Goal: Information Seeking & Learning: Learn about a topic

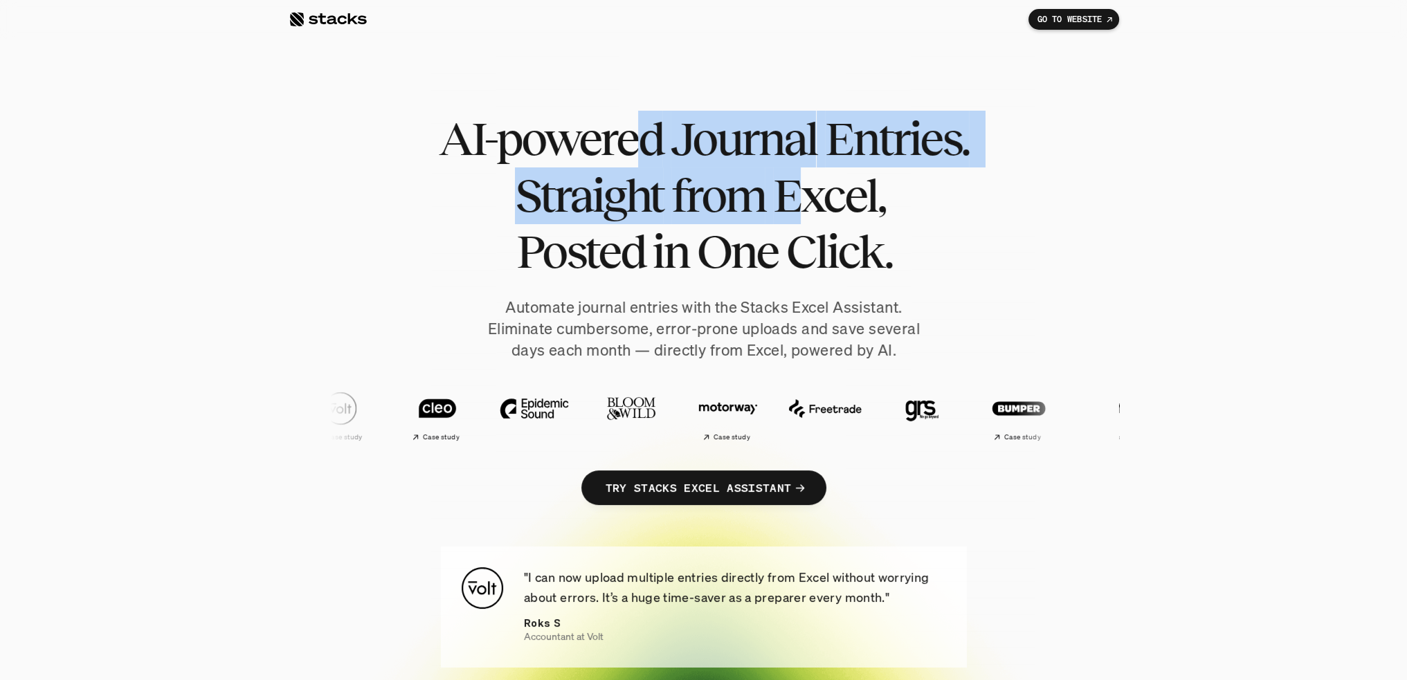
drag, startPoint x: 762, startPoint y: 146, endPoint x: 800, endPoint y: 183, distance: 53.3
click at [800, 183] on h1 "AI-powered Journal Entries. Straight from Excel, Posted in One Click." at bounding box center [704, 196] width 540 height 170
click at [800, 183] on span "Excel," at bounding box center [828, 195] width 112 height 57
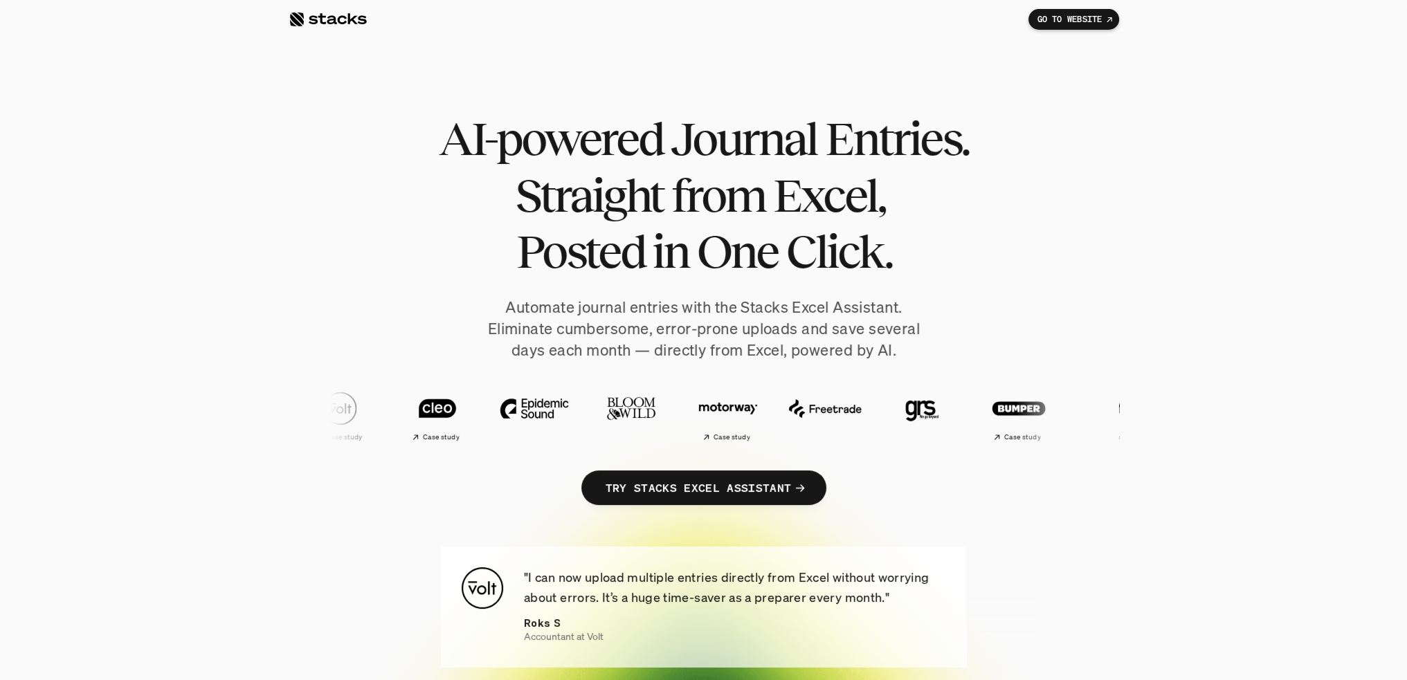
scroll to position [69, 0]
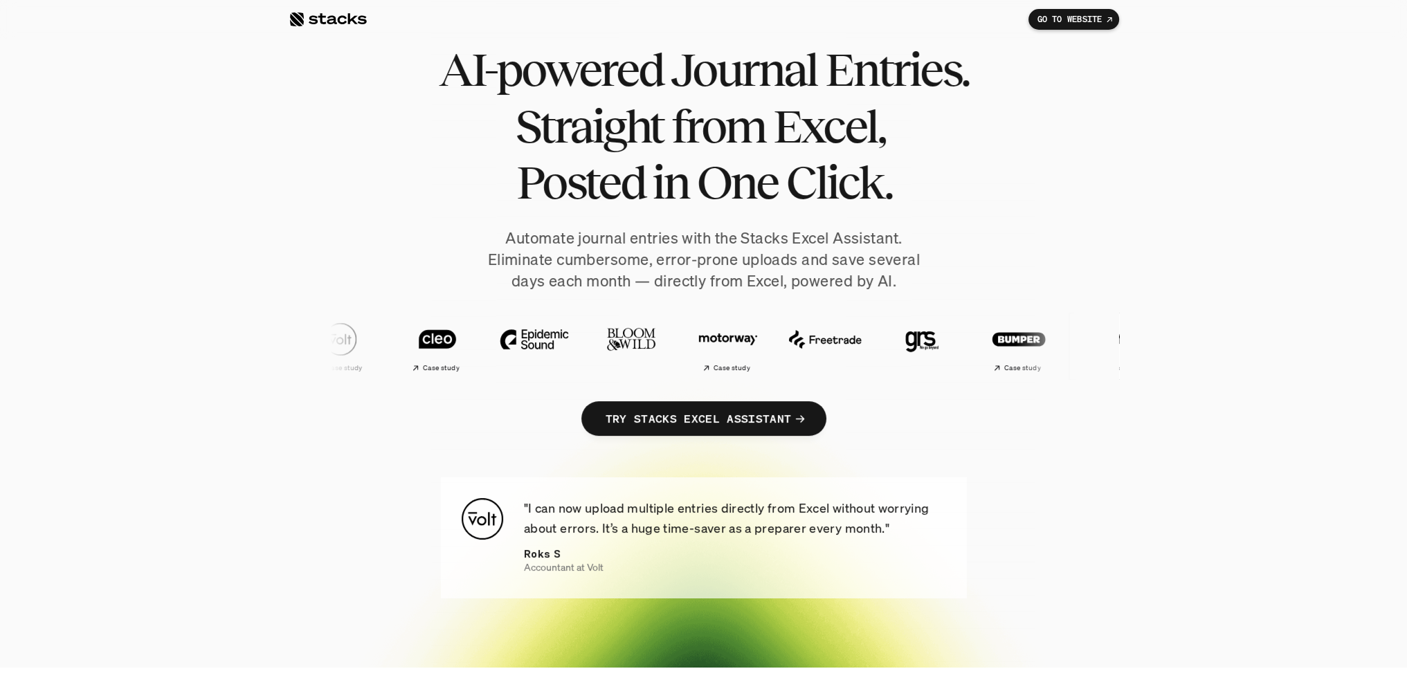
drag, startPoint x: 747, startPoint y: 363, endPoint x: 666, endPoint y: 342, distance: 84.1
click at [1074, 342] on img at bounding box center [1115, 339] width 82 height 57
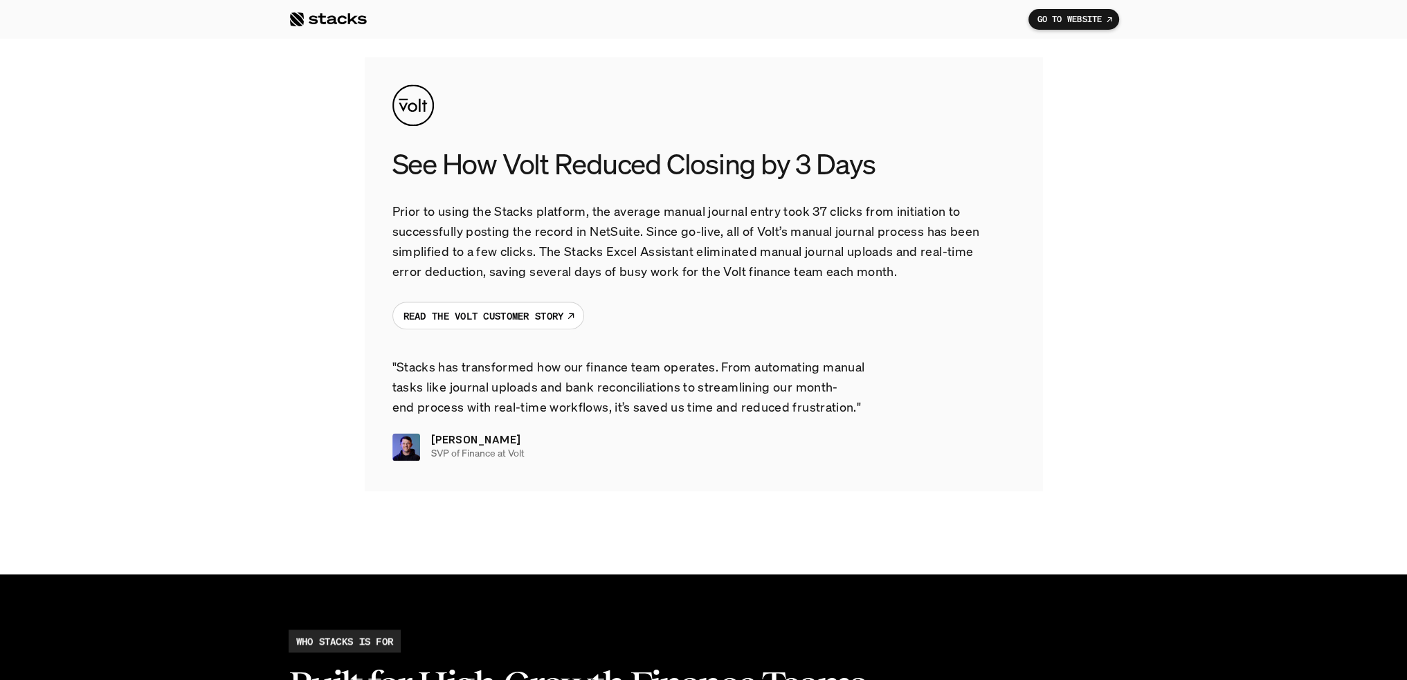
scroll to position [2352, 0]
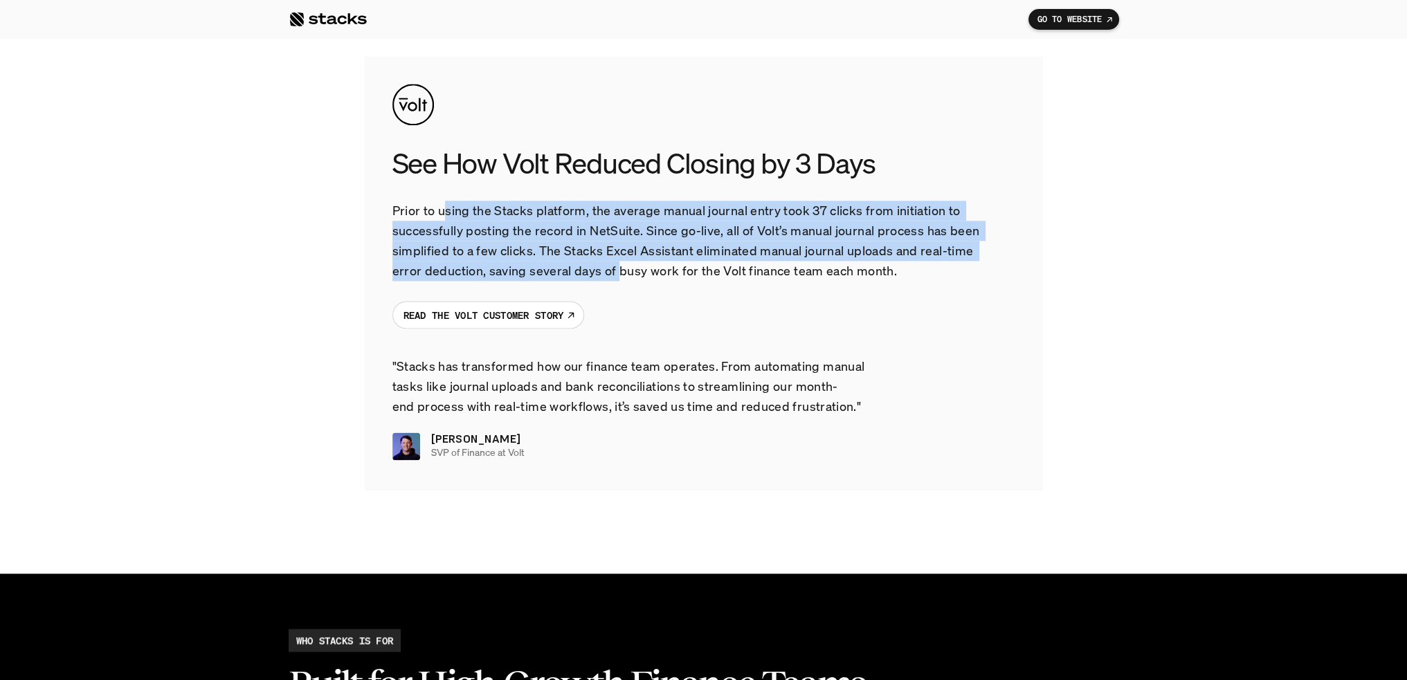
drag, startPoint x: 451, startPoint y: 217, endPoint x: 618, endPoint y: 273, distance: 175.9
click at [618, 273] on p "Prior to using the Stacks platform, the average manual journal entry took 37 cl…" at bounding box center [689, 241] width 595 height 80
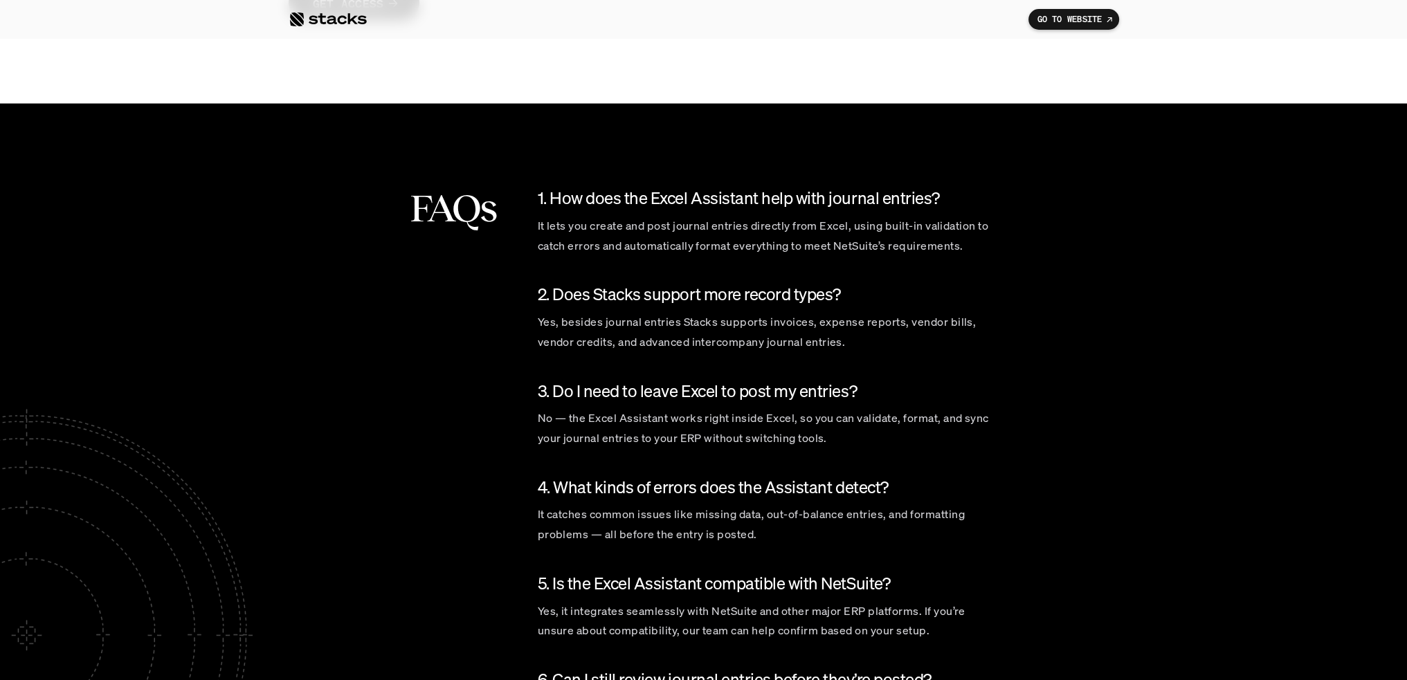
scroll to position [4082, 0]
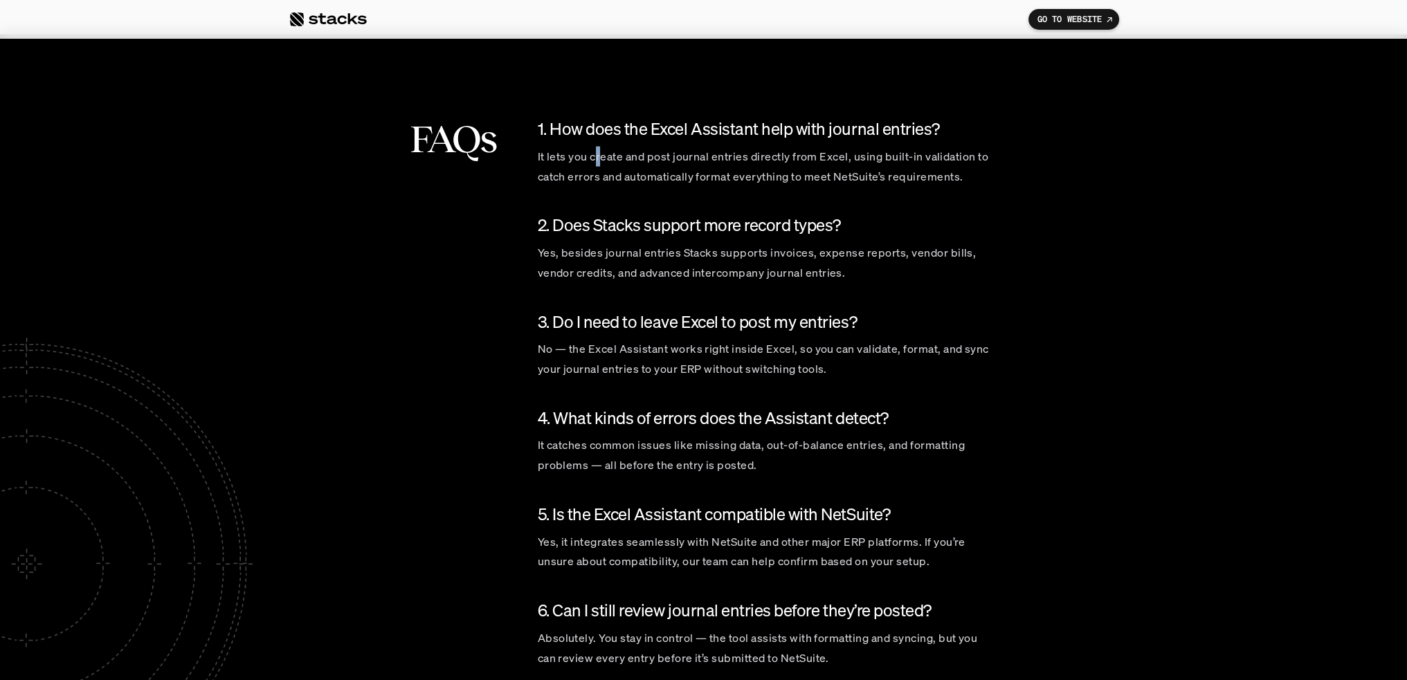
click at [598, 164] on p "It lets you create and post journal entries directly from Excel, using built-in…" at bounding box center [766, 167] width 457 height 40
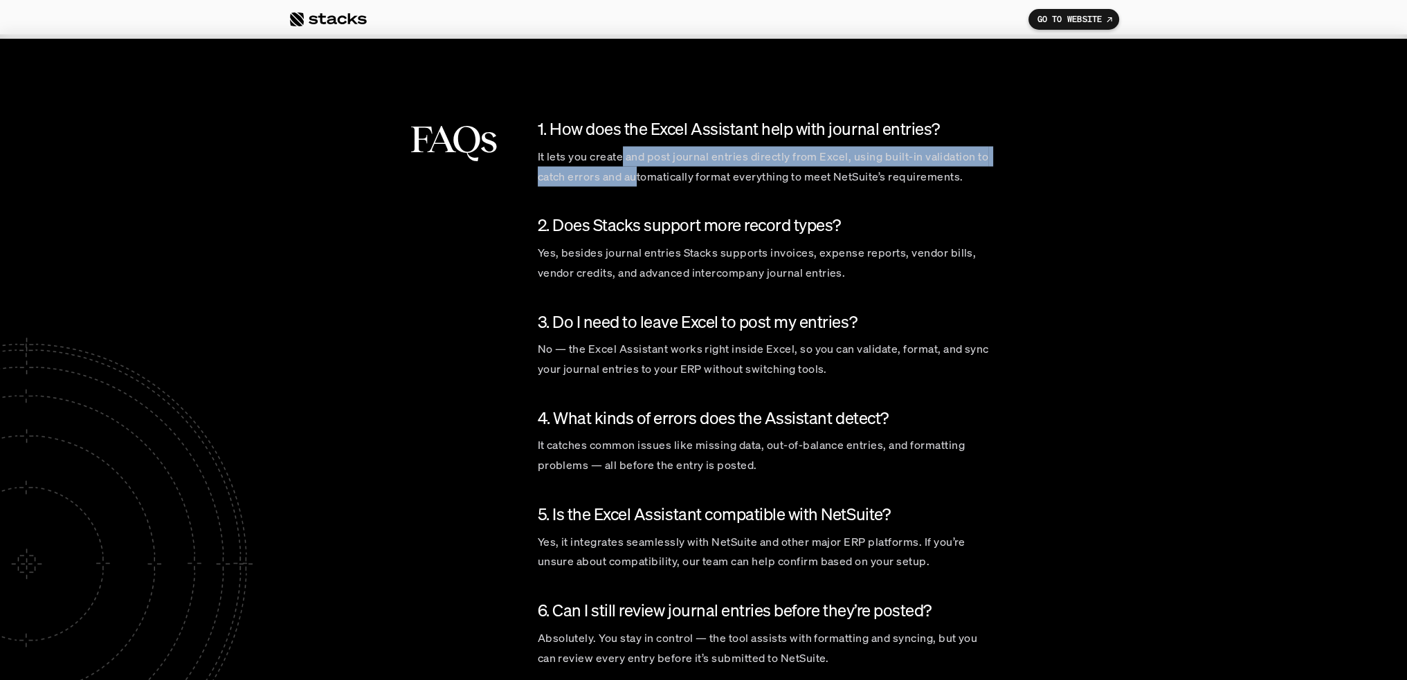
drag, startPoint x: 632, startPoint y: 165, endPoint x: 639, endPoint y: 180, distance: 16.1
click at [639, 180] on p "It lets you create and post journal entries directly from Excel, using built-in…" at bounding box center [766, 167] width 457 height 40
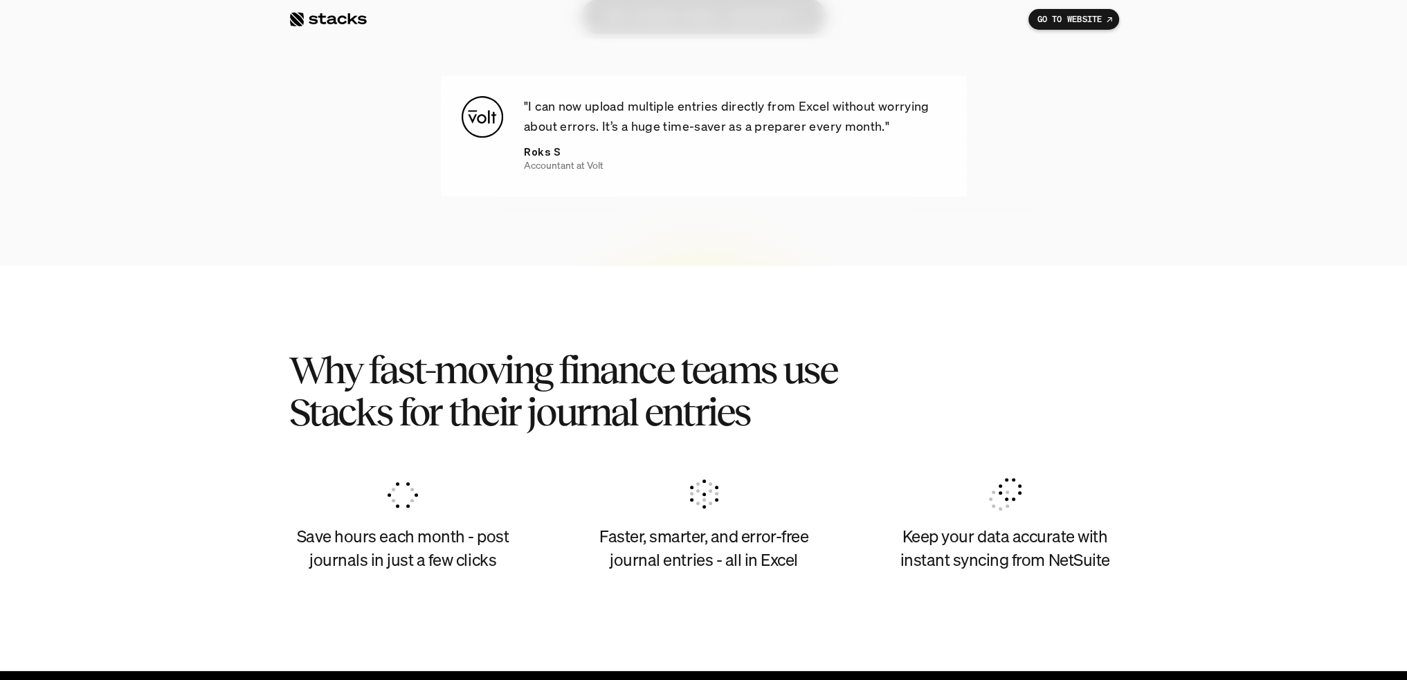
scroll to position [0, 0]
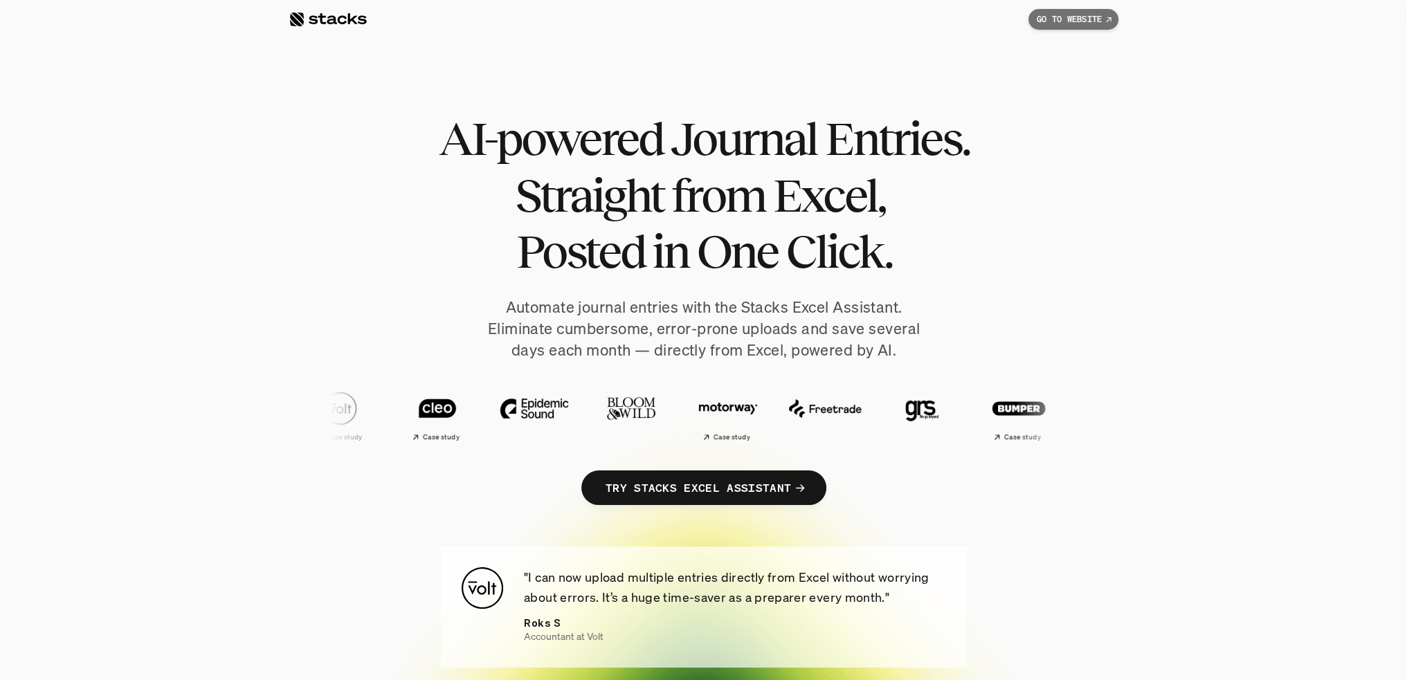
click at [1105, 21] on icon at bounding box center [1109, 20] width 8 height 10
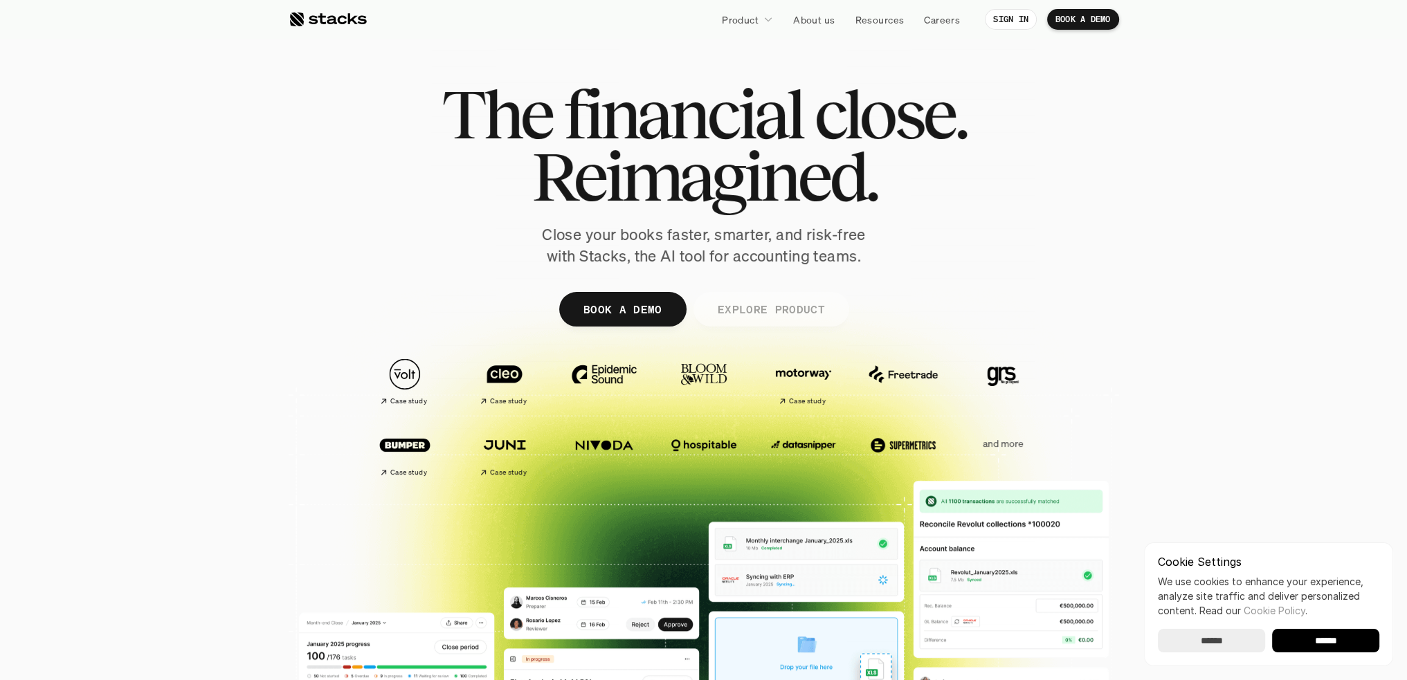
click at [739, 307] on p "EXPLORE PRODUCT" at bounding box center [770, 309] width 107 height 20
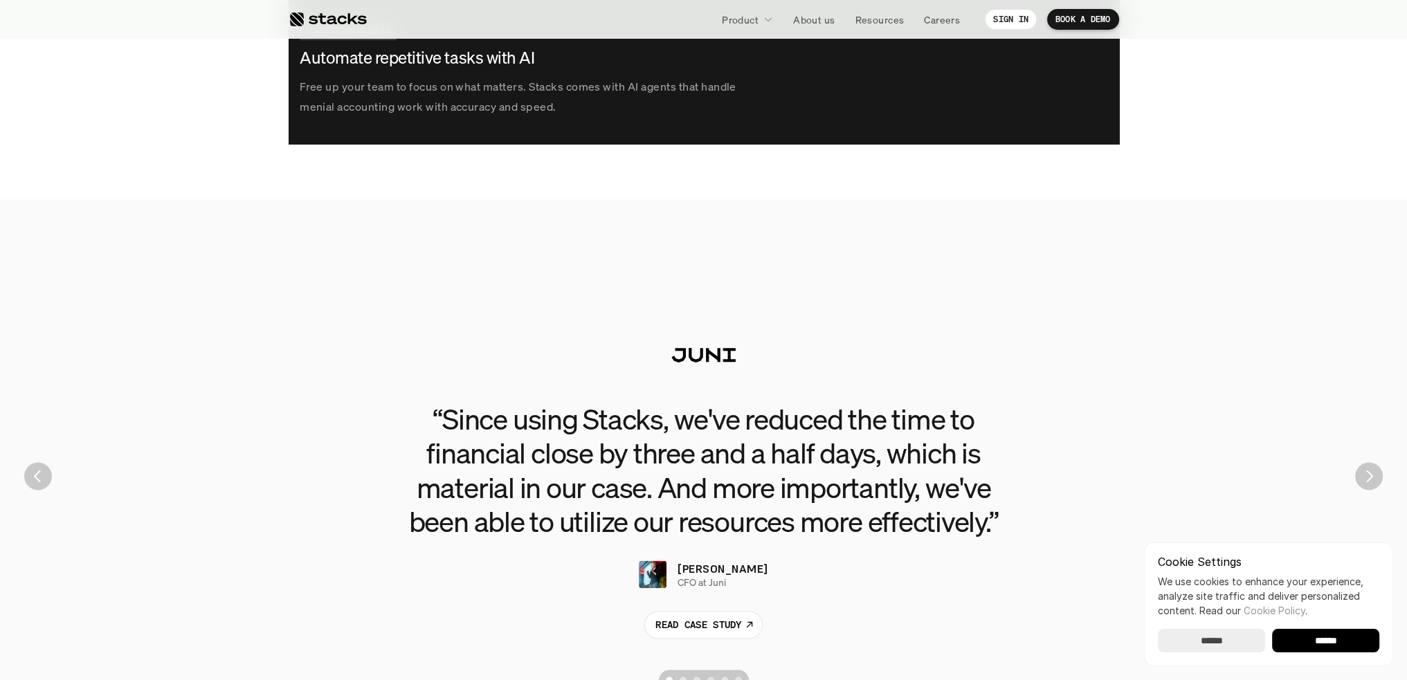
scroll to position [2951, 0]
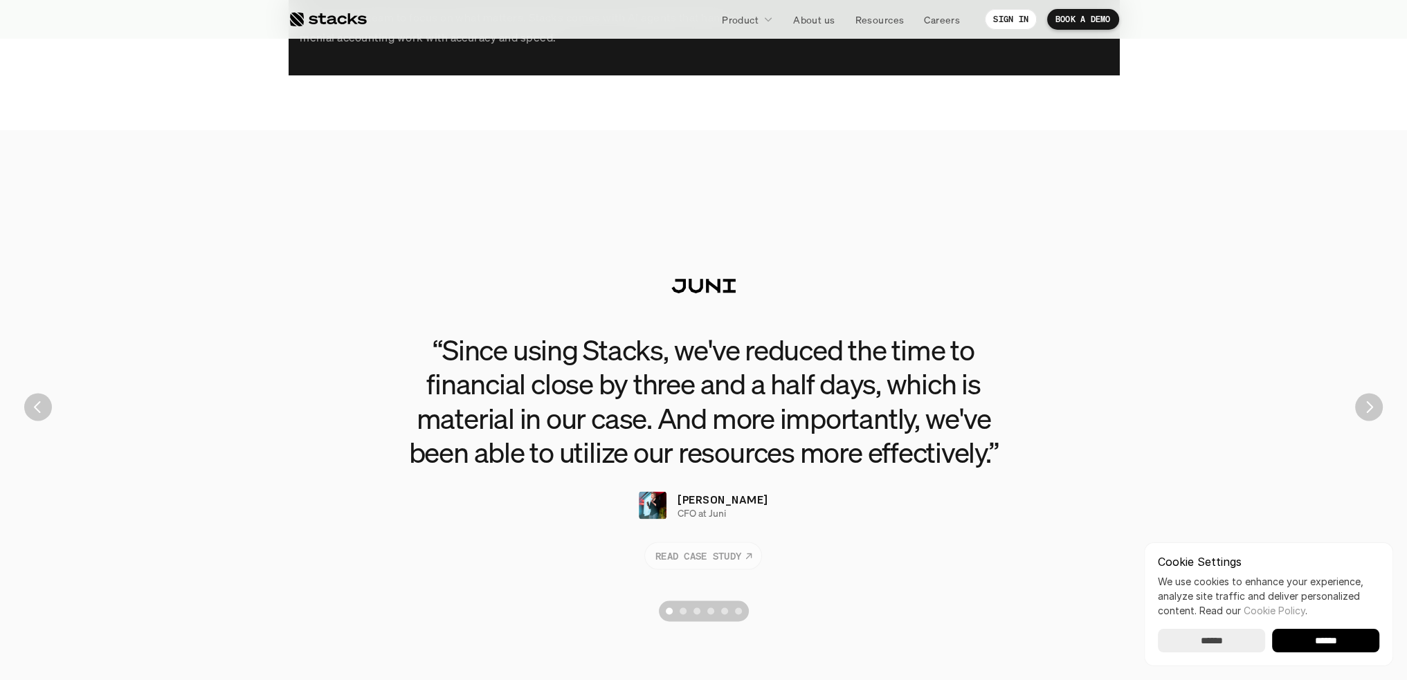
click at [684, 556] on p "READ CASE STUDY" at bounding box center [698, 555] width 86 height 15
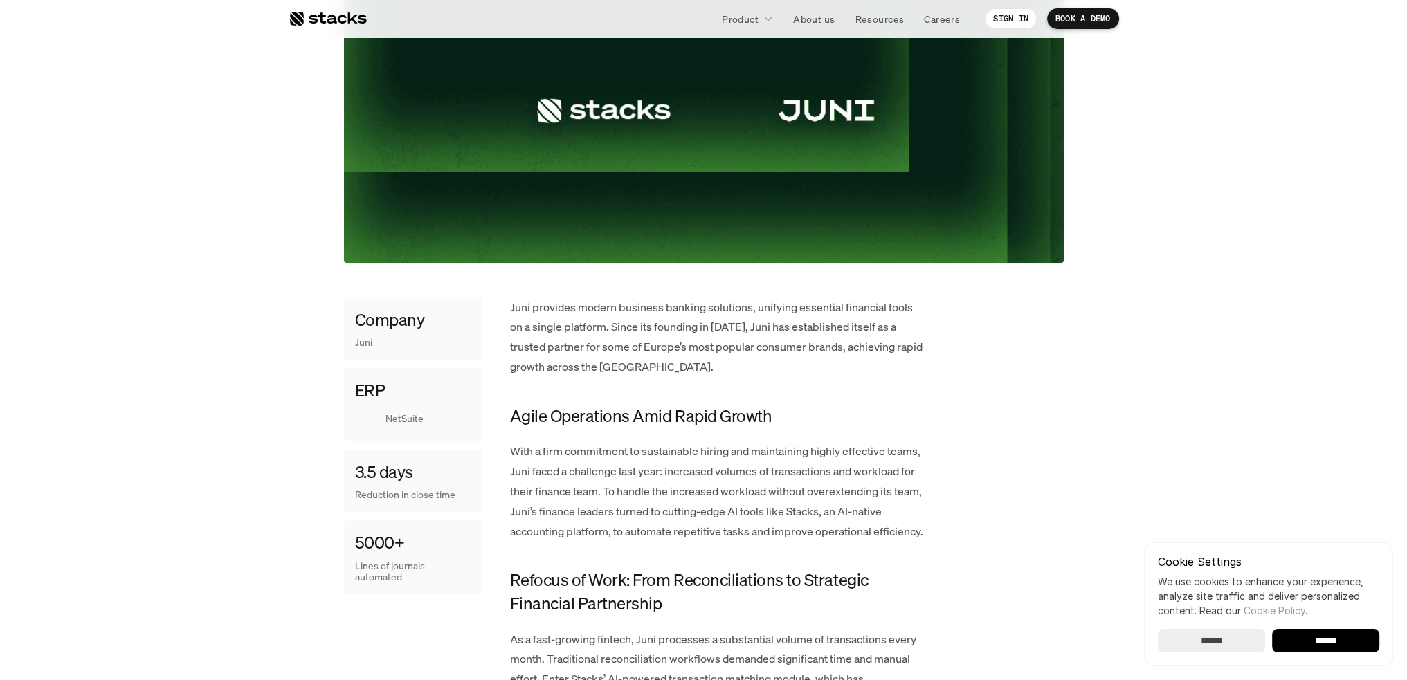
scroll to position [415, 0]
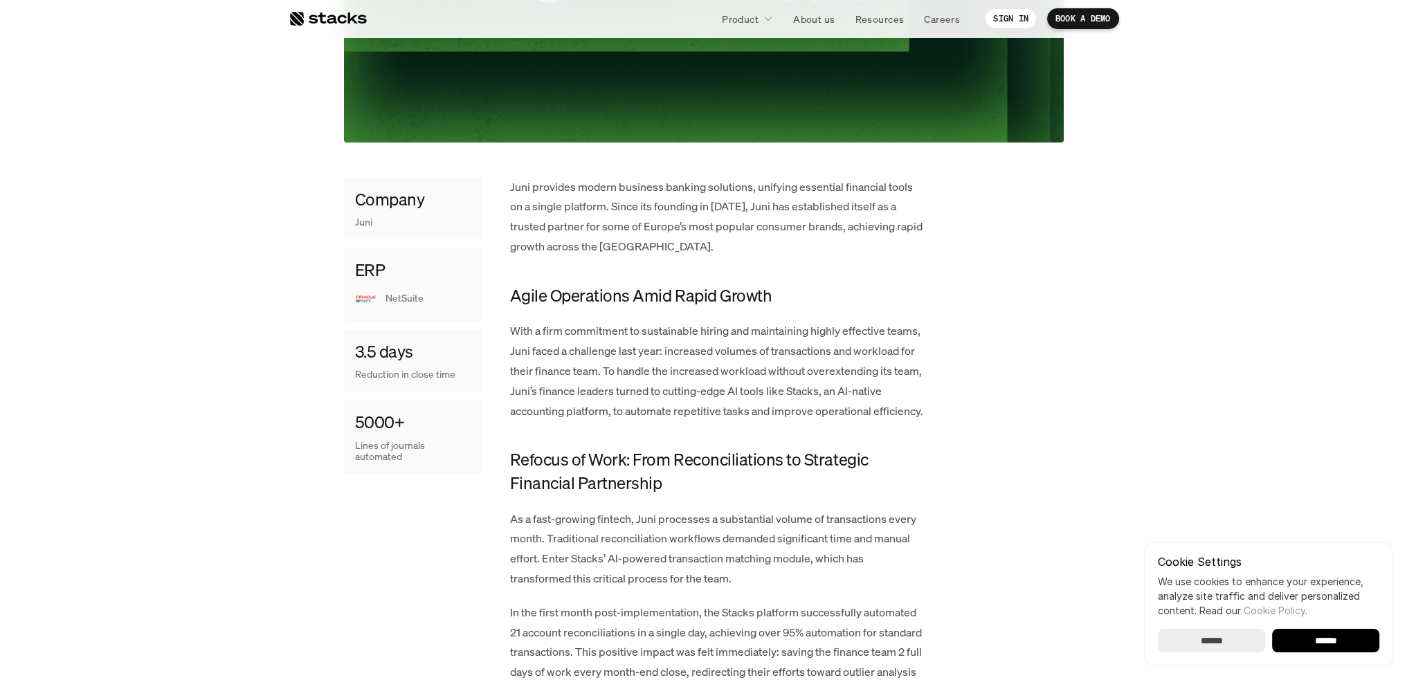
scroll to position [553, 0]
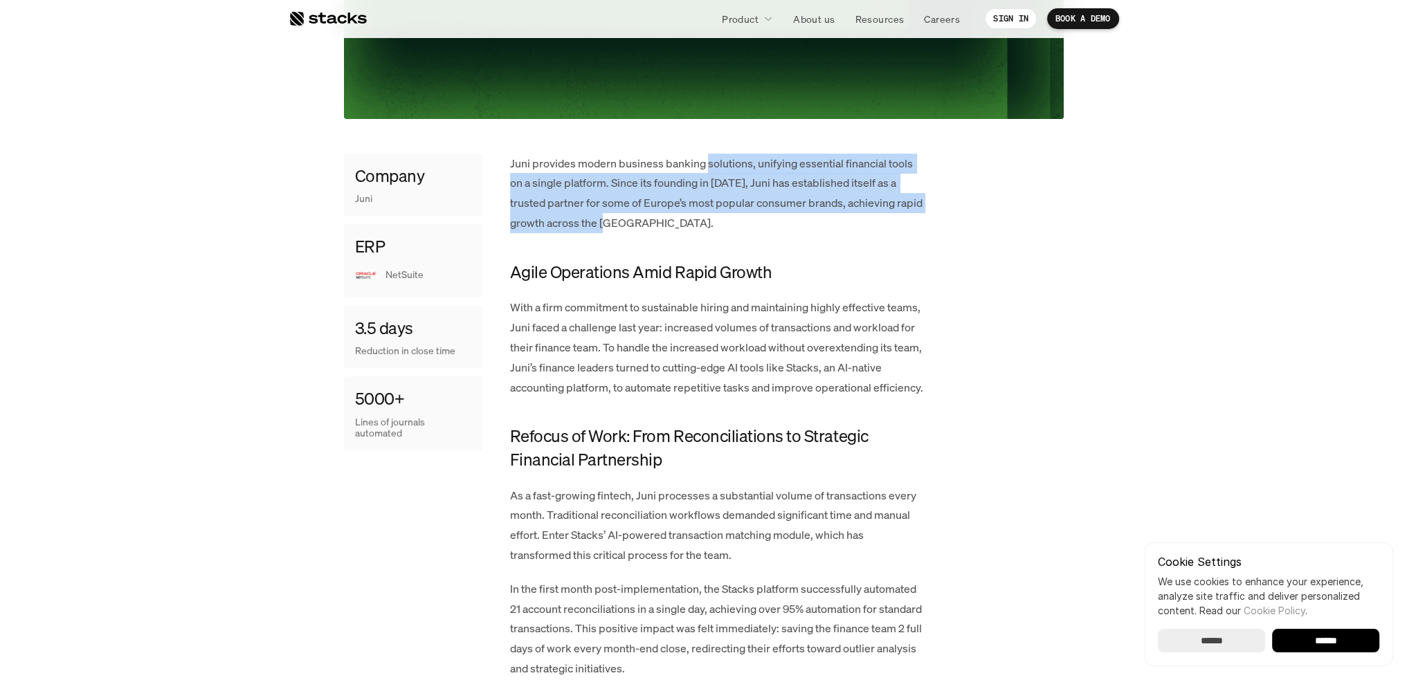
drag, startPoint x: 706, startPoint y: 158, endPoint x: 708, endPoint y: 225, distance: 66.4
click at [708, 225] on p "Juni provides modern business banking solutions, unifying essential financial t…" at bounding box center [717, 194] width 415 height 80
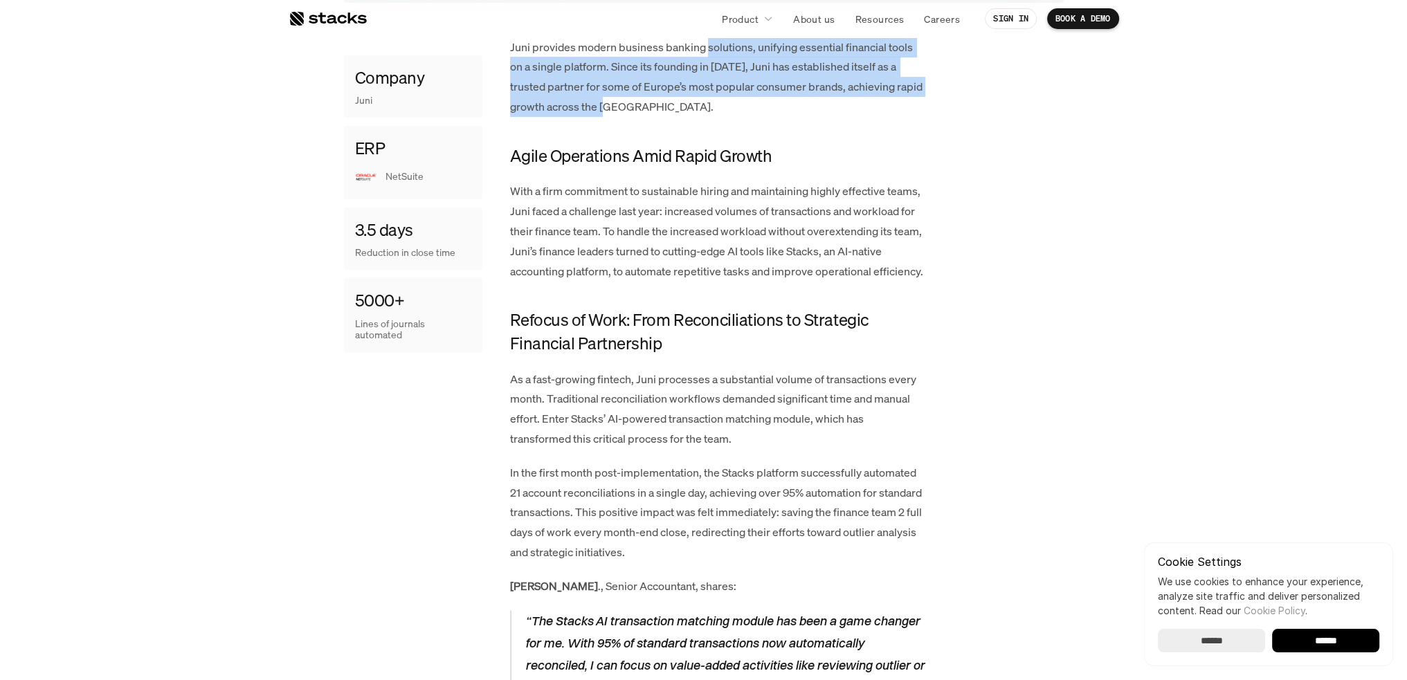
scroll to position [692, 0]
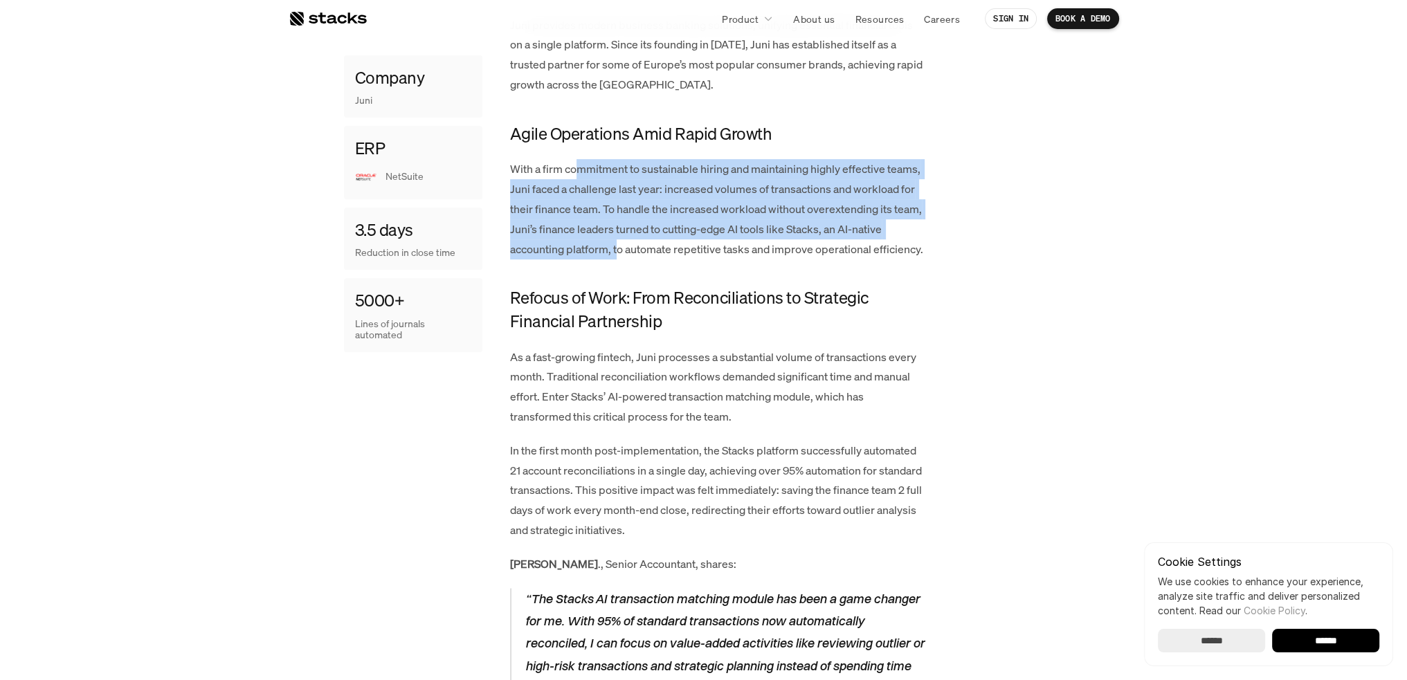
drag, startPoint x: 588, startPoint y: 173, endPoint x: 620, endPoint y: 250, distance: 83.1
click at [620, 250] on p "With a firm commitment to sustainable hiring and maintaining highly effective t…" at bounding box center [717, 209] width 415 height 100
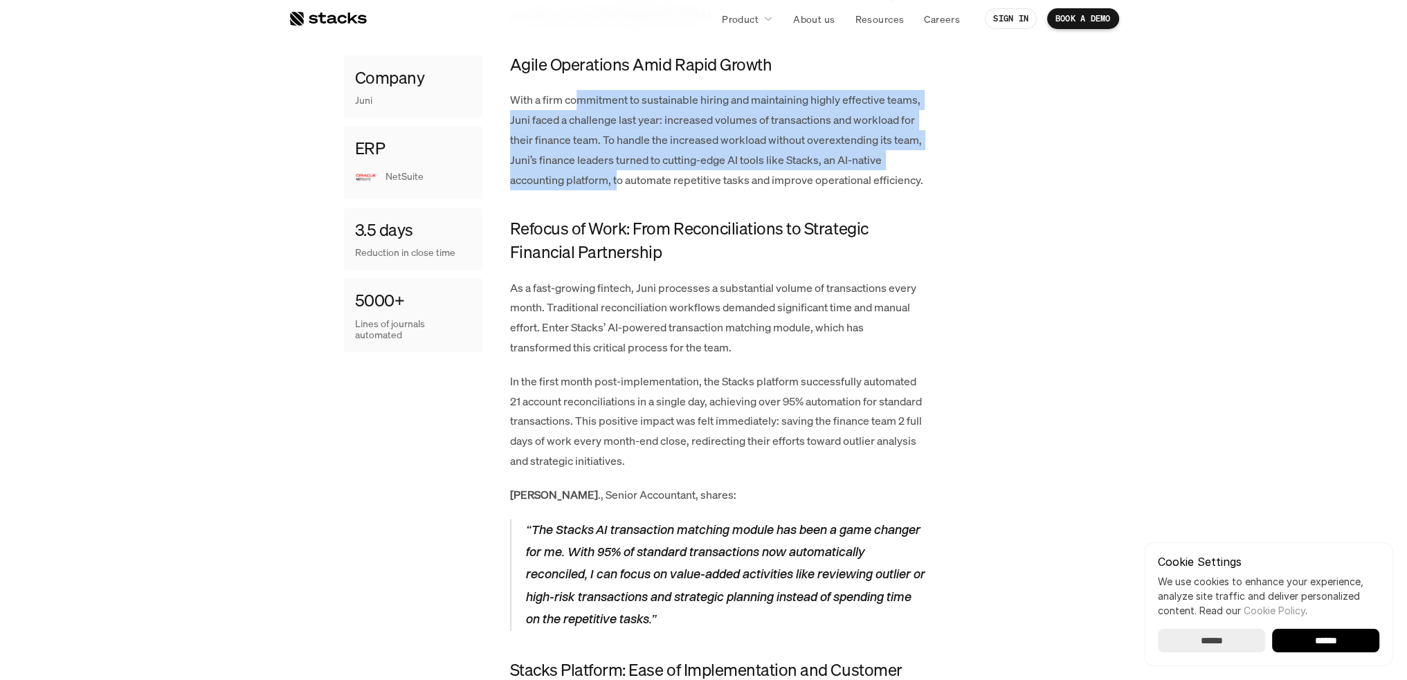
click at [589, 157] on p "With a firm commitment to sustainable hiring and maintaining highly effective t…" at bounding box center [717, 140] width 415 height 100
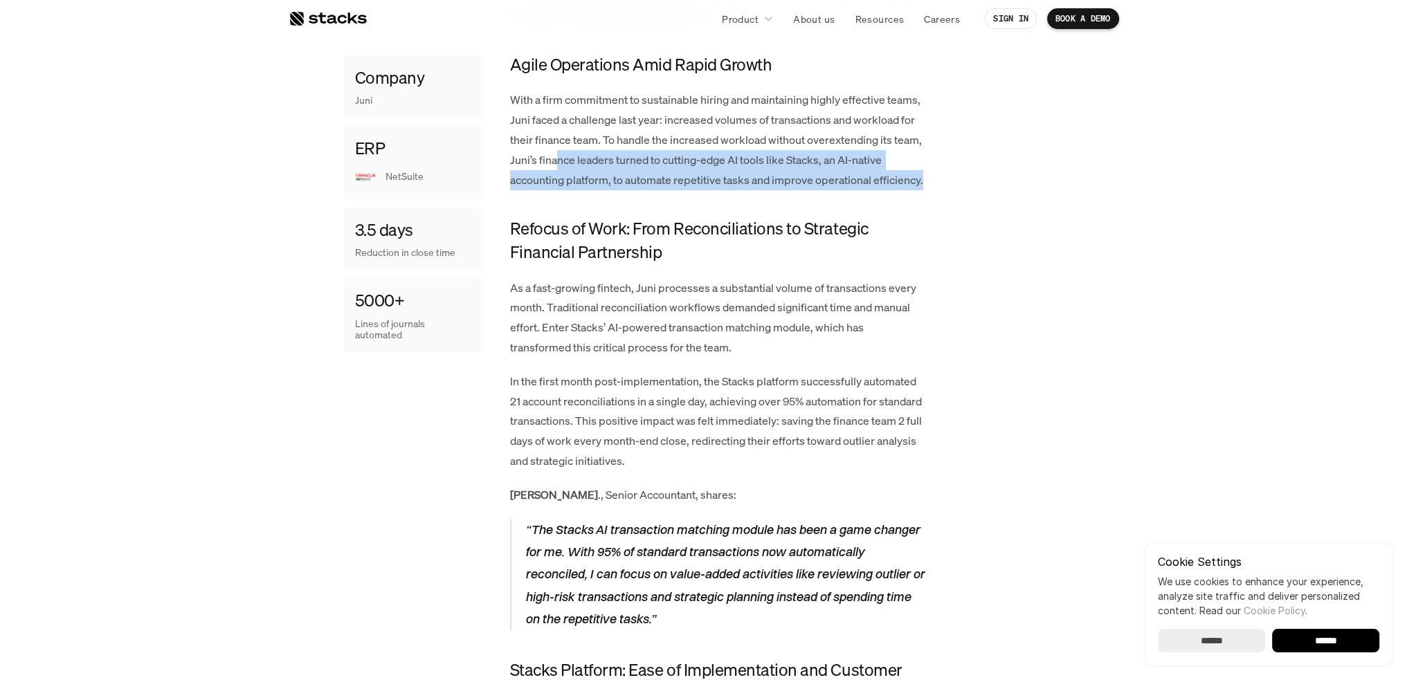
drag, startPoint x: 557, startPoint y: 160, endPoint x: 985, endPoint y: 185, distance: 429.0
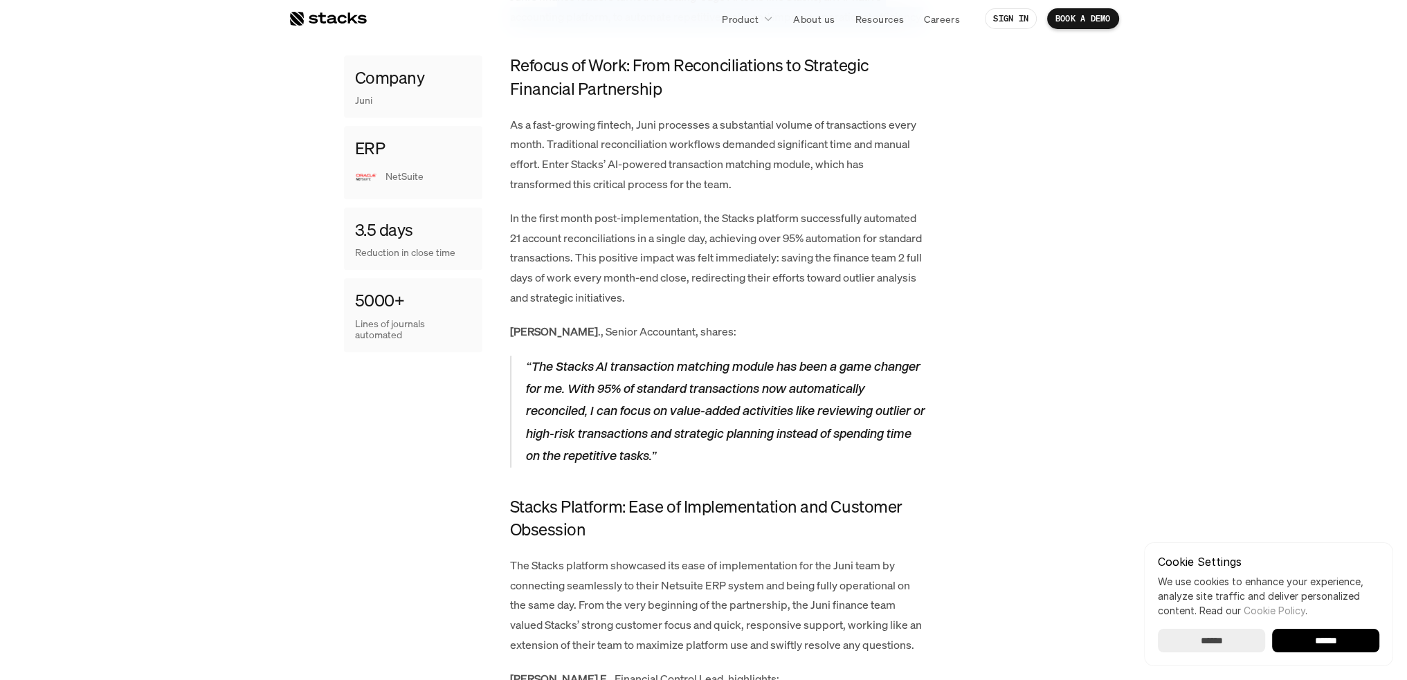
scroll to position [927, 0]
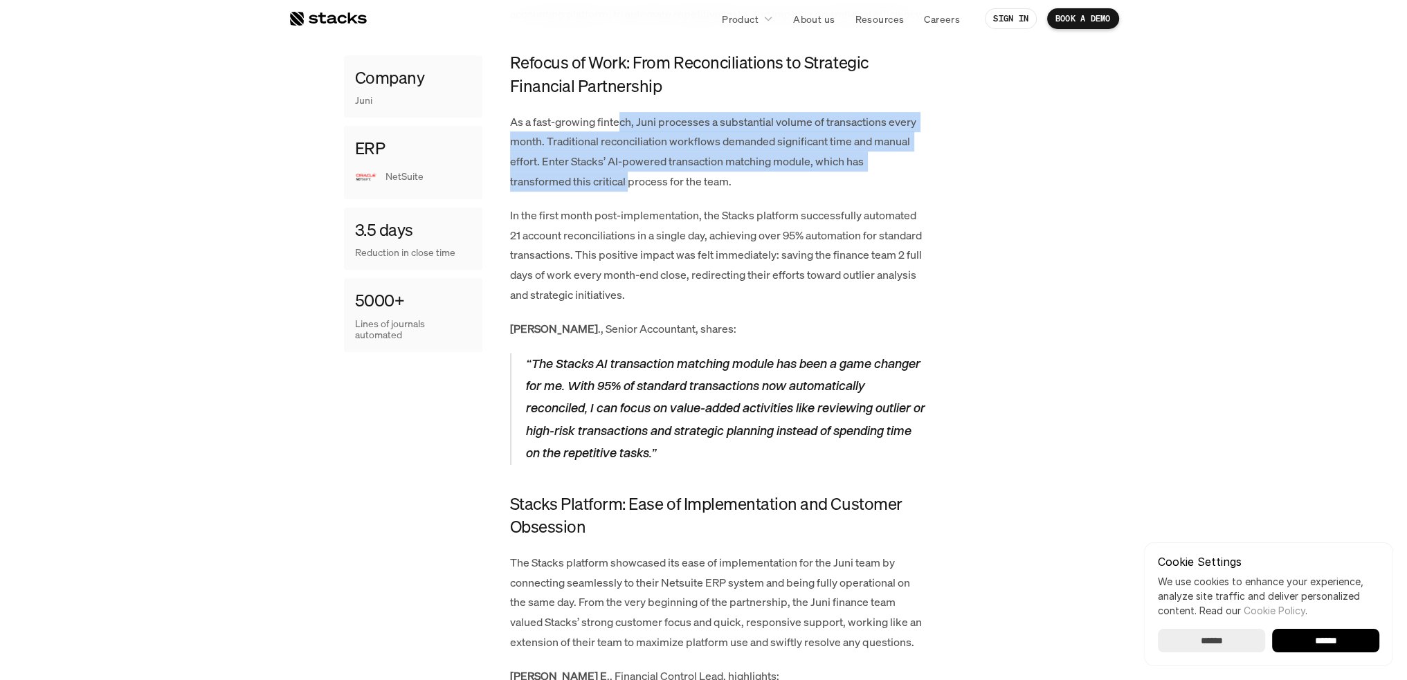
drag, startPoint x: 623, startPoint y: 132, endPoint x: 628, endPoint y: 176, distance: 44.6
click at [628, 176] on p "As a fast-growing fintech, Juni processes a substantial volume of transactions …" at bounding box center [717, 152] width 415 height 80
click at [623, 163] on p "As a fast-growing fintech, Juni processes a substantial volume of transactions …" at bounding box center [717, 152] width 415 height 80
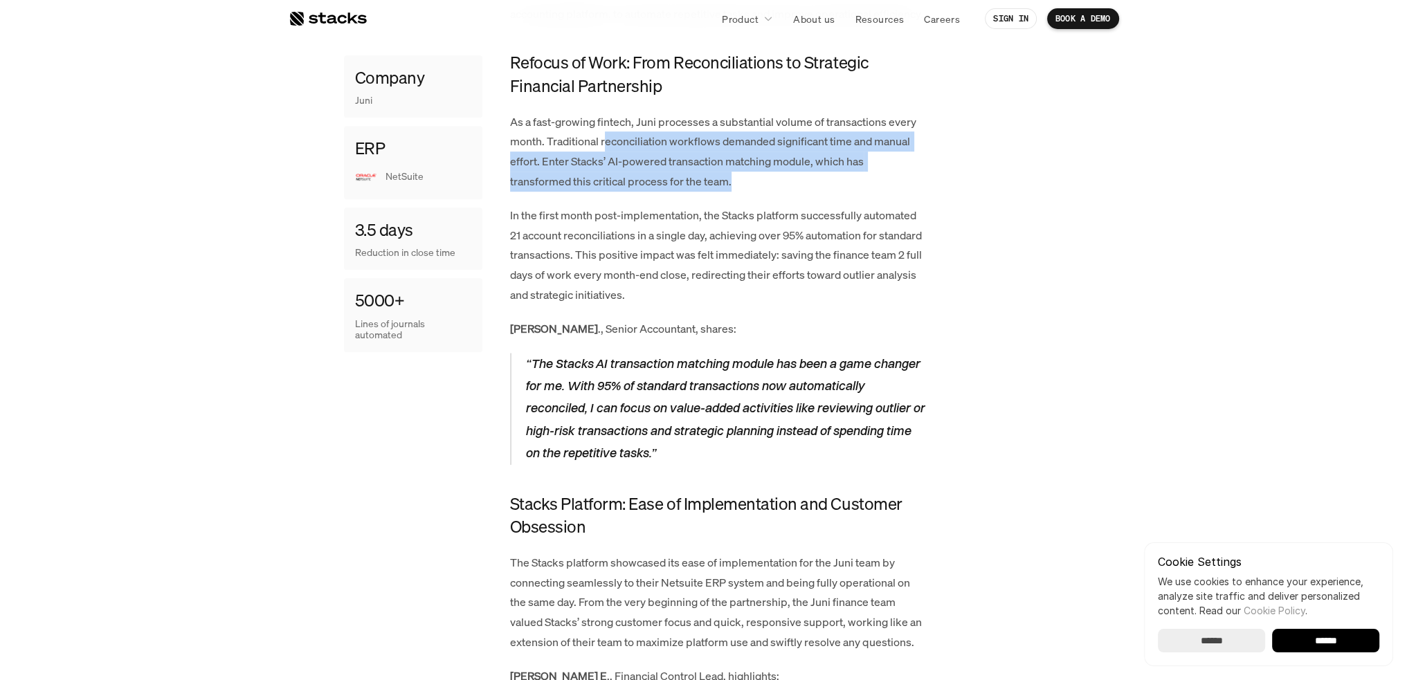
drag, startPoint x: 606, startPoint y: 149, endPoint x: 783, endPoint y: 185, distance: 180.7
click at [783, 185] on p "As a fast-growing fintech, Juni processes a substantial volume of transactions …" at bounding box center [717, 152] width 415 height 80
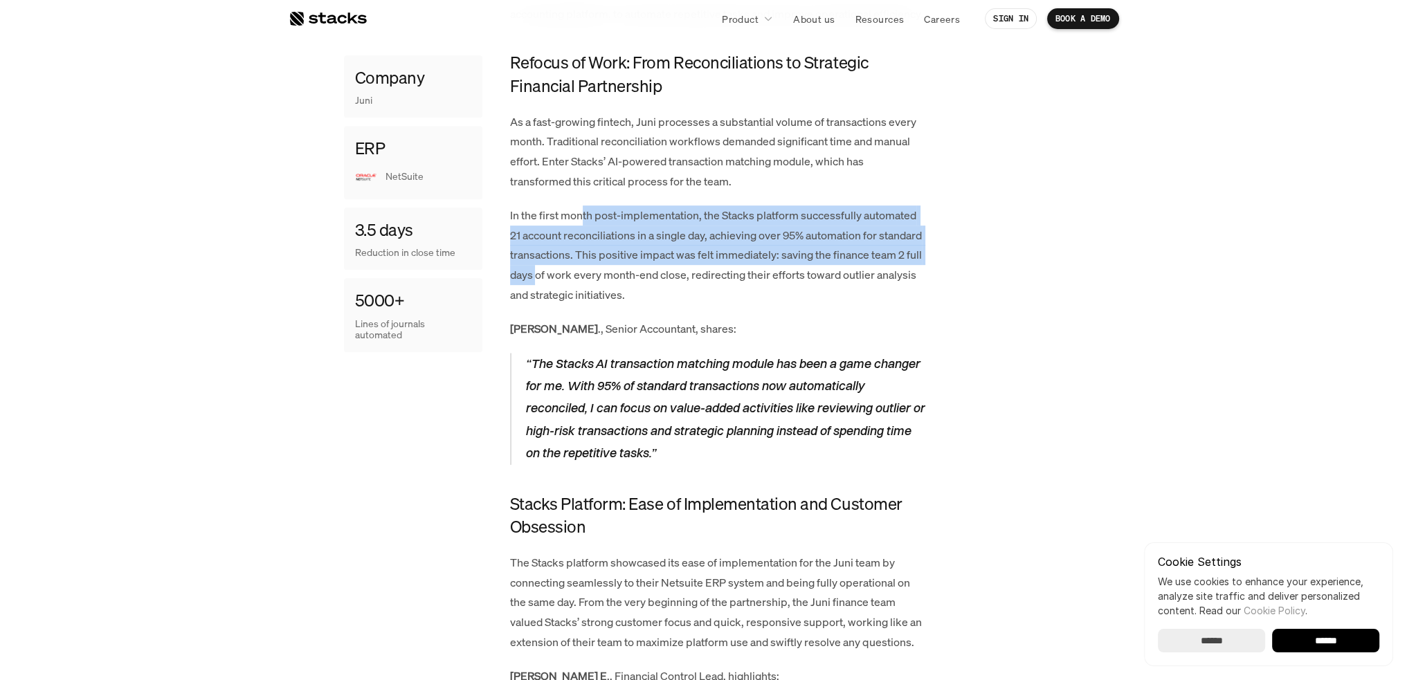
drag, startPoint x: 583, startPoint y: 216, endPoint x: 589, endPoint y: 284, distance: 68.0
click at [589, 284] on p "In the first month post-implementation, the Stacks platform successfully automa…" at bounding box center [717, 255] width 415 height 100
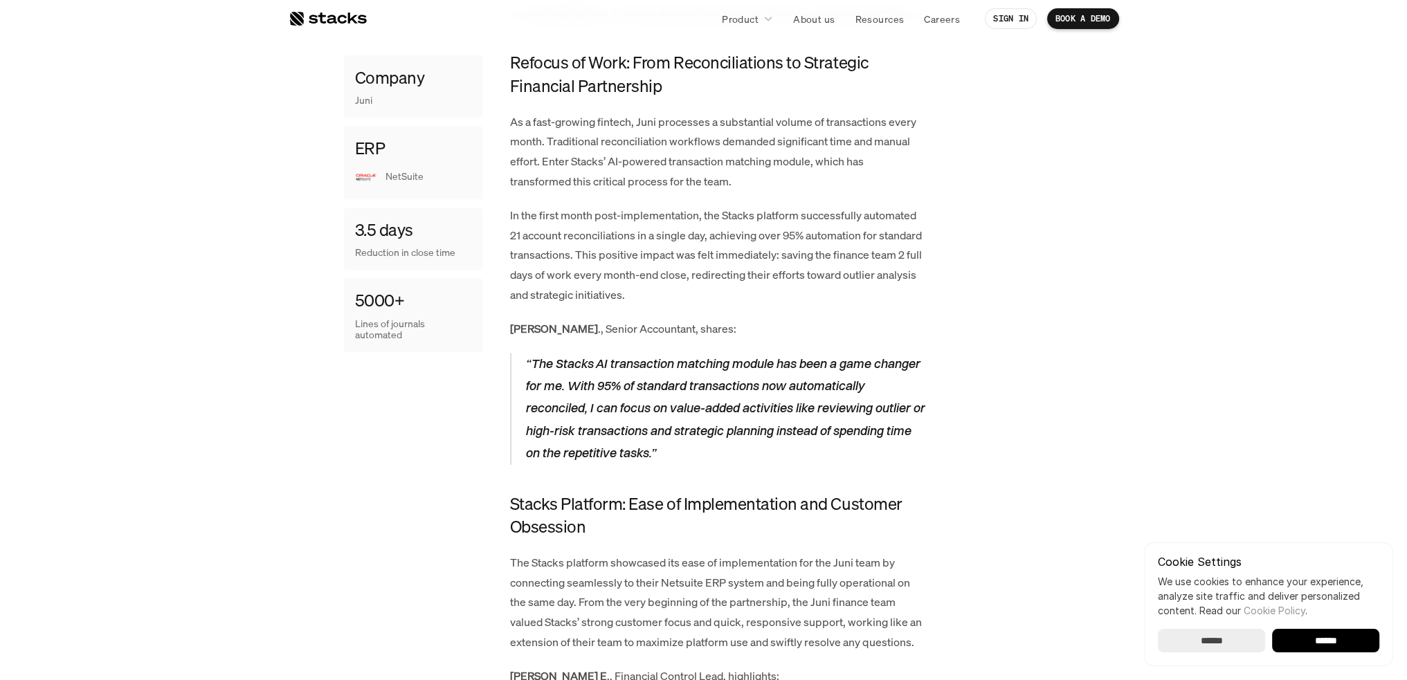
click at [553, 223] on p "In the first month post-implementation, the Stacks platform successfully automa…" at bounding box center [717, 255] width 415 height 100
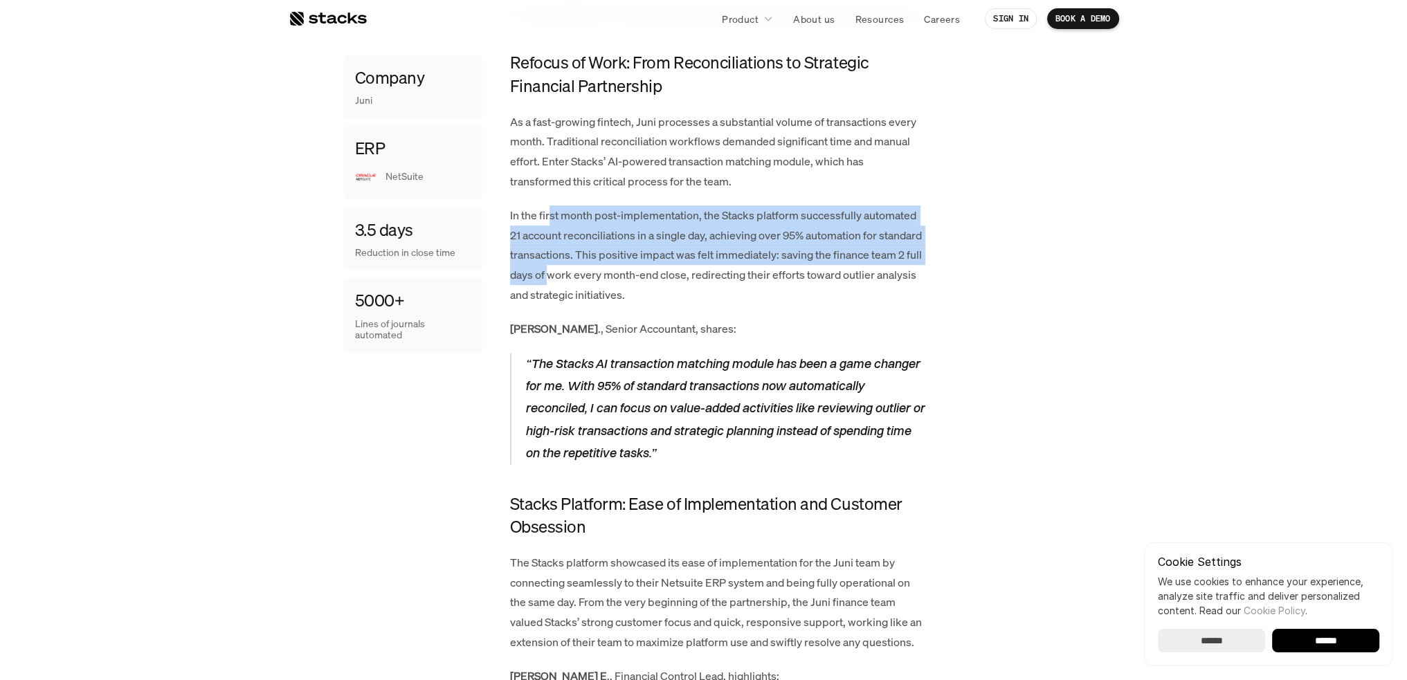
drag, startPoint x: 565, startPoint y: 217, endPoint x: 601, endPoint y: 283, distance: 74.9
click at [601, 283] on p "In the first month post-implementation, the Stacks platform successfully automa…" at bounding box center [717, 255] width 415 height 100
click at [595, 260] on p "In the first month post-implementation, the Stacks platform successfully automa…" at bounding box center [717, 255] width 415 height 100
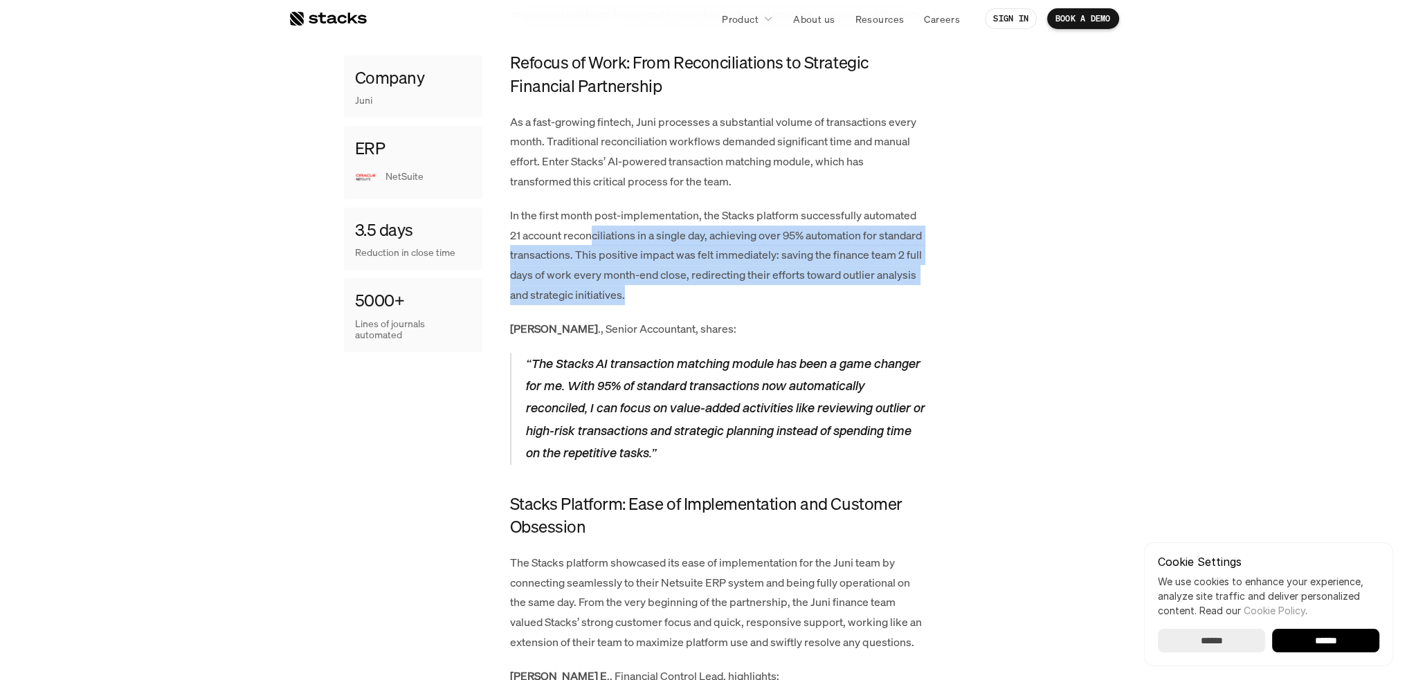
drag, startPoint x: 604, startPoint y: 253, endPoint x: 710, endPoint y: 306, distance: 118.5
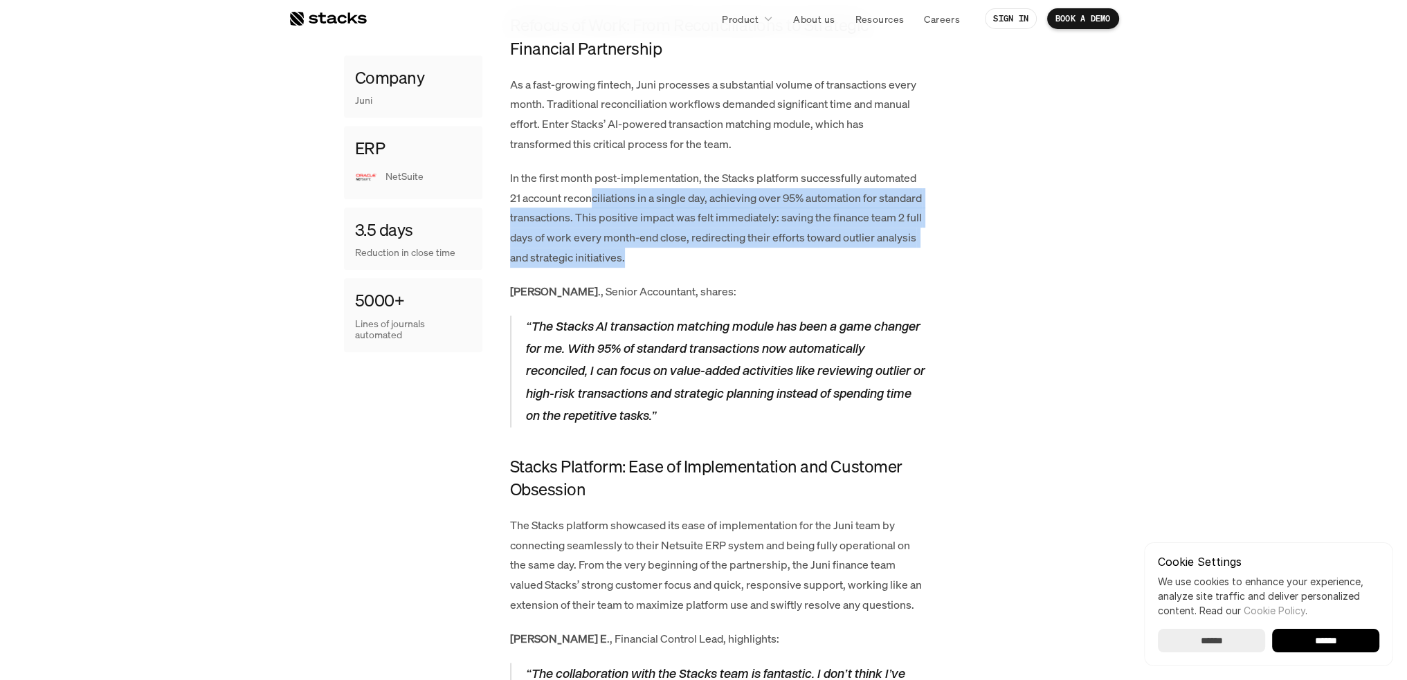
scroll to position [996, 0]
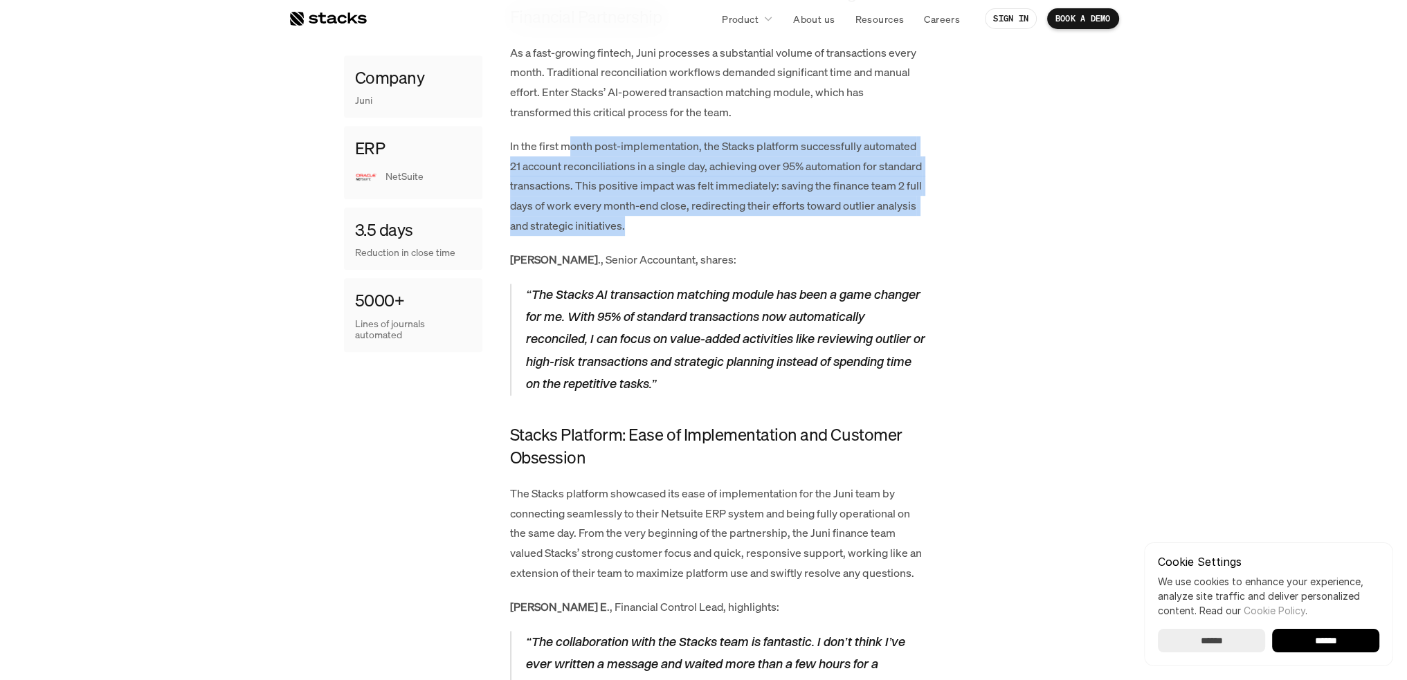
drag, startPoint x: 631, startPoint y: 152, endPoint x: 717, endPoint y: 228, distance: 115.7
click at [717, 228] on p "In the first month post-implementation, the Stacks platform successfully automa…" at bounding box center [717, 186] width 415 height 100
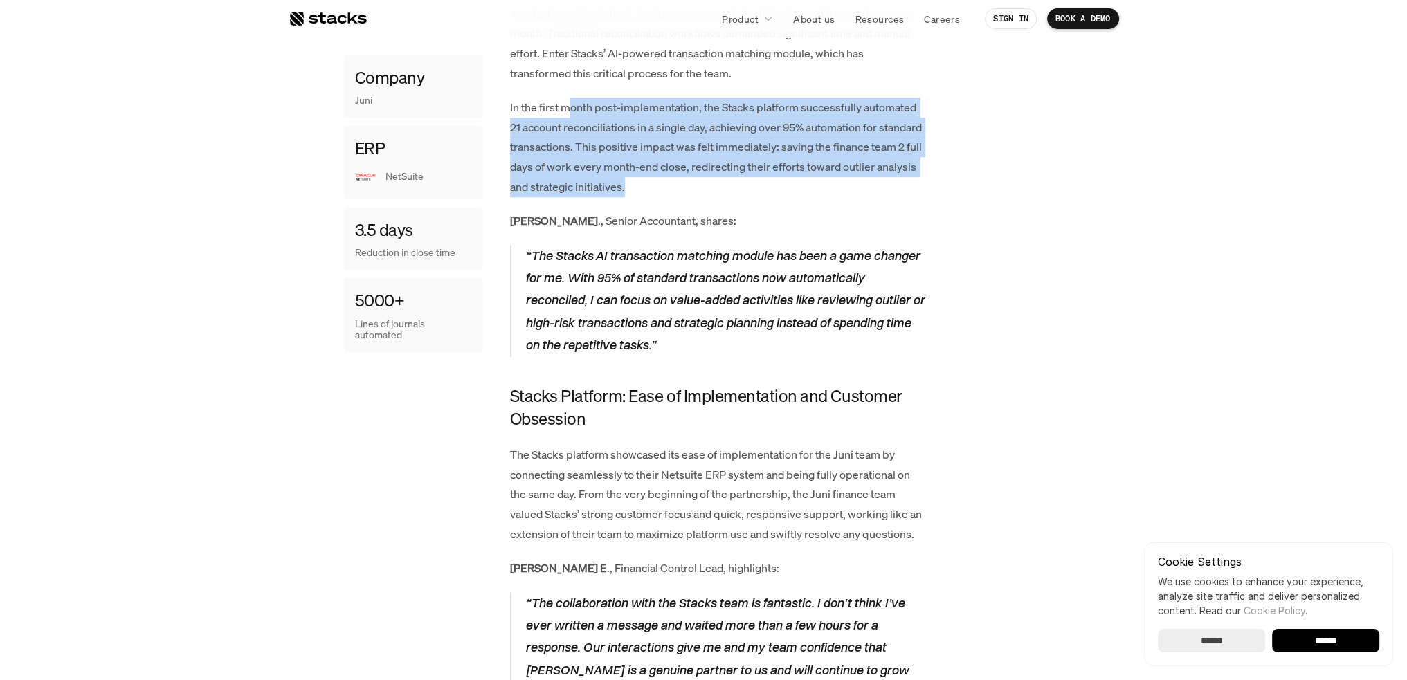
scroll to position [1065, 0]
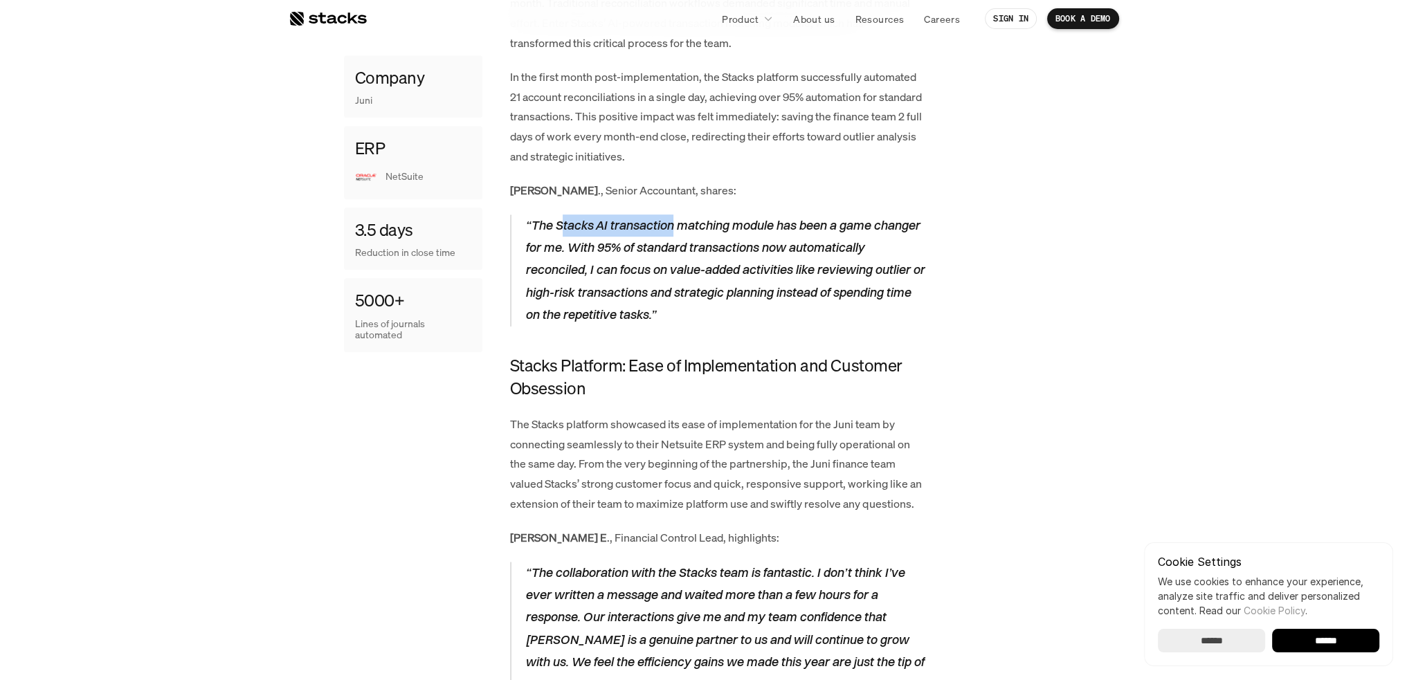
drag, startPoint x: 606, startPoint y: 223, endPoint x: 672, endPoint y: 230, distance: 66.1
click at [672, 230] on p "“The Stacks AI transaction matching module has been a game changer for me. With…" at bounding box center [725, 270] width 400 height 112
drag, startPoint x: 625, startPoint y: 229, endPoint x: 694, endPoint y: 228, distance: 69.2
click at [694, 228] on p "“The Stacks AI transaction matching module has been a game changer for me. With…" at bounding box center [725, 270] width 400 height 112
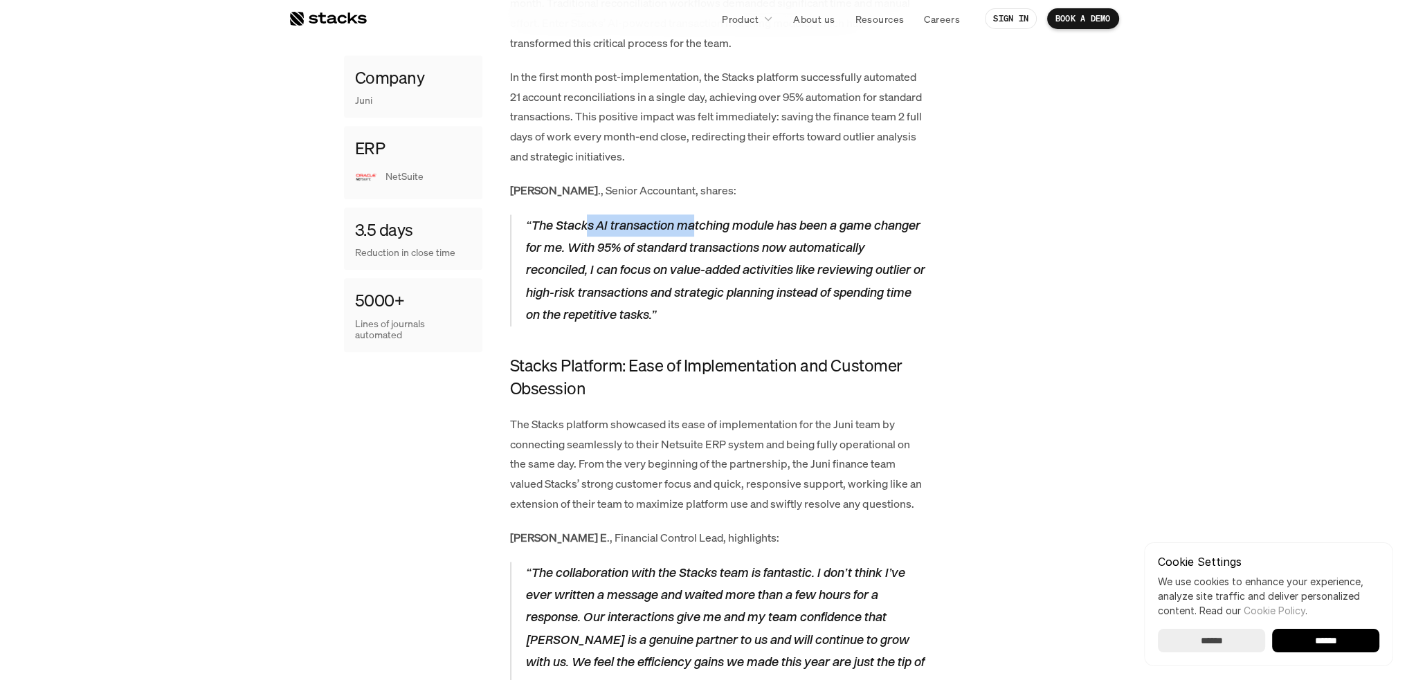
click at [694, 228] on p "“The Stacks AI transaction matching module has been a game changer for me. With…" at bounding box center [725, 270] width 400 height 112
click at [1182, 636] on input "******" at bounding box center [1210, 641] width 107 height 24
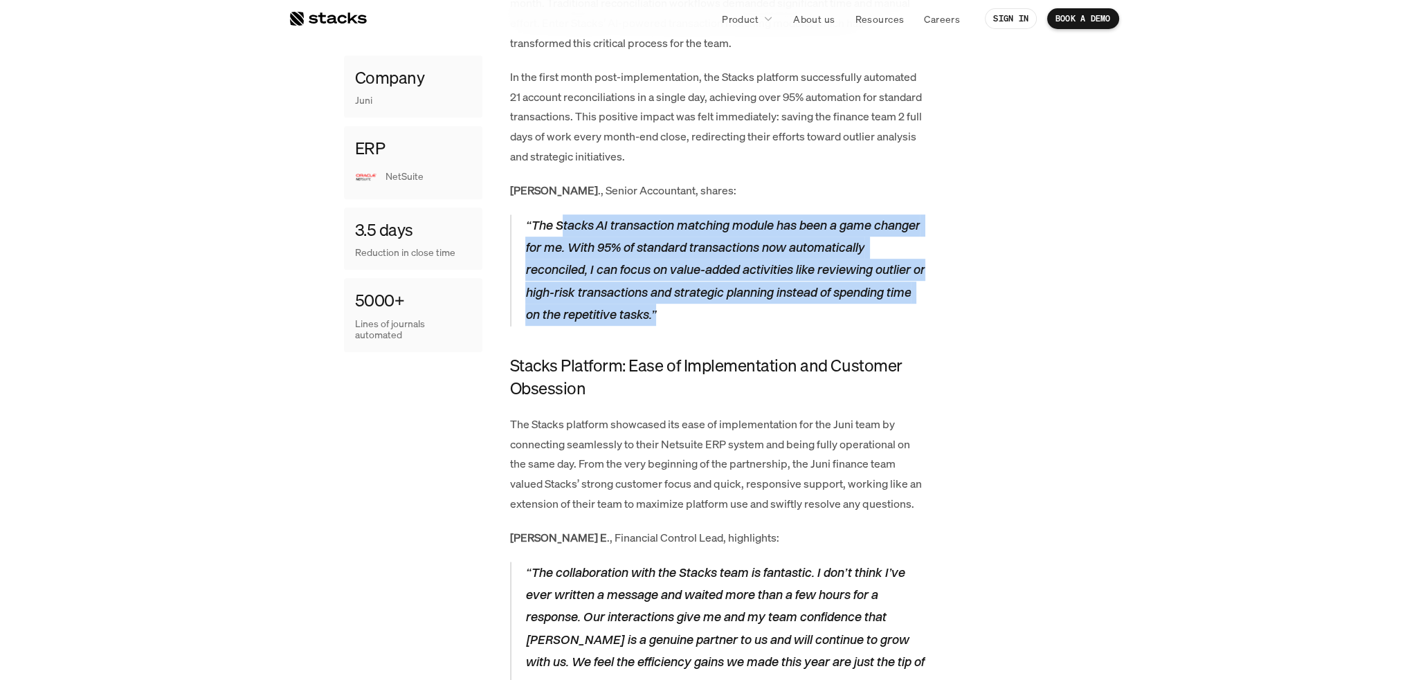
drag, startPoint x: 561, startPoint y: 219, endPoint x: 689, endPoint y: 314, distance: 159.7
click at [689, 314] on p "“The Stacks AI transaction matching module has been a game changer for me. With…" at bounding box center [725, 270] width 400 height 112
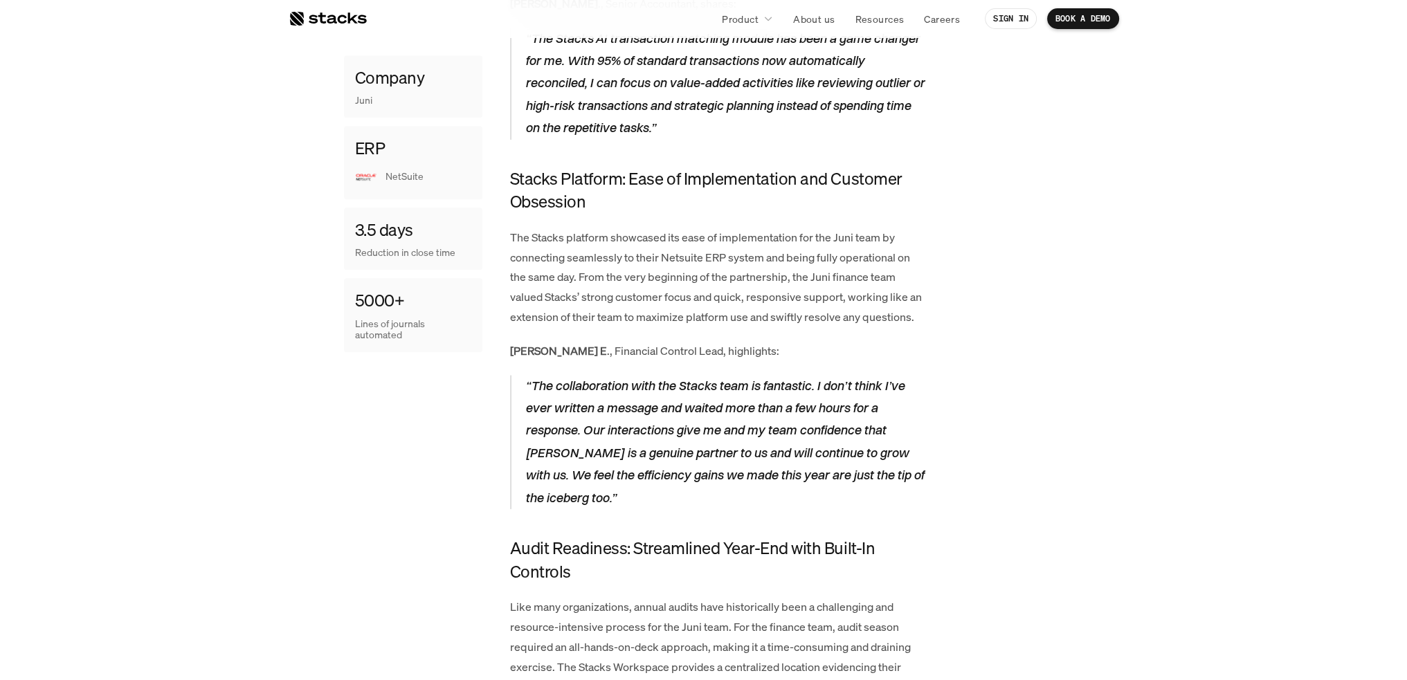
scroll to position [1273, 0]
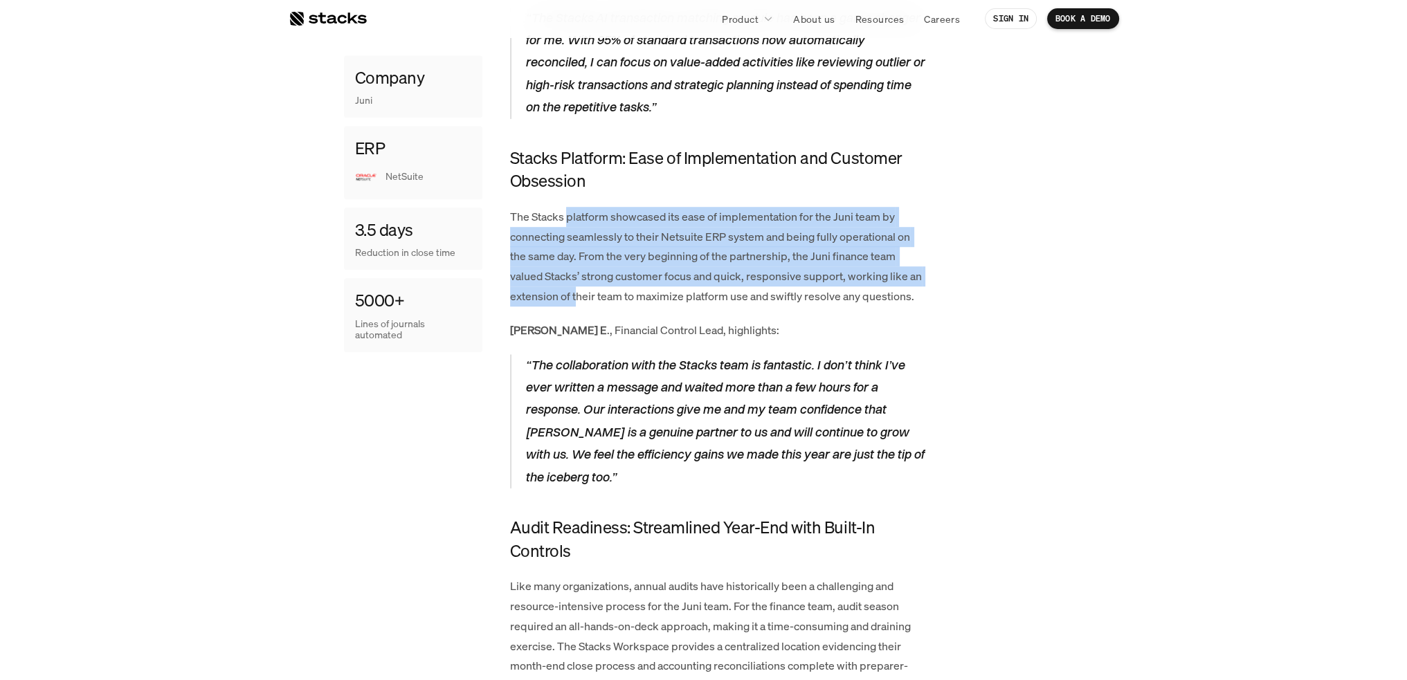
drag, startPoint x: 568, startPoint y: 215, endPoint x: 576, endPoint y: 287, distance: 72.4
click at [576, 287] on p "The Stacks platform showcased its ease of implementation for the Juni team by c…" at bounding box center [717, 257] width 415 height 100
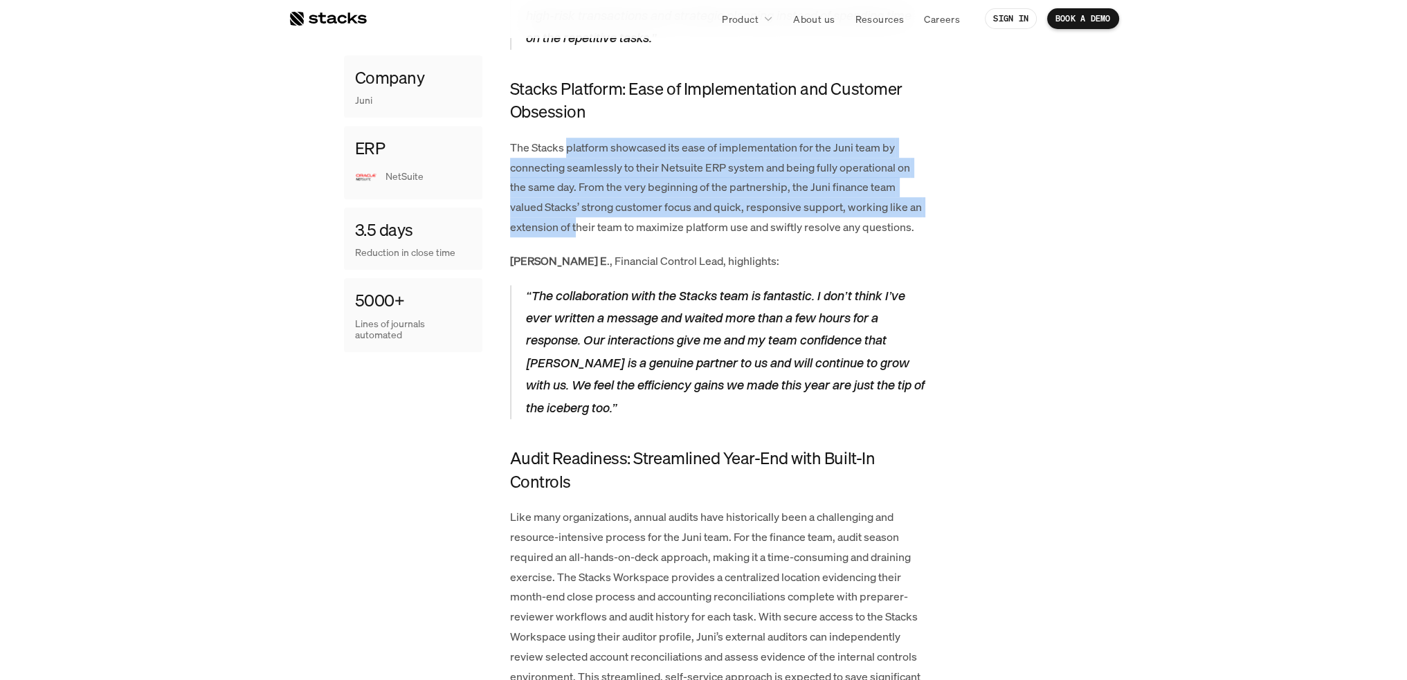
click at [621, 176] on p "The Stacks platform showcased its ease of implementation for the Juni team by c…" at bounding box center [717, 188] width 415 height 100
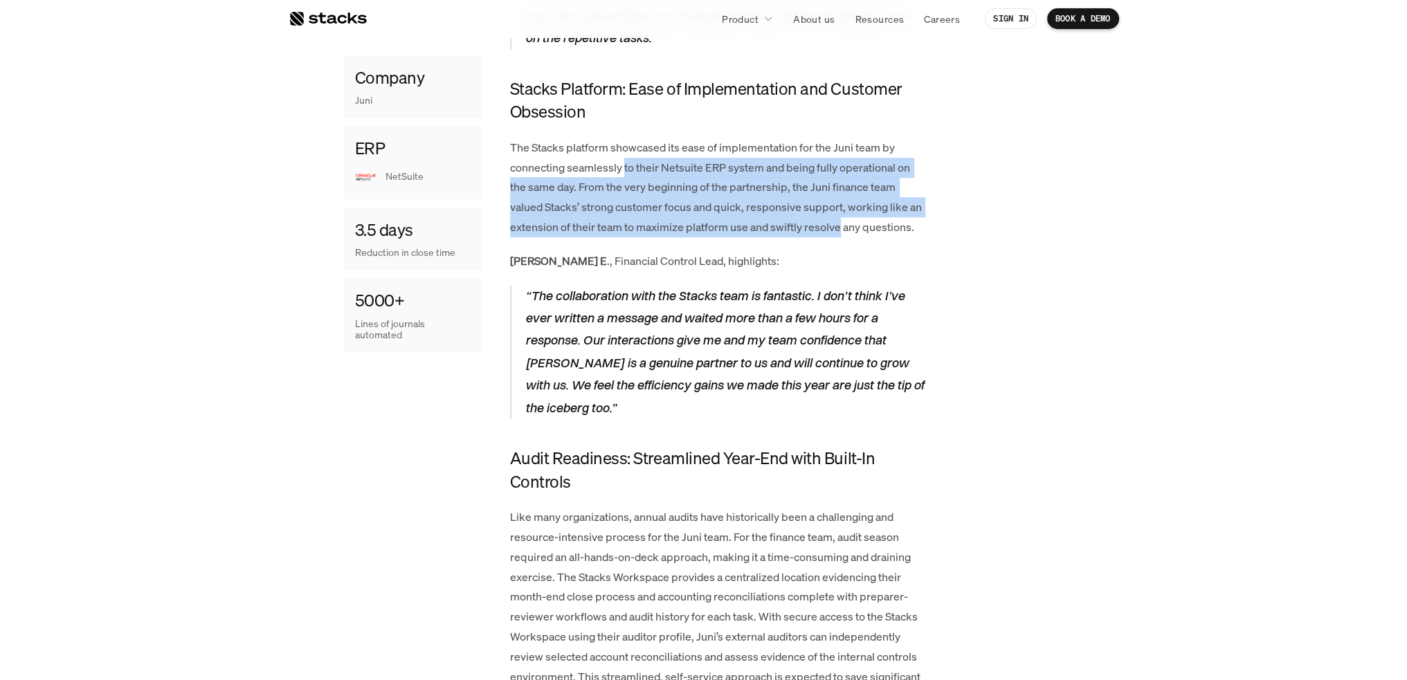
drag, startPoint x: 623, startPoint y: 168, endPoint x: 839, endPoint y: 223, distance: 222.8
click at [839, 223] on p "The Stacks platform showcased its ease of implementation for the Juni team by c…" at bounding box center [717, 188] width 415 height 100
click at [600, 186] on p "The Stacks platform showcased its ease of implementation for the Juni team by c…" at bounding box center [717, 188] width 415 height 100
click at [587, 183] on p "The Stacks platform showcased its ease of implementation for the Juni team by c…" at bounding box center [717, 188] width 415 height 100
click at [588, 184] on p "The Stacks platform showcased its ease of implementation for the Juni team by c…" at bounding box center [717, 188] width 415 height 100
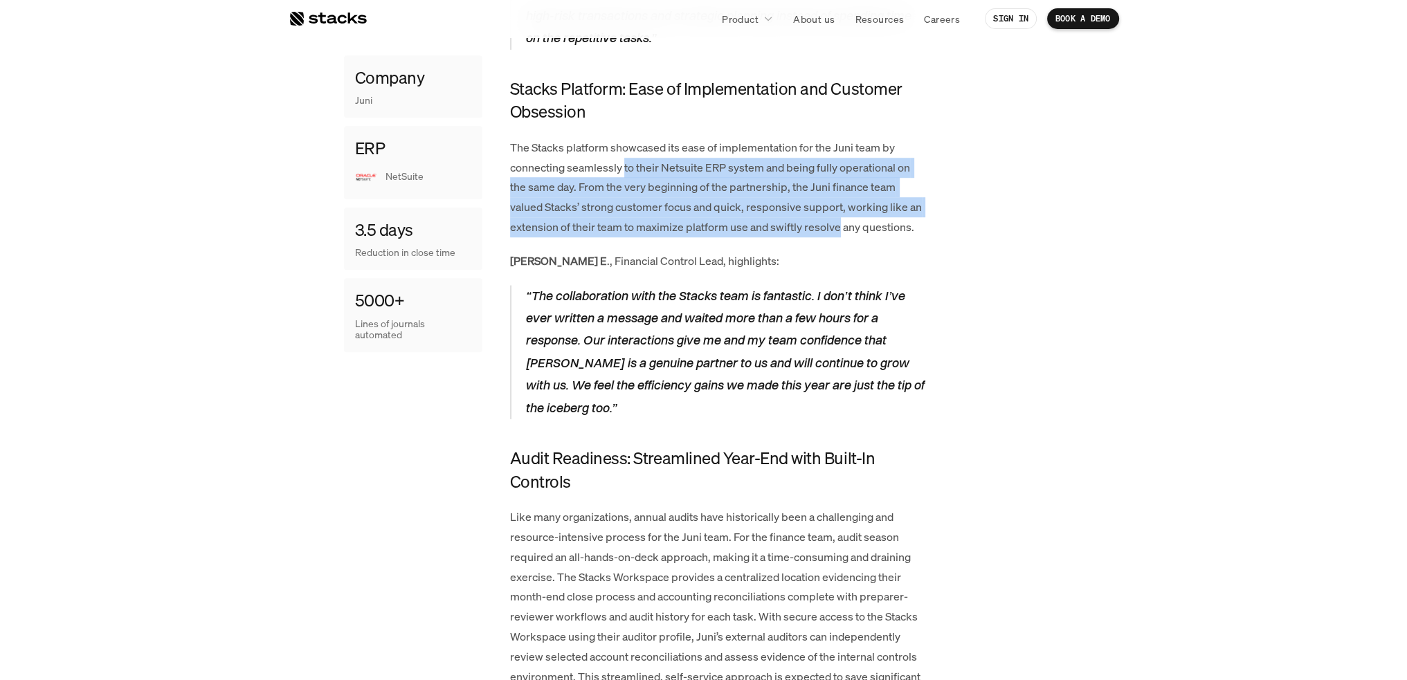
click at [587, 187] on p "The Stacks platform showcased its ease of implementation for the Juni team by c…" at bounding box center [717, 188] width 415 height 100
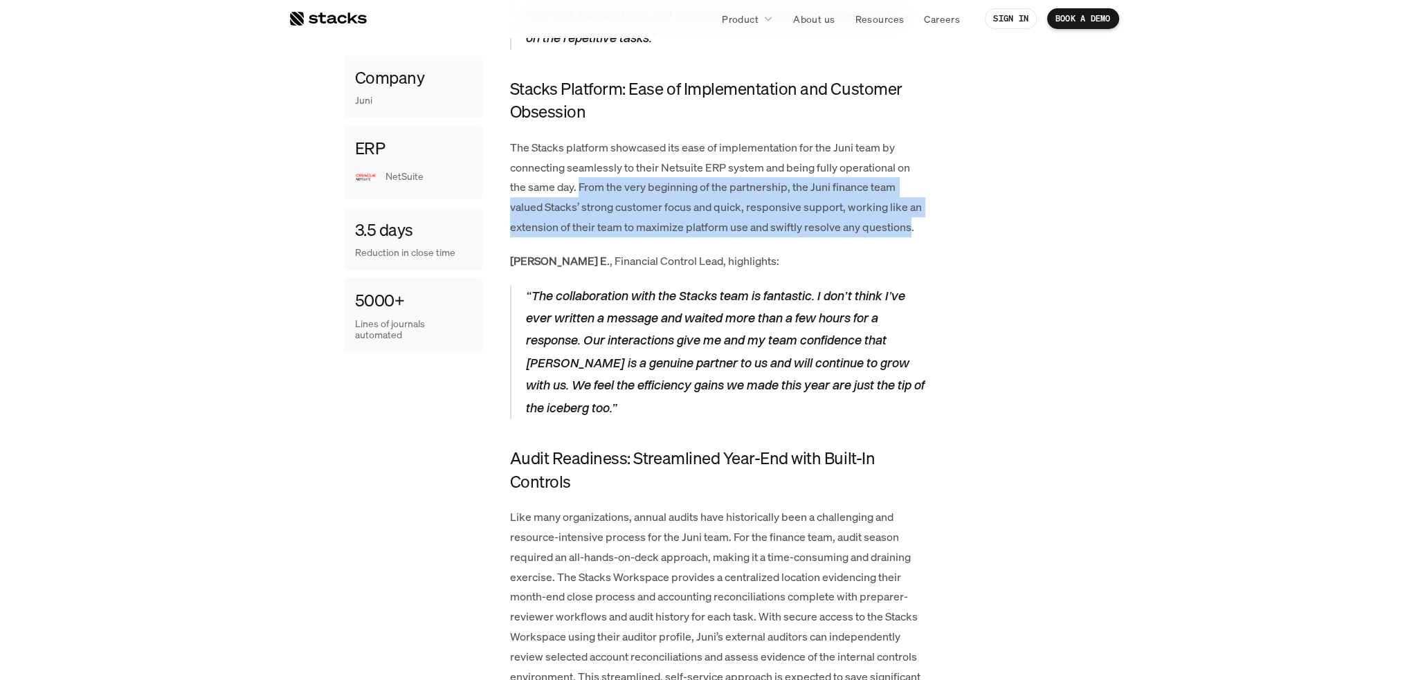
drag, startPoint x: 580, startPoint y: 187, endPoint x: 911, endPoint y: 232, distance: 333.7
click at [911, 232] on p "The Stacks platform showcased its ease of implementation for the Juni team by c…" at bounding box center [717, 188] width 415 height 100
click at [601, 191] on p "The Stacks platform showcased its ease of implementation for the Juni team by c…" at bounding box center [717, 188] width 415 height 100
drag, startPoint x: 584, startPoint y: 184, endPoint x: 919, endPoint y: 228, distance: 338.5
click at [919, 228] on p "The Stacks platform showcased its ease of implementation for the Juni team by c…" at bounding box center [717, 188] width 415 height 100
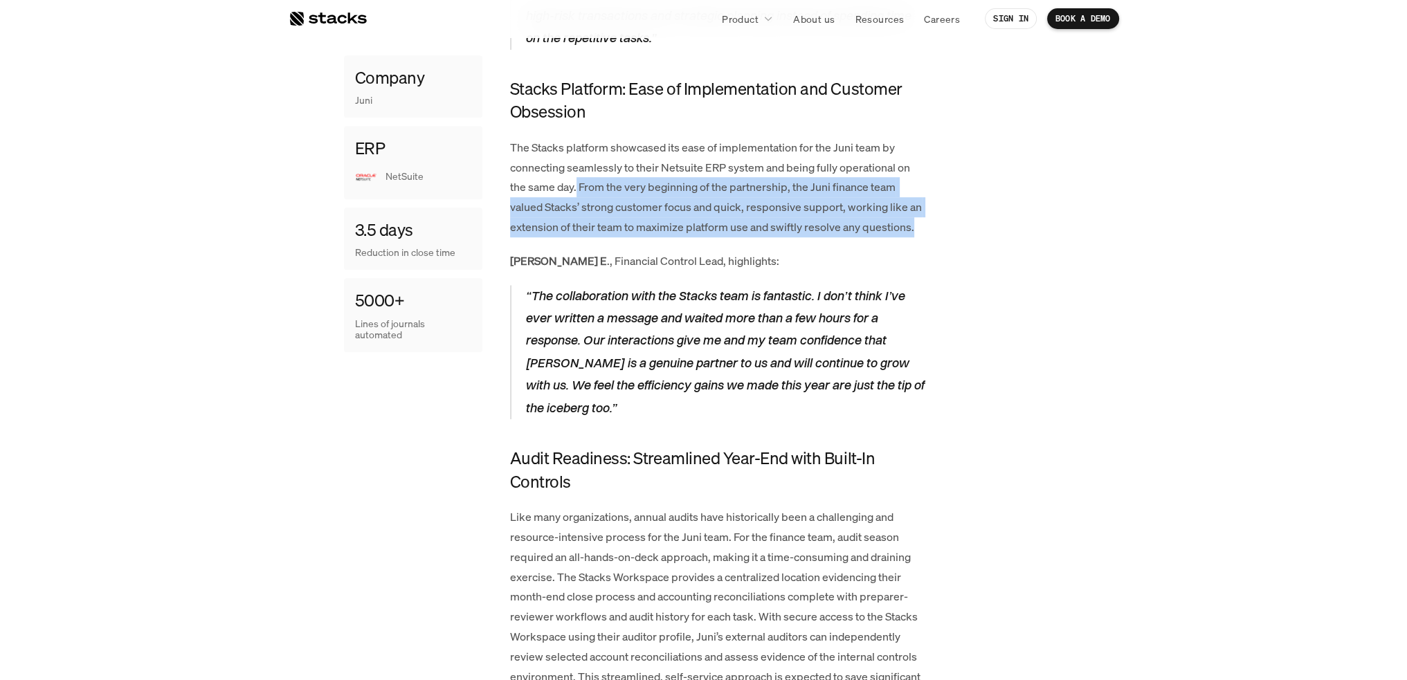
drag, startPoint x: 577, startPoint y: 188, endPoint x: 922, endPoint y: 226, distance: 346.6
click at [922, 226] on p "The Stacks platform showcased its ease of implementation for the Juni team by c…" at bounding box center [717, 188] width 415 height 100
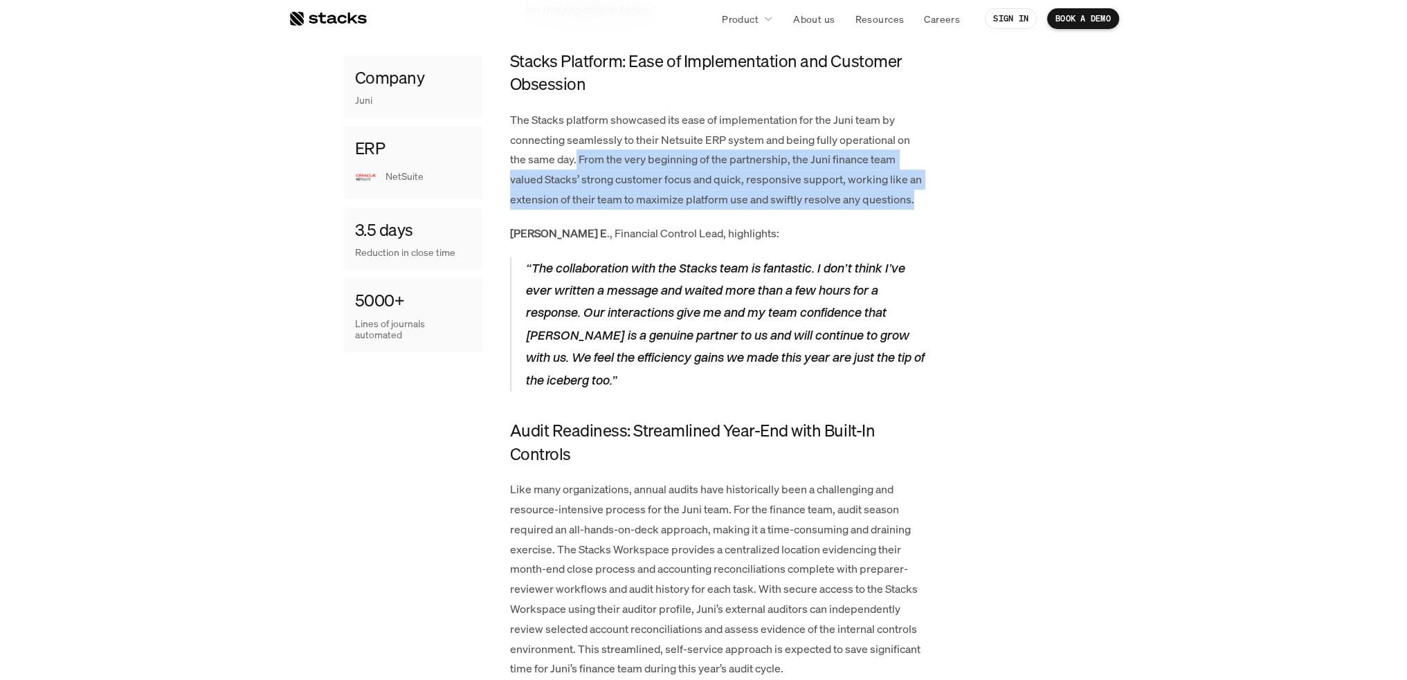
click at [602, 161] on p "The Stacks platform showcased its ease of implementation for the Juni team by c…" at bounding box center [717, 160] width 415 height 100
drag, startPoint x: 601, startPoint y: 161, endPoint x: 850, endPoint y: 194, distance: 251.4
click at [853, 194] on p "The Stacks platform showcased its ease of implementation for the Juni team by c…" at bounding box center [717, 160] width 415 height 100
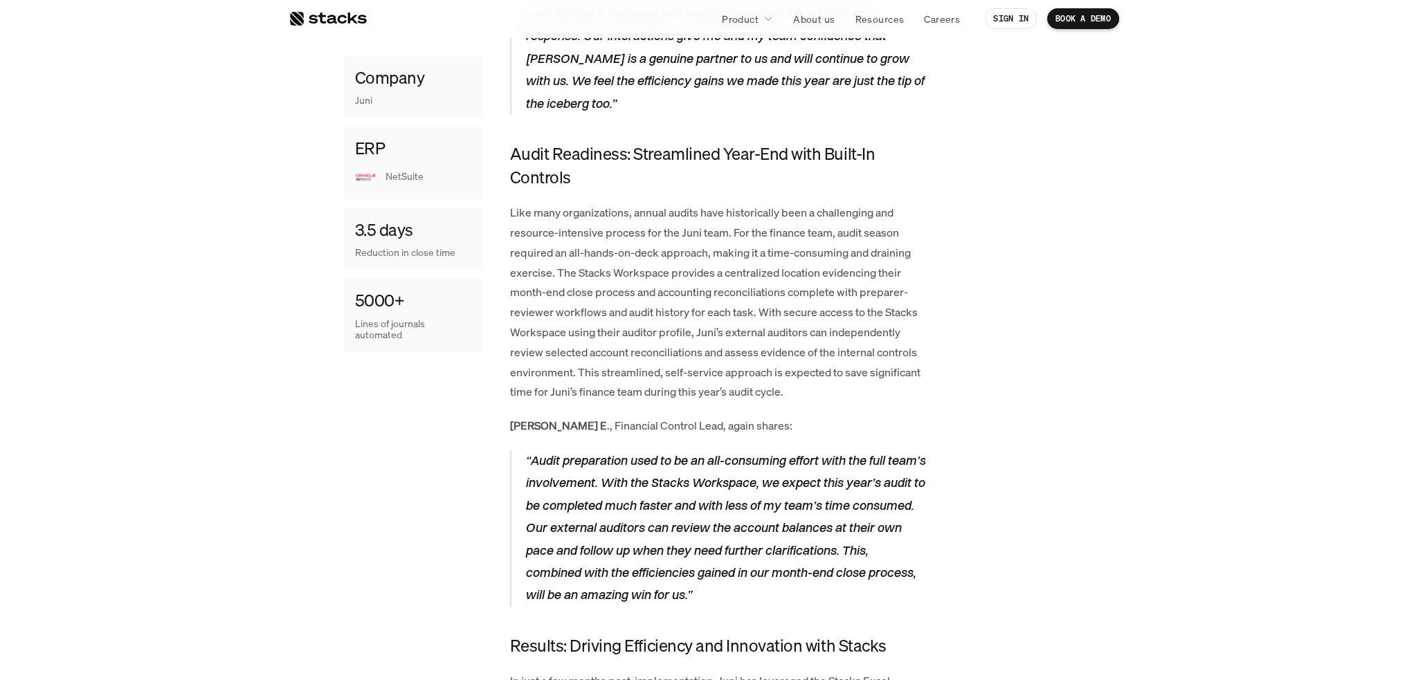
scroll to position [1716, 0]
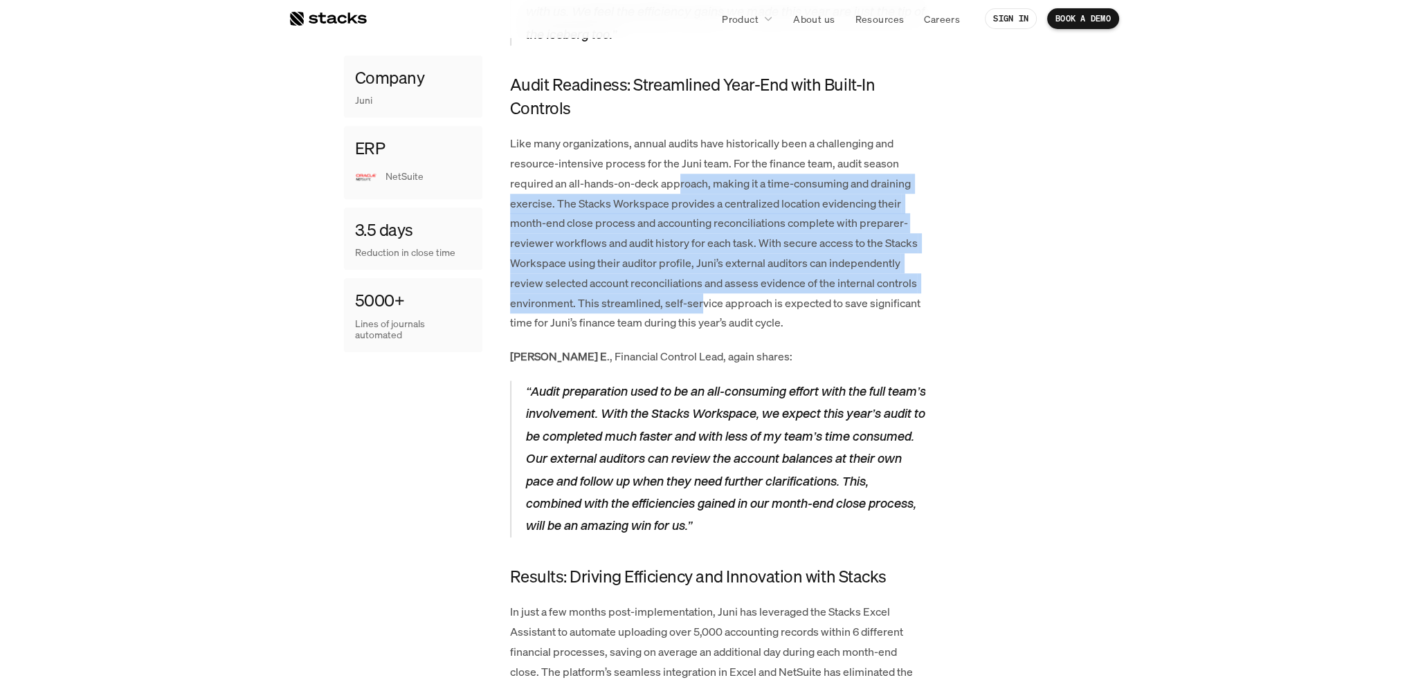
drag, startPoint x: 678, startPoint y: 185, endPoint x: 703, endPoint y: 304, distance: 121.6
click at [703, 304] on p "Like many organizations, annual audits have historically been a challenging and…" at bounding box center [717, 233] width 415 height 199
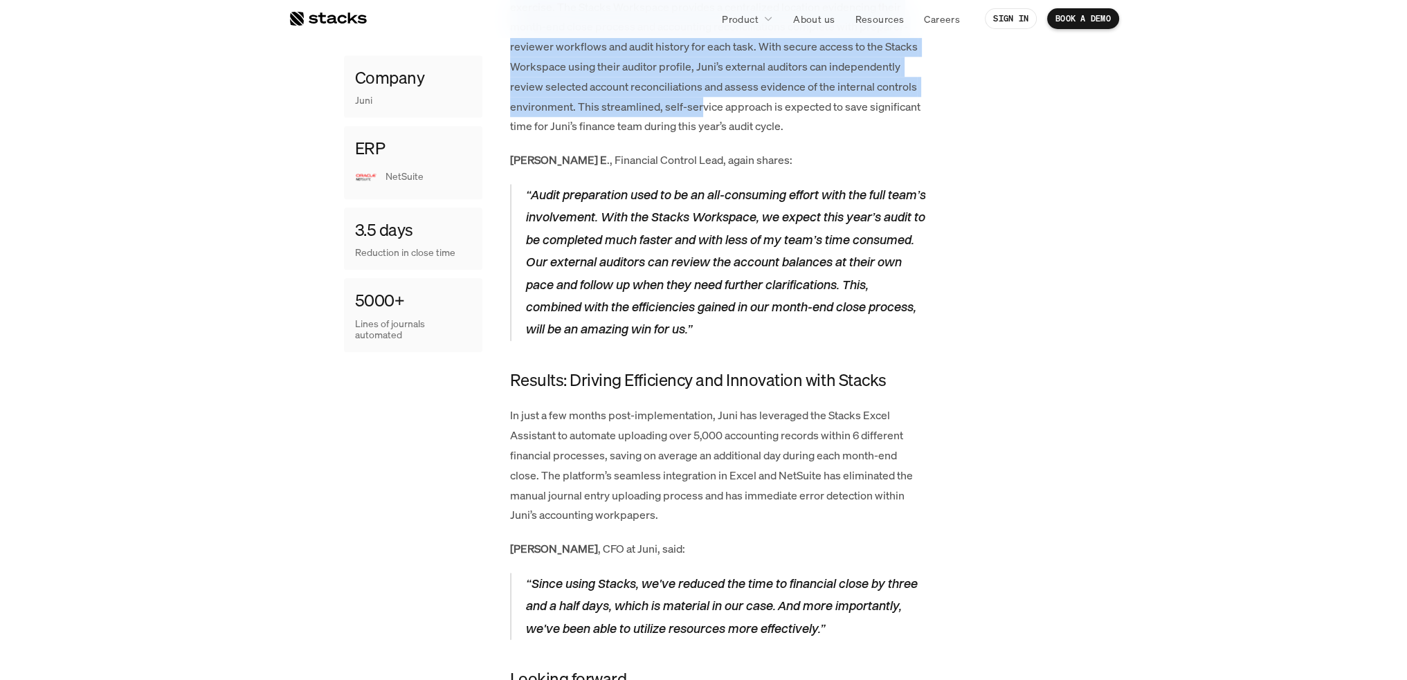
scroll to position [1993, 0]
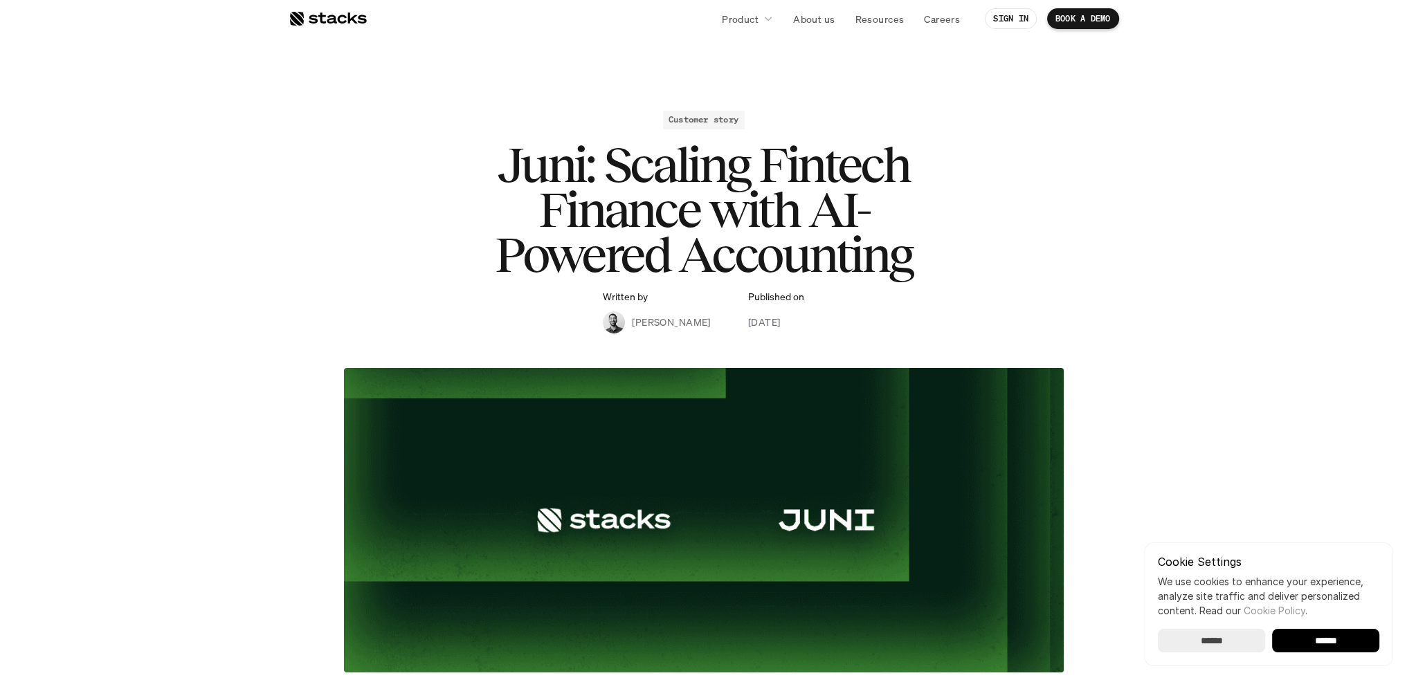
click at [454, 126] on div "Customer story Juni: Scaling Fintech Finance with AI-Powered Accounting Written…" at bounding box center [703, 222] width 803 height 223
click at [880, 17] on p "Resources" at bounding box center [878, 19] width 49 height 15
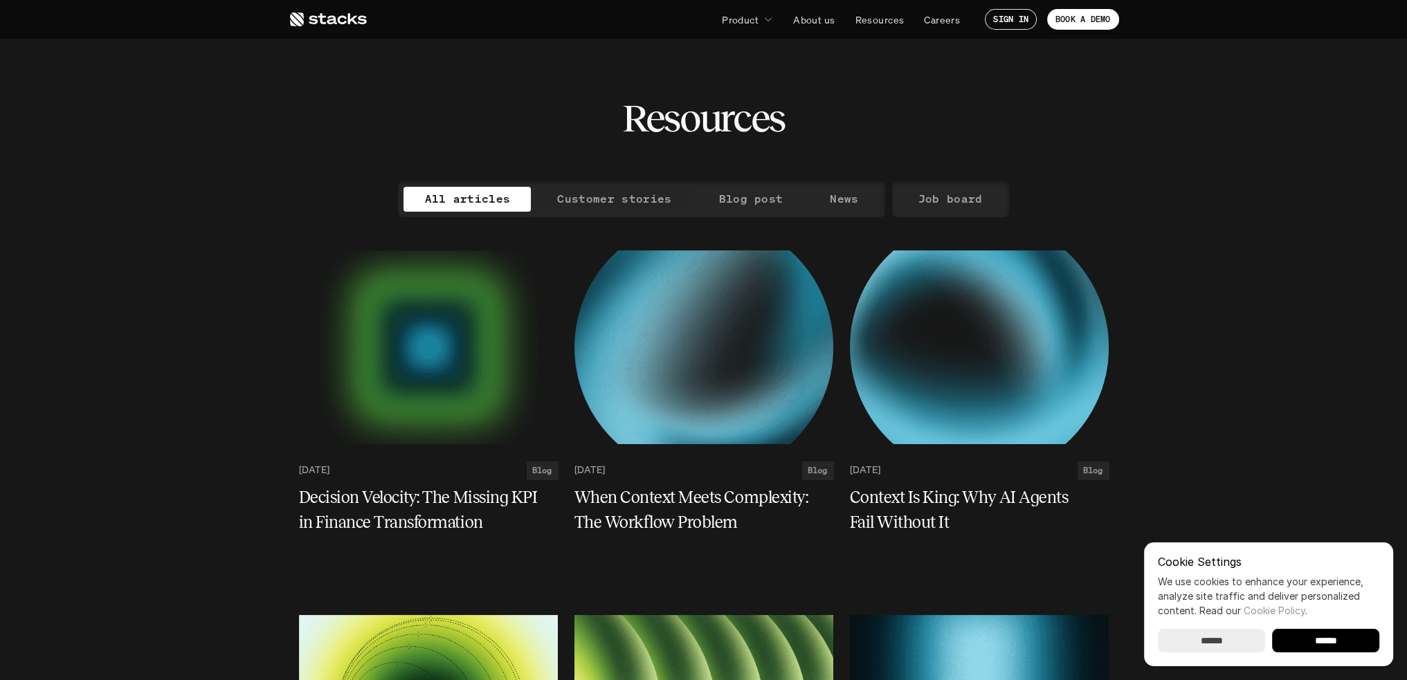
click at [656, 205] on p "Customer stories" at bounding box center [614, 199] width 114 height 20
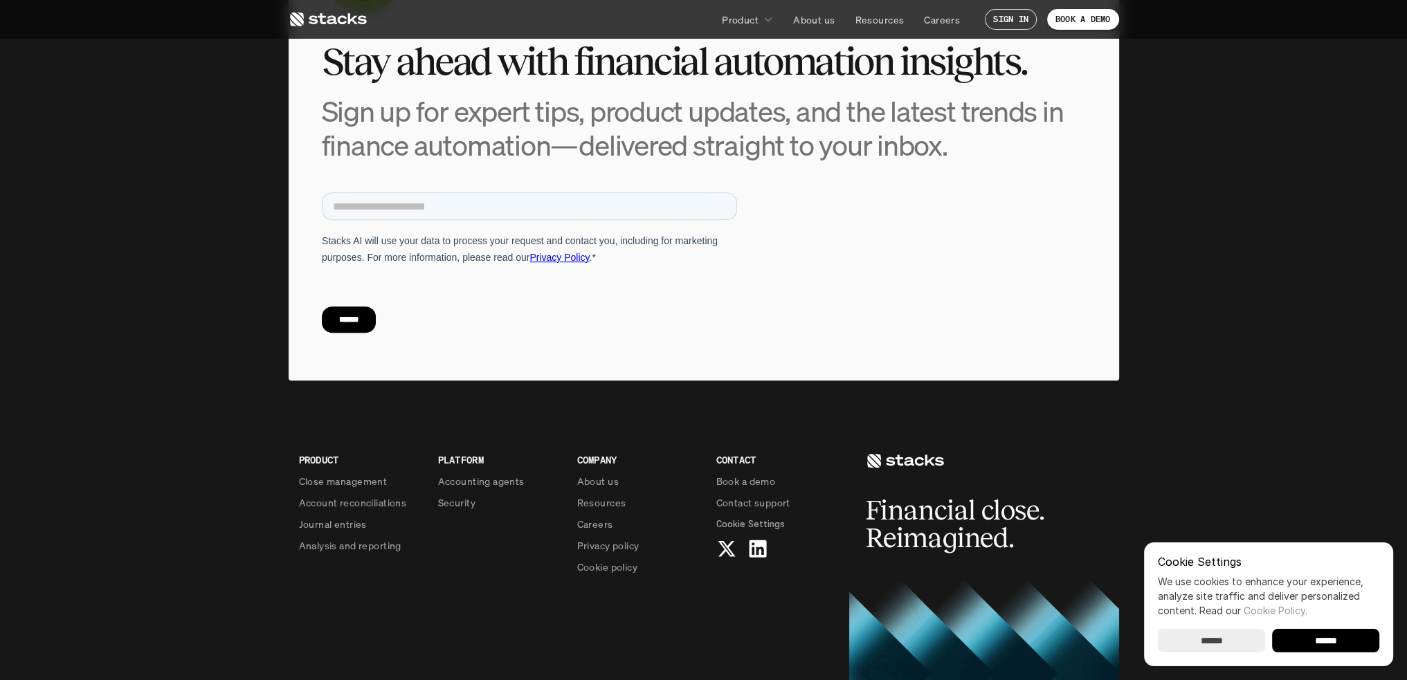
scroll to position [969, 0]
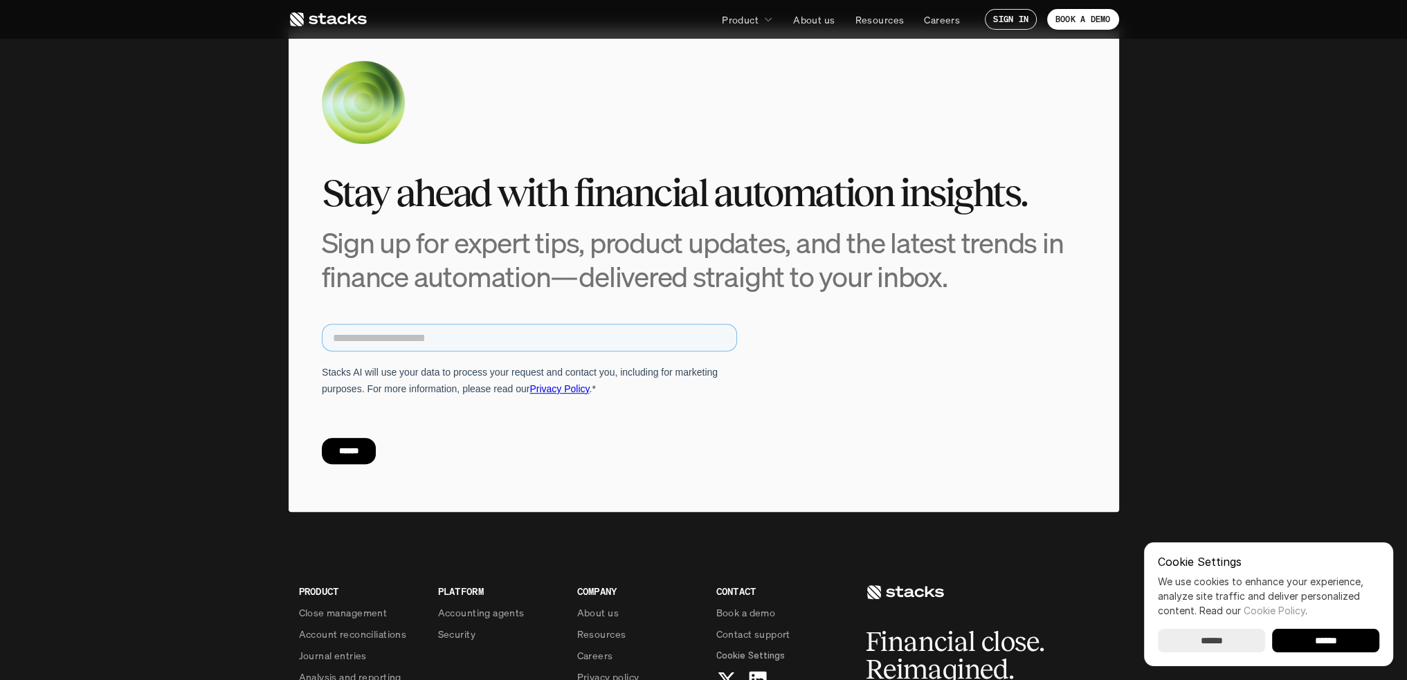
click at [459, 342] on input "email" at bounding box center [528, 338] width 415 height 28
type input "**********"
click at [363, 442] on input "******" at bounding box center [348, 451] width 54 height 26
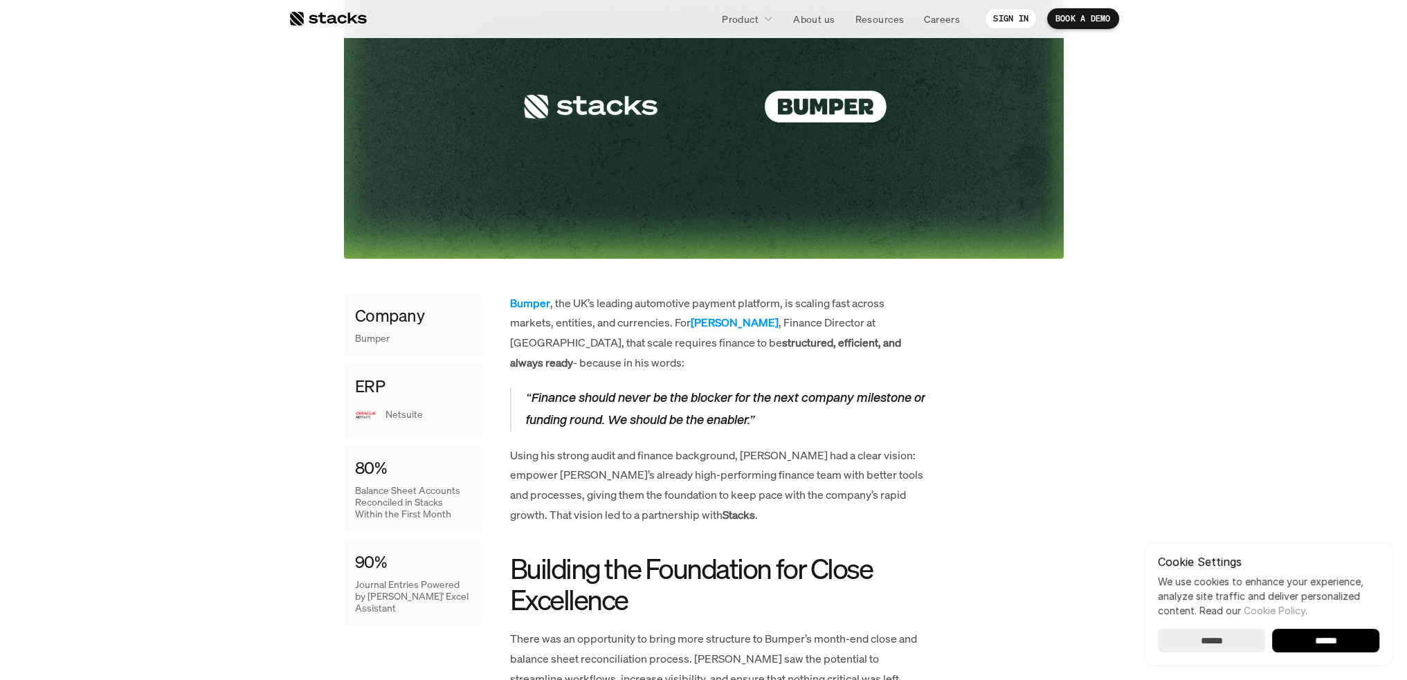
scroll to position [553, 0]
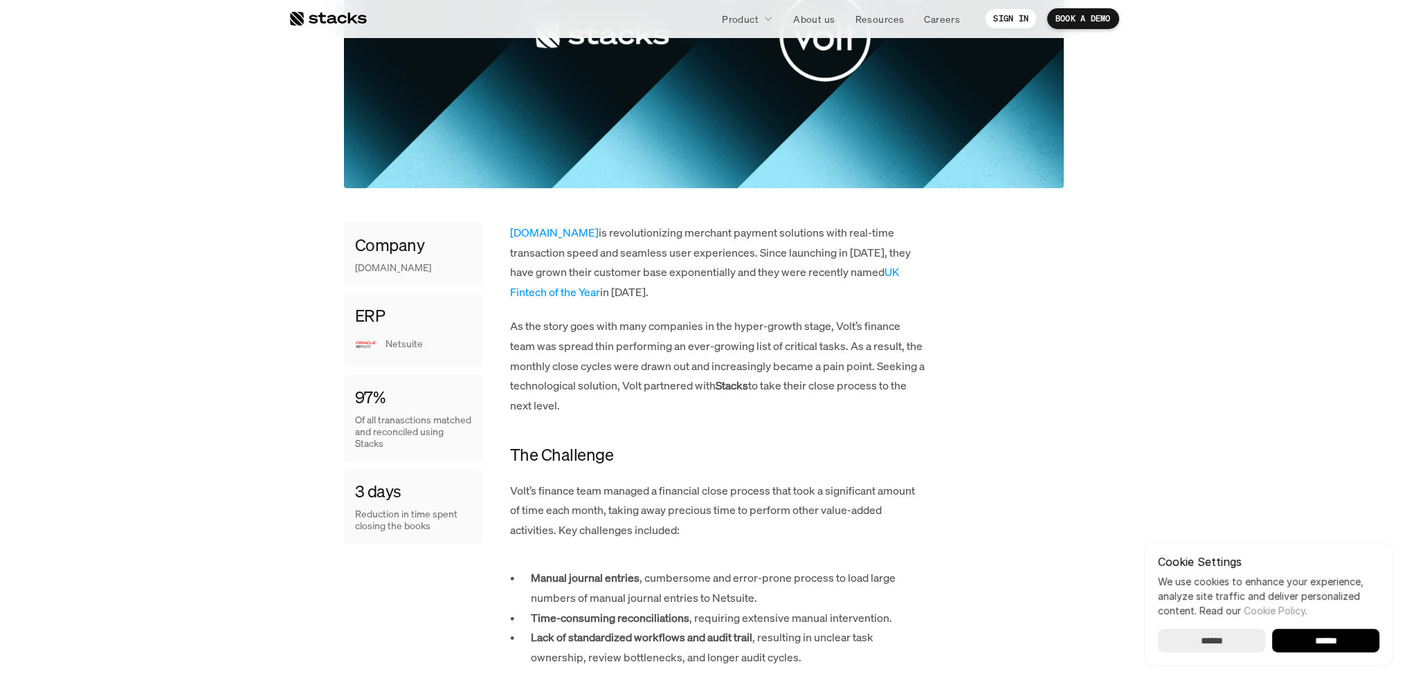
scroll to position [553, 0]
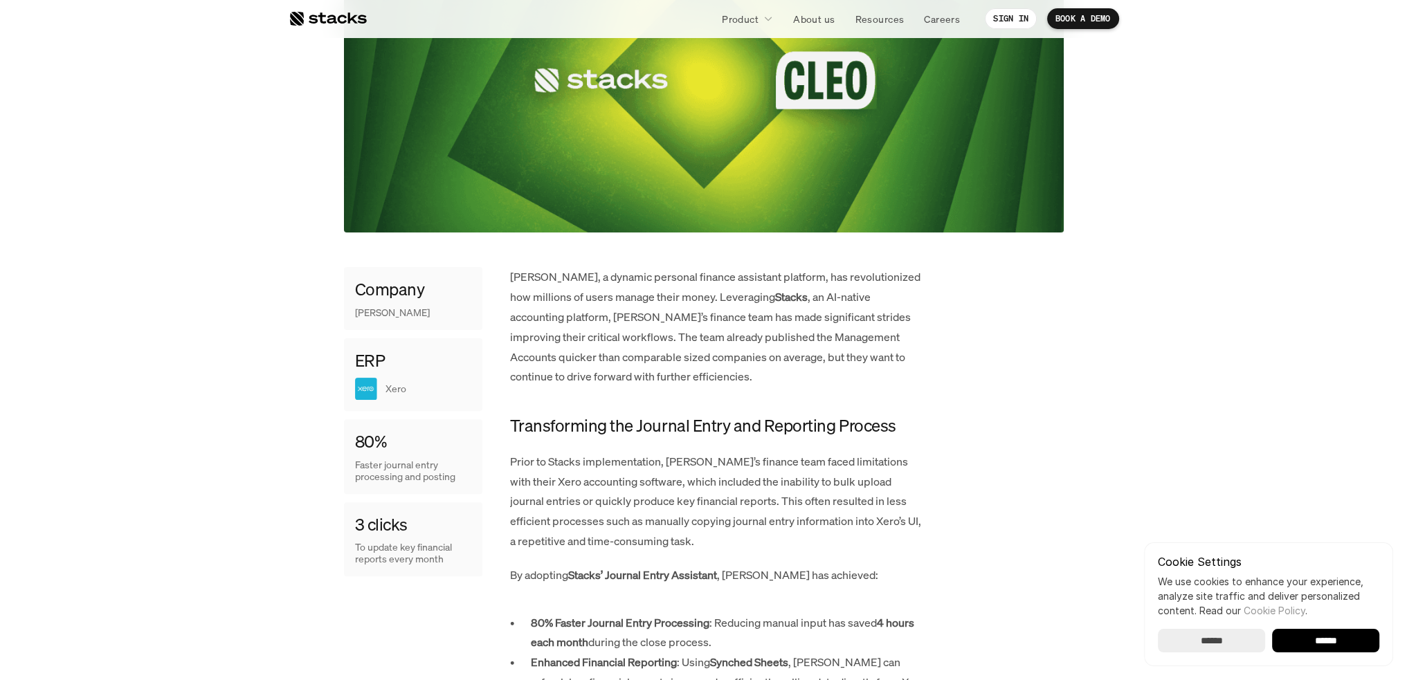
scroll to position [553, 0]
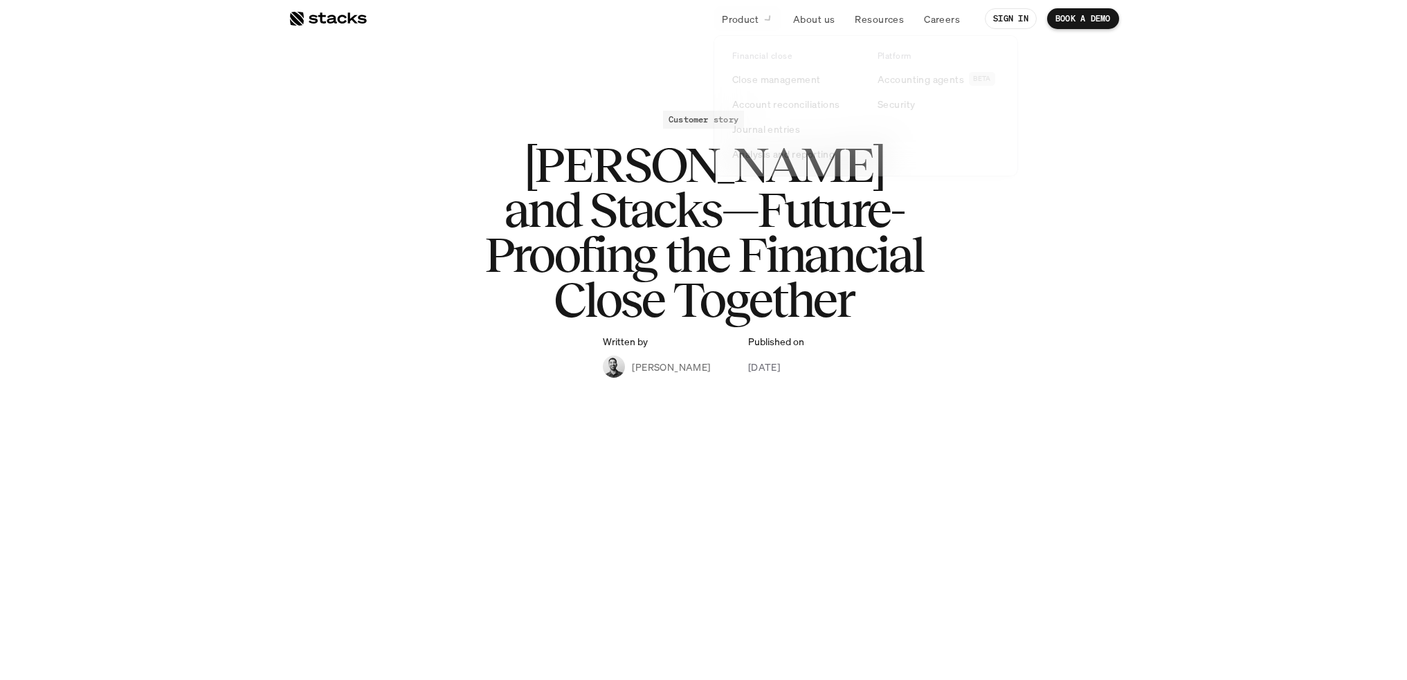
scroll to position [553, 0]
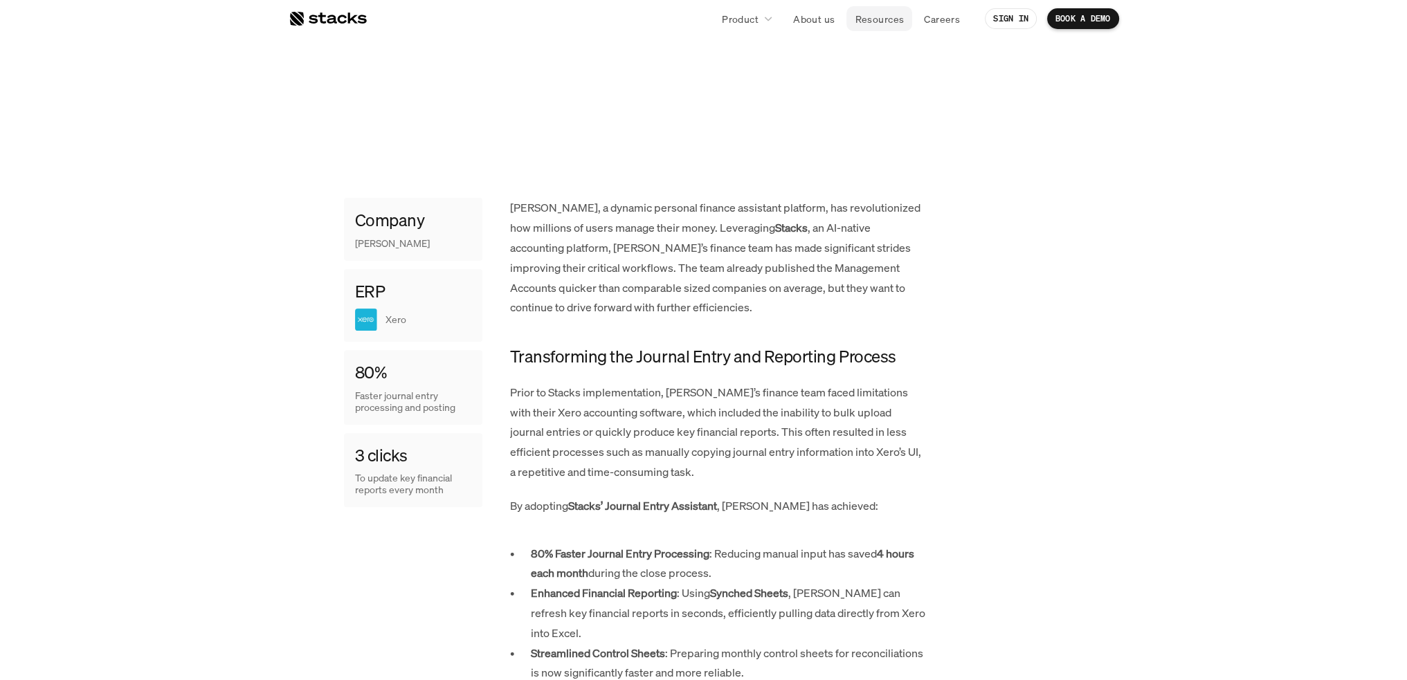
click at [852, 16] on link "Resources" at bounding box center [879, 18] width 66 height 25
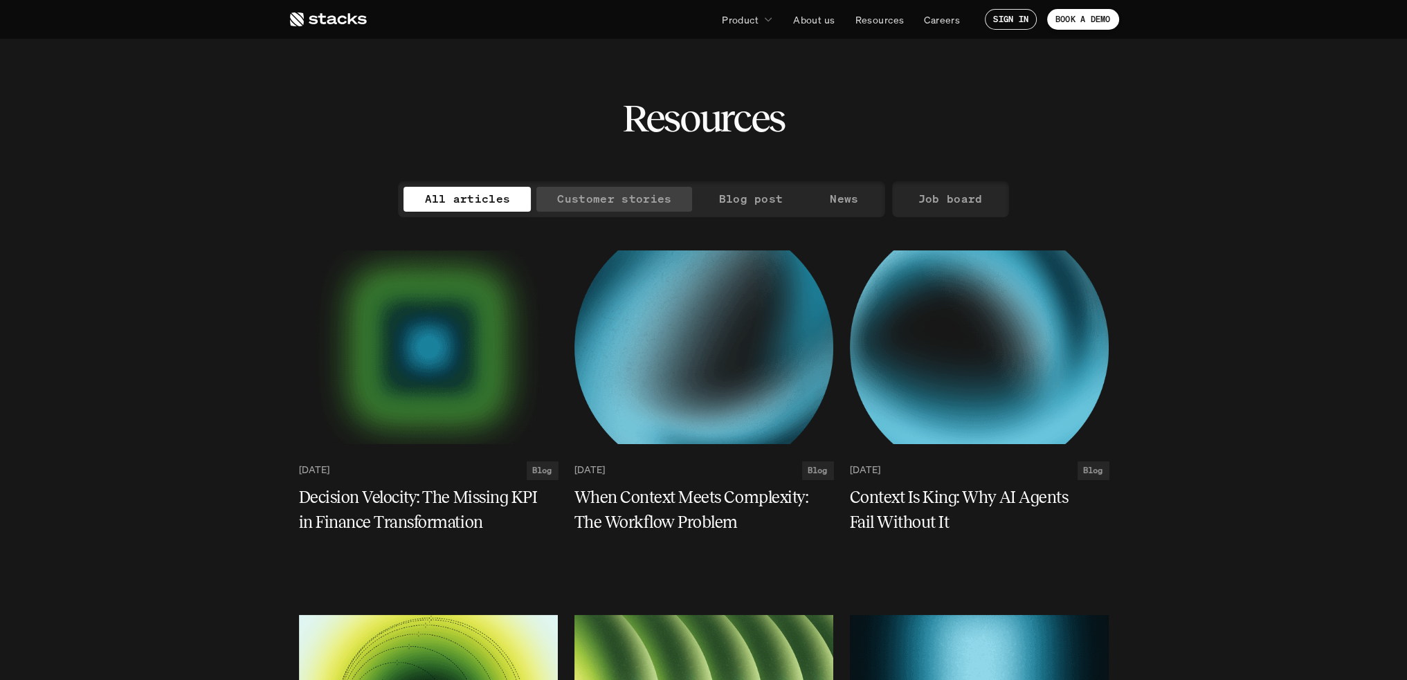
click at [601, 197] on p "Customer stories" at bounding box center [614, 199] width 114 height 20
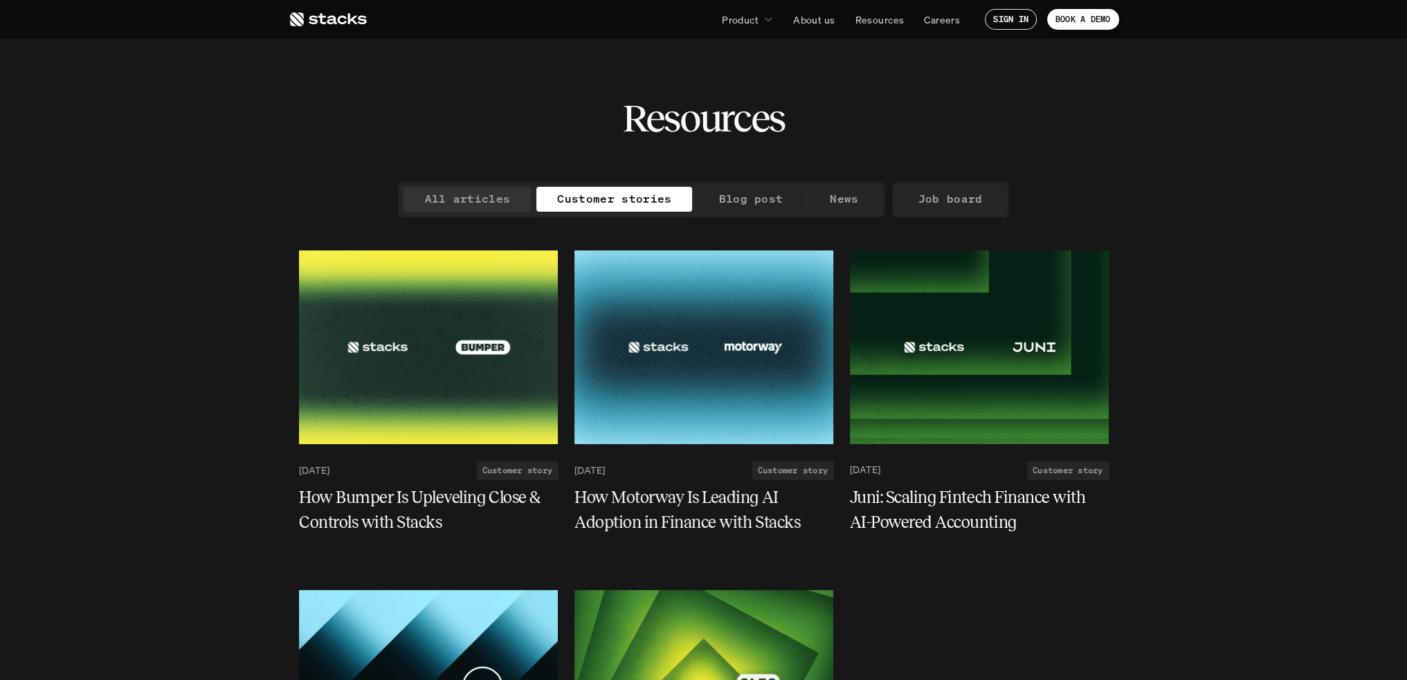
click at [455, 199] on p "All articles" at bounding box center [467, 199] width 86 height 20
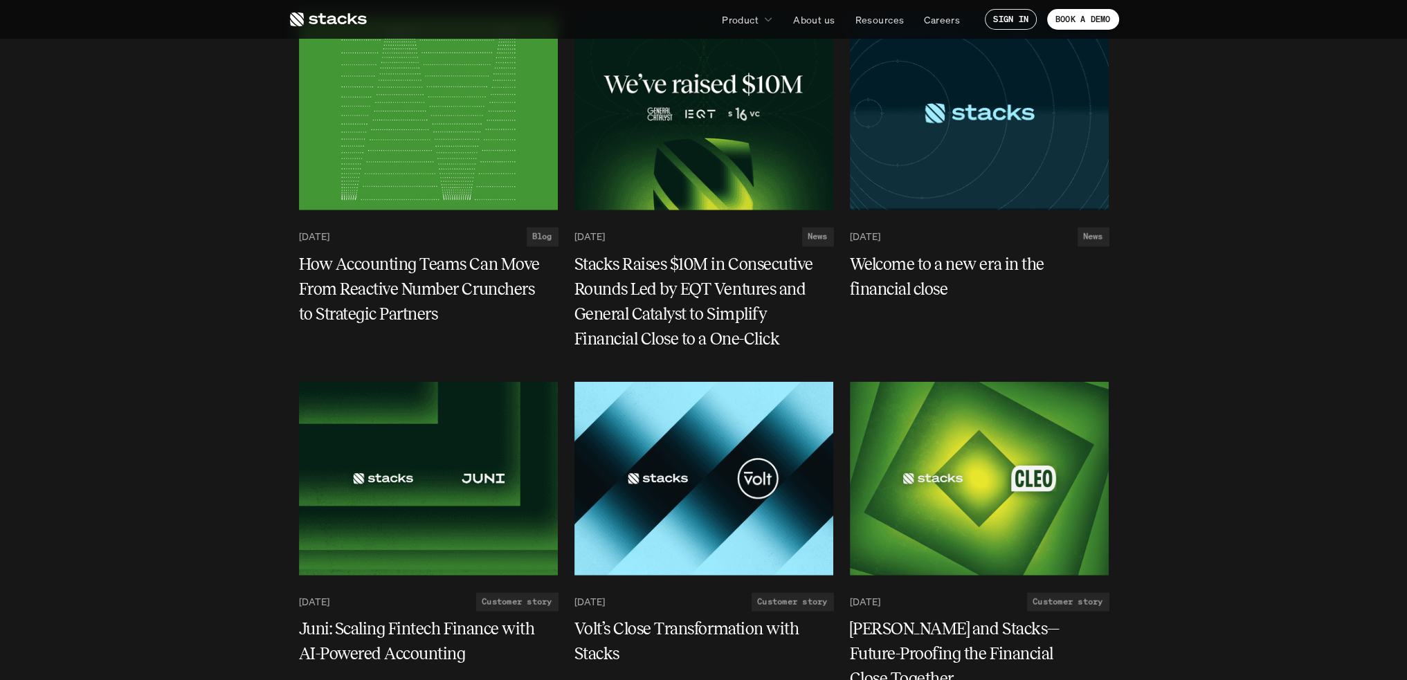
scroll to position [4635, 0]
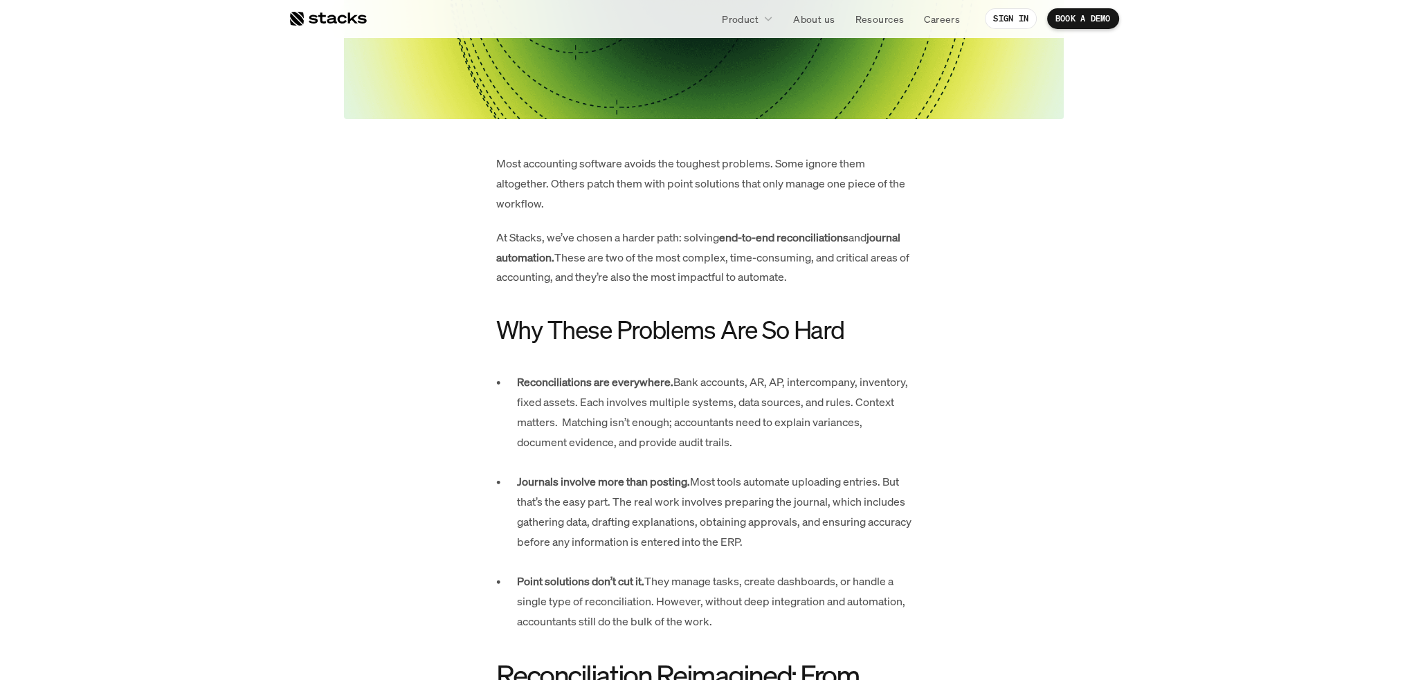
scroll to position [623, 0]
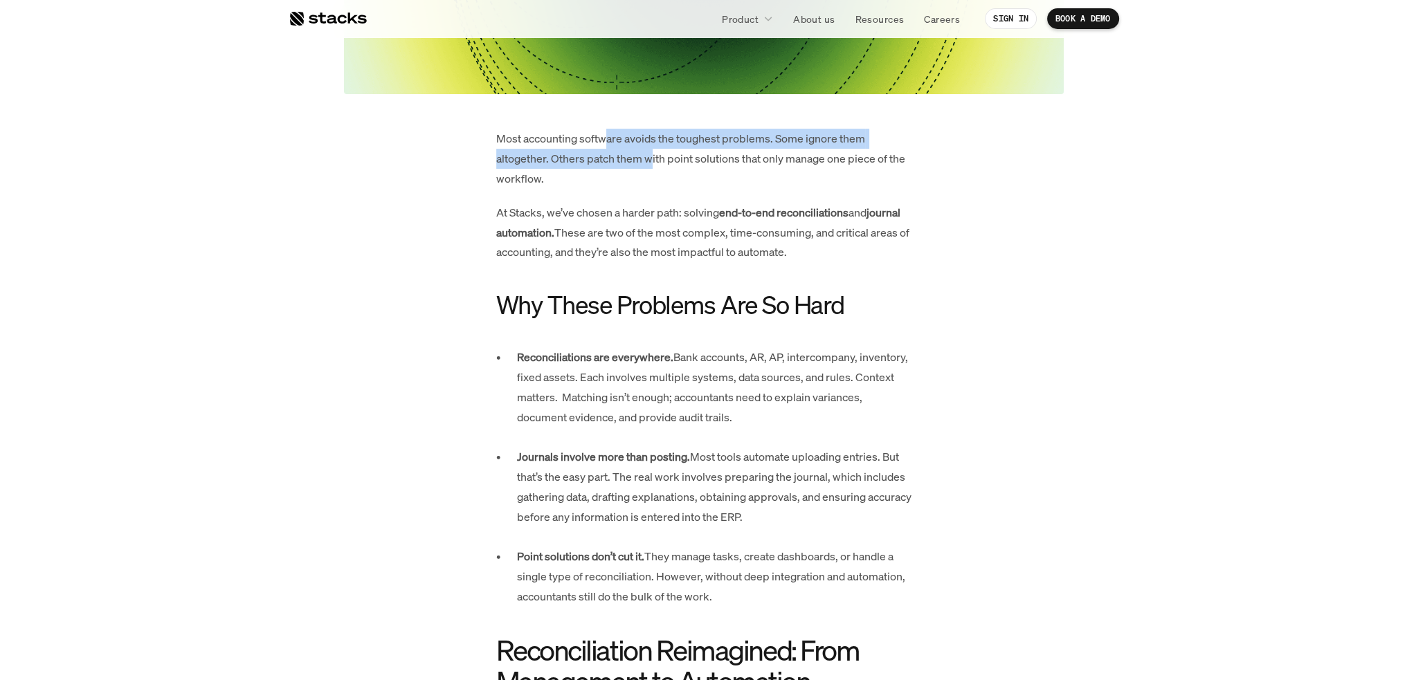
drag, startPoint x: 634, startPoint y: 154, endPoint x: 653, endPoint y: 159, distance: 20.1
click at [653, 159] on p "Most accounting software avoids the toughest problems. Some ignore them altoget…" at bounding box center [703, 158] width 415 height 59
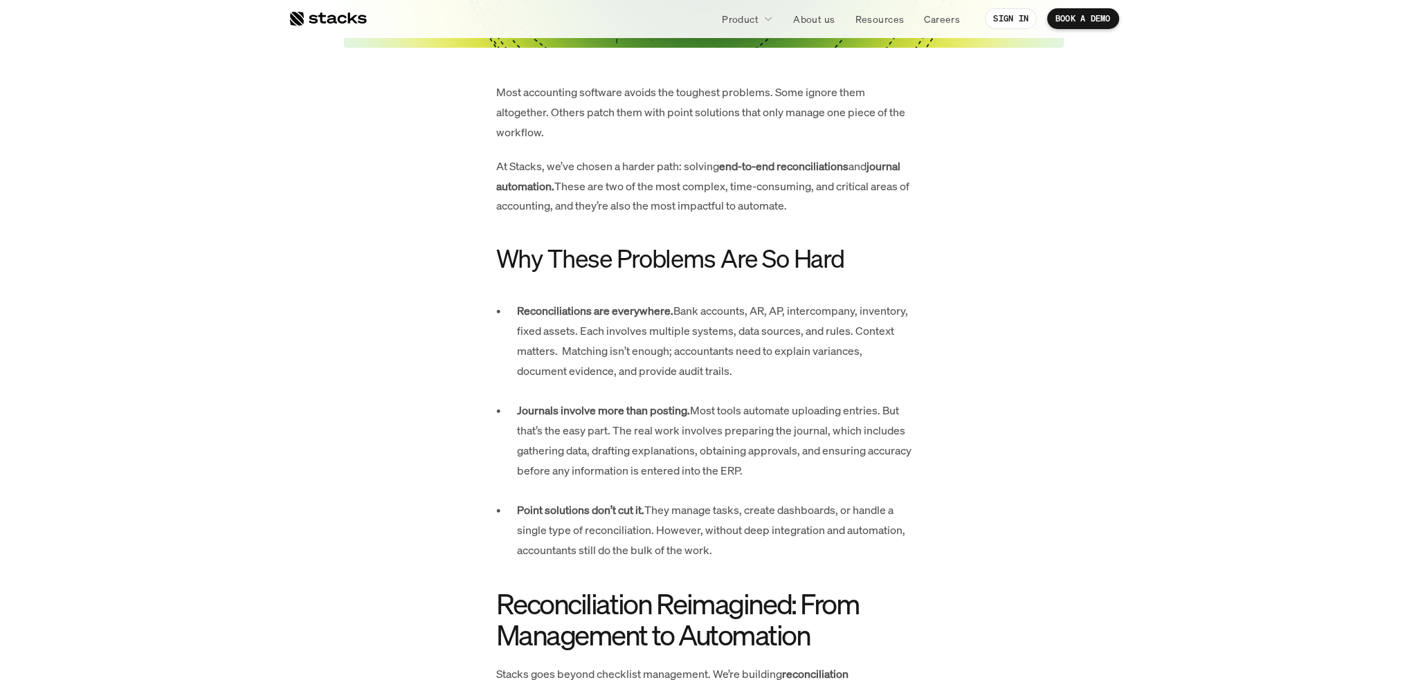
scroll to position [692, 0]
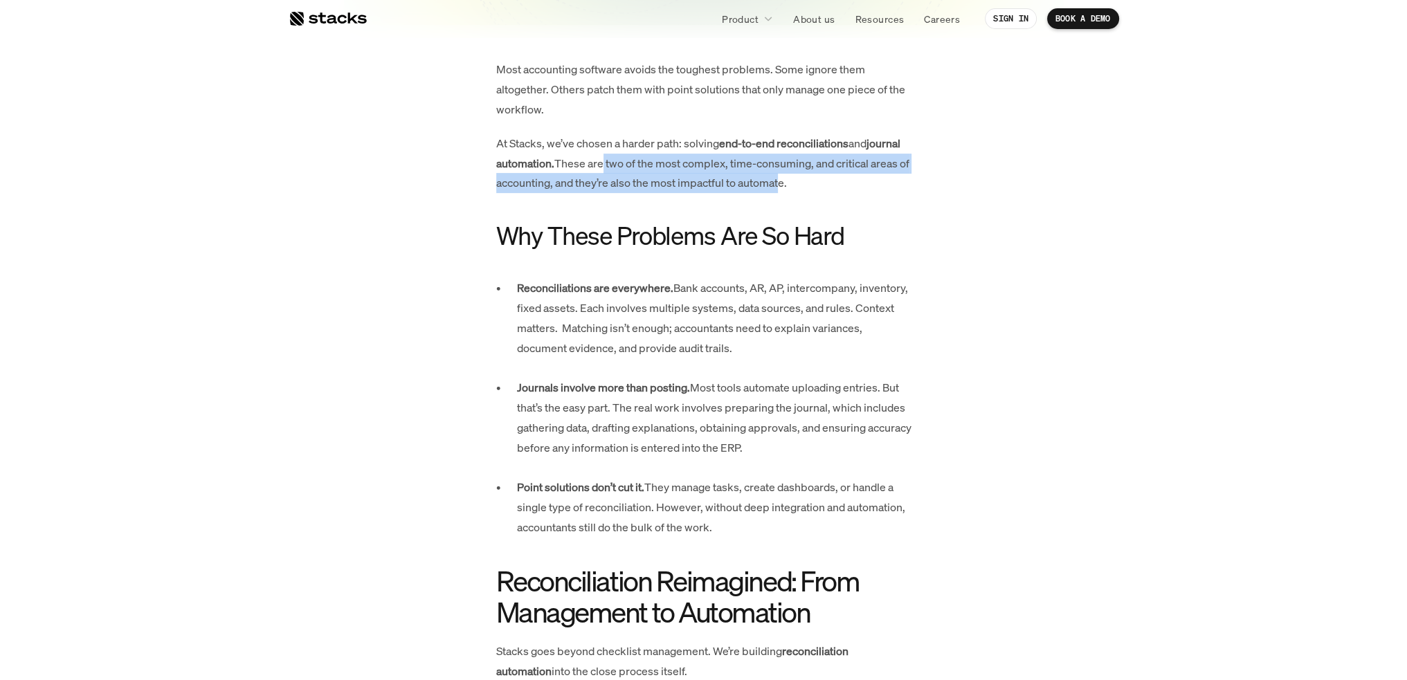
drag, startPoint x: 601, startPoint y: 160, endPoint x: 788, endPoint y: 187, distance: 189.5
click at [788, 187] on p "At Stacks, we’ve chosen a harder path: solving end-to-end reconciliations and j…" at bounding box center [703, 163] width 415 height 59
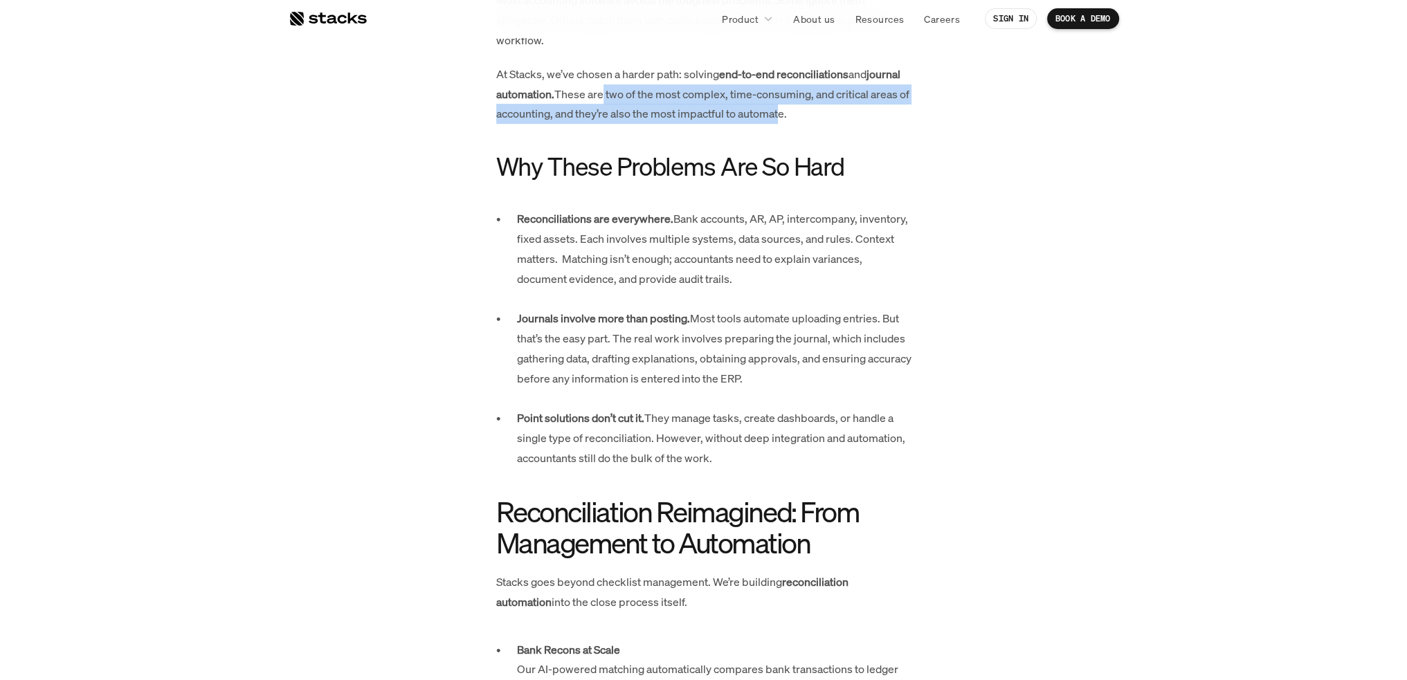
scroll to position [830, 0]
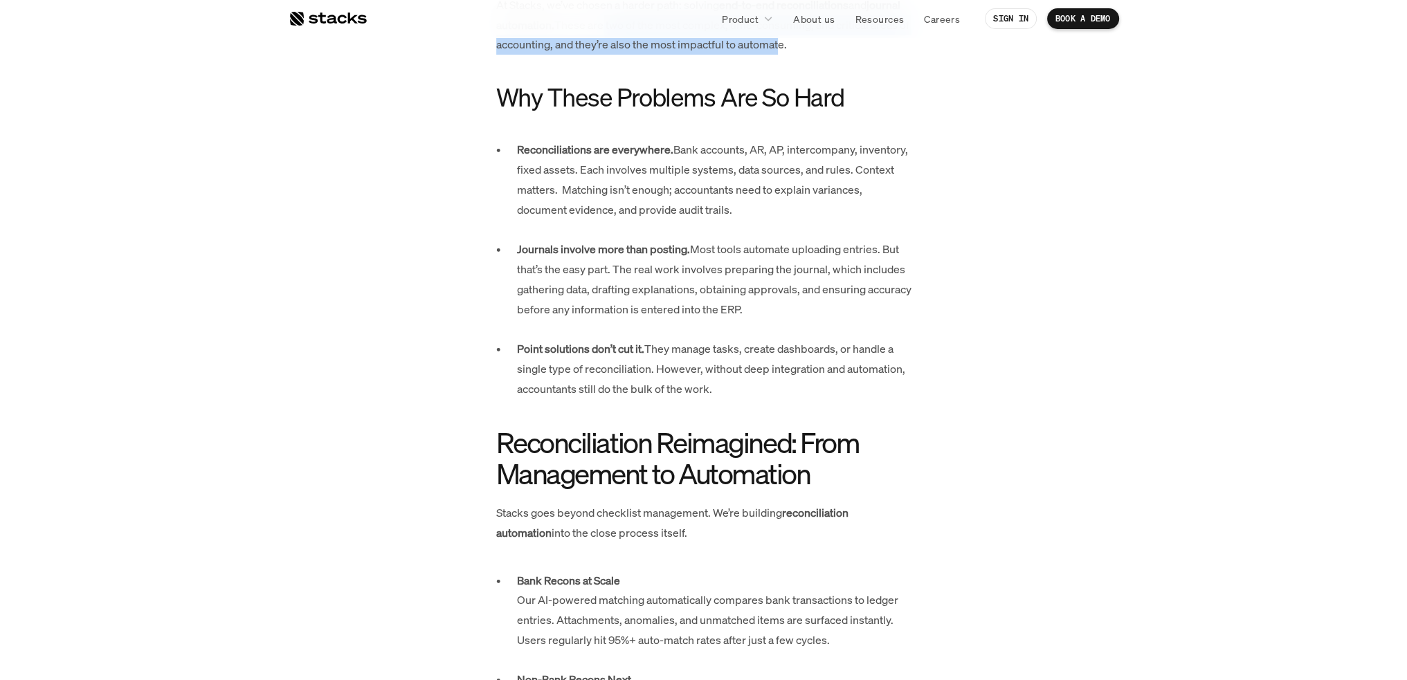
drag, startPoint x: 702, startPoint y: 151, endPoint x: 742, endPoint y: 206, distance: 68.0
click at [742, 206] on p "Reconciliations are everywhere. Bank accounts, AR, AP, intercompany, inventory,…" at bounding box center [714, 190] width 394 height 100
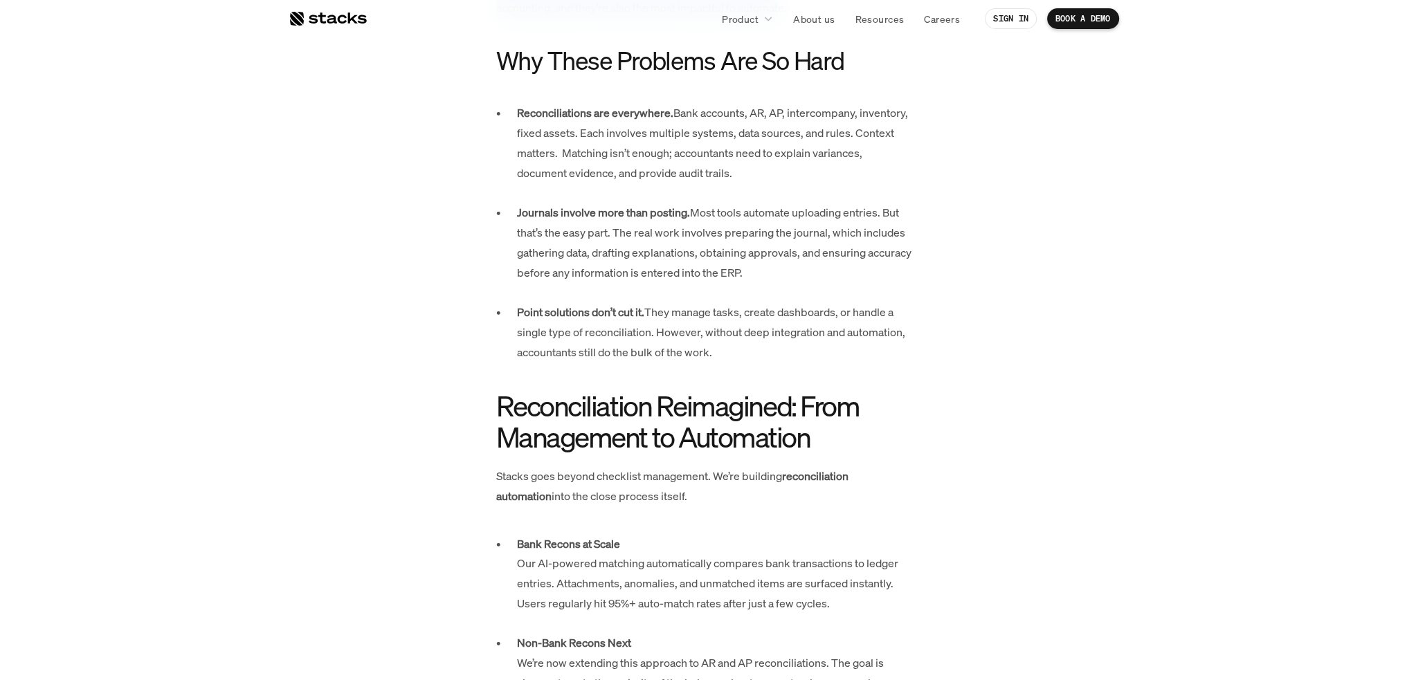
scroll to position [899, 0]
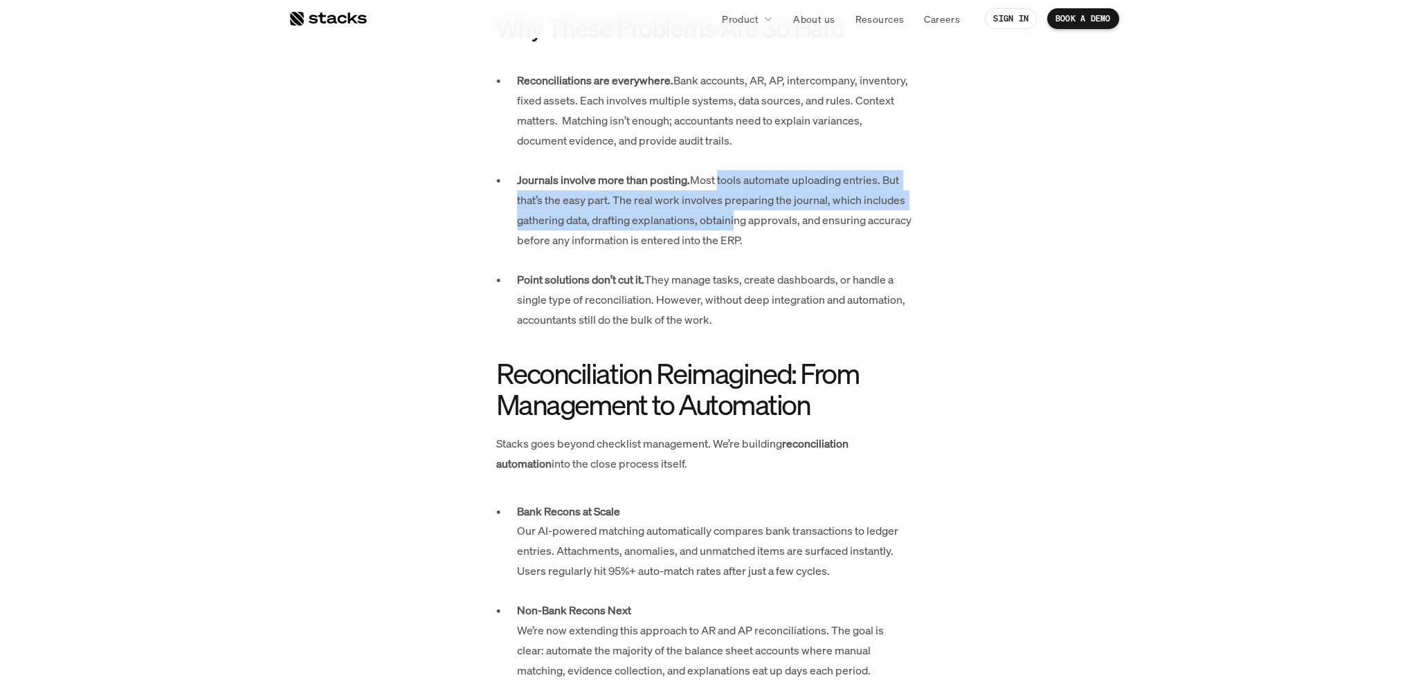
drag, startPoint x: 717, startPoint y: 179, endPoint x: 734, endPoint y: 217, distance: 41.8
click at [734, 217] on p "Journals involve more than posting. Most tools automate uploading entries. But …" at bounding box center [714, 220] width 394 height 100
drag, startPoint x: 688, startPoint y: 181, endPoint x: 804, endPoint y: 237, distance: 128.1
click at [804, 237] on p "Journals involve more than posting. Most tools automate uploading entries. But …" at bounding box center [714, 220] width 394 height 100
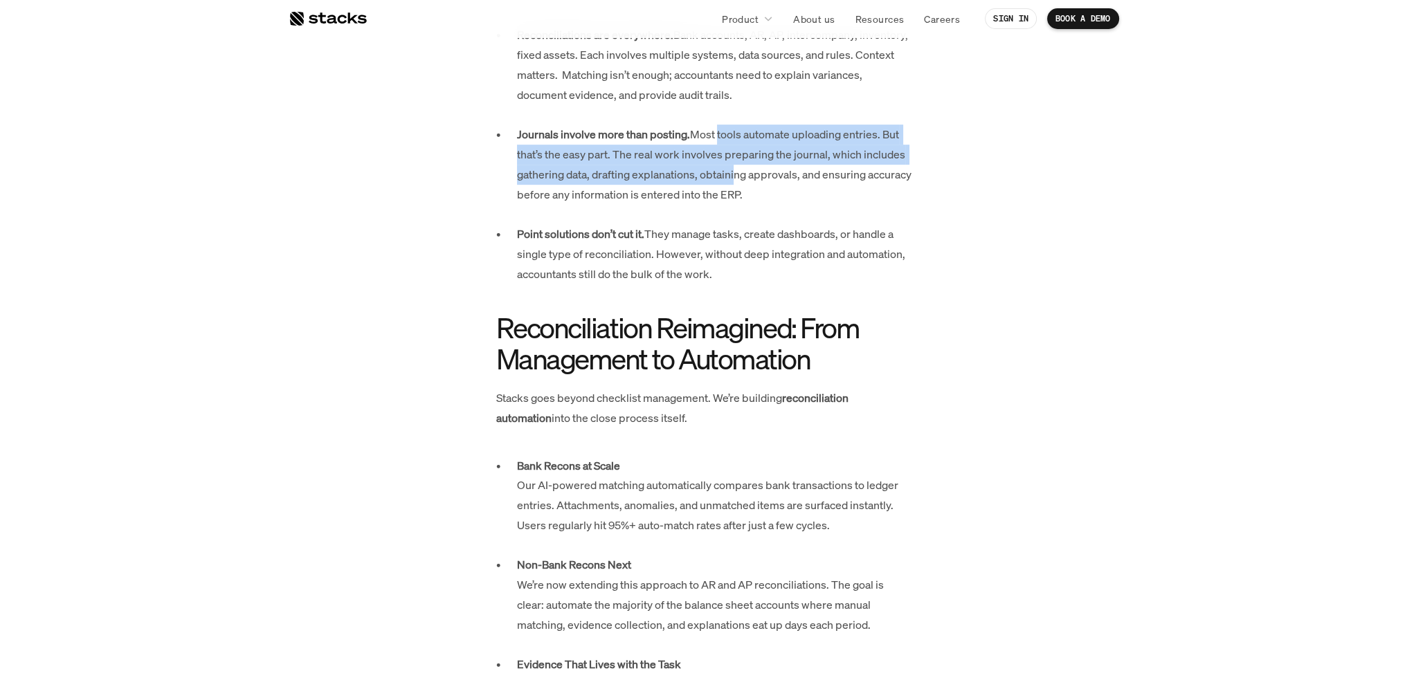
scroll to position [969, 0]
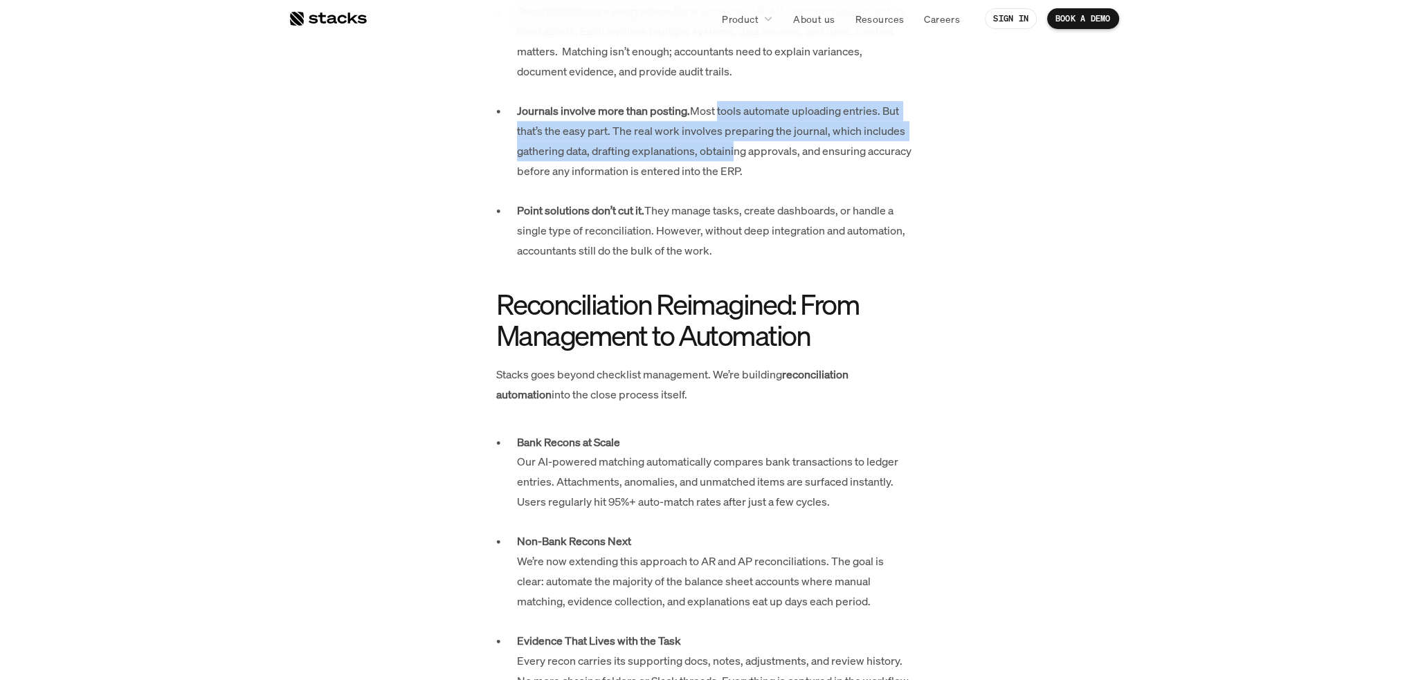
drag, startPoint x: 708, startPoint y: 226, endPoint x: 728, endPoint y: 248, distance: 29.4
click at [728, 248] on p "Point solutions don’t cut it. They manage tasks, create dashboards, or handle a…" at bounding box center [714, 230] width 394 height 59
click at [692, 227] on p "Point solutions don’t cut it. They manage tasks, create dashboards, or handle a…" at bounding box center [714, 230] width 394 height 59
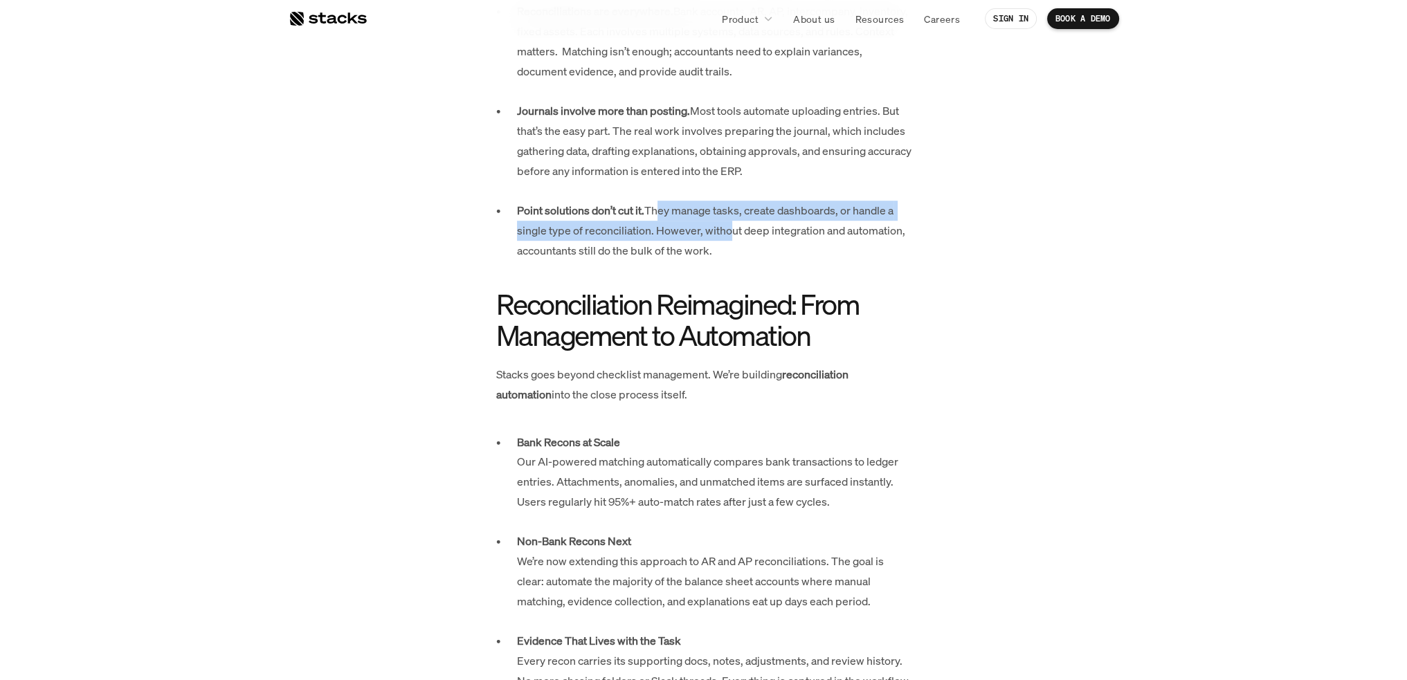
drag, startPoint x: 657, startPoint y: 205, endPoint x: 723, endPoint y: 237, distance: 74.0
click at [723, 237] on p "Point solutions don’t cut it. They manage tasks, create dashboards, or handle a…" at bounding box center [714, 230] width 394 height 59
click at [679, 223] on p "Point solutions don’t cut it. They manage tasks, create dashboards, or handle a…" at bounding box center [714, 230] width 394 height 59
drag, startPoint x: 671, startPoint y: 219, endPoint x: 711, endPoint y: 247, distance: 49.1
click at [711, 247] on p "Point solutions don’t cut it. They manage tasks, create dashboards, or handle a…" at bounding box center [714, 230] width 394 height 59
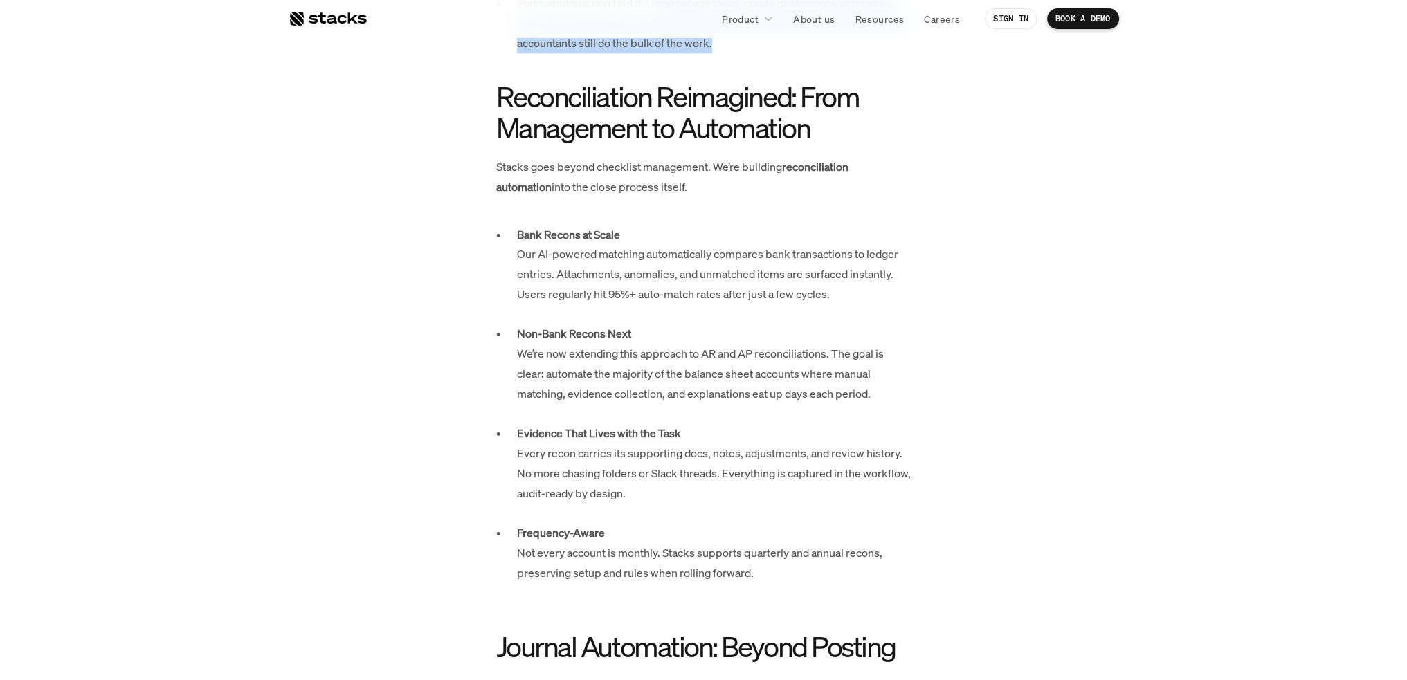
scroll to position [1245, 0]
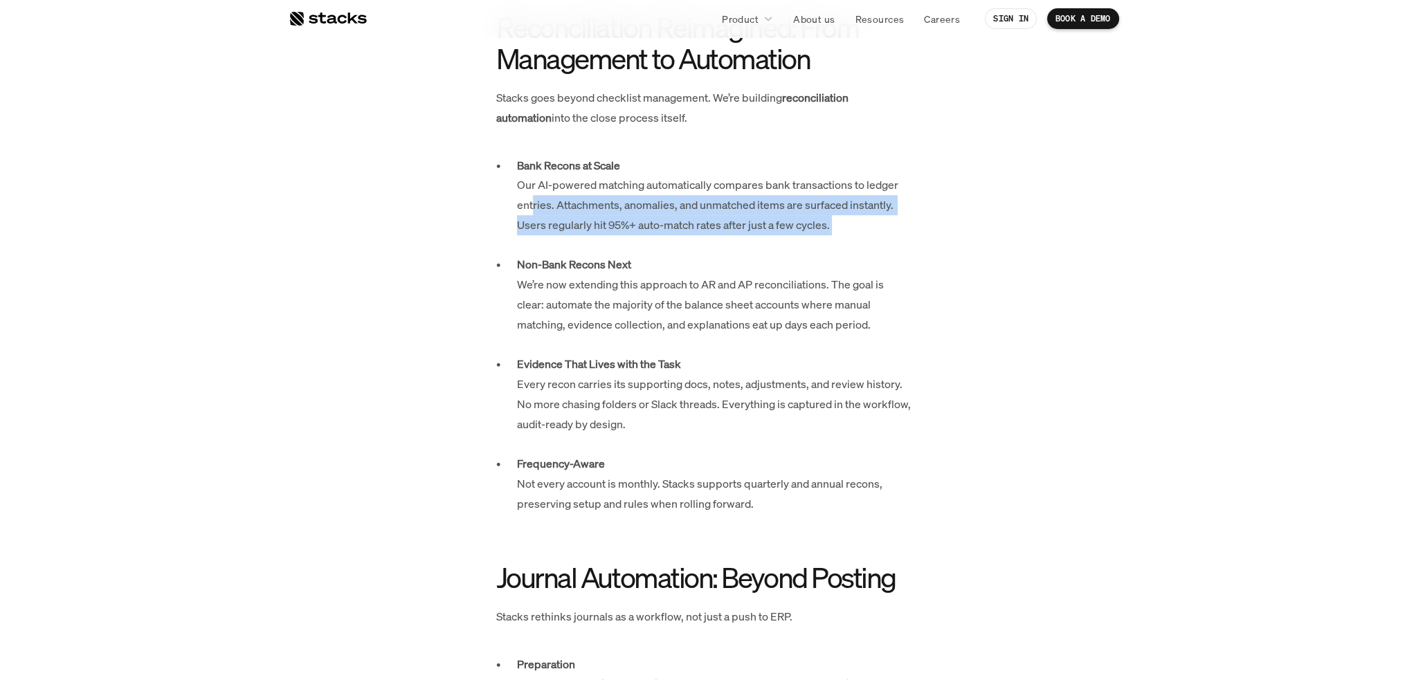
drag, startPoint x: 532, startPoint y: 204, endPoint x: 548, endPoint y: 243, distance: 41.9
click at [548, 243] on p "Bank Recons at Scale Our AI-powered matching automatically compares bank transa…" at bounding box center [714, 206] width 394 height 100
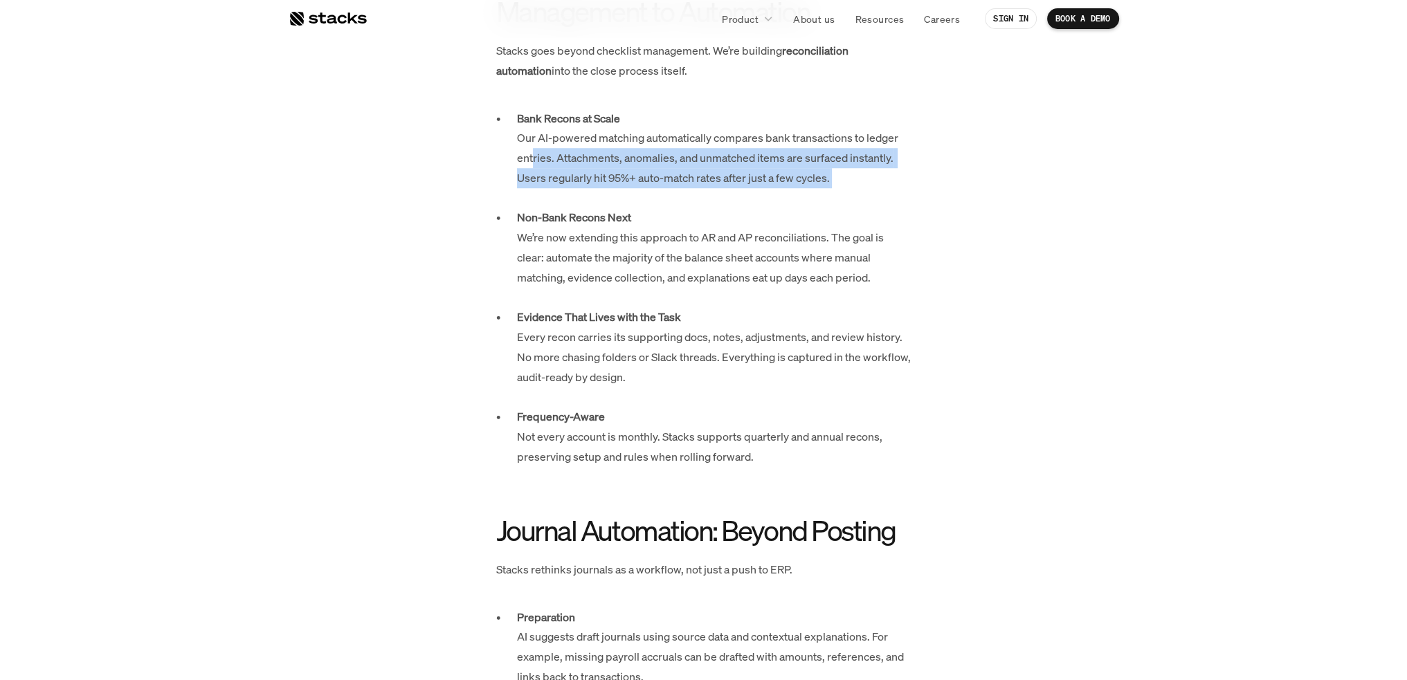
scroll to position [1315, 0]
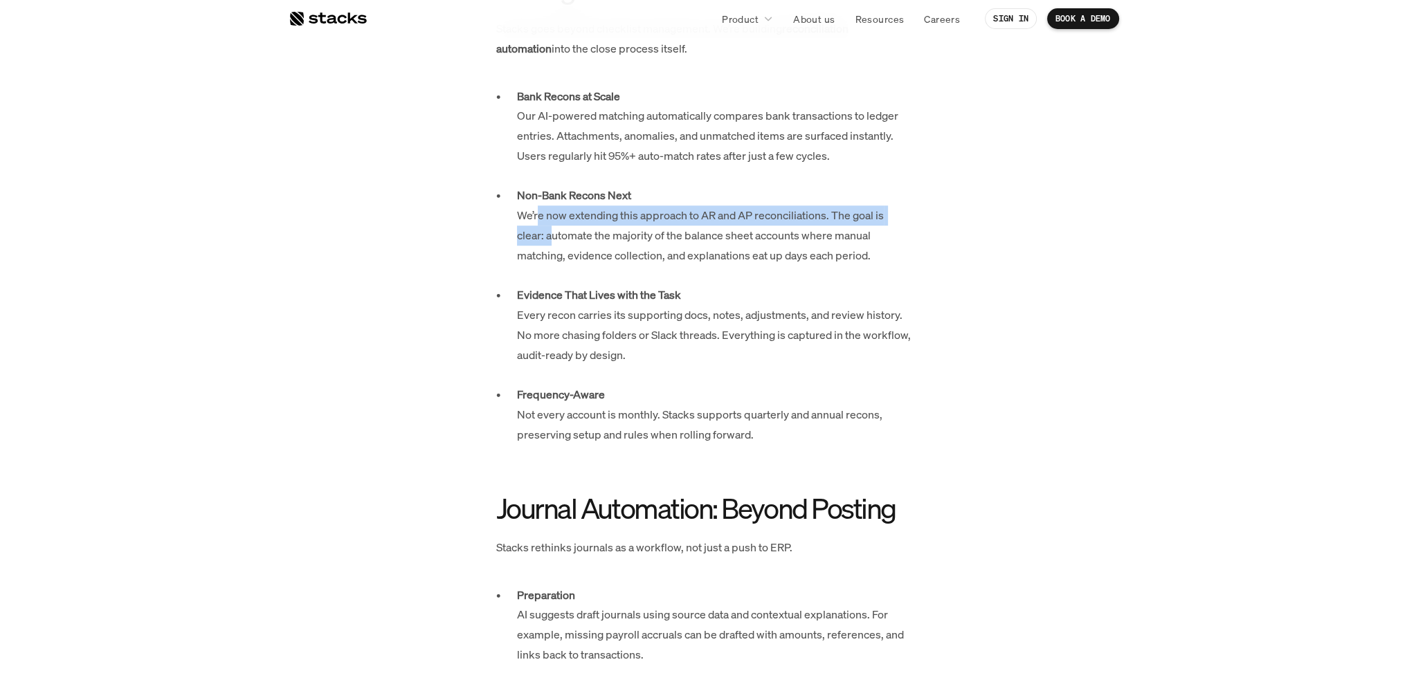
drag, startPoint x: 538, startPoint y: 212, endPoint x: 549, endPoint y: 232, distance: 22.3
click at [549, 232] on p "Non-Bank Recons Next We’re now extending this approach to AR and AP reconciliat…" at bounding box center [714, 235] width 394 height 100
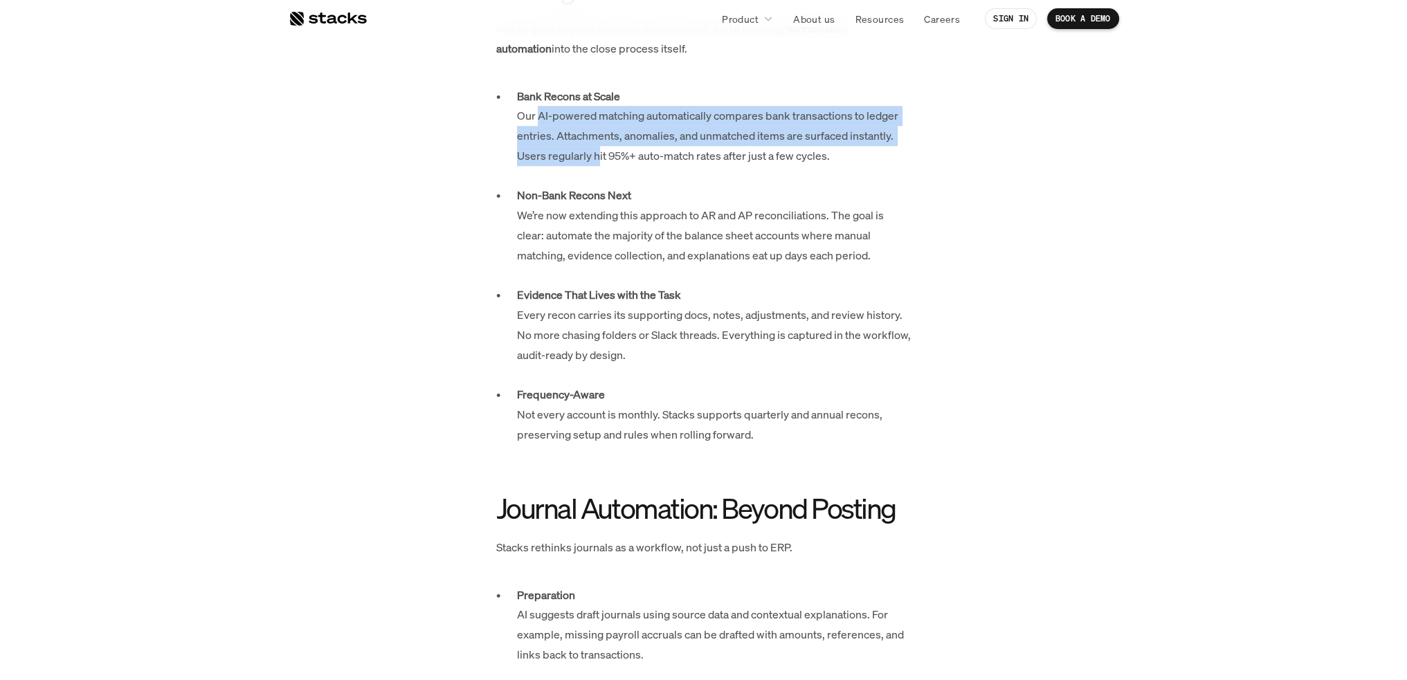
drag, startPoint x: 583, startPoint y: 127, endPoint x: 598, endPoint y: 156, distance: 33.4
click at [598, 156] on p "Bank Recons at Scale Our AI-powered matching automatically compares bank transa…" at bounding box center [714, 136] width 394 height 100
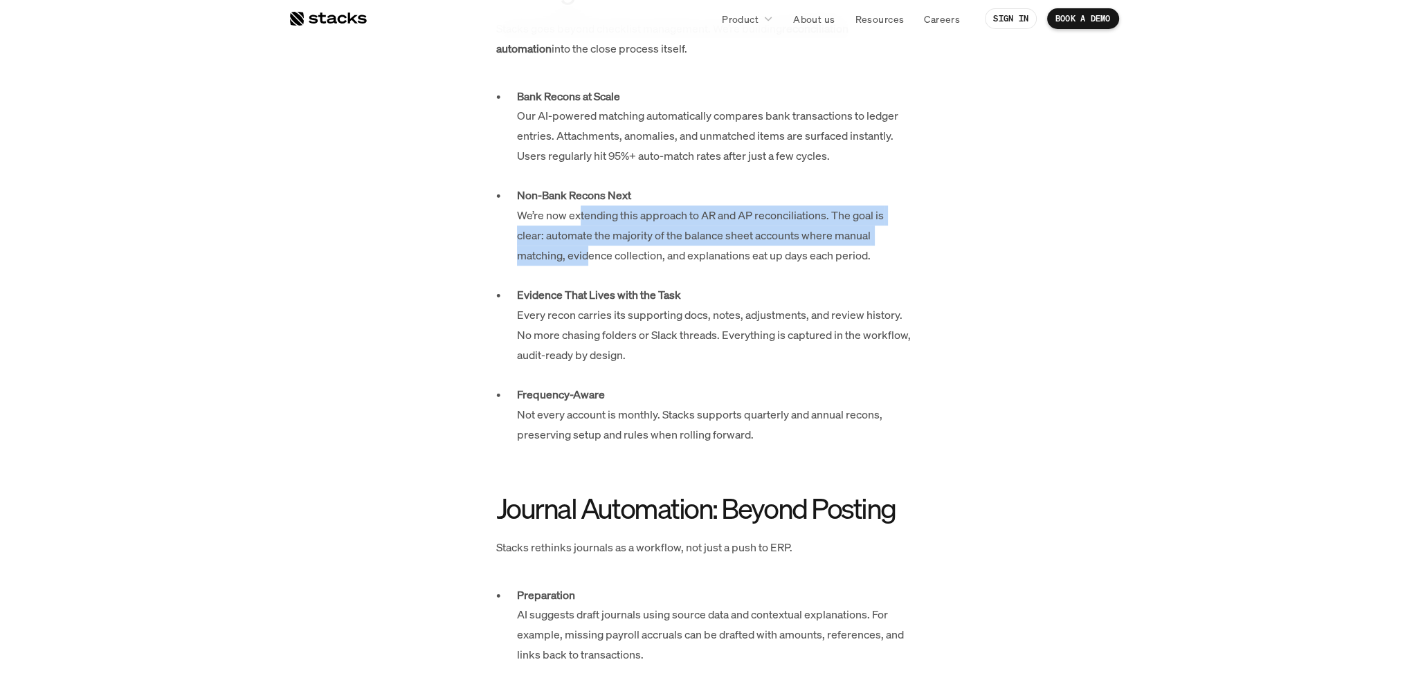
drag, startPoint x: 589, startPoint y: 221, endPoint x: 590, endPoint y: 255, distance: 33.9
click at [590, 255] on p "Non-Bank Recons Next We’re now extending this approach to AR and AP reconciliat…" at bounding box center [714, 235] width 394 height 100
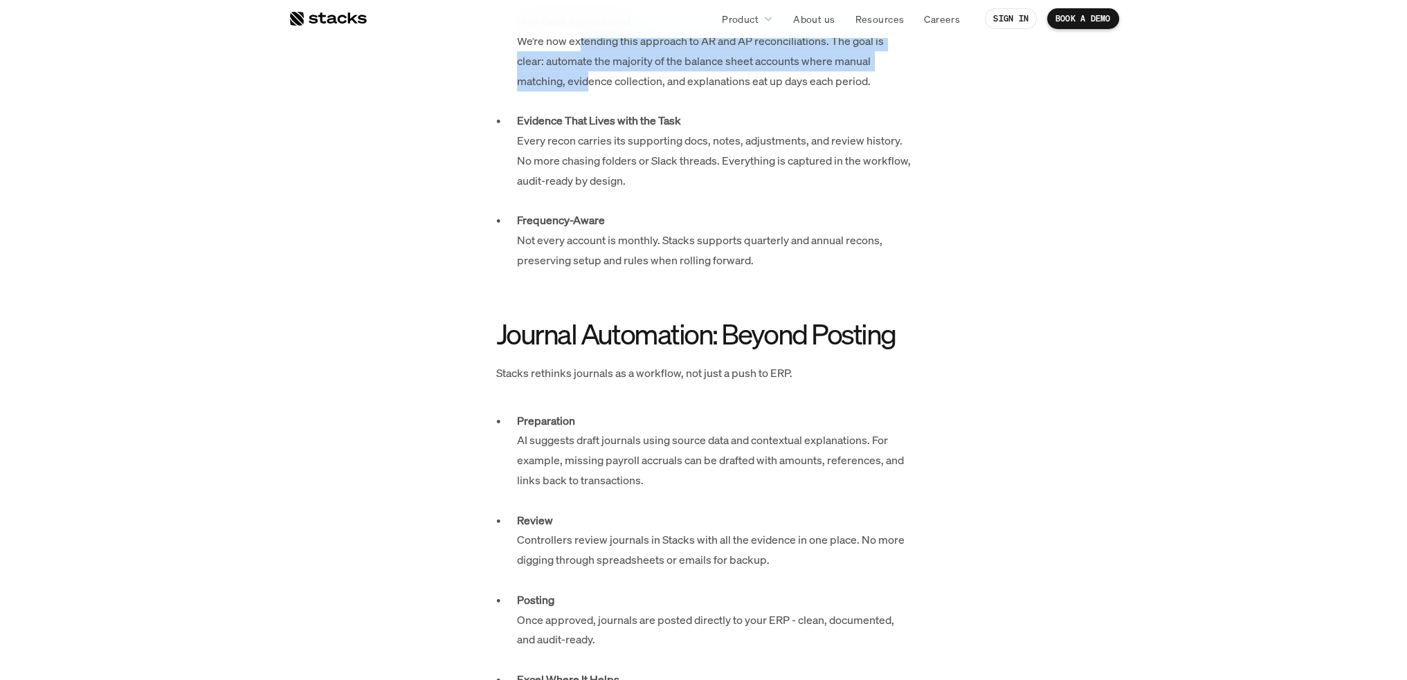
scroll to position [1522, 0]
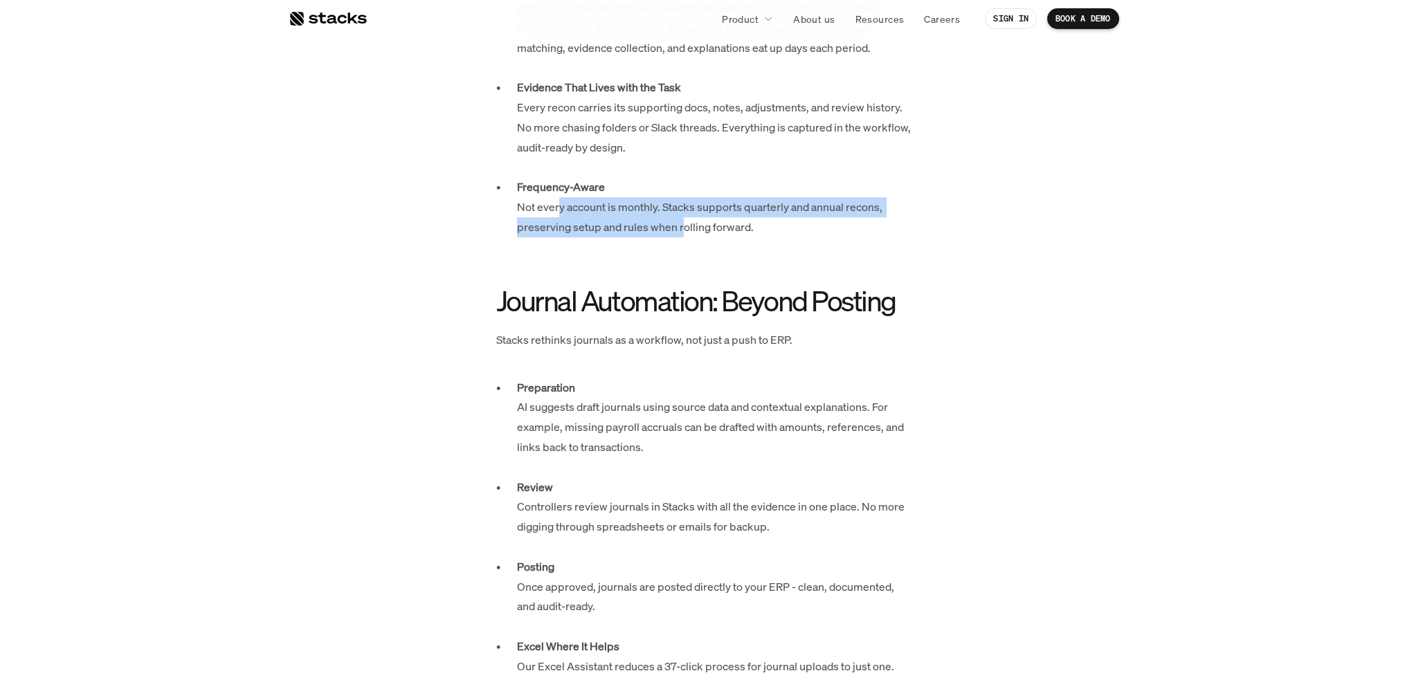
drag, startPoint x: 569, startPoint y: 215, endPoint x: 684, endPoint y: 236, distance: 116.7
click at [684, 236] on p "Frequency-Aware Not every account is monthly. Stacks supports quarterly and ann…" at bounding box center [714, 217] width 394 height 80
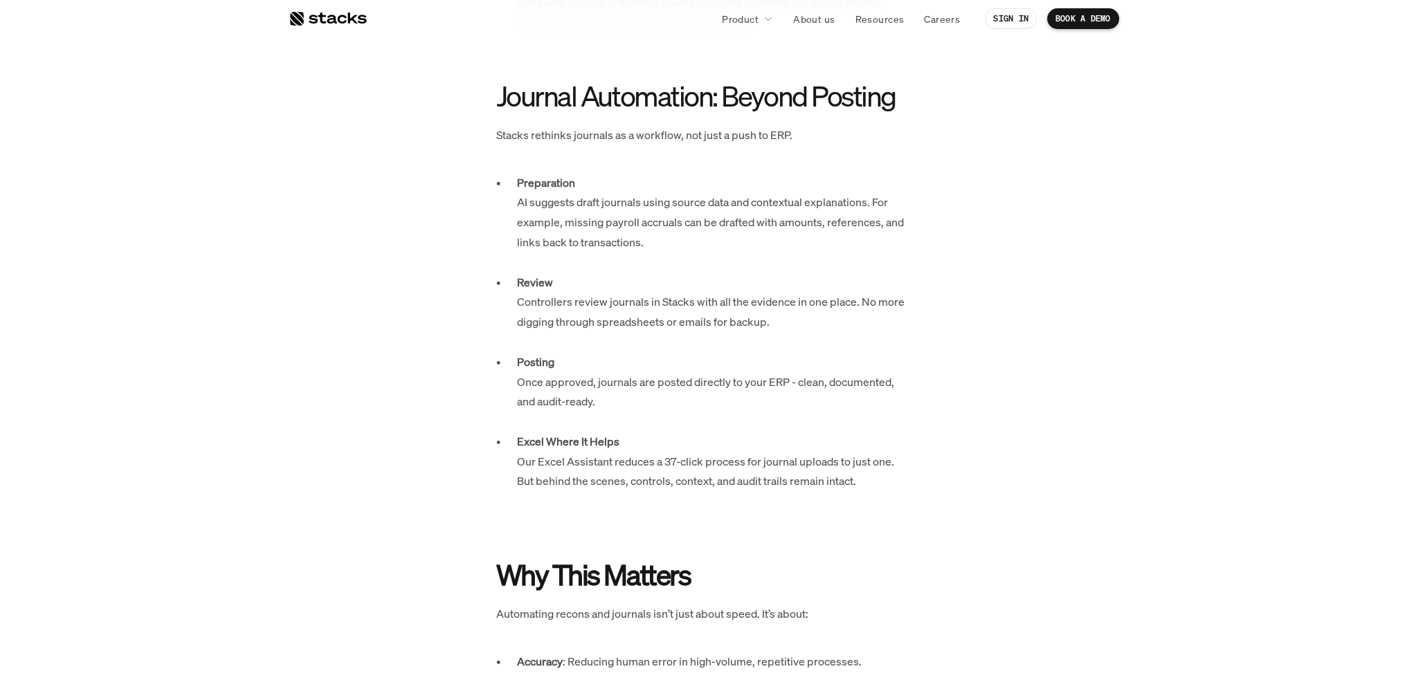
scroll to position [1730, 0]
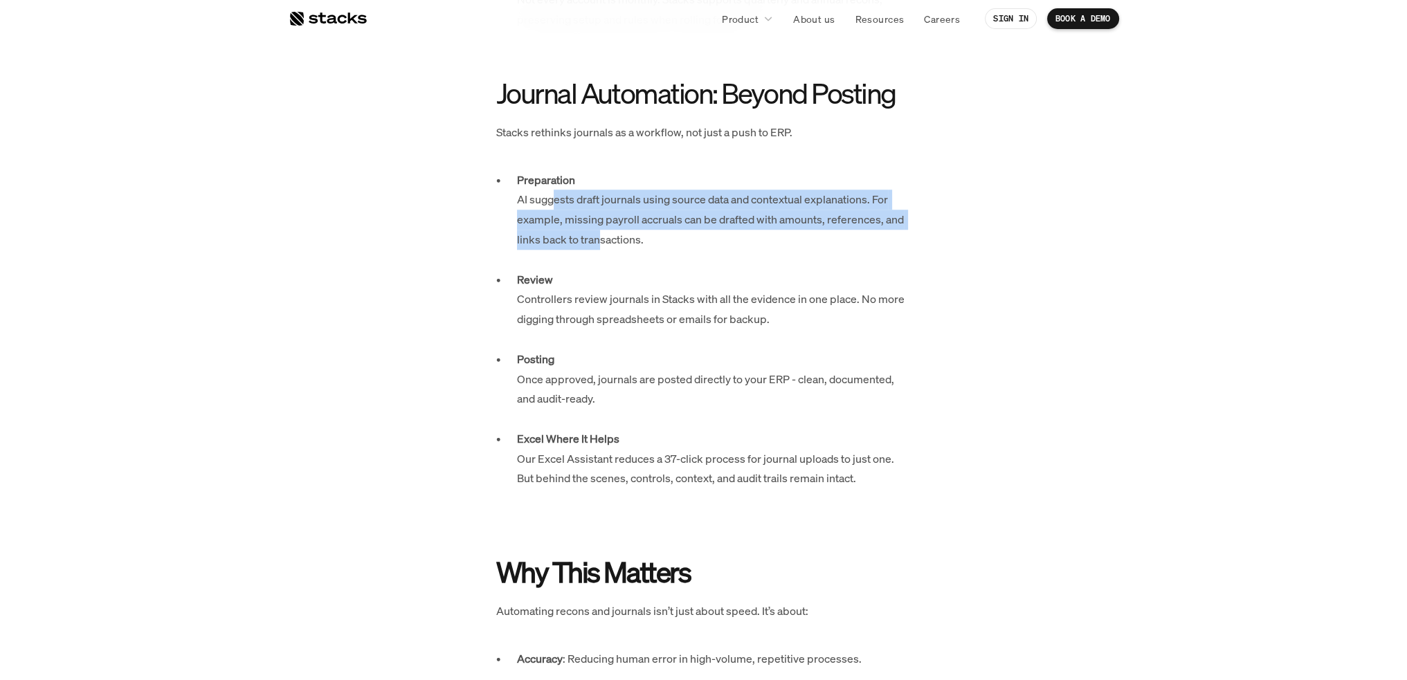
drag, startPoint x: 584, startPoint y: 212, endPoint x: 602, endPoint y: 239, distance: 32.4
click at [602, 239] on p "Preparation AI suggests draft journals using source data and contextual explana…" at bounding box center [714, 220] width 394 height 100
click at [571, 212] on p "Preparation AI suggests draft journals using source data and contextual explana…" at bounding box center [714, 220] width 394 height 100
drag, startPoint x: 600, startPoint y: 206, endPoint x: 623, endPoint y: 239, distance: 40.7
click at [623, 239] on p "Preparation AI suggests draft journals using source data and contextual explana…" at bounding box center [714, 220] width 394 height 100
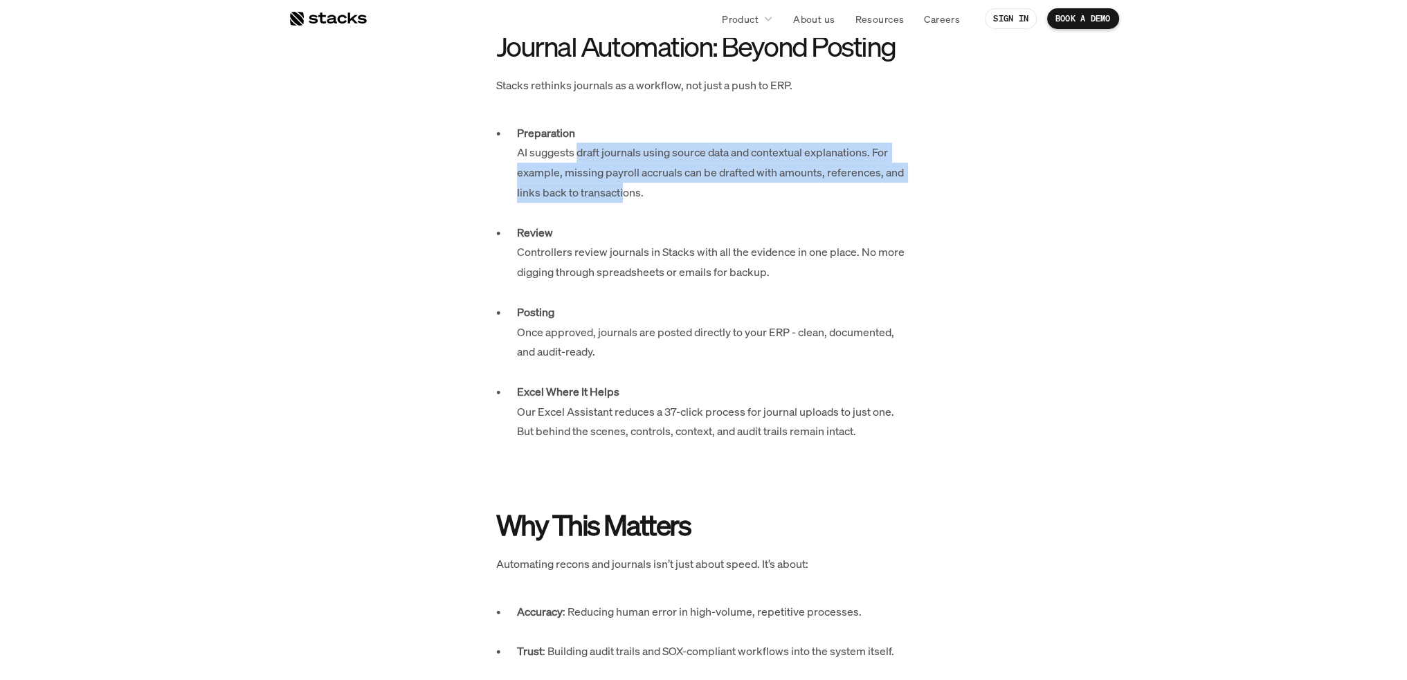
scroll to position [1799, 0]
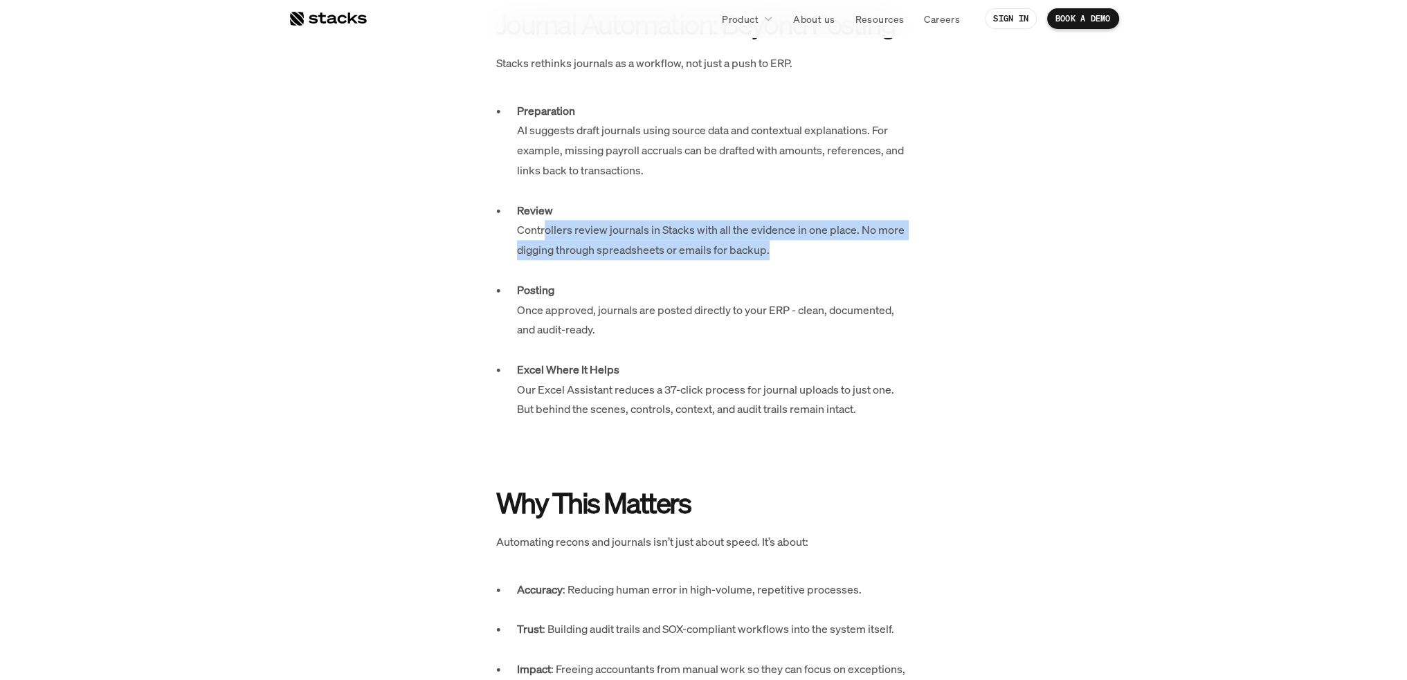
drag, startPoint x: 545, startPoint y: 235, endPoint x: 773, endPoint y: 250, distance: 228.8
click at [773, 250] on p "Review Controllers review journals in Stacks with all the evidence in one place…" at bounding box center [714, 241] width 394 height 80
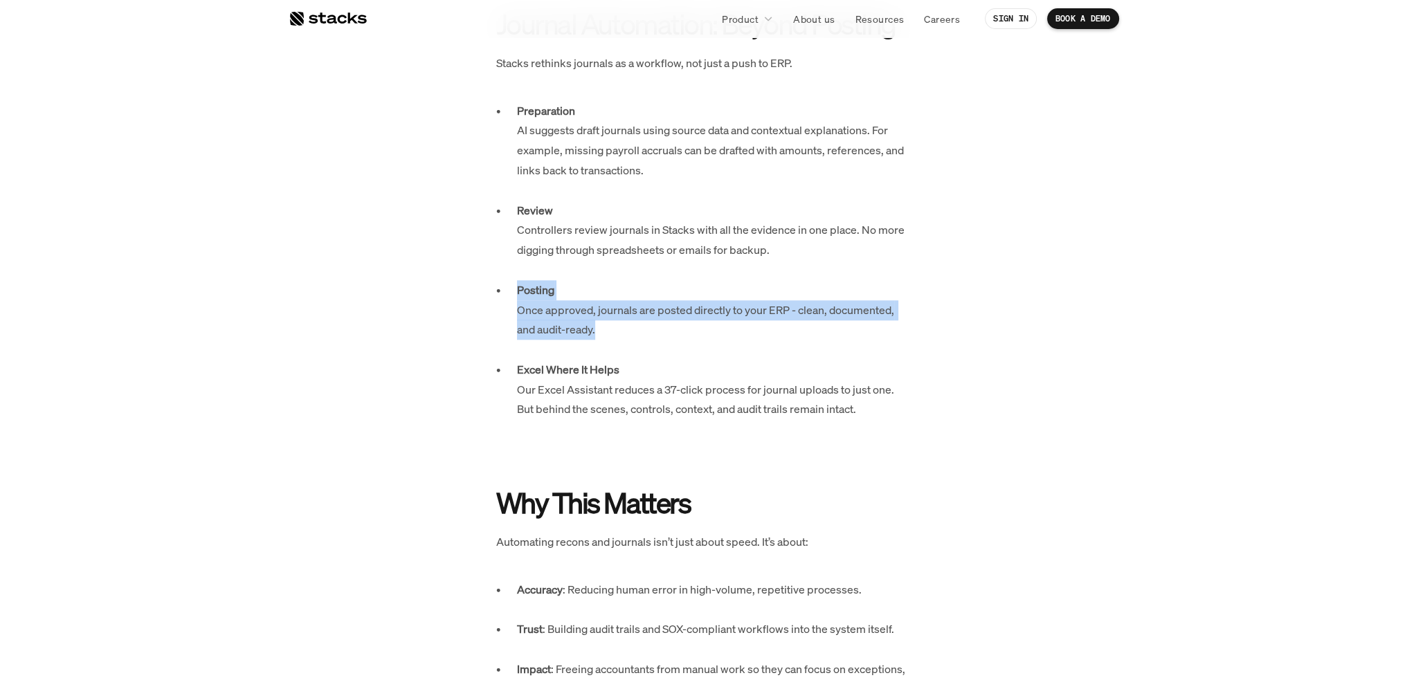
drag, startPoint x: 645, startPoint y: 315, endPoint x: 645, endPoint y: 326, distance: 11.1
click at [645, 326] on p "Posting Once approved, journals are posted directly to your ERP - clean, docume…" at bounding box center [714, 320] width 394 height 80
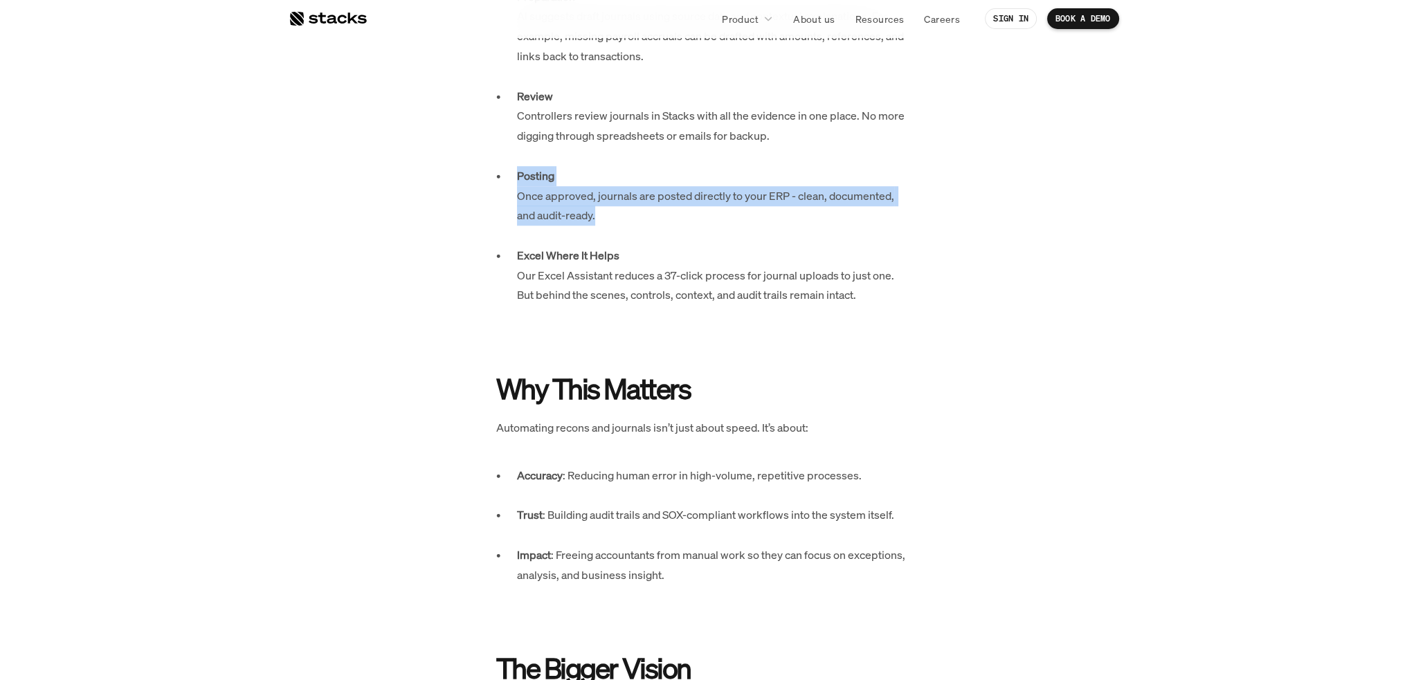
scroll to position [1937, 0]
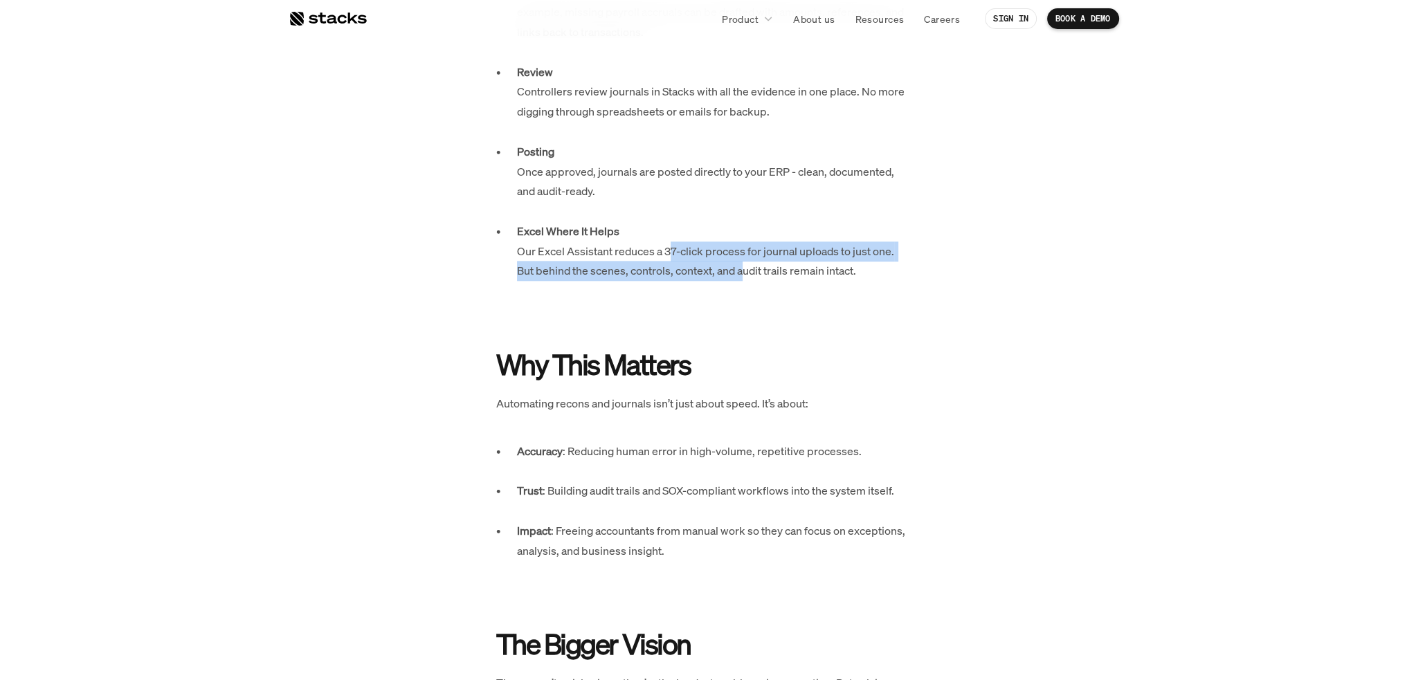
drag, startPoint x: 721, startPoint y: 254, endPoint x: 743, endPoint y: 271, distance: 27.7
click at [743, 271] on p "Excel Where It Helps Our Excel Assistant reduces a 37-click process for journal…" at bounding box center [714, 271] width 394 height 100
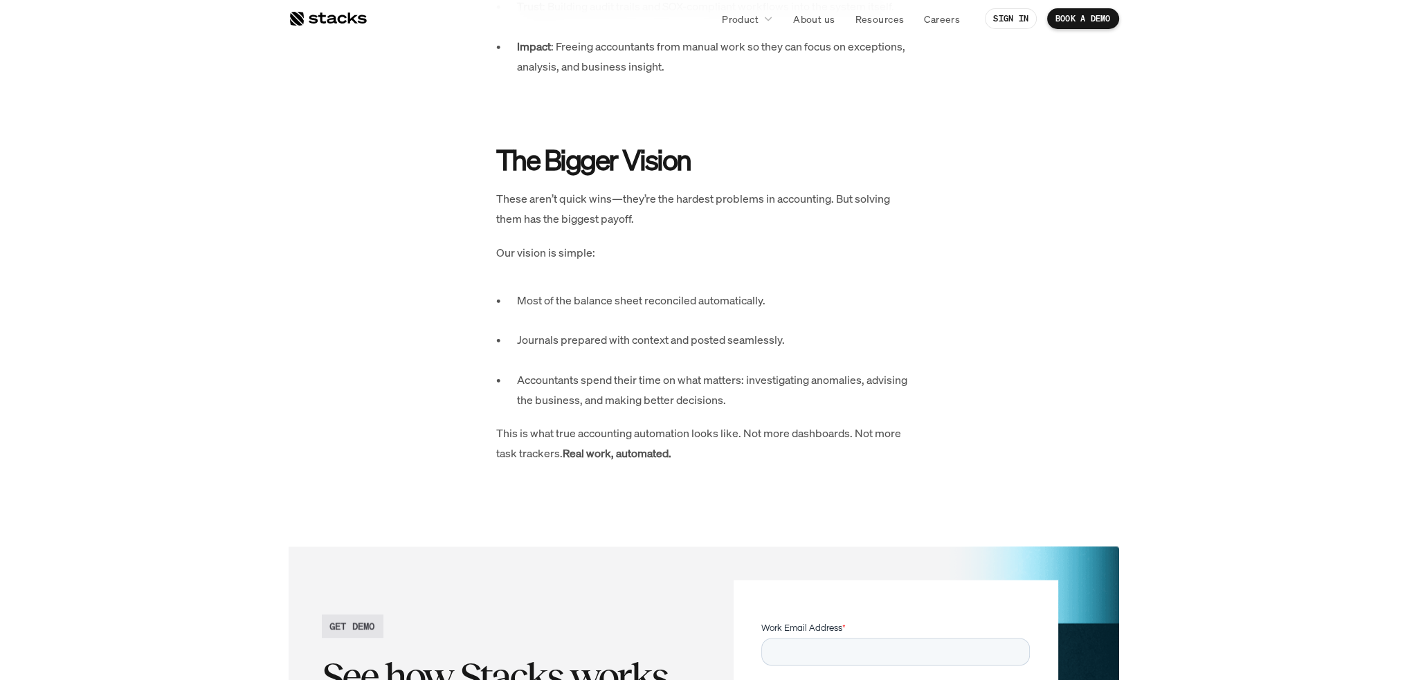
scroll to position [2491, 0]
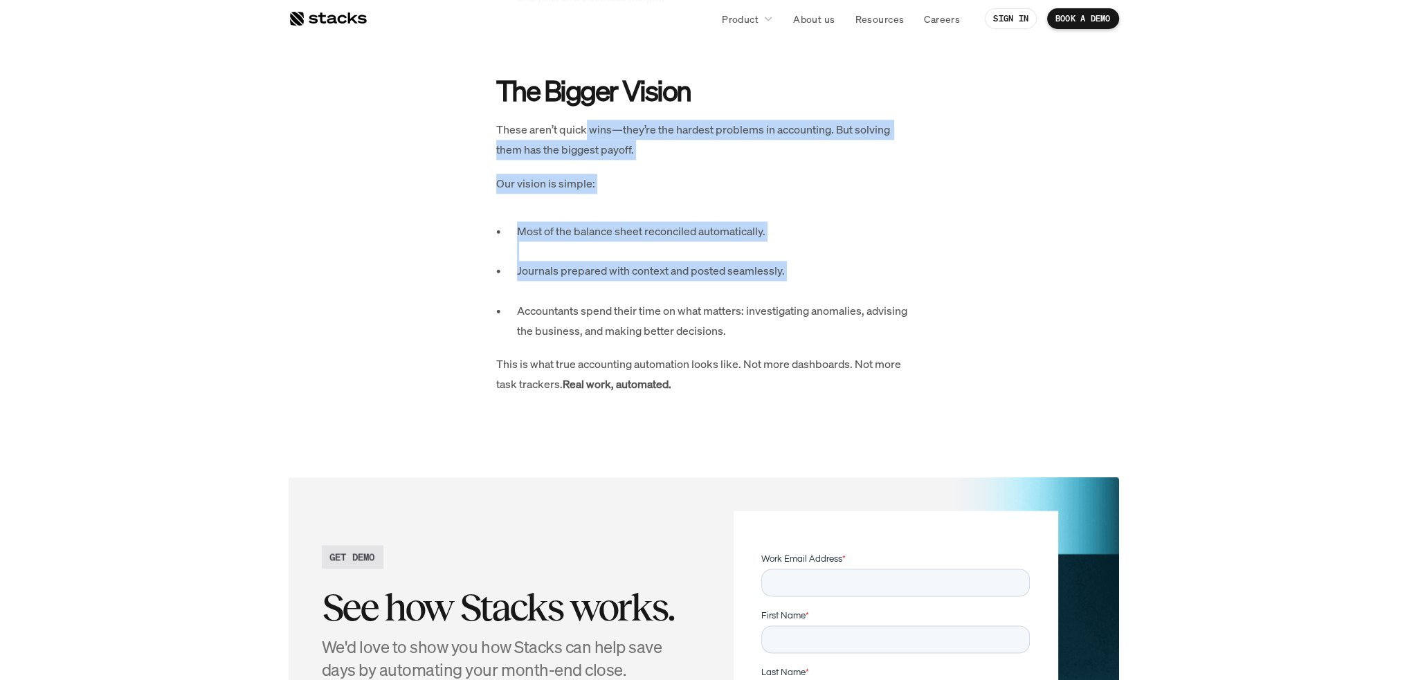
drag, startPoint x: 603, startPoint y: 138, endPoint x: 587, endPoint y: 295, distance: 158.6
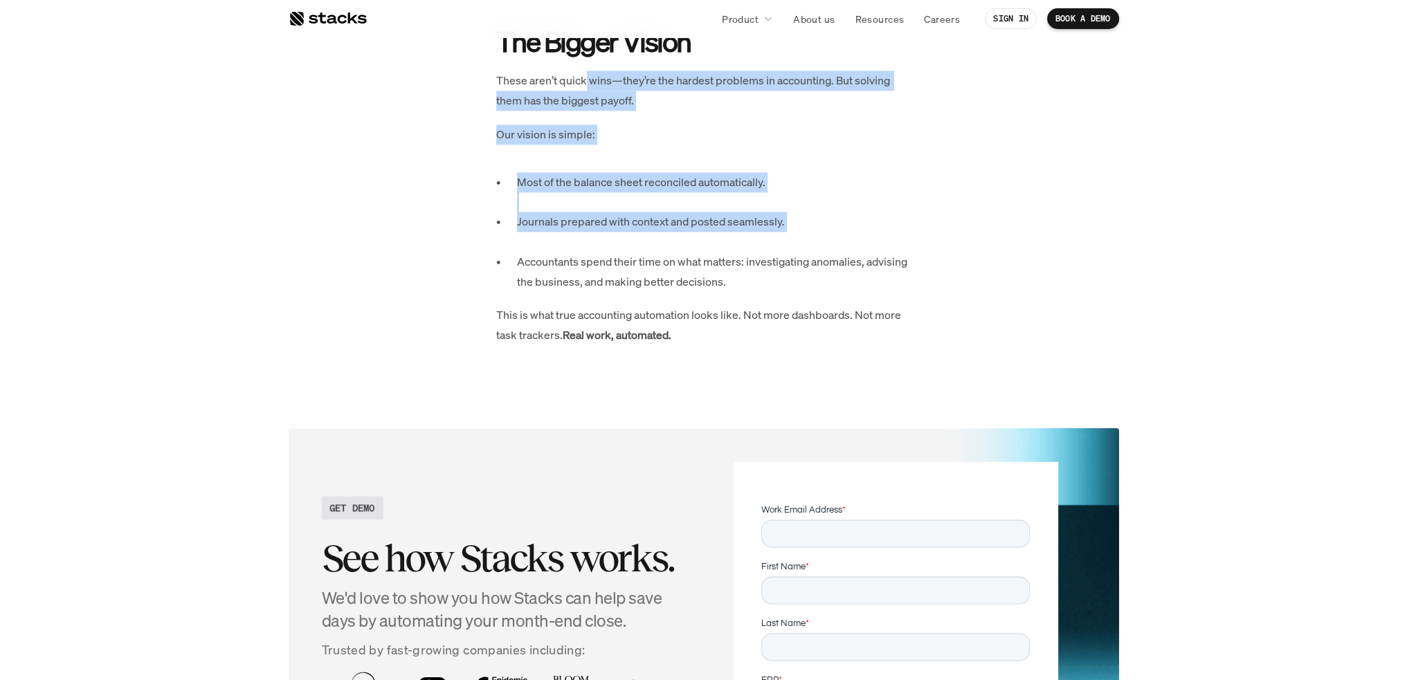
scroll to position [2560, 0]
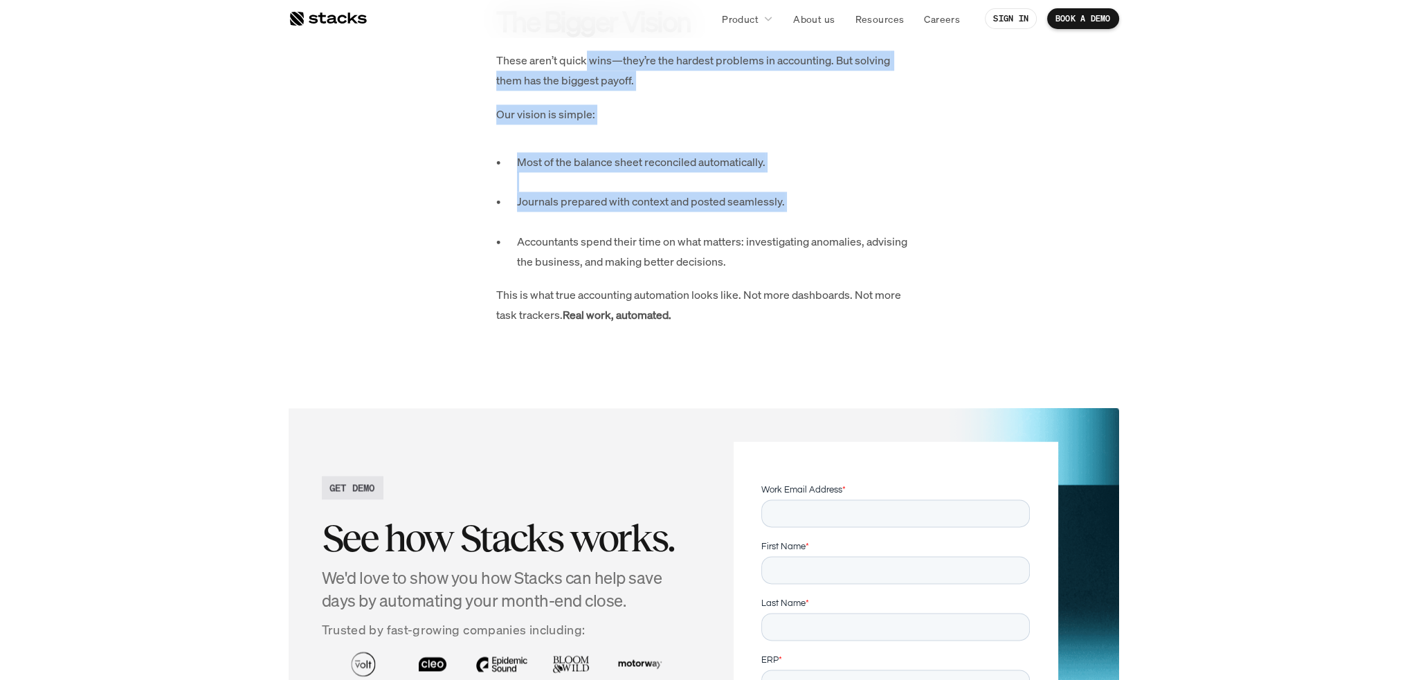
drag, startPoint x: 584, startPoint y: 196, endPoint x: 569, endPoint y: 201, distance: 16.0
click at [584, 197] on p "Journals prepared with context and posted seamlessly." at bounding box center [714, 212] width 394 height 40
click at [594, 221] on p "Journals prepared with context and posted seamlessly." at bounding box center [714, 212] width 394 height 40
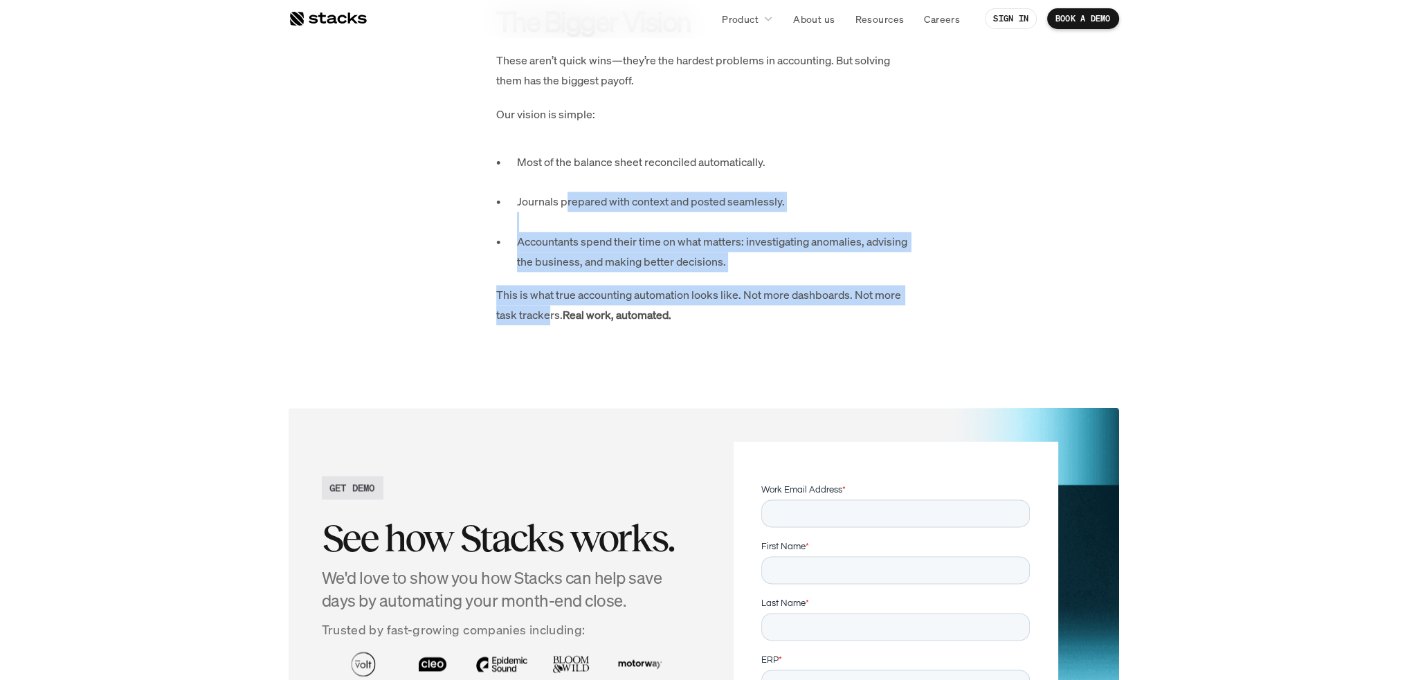
drag, startPoint x: 565, startPoint y: 204, endPoint x: 548, endPoint y: 316, distance: 113.3
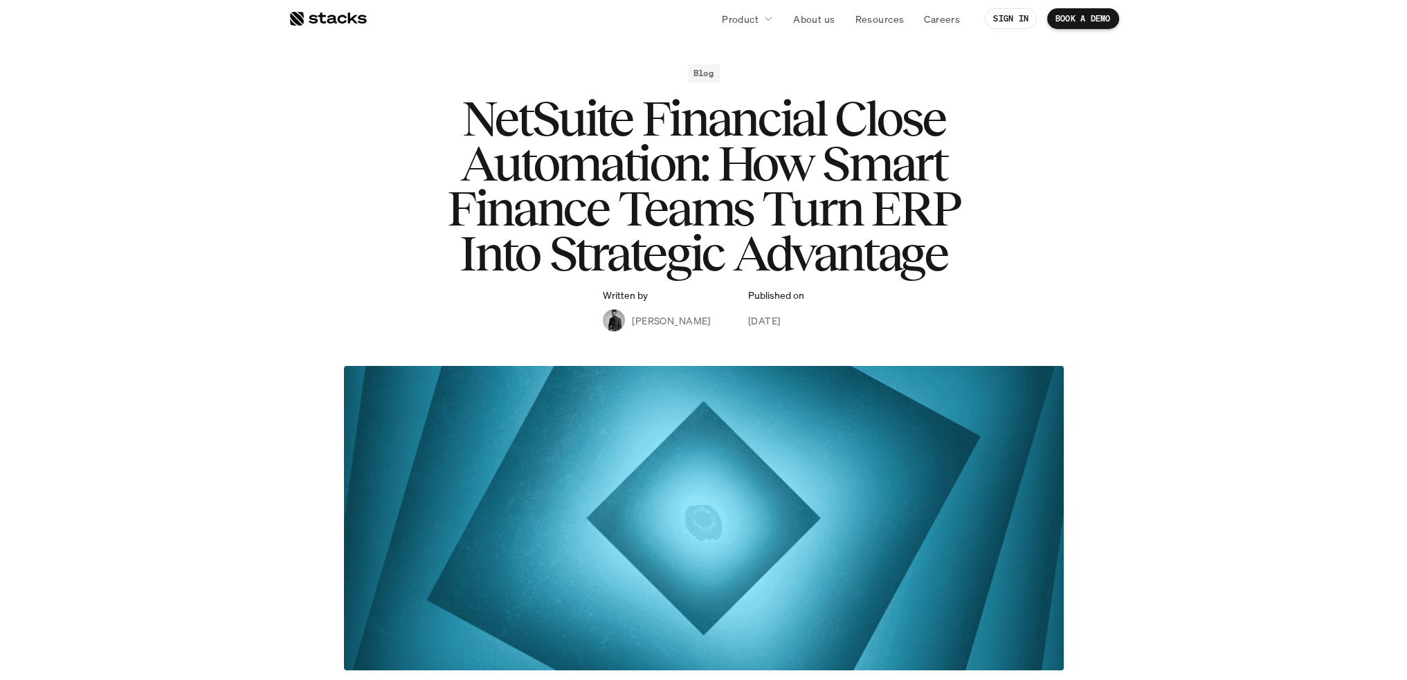
scroll to position [69, 0]
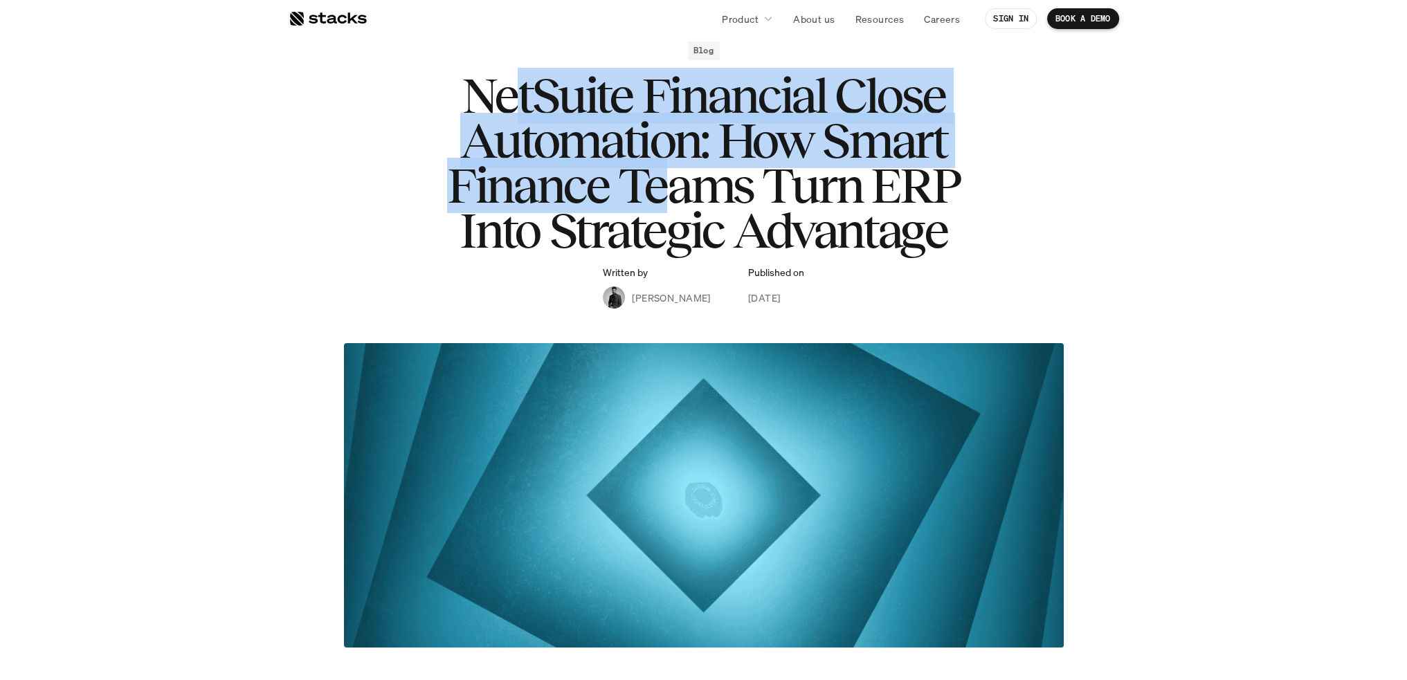
drag, startPoint x: 518, startPoint y: 102, endPoint x: 672, endPoint y: 187, distance: 176.2
click at [672, 187] on h1 "NetSuite Financial Close Automation: How Smart Finance Teams Turn ERP Into Stra…" at bounding box center [703, 162] width 553 height 179
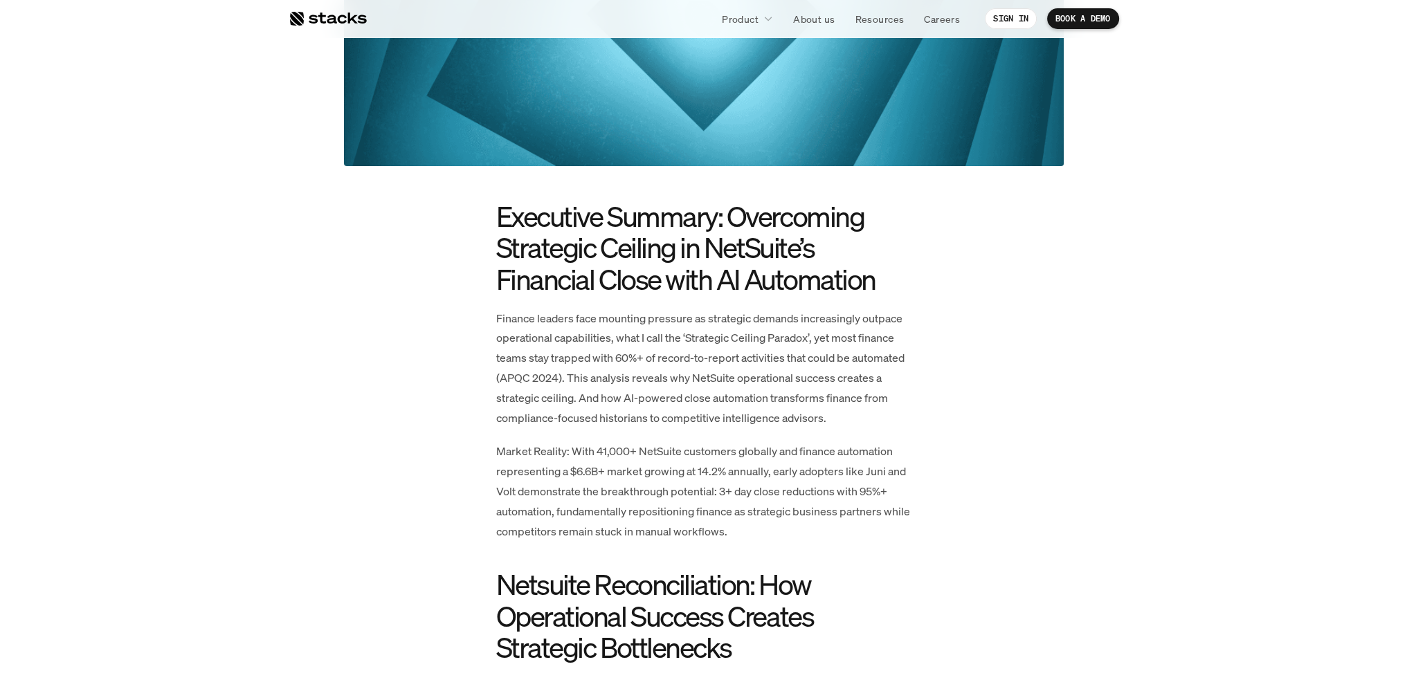
scroll to position [623, 0]
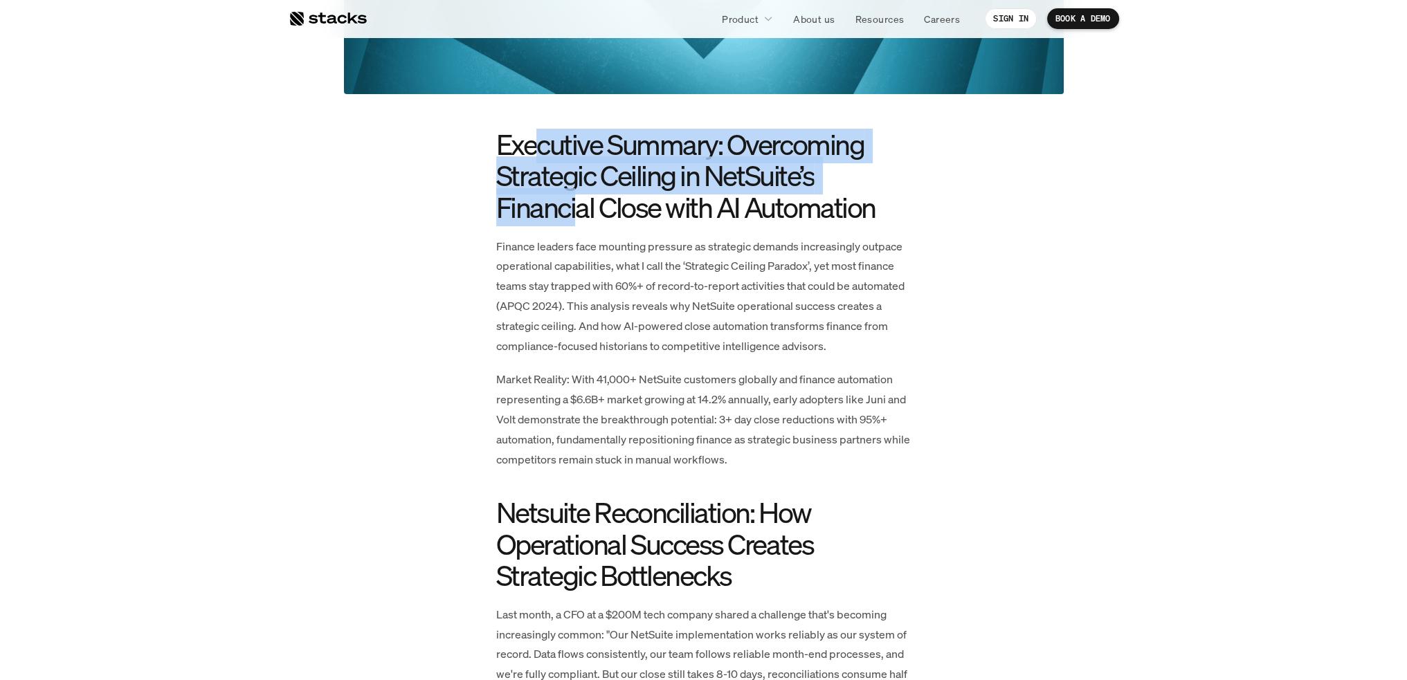
drag, startPoint x: 540, startPoint y: 146, endPoint x: 576, endPoint y: 214, distance: 77.4
click at [576, 214] on h2 "Executive Summary: Overcoming Strategic Ceiling in NetSuite’s Financial Close w…" at bounding box center [703, 175] width 415 height 93
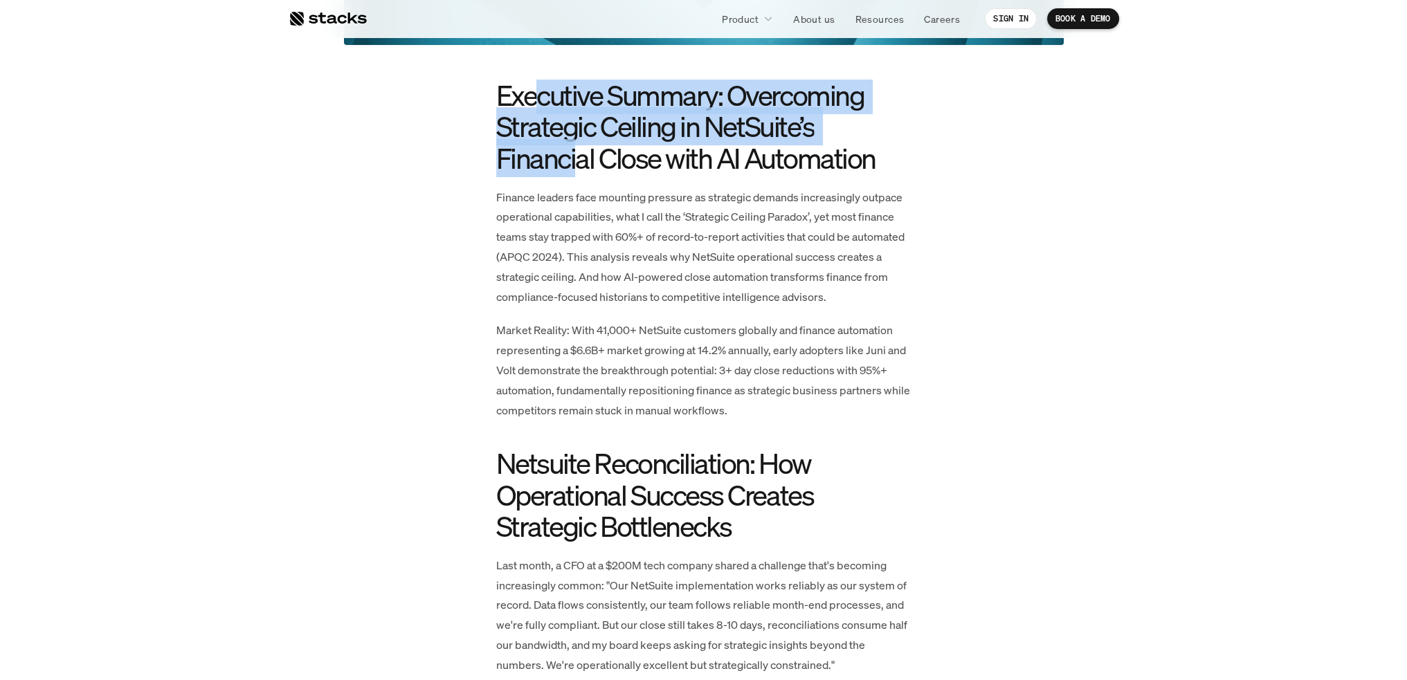
scroll to position [692, 0]
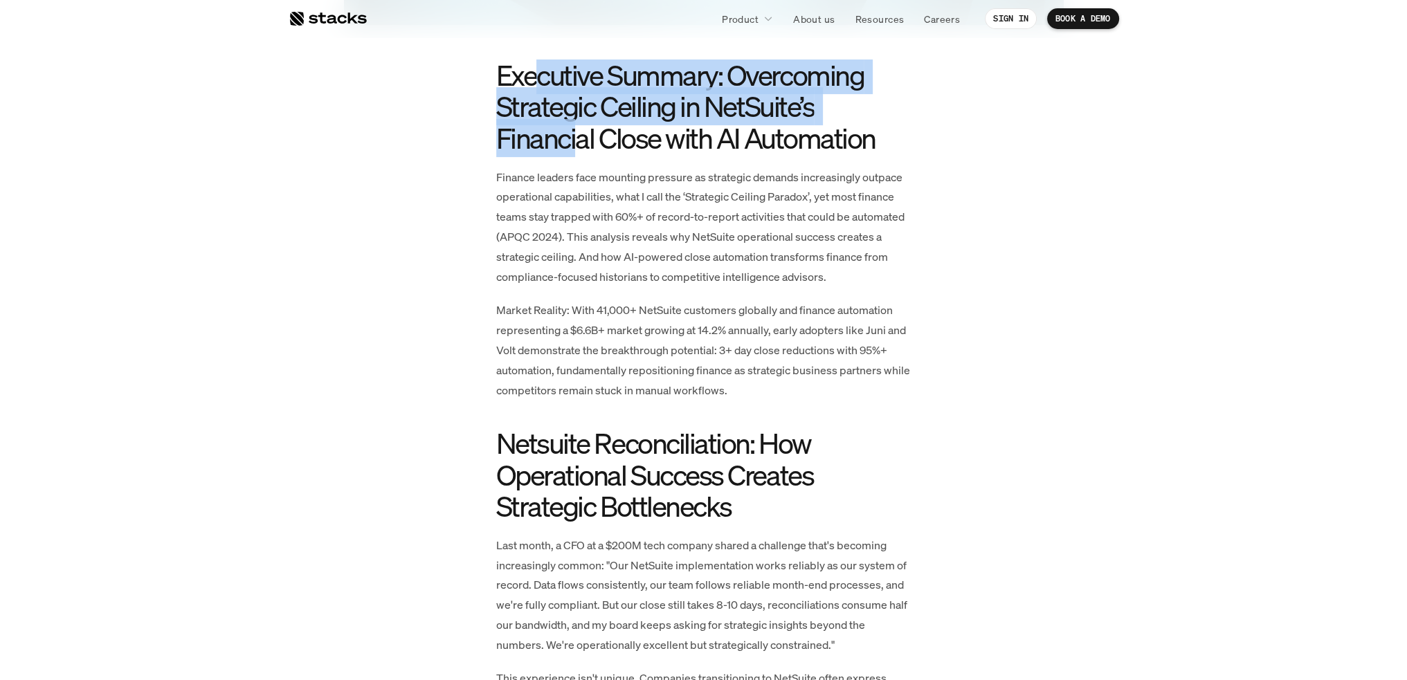
click at [553, 138] on h2 "Executive Summary: Overcoming Strategic Ceiling in NetSuite’s Financial Close w…" at bounding box center [703, 105] width 415 height 93
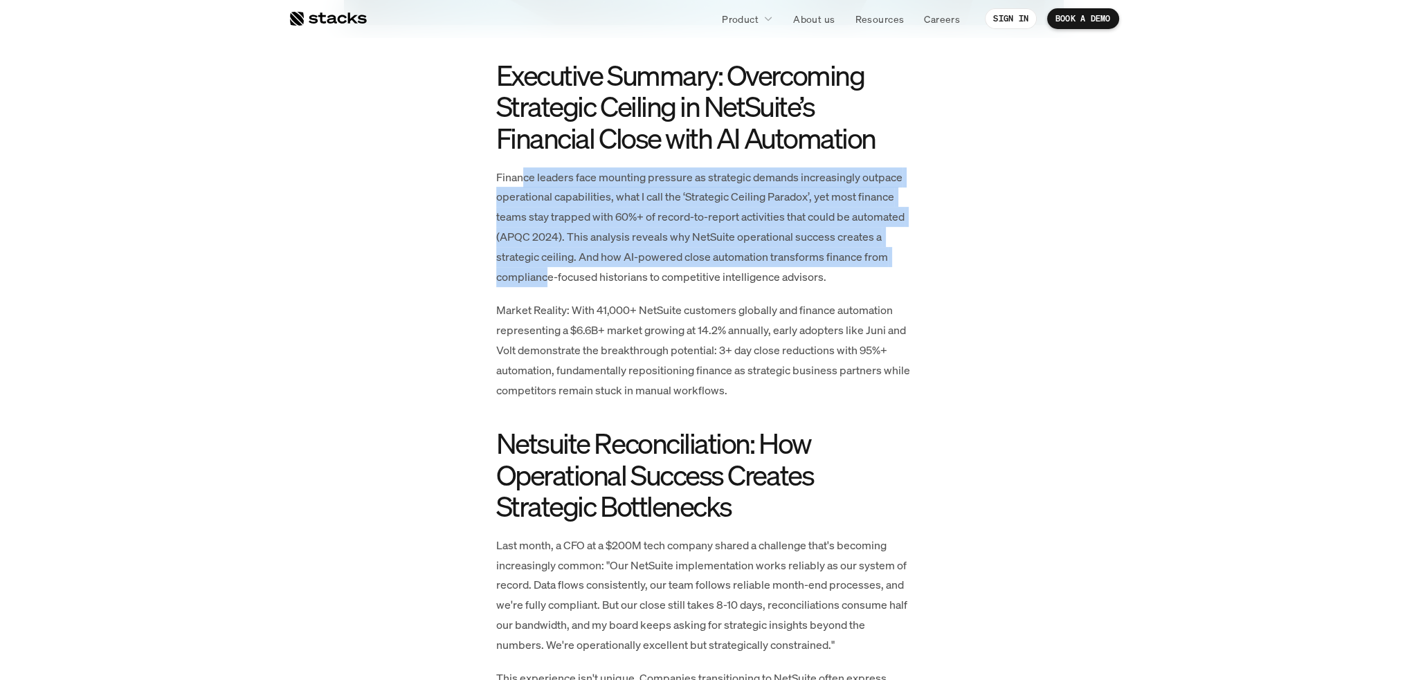
drag, startPoint x: 525, startPoint y: 174, endPoint x: 547, endPoint y: 271, distance: 99.2
click at [547, 271] on p "Finance leaders face mounting pressure as strategic demands increasingly outpac…" at bounding box center [703, 227] width 415 height 120
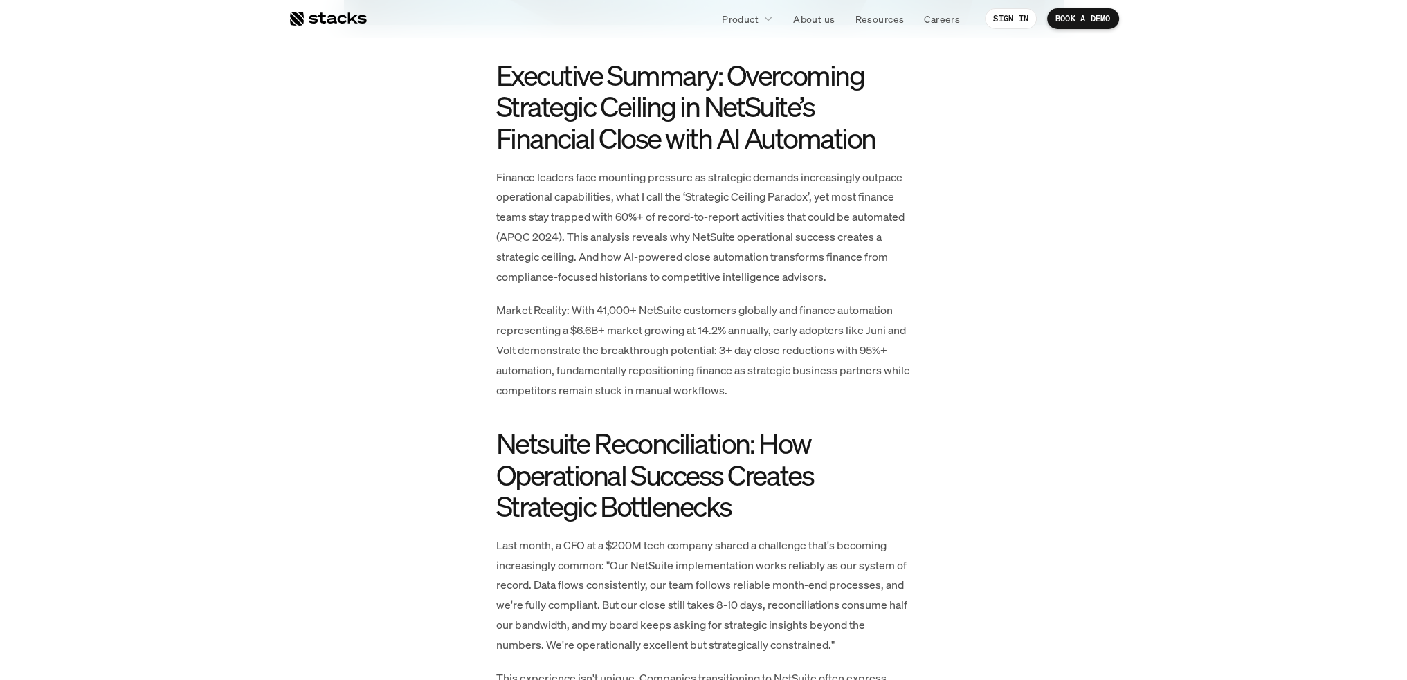
drag, startPoint x: 479, startPoint y: 199, endPoint x: 484, endPoint y: 192, distance: 9.0
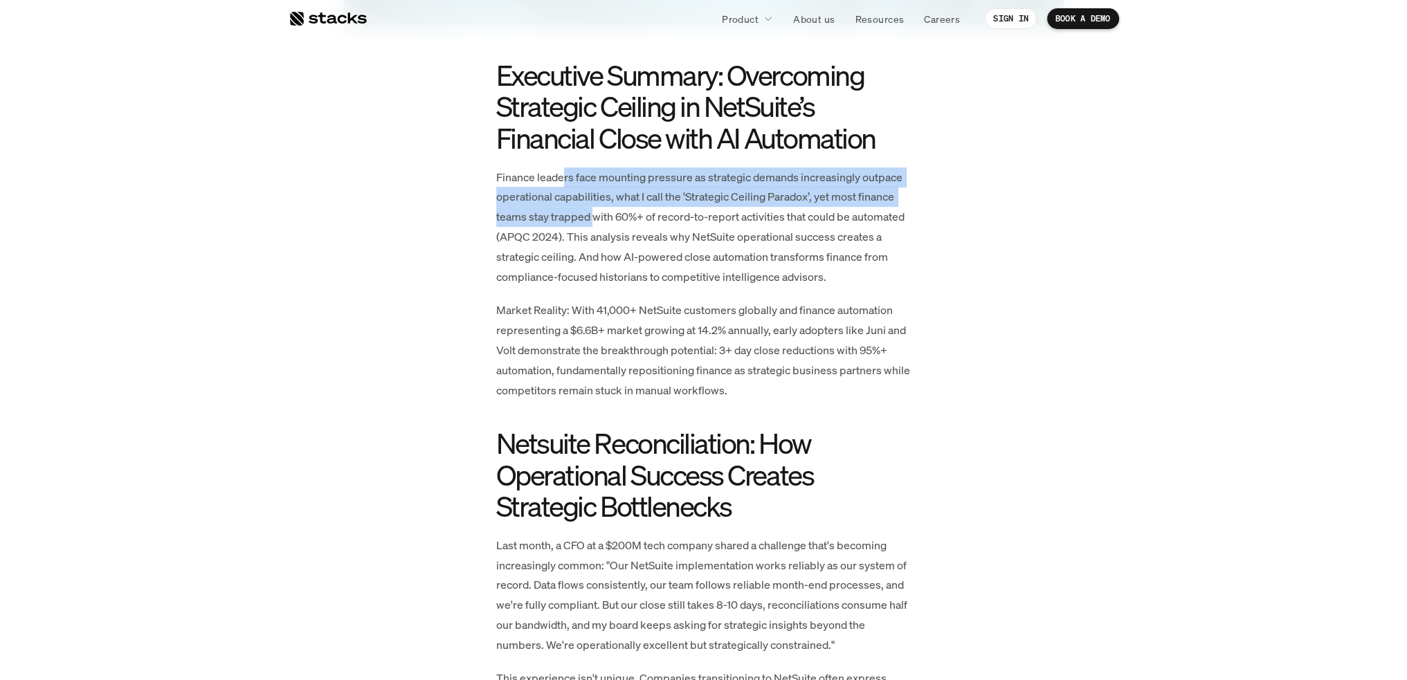
drag, startPoint x: 589, startPoint y: 195, endPoint x: 592, endPoint y: 217, distance: 21.7
click at [592, 217] on p "Finance leaders face mounting pressure as strategic demands increasingly outpac…" at bounding box center [703, 227] width 415 height 120
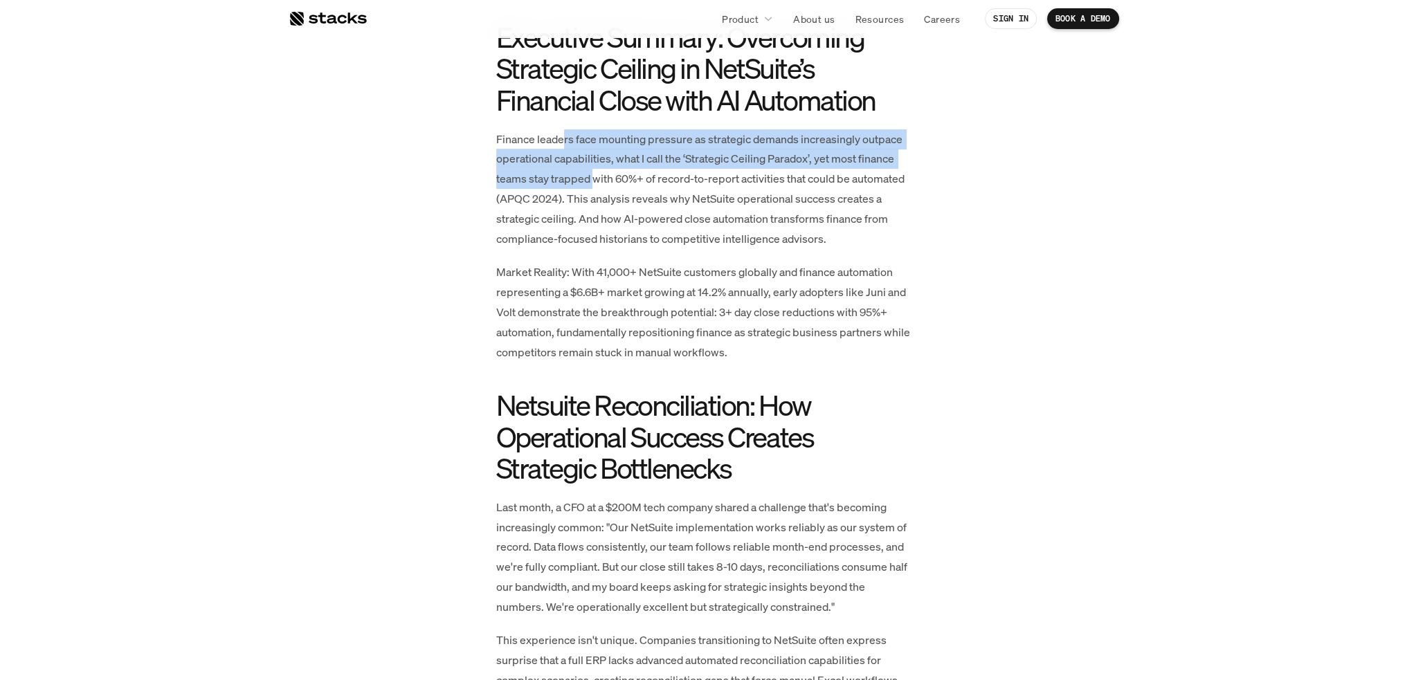
scroll to position [761, 0]
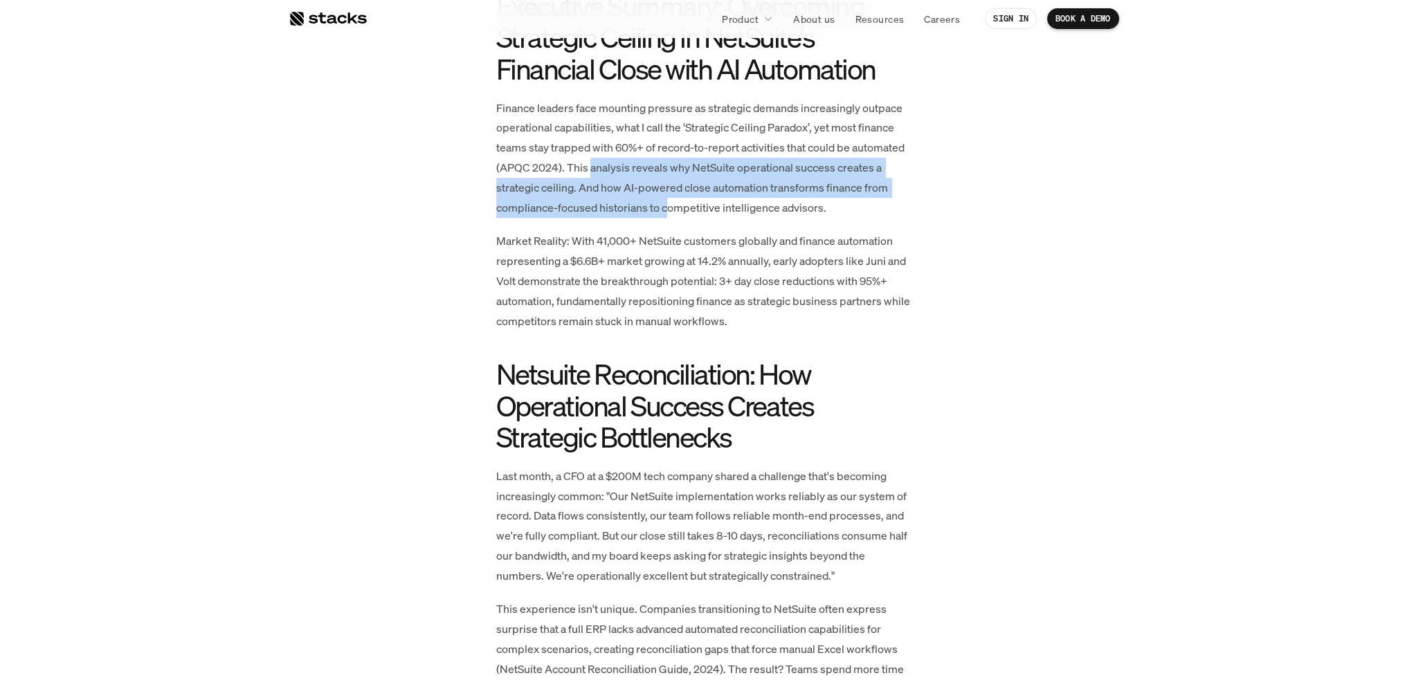
drag, startPoint x: 659, startPoint y: 174, endPoint x: 670, endPoint y: 201, distance: 29.4
click at [670, 201] on p "Finance leaders face mounting pressure as strategic demands increasingly outpac…" at bounding box center [703, 158] width 415 height 120
click at [629, 190] on p "Finance leaders face mounting pressure as strategic demands increasingly outpac…" at bounding box center [703, 158] width 415 height 120
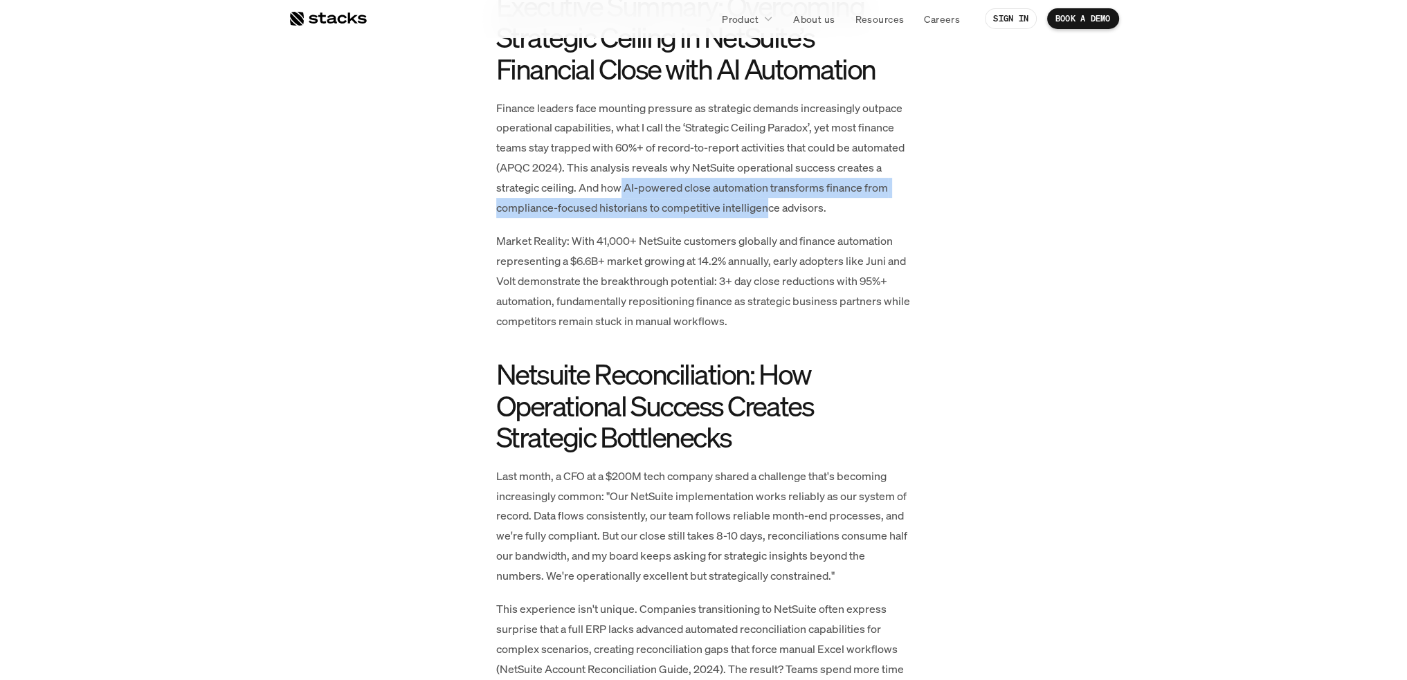
drag, startPoint x: 621, startPoint y: 187, endPoint x: 769, endPoint y: 214, distance: 150.6
click at [769, 214] on p "Finance leaders face mounting pressure as strategic demands increasingly outpac…" at bounding box center [703, 158] width 415 height 120
click at [654, 210] on p "Finance leaders face mounting pressure as strategic demands increasingly outpac…" at bounding box center [703, 158] width 415 height 120
click at [731, 207] on p "Finance leaders face mounting pressure as strategic demands increasingly outpac…" at bounding box center [703, 158] width 415 height 120
click at [521, 210] on p "Finance leaders face mounting pressure as strategic demands increasingly outpac…" at bounding box center [703, 158] width 415 height 120
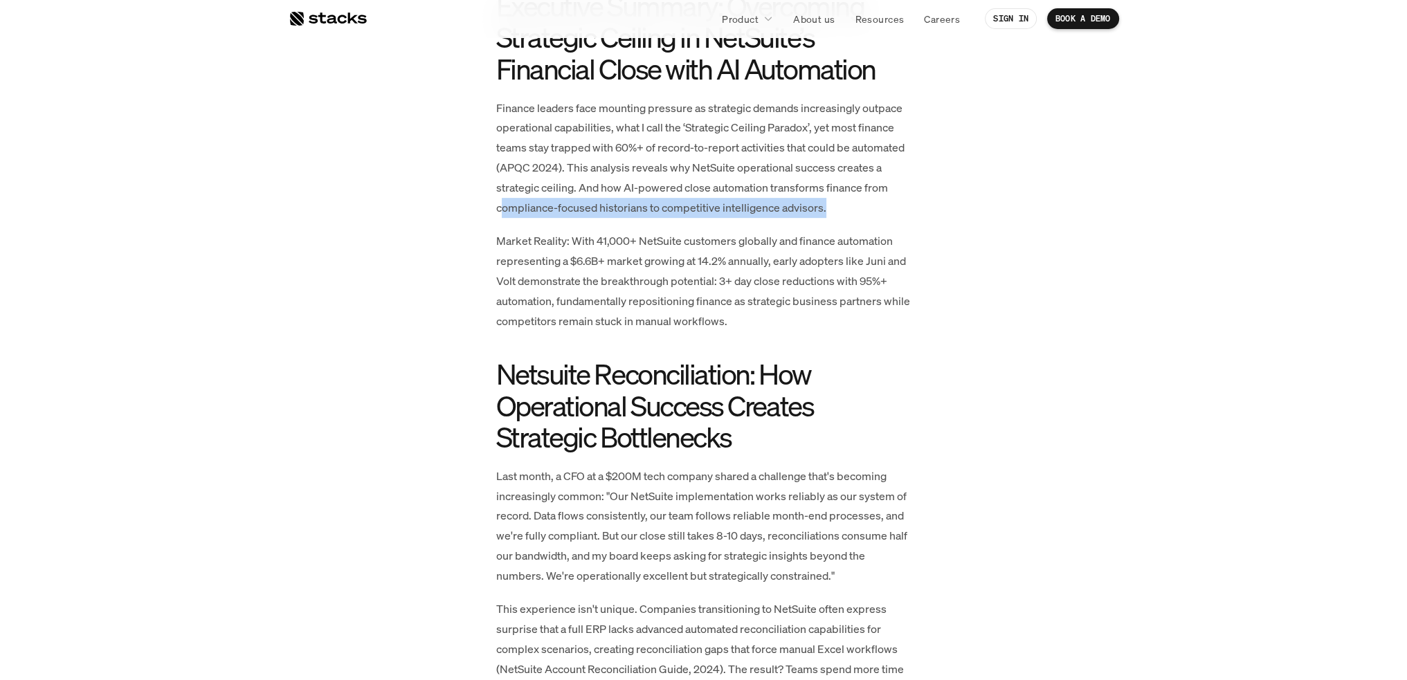
drag, startPoint x: 503, startPoint y: 207, endPoint x: 841, endPoint y: 210, distance: 338.3
click at [841, 210] on p "Finance leaders face mounting pressure as strategic demands increasingly outpac…" at bounding box center [703, 158] width 415 height 120
click at [498, 203] on p "Finance leaders face mounting pressure as strategic demands increasingly outpac…" at bounding box center [703, 158] width 415 height 120
drag, startPoint x: 497, startPoint y: 203, endPoint x: 625, endPoint y: 201, distance: 128.7
click at [625, 201] on p "Finance leaders face mounting pressure as strategic demands increasingly outpac…" at bounding box center [703, 158] width 415 height 120
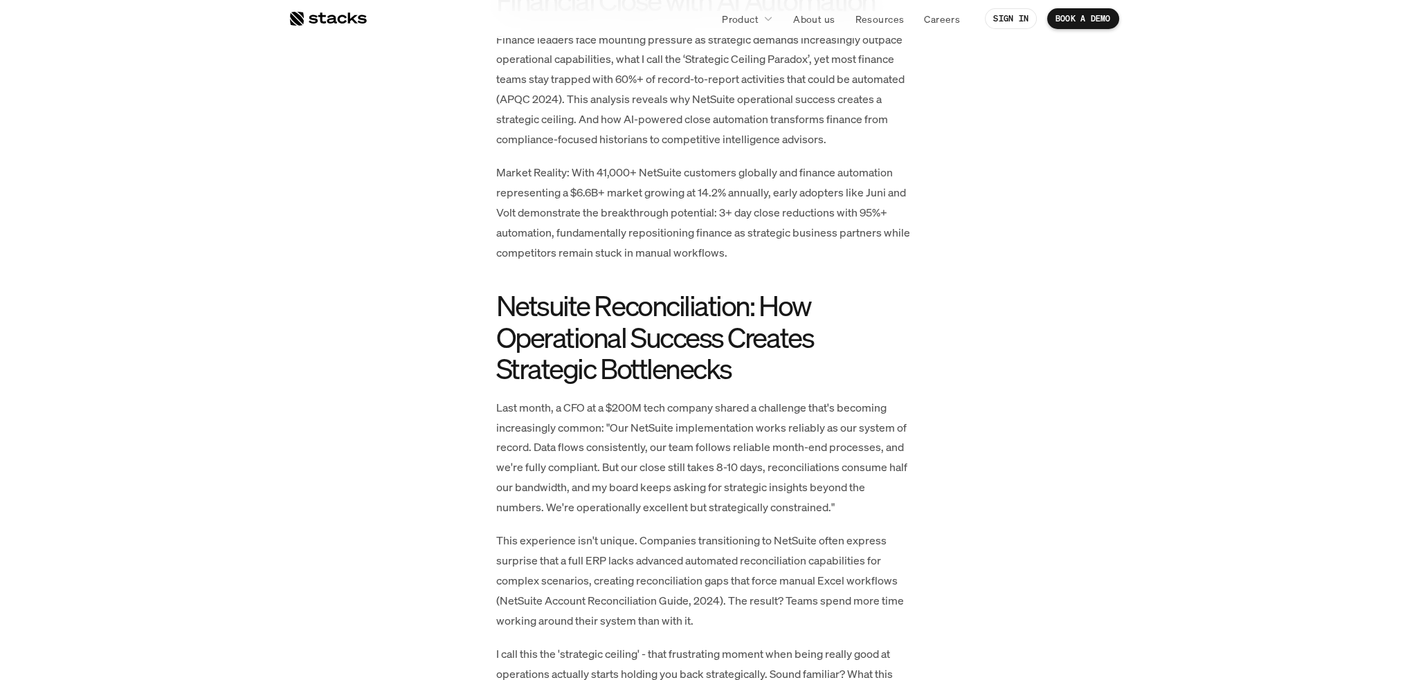
scroll to position [830, 0]
drag, startPoint x: 623, startPoint y: 94, endPoint x: 631, endPoint y: 106, distance: 14.4
click at [631, 106] on p "Finance leaders face mounting pressure as strategic demands increasingly outpac…" at bounding box center [703, 89] width 415 height 120
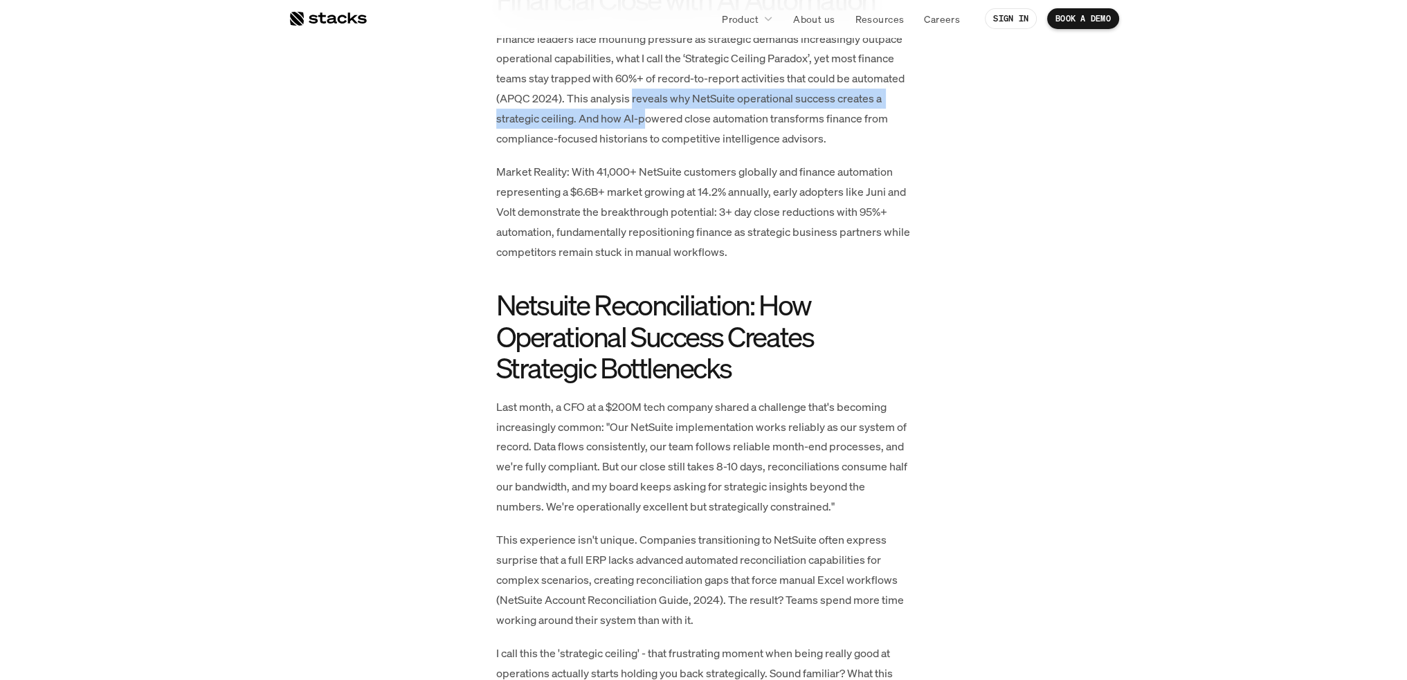
drag, startPoint x: 630, startPoint y: 96, endPoint x: 643, endPoint y: 129, distance: 34.8
click at [643, 129] on p "Finance leaders face mounting pressure as strategic demands increasingly outpac…" at bounding box center [703, 89] width 415 height 120
click at [642, 124] on p "Finance leaders face mounting pressure as strategic demands increasingly outpac…" at bounding box center [703, 89] width 415 height 120
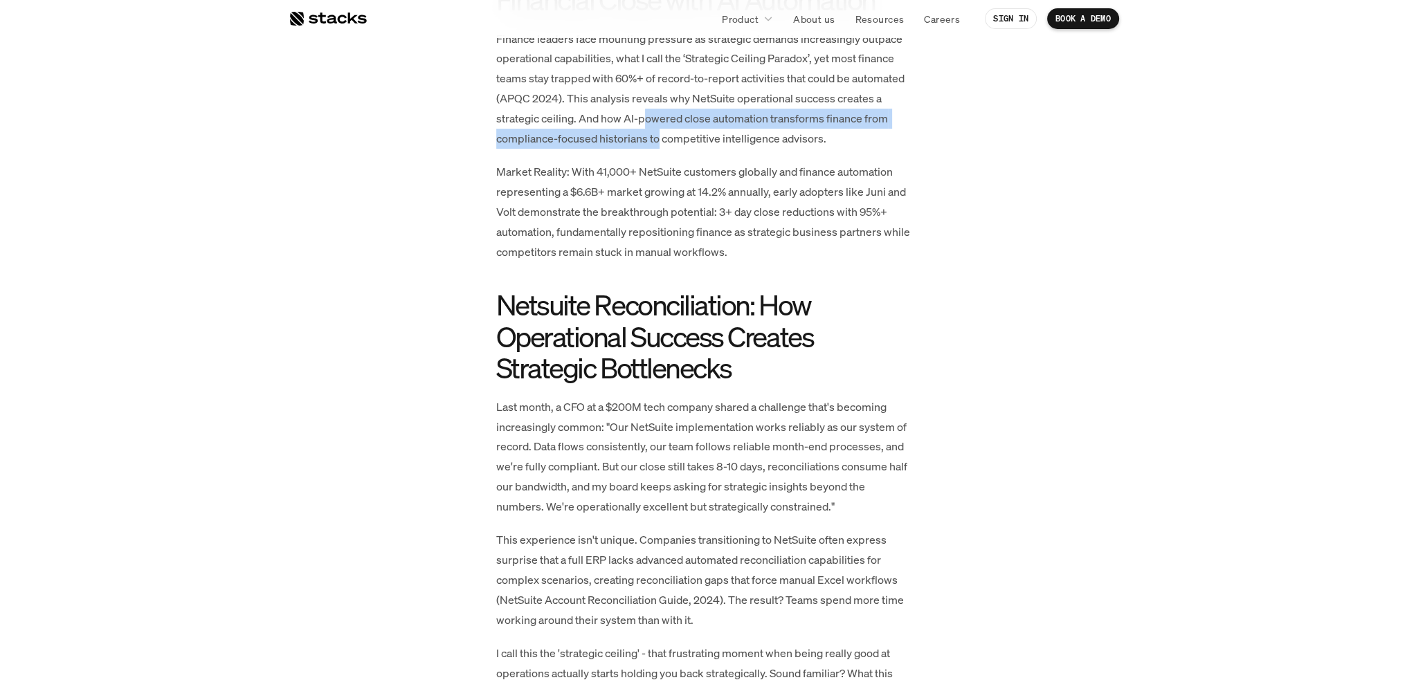
drag, startPoint x: 656, startPoint y: 130, endPoint x: 660, endPoint y: 137, distance: 8.1
click at [660, 137] on p "Finance leaders face mounting pressure as strategic demands increasingly outpac…" at bounding box center [703, 89] width 415 height 120
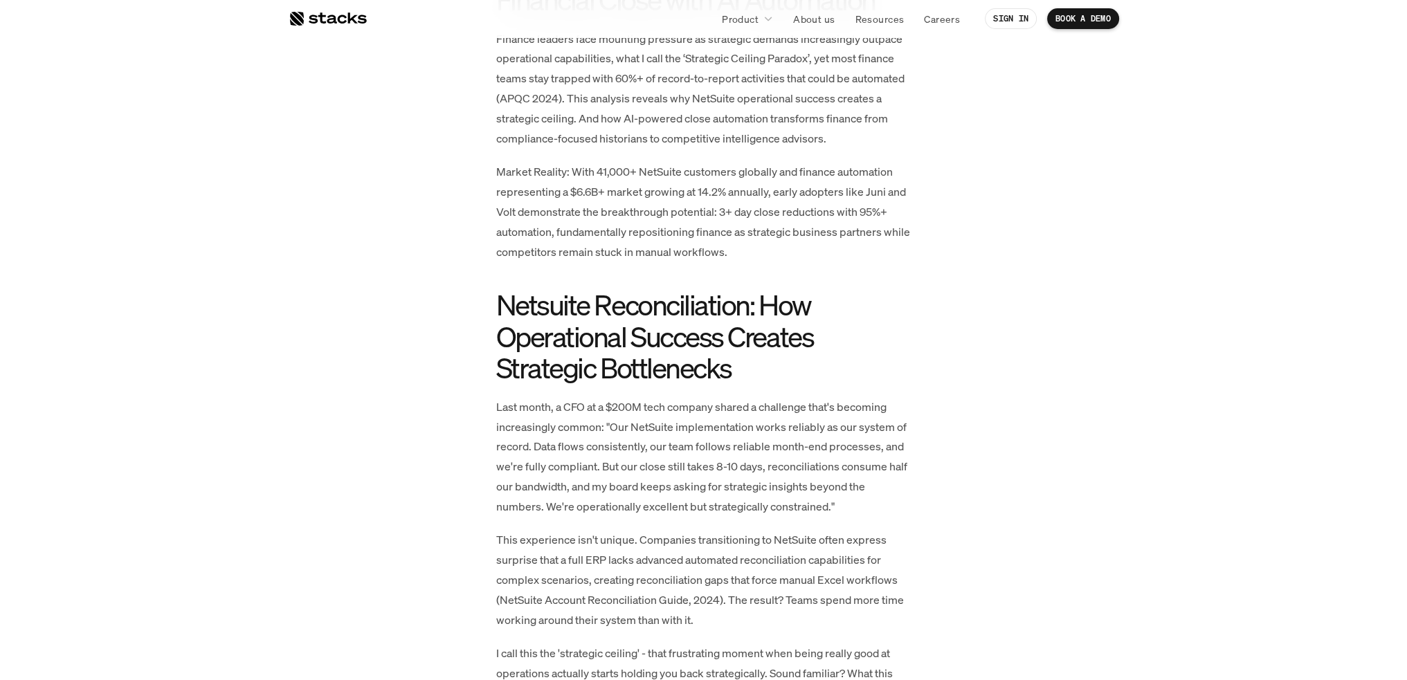
click at [661, 138] on p "Finance leaders face mounting pressure as strategic demands increasingly outpac…" at bounding box center [703, 89] width 415 height 120
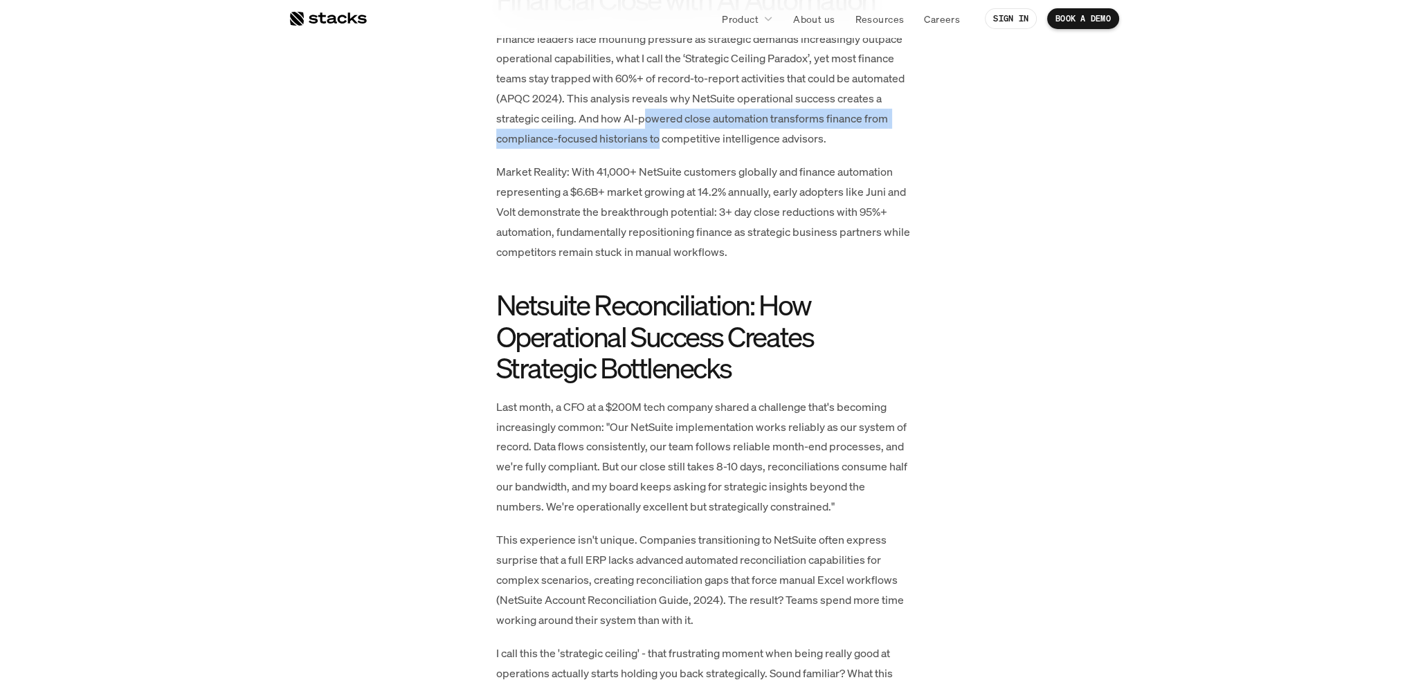
drag, startPoint x: 648, startPoint y: 118, endPoint x: 657, endPoint y: 143, distance: 26.5
click at [657, 143] on p "Finance leaders face mounting pressure as strategic demands increasingly outpac…" at bounding box center [703, 89] width 415 height 120
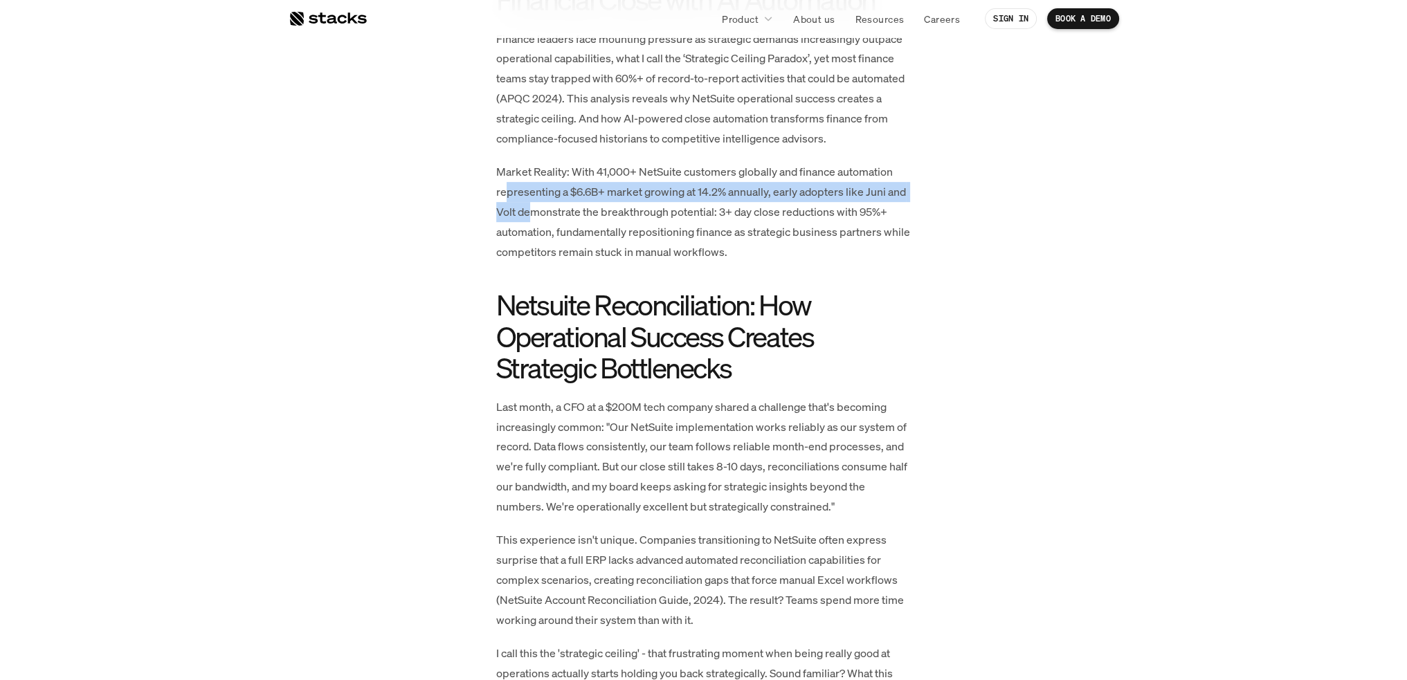
drag, startPoint x: 507, startPoint y: 187, endPoint x: 531, endPoint y: 216, distance: 37.3
click at [531, 216] on p "Market Reality: With 41,000+ NetSuite customers globally and finance automation…" at bounding box center [703, 212] width 415 height 100
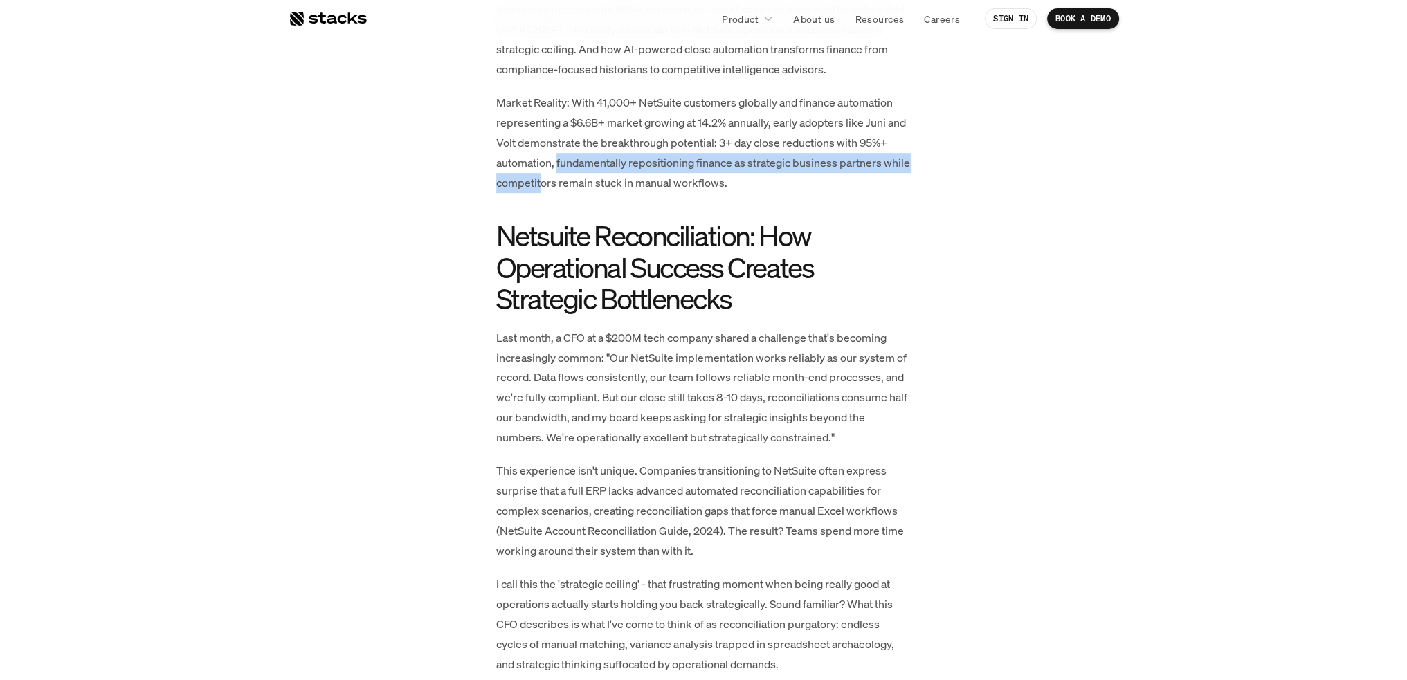
drag, startPoint x: 556, startPoint y: 163, endPoint x: 569, endPoint y: 177, distance: 20.1
click at [569, 177] on p "Market Reality: With 41,000+ NetSuite customers globally and finance automation…" at bounding box center [703, 143] width 415 height 100
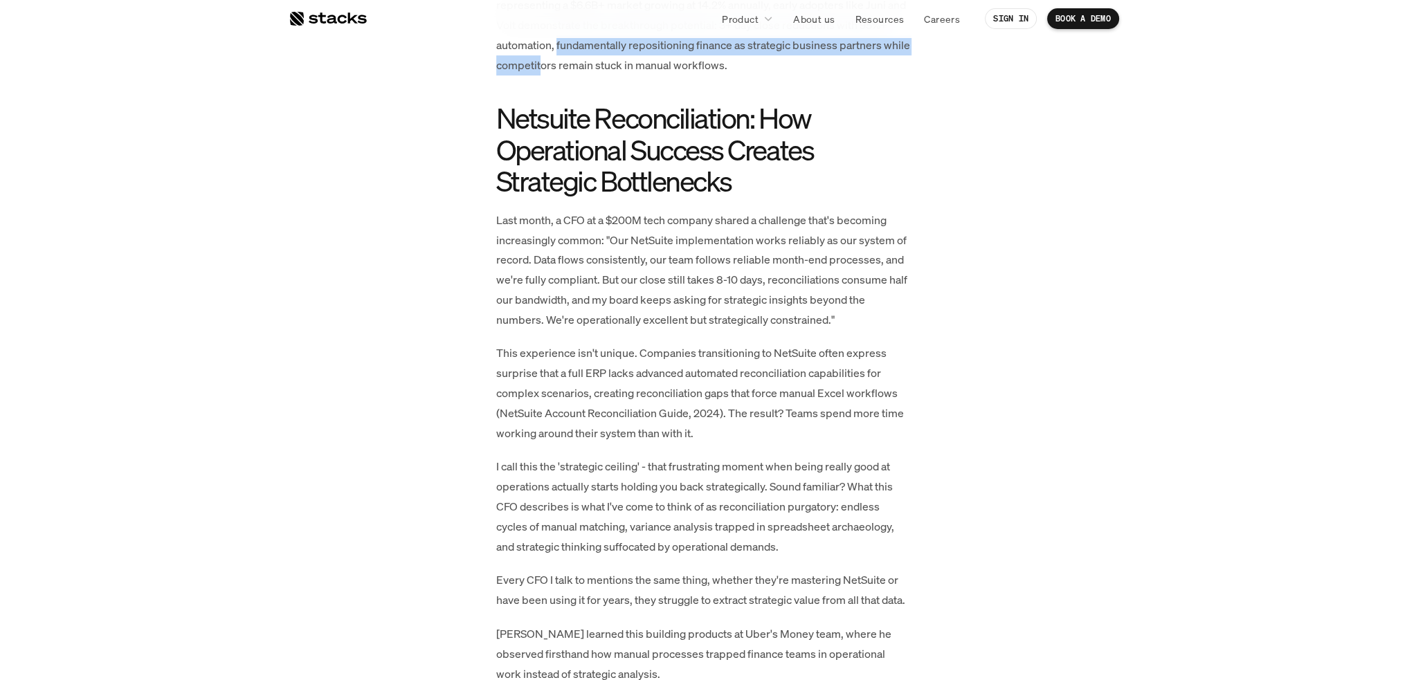
scroll to position [1038, 0]
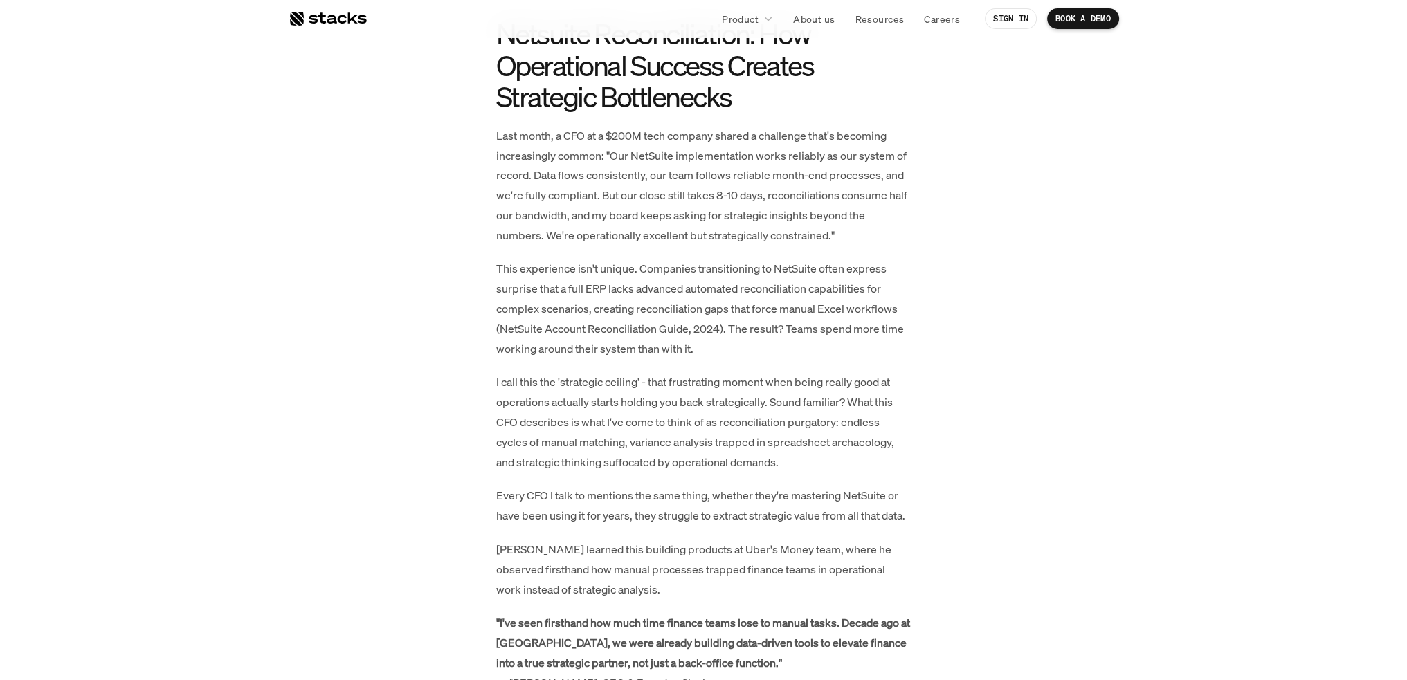
scroll to position [1135, 0]
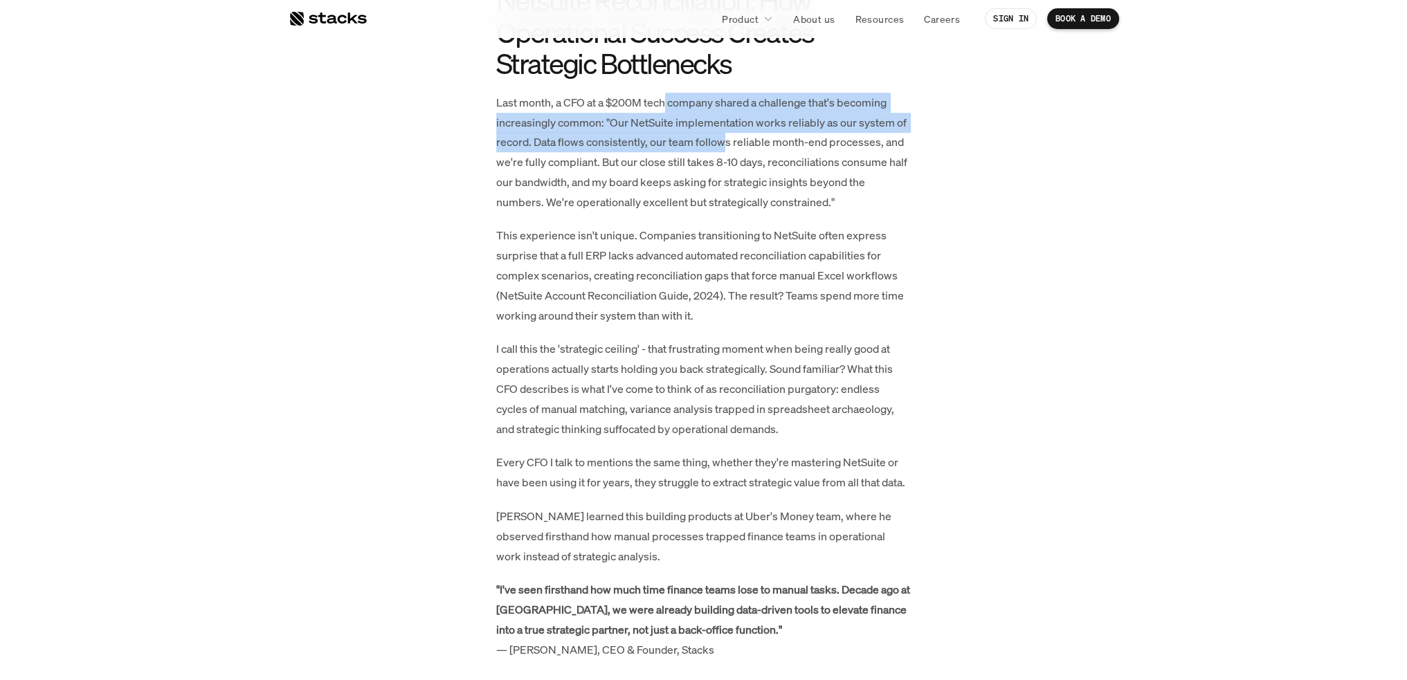
drag, startPoint x: 684, startPoint y: 104, endPoint x: 723, endPoint y: 137, distance: 51.1
click at [723, 137] on p "Last month, a CFO at a $200M tech company shared a challenge that's becoming in…" at bounding box center [703, 153] width 415 height 120
click at [537, 139] on p "Last month, a CFO at a $200M tech company shared a challenge that's becoming in…" at bounding box center [703, 153] width 415 height 120
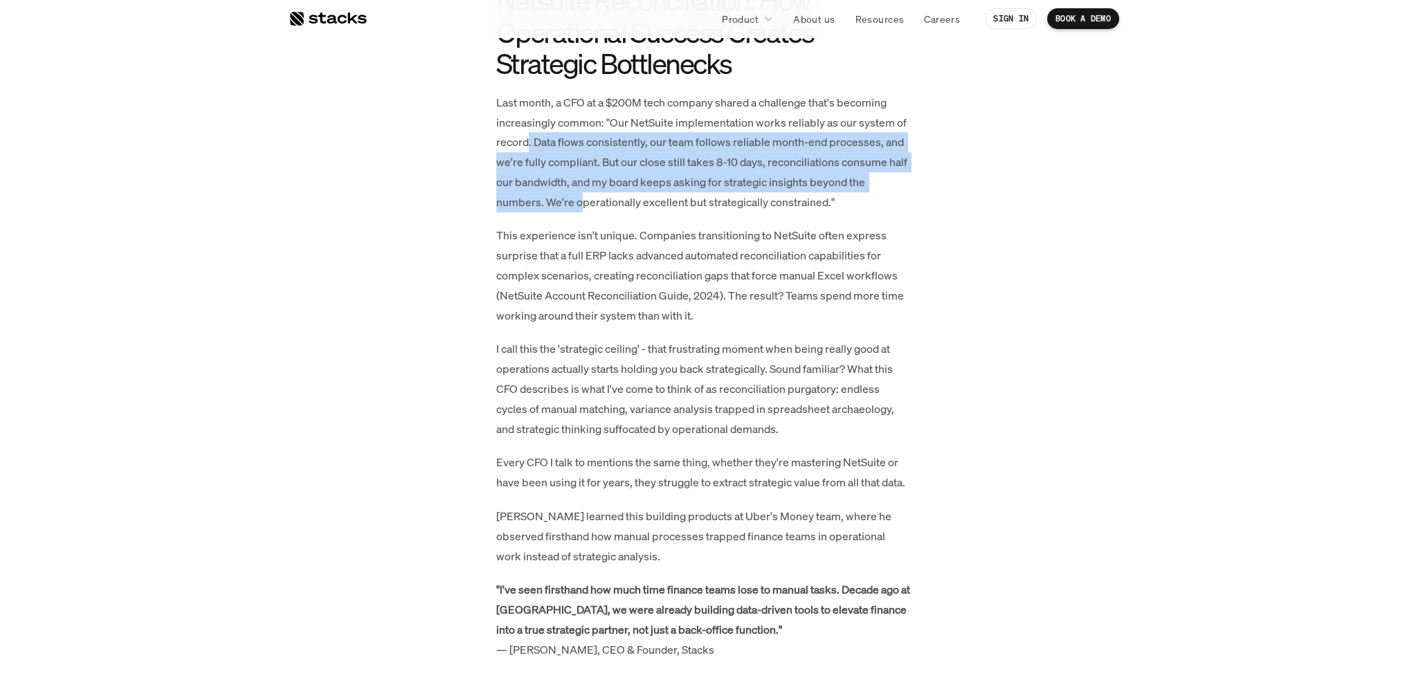
drag, startPoint x: 529, startPoint y: 139, endPoint x: 578, endPoint y: 194, distance: 73.5
click at [578, 194] on p "Last month, a CFO at a $200M tech company shared a challenge that's becoming in…" at bounding box center [703, 153] width 415 height 120
click at [603, 161] on p "Last month, a CFO at a $200M tech company shared a challenge that's becoming in…" at bounding box center [703, 153] width 415 height 120
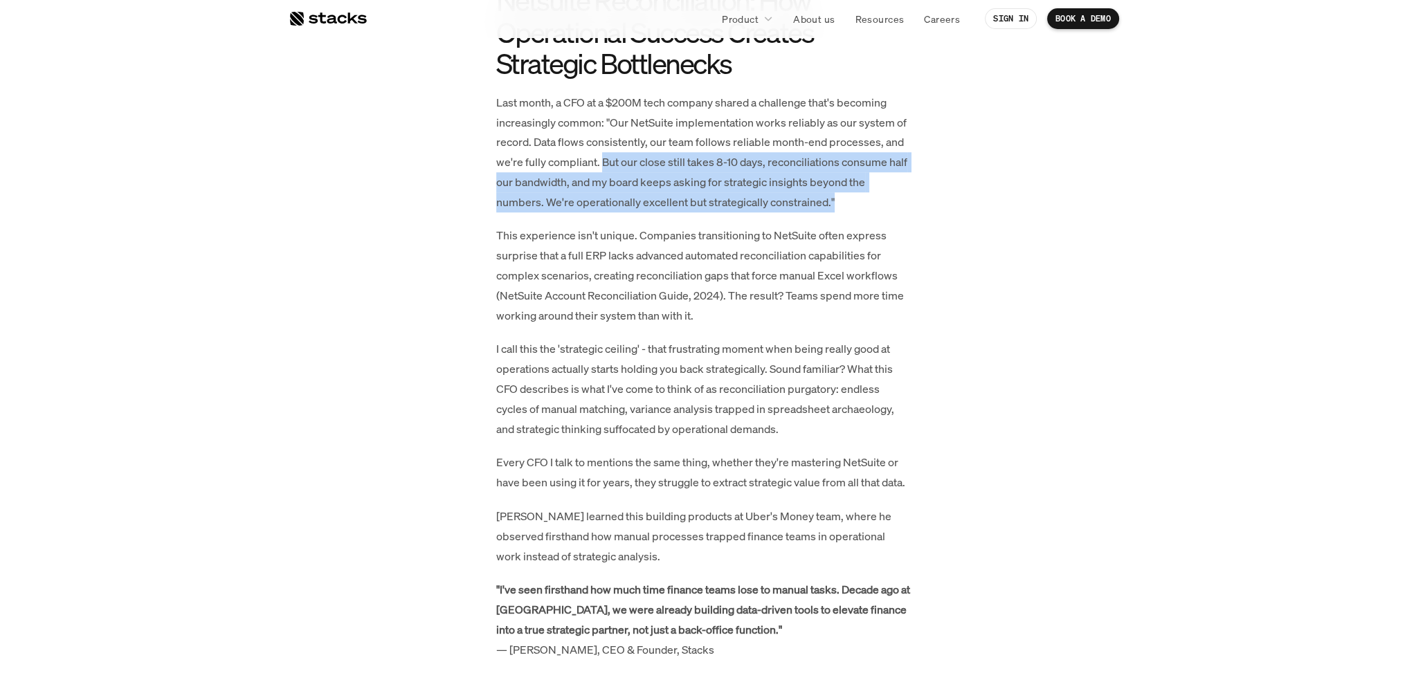
drag, startPoint x: 601, startPoint y: 161, endPoint x: 843, endPoint y: 204, distance: 246.6
click at [843, 204] on p "Last month, a CFO at a $200M tech company shared a challenge that's becoming in…" at bounding box center [703, 153] width 415 height 120
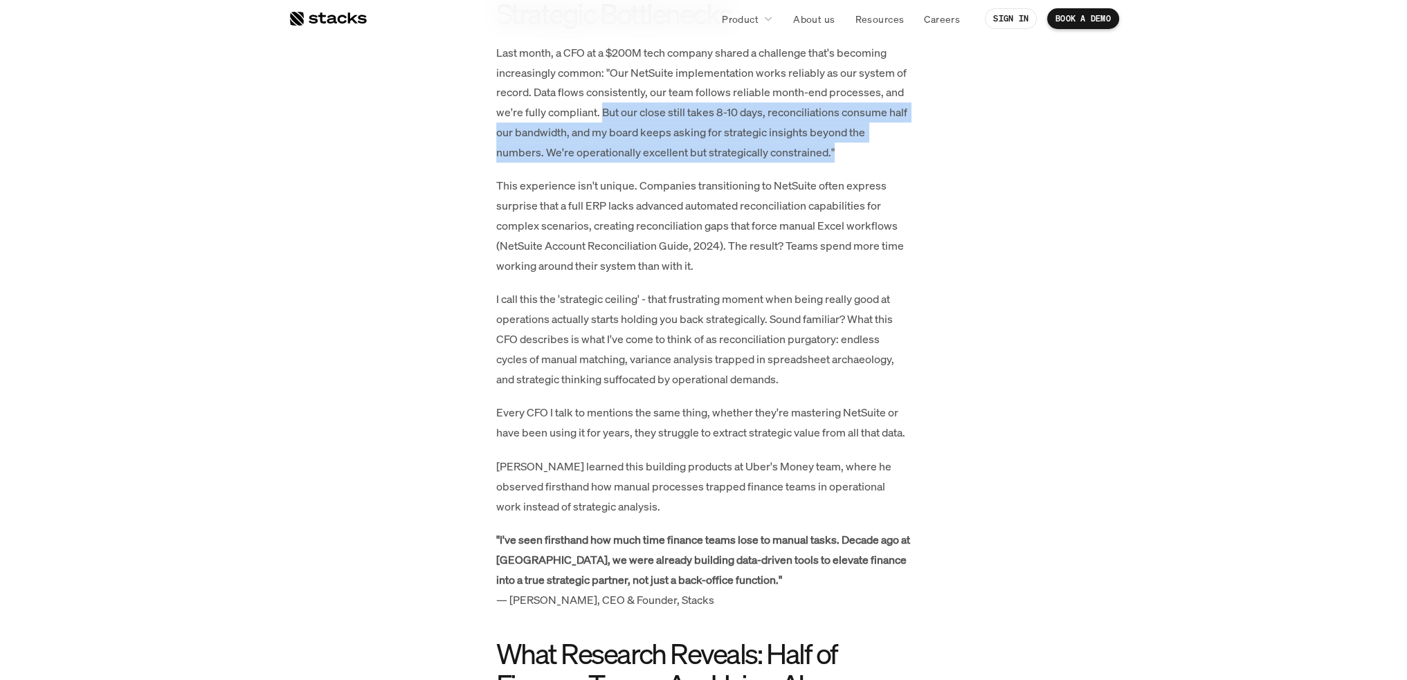
scroll to position [1204, 0]
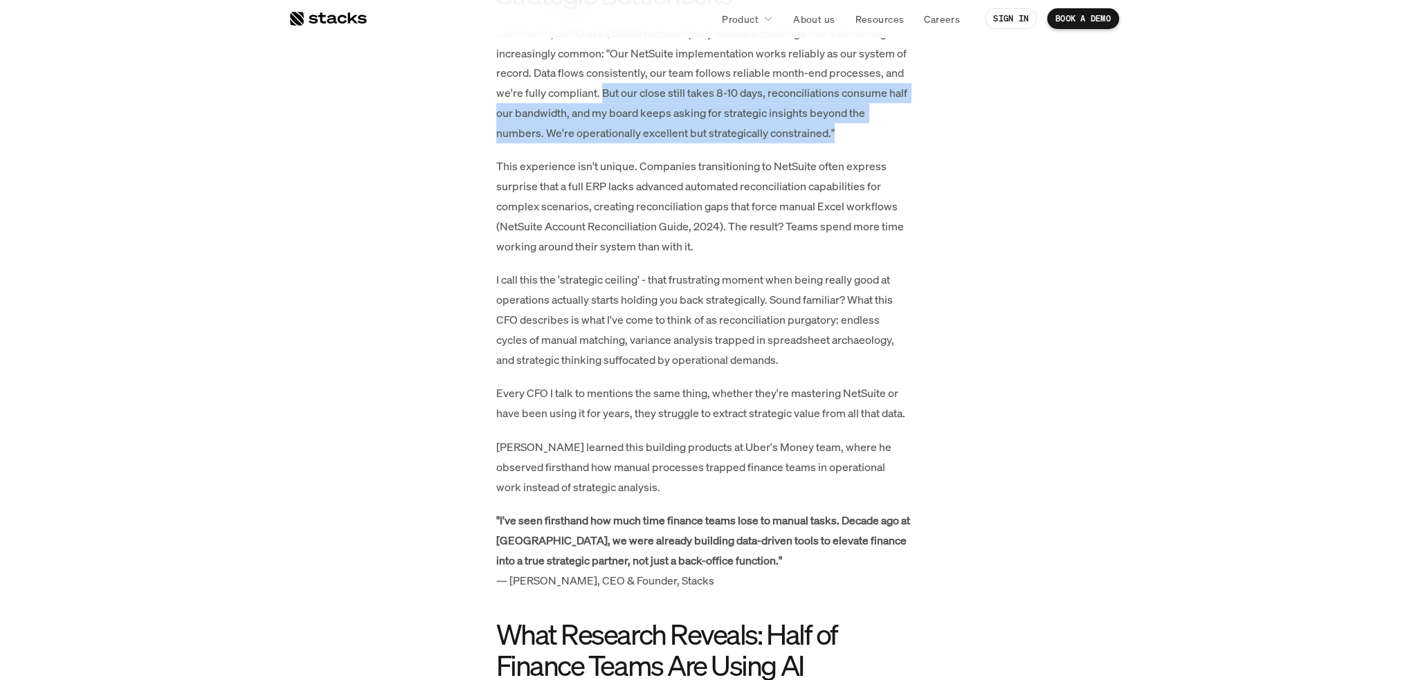
click at [578, 132] on p "Last month, a CFO at a $200M tech company shared a challenge that's becoming in…" at bounding box center [703, 84] width 415 height 120
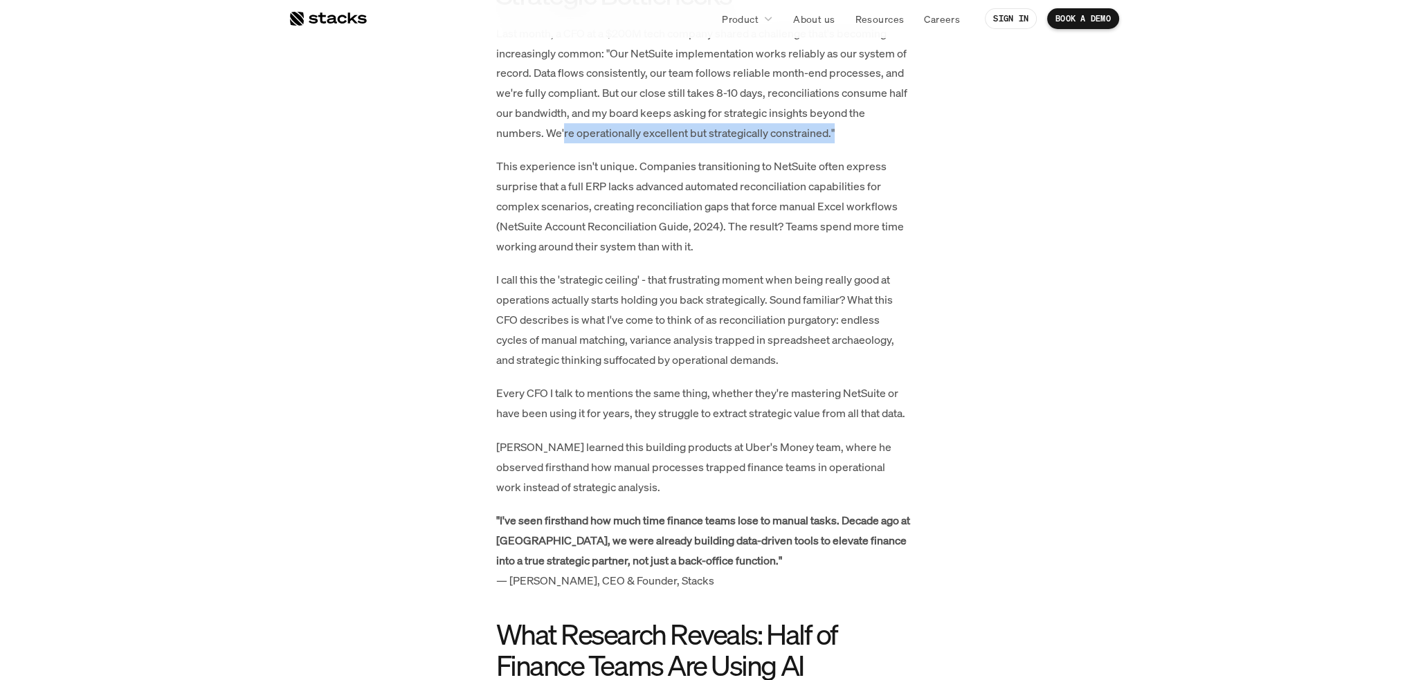
drag, startPoint x: 572, startPoint y: 134, endPoint x: 847, endPoint y: 141, distance: 274.8
click at [847, 141] on p "Last month, a CFO at a $200M tech company shared a challenge that's becoming in…" at bounding box center [703, 84] width 415 height 120
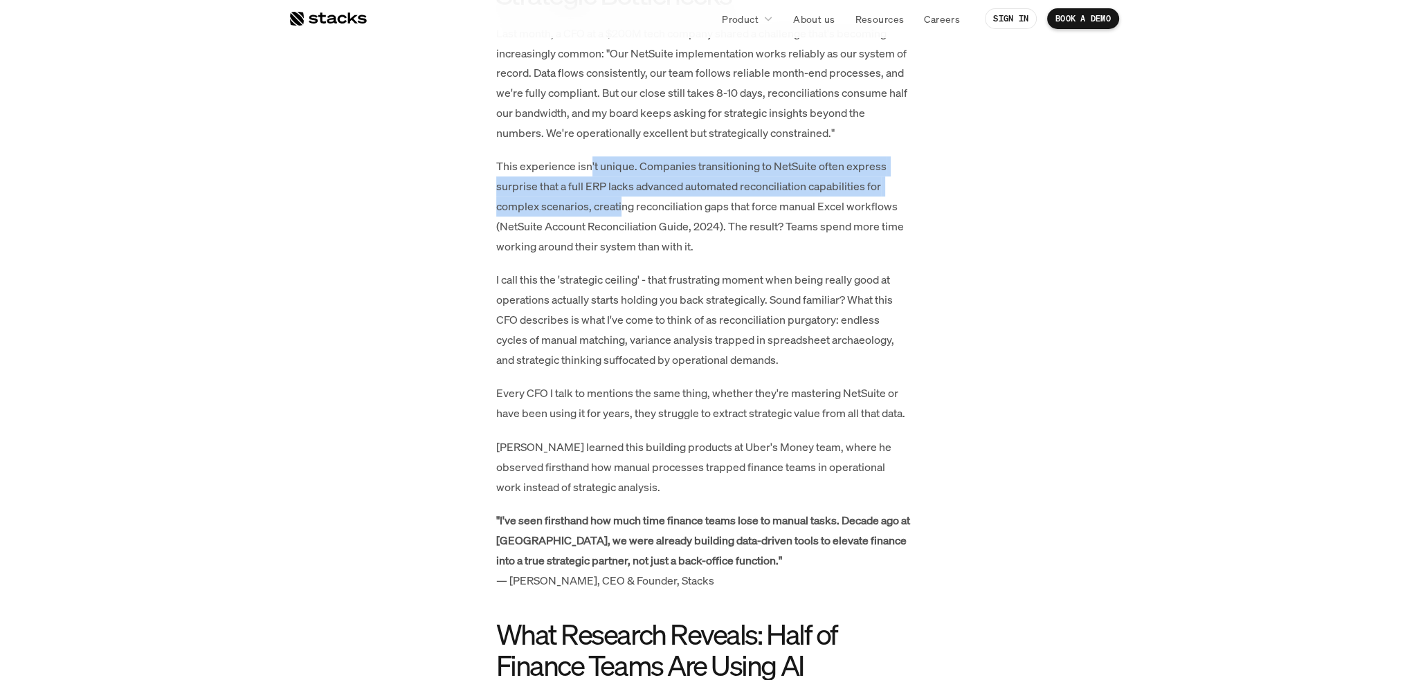
drag, startPoint x: 589, startPoint y: 163, endPoint x: 619, endPoint y: 216, distance: 60.8
click at [619, 216] on p "This experience isn't unique. Companies transitioning to NetSuite often express…" at bounding box center [703, 206] width 415 height 100
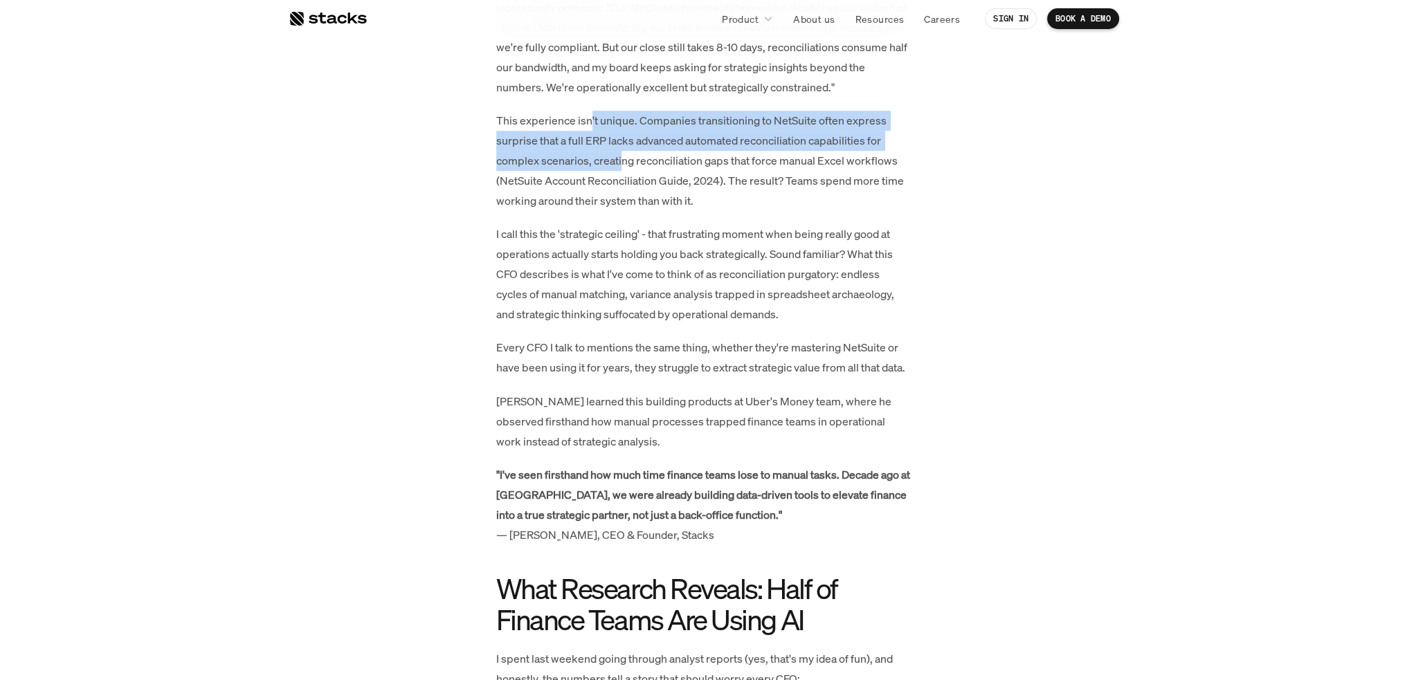
scroll to position [1273, 0]
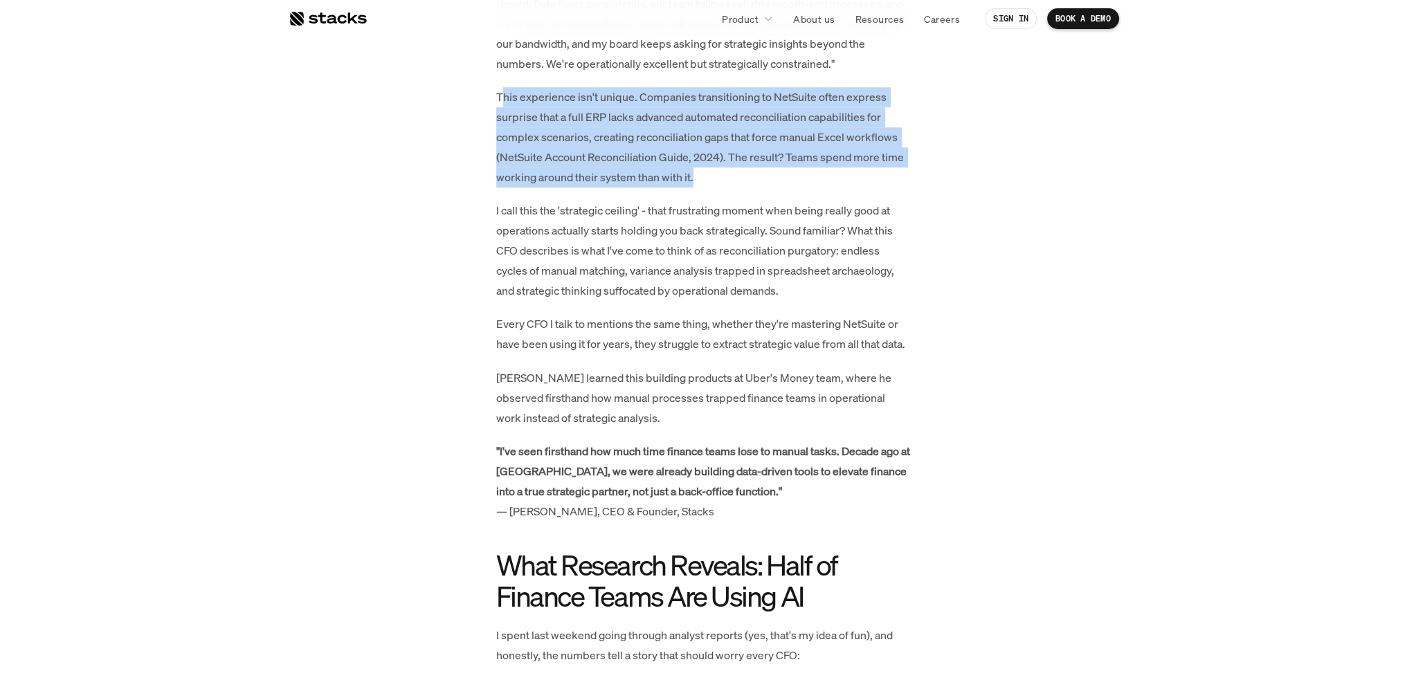
drag, startPoint x: 500, startPoint y: 93, endPoint x: 725, endPoint y: 176, distance: 239.7
click at [725, 176] on p "This experience isn't unique. Companies transitioning to NetSuite often express…" at bounding box center [703, 137] width 415 height 100
drag, startPoint x: 513, startPoint y: 97, endPoint x: 726, endPoint y: 172, distance: 225.4
click at [726, 172] on p "This experience isn't unique. Companies transitioning to NetSuite often express…" at bounding box center [703, 137] width 415 height 100
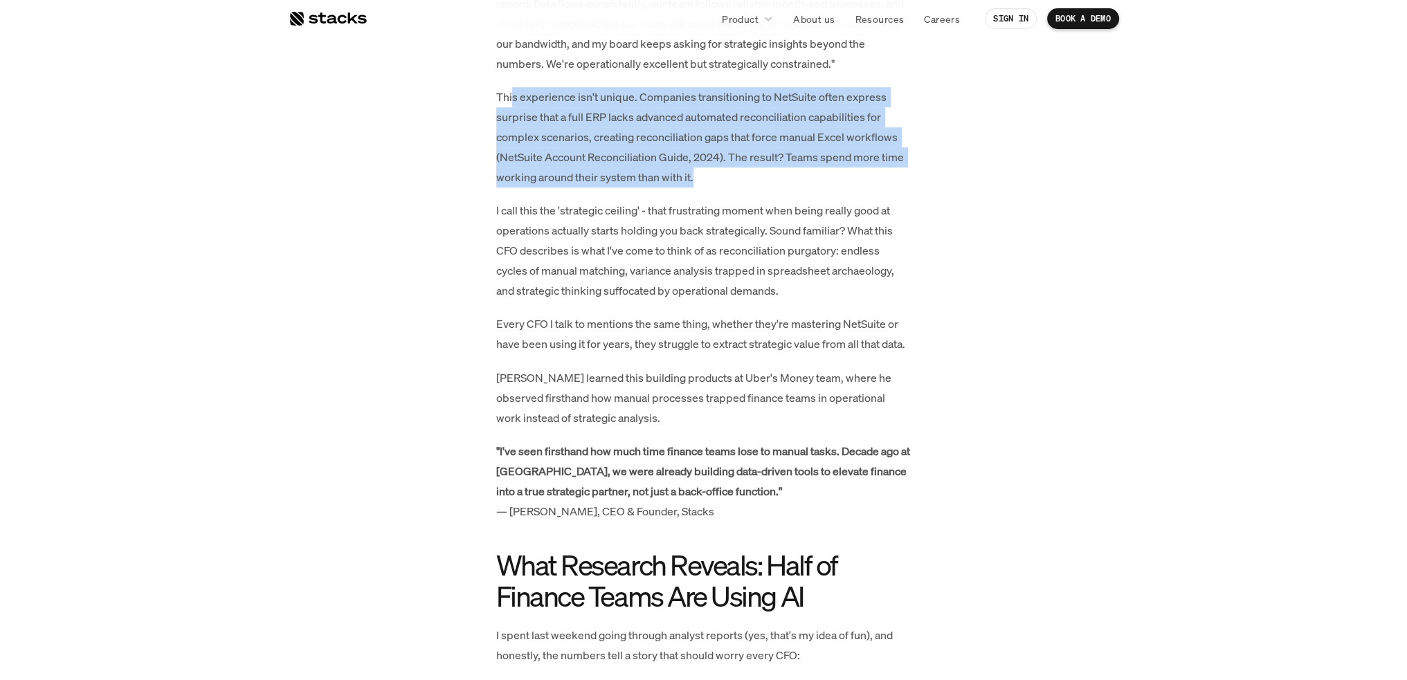
click at [578, 91] on p "This experience isn't unique. Companies transitioning to NetSuite often express…" at bounding box center [703, 137] width 415 height 100
drag, startPoint x: 508, startPoint y: 96, endPoint x: 702, endPoint y: 178, distance: 211.1
click at [702, 178] on p "This experience isn't unique. Companies transitioning to NetSuite often express…" at bounding box center [703, 137] width 415 height 100
click at [591, 116] on p "This experience isn't unique. Companies transitioning to NetSuite often express…" at bounding box center [703, 137] width 415 height 100
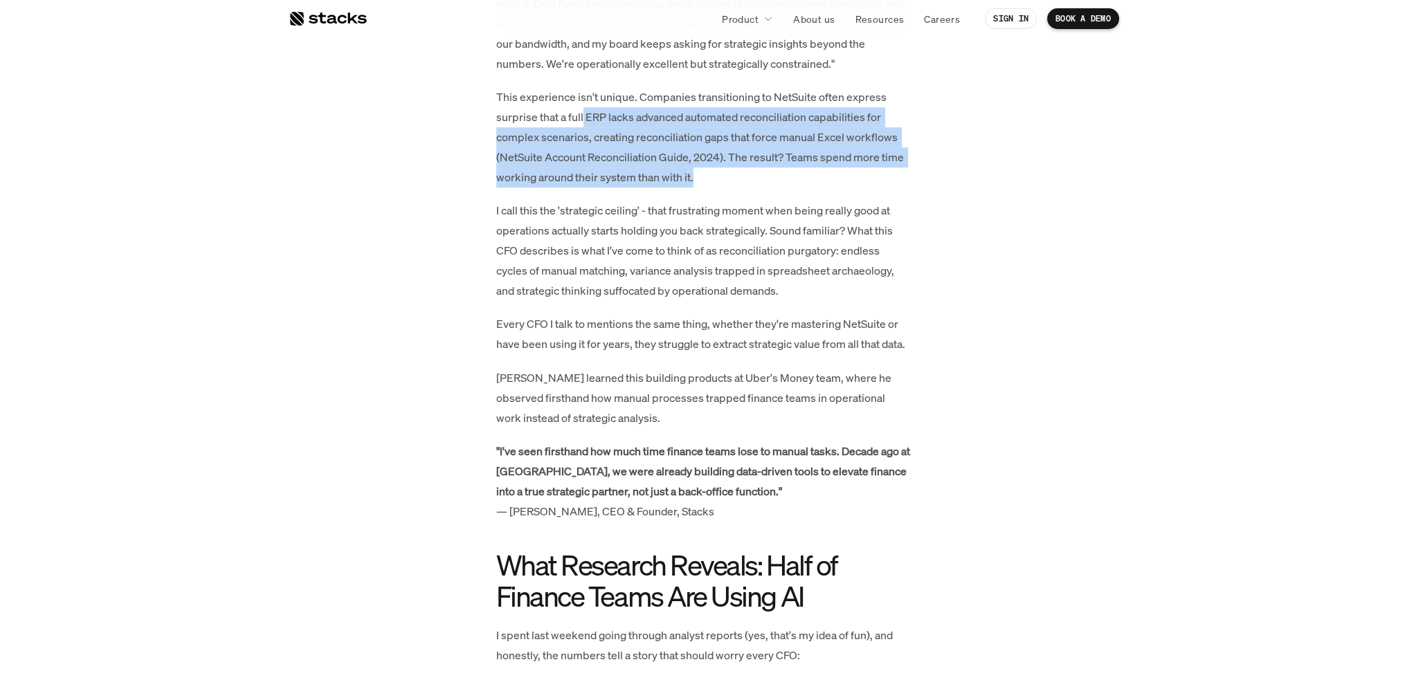
drag, startPoint x: 582, startPoint y: 114, endPoint x: 697, endPoint y: 179, distance: 132.6
click at [697, 179] on p "This experience isn't unique. Companies transitioning to NetSuite often express…" at bounding box center [703, 137] width 415 height 100
click at [722, 154] on p "This experience isn't unique. Companies transitioning to NetSuite often express…" at bounding box center [703, 137] width 415 height 100
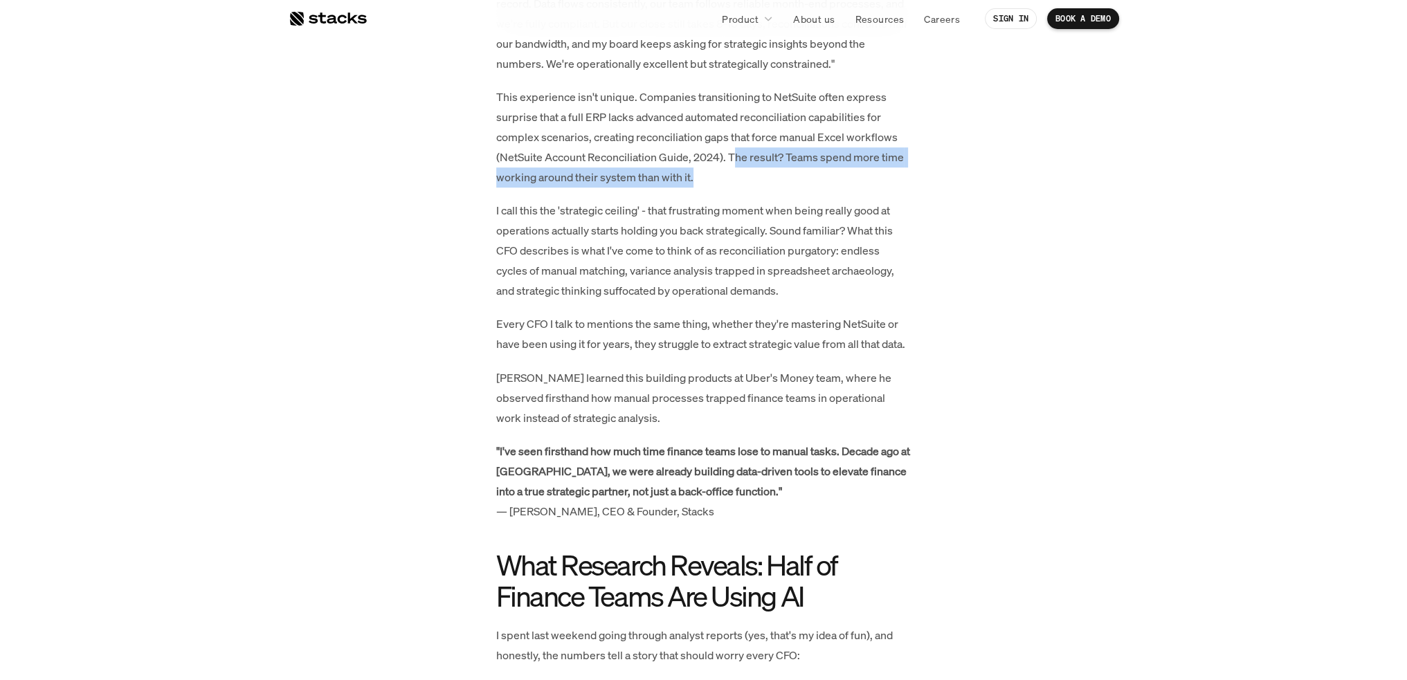
drag, startPoint x: 760, startPoint y: 167, endPoint x: 759, endPoint y: 181, distance: 14.5
click at [759, 181] on p "This experience isn't unique. Companies transitioning to NetSuite often express…" at bounding box center [703, 137] width 415 height 100
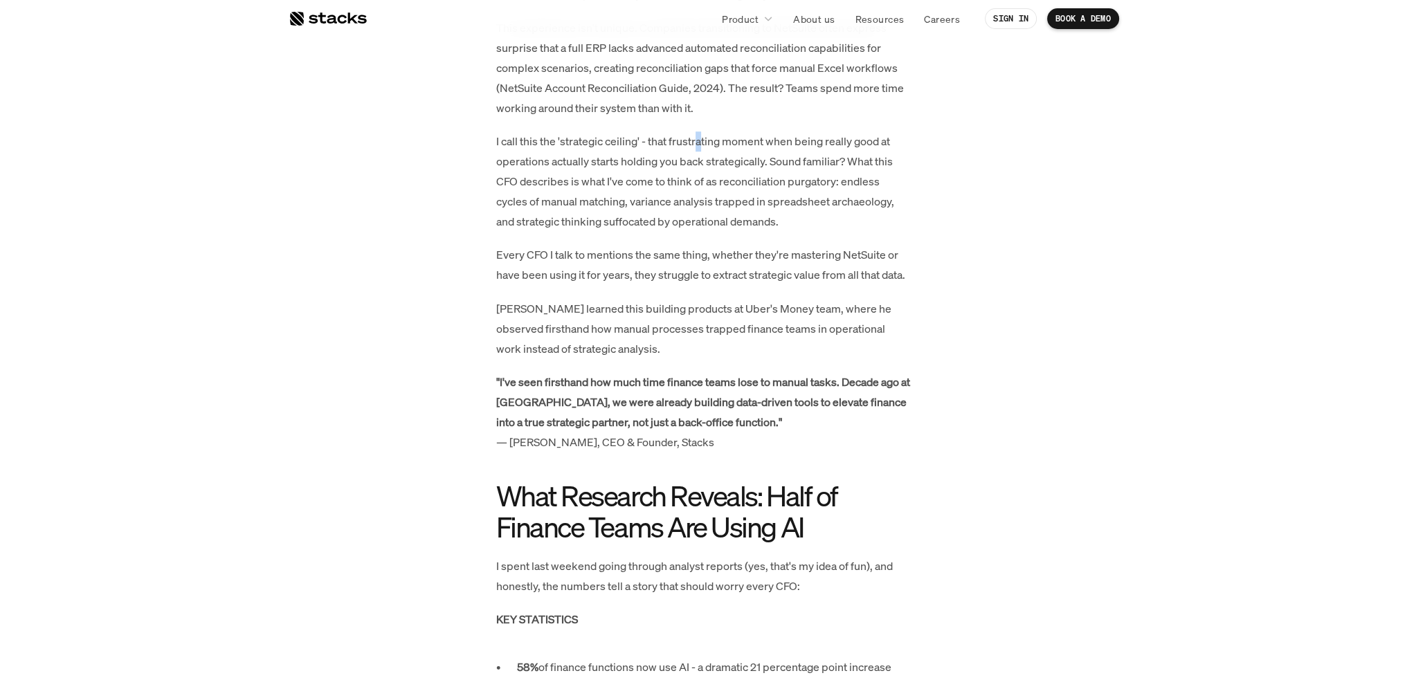
click at [702, 151] on p "I call this the 'strategic ceiling' - that frustrating moment when being really…" at bounding box center [703, 181] width 415 height 100
click at [725, 143] on p "I call this the 'strategic ceiling' - that frustrating moment when being really…" at bounding box center [703, 181] width 415 height 100
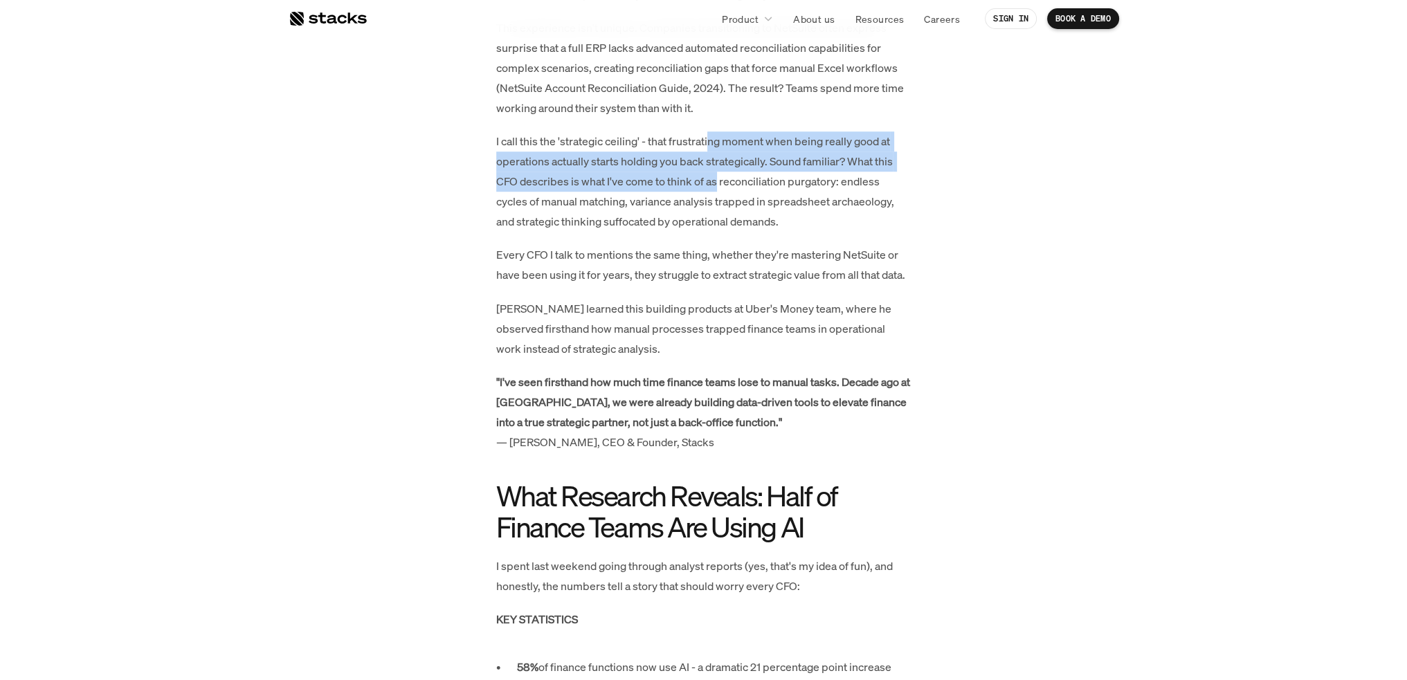
drag, startPoint x: 710, startPoint y: 140, endPoint x: 717, endPoint y: 189, distance: 49.7
click at [717, 189] on p "I call this the 'strategic ceiling' - that frustrating moment when being really…" at bounding box center [703, 181] width 415 height 100
drag, startPoint x: 652, startPoint y: 140, endPoint x: 710, endPoint y: 176, distance: 68.1
click at [710, 176] on p "I call this the 'strategic ceiling' - that frustrating moment when being really…" at bounding box center [703, 181] width 415 height 100
click at [662, 140] on p "I call this the 'strategic ceiling' - that frustrating moment when being really…" at bounding box center [703, 181] width 415 height 100
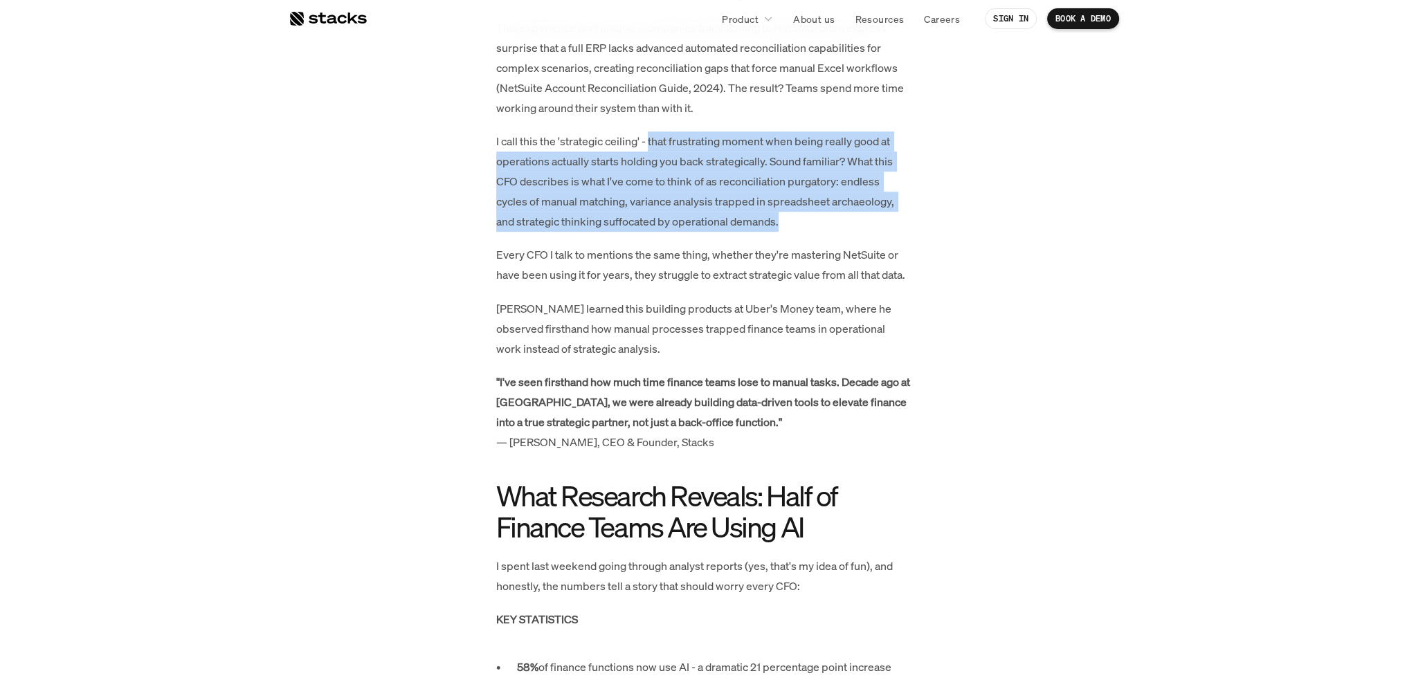
drag, startPoint x: 650, startPoint y: 135, endPoint x: 825, endPoint y: 213, distance: 191.1
click at [825, 213] on p "I call this the 'strategic ceiling' - that frustrating moment when being really…" at bounding box center [703, 181] width 415 height 100
click at [560, 171] on p "I call this the 'strategic ceiling' - that frustrating moment when being really…" at bounding box center [703, 181] width 415 height 100
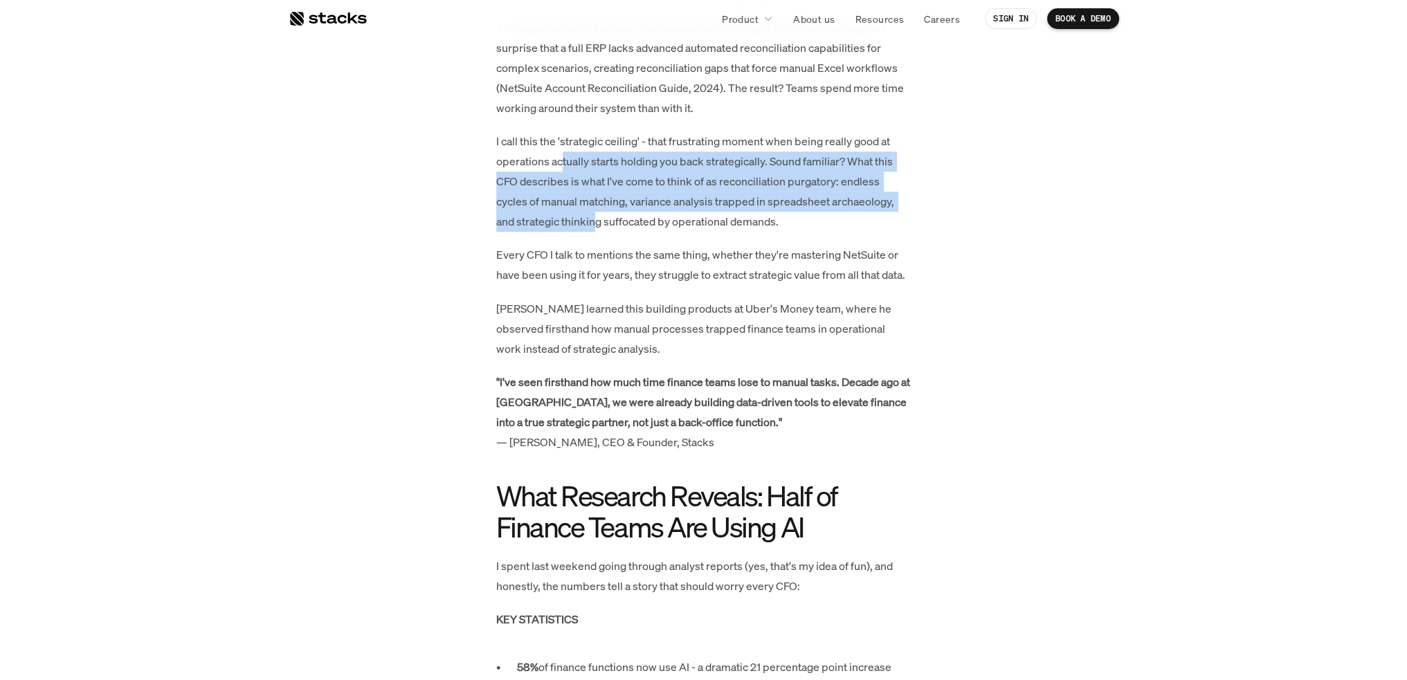
drag, startPoint x: 598, startPoint y: 164, endPoint x: 597, endPoint y: 214, distance: 49.8
click at [597, 214] on p "I call this the 'strategic ceiling' - that frustrating moment when being really…" at bounding box center [703, 181] width 415 height 100
click at [782, 163] on p "I call this the 'strategic ceiling' - that frustrating moment when being really…" at bounding box center [703, 181] width 415 height 100
drag, startPoint x: 773, startPoint y: 160, endPoint x: 806, endPoint y: 226, distance: 73.3
click at [806, 226] on p "I call this the 'strategic ceiling' - that frustrating moment when being really…" at bounding box center [703, 181] width 415 height 100
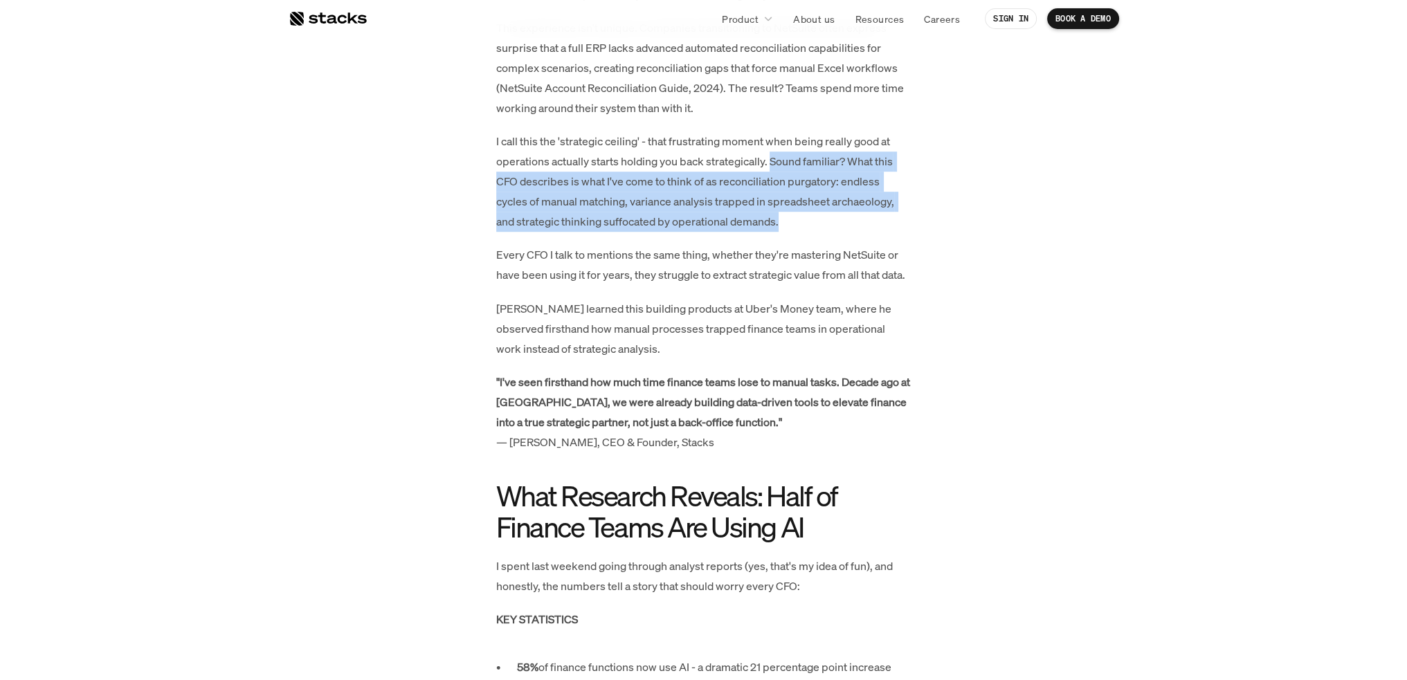
click at [606, 199] on p "I call this the 'strategic ceiling' - that frustrating moment when being really…" at bounding box center [703, 181] width 415 height 100
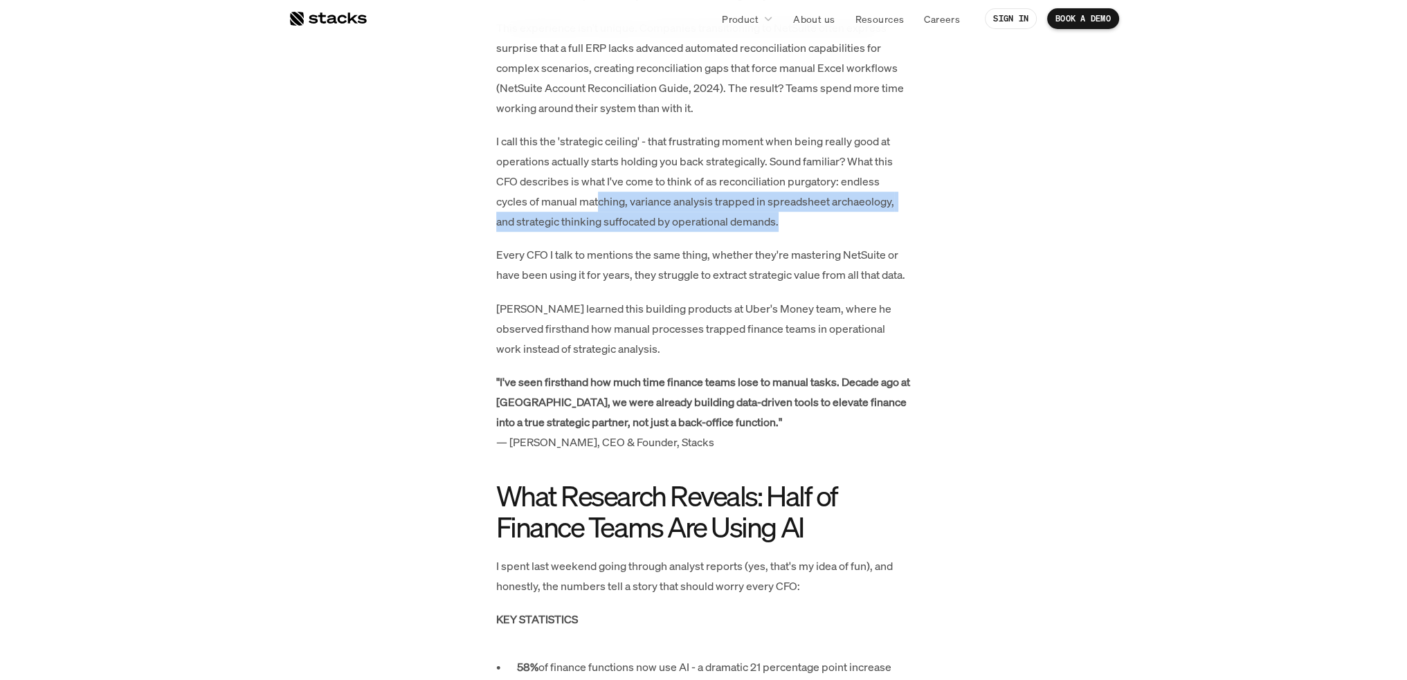
drag, startPoint x: 602, startPoint y: 201, endPoint x: 809, endPoint y: 225, distance: 209.0
click at [809, 225] on p "I call this the 'strategic ceiling' - that frustrating moment when being really…" at bounding box center [703, 181] width 415 height 100
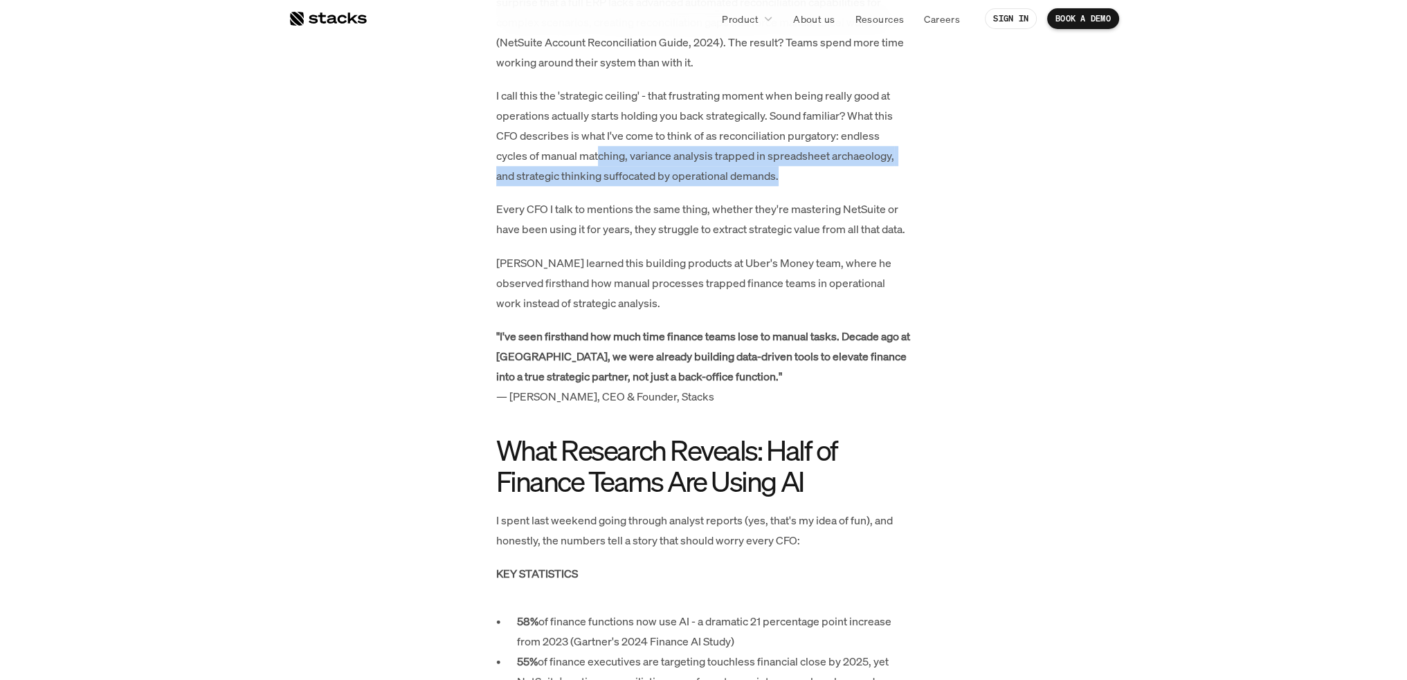
scroll to position [1411, 0]
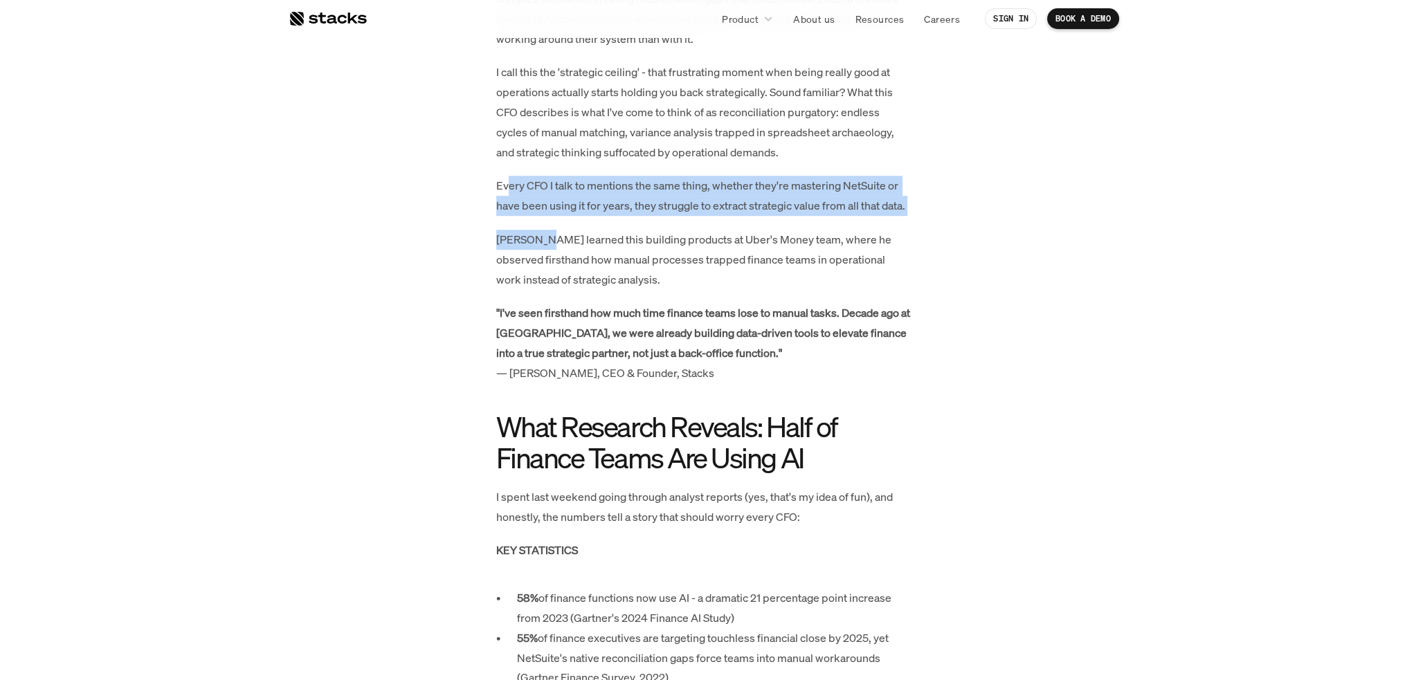
drag, startPoint x: 540, startPoint y: 194, endPoint x: 537, endPoint y: 241, distance: 47.2
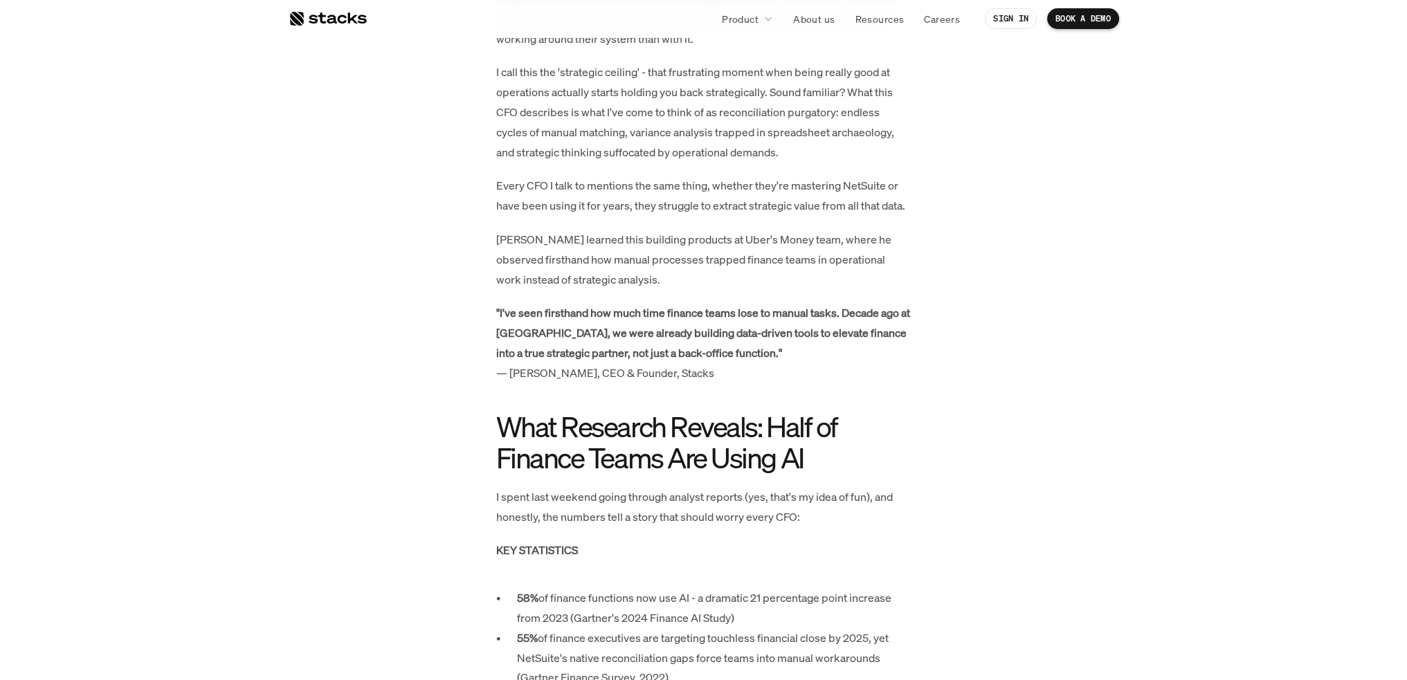
click at [575, 253] on p "Albert learned this building products at Uber's Money team, where he observed f…" at bounding box center [703, 259] width 415 height 59
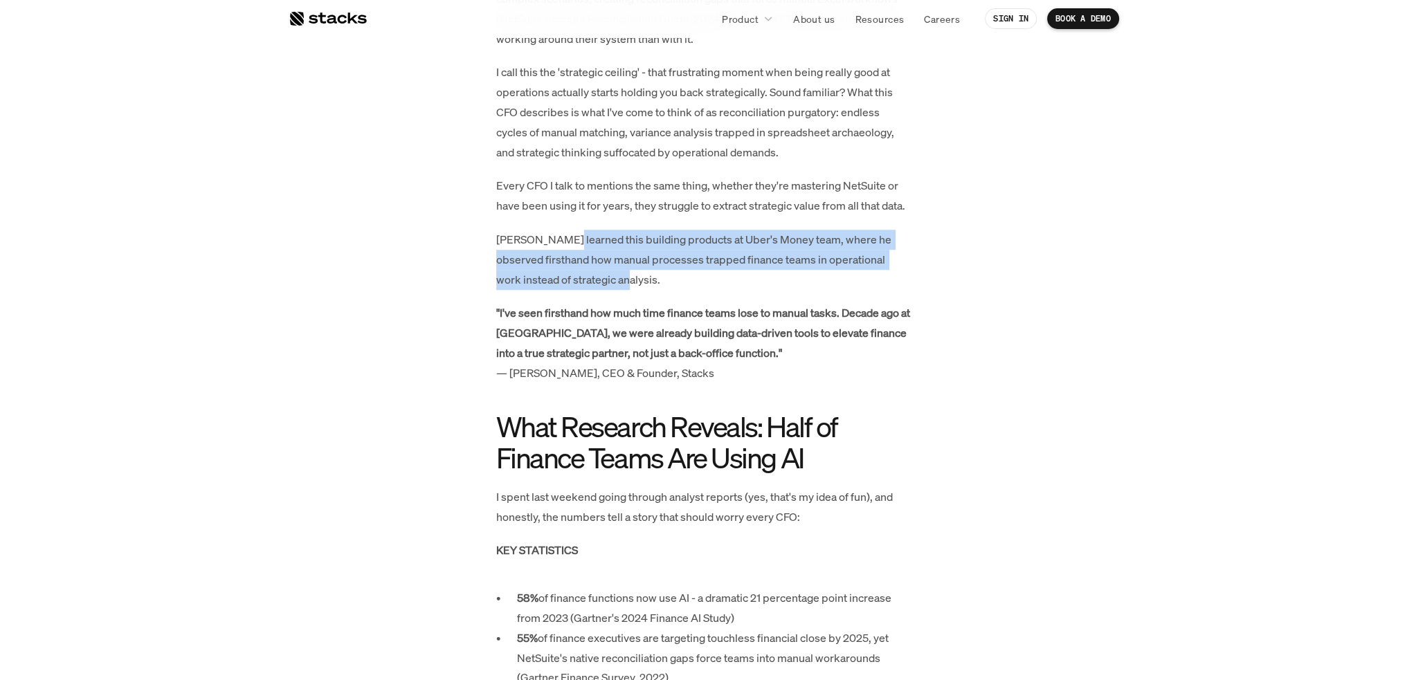
drag, startPoint x: 562, startPoint y: 244, endPoint x: 601, endPoint y: 272, distance: 48.6
click at [601, 272] on p "Albert learned this building products at Uber's Money team, where he observed f…" at bounding box center [703, 259] width 415 height 59
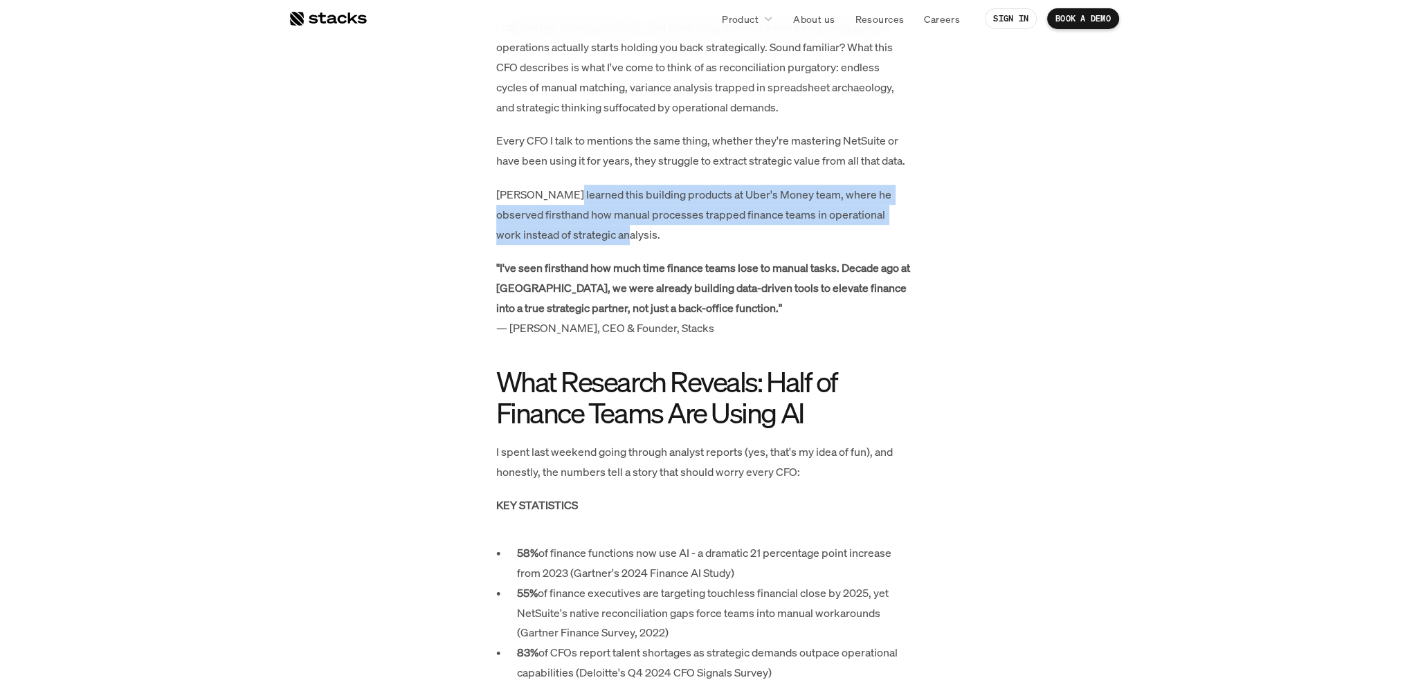
scroll to position [1481, 0]
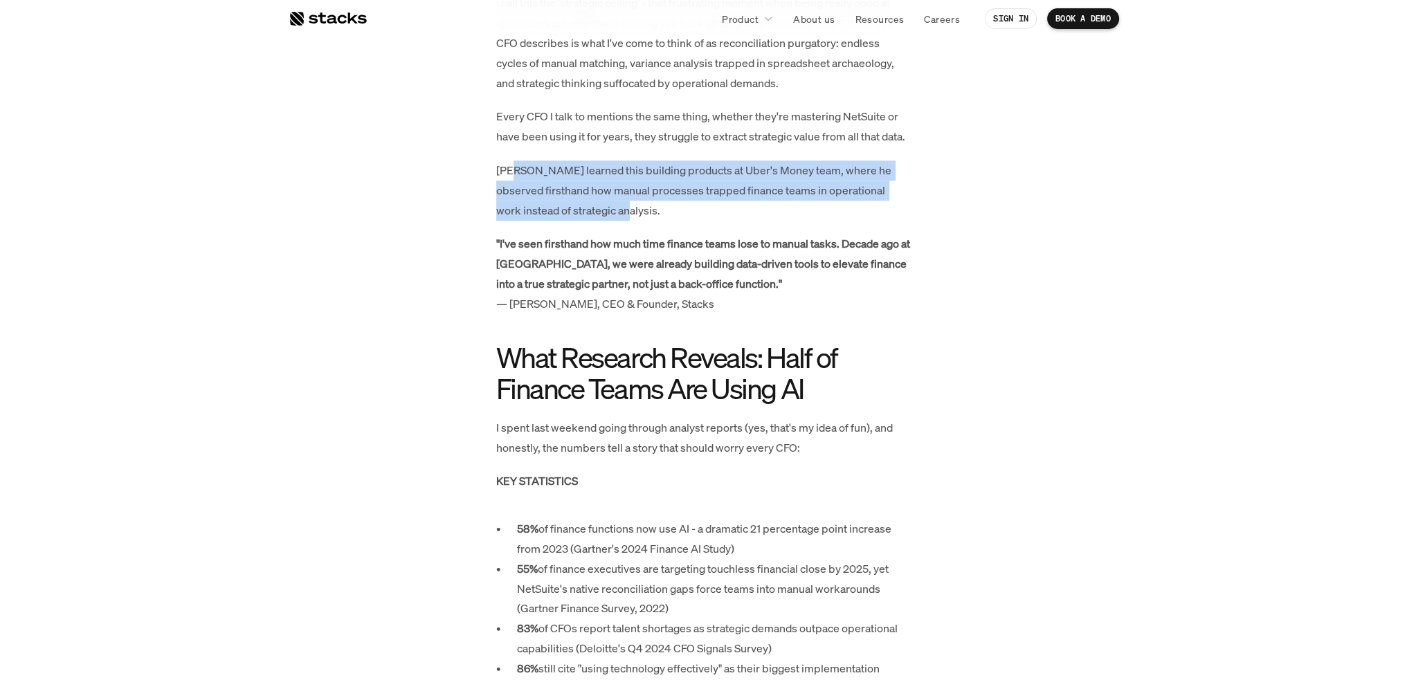
drag, startPoint x: 509, startPoint y: 170, endPoint x: 625, endPoint y: 204, distance: 121.3
click at [625, 204] on p "Albert learned this building products at Uber's Money team, where he observed f…" at bounding box center [703, 190] width 415 height 59
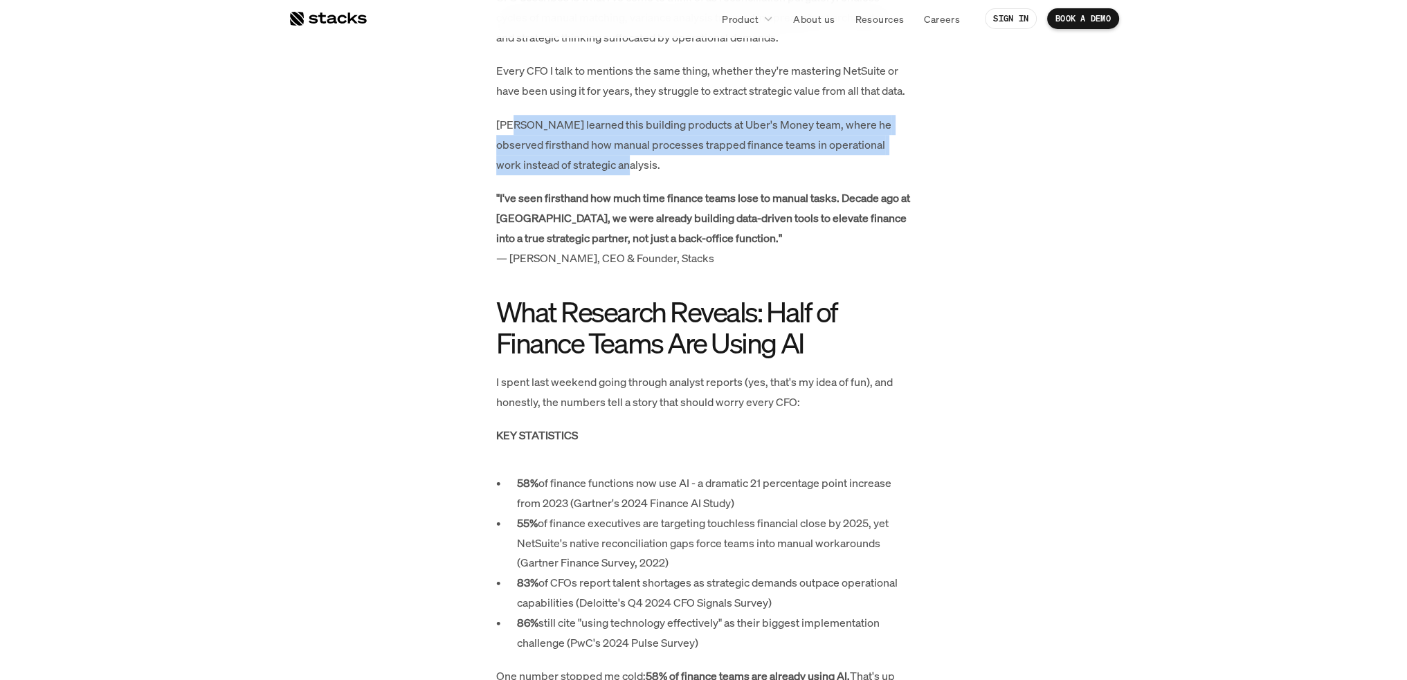
scroll to position [1550, 0]
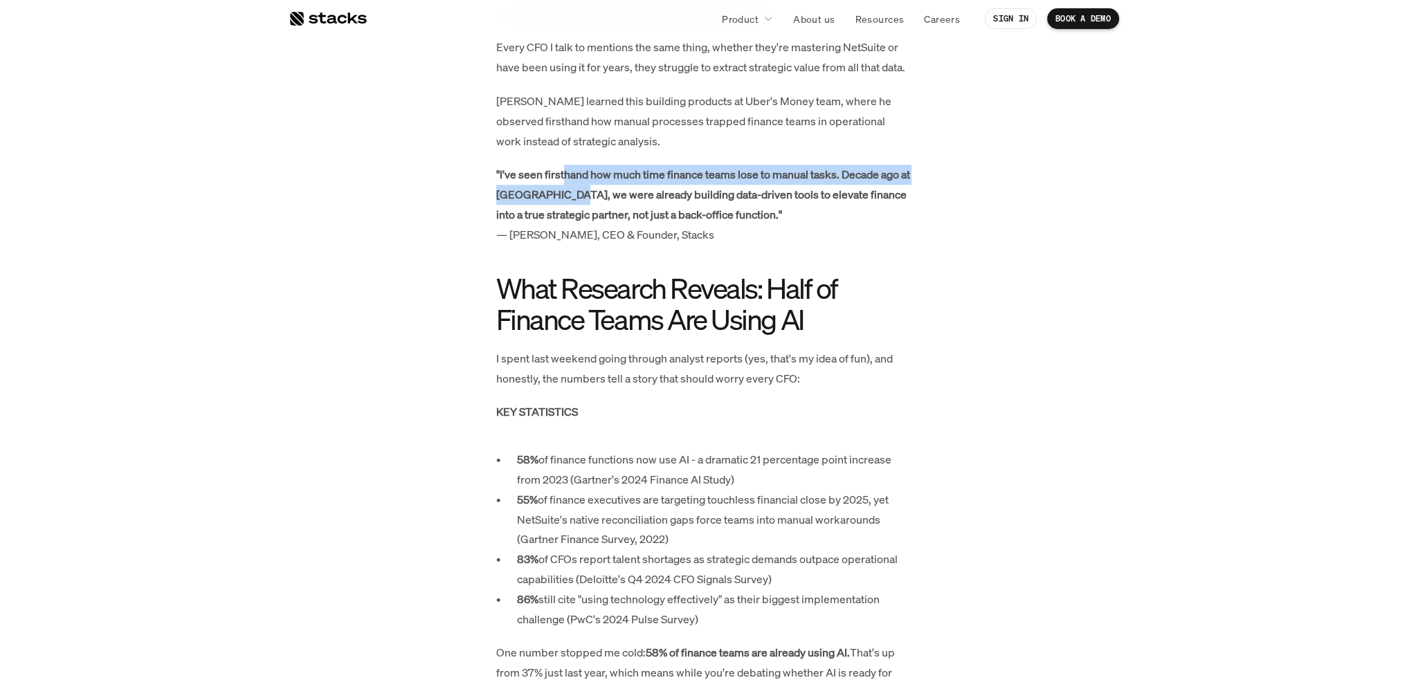
drag, startPoint x: 567, startPoint y: 172, endPoint x: 578, endPoint y: 193, distance: 23.9
click at [578, 193] on strong ""I've seen firsthand how much time finance teams lose to manual tasks. Decade a…" at bounding box center [704, 194] width 416 height 55
click at [565, 181] on strong ""I've seen firsthand how much time finance teams lose to manual tasks. Decade a…" at bounding box center [704, 194] width 416 height 55
drag, startPoint x: 551, startPoint y: 174, endPoint x: 587, endPoint y: 185, distance: 37.2
click at [587, 185] on p ""I've seen firsthand how much time finance teams lose to manual tasks. Decade a…" at bounding box center [703, 205] width 415 height 80
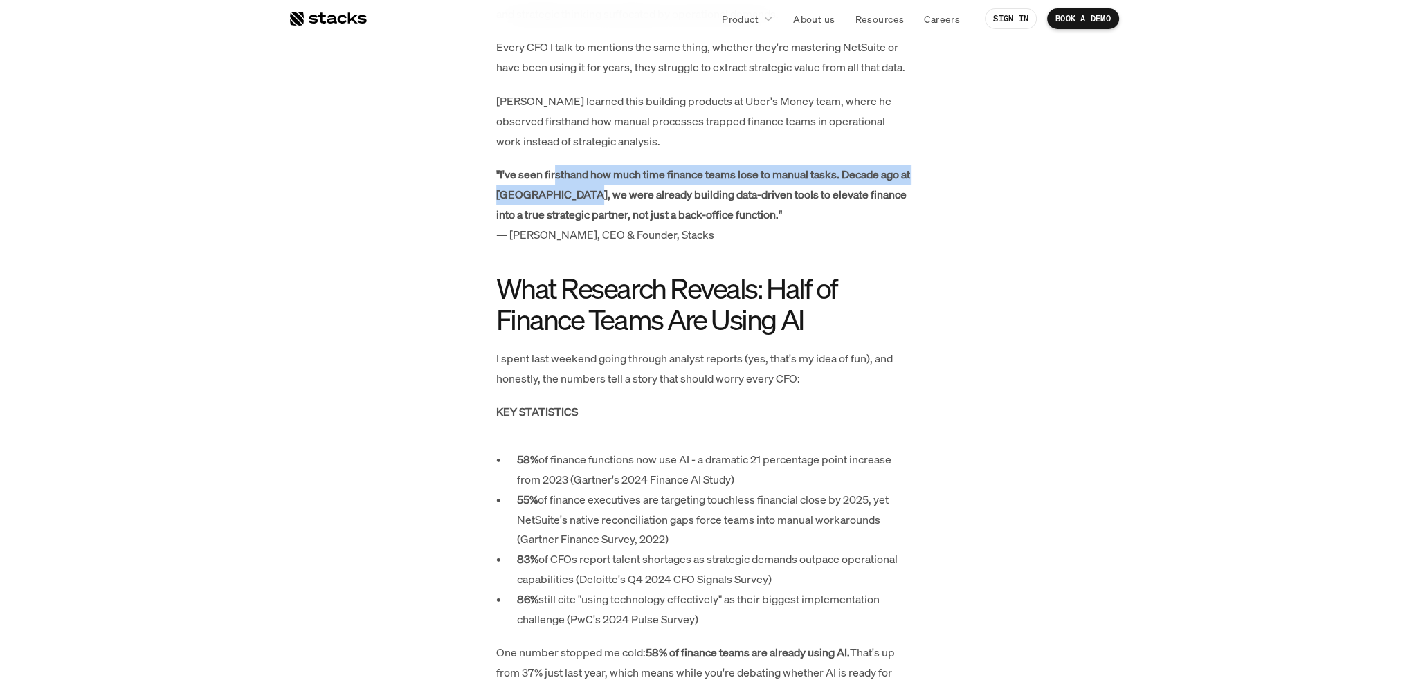
click at [568, 178] on strong ""I've seen firsthand how much time finance teams lose to manual tasks. Decade a…" at bounding box center [704, 194] width 416 height 55
drag, startPoint x: 566, startPoint y: 176, endPoint x: 530, endPoint y: 201, distance: 43.8
click at [530, 201] on strong ""I've seen firsthand how much time finance teams lose to manual tasks. Decade a…" at bounding box center [704, 194] width 416 height 55
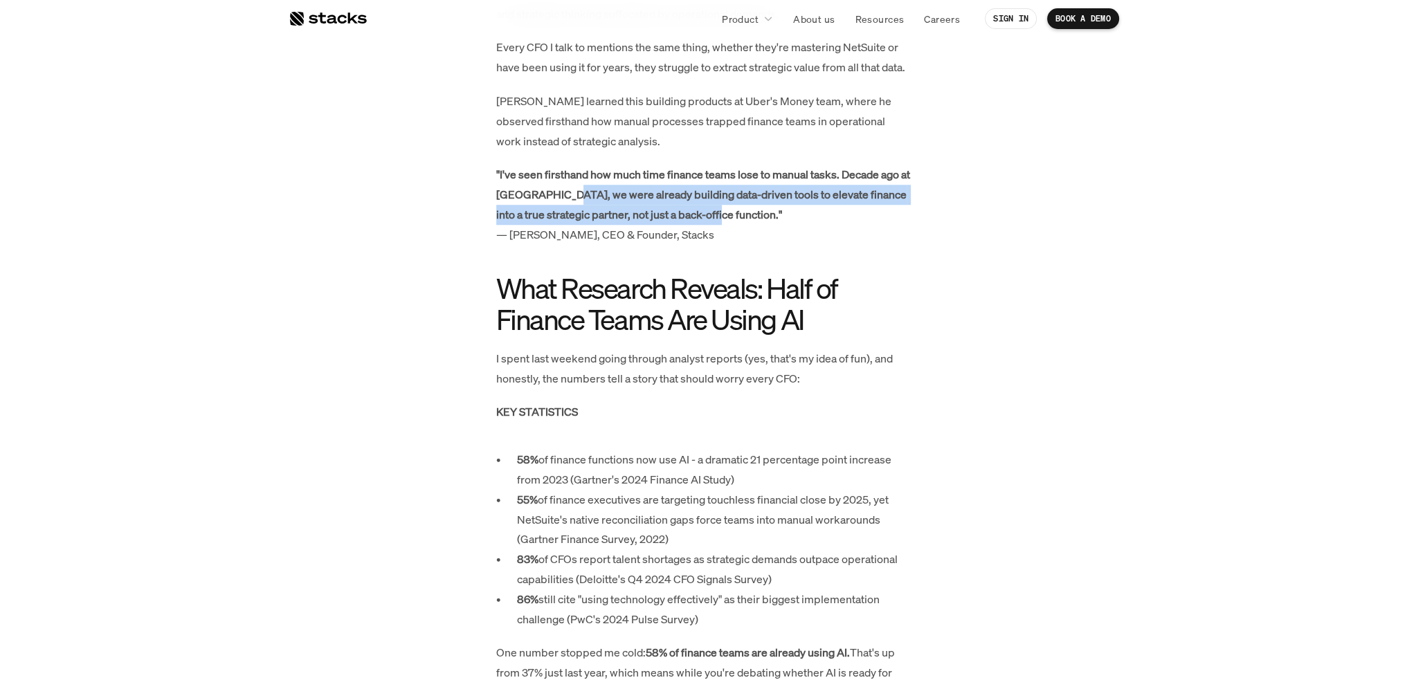
drag, startPoint x: 576, startPoint y: 196, endPoint x: 750, endPoint y: 206, distance: 173.9
click at [750, 206] on p ""I've seen firsthand how much time finance teams lose to manual tasks. Decade a…" at bounding box center [703, 205] width 415 height 80
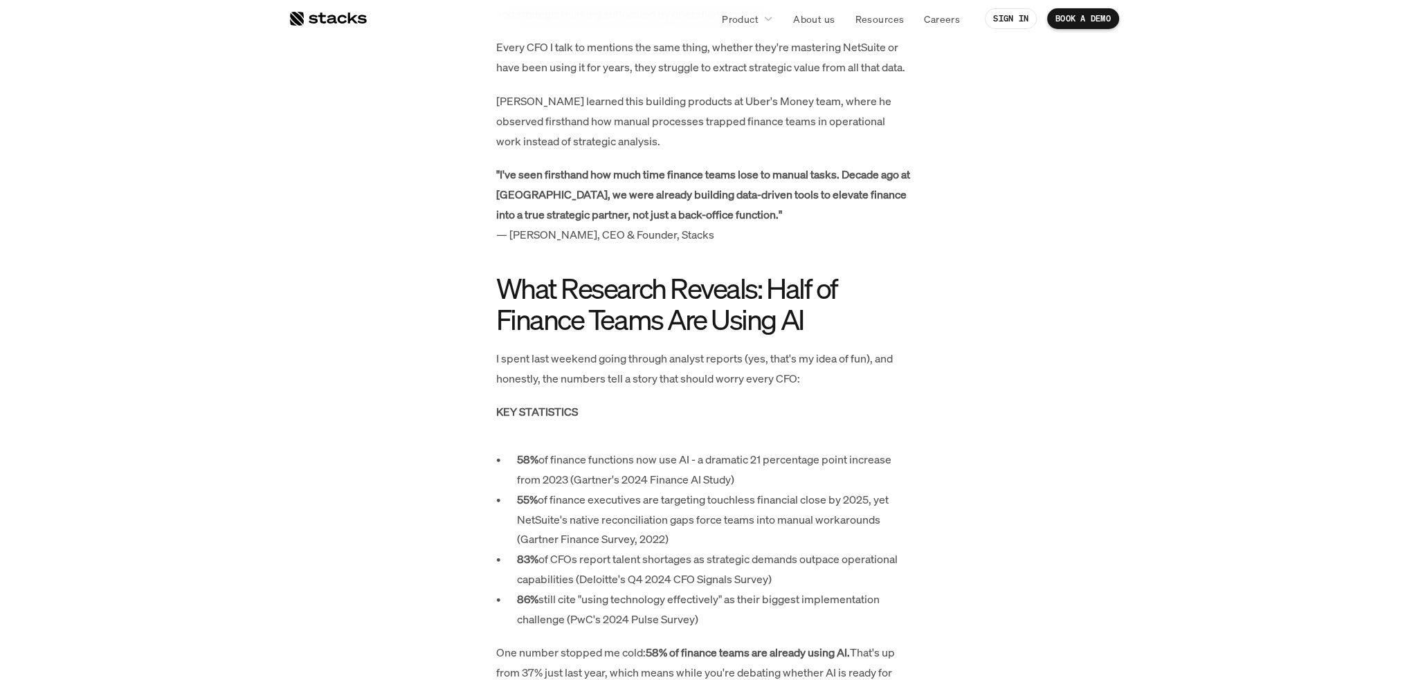
drag, startPoint x: 526, startPoint y: 171, endPoint x: 574, endPoint y: 195, distance: 53.5
click at [574, 195] on strong ""I've seen firsthand how much time finance teams lose to manual tasks. Decade a…" at bounding box center [704, 194] width 416 height 55
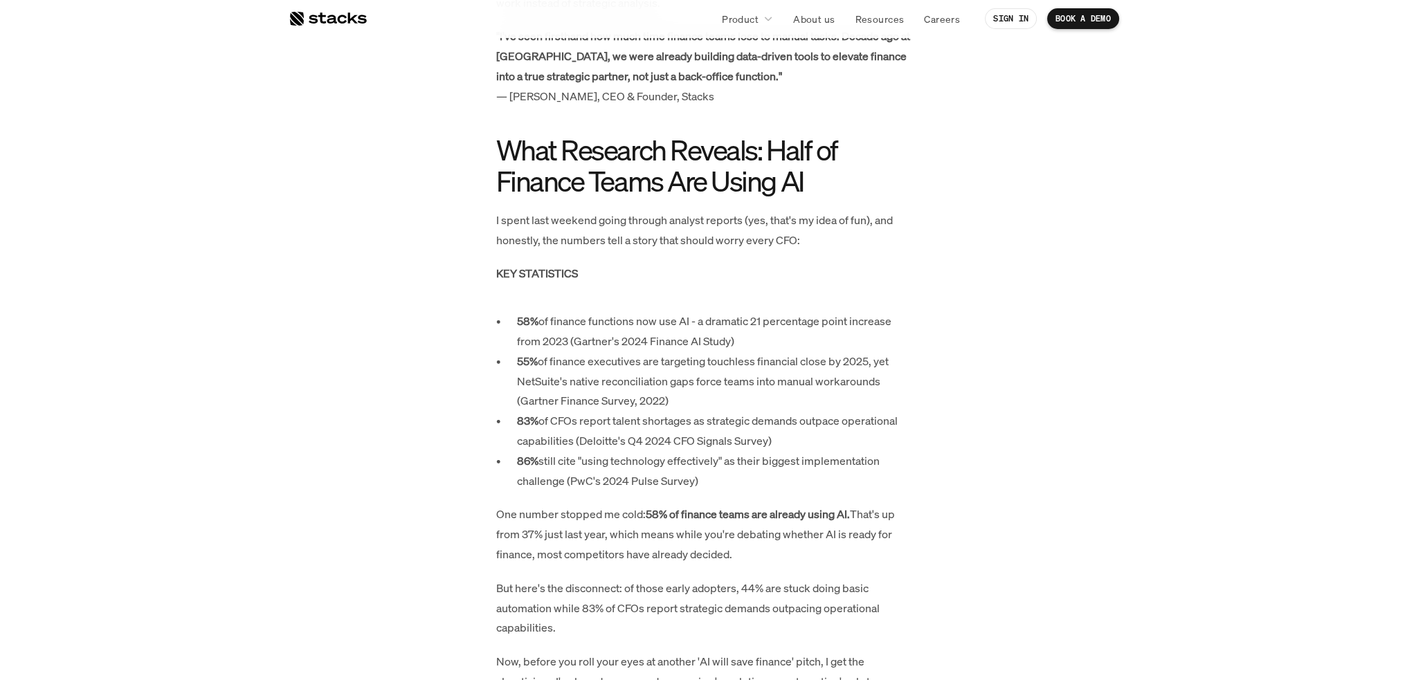
scroll to position [1757, 0]
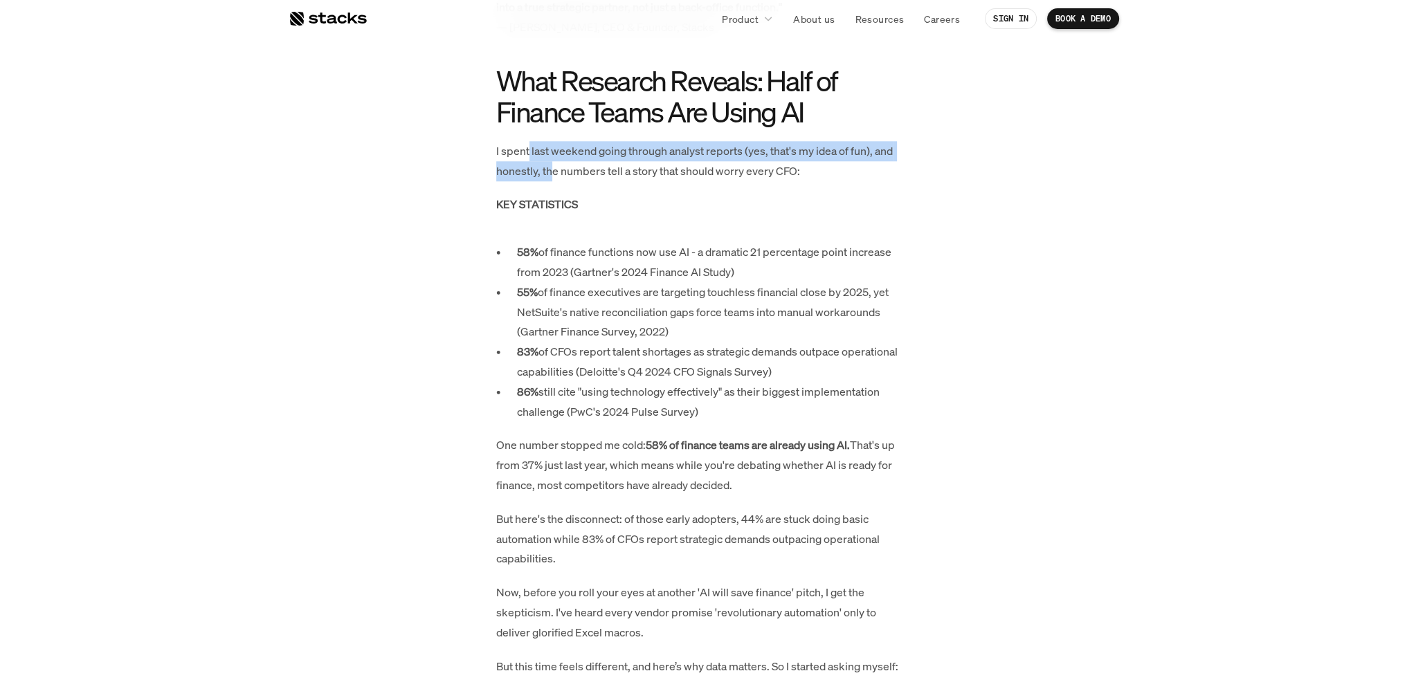
drag, startPoint x: 543, startPoint y: 159, endPoint x: 550, endPoint y: 172, distance: 14.2
click at [550, 172] on p "I spent last weekend going through analyst reports (yes, that's my idea of fun)…" at bounding box center [703, 161] width 415 height 40
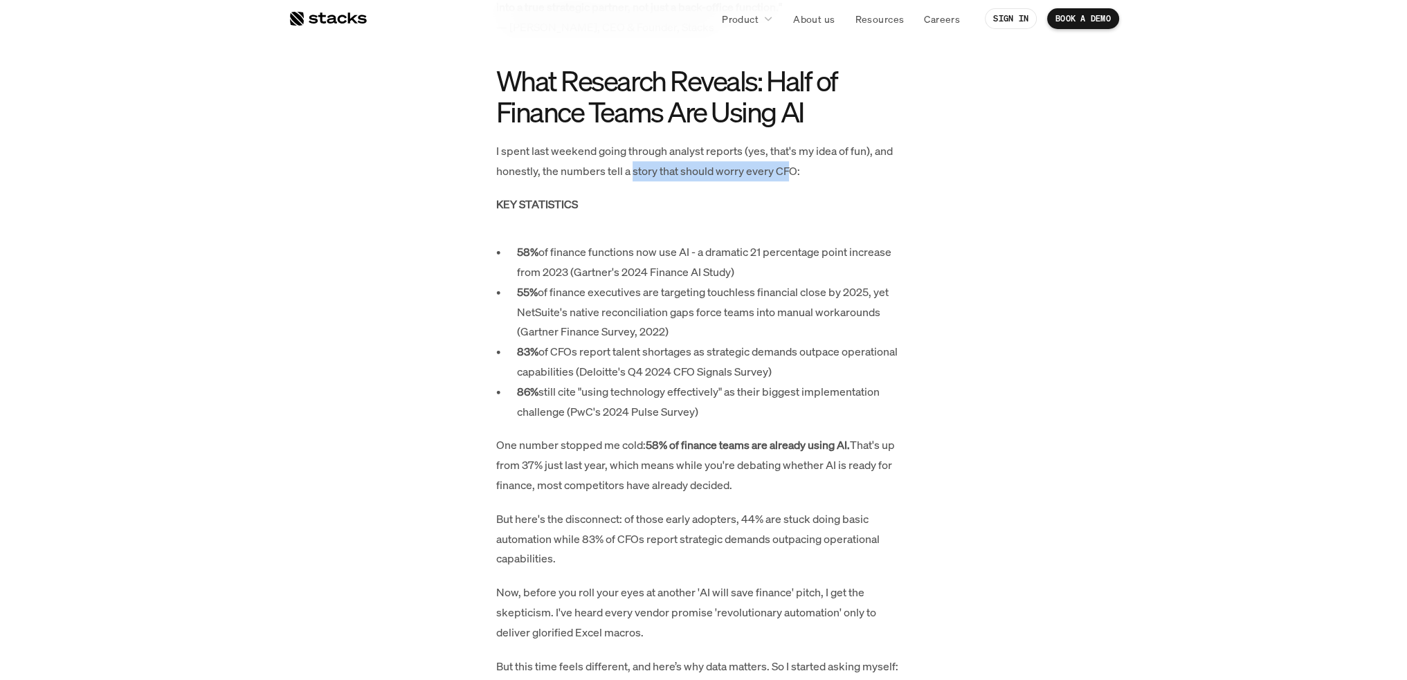
drag, startPoint x: 663, startPoint y: 168, endPoint x: 787, endPoint y: 175, distance: 124.7
click at [787, 175] on p "I spent last weekend going through analyst reports (yes, that's my idea of fun)…" at bounding box center [703, 161] width 415 height 40
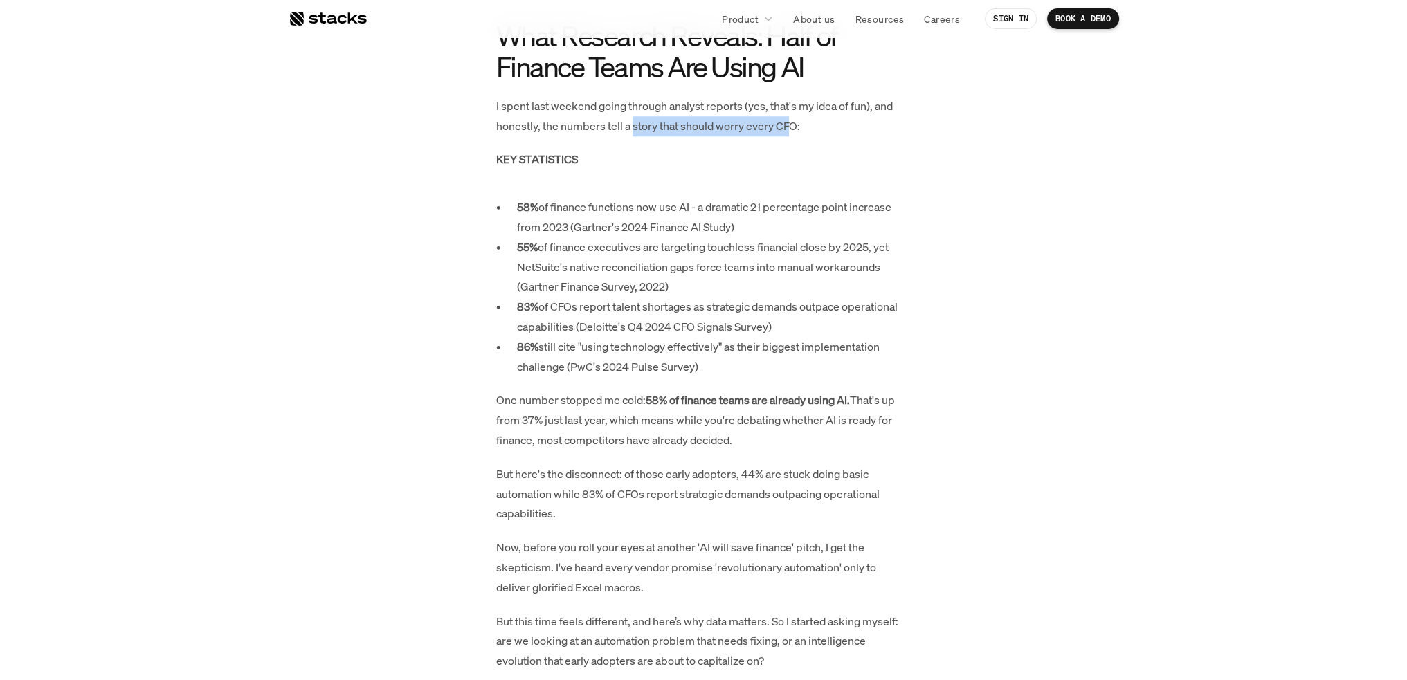
scroll to position [1826, 0]
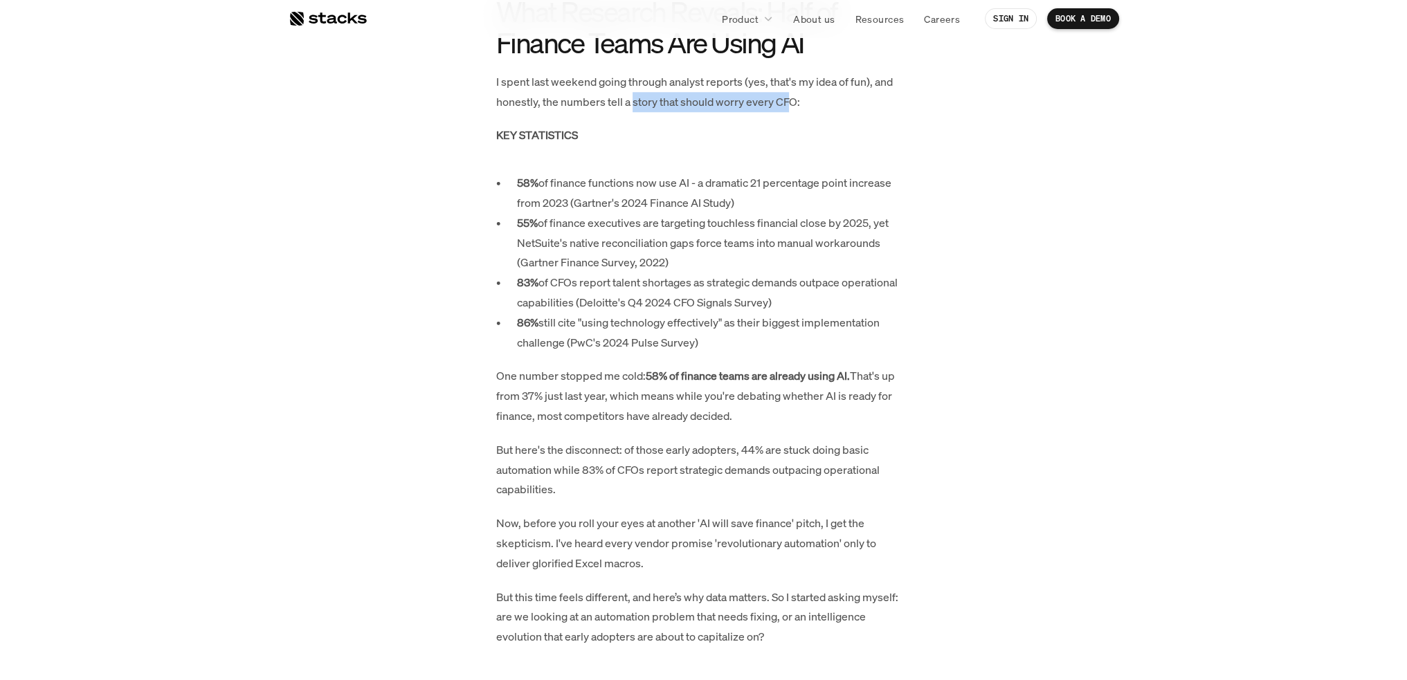
drag, startPoint x: 612, startPoint y: 182, endPoint x: 753, endPoint y: 199, distance: 142.8
click at [753, 199] on p "58% of finance functions now use AI - a dramatic 21 percentage point increase f…" at bounding box center [714, 193] width 394 height 40
drag, startPoint x: 567, startPoint y: 220, endPoint x: 686, endPoint y: 264, distance: 127.0
click at [686, 264] on p "55% of finance executives are targeting touchless financial close by 2025, yet …" at bounding box center [714, 242] width 394 height 59
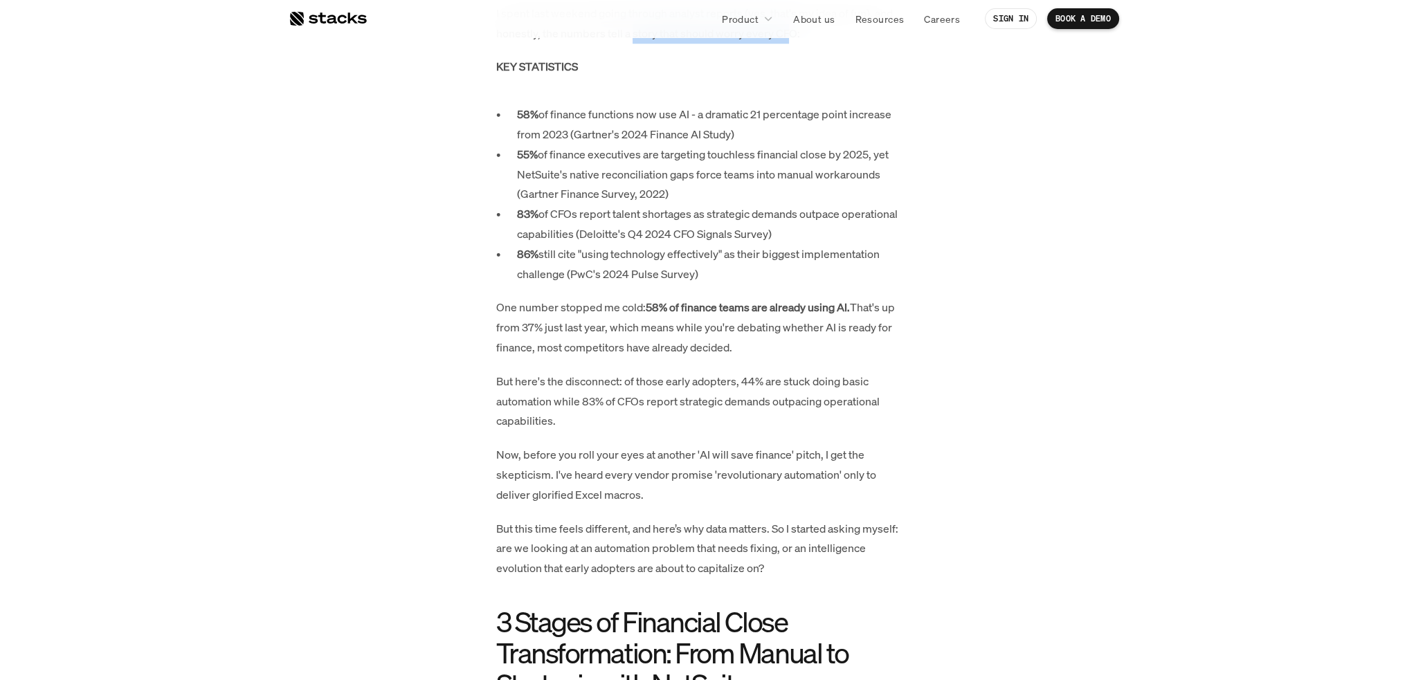
scroll to position [1896, 0]
drag, startPoint x: 544, startPoint y: 154, endPoint x: 690, endPoint y: 184, distance: 149.8
click at [690, 184] on p "55% of finance executives are targeting touchless financial close by 2025, yet …" at bounding box center [714, 173] width 394 height 59
click at [571, 175] on p "55% of finance executives are targeting touchless financial close by 2025, yet …" at bounding box center [714, 173] width 394 height 59
drag, startPoint x: 666, startPoint y: 173, endPoint x: 886, endPoint y: 169, distance: 220.0
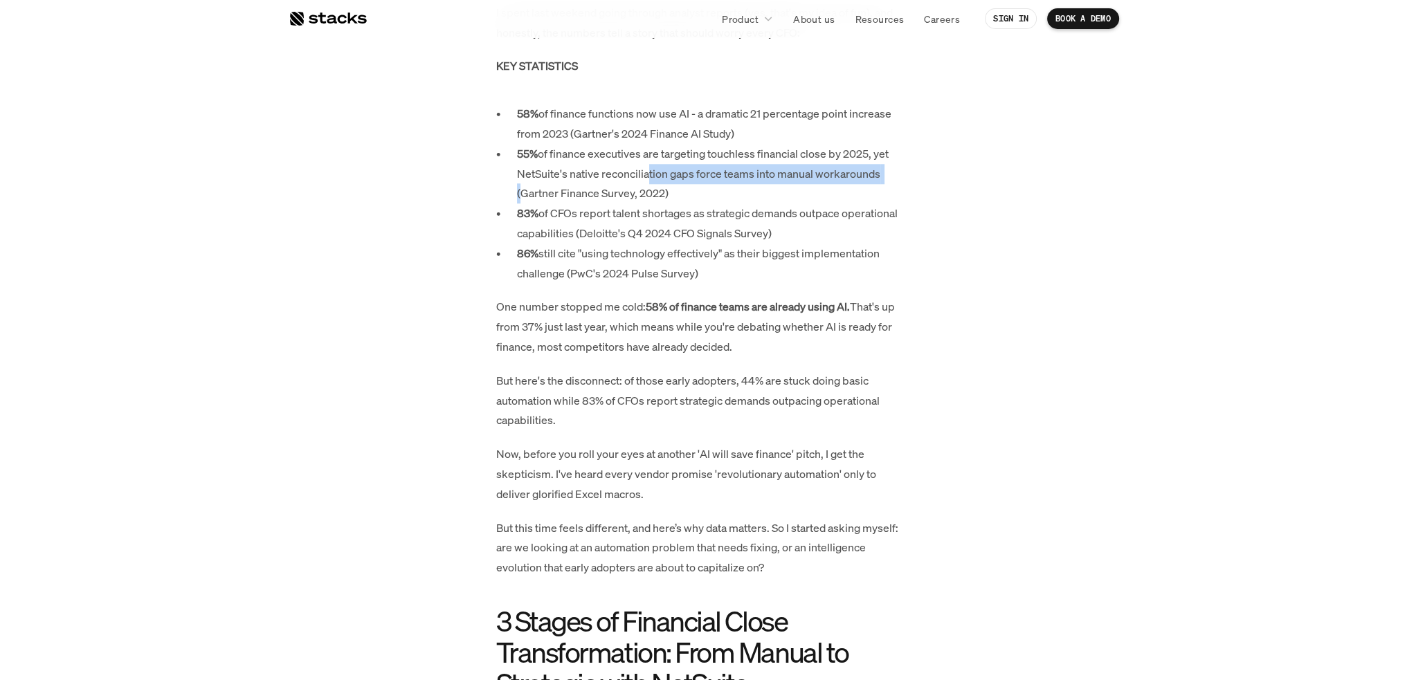
click at [886, 169] on p "55% of finance executives are targeting touchless financial close by 2025, yet …" at bounding box center [714, 173] width 394 height 59
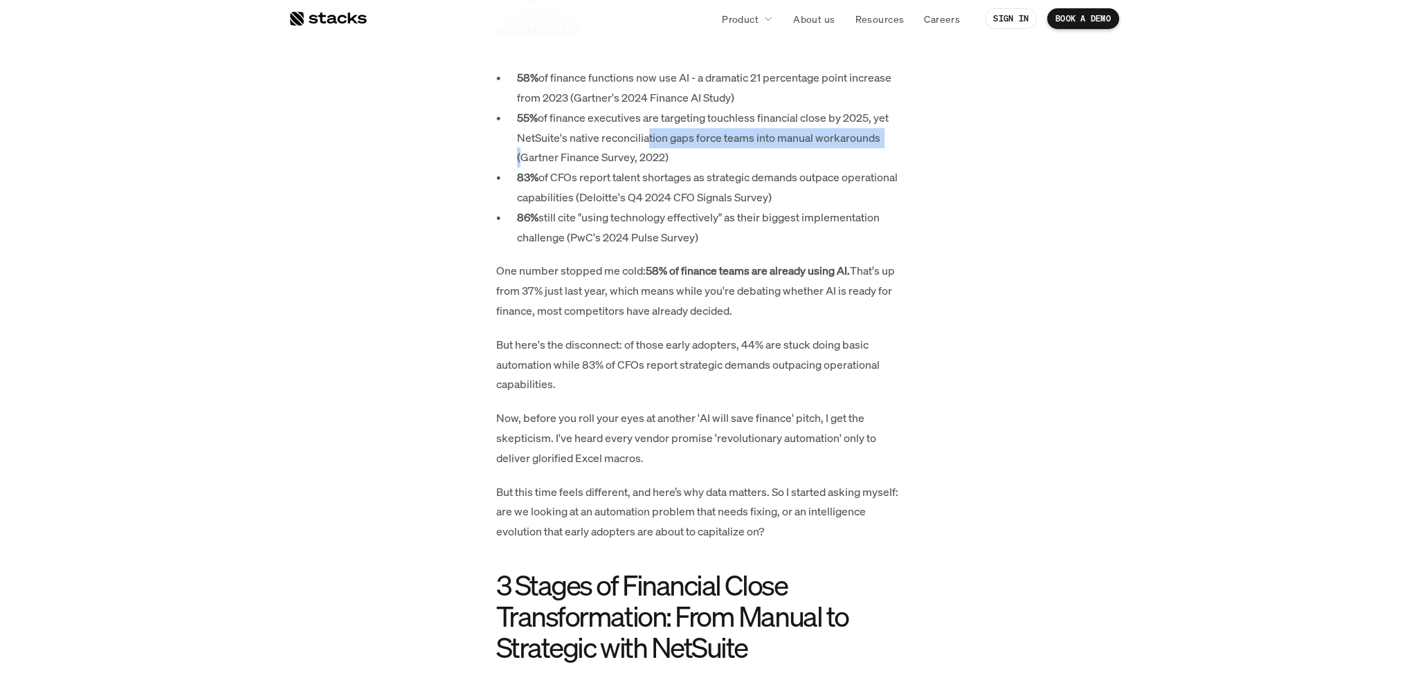
scroll to position [1965, 0]
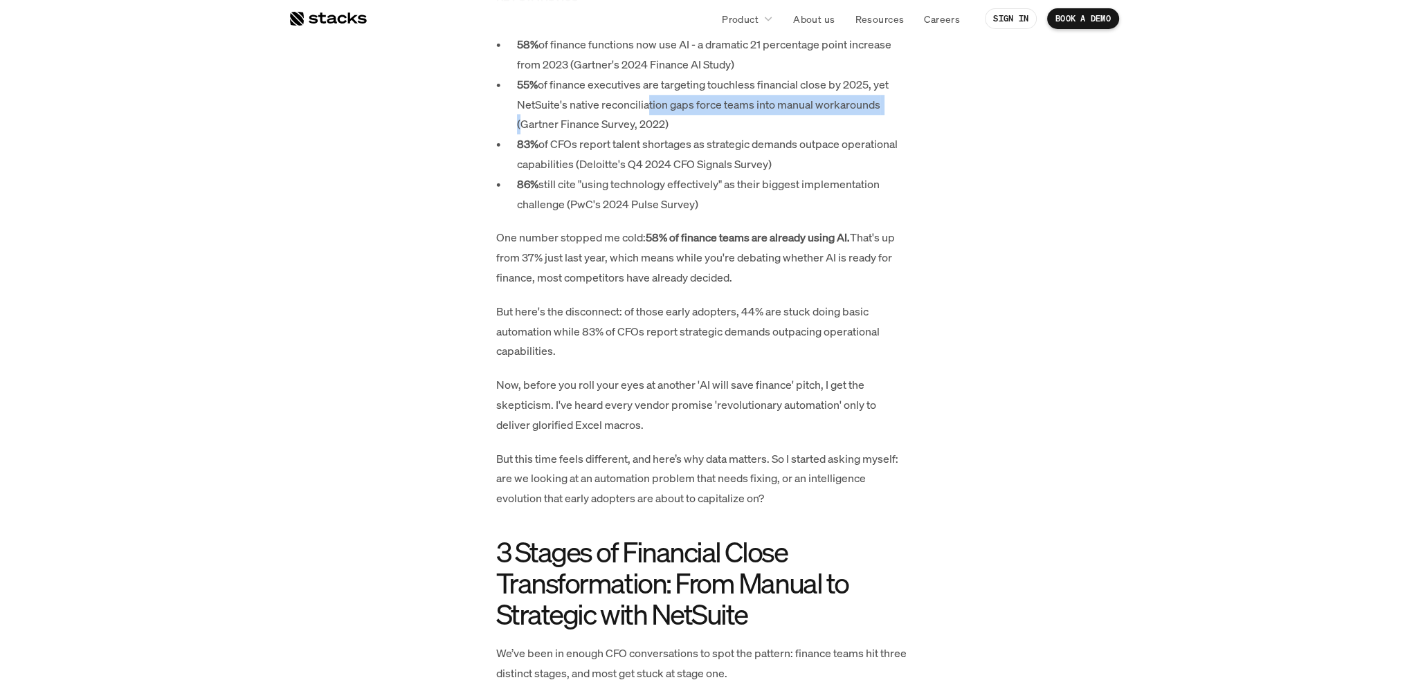
drag, startPoint x: 602, startPoint y: 141, endPoint x: 807, endPoint y: 157, distance: 206.1
click at [807, 157] on p "83% of CFOs report talent shortages as strategic demands outpace operational ca…" at bounding box center [714, 154] width 394 height 40
drag, startPoint x: 553, startPoint y: 144, endPoint x: 777, endPoint y: 160, distance: 224.0
click at [777, 160] on p "83% of CFOs report talent shortages as strategic demands outpace operational ca…" at bounding box center [714, 154] width 394 height 40
drag, startPoint x: 549, startPoint y: 185, endPoint x: 717, endPoint y: 194, distance: 167.7
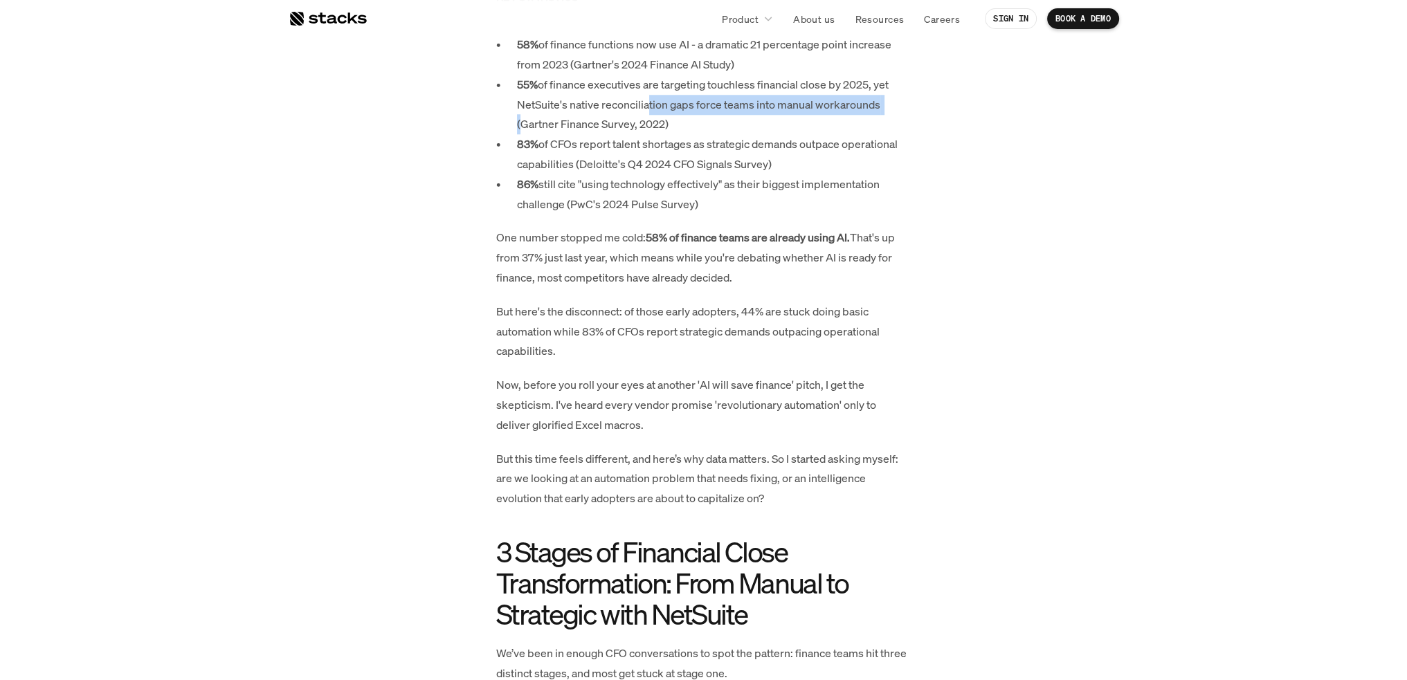
click at [717, 194] on p "86% still cite "using technology effectively" as their biggest implementation c…" at bounding box center [714, 194] width 394 height 40
drag, startPoint x: 519, startPoint y: 189, endPoint x: 711, endPoint y: 201, distance: 192.7
click at [711, 201] on p "86% still cite "using technology effectively" as their biggest implementation c…" at bounding box center [714, 194] width 394 height 40
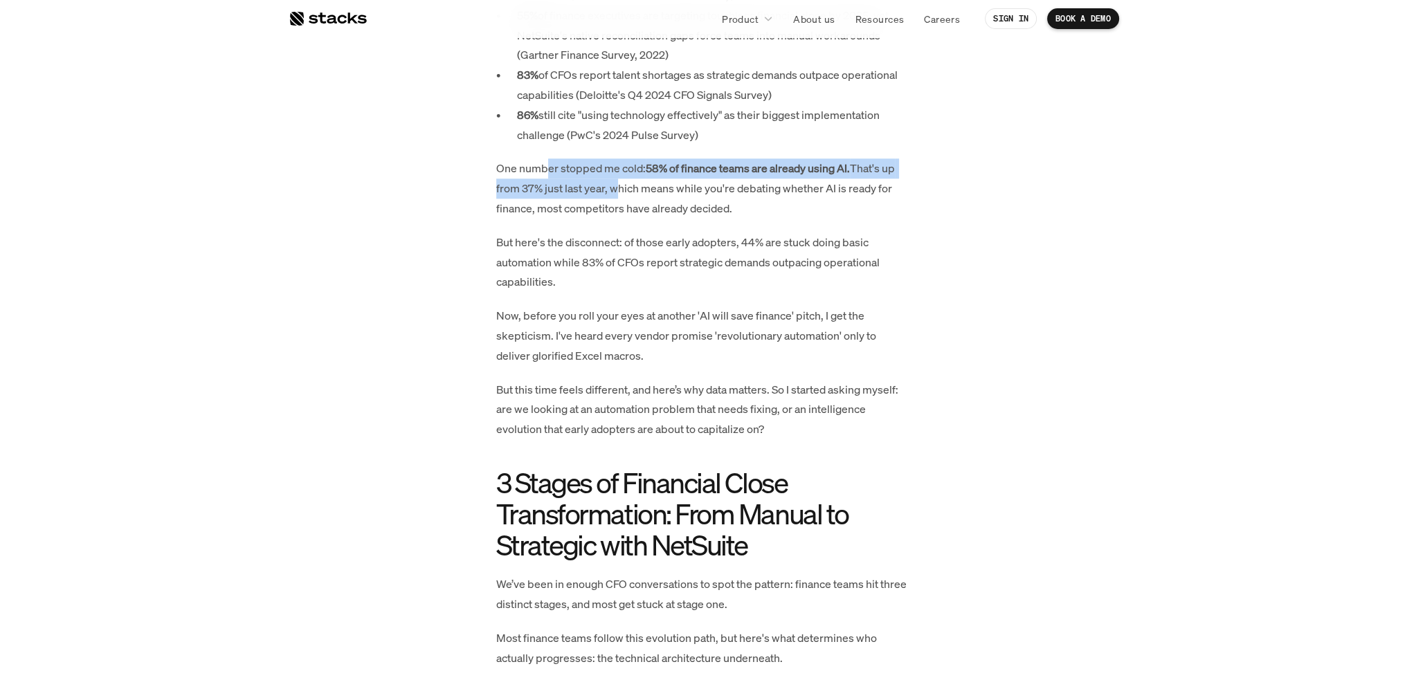
drag, startPoint x: 606, startPoint y: 170, endPoint x: 610, endPoint y: 183, distance: 13.8
click at [610, 183] on p "One number stopped me cold: 58% of finance teams are already using AI. That's u…" at bounding box center [703, 187] width 415 height 59
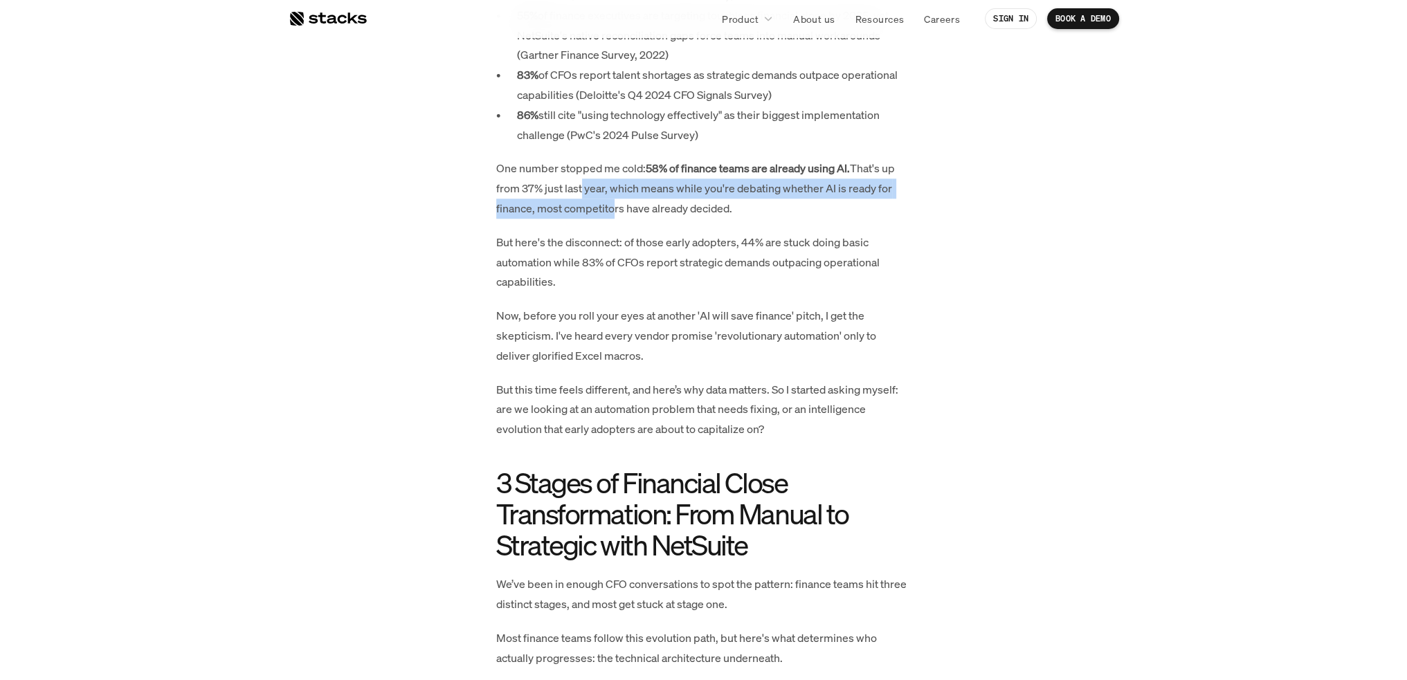
drag, startPoint x: 578, startPoint y: 187, endPoint x: 610, endPoint y: 202, distance: 34.7
click at [610, 202] on p "One number stopped me cold: 58% of finance teams are already using AI. That's u…" at bounding box center [703, 187] width 415 height 59
click at [608, 199] on p "One number stopped me cold: 58% of finance teams are already using AI. That's u…" at bounding box center [703, 187] width 415 height 59
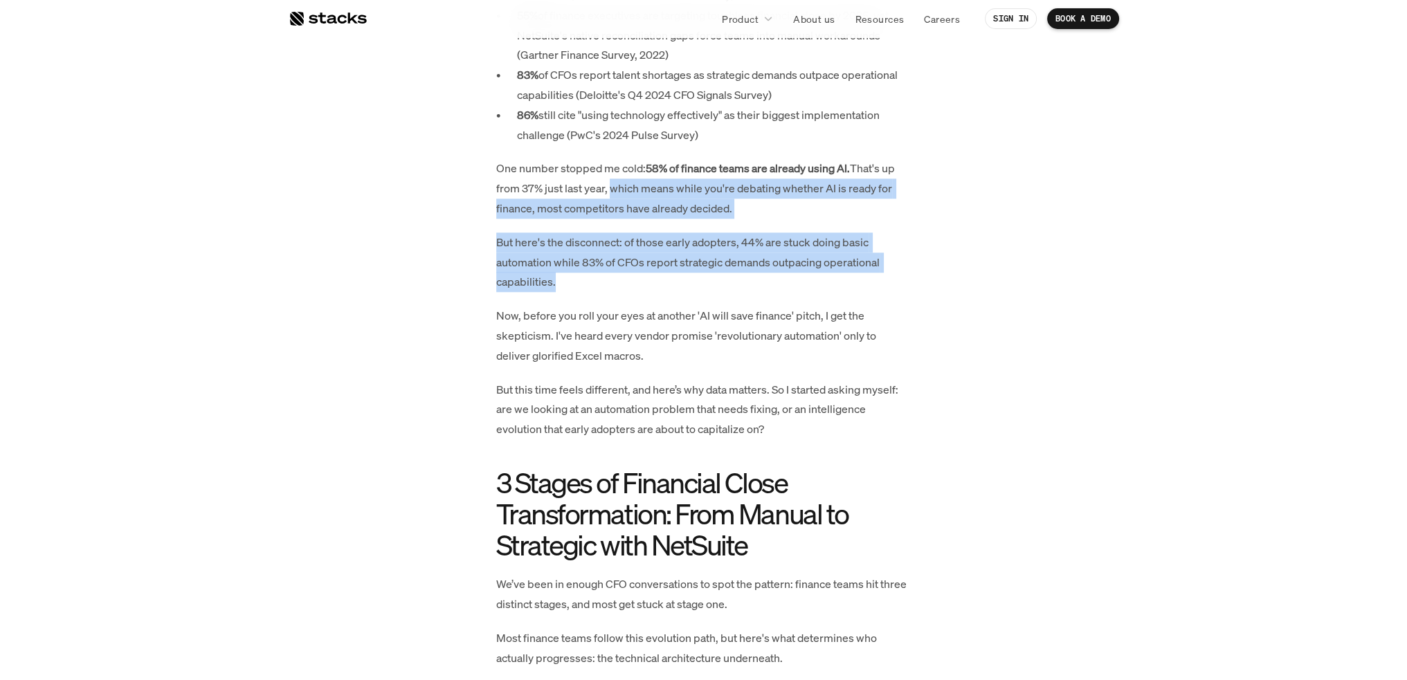
drag, startPoint x: 606, startPoint y: 194, endPoint x: 601, endPoint y: 290, distance: 96.3
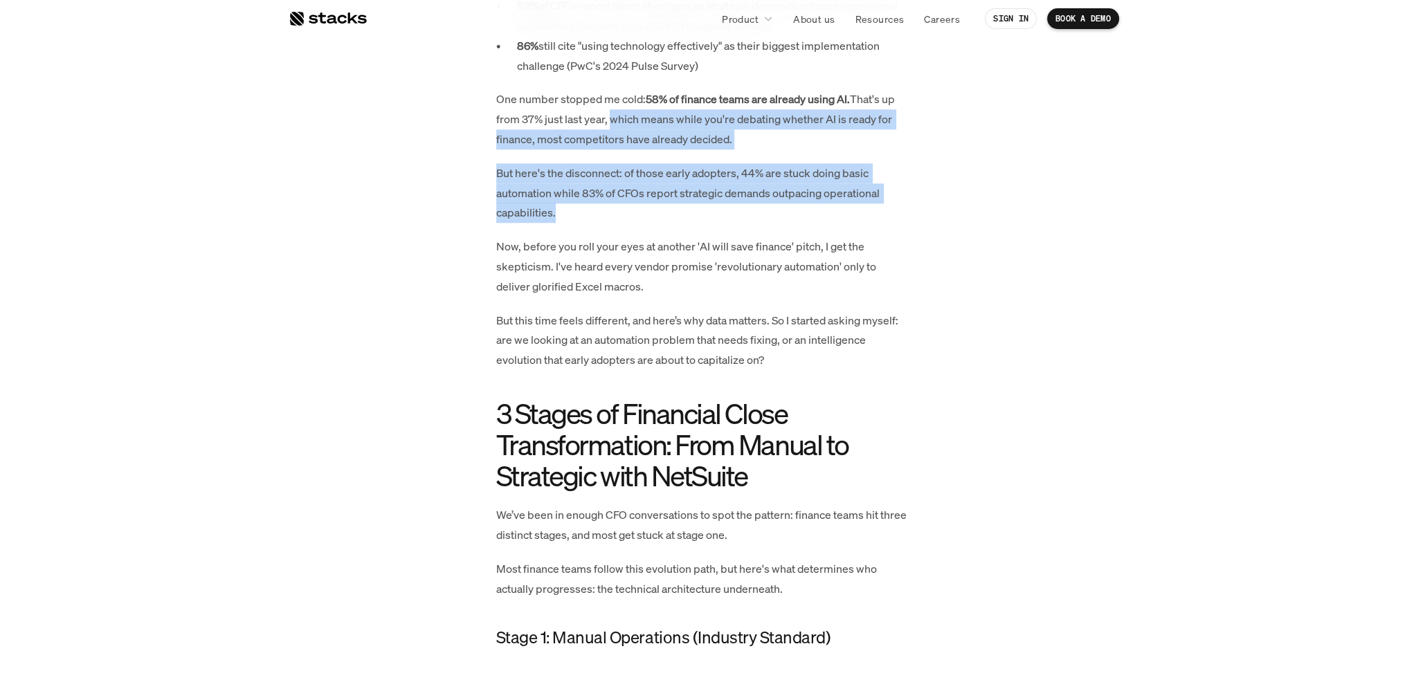
scroll to position [2172, 0]
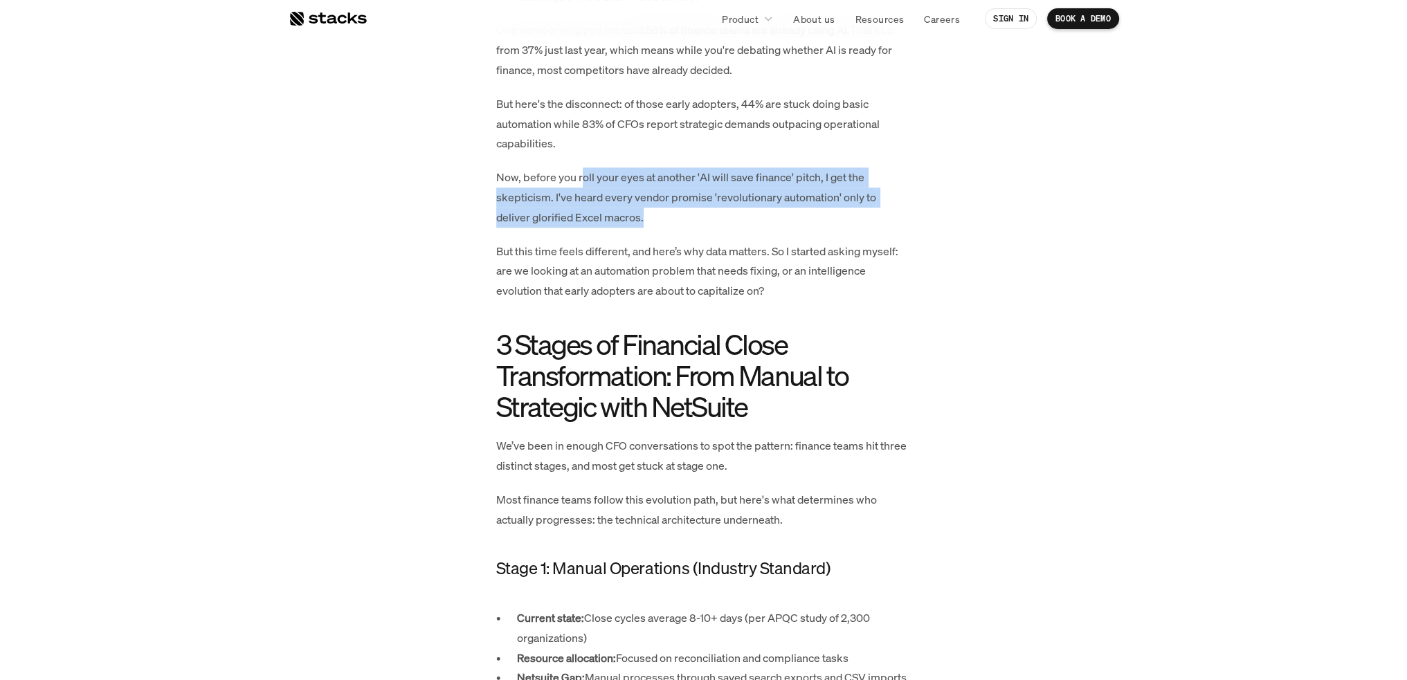
drag, startPoint x: 596, startPoint y: 181, endPoint x: 657, endPoint y: 209, distance: 67.2
click at [657, 209] on p "Now, before you roll your eyes at another 'AI will save finance' pitch, I get t…" at bounding box center [703, 196] width 415 height 59
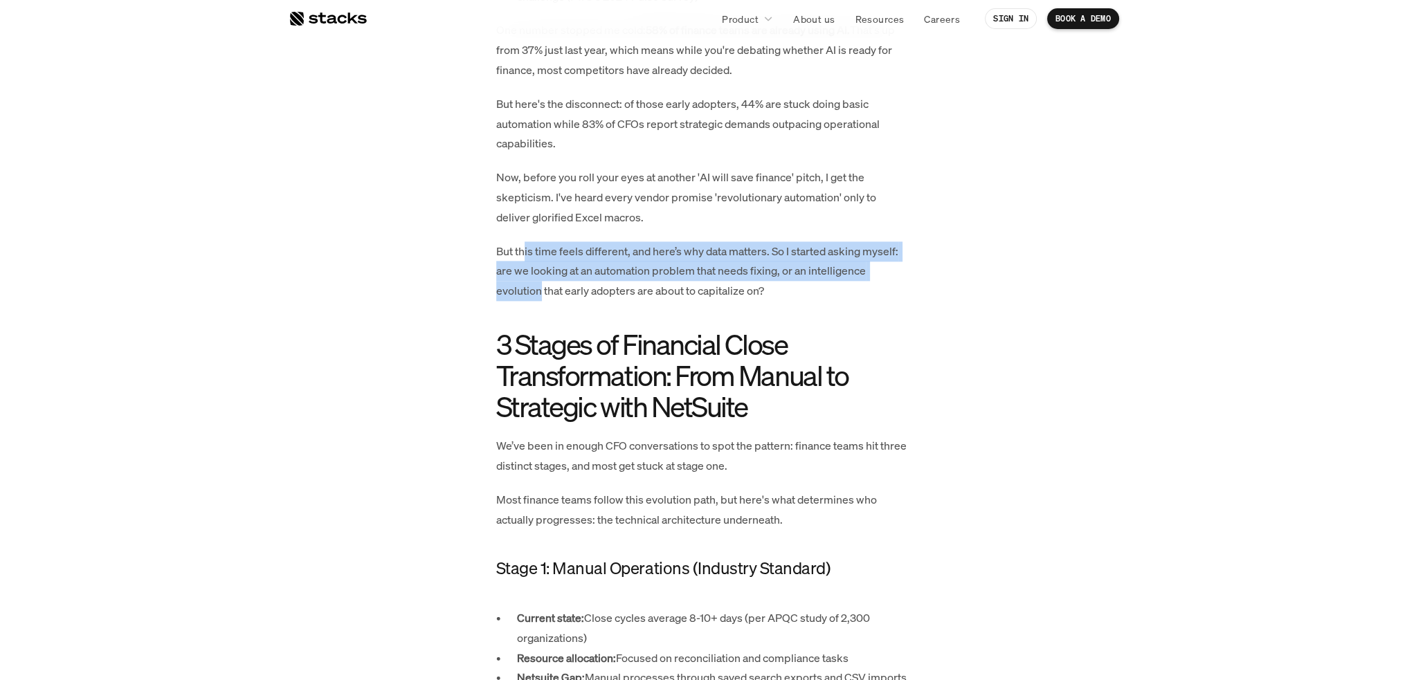
drag, startPoint x: 535, startPoint y: 263, endPoint x: 539, endPoint y: 283, distance: 20.4
click at [539, 283] on p "But this time feels different, and here’s why data matters. So I started asking…" at bounding box center [703, 270] width 415 height 59
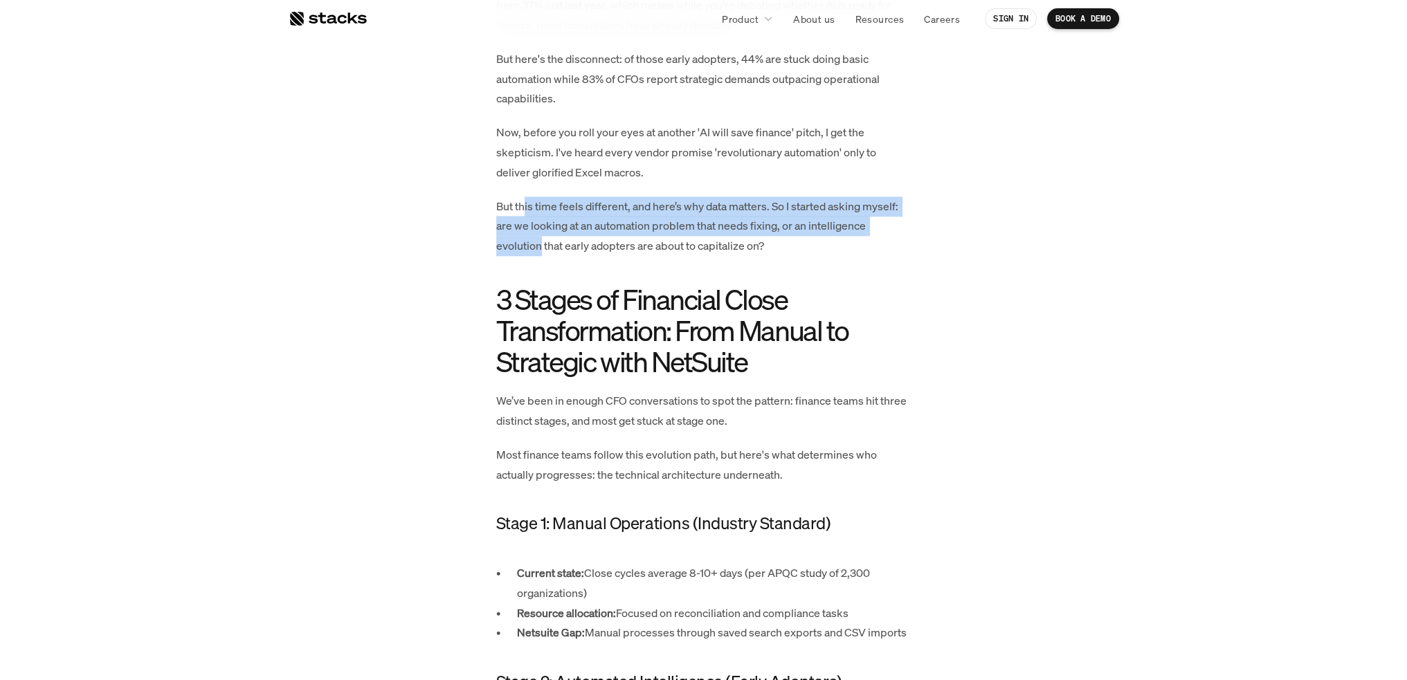
scroll to position [2242, 0]
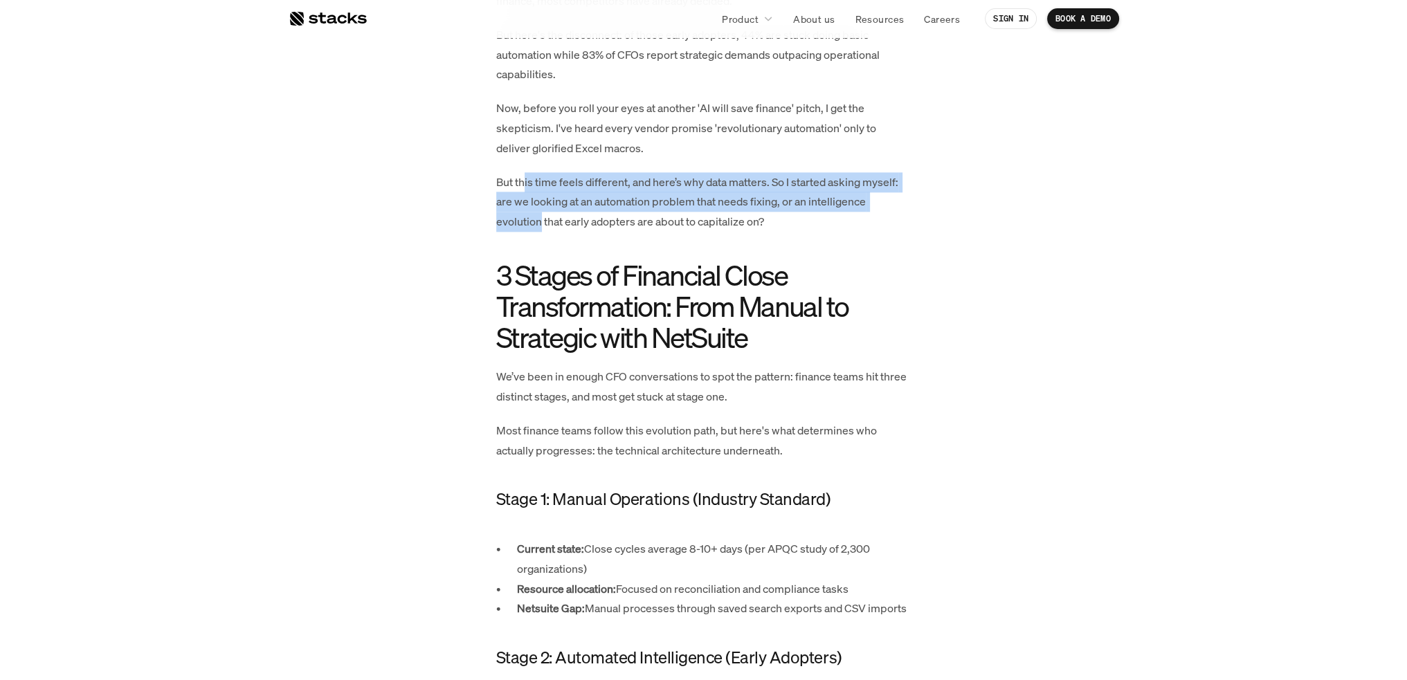
click at [605, 205] on p "But this time feels different, and here’s why data matters. So I started asking…" at bounding box center [703, 201] width 415 height 59
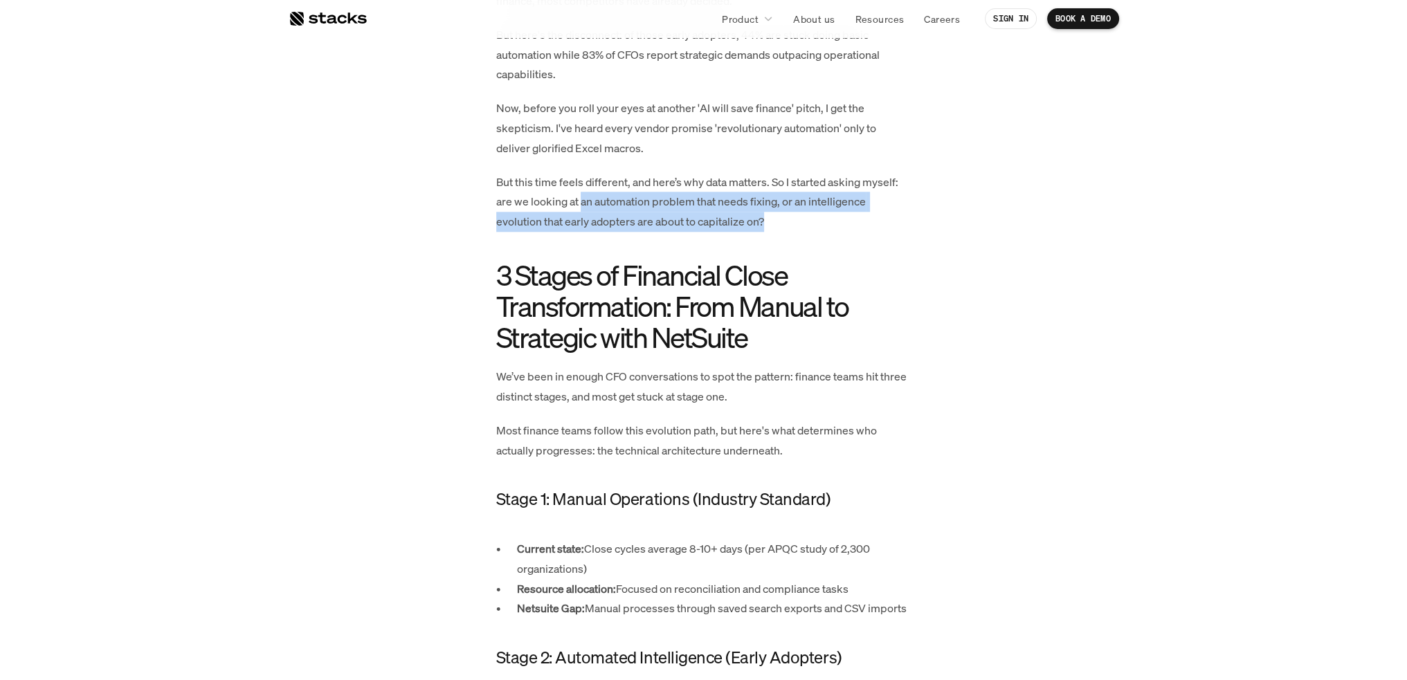
drag, startPoint x: 581, startPoint y: 204, endPoint x: 786, endPoint y: 218, distance: 205.3
click at [786, 218] on p "But this time feels different, and here’s why data matters. So I started asking…" at bounding box center [703, 201] width 415 height 59
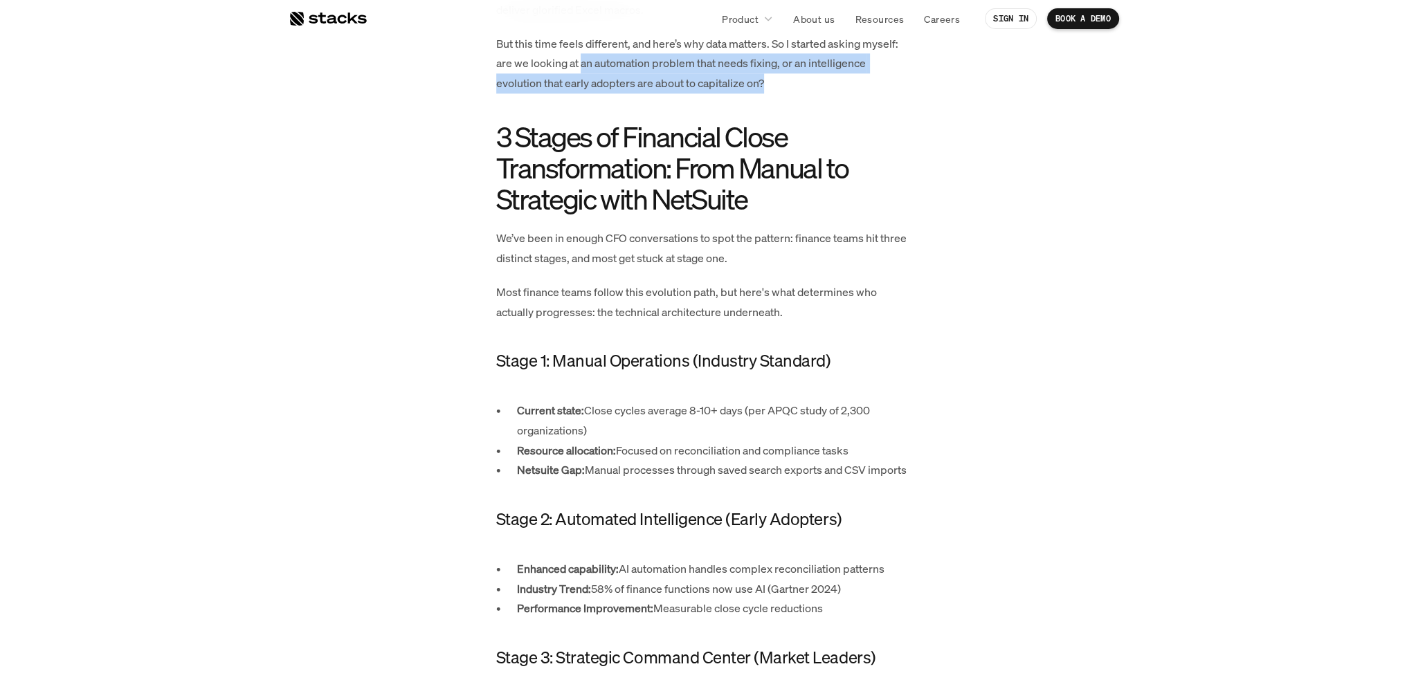
scroll to position [2449, 0]
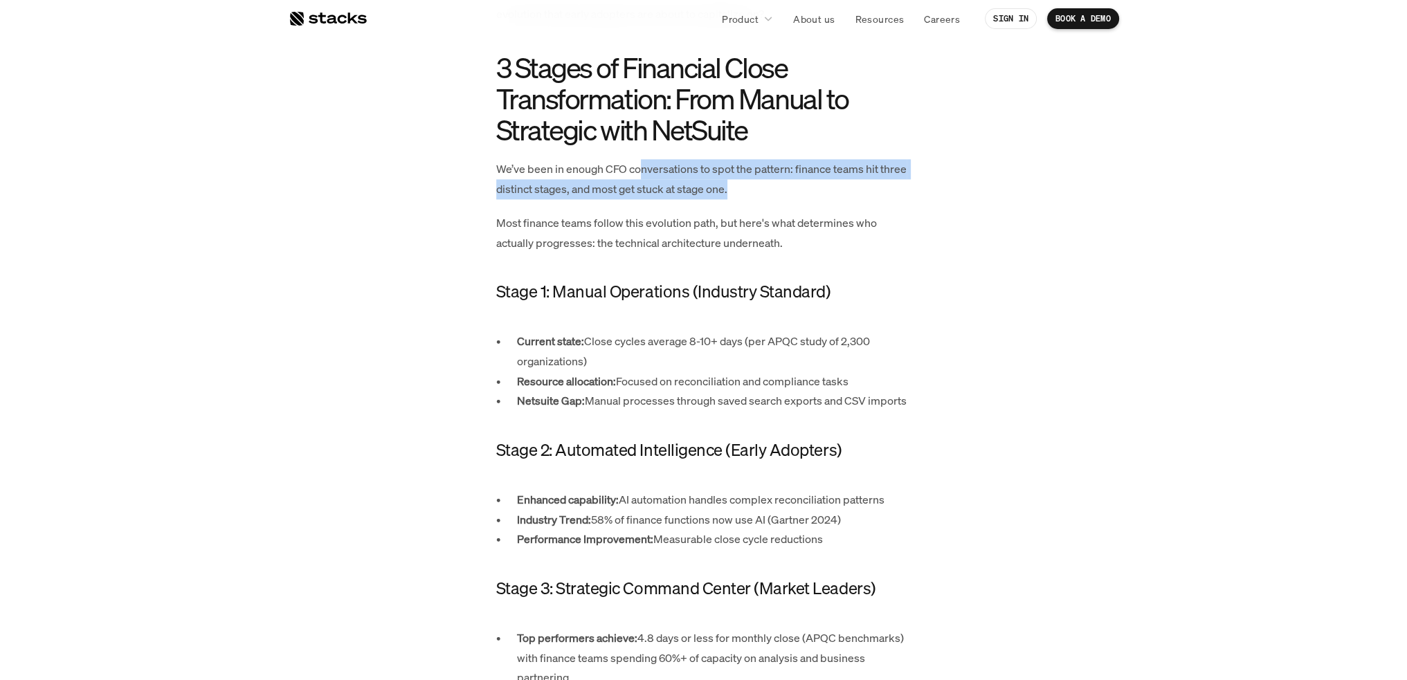
drag, startPoint x: 640, startPoint y: 167, endPoint x: 779, endPoint y: 187, distance: 140.4
click at [779, 187] on p "We’ve been in enough CFO conversations to spot the pattern: finance teams hit t…" at bounding box center [703, 179] width 415 height 40
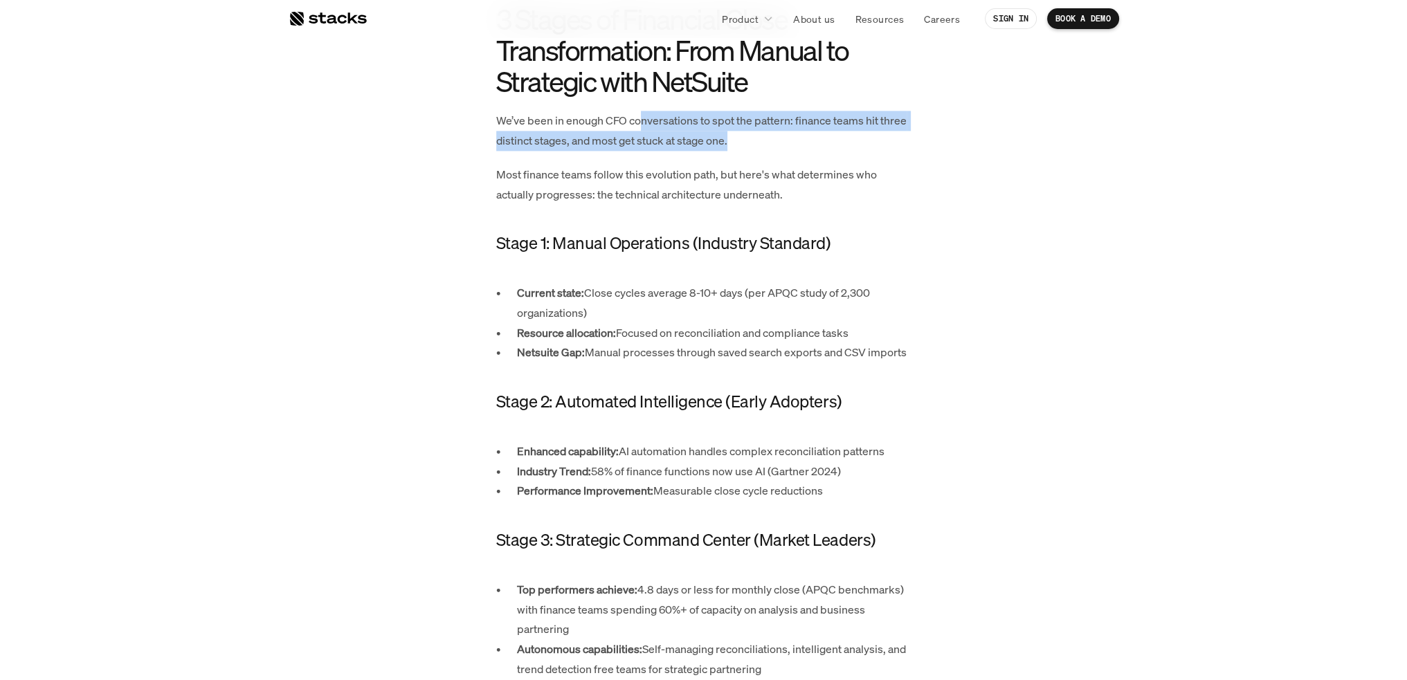
scroll to position [2518, 0]
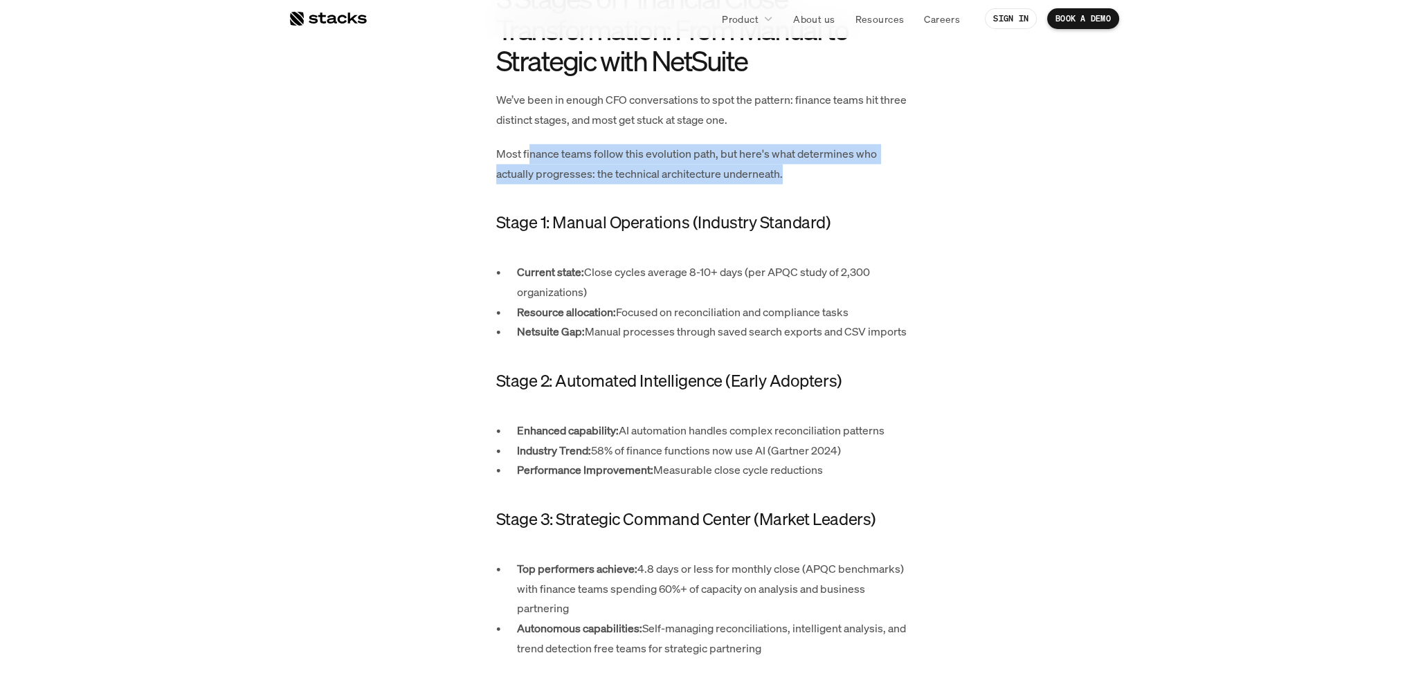
drag, startPoint x: 650, startPoint y: 161, endPoint x: 791, endPoint y: 171, distance: 141.5
click at [791, 171] on p "Most finance teams follow this evolution path, but here's what determines who a…" at bounding box center [703, 164] width 415 height 40
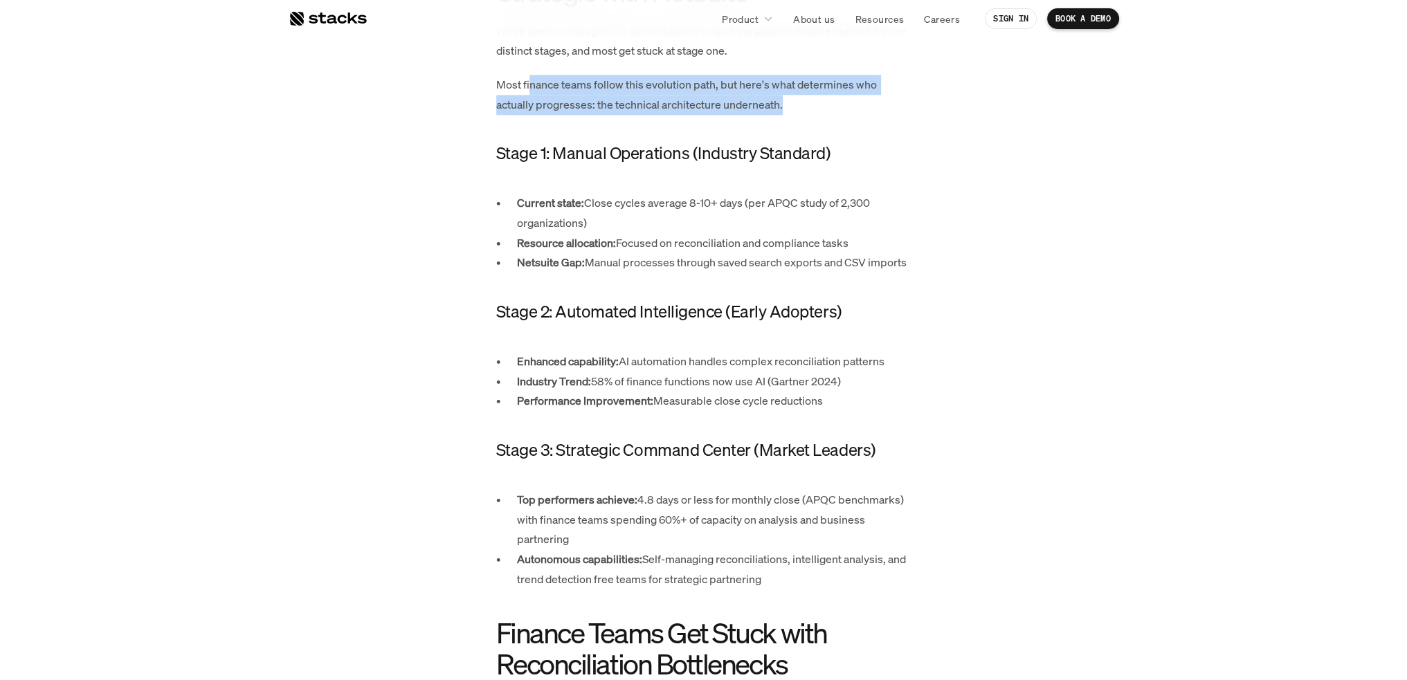
drag, startPoint x: 624, startPoint y: 205, endPoint x: 652, endPoint y: 219, distance: 31.3
click at [652, 219] on p "Current state: Close cycles average 8-10+ days (per APQC study of 2,300 organiz…" at bounding box center [714, 213] width 394 height 40
click at [645, 211] on p "Current state: Close cycles average 8-10+ days (per APQC study of 2,300 organiz…" at bounding box center [714, 213] width 394 height 40
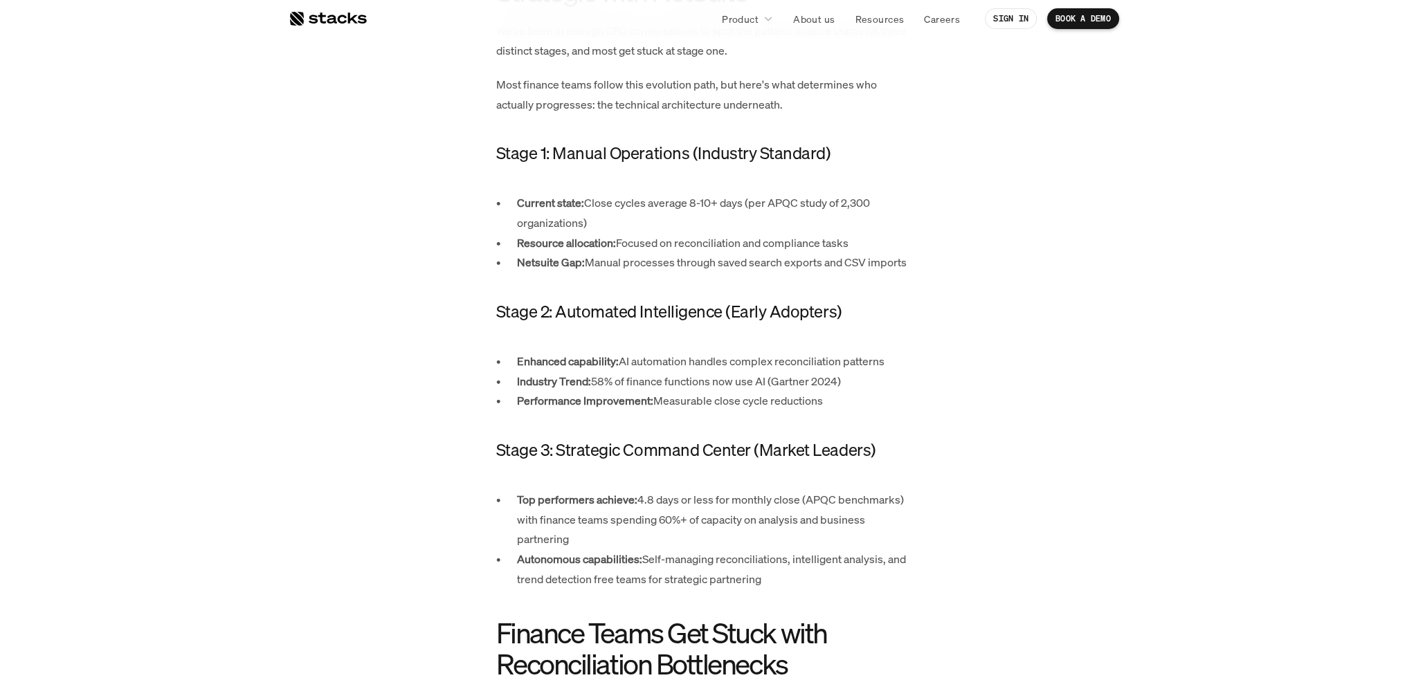
drag, startPoint x: 637, startPoint y: 204, endPoint x: 643, endPoint y: 215, distance: 12.7
click at [643, 215] on p "Current state: Close cycles average 8-10+ days (per APQC study of 2,300 organiz…" at bounding box center [714, 213] width 394 height 40
drag, startPoint x: 684, startPoint y: 244, endPoint x: 819, endPoint y: 247, distance: 135.6
click at [819, 247] on p "Resource allocation: Focused on reconciliation and compliance tasks" at bounding box center [714, 243] width 394 height 20
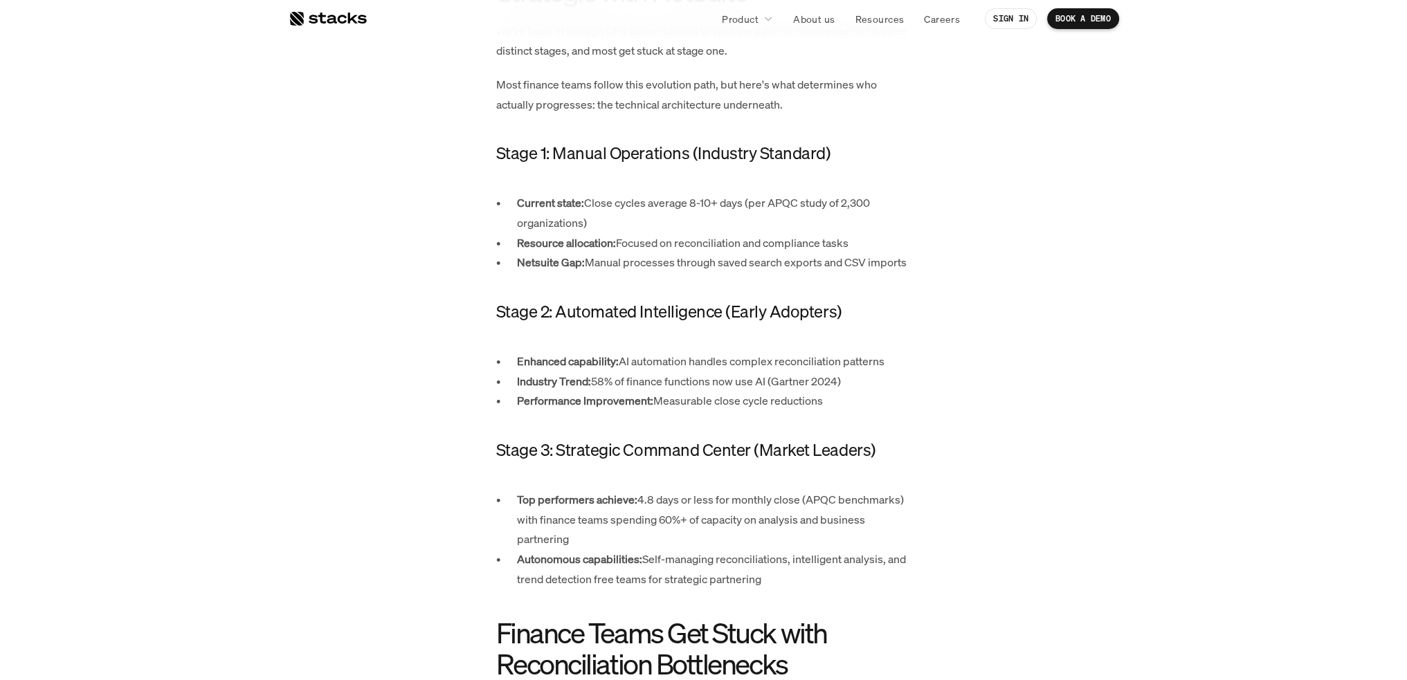
drag, startPoint x: 553, startPoint y: 258, endPoint x: 919, endPoint y: 251, distance: 366.7
click at [576, 262] on strong "Netsuite Gap:" at bounding box center [551, 262] width 68 height 15
drag, startPoint x: 564, startPoint y: 262, endPoint x: 908, endPoint y: 262, distance: 343.8
click at [908, 262] on p "Netsuite Gap: Manual processes through saved search exports and CSV imports" at bounding box center [714, 263] width 394 height 20
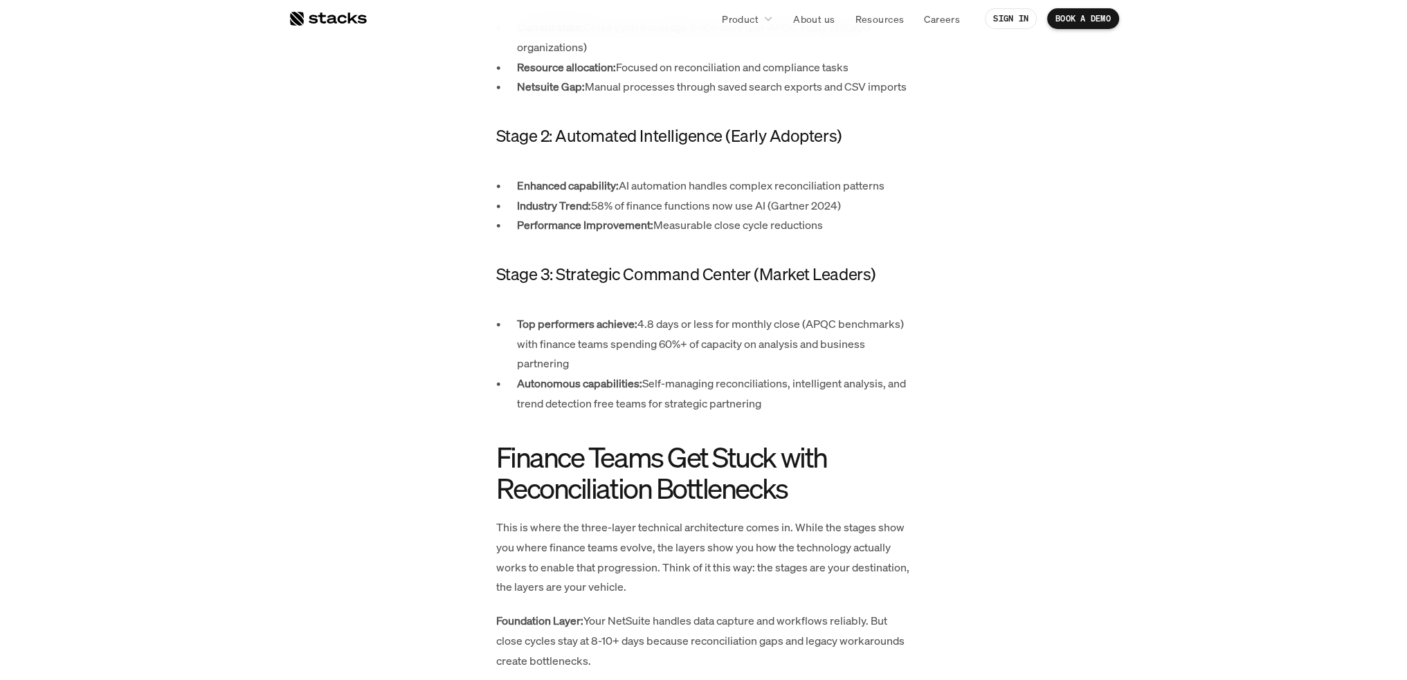
scroll to position [2795, 0]
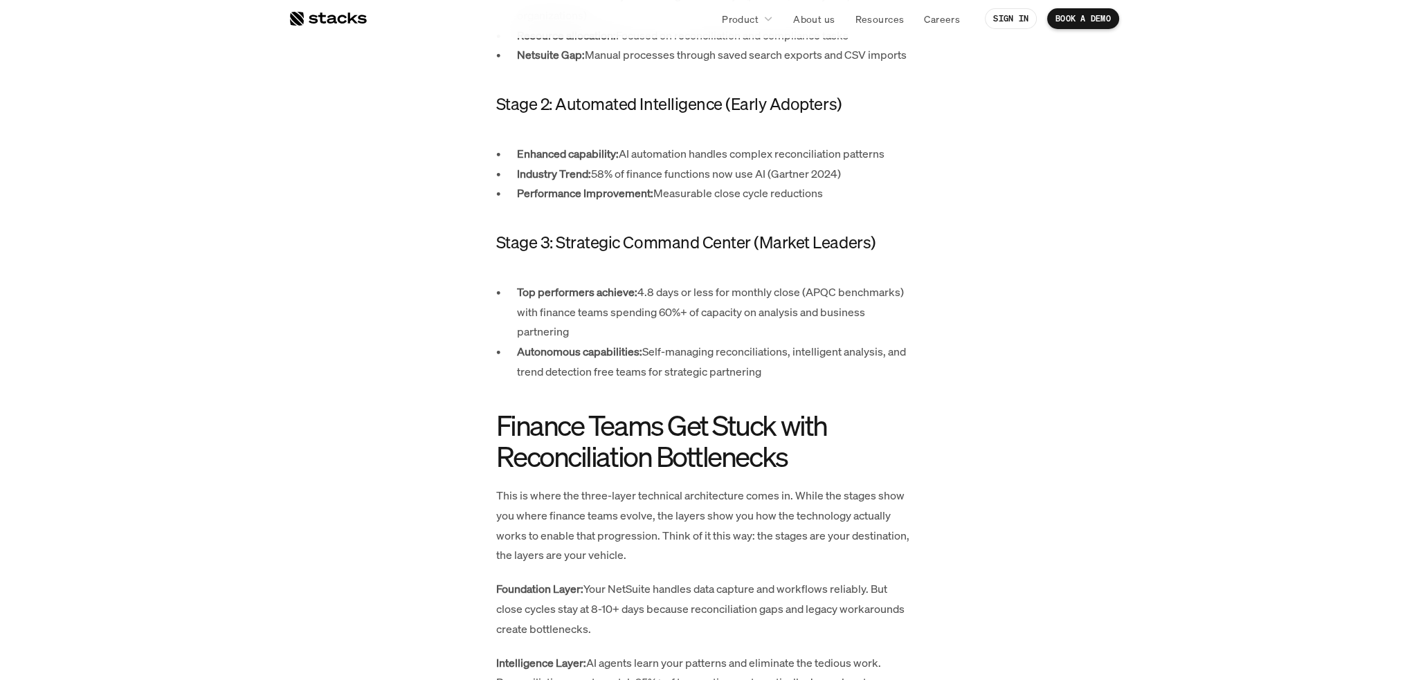
drag, startPoint x: 637, startPoint y: 157, endPoint x: 892, endPoint y: 156, distance: 255.3
click at [892, 156] on p "Enhanced capability: AI automation handles complex reconciliation patterns" at bounding box center [714, 154] width 394 height 20
drag, startPoint x: 672, startPoint y: 174, endPoint x: 765, endPoint y: 168, distance: 92.9
click at [765, 168] on p "Industry Trend: 58% of finance functions now use AI (Gartner 2024)" at bounding box center [714, 174] width 394 height 20
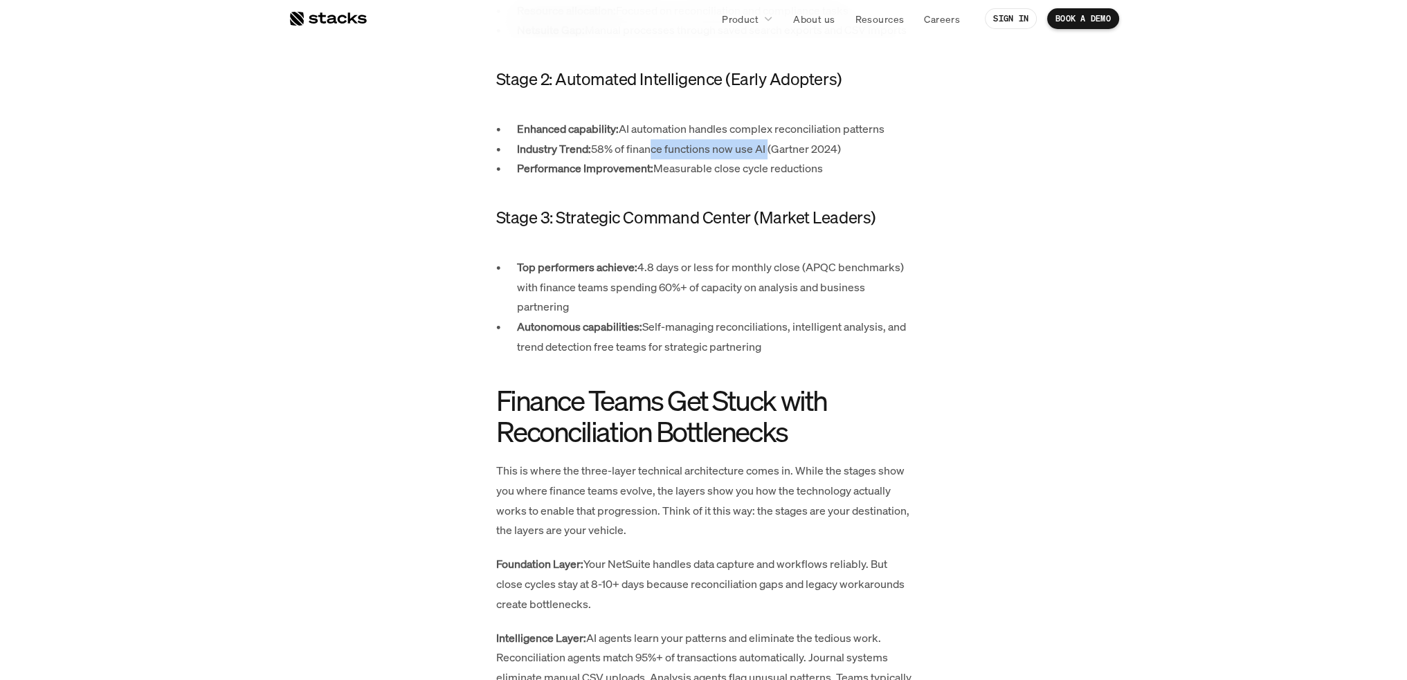
scroll to position [2823, 0]
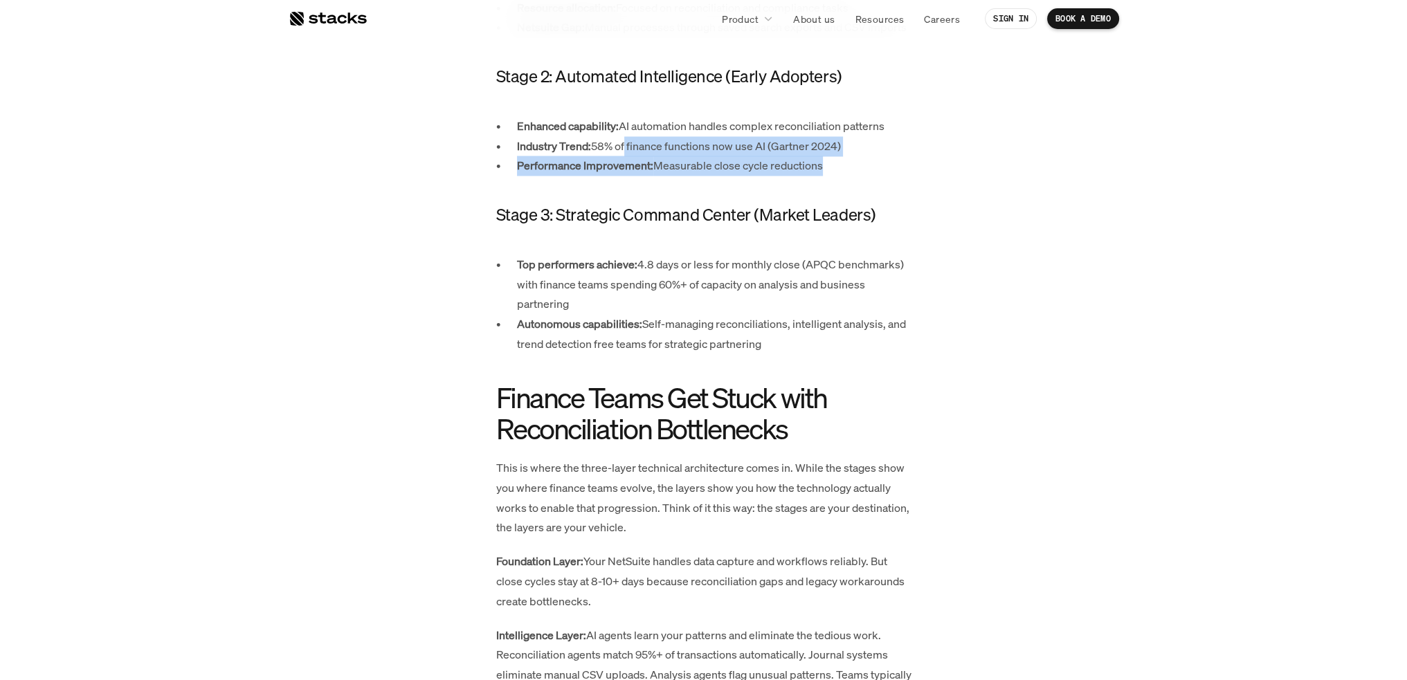
drag, startPoint x: 619, startPoint y: 149, endPoint x: 835, endPoint y: 172, distance: 217.7
click at [835, 172] on ul "Enhanced capability: AI automation handles complex reconciliation patterns Indu…" at bounding box center [703, 145] width 415 height 59
click at [835, 172] on p "Performance Improvement: Measurable close cycle reductions" at bounding box center [714, 166] width 394 height 20
drag, startPoint x: 744, startPoint y: 127, endPoint x: 894, endPoint y: 128, distance: 150.1
click at [894, 128] on p "Enhanced capability: AI automation handles complex reconciliation patterns" at bounding box center [714, 126] width 394 height 20
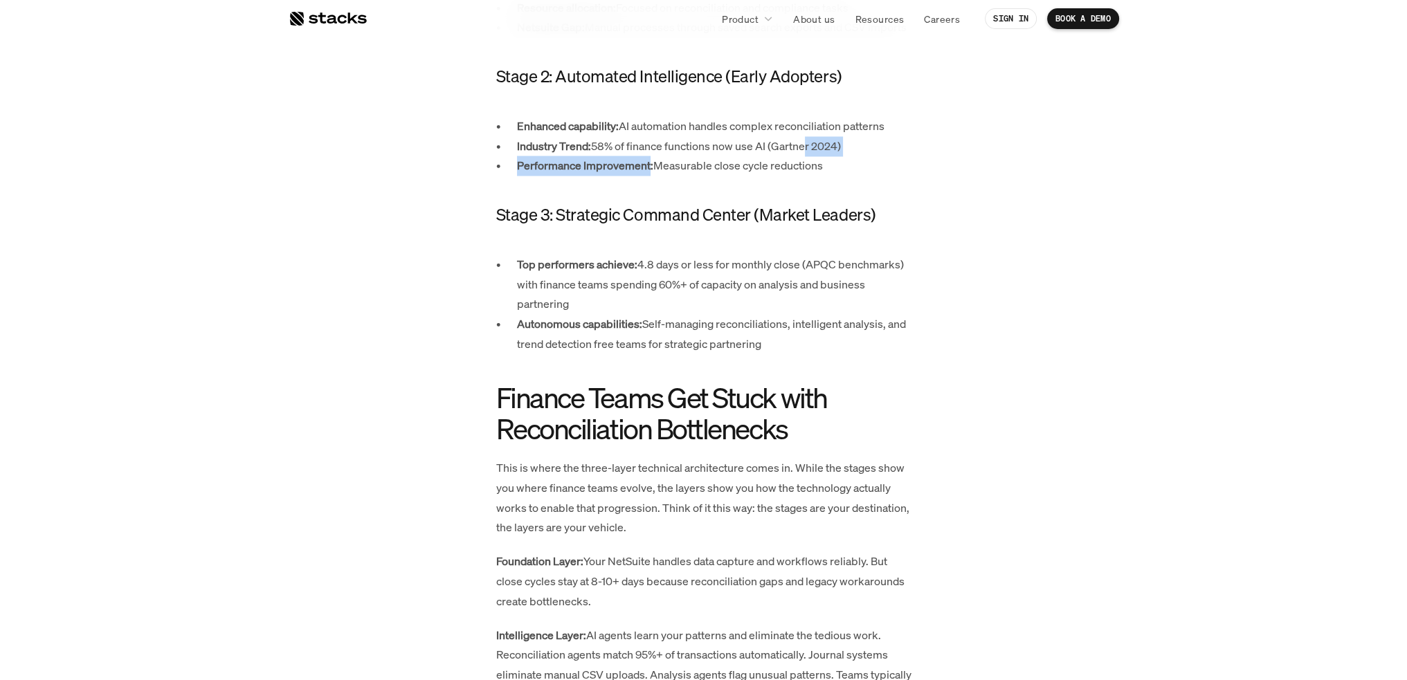
drag, startPoint x: 648, startPoint y: 160, endPoint x: 799, endPoint y: 149, distance: 151.9
click at [799, 149] on ul "Enhanced capability: AI automation handles complex reconciliation patterns Indu…" at bounding box center [703, 145] width 415 height 59
click at [799, 149] on p "Industry Trend: 58% of finance functions now use AI (Gartner 2024)" at bounding box center [714, 146] width 394 height 20
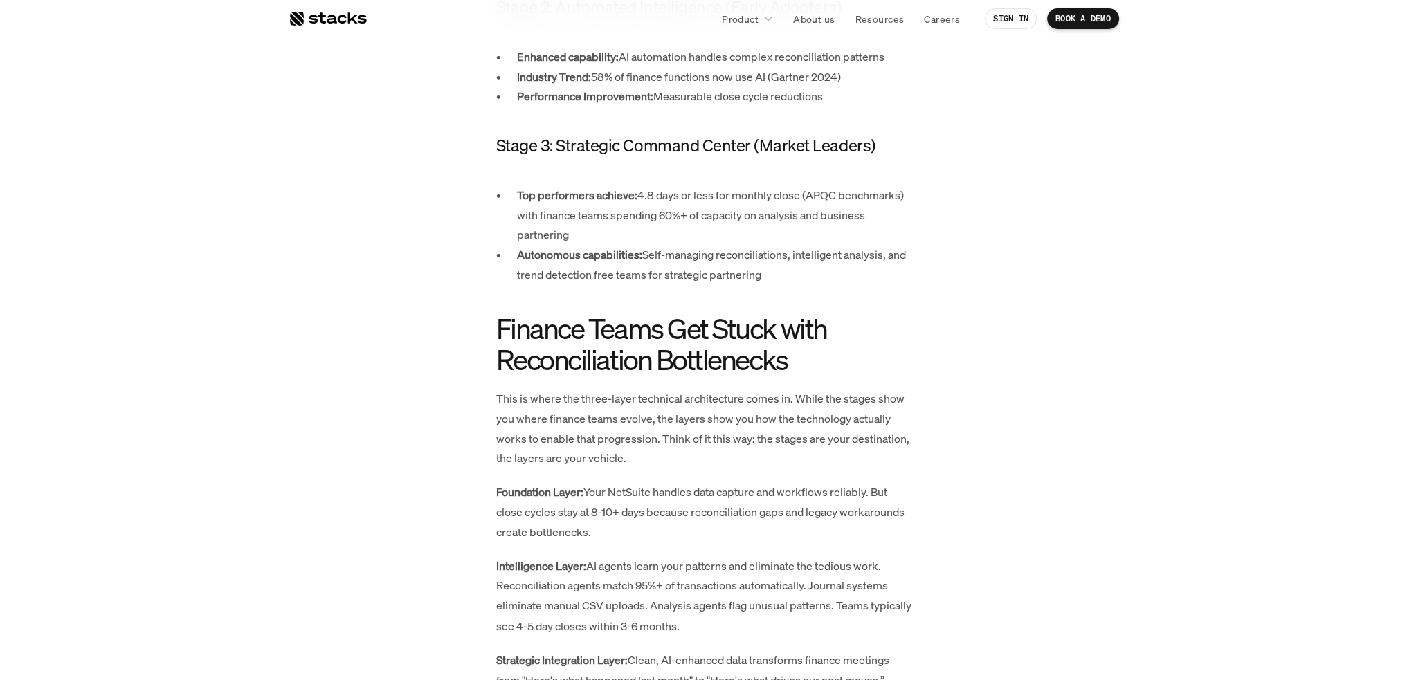
scroll to position [2961, 0]
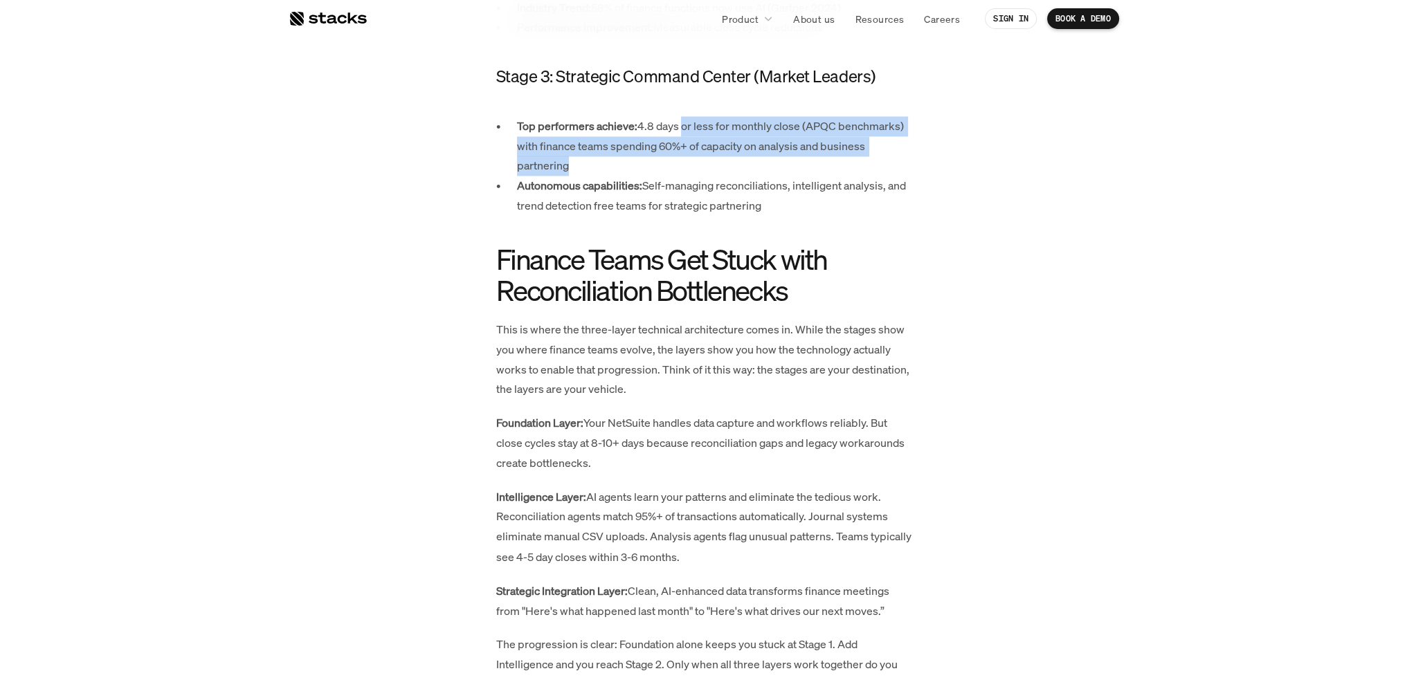
drag, startPoint x: 690, startPoint y: 126, endPoint x: 731, endPoint y: 161, distance: 53.0
click at [731, 161] on p "Top performers achieve: 4.8 days or less for monthly close (APQC benchmarks) wi…" at bounding box center [714, 145] width 394 height 59
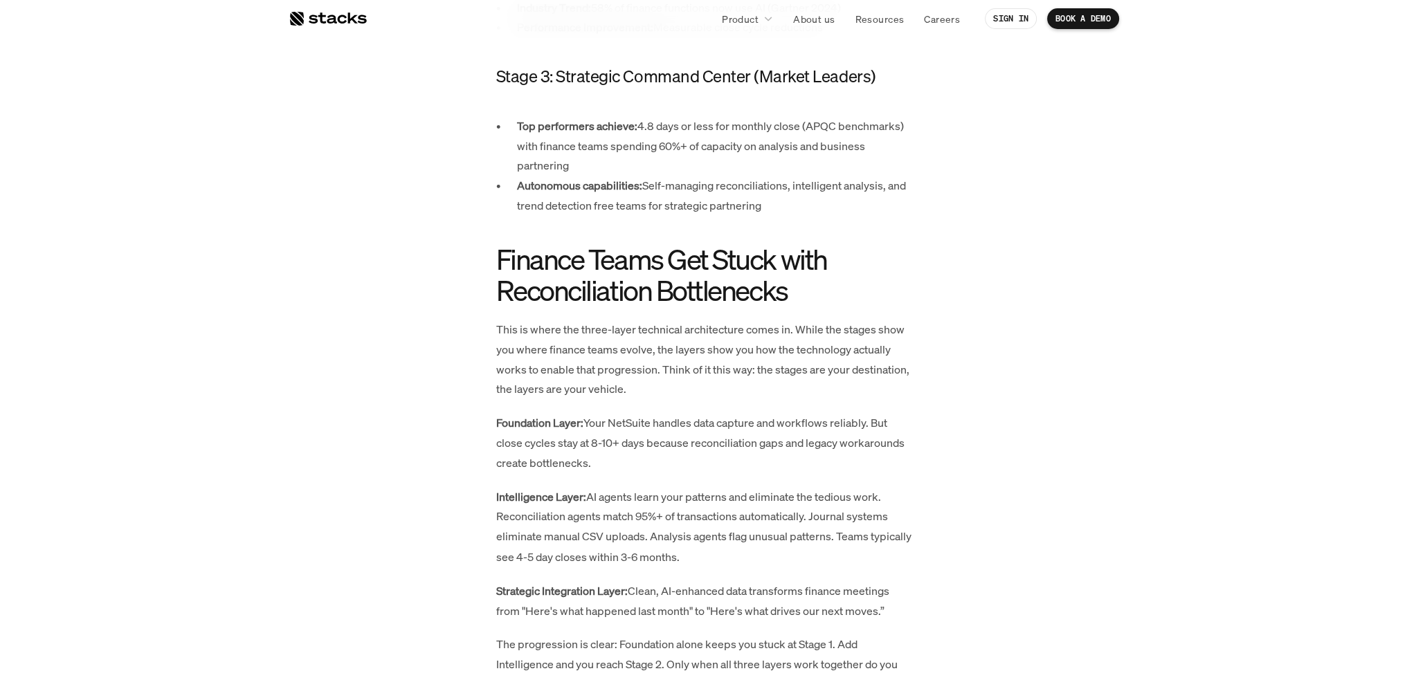
click at [731, 161] on p "Top performers achieve: 4.8 days or less for monthly close (APQC benchmarks) wi…" at bounding box center [714, 145] width 394 height 59
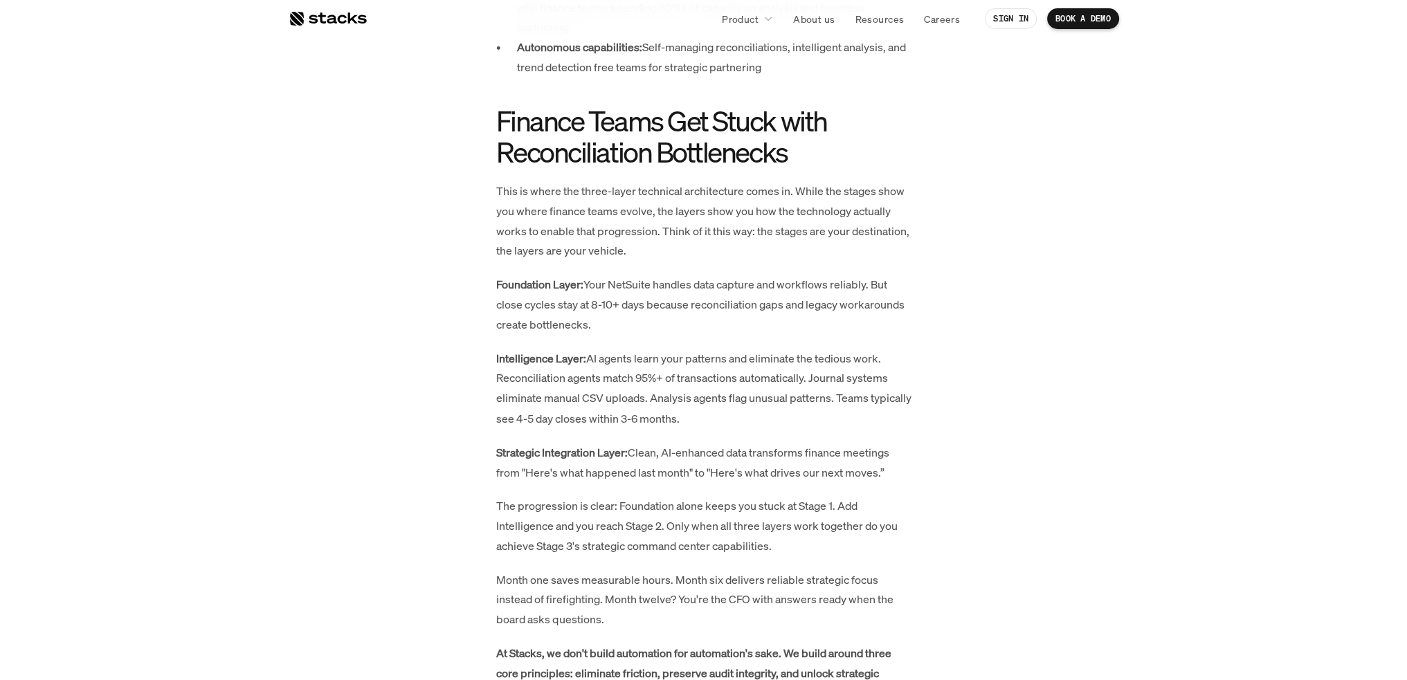
scroll to position [3169, 0]
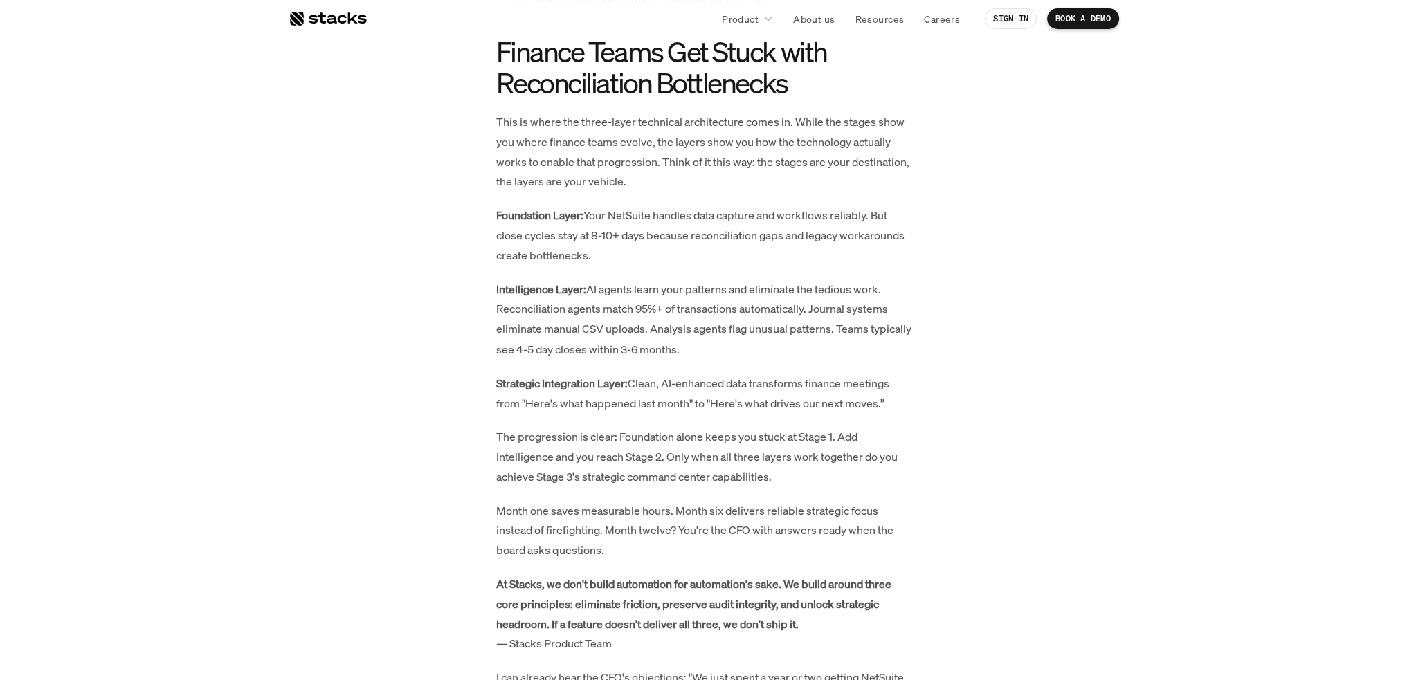
drag, startPoint x: 642, startPoint y: 211, endPoint x: 724, endPoint y: 255, distance: 93.5
click at [724, 255] on p "Foundation Layer: Your NetSuite handles data capture and workflows reliably. Bu…" at bounding box center [703, 234] width 415 height 59
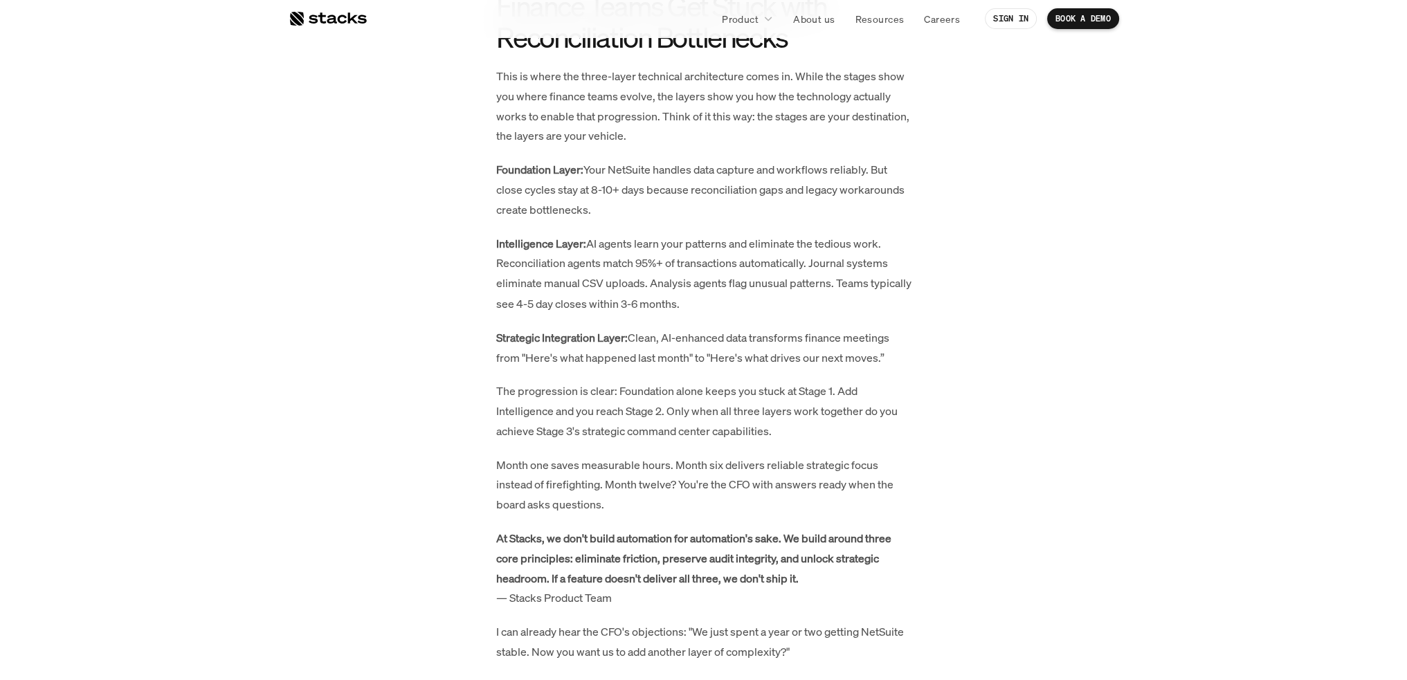
scroll to position [3238, 0]
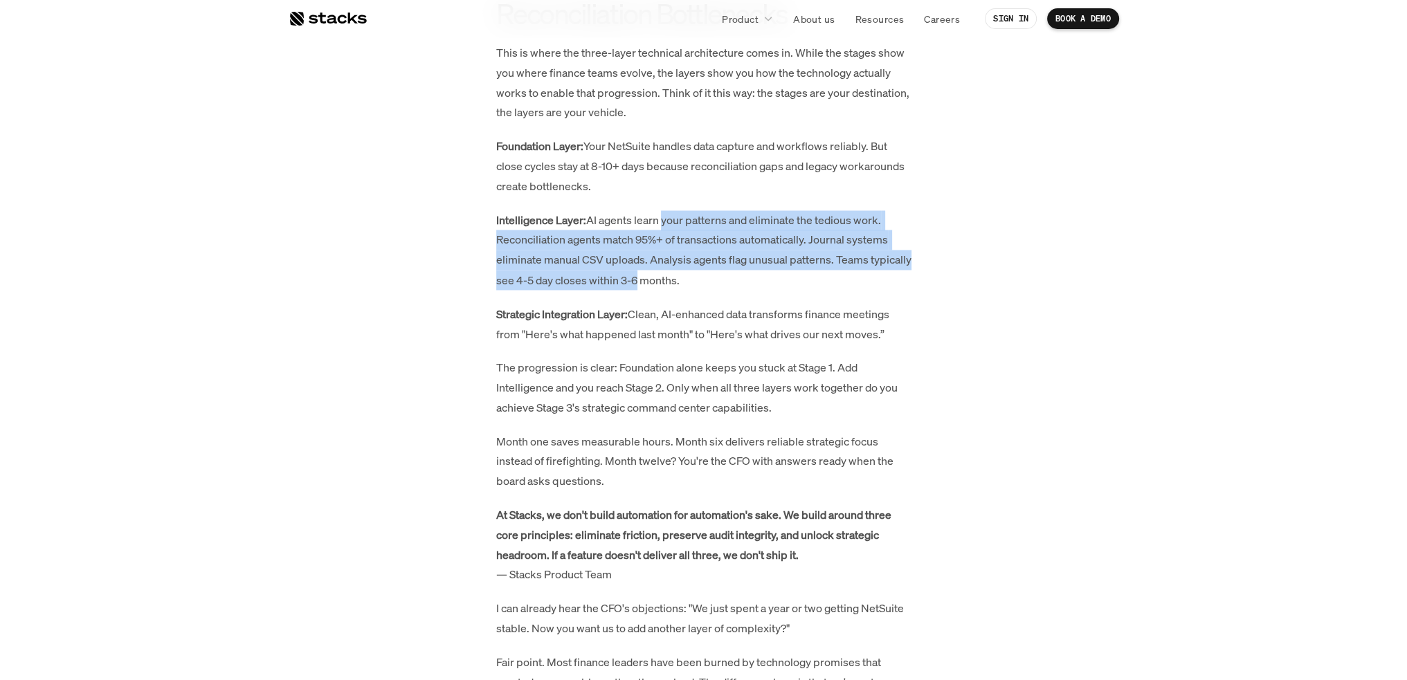
drag, startPoint x: 663, startPoint y: 221, endPoint x: 678, endPoint y: 273, distance: 54.6
click at [678, 273] on p "Intelligence Layer: AI agents learn your patterns and eliminate the tedious wor…" at bounding box center [703, 250] width 415 height 80
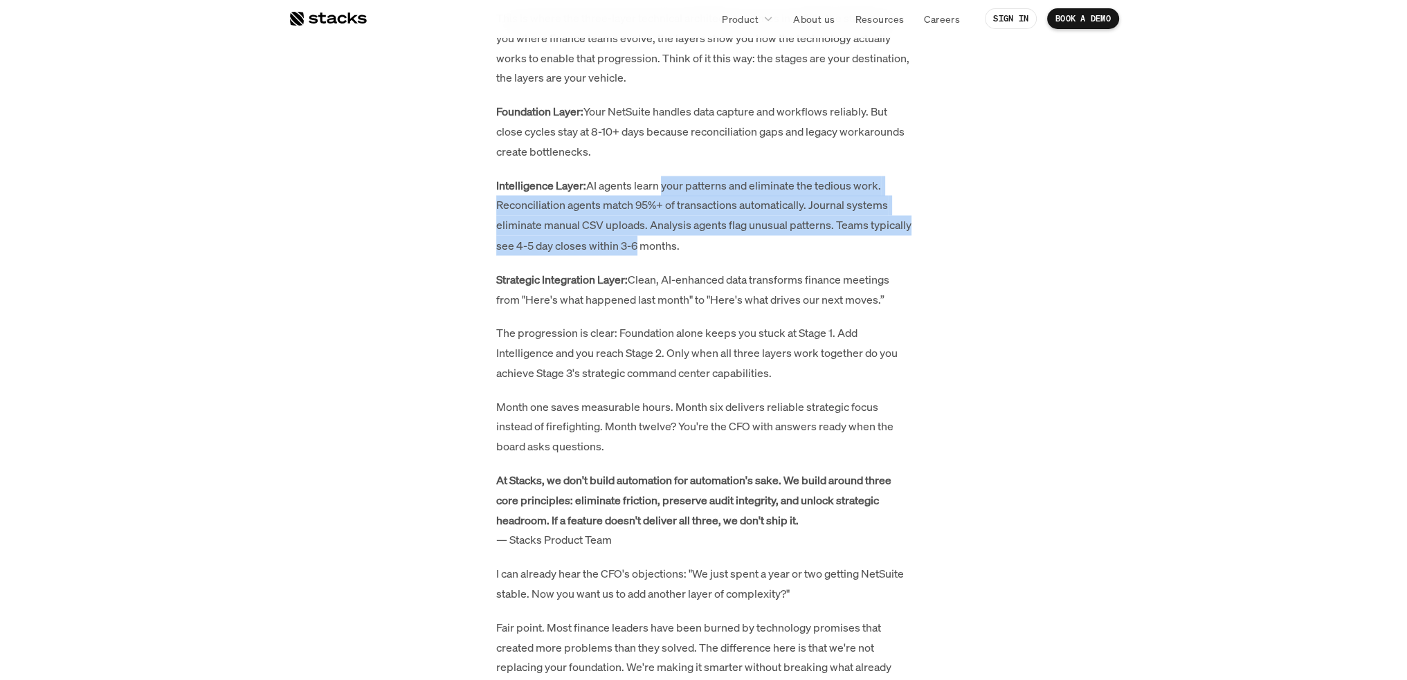
scroll to position [3307, 0]
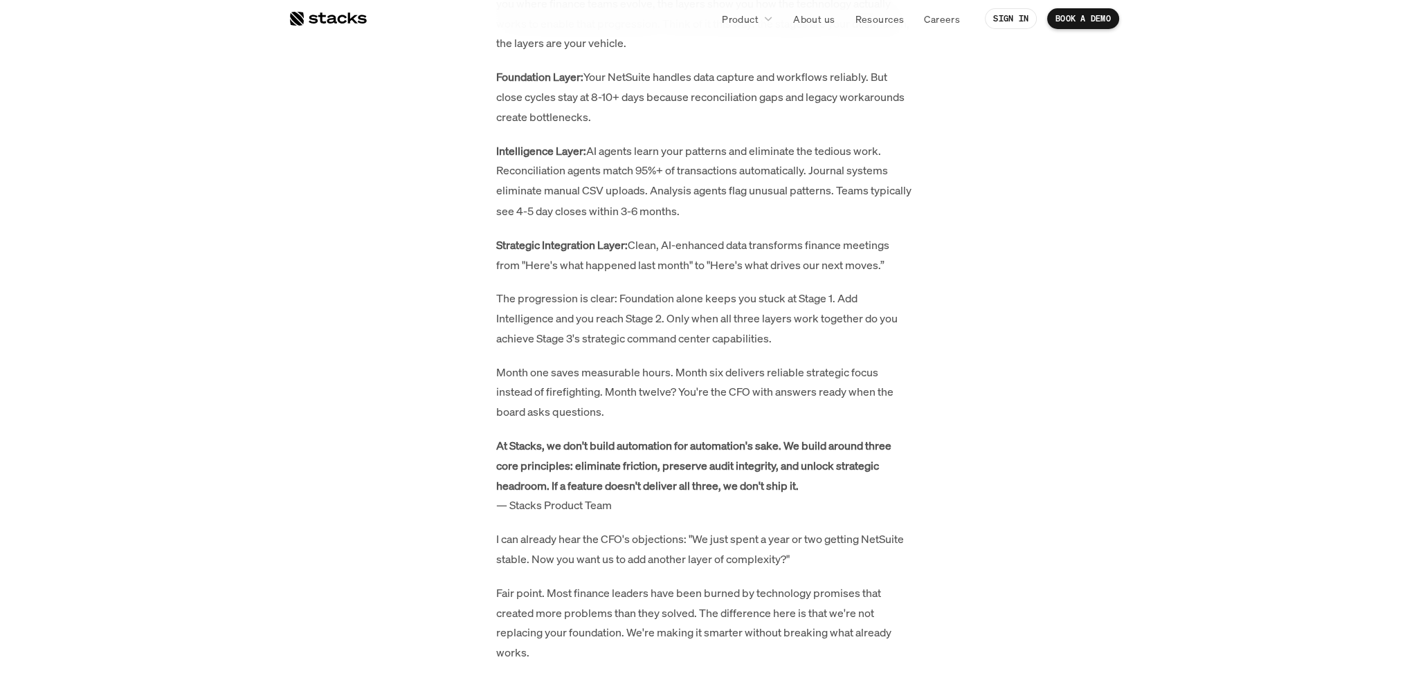
click at [623, 154] on p "Intelligence Layer: AI agents learn your patterns and eliminate the tedious wor…" at bounding box center [703, 181] width 415 height 80
drag, startPoint x: 573, startPoint y: 175, endPoint x: 738, endPoint y: 205, distance: 167.5
click at [738, 205] on p "Intelligence Layer: AI agents learn your patterns and eliminate the tedious wor…" at bounding box center [703, 181] width 415 height 80
click at [745, 183] on p "Intelligence Layer: AI agents learn your patterns and eliminate the tedious wor…" at bounding box center [703, 181] width 415 height 80
drag, startPoint x: 736, startPoint y: 174, endPoint x: 761, endPoint y: 202, distance: 37.7
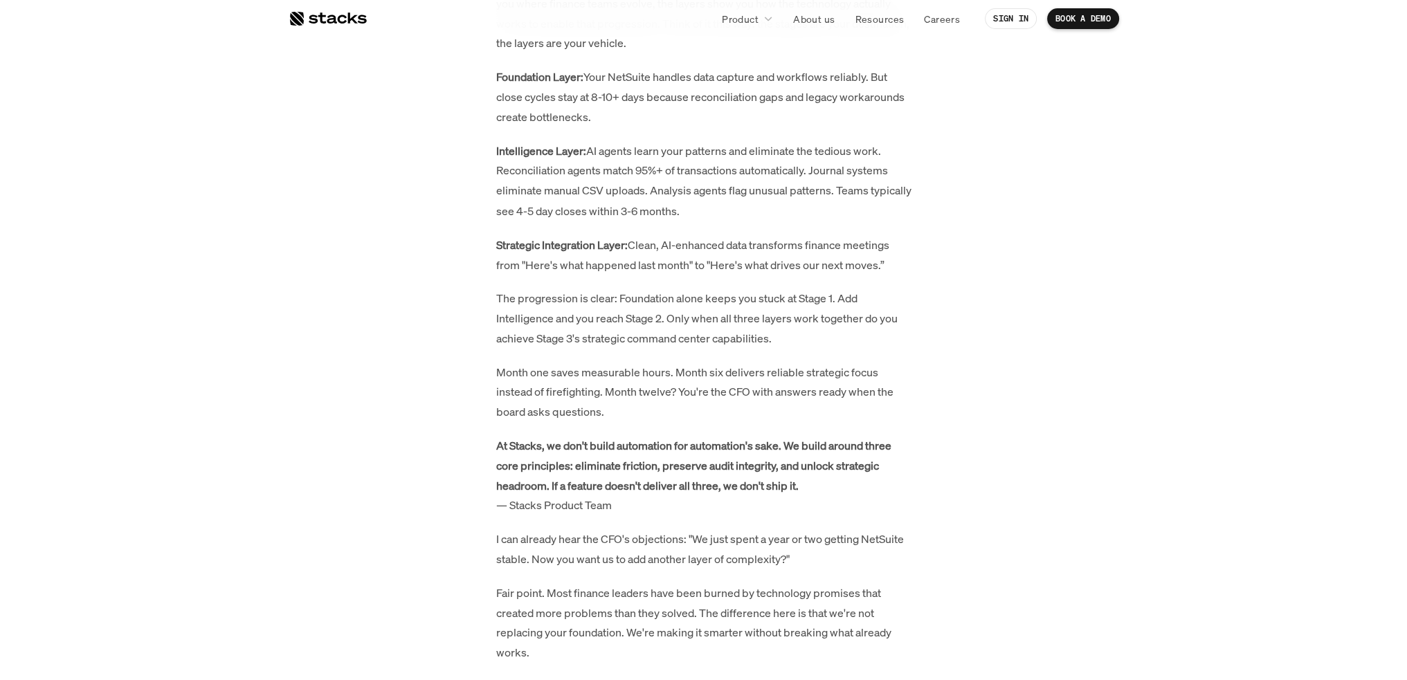
click at [761, 202] on p "Intelligence Layer: AI agents learn your patterns and eliminate the tedious wor…" at bounding box center [703, 181] width 415 height 80
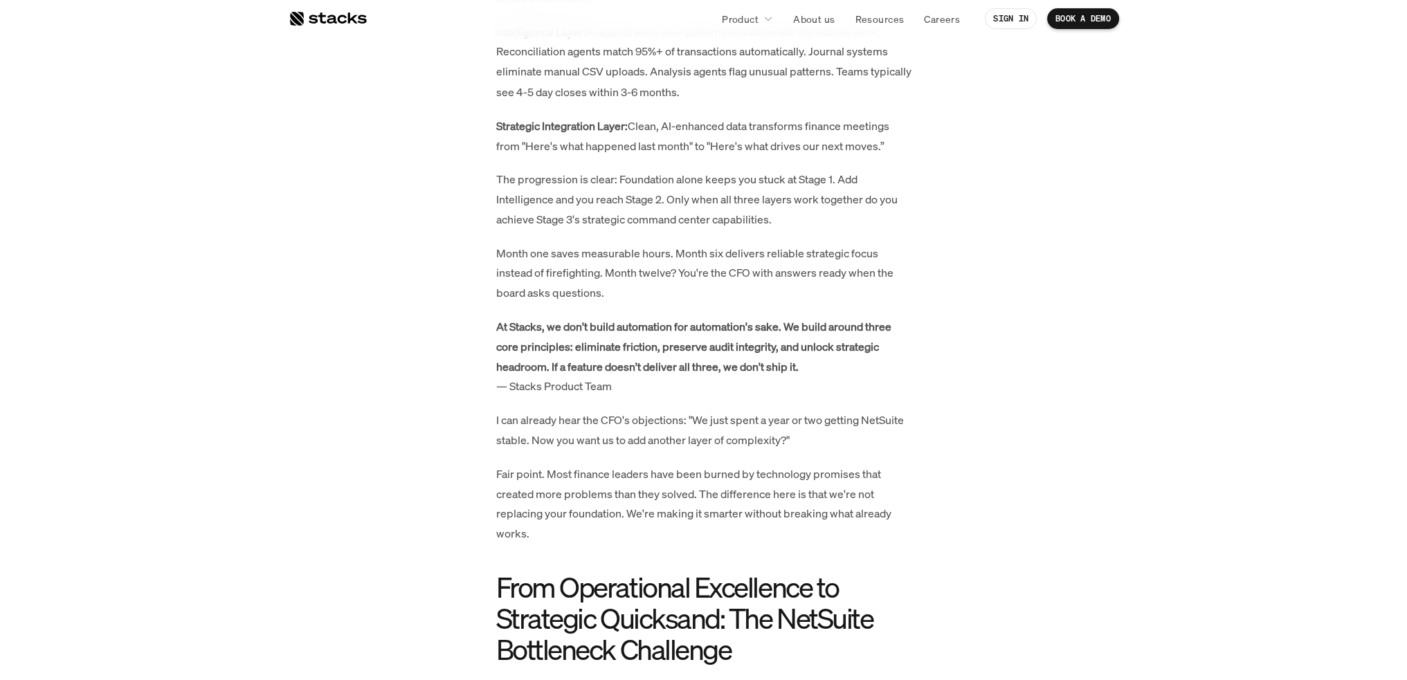
scroll to position [3445, 0]
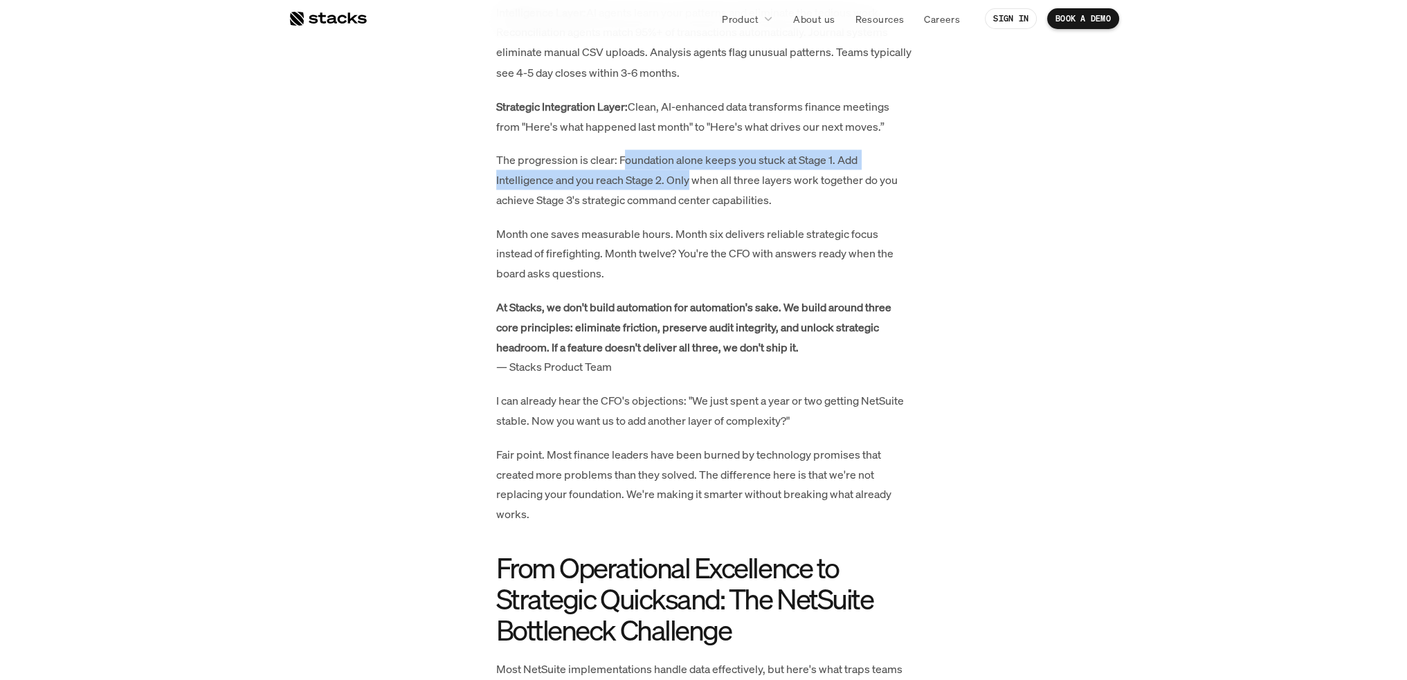
drag, startPoint x: 672, startPoint y: 165, endPoint x: 690, endPoint y: 187, distance: 28.1
click at [690, 187] on p "The progression is clear: Foundation alone keeps you stuck at Stage 1. Add Inte…" at bounding box center [703, 178] width 415 height 59
click at [601, 169] on p "The progression is clear: Foundation alone keeps you stuck at Stage 1. Add Inte…" at bounding box center [703, 178] width 415 height 59
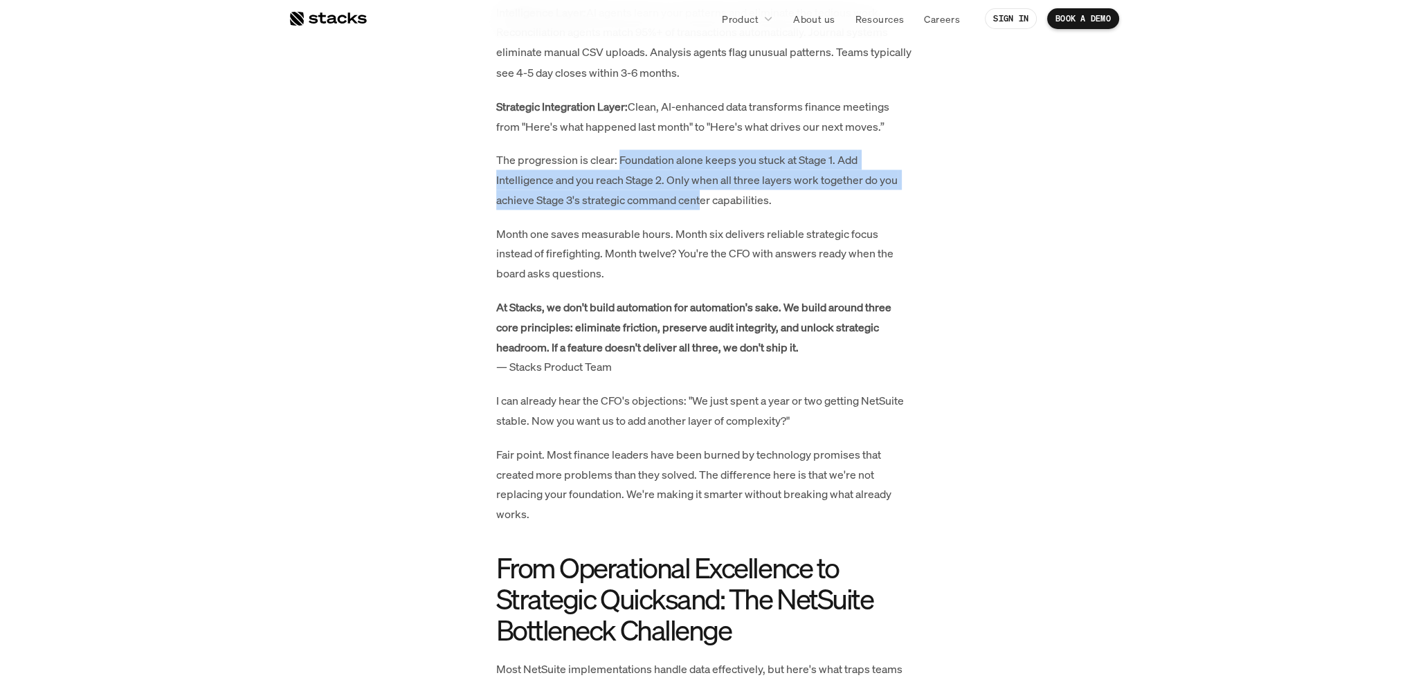
drag, startPoint x: 656, startPoint y: 179, endPoint x: 704, endPoint y: 193, distance: 49.7
click at [704, 193] on p "The progression is clear: Foundation alone keeps you stuck at Stage 1. Add Inte…" at bounding box center [703, 178] width 415 height 59
click at [674, 183] on p "The progression is clear: Foundation alone keeps you stuck at Stage 1. Add Inte…" at bounding box center [703, 178] width 415 height 59
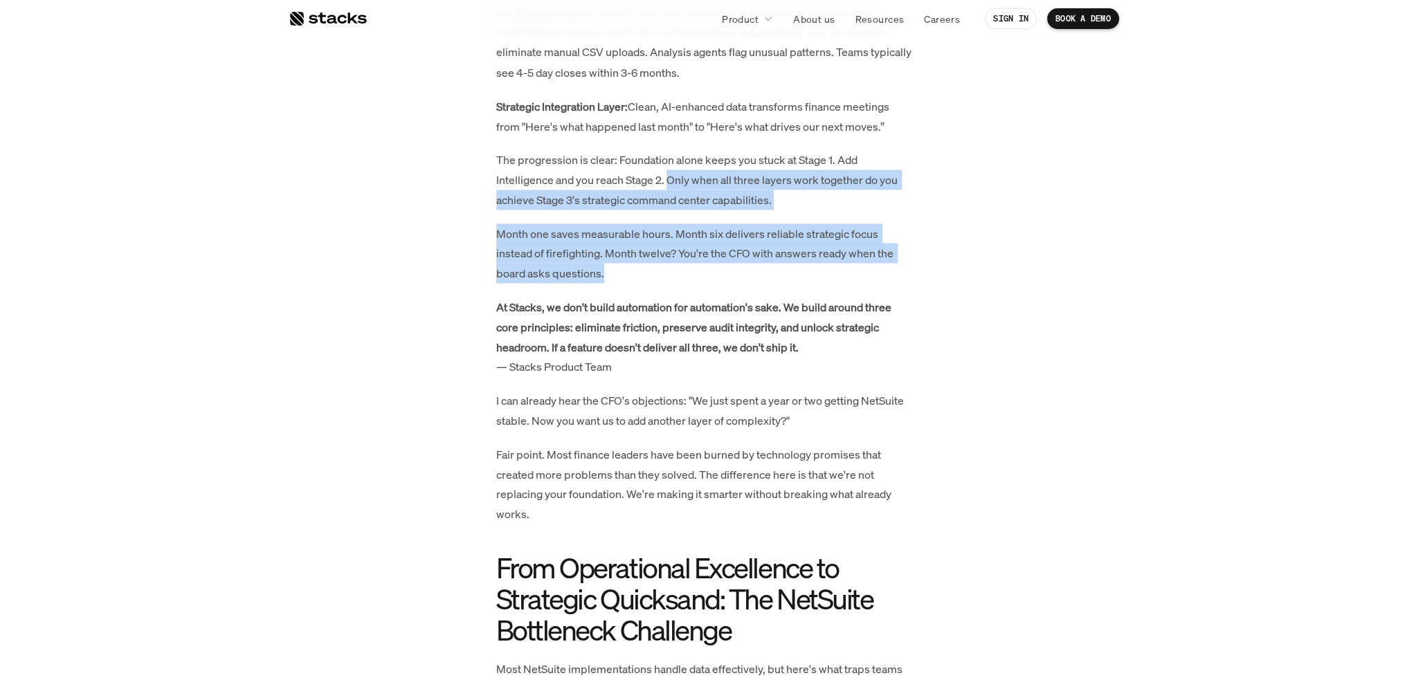
drag, startPoint x: 676, startPoint y: 177, endPoint x: 734, endPoint y: 270, distance: 109.4
click at [734, 270] on div "Executive Summary: Overcoming Strategic Ceiling in NetSuite’s Financial Close w…" at bounding box center [703, 293] width 415 height 5974
click at [585, 241] on p "Month one saves measurable hours. Month six delivers reliable strategic focus i…" at bounding box center [703, 252] width 415 height 59
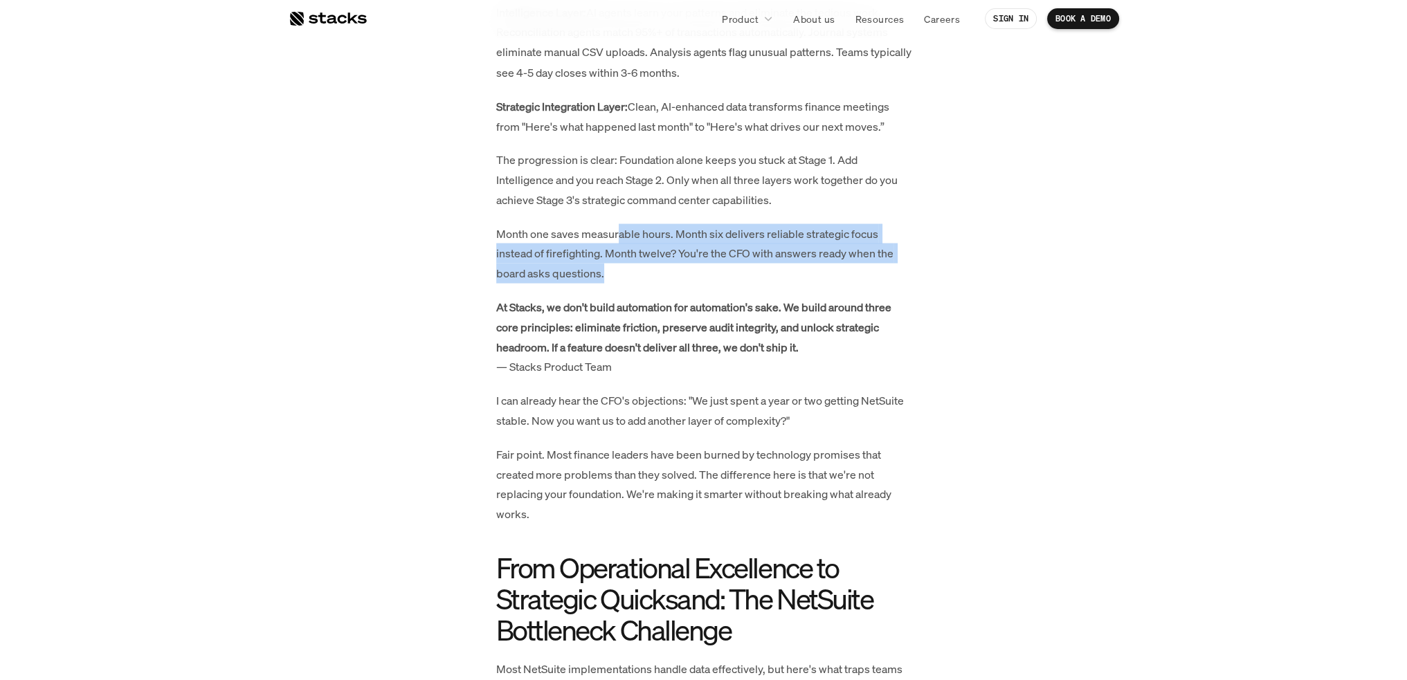
drag, startPoint x: 630, startPoint y: 241, endPoint x: 637, endPoint y: 279, distance: 38.7
click at [637, 279] on p "Month one saves measurable hours. Month six delivers reliable strategic focus i…" at bounding box center [703, 252] width 415 height 59
drag, startPoint x: 594, startPoint y: 235, endPoint x: 616, endPoint y: 268, distance: 39.9
click at [616, 268] on p "Month one saves measurable hours. Month six delivers reliable strategic focus i…" at bounding box center [703, 252] width 415 height 59
click at [556, 241] on p "Month one saves measurable hours. Month six delivers reliable strategic focus i…" at bounding box center [703, 252] width 415 height 59
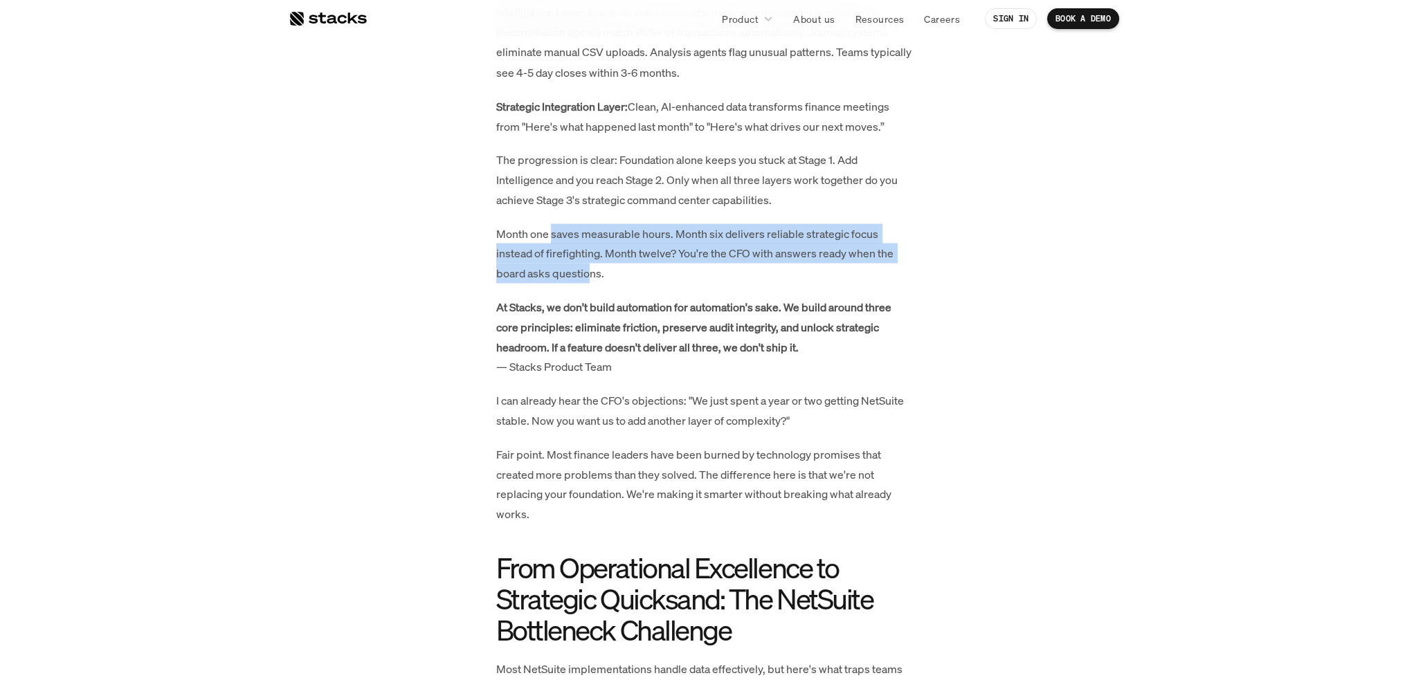
drag, startPoint x: 550, startPoint y: 237, endPoint x: 591, endPoint y: 270, distance: 52.2
click at [591, 270] on p "Month one saves measurable hours. Month six delivers reliable strategic focus i…" at bounding box center [703, 252] width 415 height 59
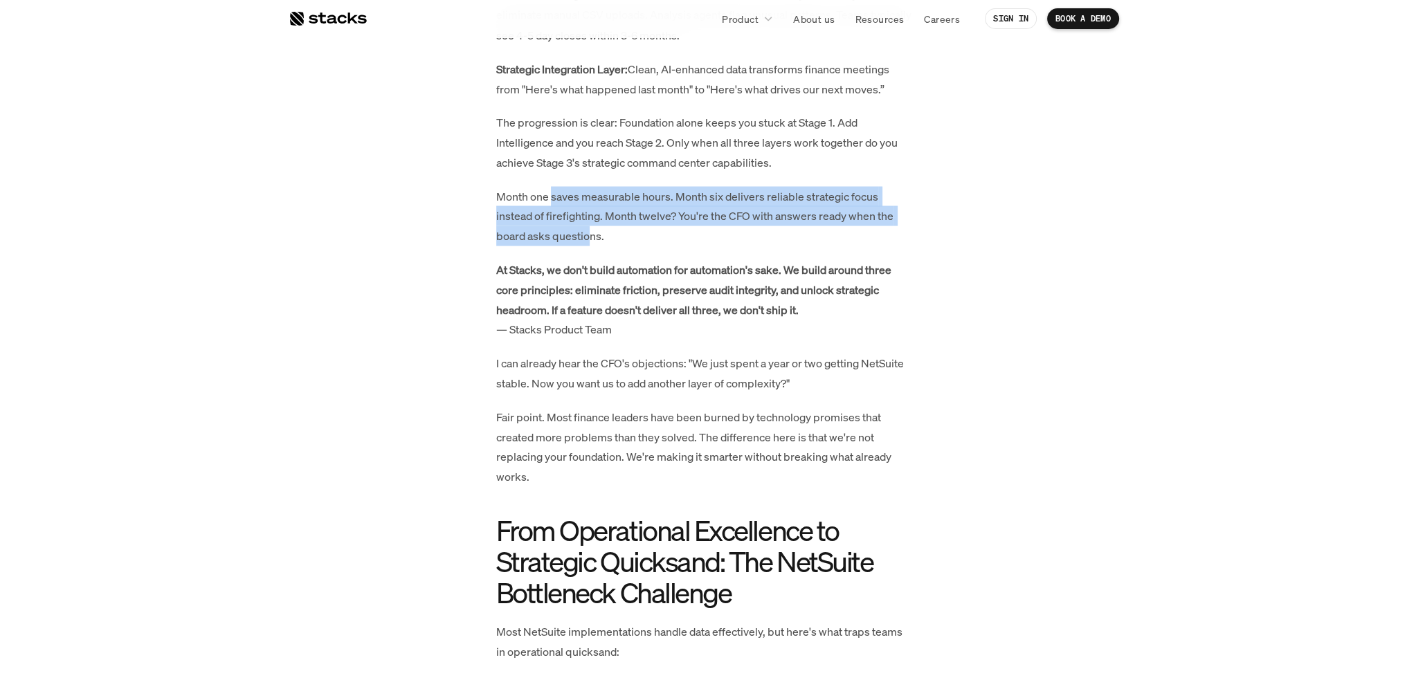
scroll to position [3515, 0]
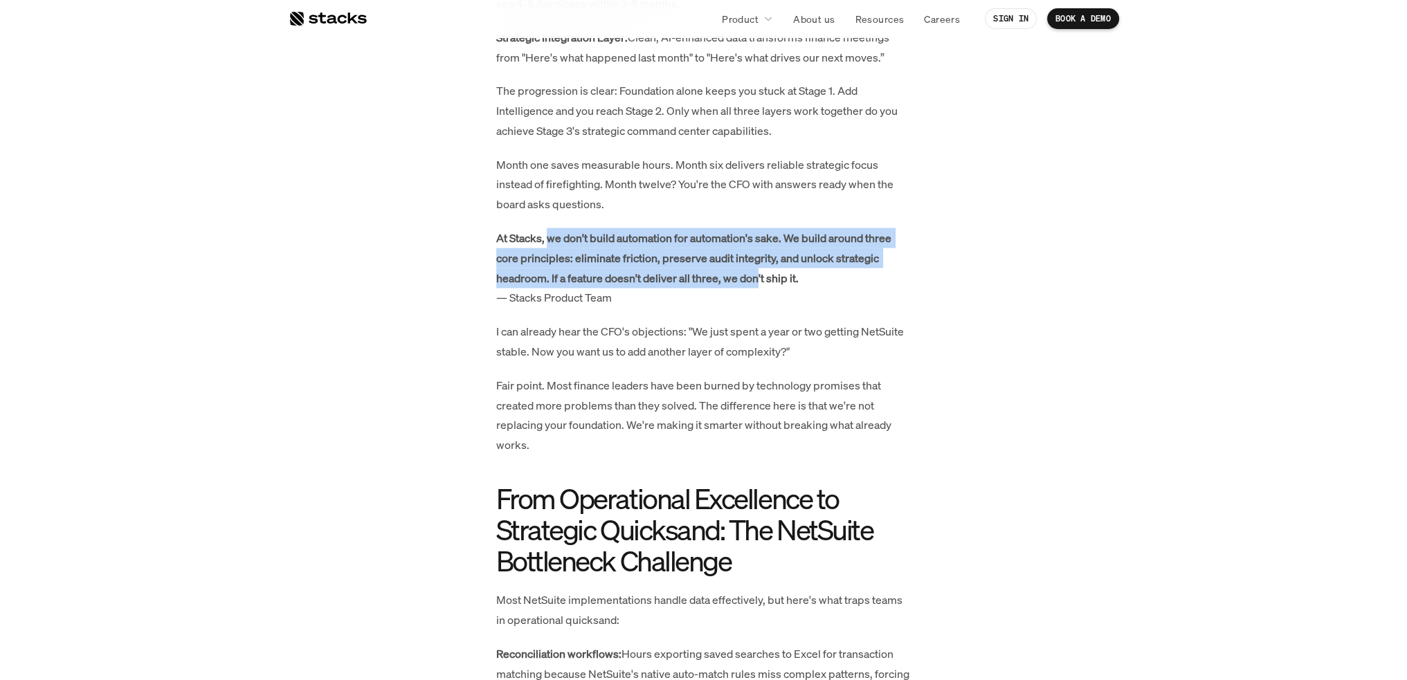
drag, startPoint x: 547, startPoint y: 235, endPoint x: 758, endPoint y: 271, distance: 213.3
click at [758, 271] on strong "At Stacks, we don't build automation for automation's sake. We build around thr…" at bounding box center [694, 257] width 397 height 55
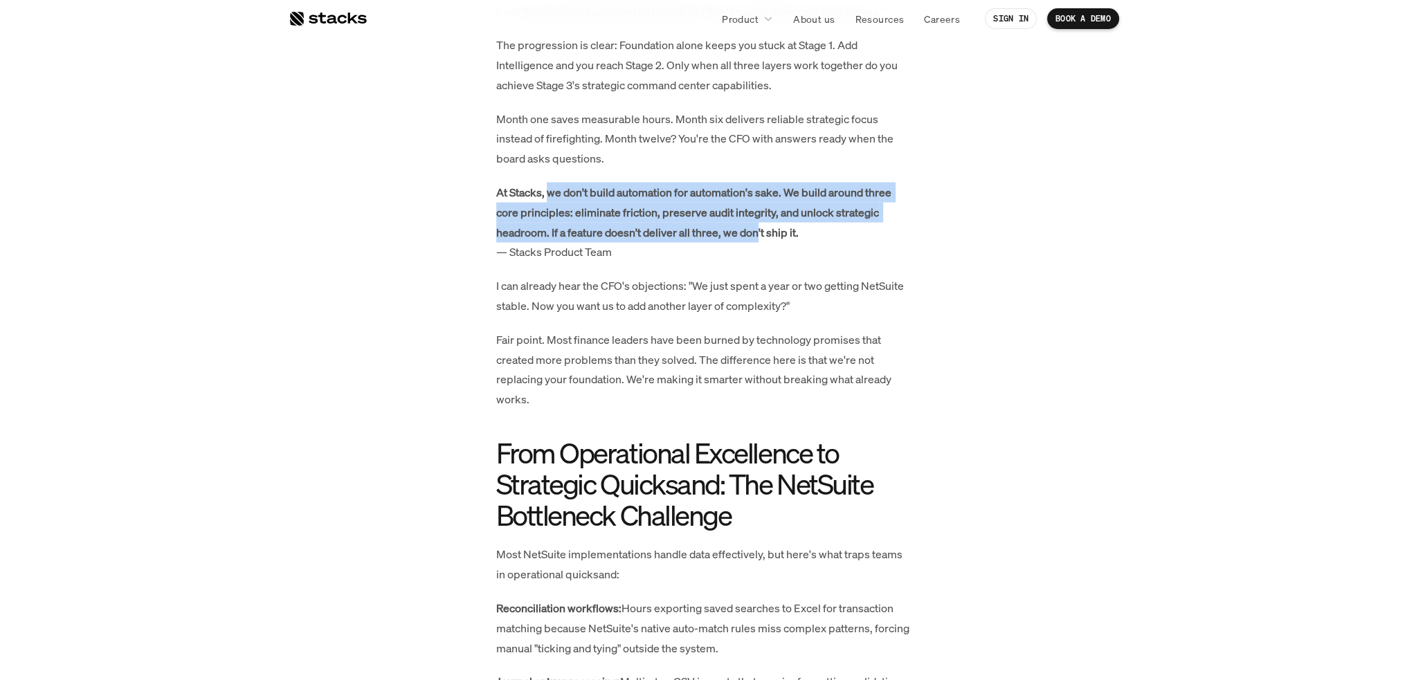
scroll to position [3584, 0]
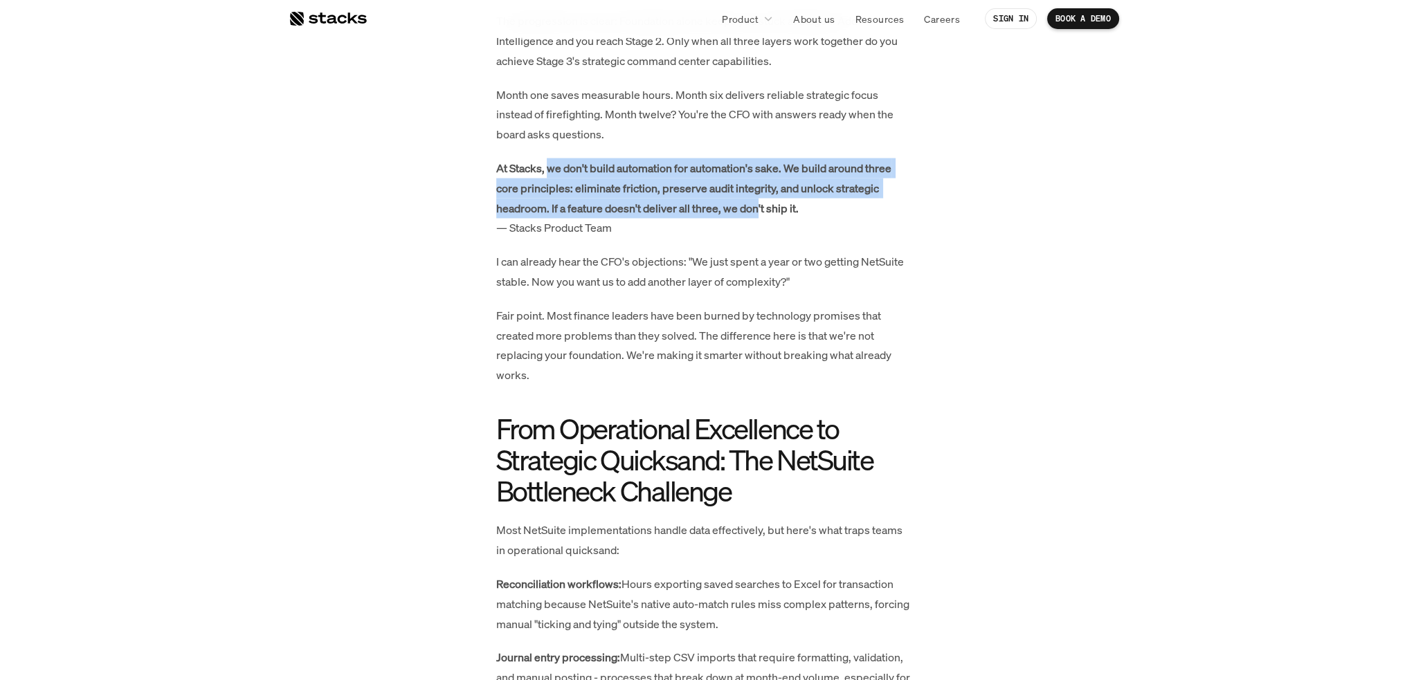
click at [684, 190] on strong "At Stacks, we don't build automation for automation's sake. We build around thr…" at bounding box center [694, 188] width 397 height 55
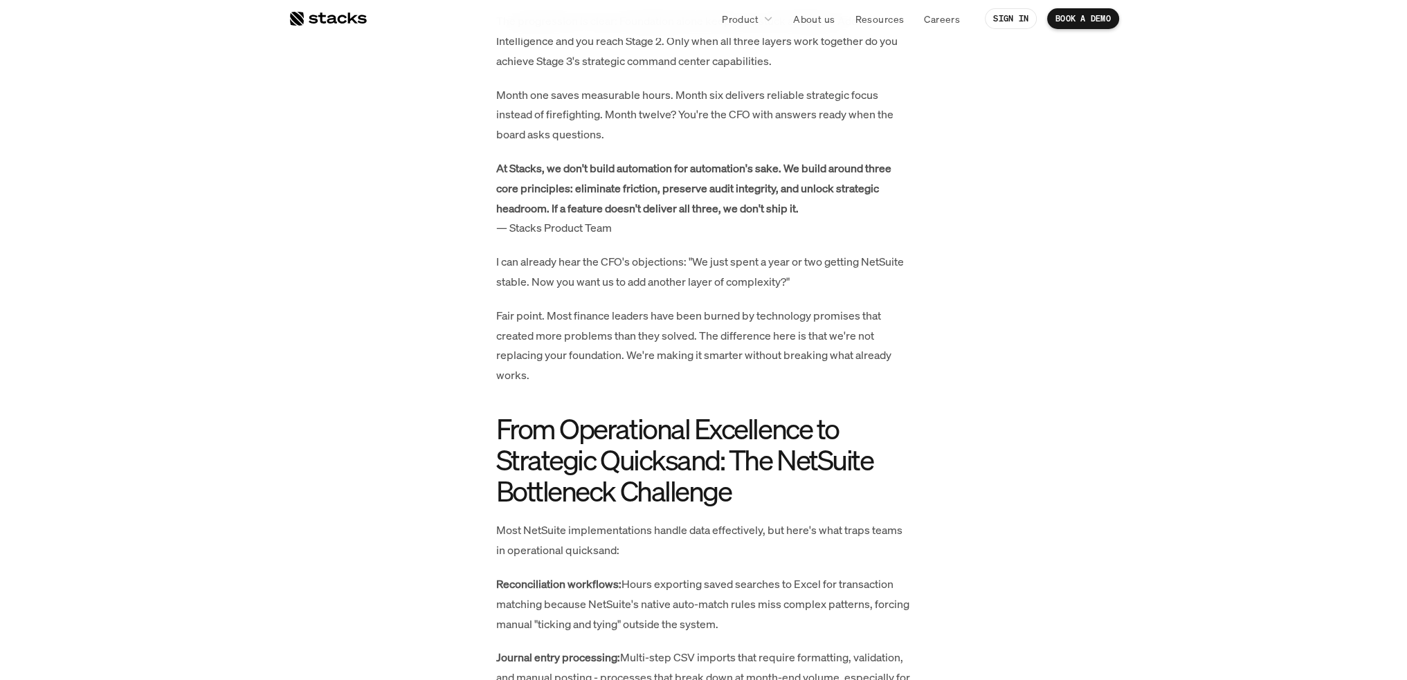
click at [537, 209] on strong "At Stacks, we don't build automation for automation's sake. We build around thr…" at bounding box center [694, 188] width 397 height 55
drag, startPoint x: 605, startPoint y: 199, endPoint x: 753, endPoint y: 212, distance: 148.7
click at [753, 212] on p "At Stacks, we don't build automation for automation's sake. We build around thr…" at bounding box center [703, 198] width 415 height 80
click at [753, 212] on strong "At Stacks, we don't build automation for automation's sake. We build around thr…" at bounding box center [694, 188] width 397 height 55
drag, startPoint x: 588, startPoint y: 271, endPoint x: 607, endPoint y: 286, distance: 24.6
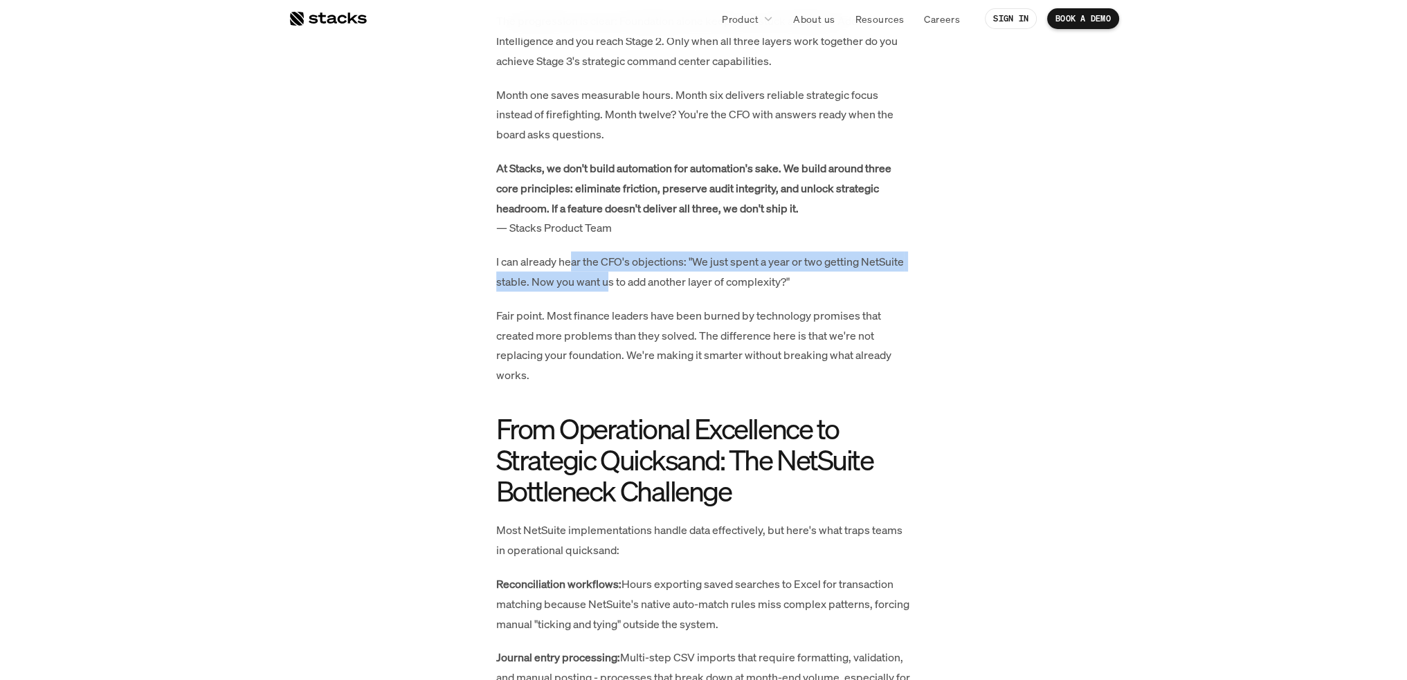
click at [607, 286] on p "I can already hear the CFO's objections: "We just spent a year or two getting N…" at bounding box center [703, 272] width 415 height 40
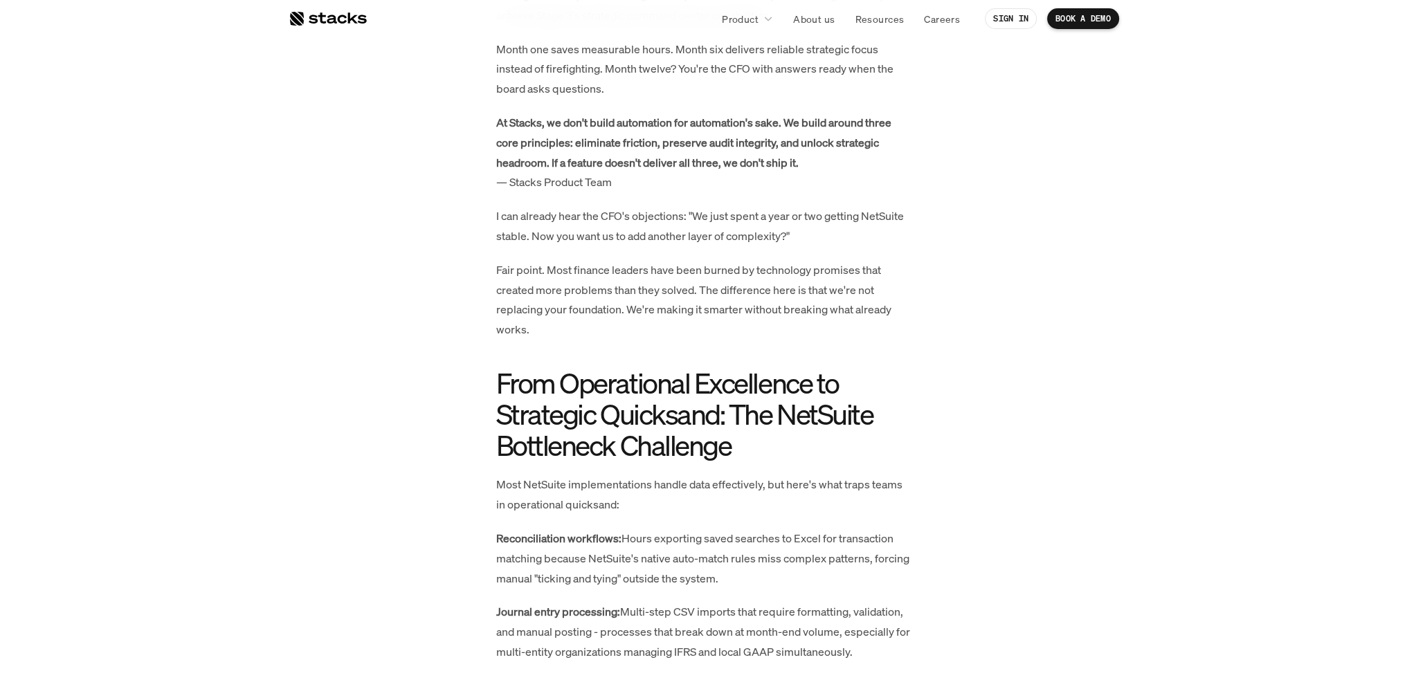
scroll to position [3653, 0]
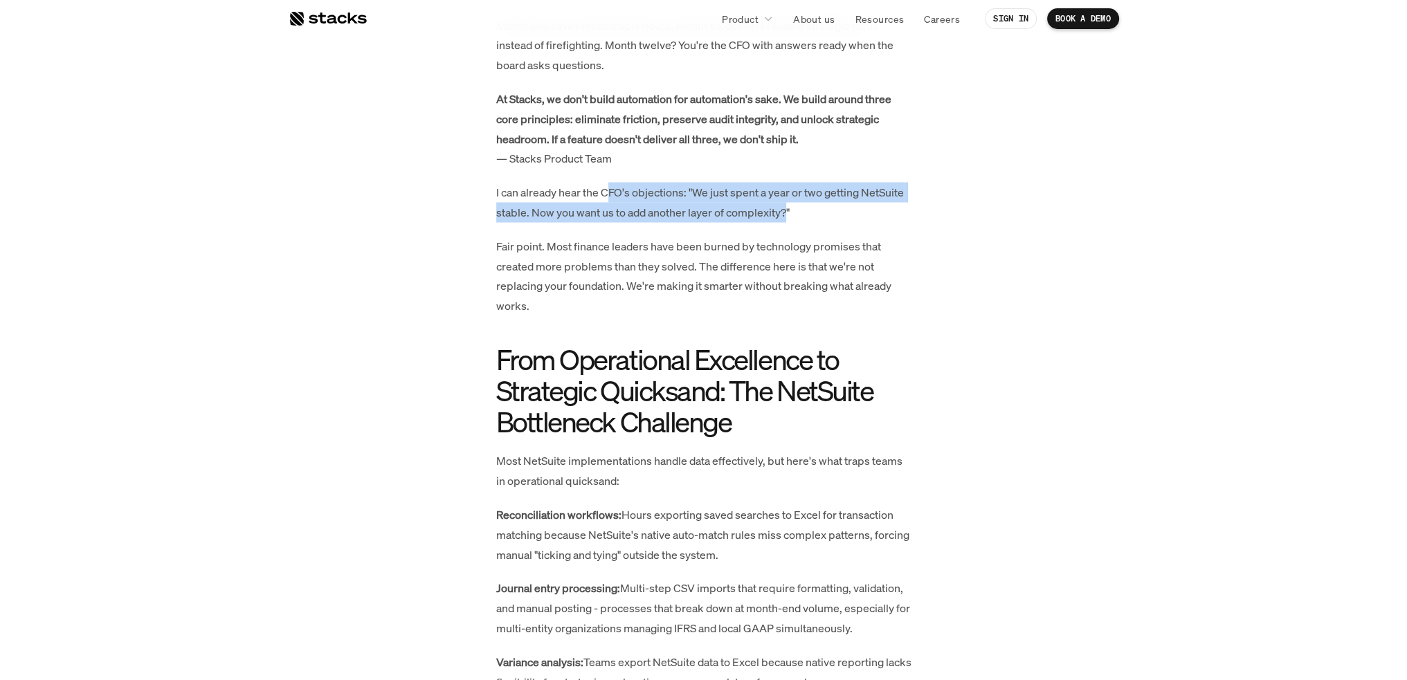
drag, startPoint x: 712, startPoint y: 199, endPoint x: 787, endPoint y: 225, distance: 79.0
click at [787, 225] on div "Executive Summary: Overcoming Strategic Ceiling in NetSuite’s Financial Close w…" at bounding box center [703, 85] width 415 height 5974
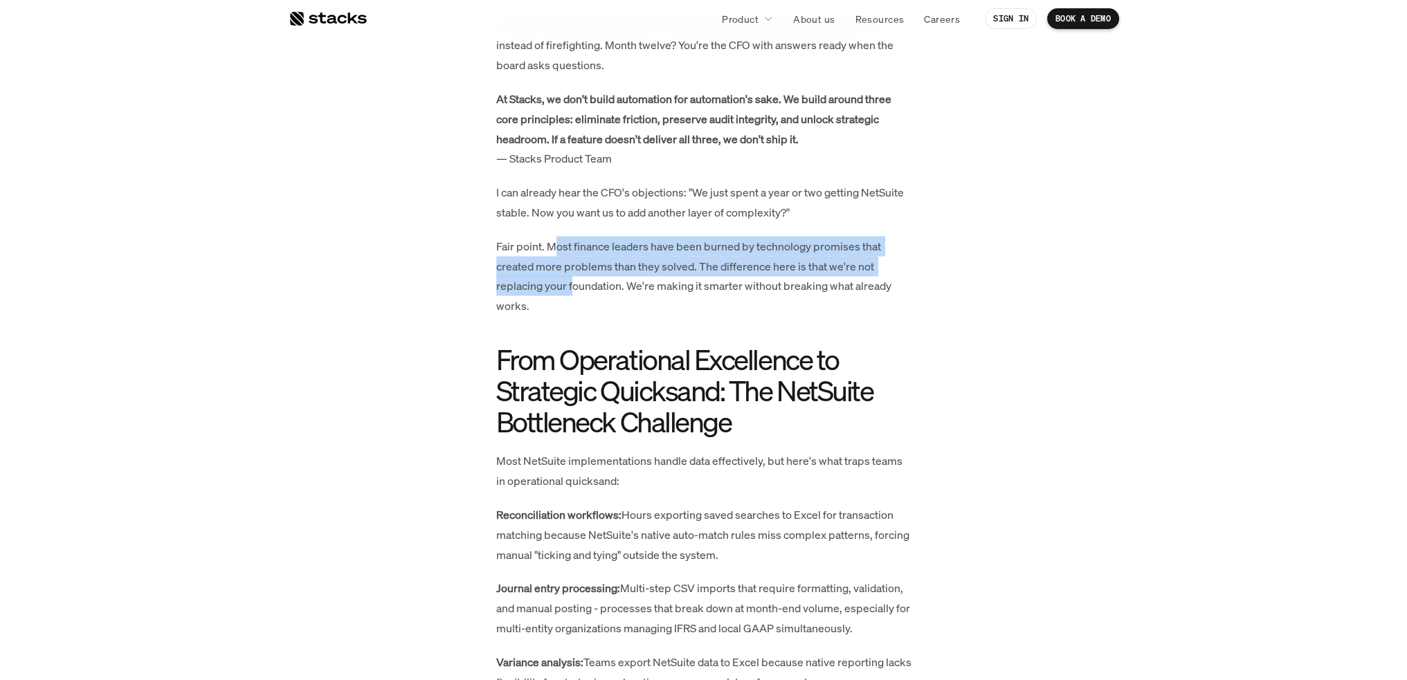
drag, startPoint x: 555, startPoint y: 246, endPoint x: 573, endPoint y: 294, distance: 51.7
click at [573, 294] on p "Fair point. Most finance leaders have been burned by technology promises that c…" at bounding box center [703, 277] width 415 height 80
drag, startPoint x: 549, startPoint y: 244, endPoint x: 570, endPoint y: 295, distance: 55.9
click at [570, 295] on p "Fair point. Most finance leaders have been burned by technology promises that c…" at bounding box center [703, 277] width 415 height 80
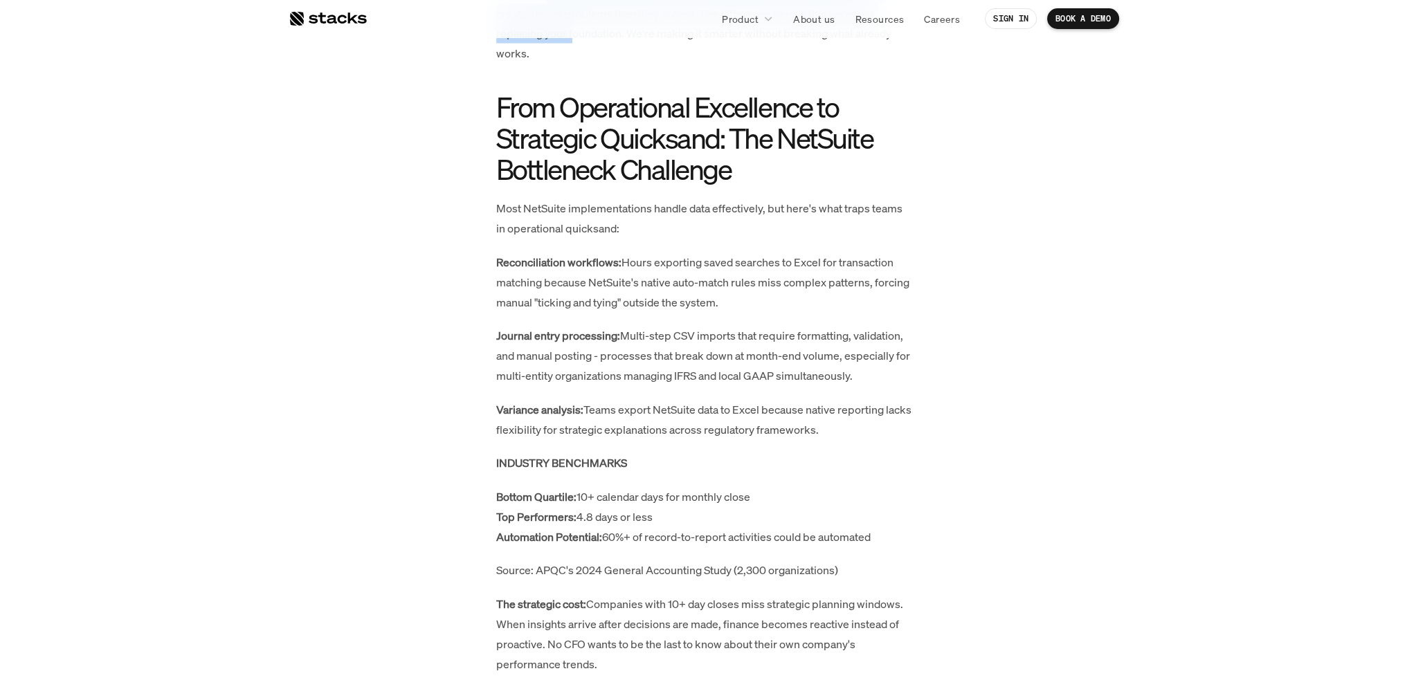
scroll to position [3930, 0]
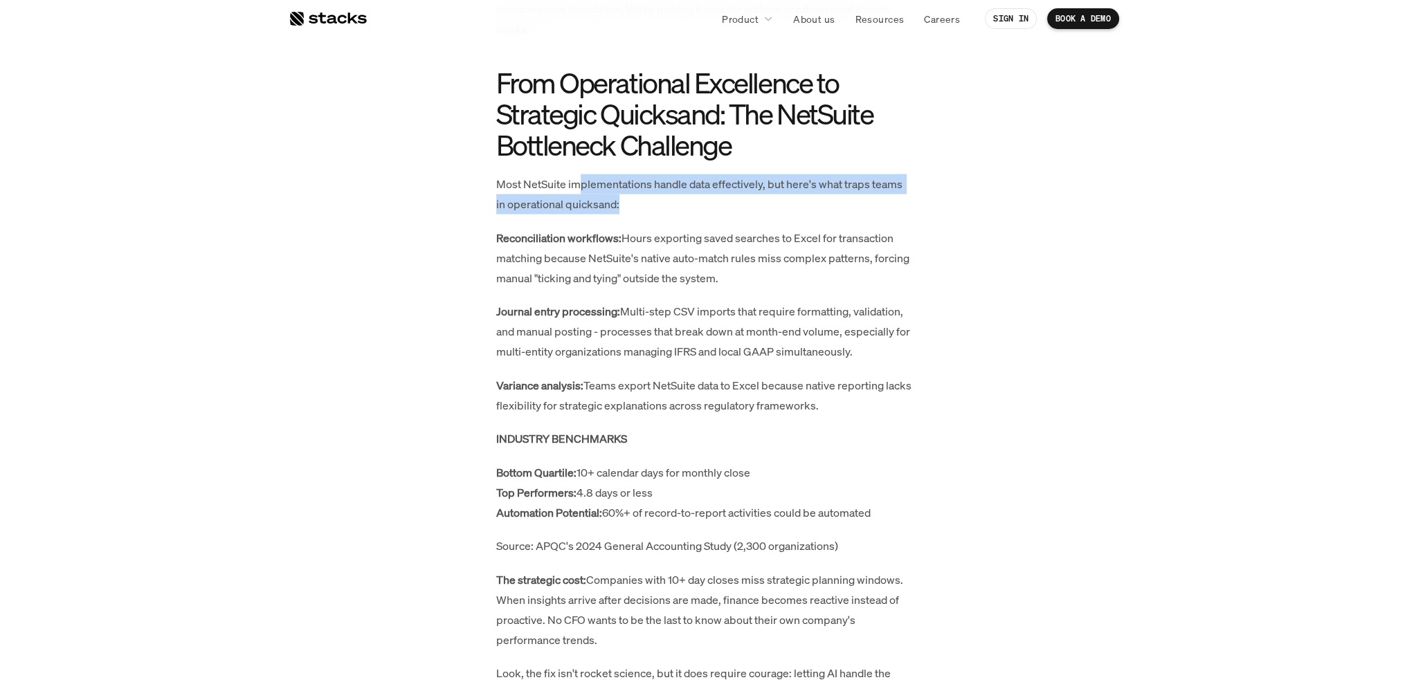
drag, startPoint x: 594, startPoint y: 175, endPoint x: 637, endPoint y: 204, distance: 51.2
click at [637, 204] on p "Most NetSuite implementations handle data effectively, but here's what traps te…" at bounding box center [703, 194] width 415 height 40
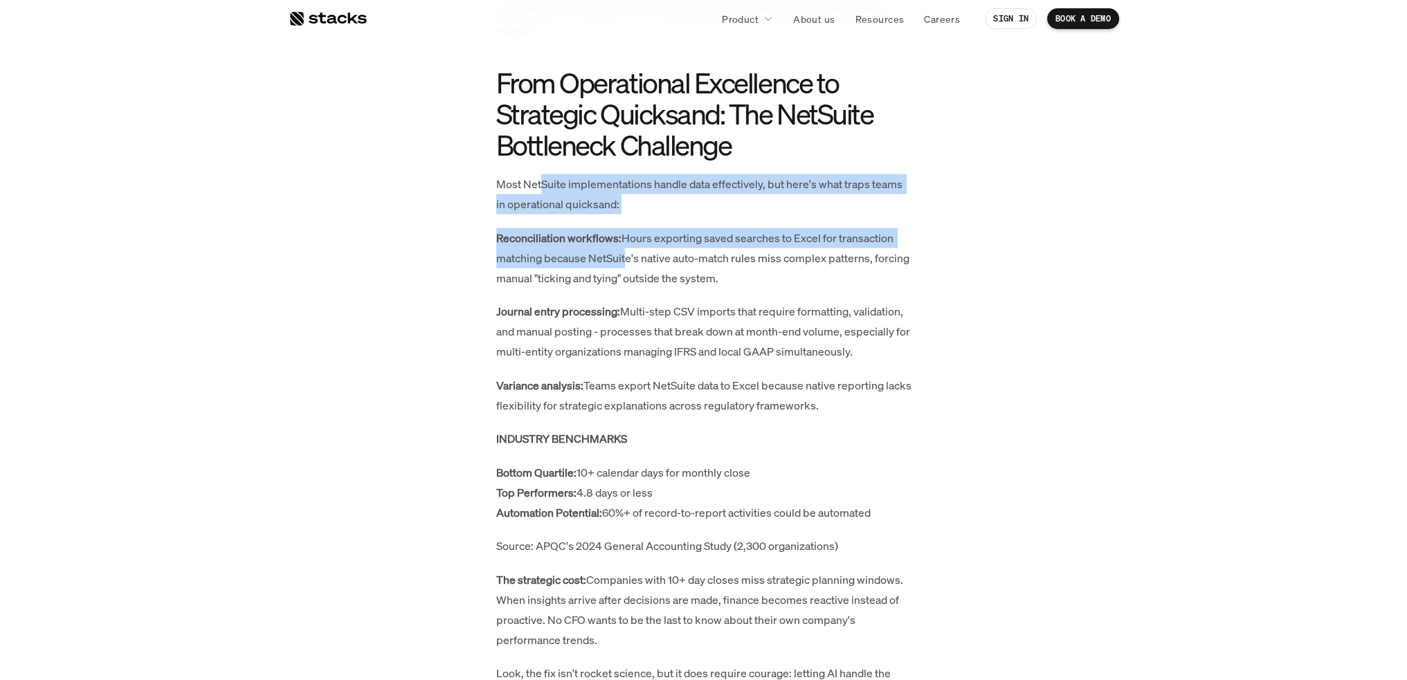
drag, startPoint x: 539, startPoint y: 185, endPoint x: 623, endPoint y: 250, distance: 106.0
click at [524, 246] on strong "Reconciliation workflows:" at bounding box center [558, 237] width 125 height 15
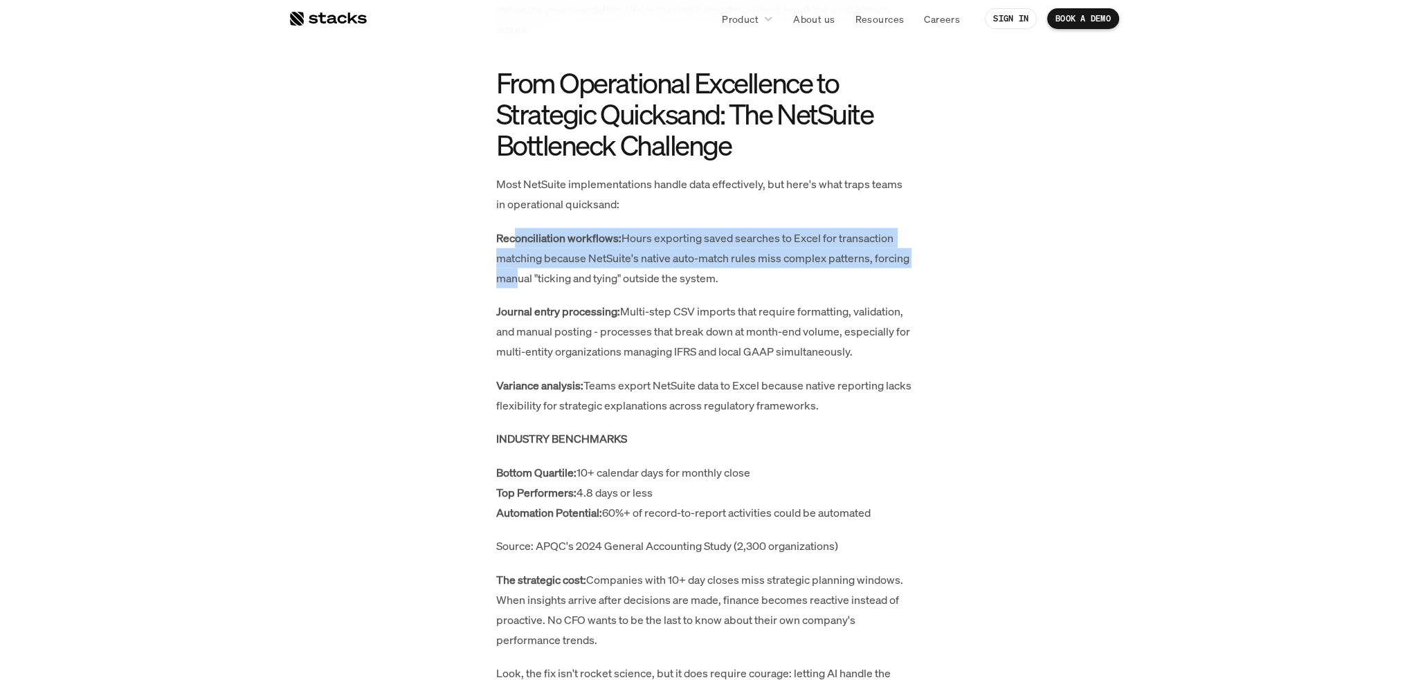
drag, startPoint x: 529, startPoint y: 240, endPoint x: 546, endPoint y: 276, distance: 39.9
click at [546, 276] on p "Reconciliation workflows: Hours exporting saved searches to Excel for transacti…" at bounding box center [703, 257] width 415 height 59
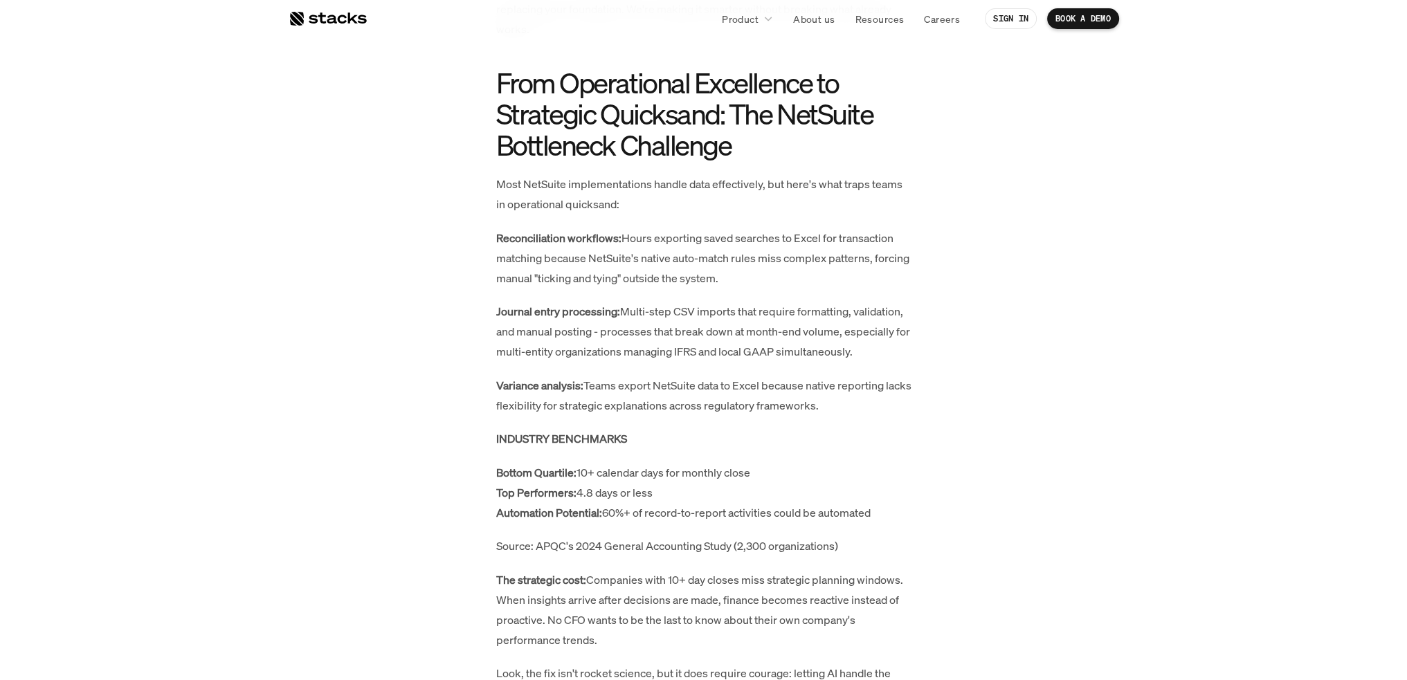
scroll to position [3999, 0]
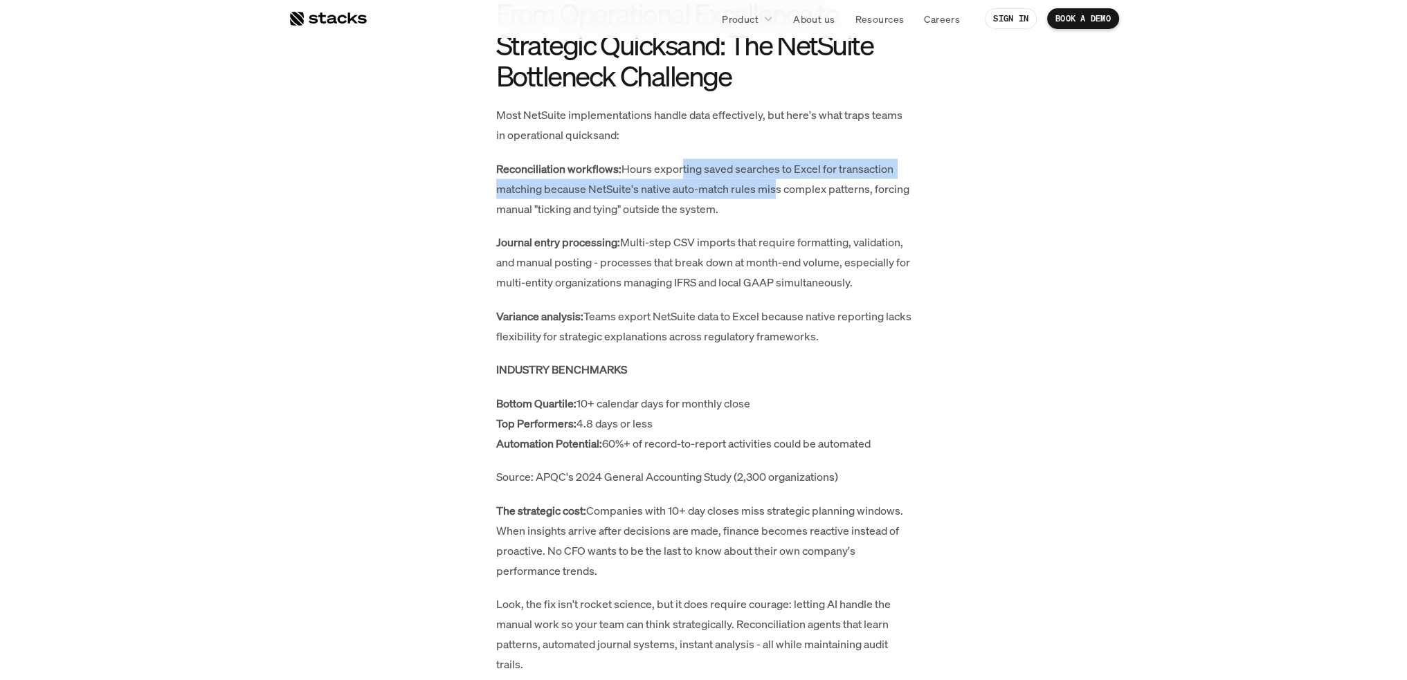
drag, startPoint x: 686, startPoint y: 165, endPoint x: 772, endPoint y: 193, distance: 90.8
click at [772, 193] on p "Reconciliation workflows: Hours exporting saved searches to Excel for transacti…" at bounding box center [703, 188] width 415 height 59
click at [708, 188] on p "Reconciliation workflows: Hours exporting saved searches to Excel for transacti…" at bounding box center [703, 188] width 415 height 59
drag, startPoint x: 676, startPoint y: 190, endPoint x: 789, endPoint y: 205, distance: 114.5
click at [789, 205] on p "Reconciliation workflows: Hours exporting saved searches to Excel for transacti…" at bounding box center [703, 188] width 415 height 59
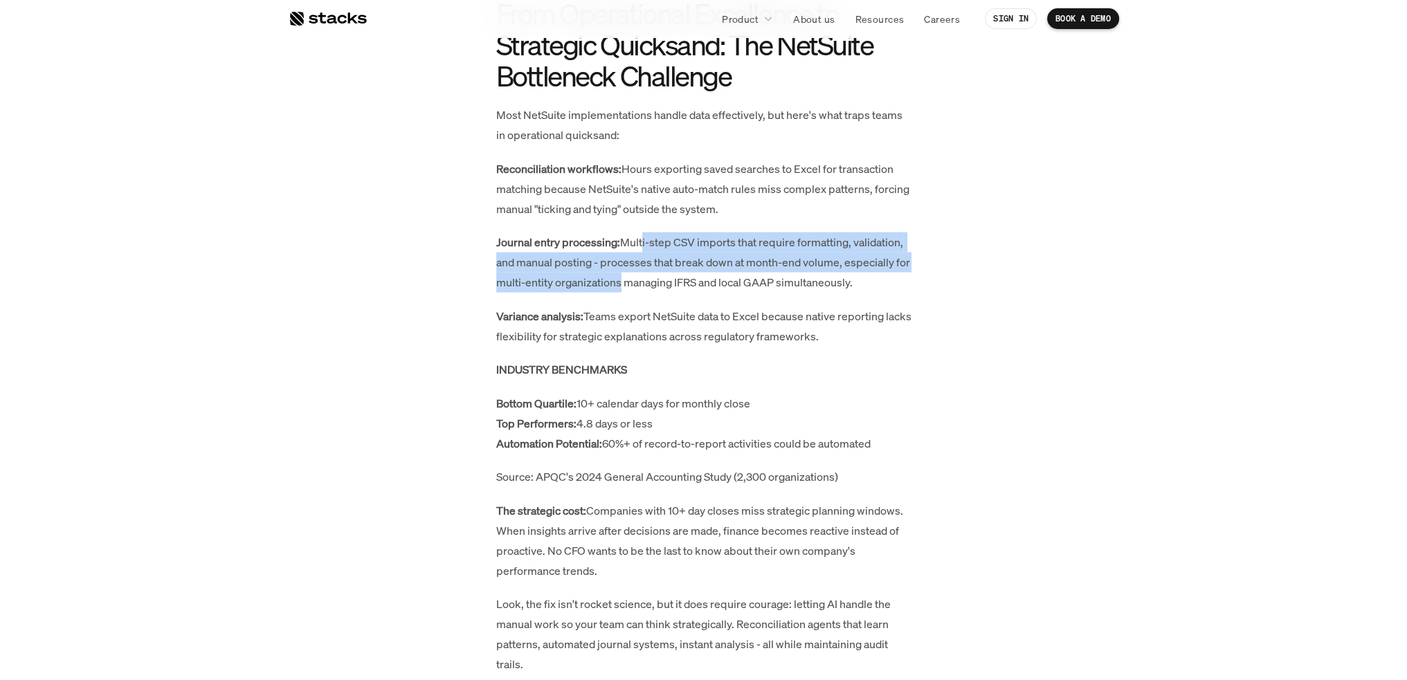
drag, startPoint x: 661, startPoint y: 243, endPoint x: 633, endPoint y: 294, distance: 58.5
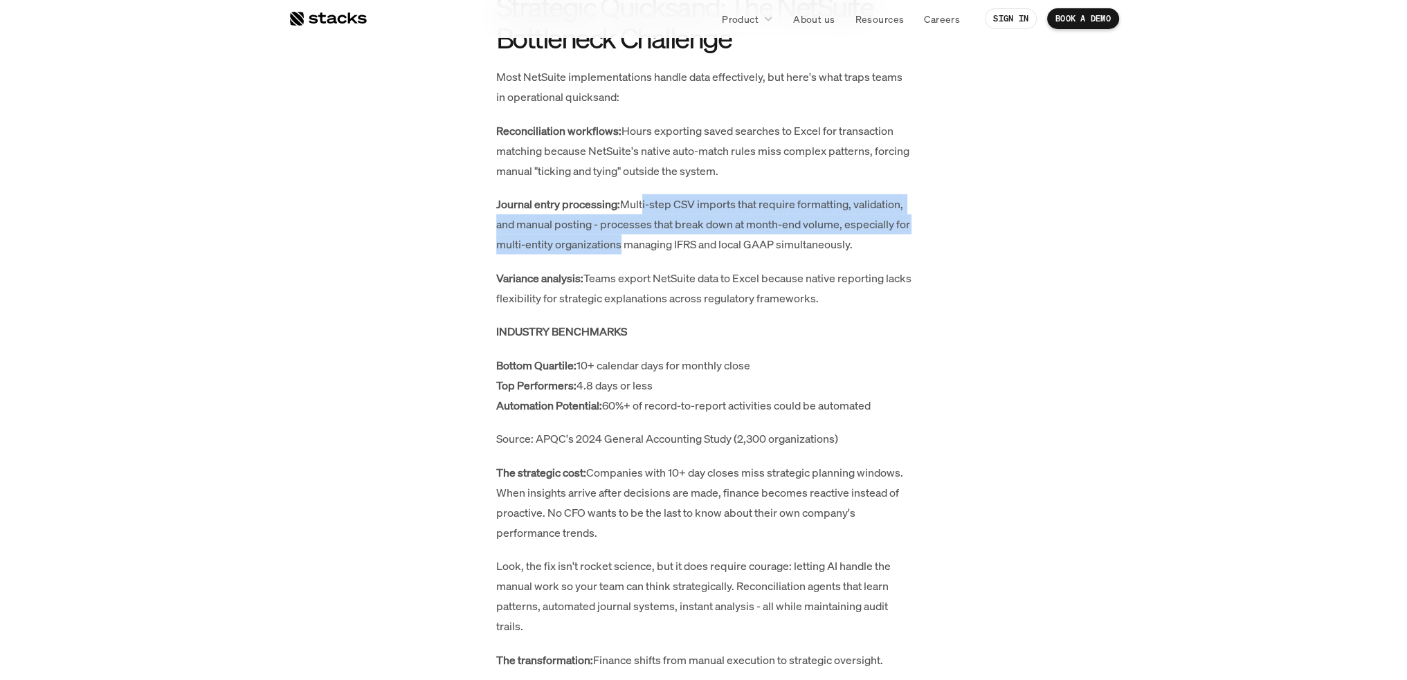
scroll to position [4068, 0]
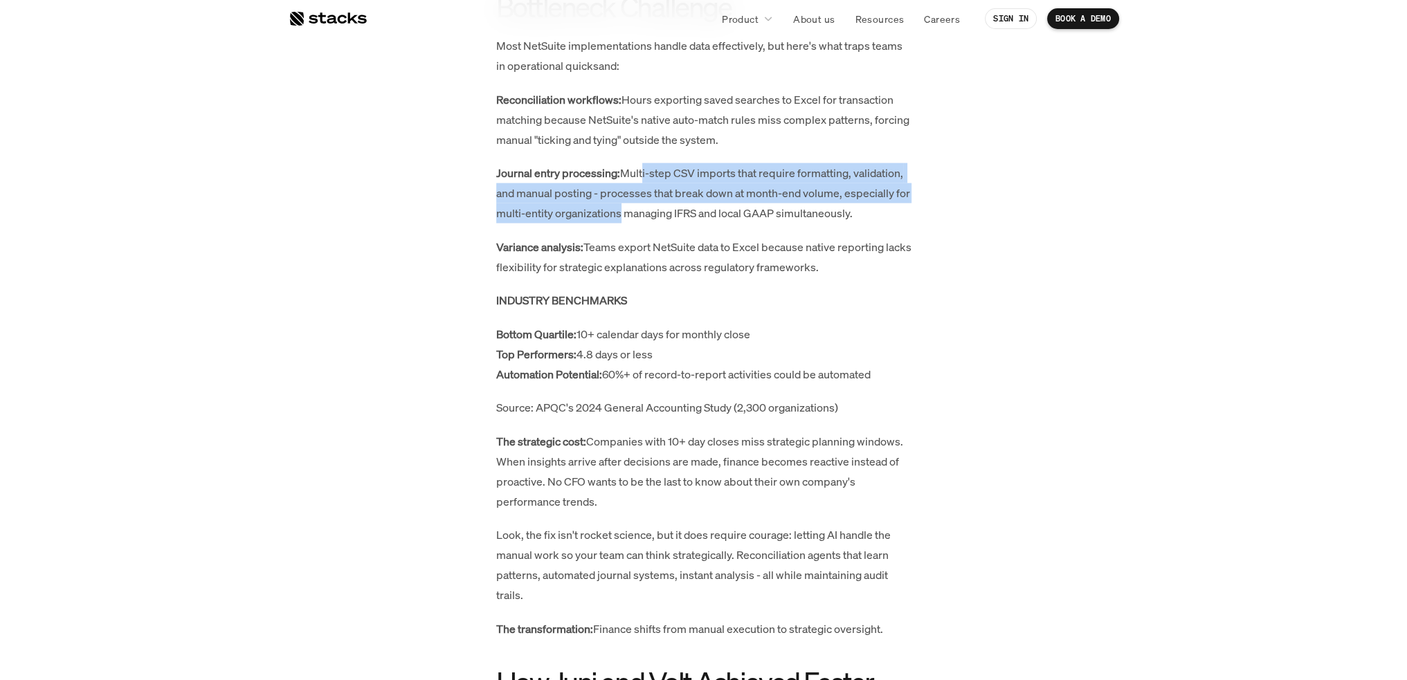
click at [547, 199] on p "Journal entry processing: Multi-step CSV imports that require formatting, valid…" at bounding box center [703, 192] width 415 height 59
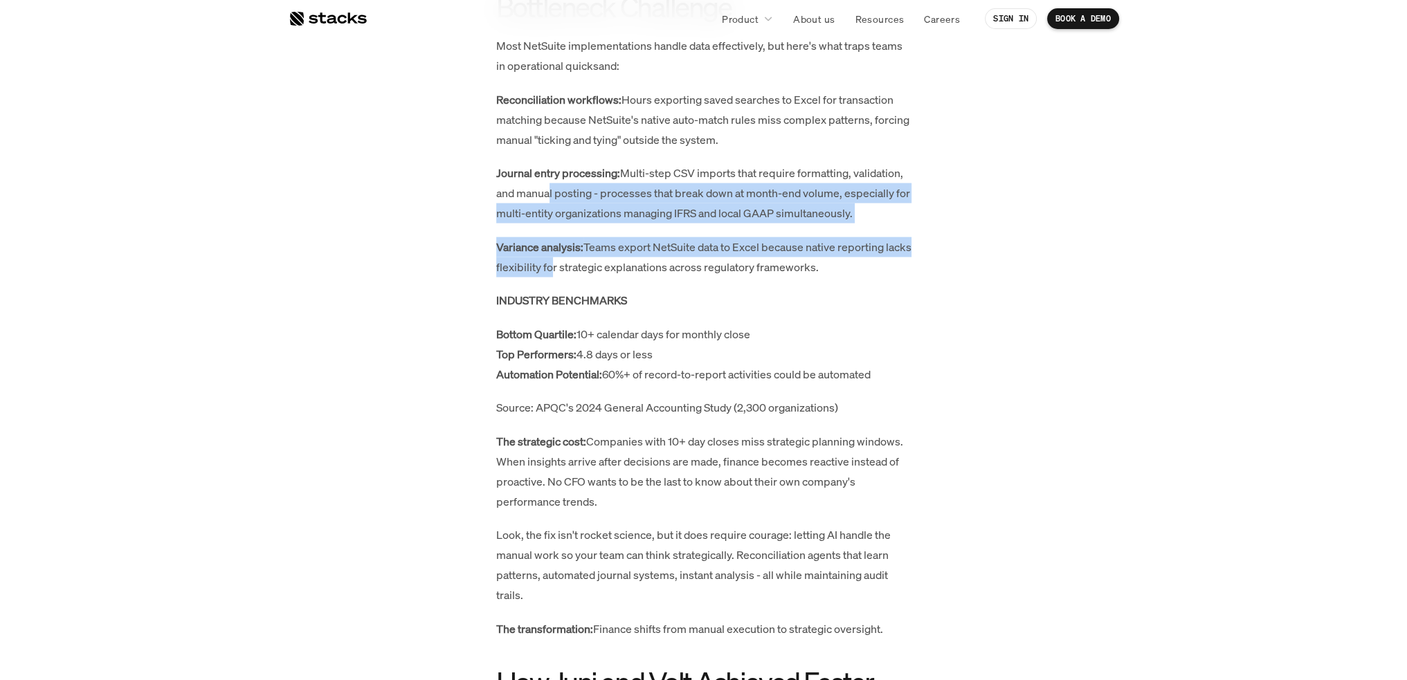
drag, startPoint x: 545, startPoint y: 196, endPoint x: 571, endPoint y: 266, distance: 74.7
click at [571, 266] on p "Variance analysis: Teams export NetSuite data to Excel because native reporting…" at bounding box center [703, 257] width 415 height 40
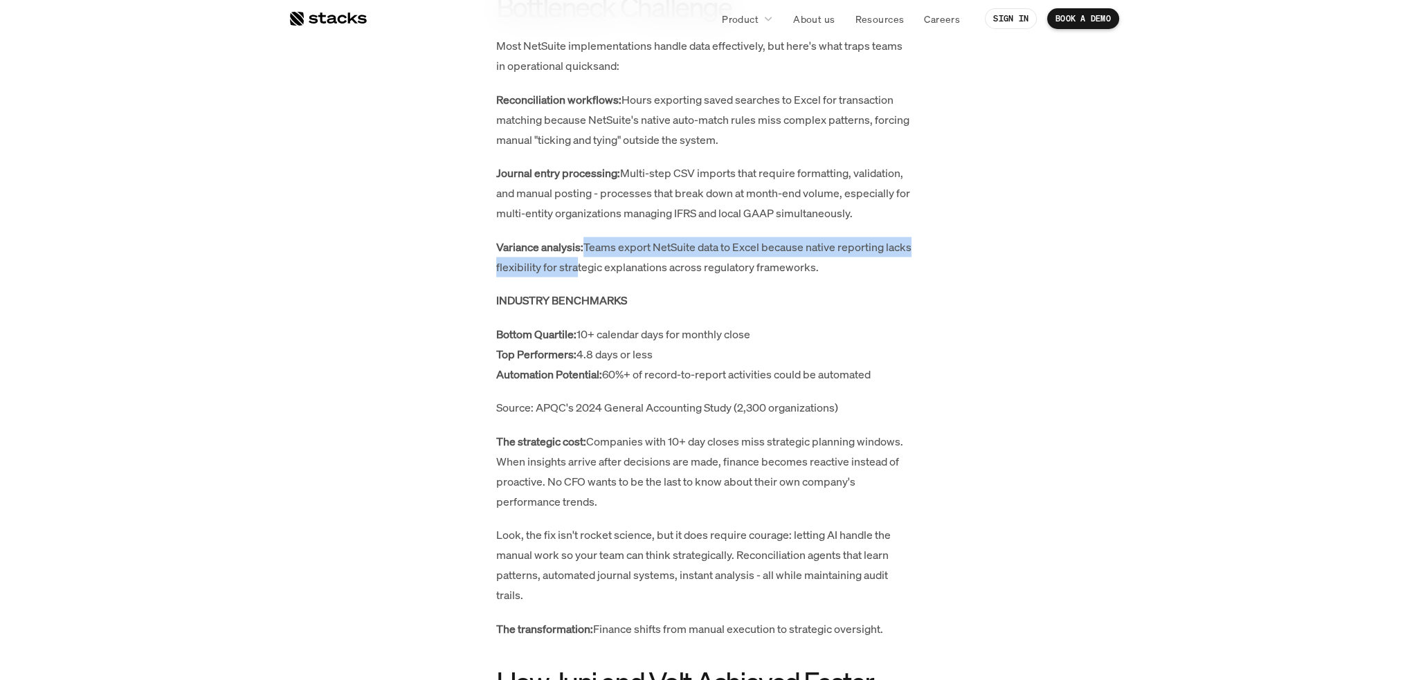
drag, startPoint x: 583, startPoint y: 249, endPoint x: 599, endPoint y: 271, distance: 27.1
click at [599, 271] on p "Variance analysis: Teams export NetSuite data to Excel because native reporting…" at bounding box center [703, 257] width 415 height 40
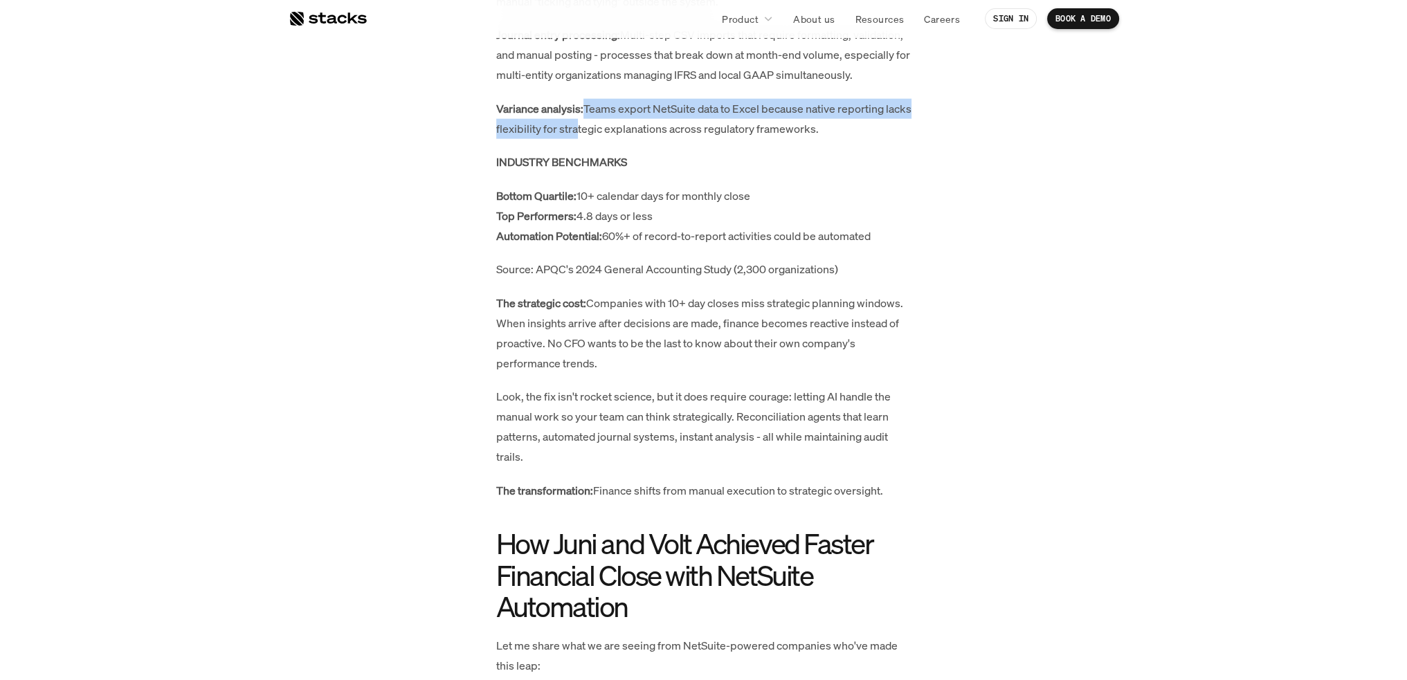
scroll to position [4276, 0]
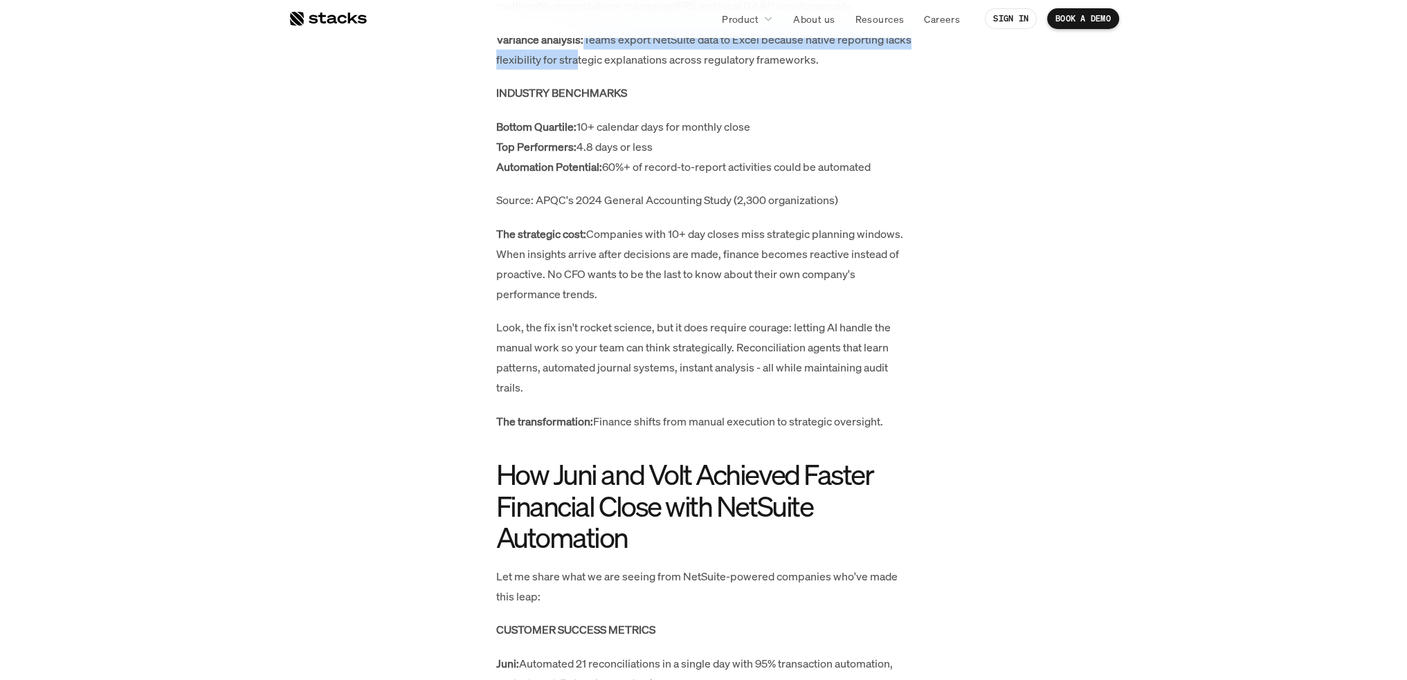
drag, startPoint x: 524, startPoint y: 257, endPoint x: 601, endPoint y: 295, distance: 85.7
click at [601, 295] on p "The strategic cost: Companies with 10+ day closes miss strategic planning windo…" at bounding box center [703, 264] width 415 height 80
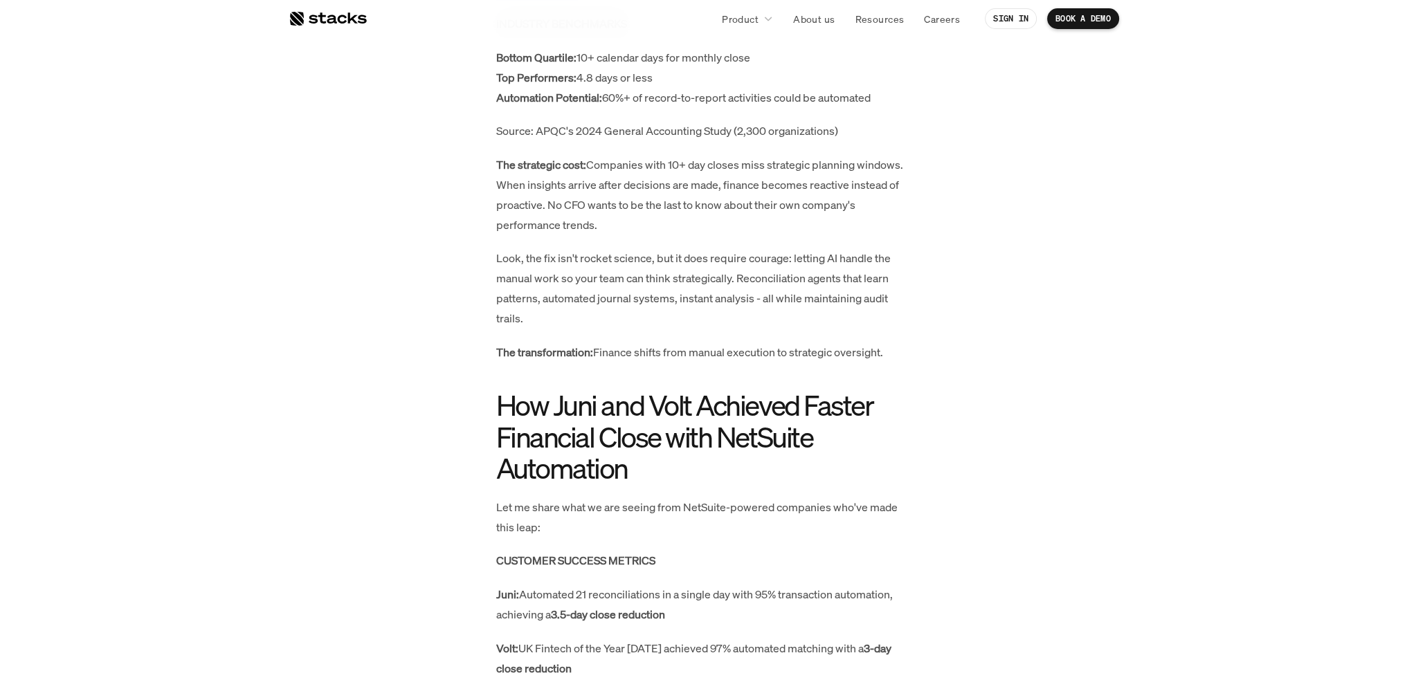
click at [648, 187] on p "The strategic cost: Companies with 10+ day closes miss strategic planning windo…" at bounding box center [703, 195] width 415 height 80
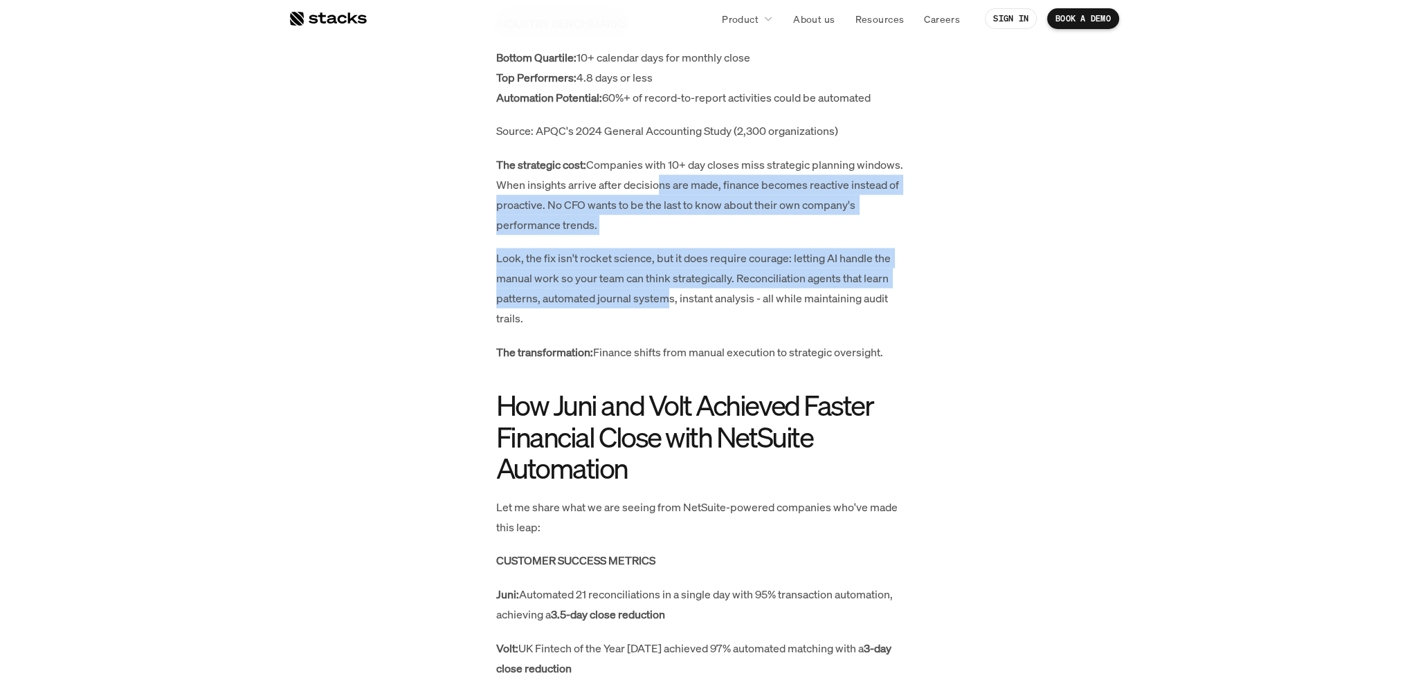
drag, startPoint x: 671, startPoint y: 193, endPoint x: 666, endPoint y: 293, distance: 99.7
click at [525, 267] on p "Look, the fix isn't rocket science, but it does require courage: letting AI han…" at bounding box center [703, 288] width 415 height 80
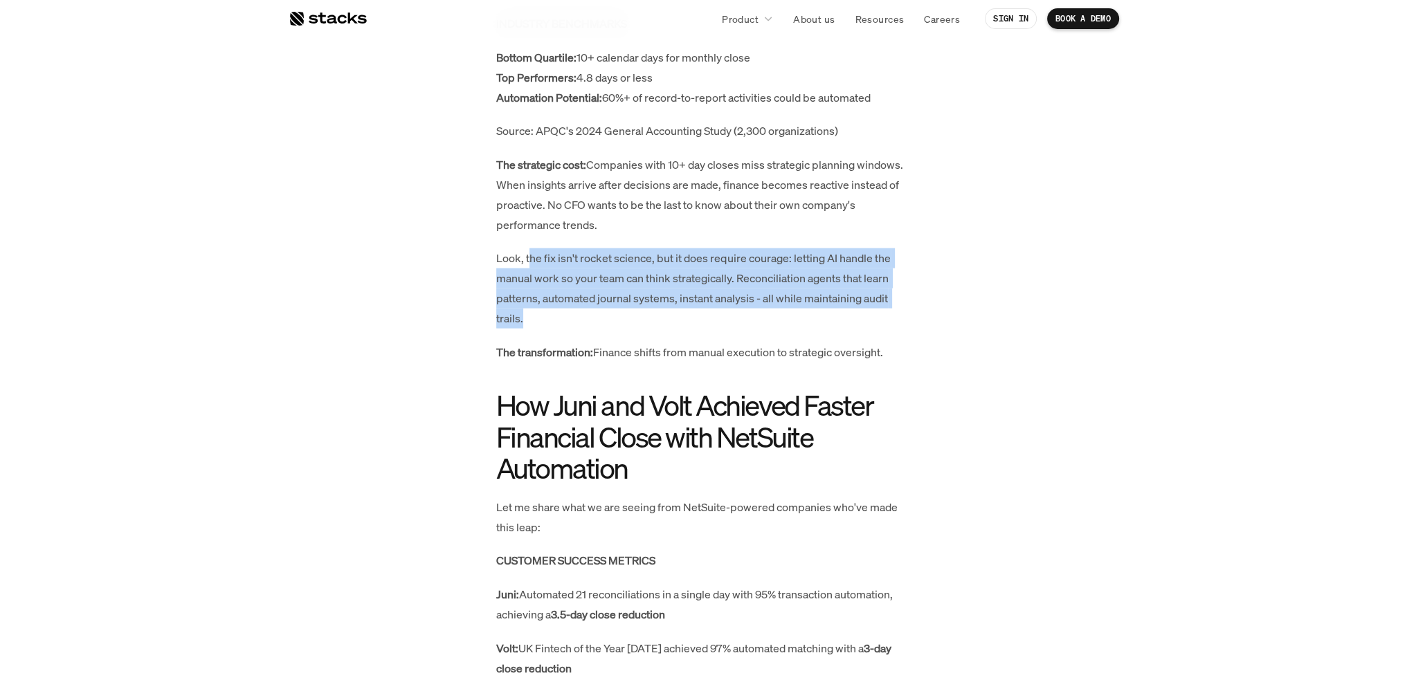
drag, startPoint x: 531, startPoint y: 261, endPoint x: 542, endPoint y: 318, distance: 57.7
click at [542, 318] on p "Look, the fix isn't rocket science, but it does require courage: letting AI han…" at bounding box center [703, 288] width 415 height 80
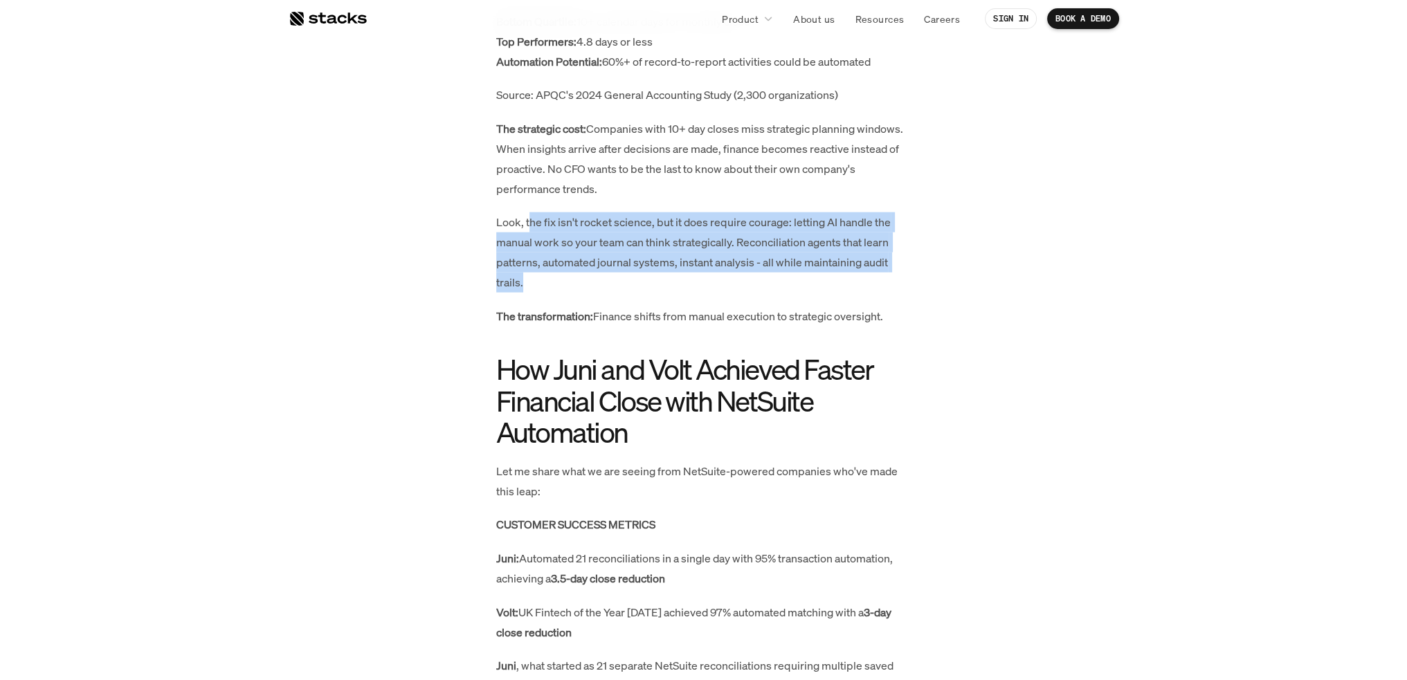
scroll to position [4414, 0]
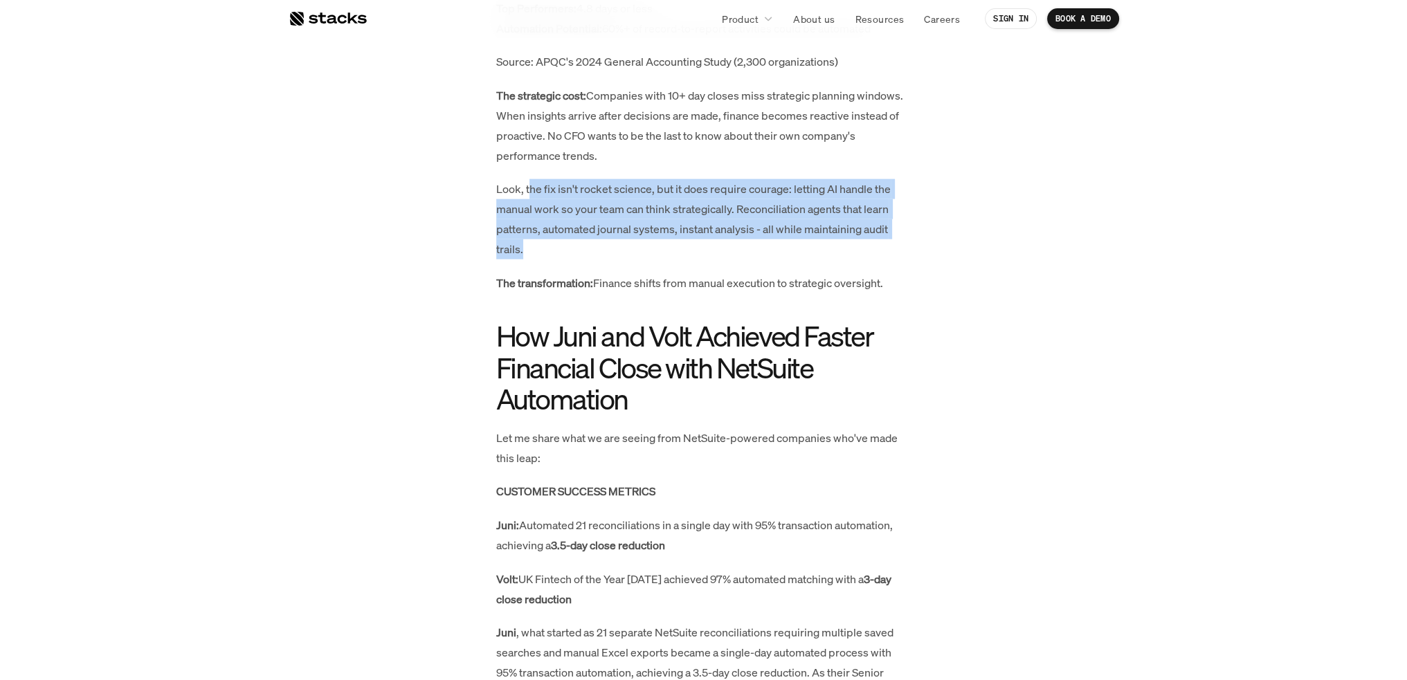
click at [592, 200] on p "Look, the fix isn't rocket science, but it does require courage: letting AI han…" at bounding box center [703, 219] width 415 height 80
drag, startPoint x: 616, startPoint y: 192, endPoint x: 668, endPoint y: 245, distance: 73.9
click at [668, 245] on p "Look, the fix isn't rocket science, but it does require courage: letting AI han…" at bounding box center [703, 219] width 415 height 80
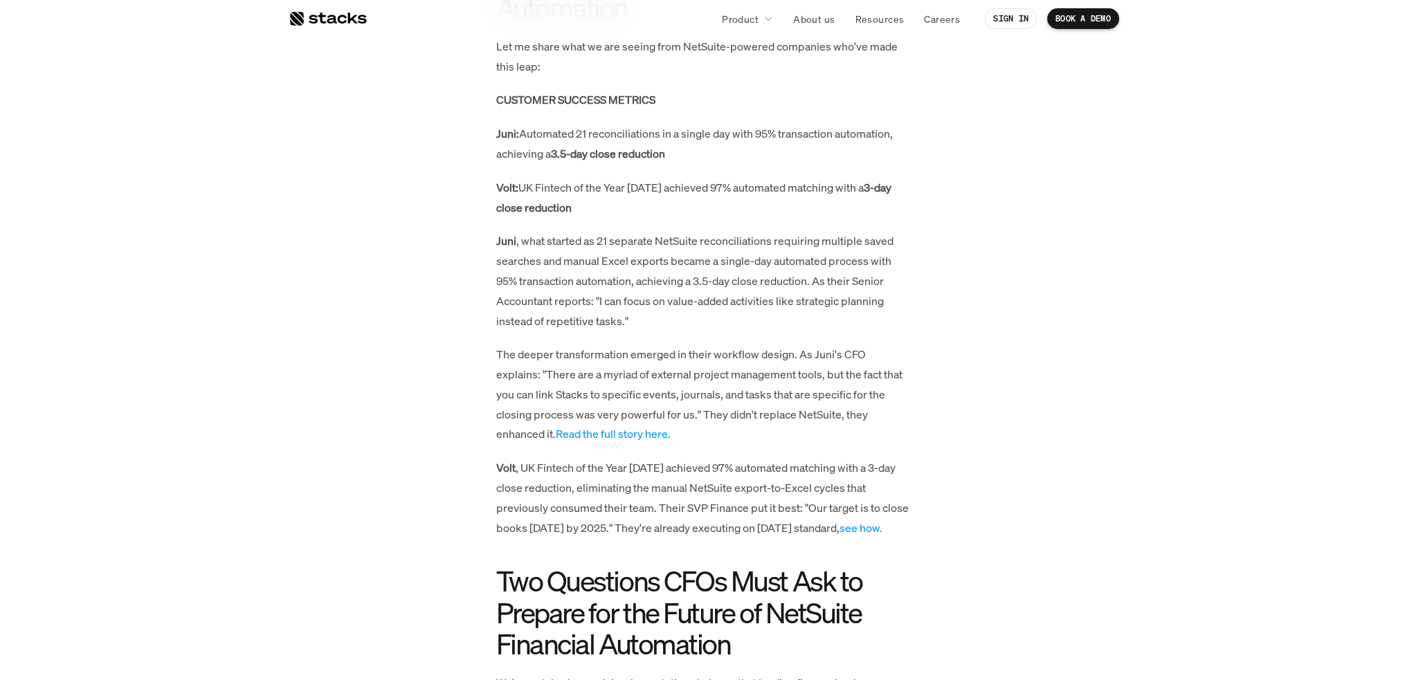
scroll to position [4829, 0]
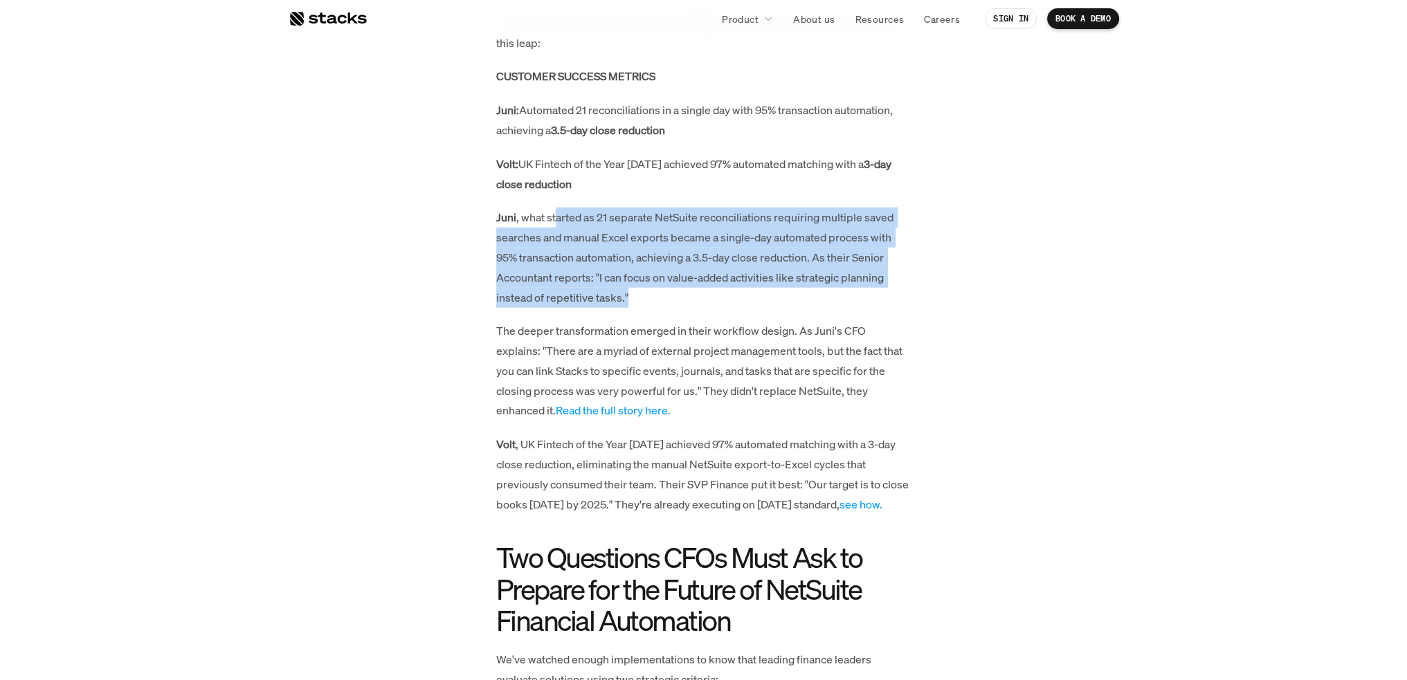
drag, startPoint x: 553, startPoint y: 218, endPoint x: 589, endPoint y: 299, distance: 88.6
click at [639, 304] on p "Juni , what started as 21 separate NetSuite reconciliations requiring multiple …" at bounding box center [703, 258] width 415 height 100
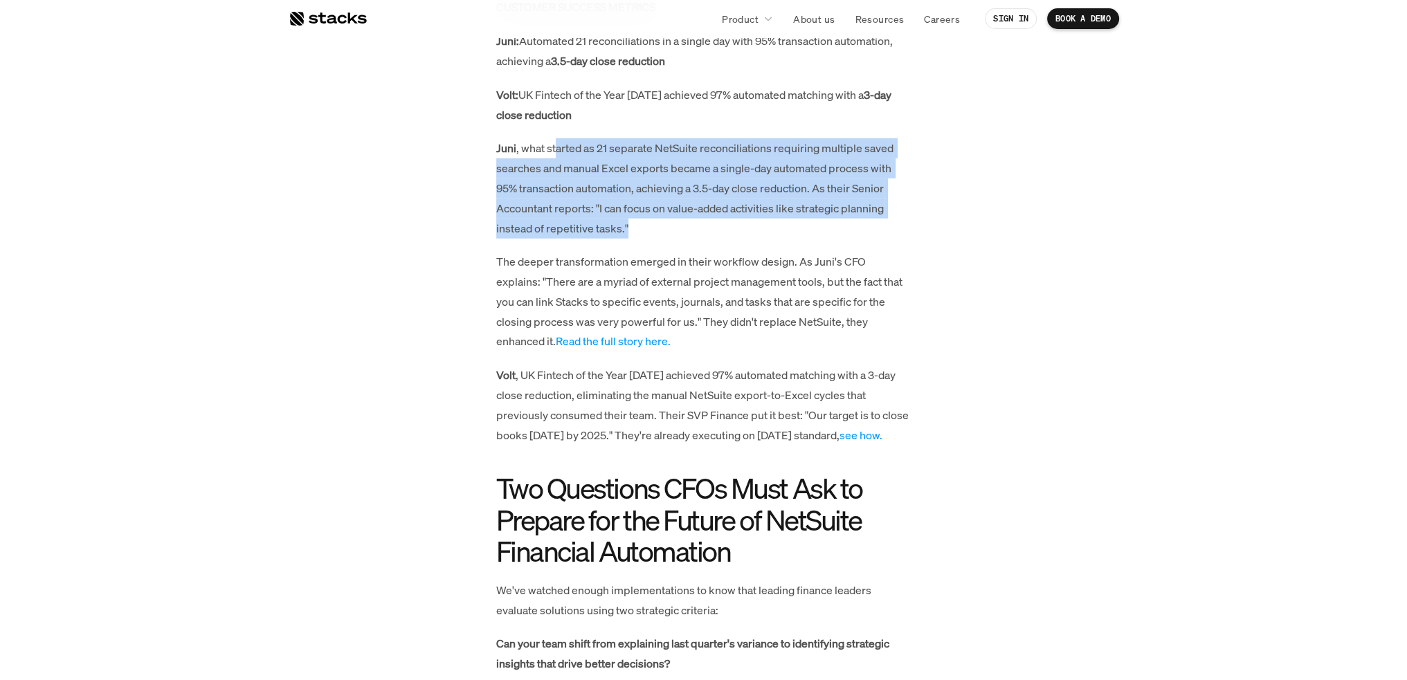
scroll to position [4967, 0]
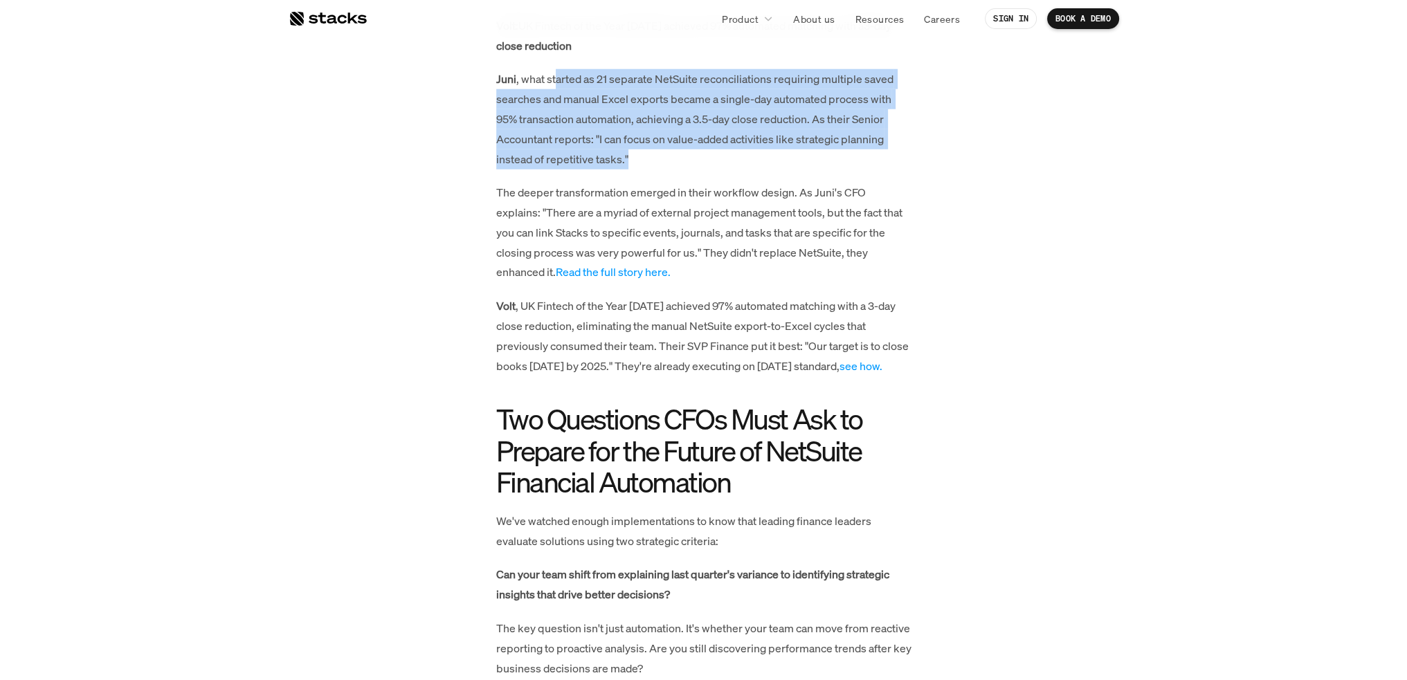
drag, startPoint x: 555, startPoint y: 192, endPoint x: 910, endPoint y: 248, distance: 360.0
click at [910, 248] on p "The deeper transformation emerged in their workflow design. As Juni's CFO expla…" at bounding box center [703, 233] width 415 height 100
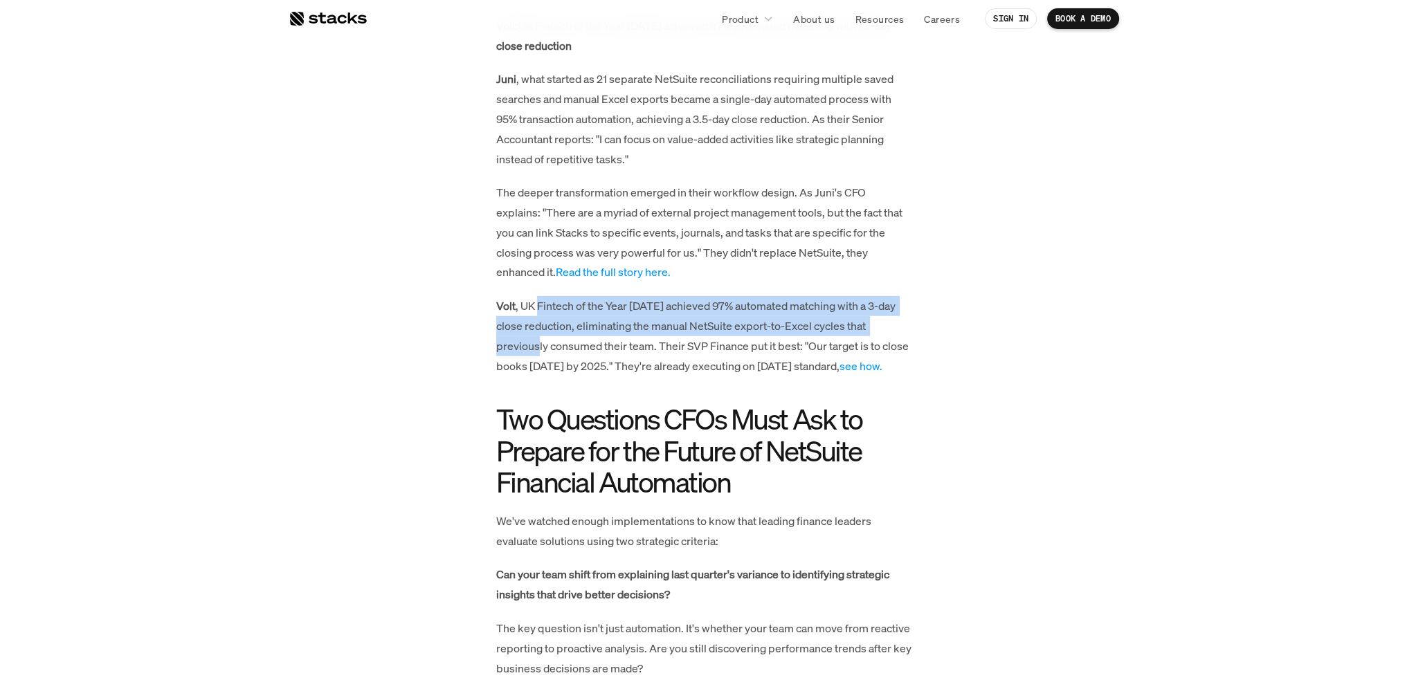
drag, startPoint x: 537, startPoint y: 305, endPoint x: 545, endPoint y: 354, distance: 49.1
click at [545, 354] on p "Volt , UK Fintech of the Year 2024 achieved 97% automated matching with a 3-day…" at bounding box center [703, 336] width 415 height 80
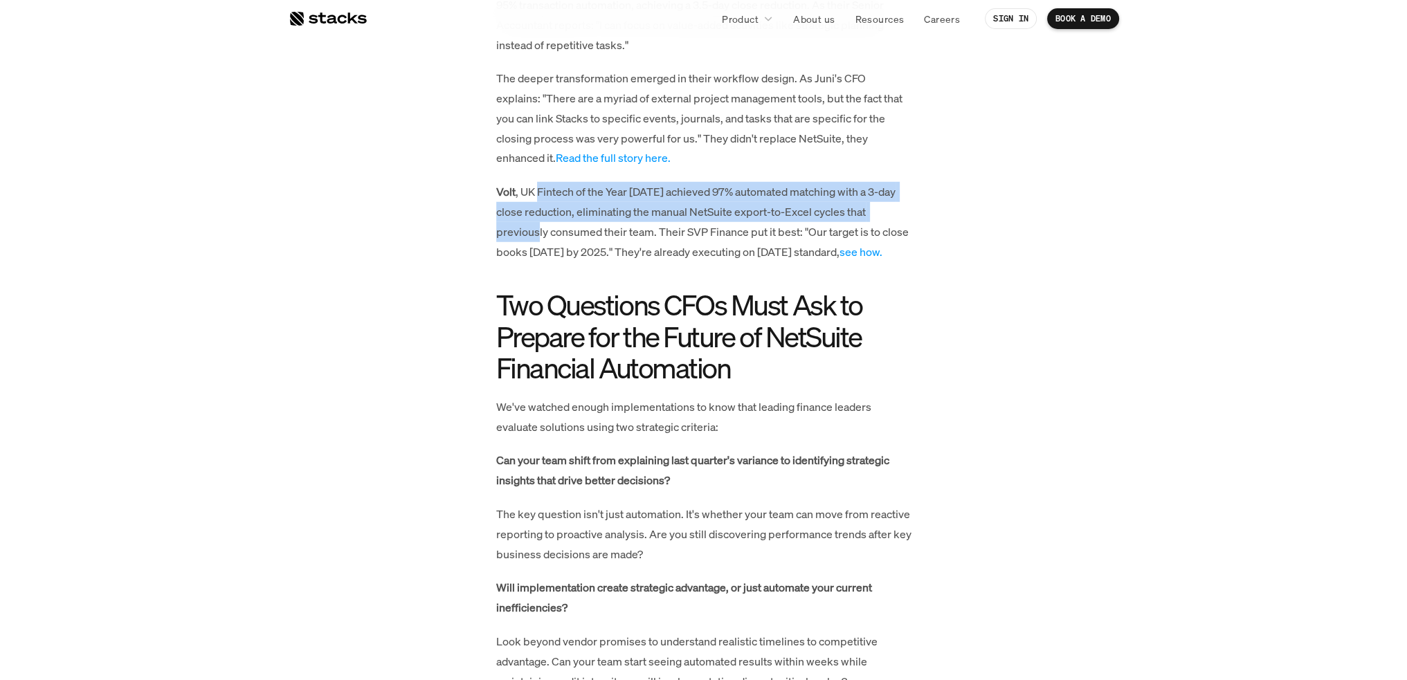
scroll to position [5106, 0]
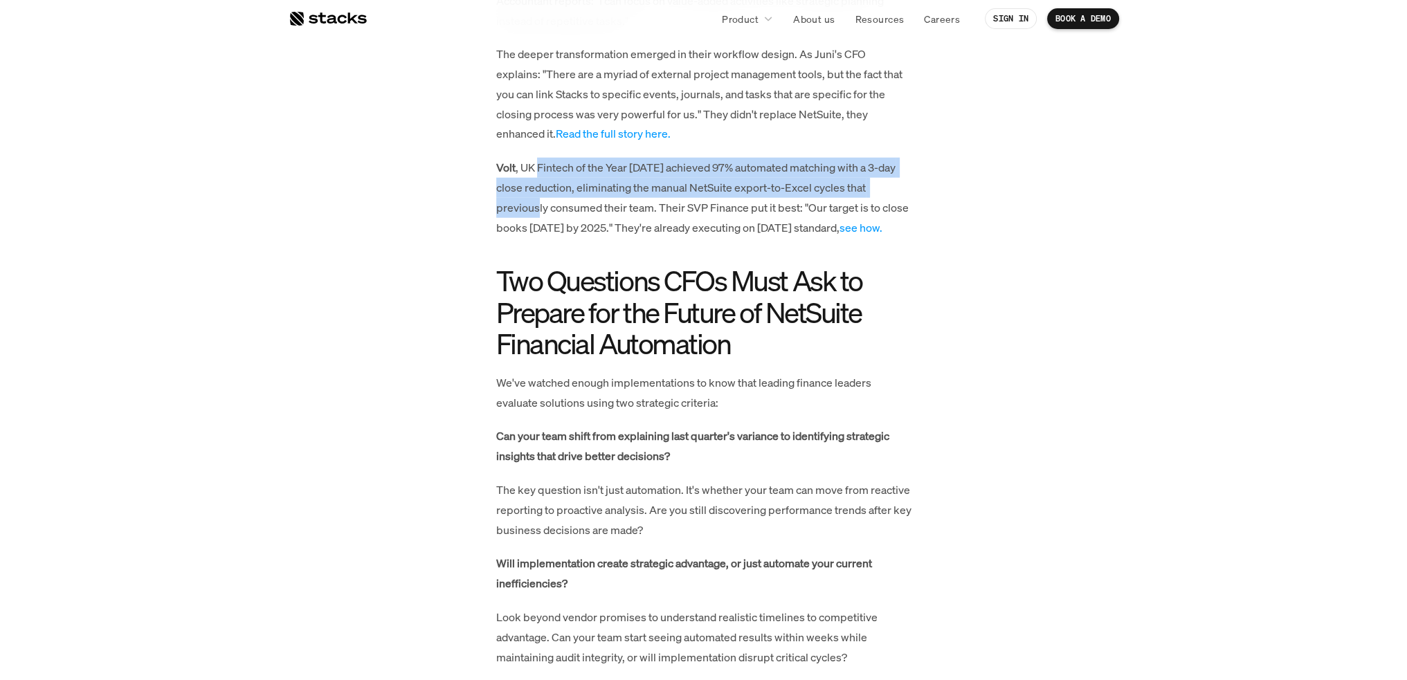
click at [588, 168] on p "Volt , UK Fintech of the Year 2024 achieved 97% automated matching with a 3-day…" at bounding box center [703, 198] width 415 height 80
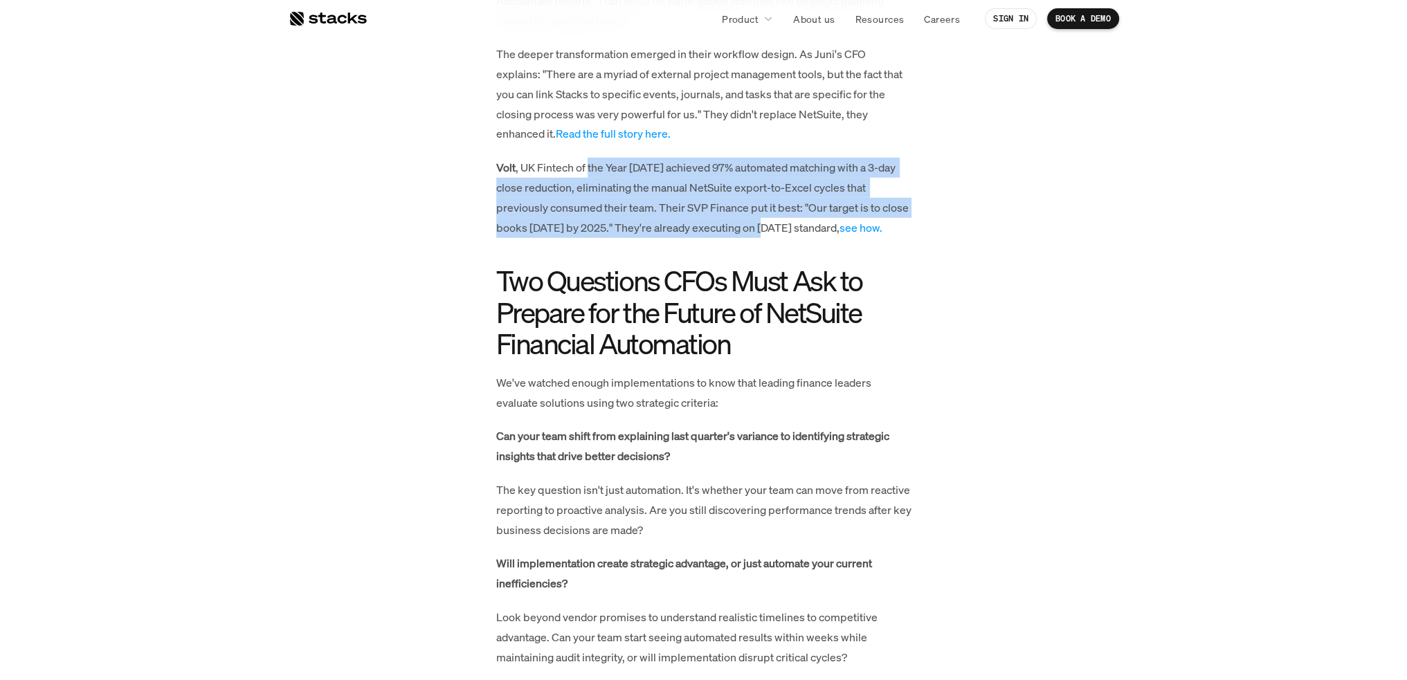
drag, startPoint x: 588, startPoint y: 167, endPoint x: 724, endPoint y: 223, distance: 147.4
click at [724, 223] on p "Volt , UK Fintech of the Year 2024 achieved 97% automated matching with a 3-day…" at bounding box center [703, 198] width 415 height 80
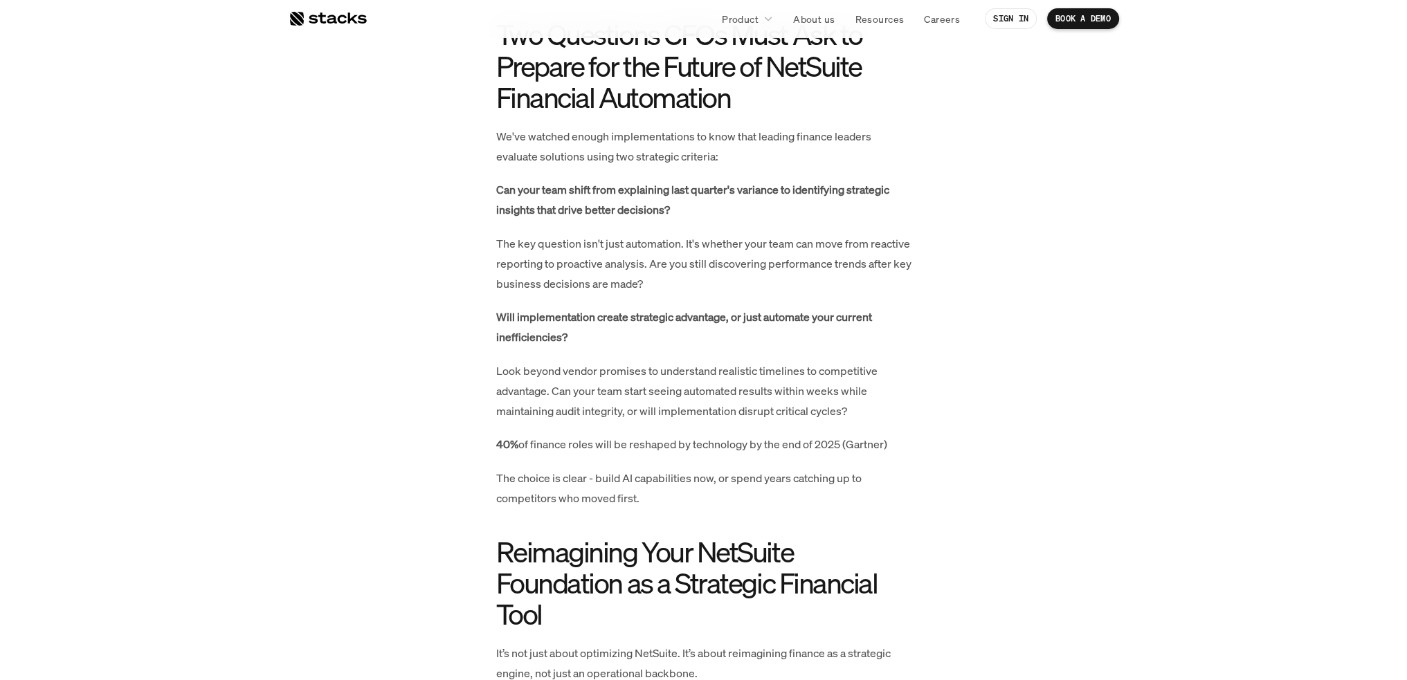
scroll to position [5383, 0]
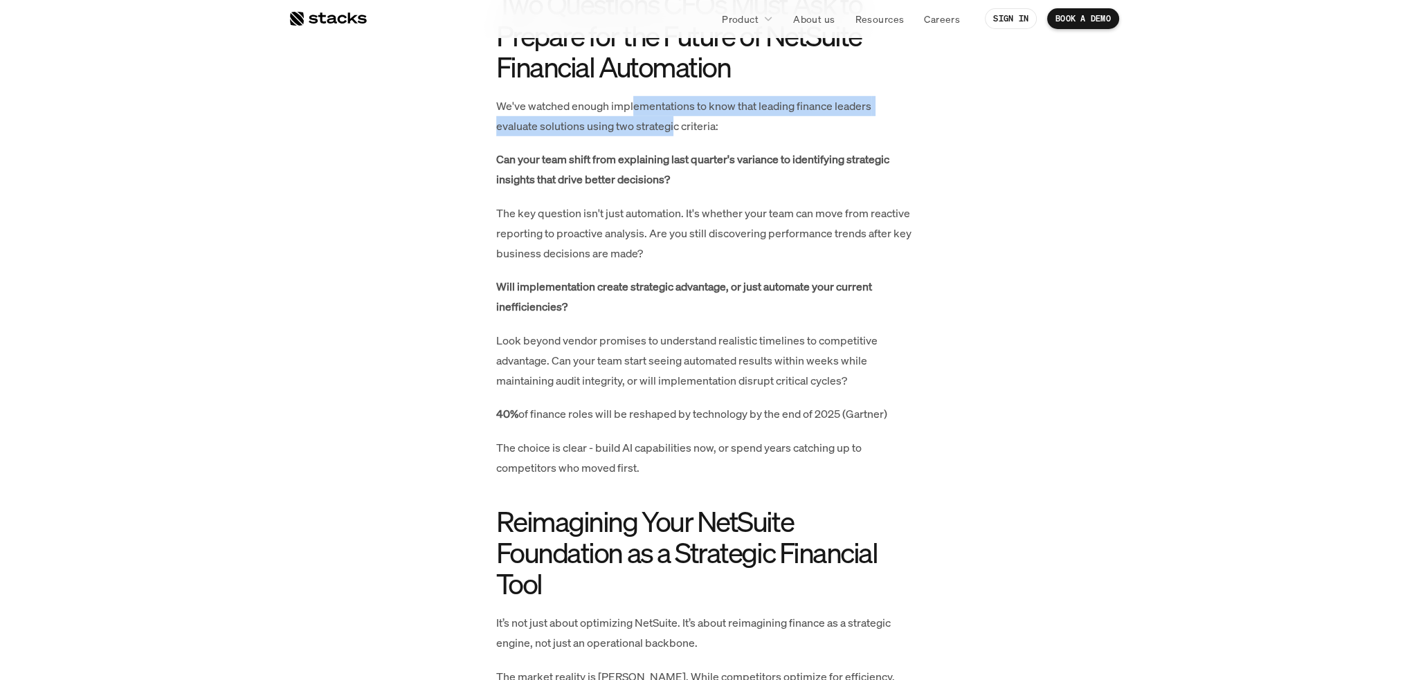
drag, startPoint x: 667, startPoint y: 136, endPoint x: 675, endPoint y: 143, distance: 10.8
click at [675, 136] on p "We've watched enough implementations to know that leading finance leaders evalu…" at bounding box center [703, 116] width 415 height 40
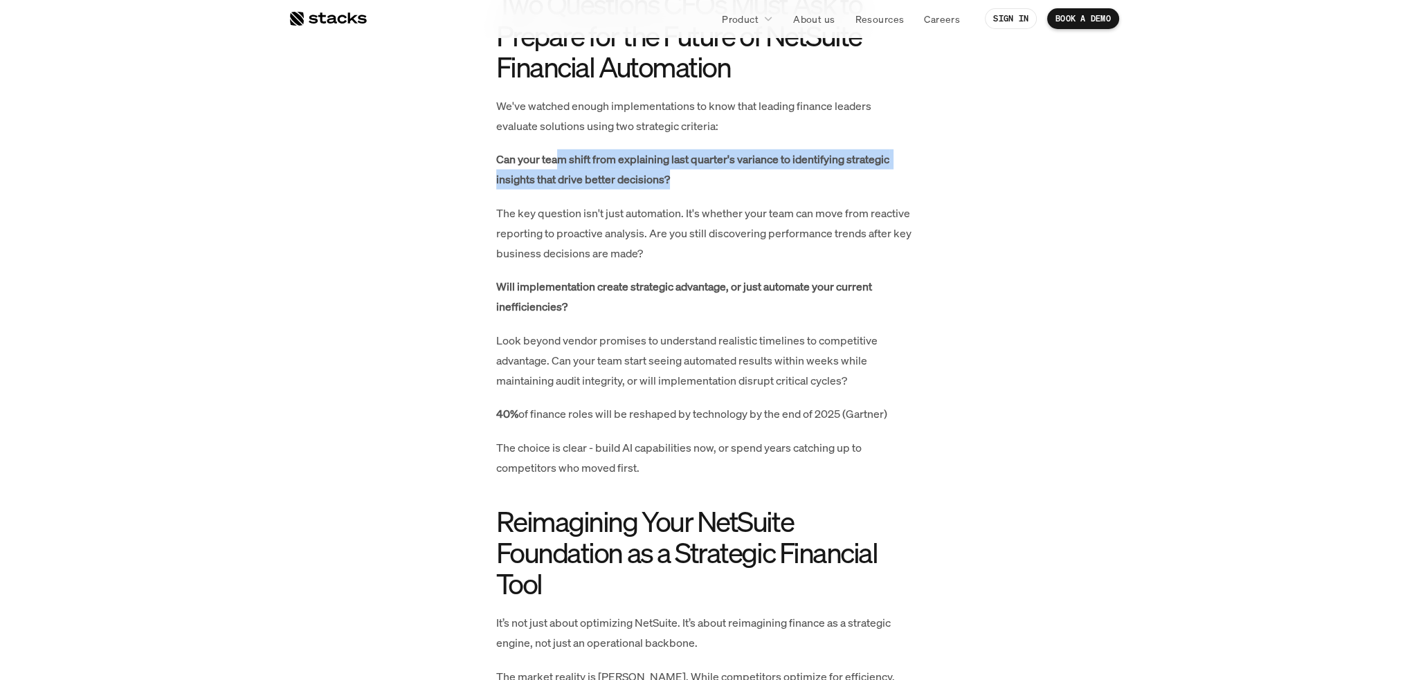
drag, startPoint x: 557, startPoint y: 176, endPoint x: 758, endPoint y: 204, distance: 202.5
click at [758, 190] on p "Can your team shift from explaining last quarter's variance to identifying stra…" at bounding box center [703, 169] width 415 height 40
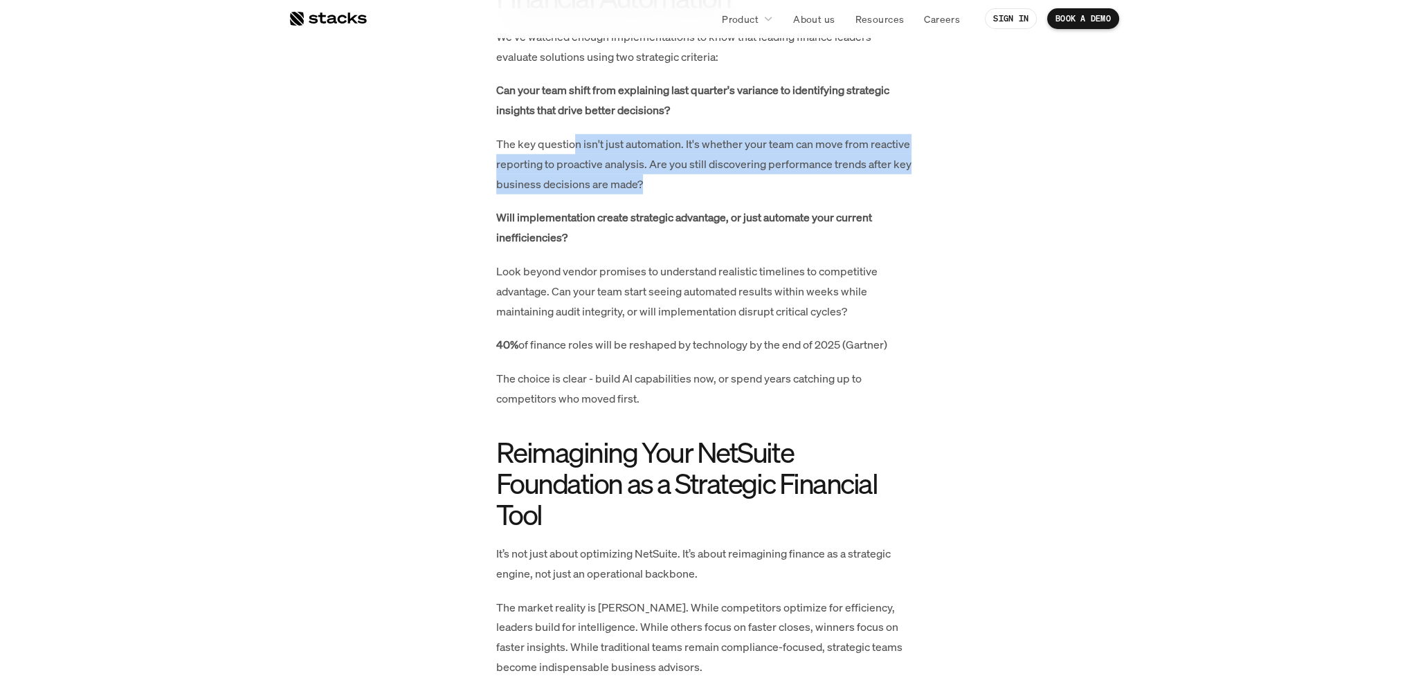
drag, startPoint x: 571, startPoint y: 164, endPoint x: 721, endPoint y: 205, distance: 155.6
click at [721, 194] on p "The key question isn't just automation. It's whether your team can move from re…" at bounding box center [703, 163] width 415 height 59
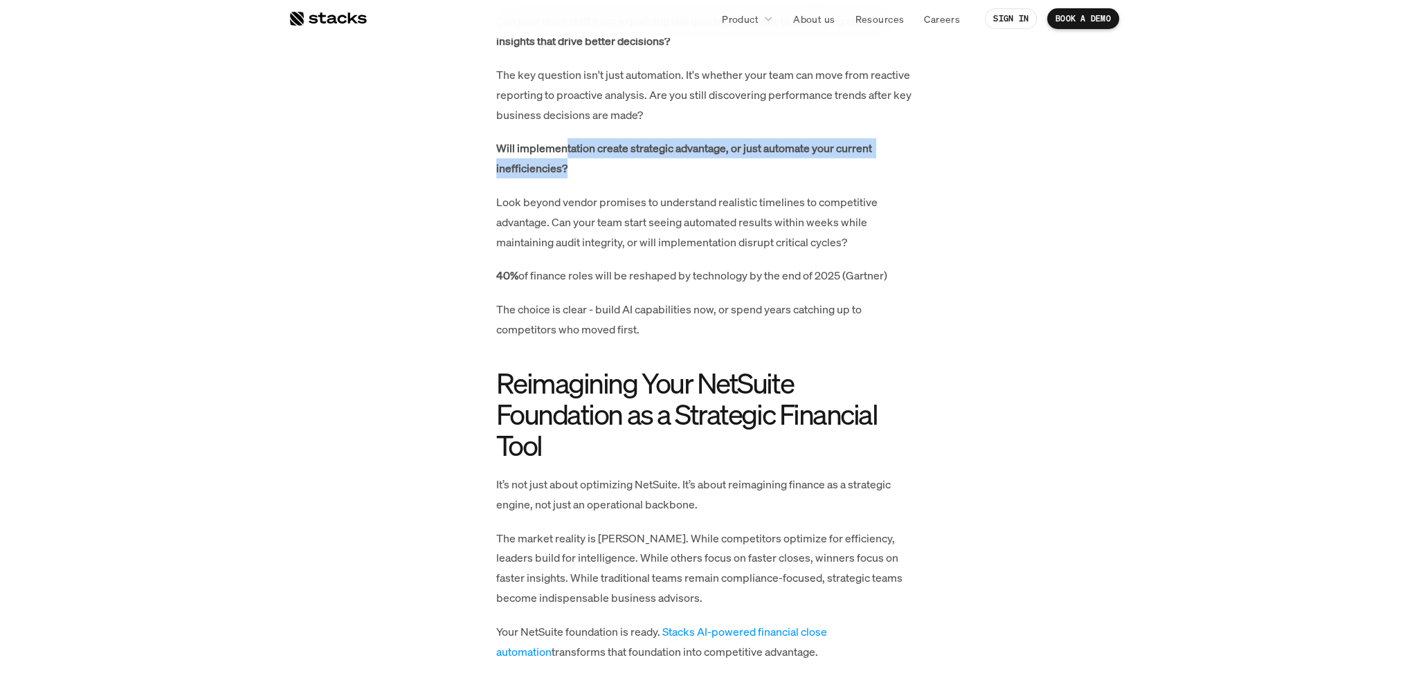
drag, startPoint x: 563, startPoint y: 164, endPoint x: 601, endPoint y: 186, distance: 43.4
click at [601, 178] on p "Will implementation create strategic advantage, or just automate your current i…" at bounding box center [703, 158] width 415 height 40
drag, startPoint x: 538, startPoint y: 169, endPoint x: 594, endPoint y: 197, distance: 62.2
click at [594, 178] on p "Will implementation create strategic advantage, or just automate your current i…" at bounding box center [703, 158] width 415 height 40
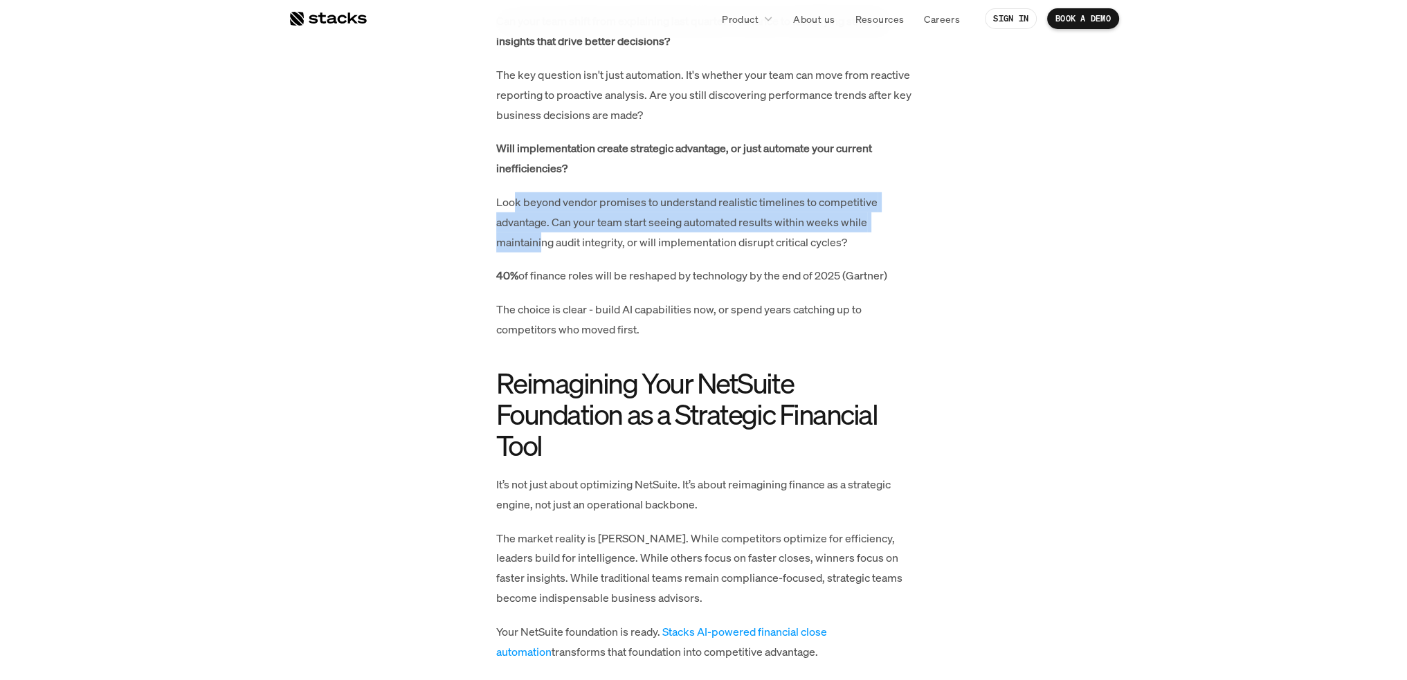
drag, startPoint x: 515, startPoint y: 222, endPoint x: 540, endPoint y: 257, distance: 42.6
click at [540, 252] on p "Look beyond vendor promises to understand realistic timelines to competitive ad…" at bounding box center [703, 221] width 415 height 59
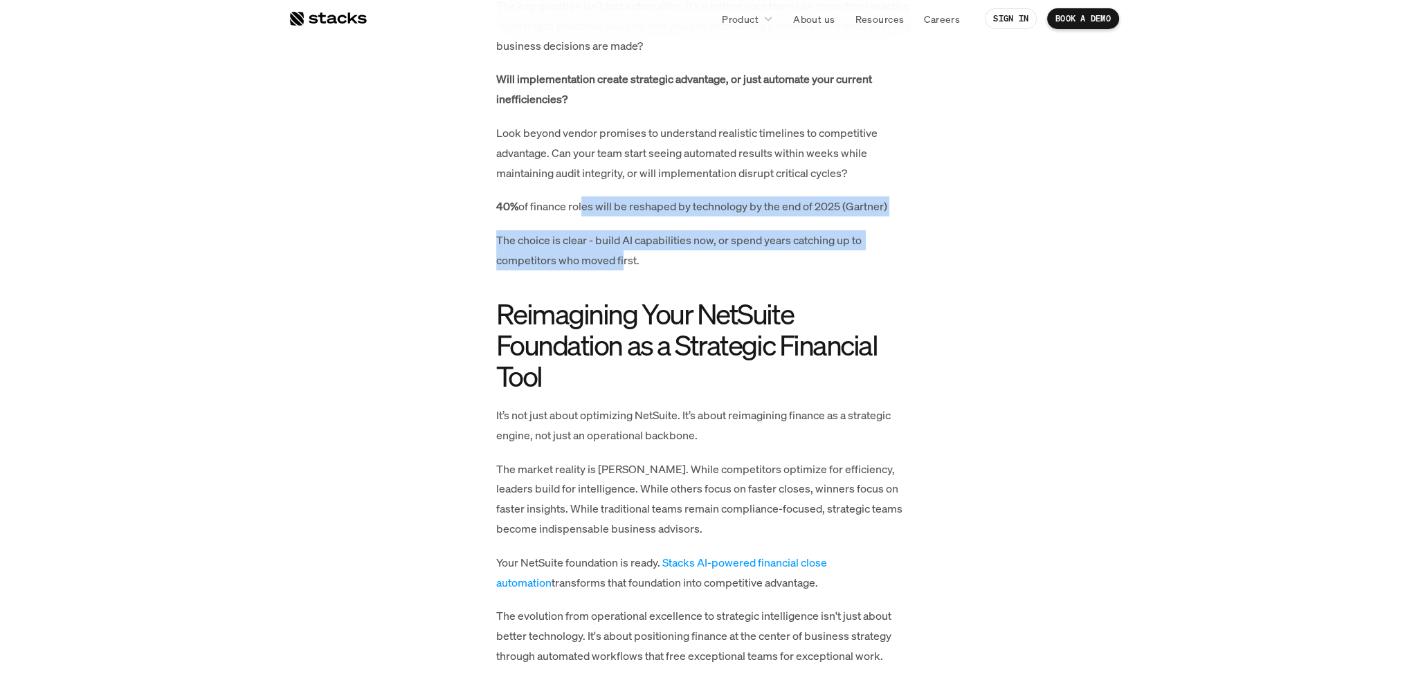
drag, startPoint x: 619, startPoint y: 229, endPoint x: 623, endPoint y: 280, distance: 50.7
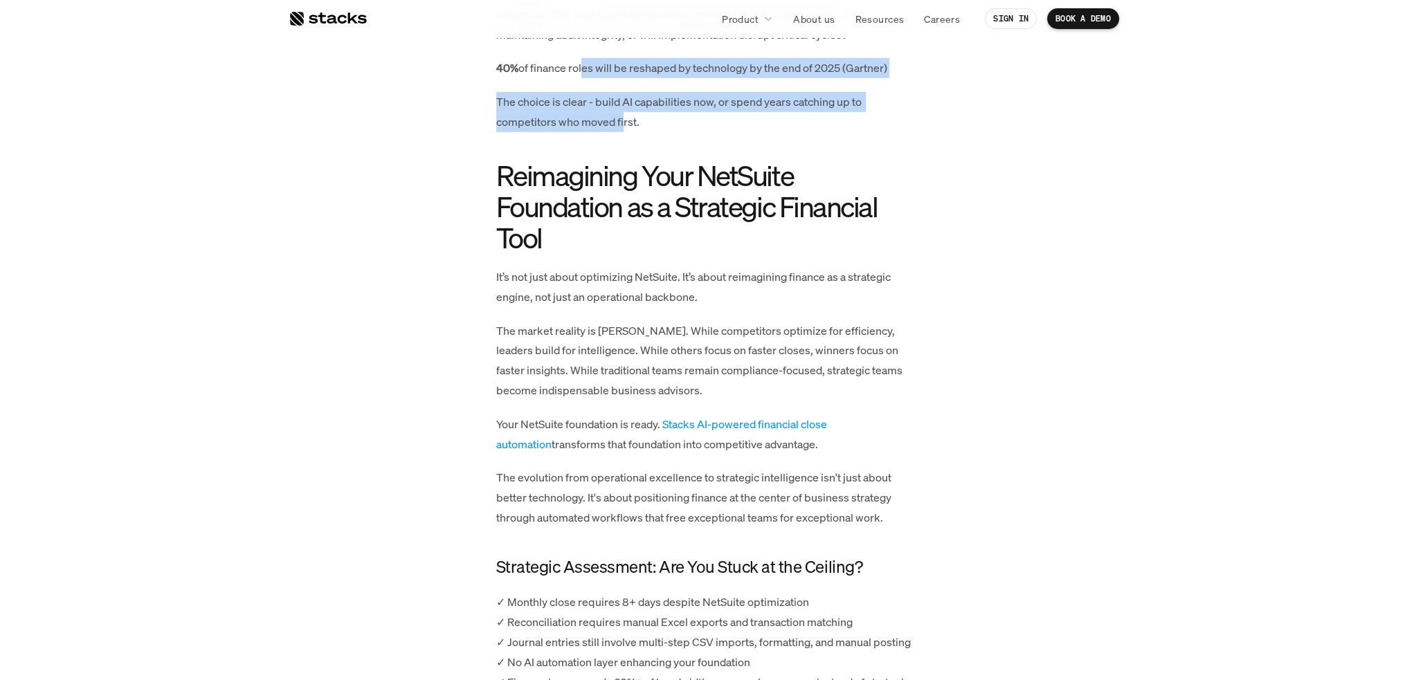
scroll to position [5798, 0]
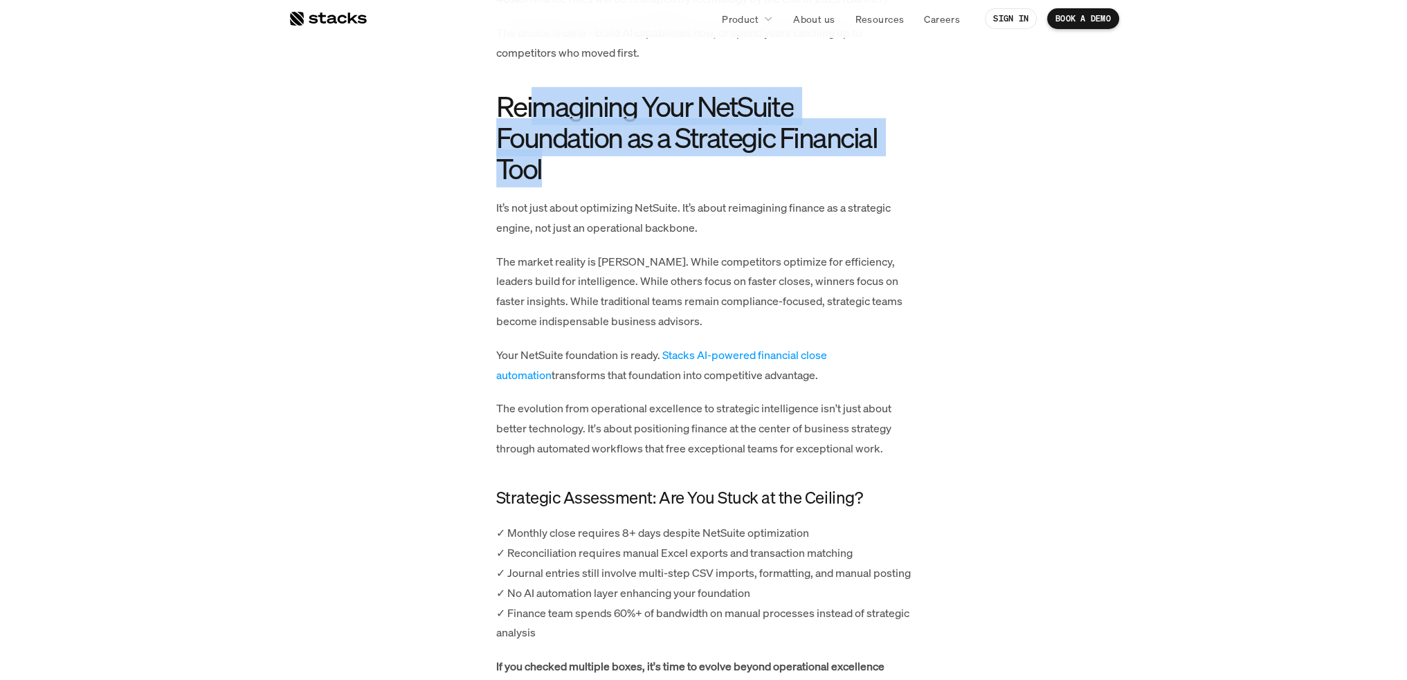
drag, startPoint x: 537, startPoint y: 132, endPoint x: 611, endPoint y: 187, distance: 92.4
click at [611, 184] on h2 "Reimagining Your NetSuite Foundation as a Strategic Financial Tool" at bounding box center [703, 137] width 415 height 93
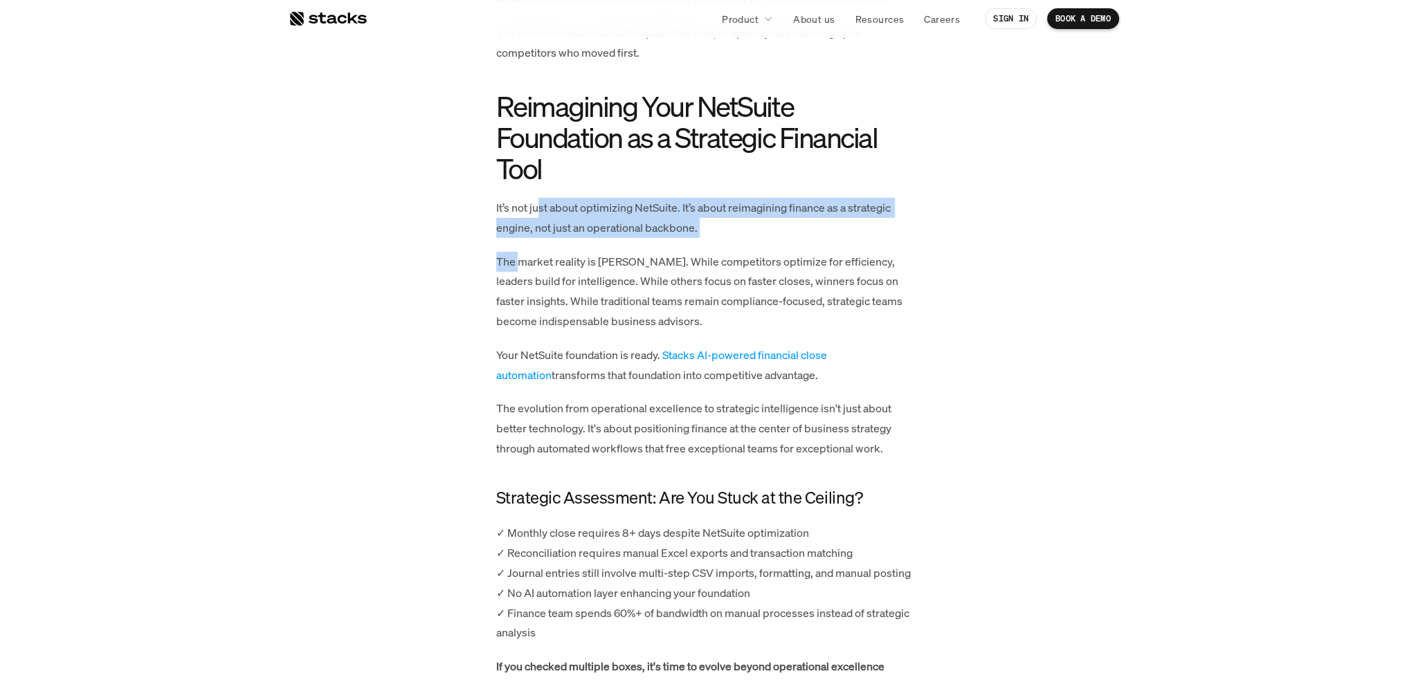
drag, startPoint x: 537, startPoint y: 229, endPoint x: 508, endPoint y: 287, distance: 65.0
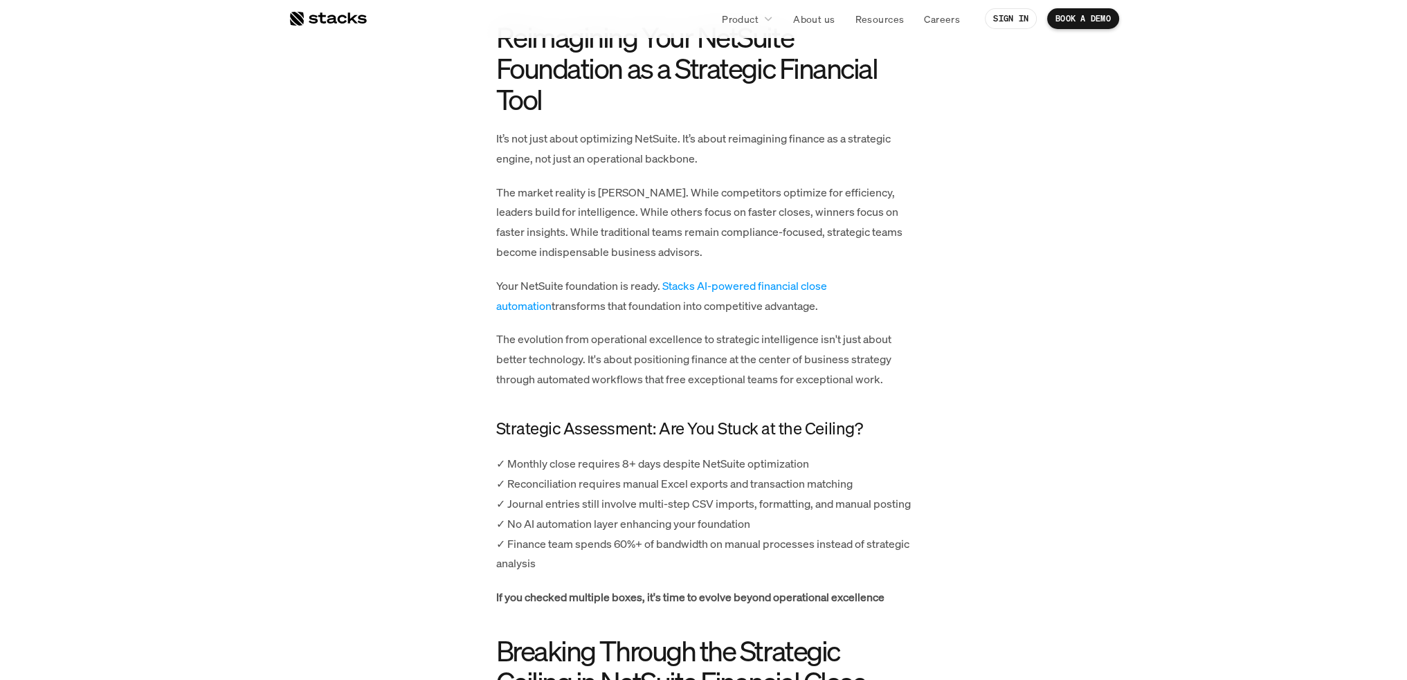
click at [522, 157] on p "It’s not just about optimizing NetSuite. It’s about reimagining finance as a st…" at bounding box center [703, 149] width 415 height 40
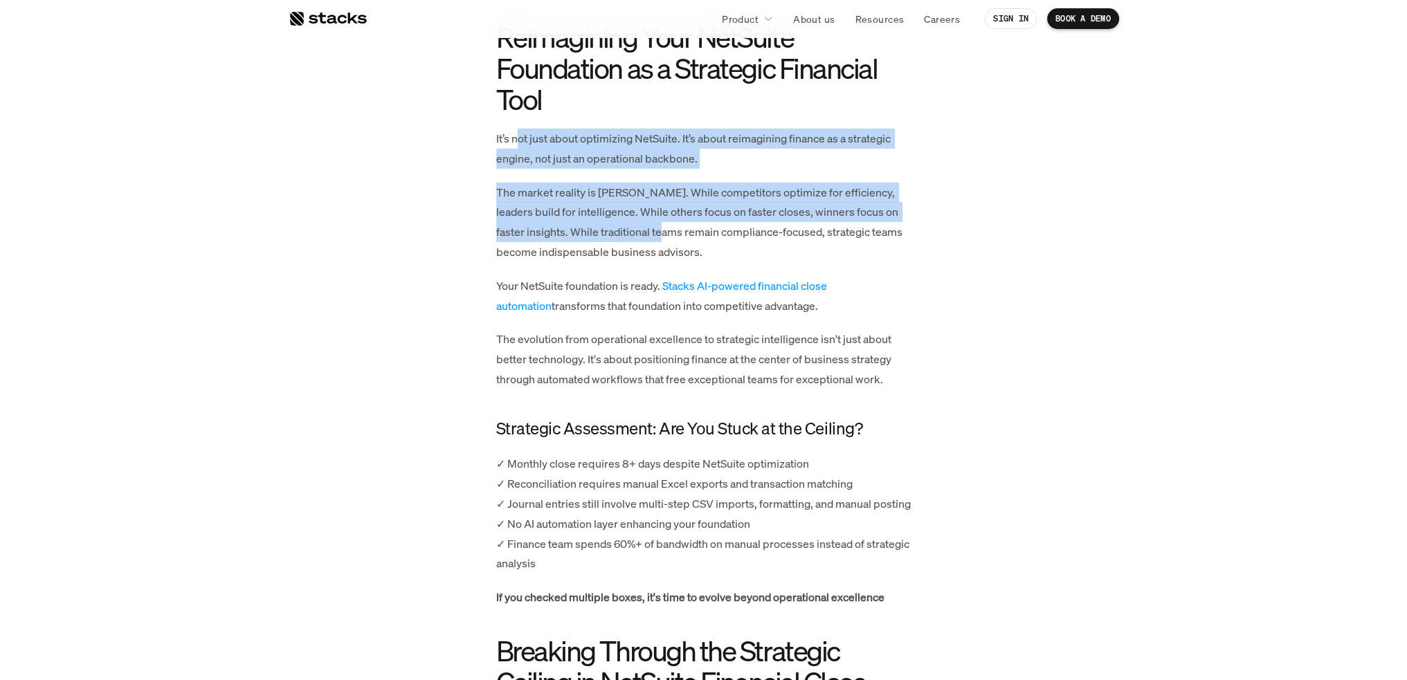
drag, startPoint x: 518, startPoint y: 160, endPoint x: 635, endPoint y: 262, distance: 155.9
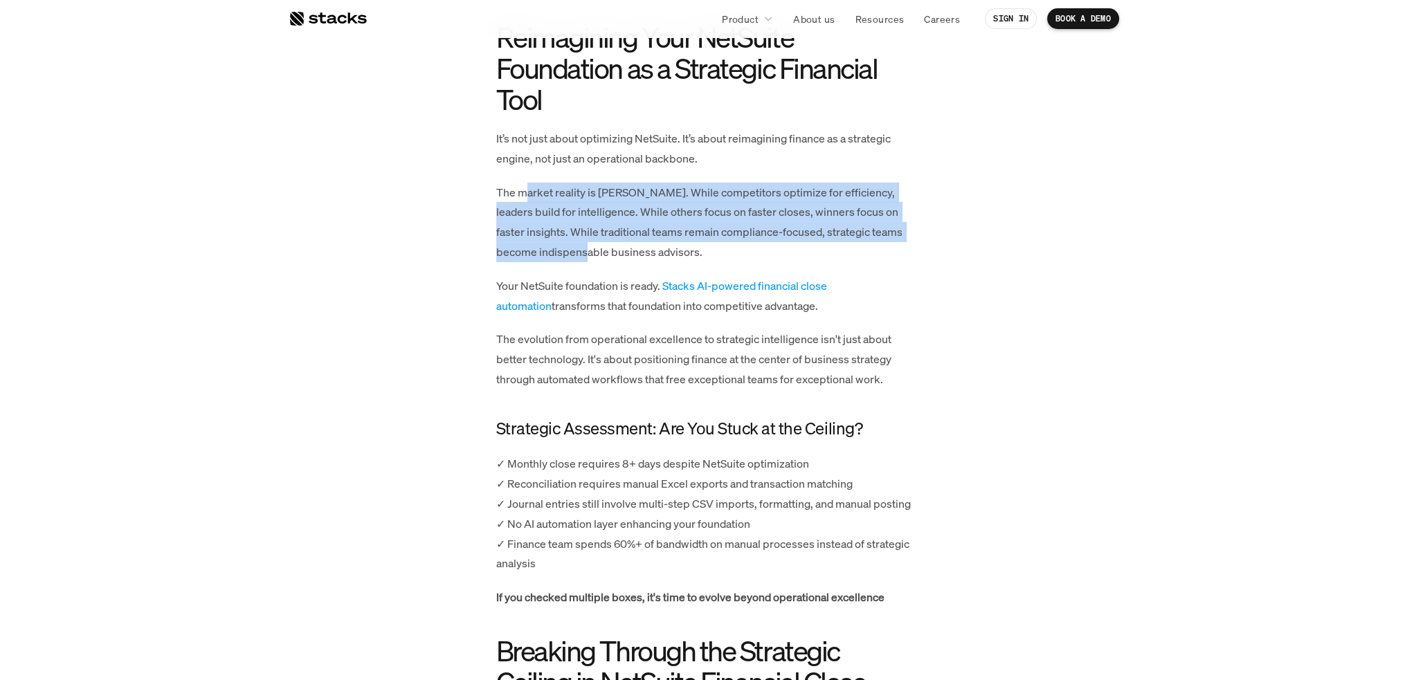
drag, startPoint x: 529, startPoint y: 212, endPoint x: 578, endPoint y: 269, distance: 75.0
click at [584, 262] on p "The market reality is stark. While competitors optimize for efficiency, leaders…" at bounding box center [703, 223] width 415 height 80
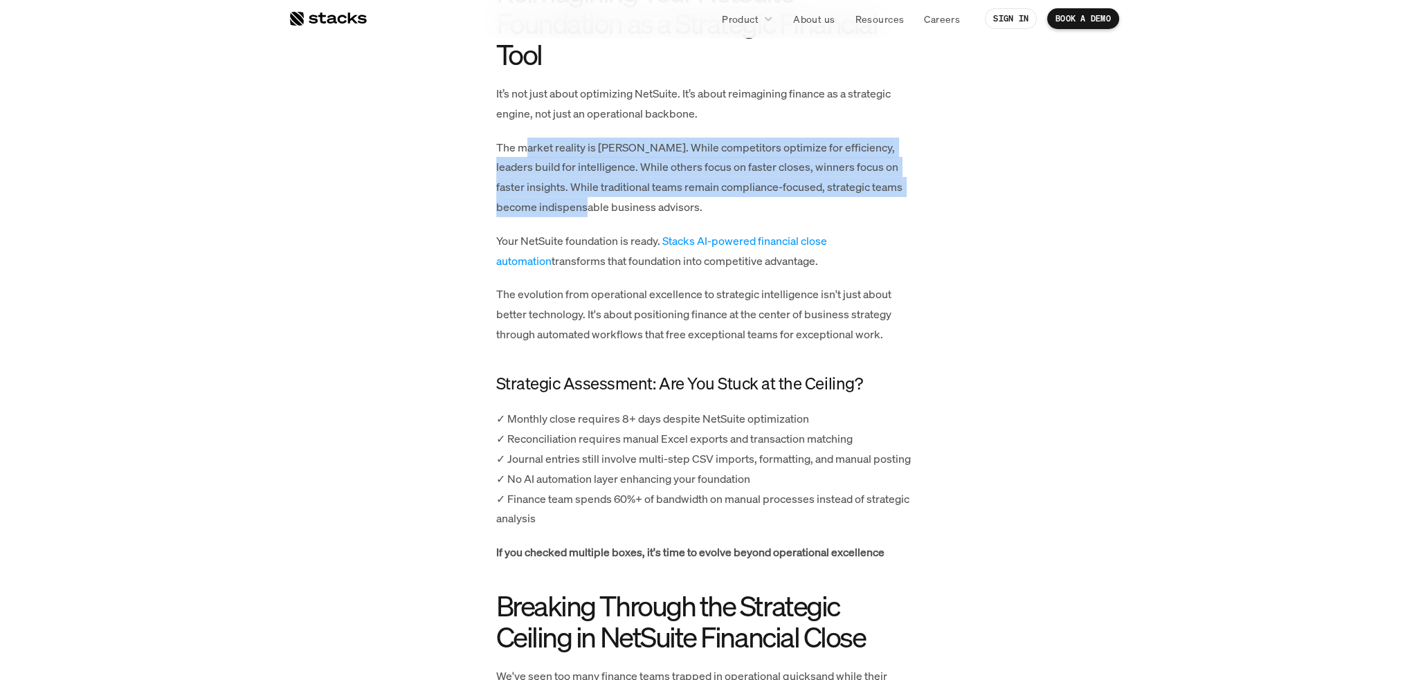
scroll to position [5936, 0]
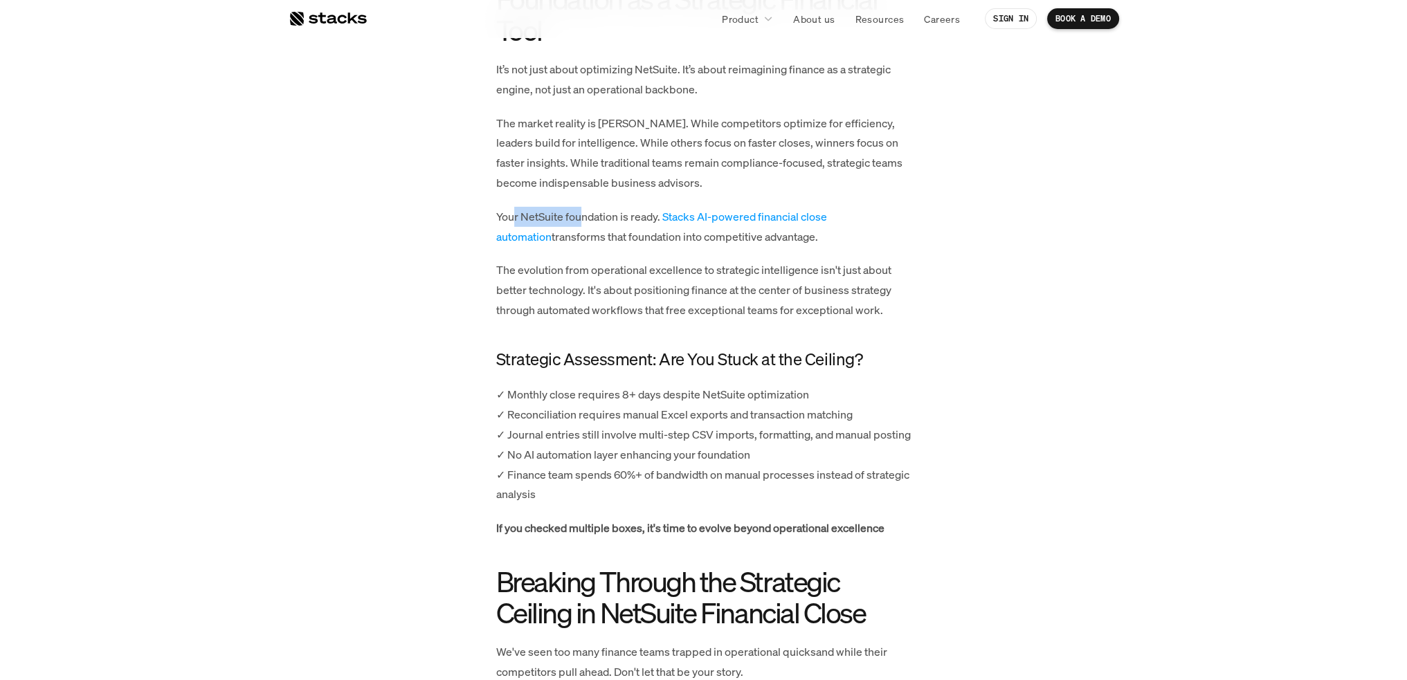
drag, startPoint x: 512, startPoint y: 241, endPoint x: 580, endPoint y: 244, distance: 68.5
click at [580, 244] on p "Your NetSuite foundation is ready. Stacks AI-powered financial close automation…" at bounding box center [703, 227] width 415 height 40
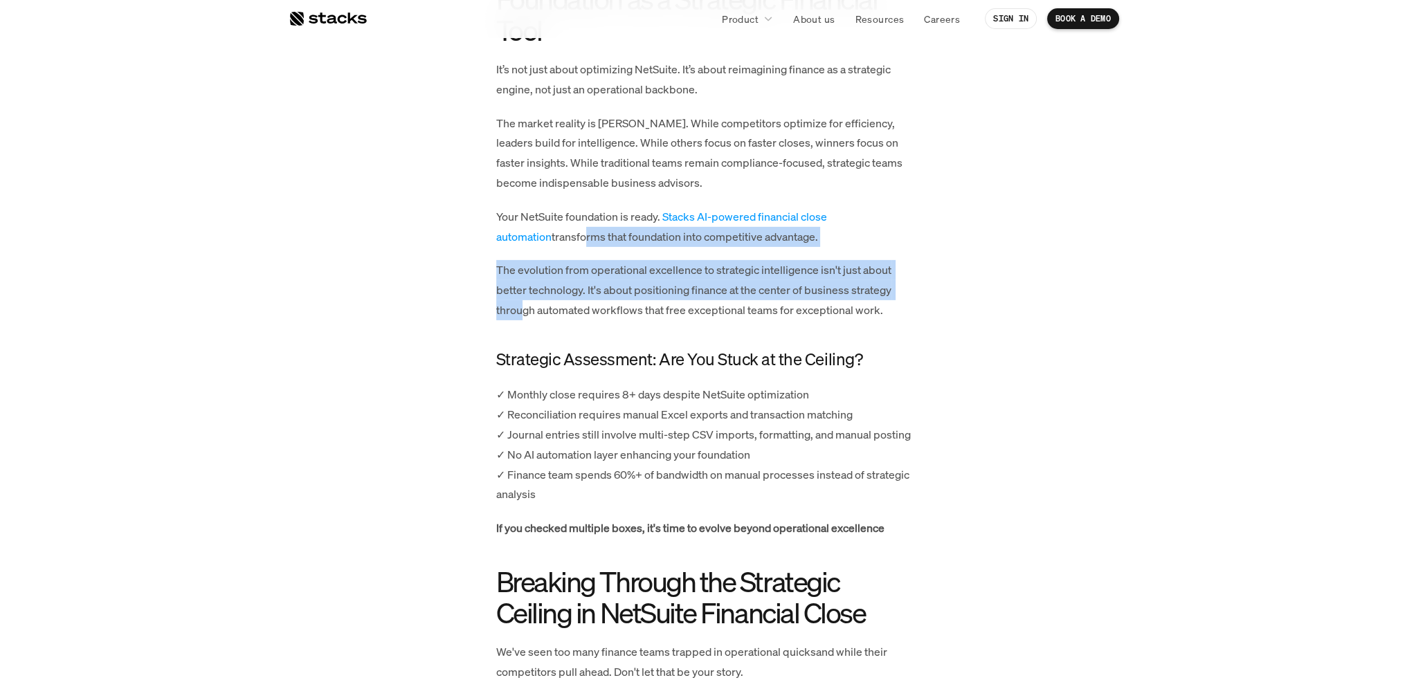
drag, startPoint x: 529, startPoint y: 257, endPoint x: 522, endPoint y: 338, distance: 80.6
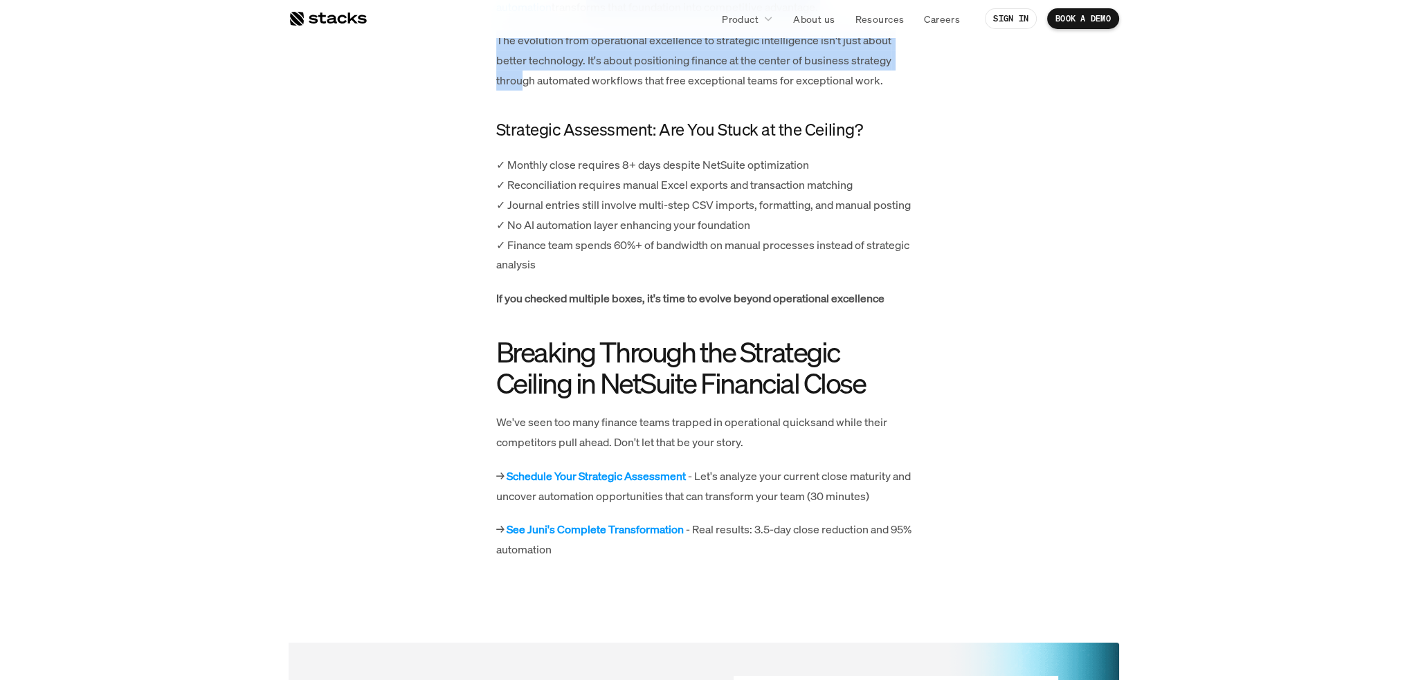
scroll to position [6144, 0]
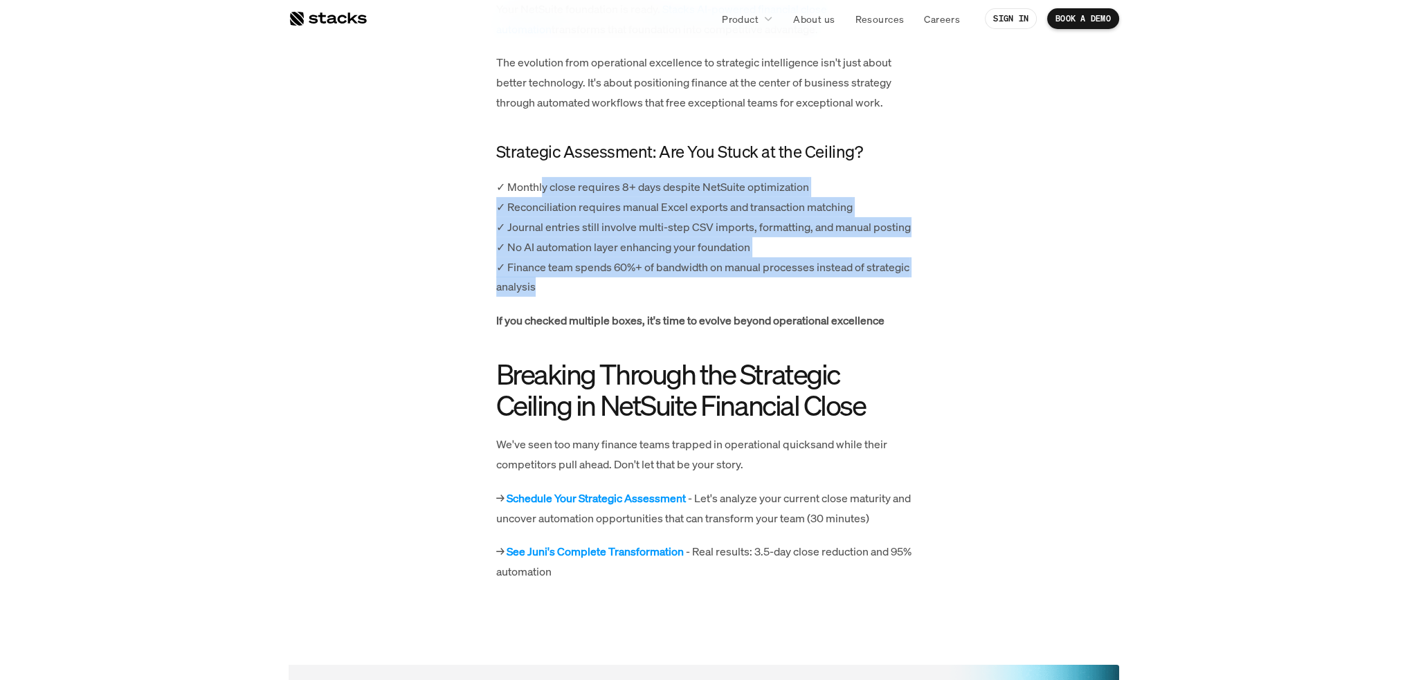
drag, startPoint x: 554, startPoint y: 208, endPoint x: 827, endPoint y: 321, distance: 295.9
click at [827, 297] on p "✓ Monthly close requires 8+ days despite NetSuite optimization ✓ Reconciliation…" at bounding box center [703, 237] width 415 height 120
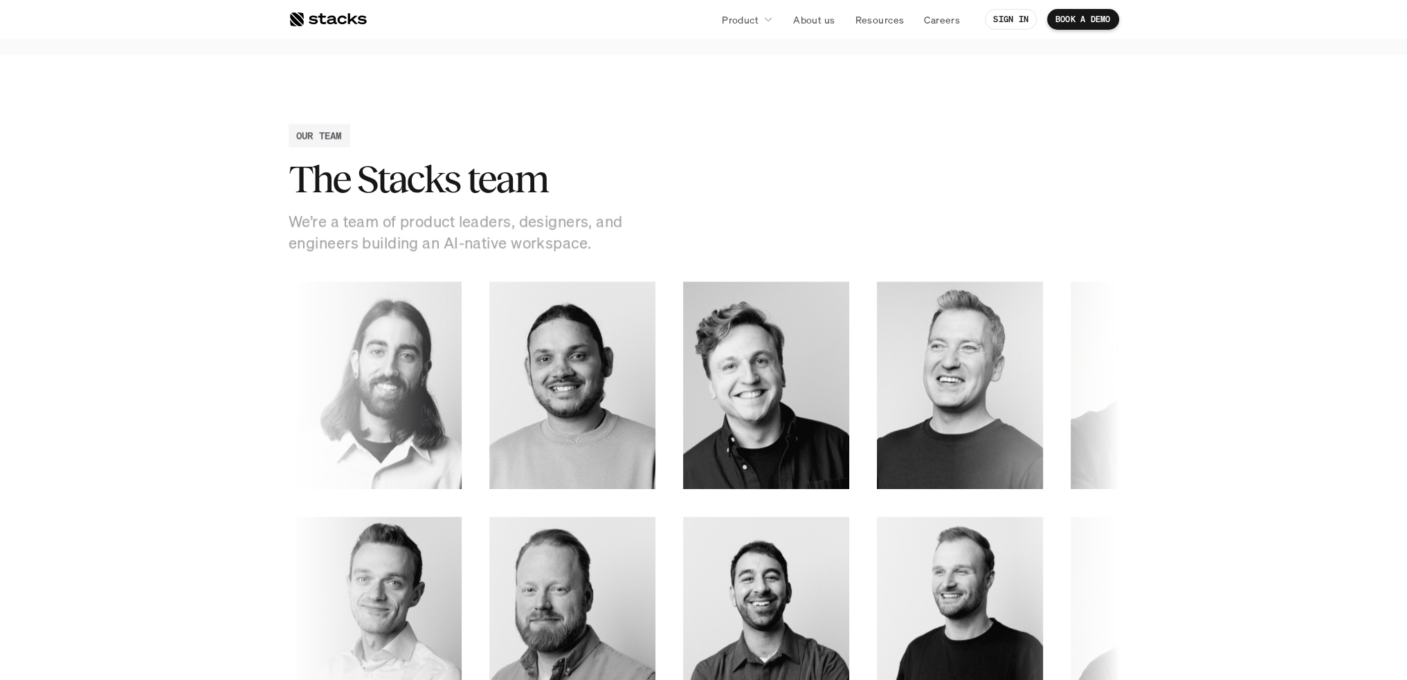
scroll to position [1799, 0]
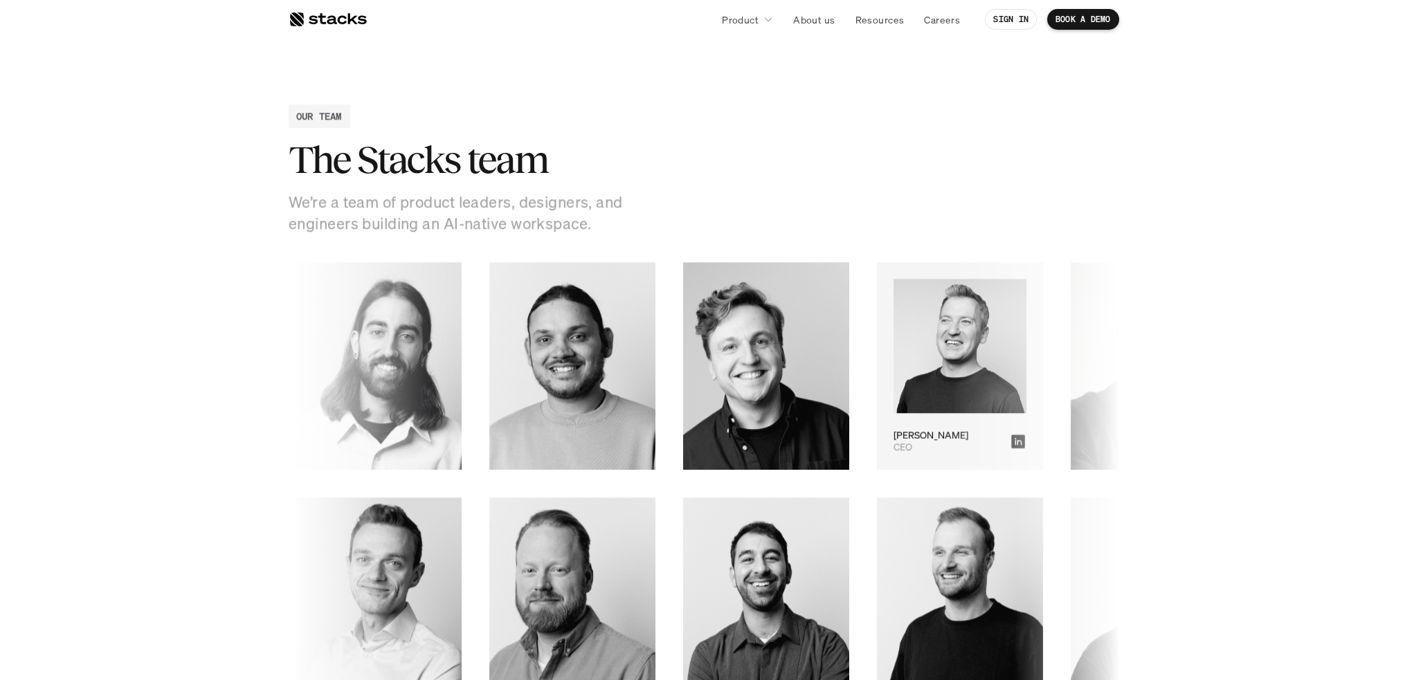
click at [892, 362] on img at bounding box center [958, 346] width 133 height 135
click at [893, 437] on p "[PERSON_NAME]" at bounding box center [930, 436] width 75 height 12
click at [1009, 443] on icon at bounding box center [1017, 440] width 17 height 17
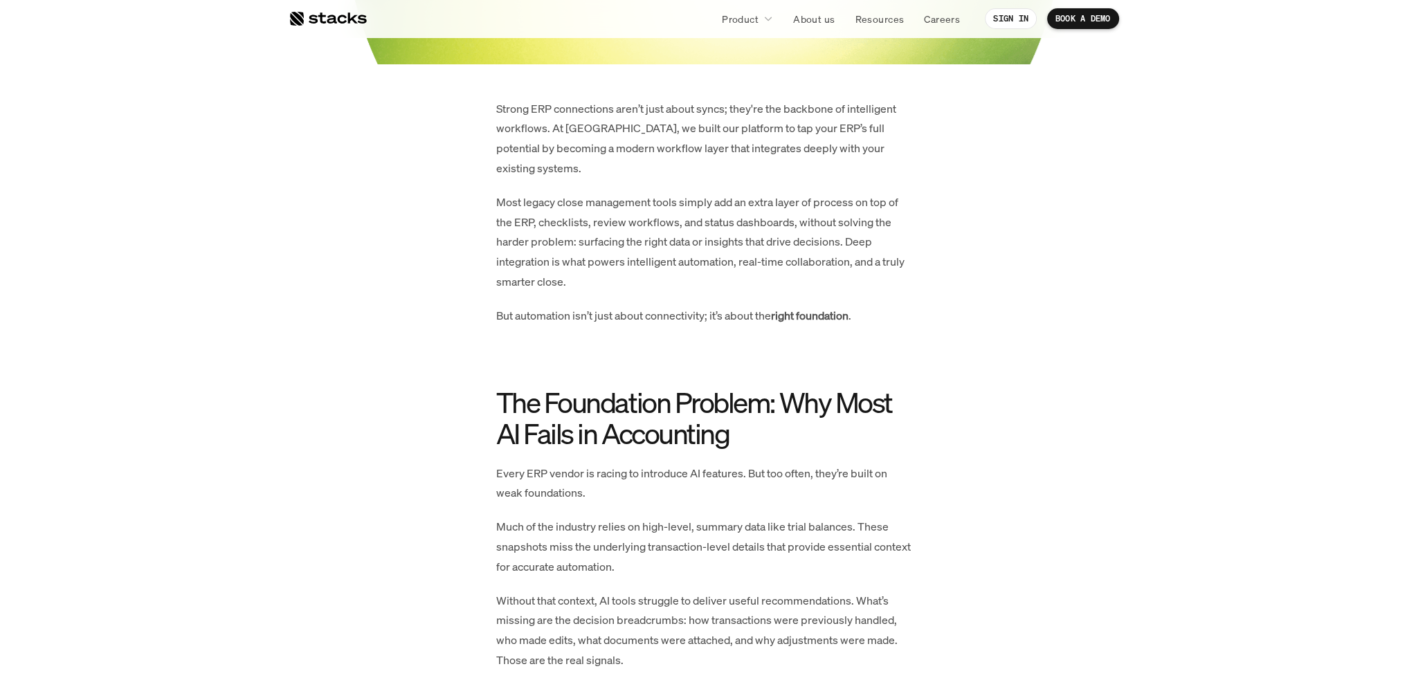
scroll to position [623, 0]
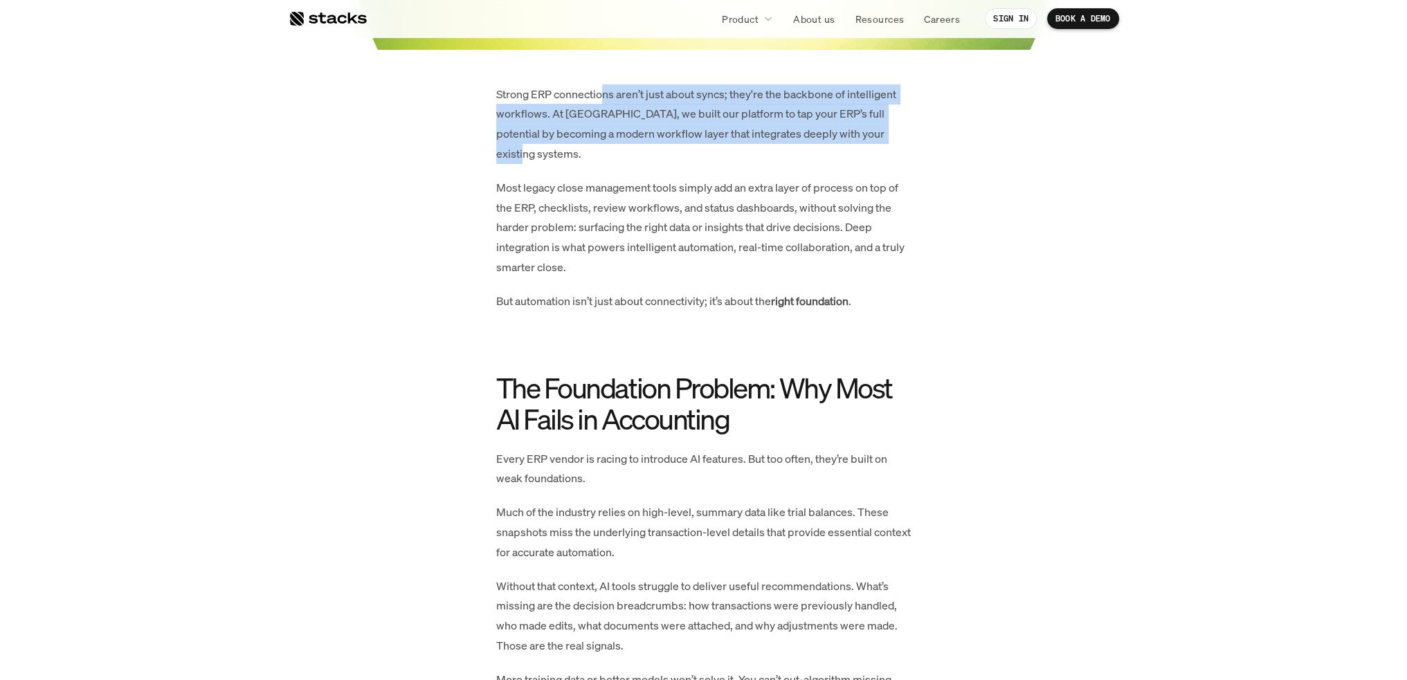
drag, startPoint x: 603, startPoint y: 95, endPoint x: 641, endPoint y: 154, distance: 69.8
click at [641, 154] on p "Strong ERP connections aren’t just about syncs; they're the backbone of intelli…" at bounding box center [703, 124] width 415 height 80
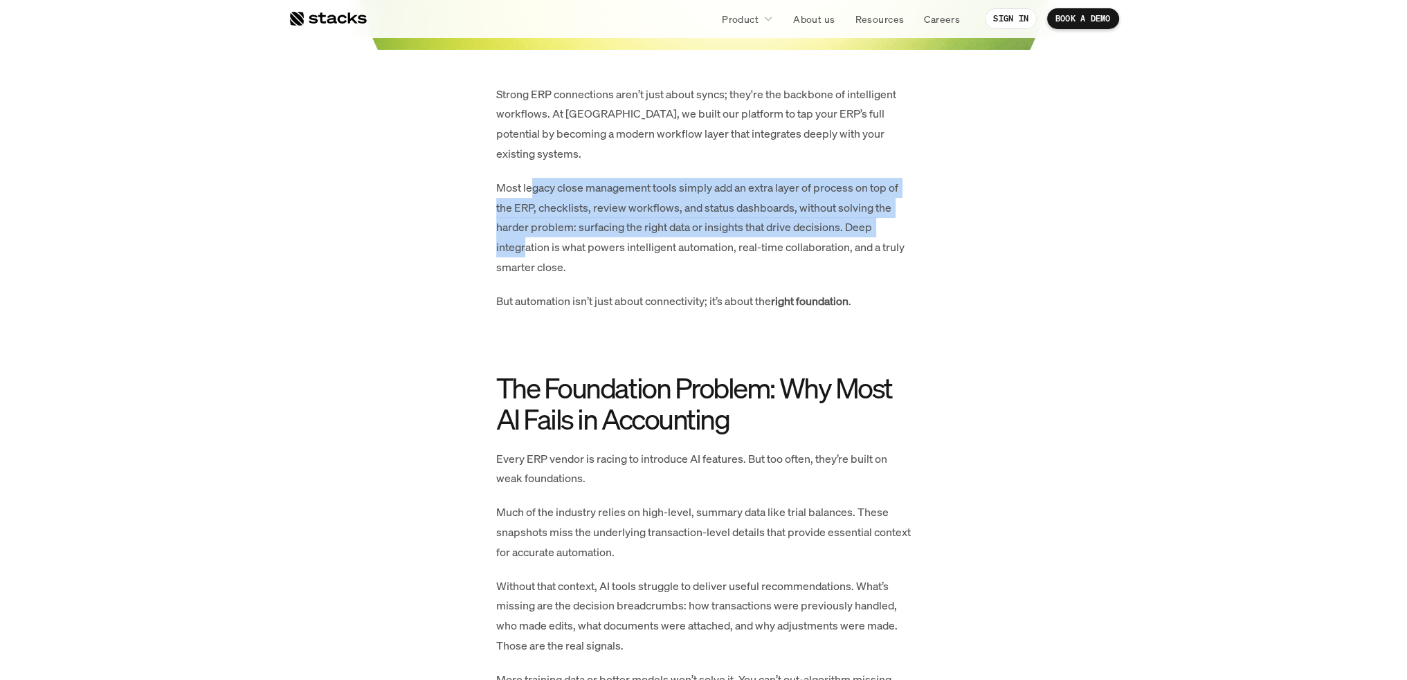
drag, startPoint x: 531, startPoint y: 194, endPoint x: 527, endPoint y: 246, distance: 52.1
click at [527, 246] on p "Most legacy close management tools simply add an extra layer of process on top …" at bounding box center [703, 228] width 415 height 100
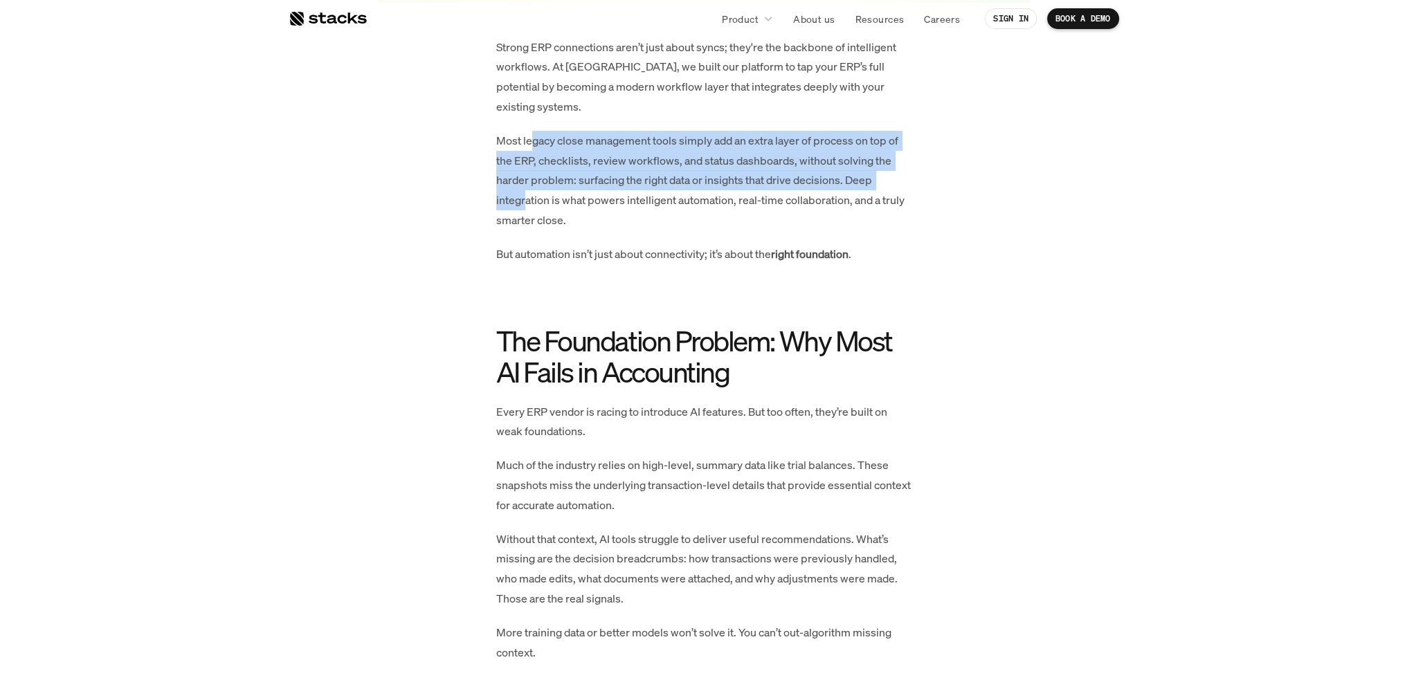
scroll to position [692, 0]
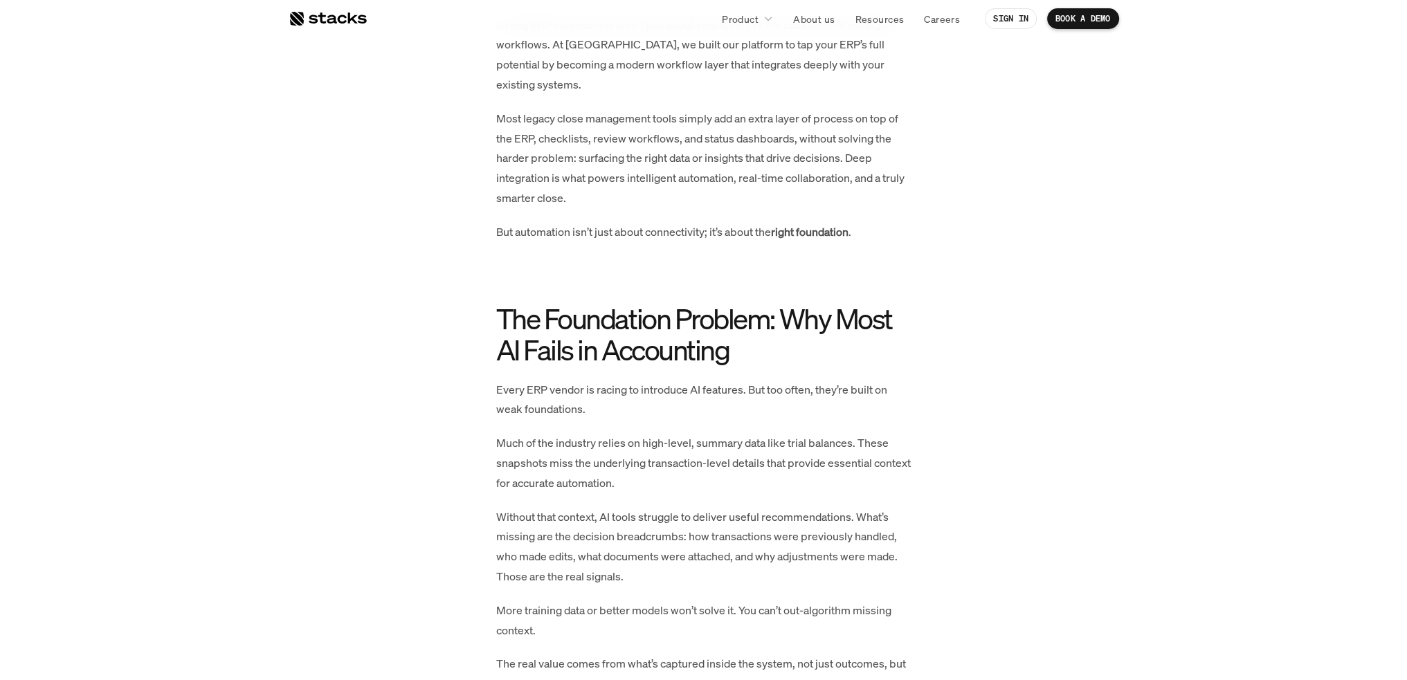
click at [576, 187] on p "Most legacy close management tools simply add an extra layer of process on top …" at bounding box center [703, 159] width 415 height 100
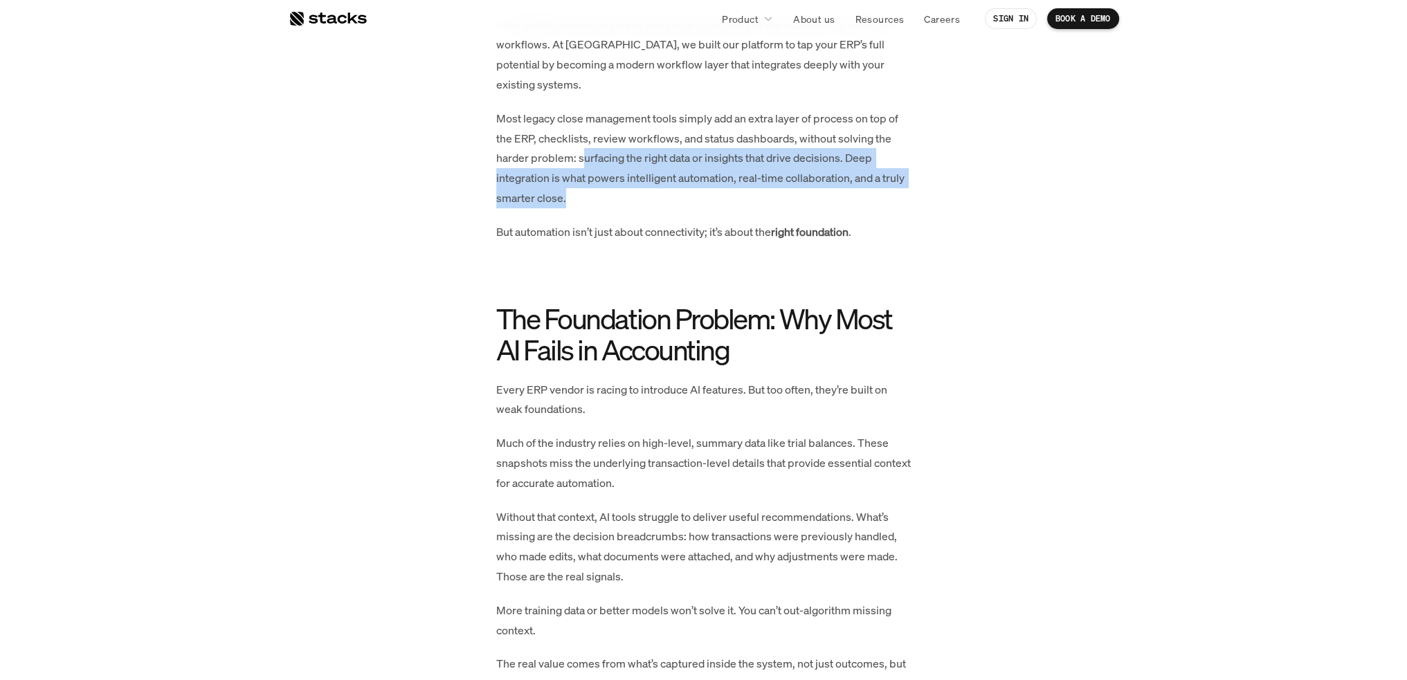
drag, startPoint x: 587, startPoint y: 168, endPoint x: 601, endPoint y: 200, distance: 34.7
click at [601, 200] on p "Most legacy close management tools simply add an extra layer of process on top …" at bounding box center [703, 159] width 415 height 100
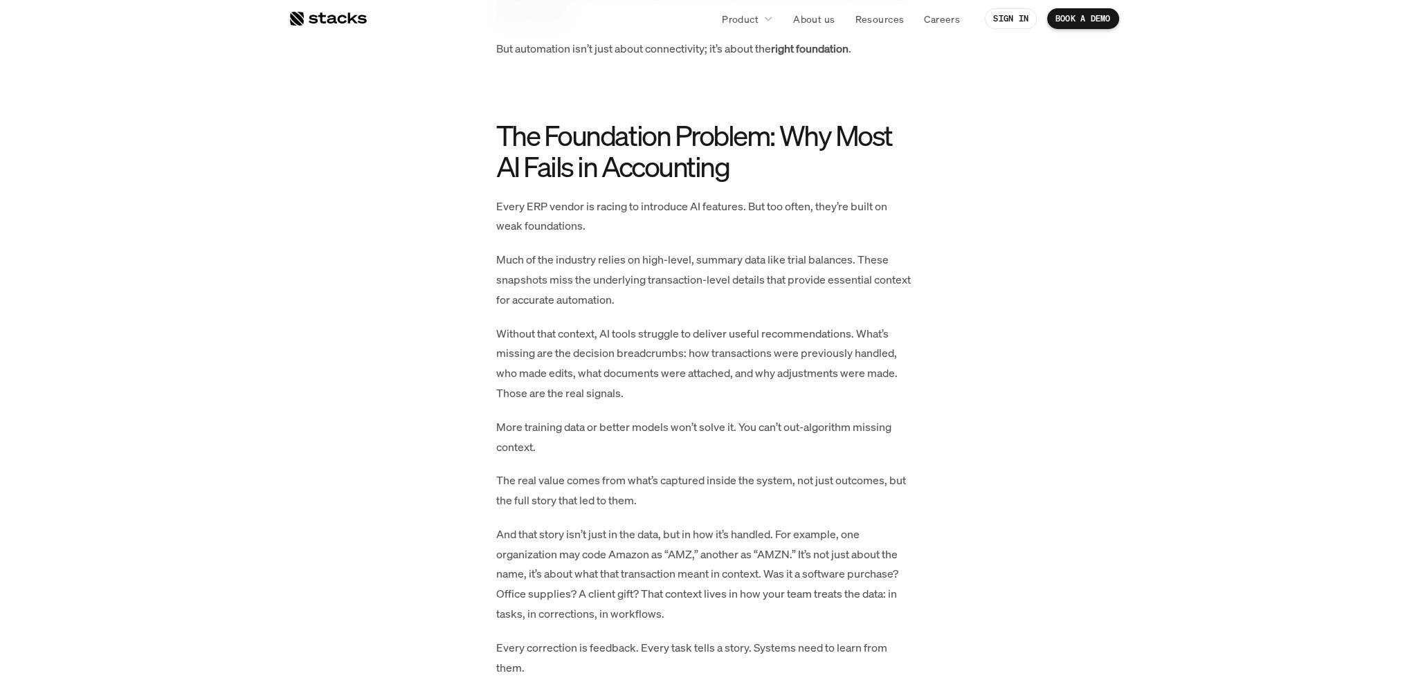
scroll to position [899, 0]
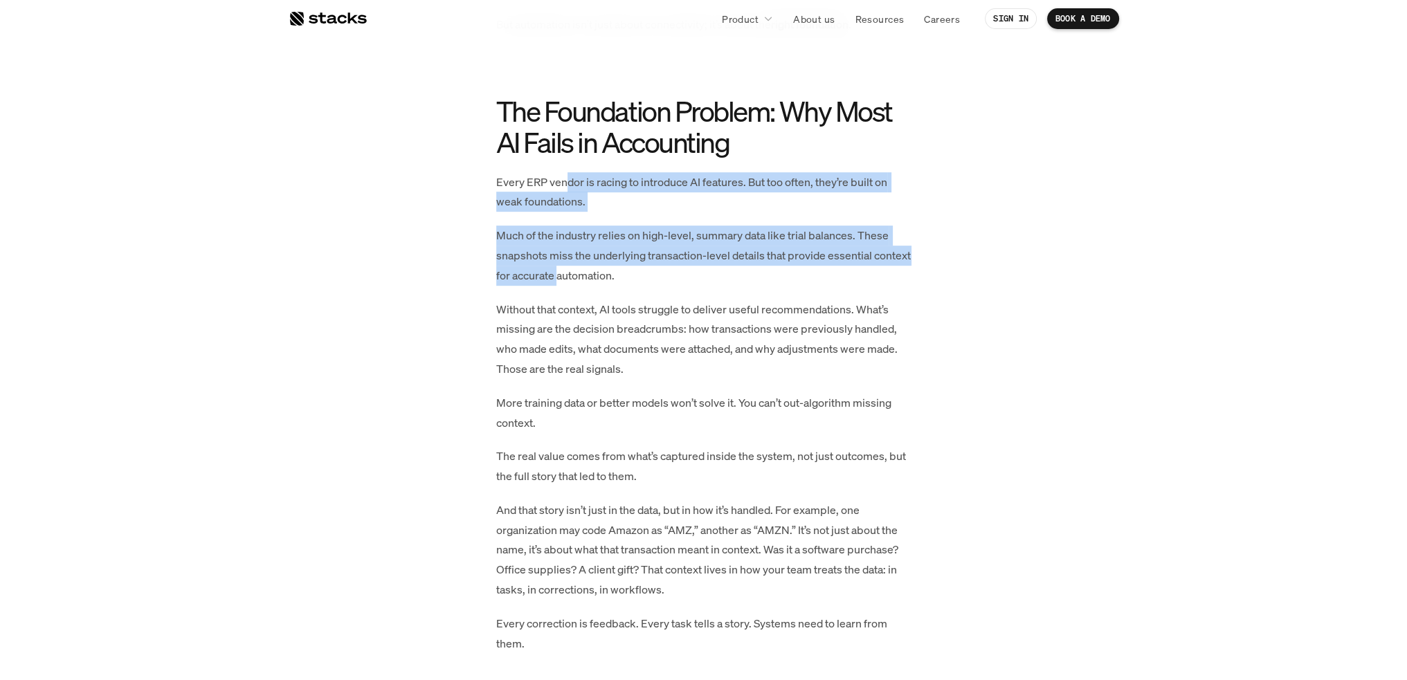
drag, startPoint x: 571, startPoint y: 180, endPoint x: 598, endPoint y: 281, distance: 104.6
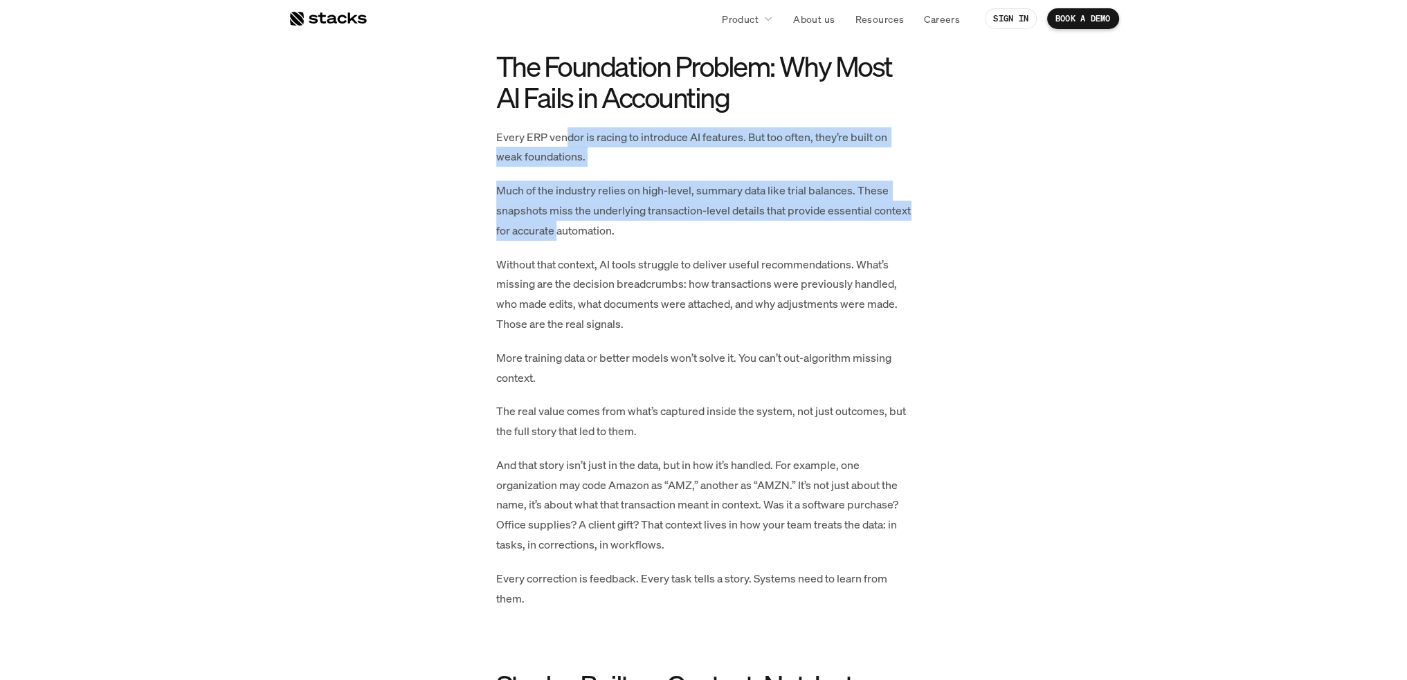
scroll to position [969, 0]
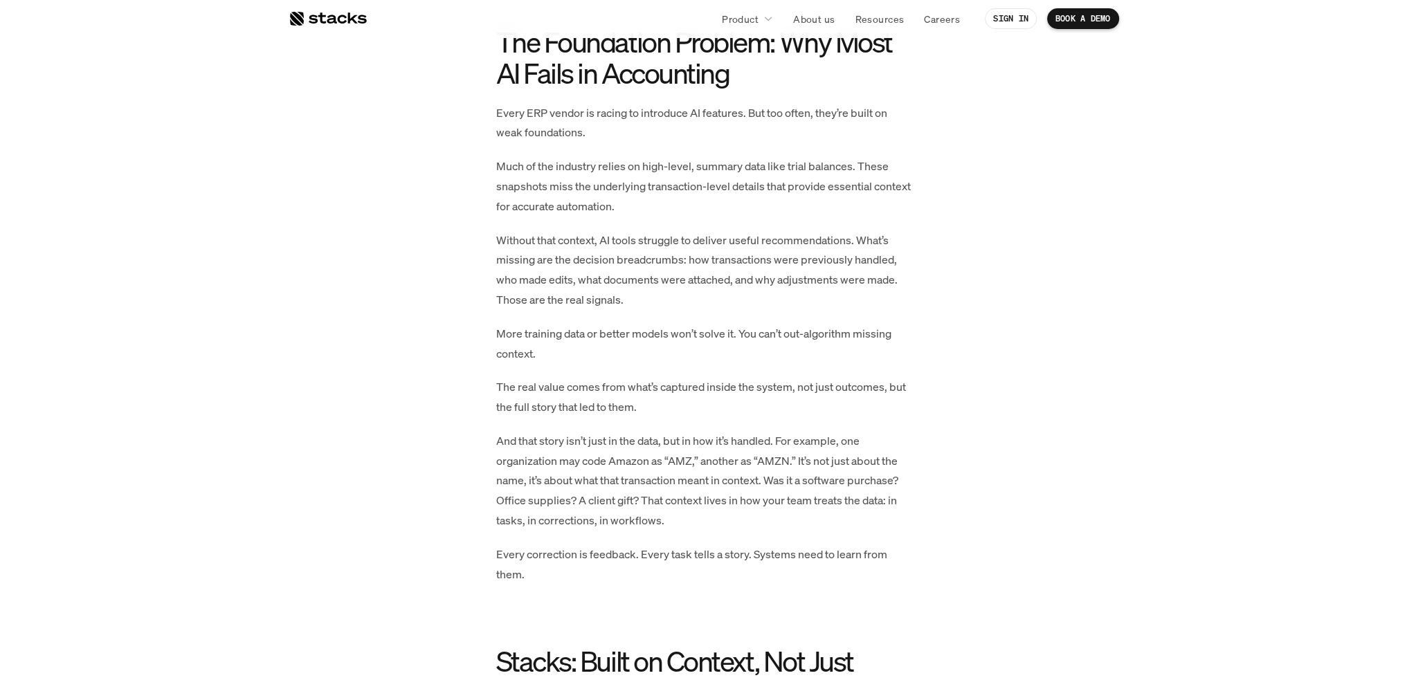
click at [540, 109] on p "Every ERP vendor is racing to introduce AI features. But too often, they’re bui…" at bounding box center [703, 123] width 415 height 40
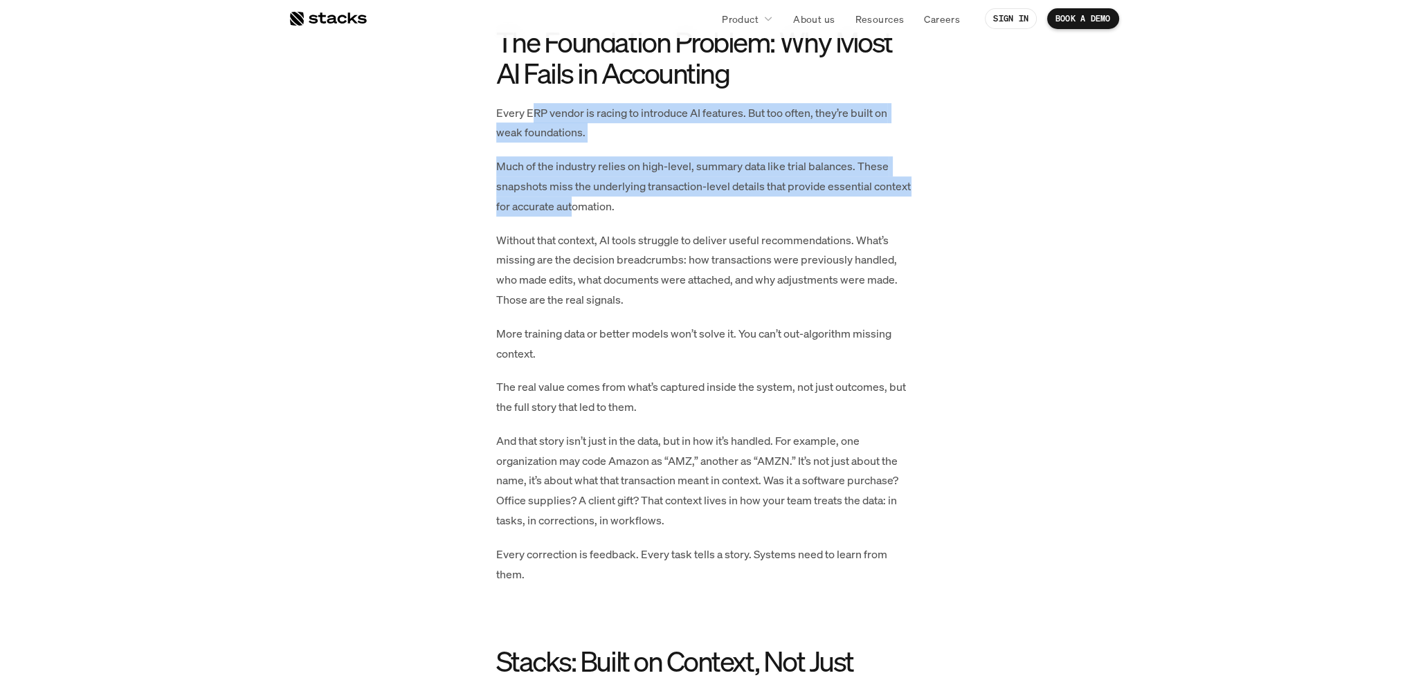
drag, startPoint x: 562, startPoint y: 116, endPoint x: 613, endPoint y: 201, distance: 99.0
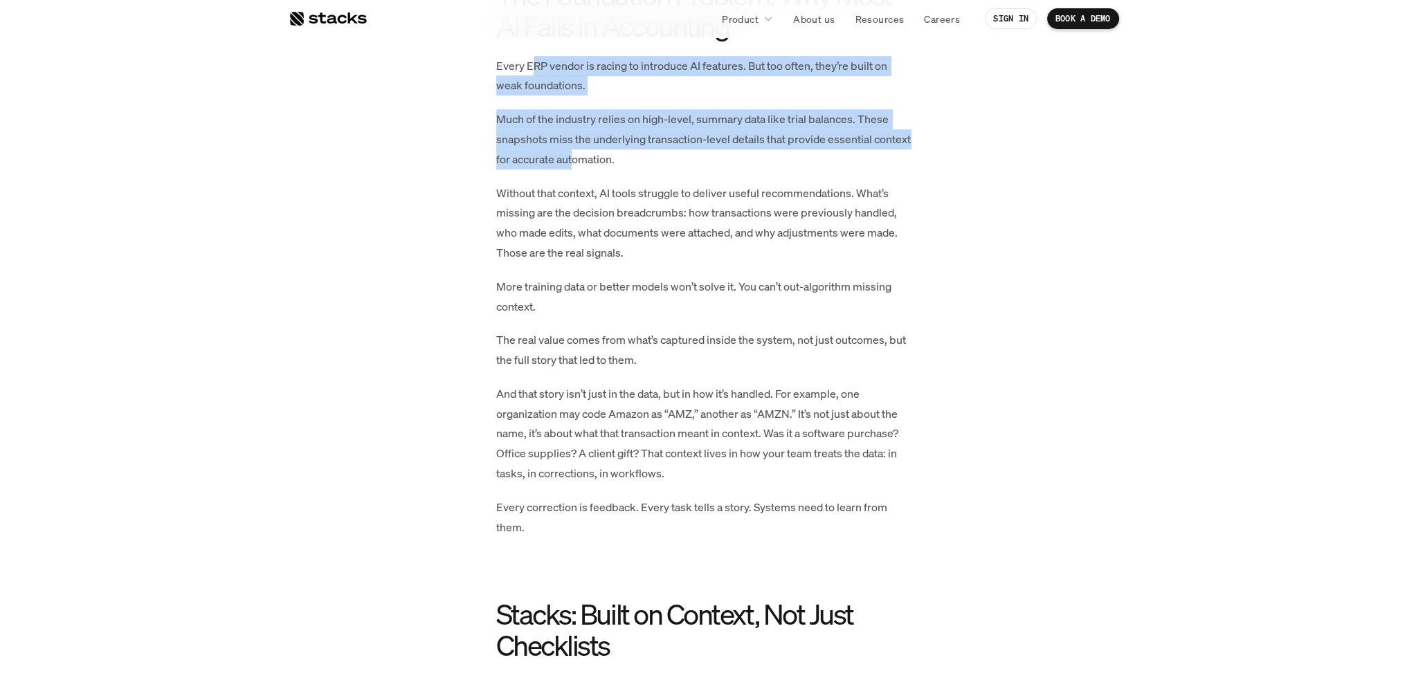
scroll to position [1038, 0]
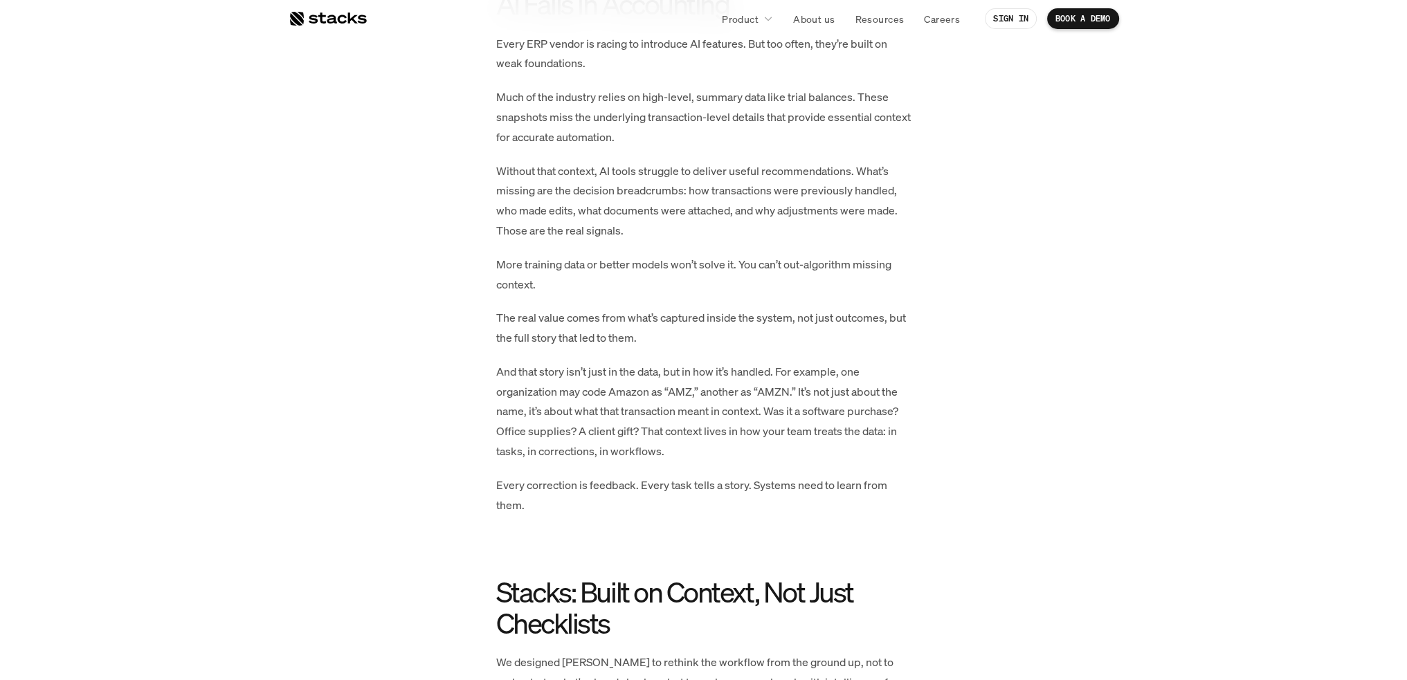
click at [634, 129] on p "Much of the industry relies on high-level, summary data like trial balances. Th…" at bounding box center [703, 116] width 415 height 59
drag, startPoint x: 659, startPoint y: 122, endPoint x: 722, endPoint y: 134, distance: 63.5
click at [722, 134] on p "Much of the industry relies on high-level, summary data like trial balances. Th…" at bounding box center [703, 116] width 415 height 59
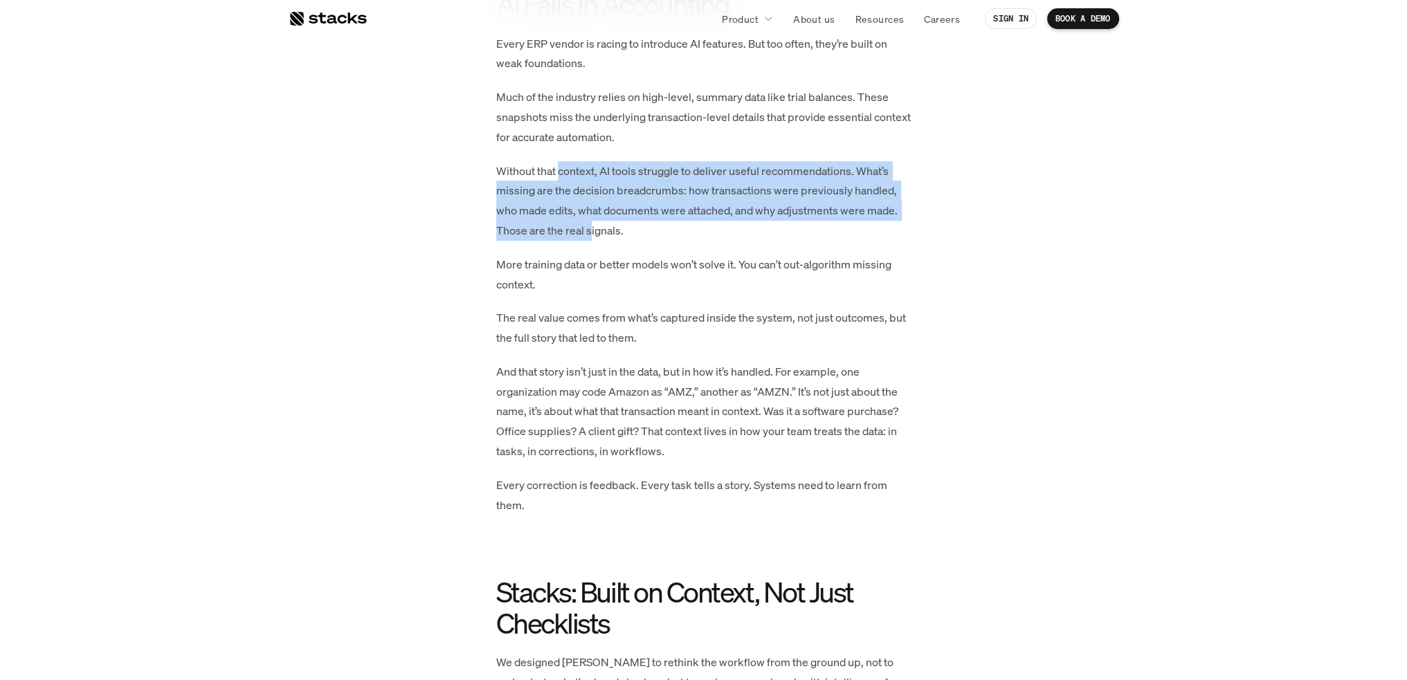
drag, startPoint x: 559, startPoint y: 167, endPoint x: 589, endPoint y: 235, distance: 73.7
click at [589, 235] on p "Without that context, AI tools struggle to deliver useful recommendations. What…" at bounding box center [703, 201] width 415 height 80
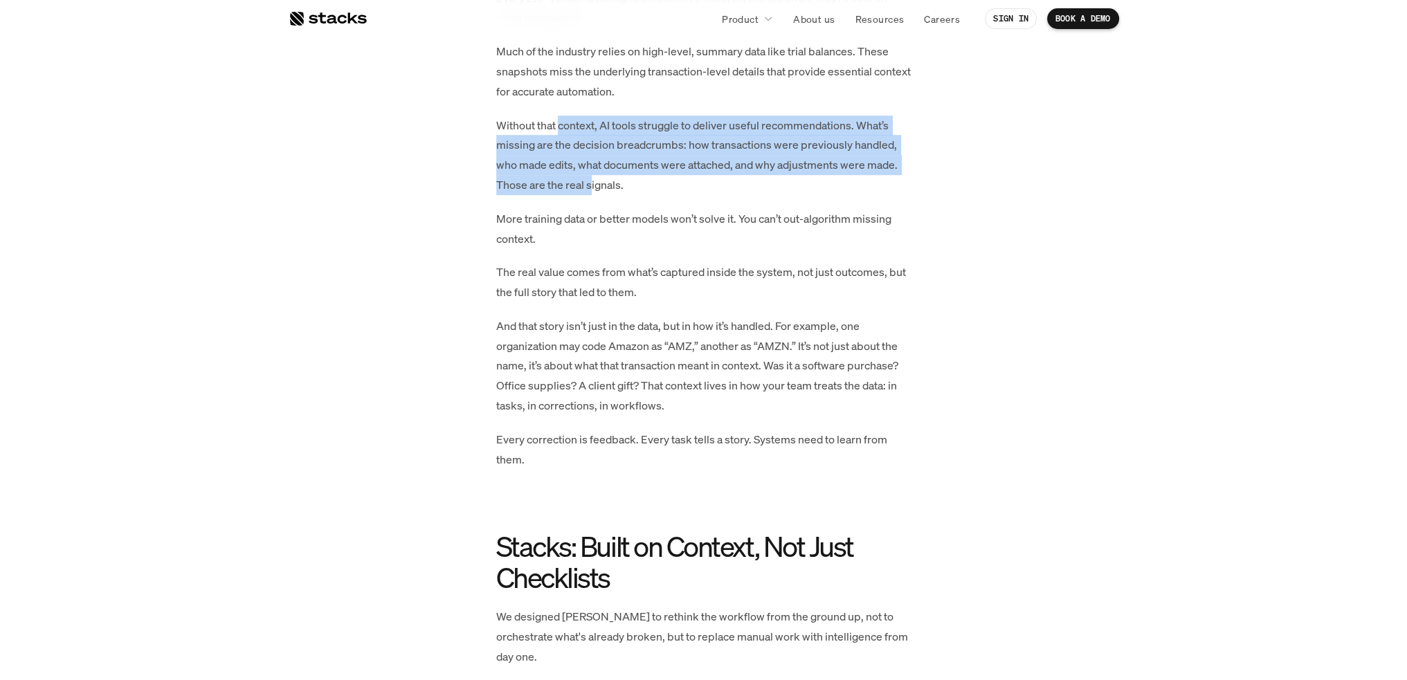
scroll to position [1107, 0]
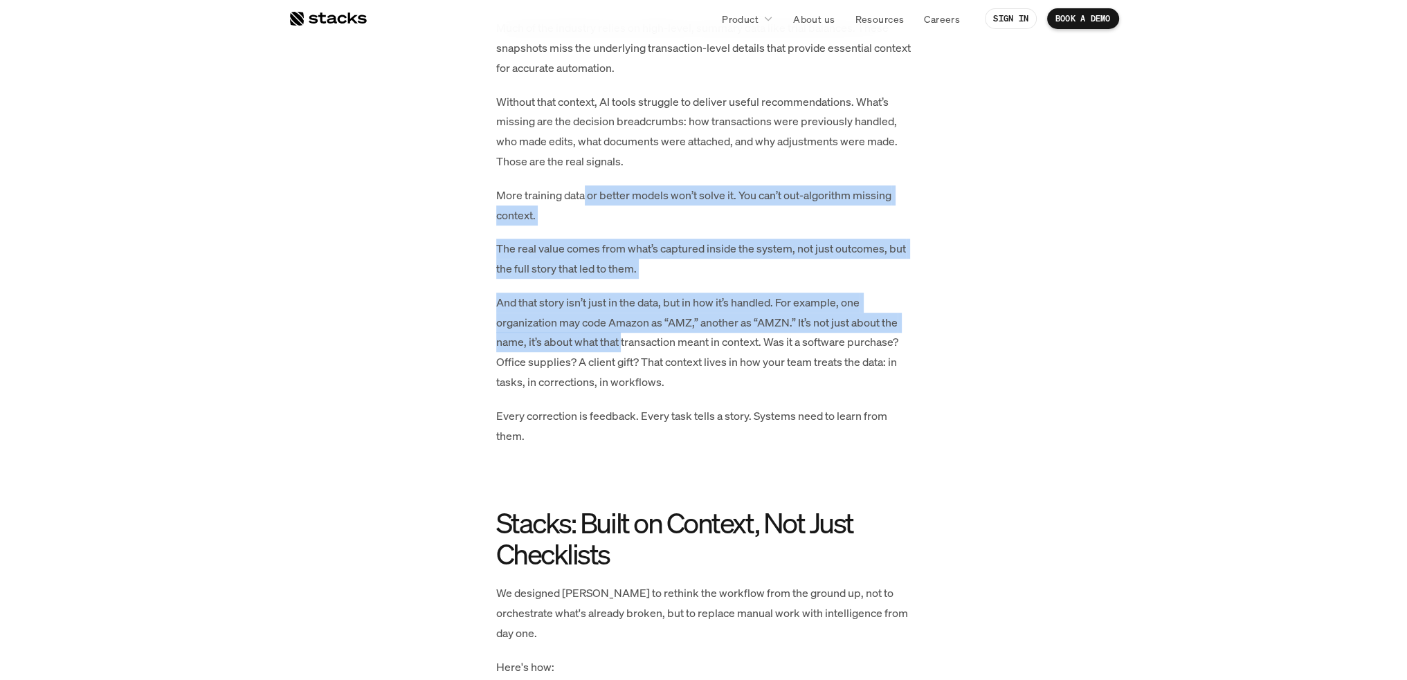
drag, startPoint x: 592, startPoint y: 205, endPoint x: 621, endPoint y: 342, distance: 140.0
click at [623, 342] on div "Strong ERP connections aren’t just about syncs; they're the backbone of intelli…" at bounding box center [703, 623] width 415 height 2047
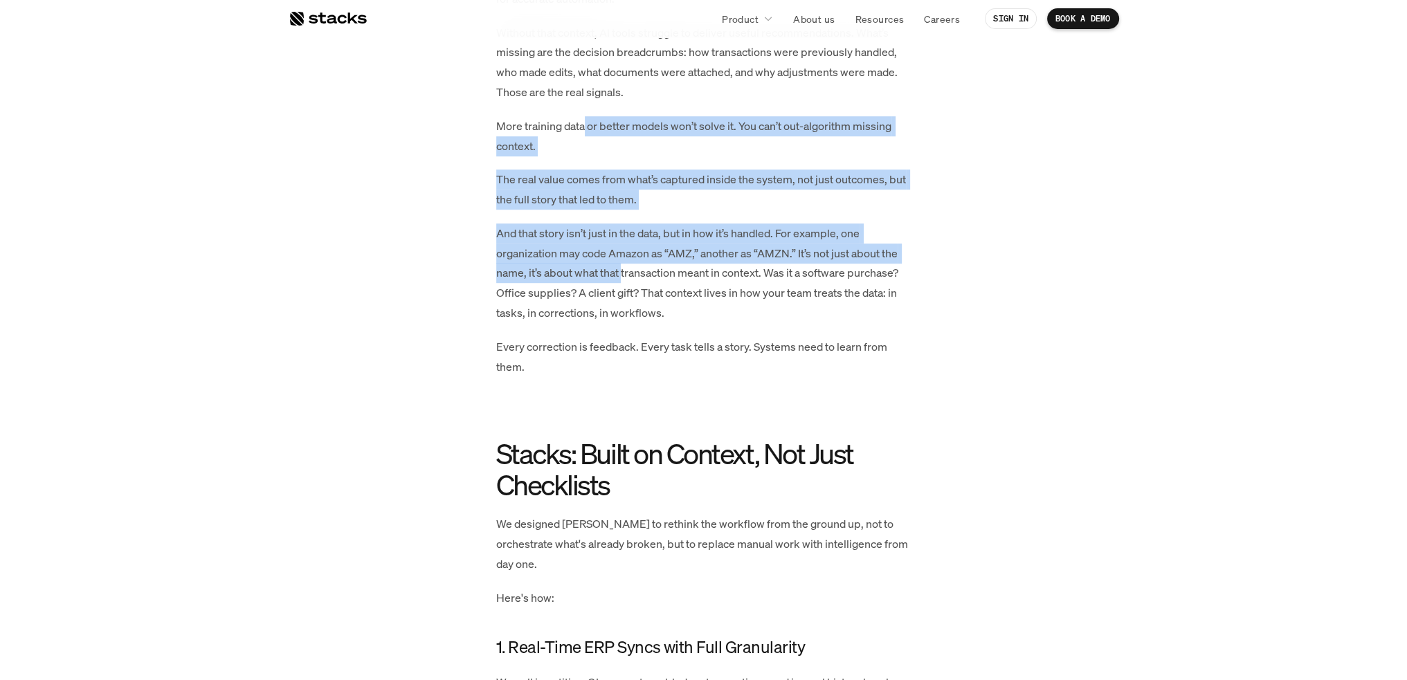
scroll to position [1245, 0]
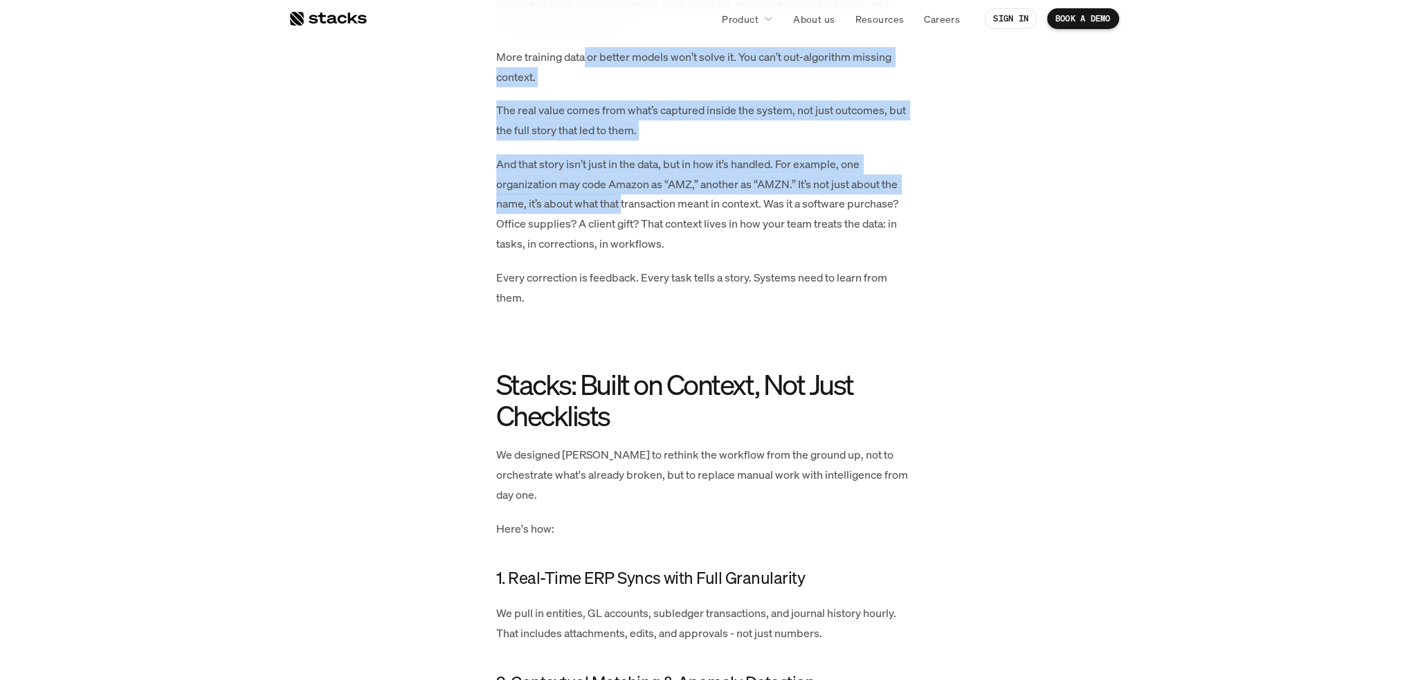
click at [562, 165] on p "And that story isn’t just in the data, but in how it’s handled. For example, on…" at bounding box center [703, 204] width 415 height 100
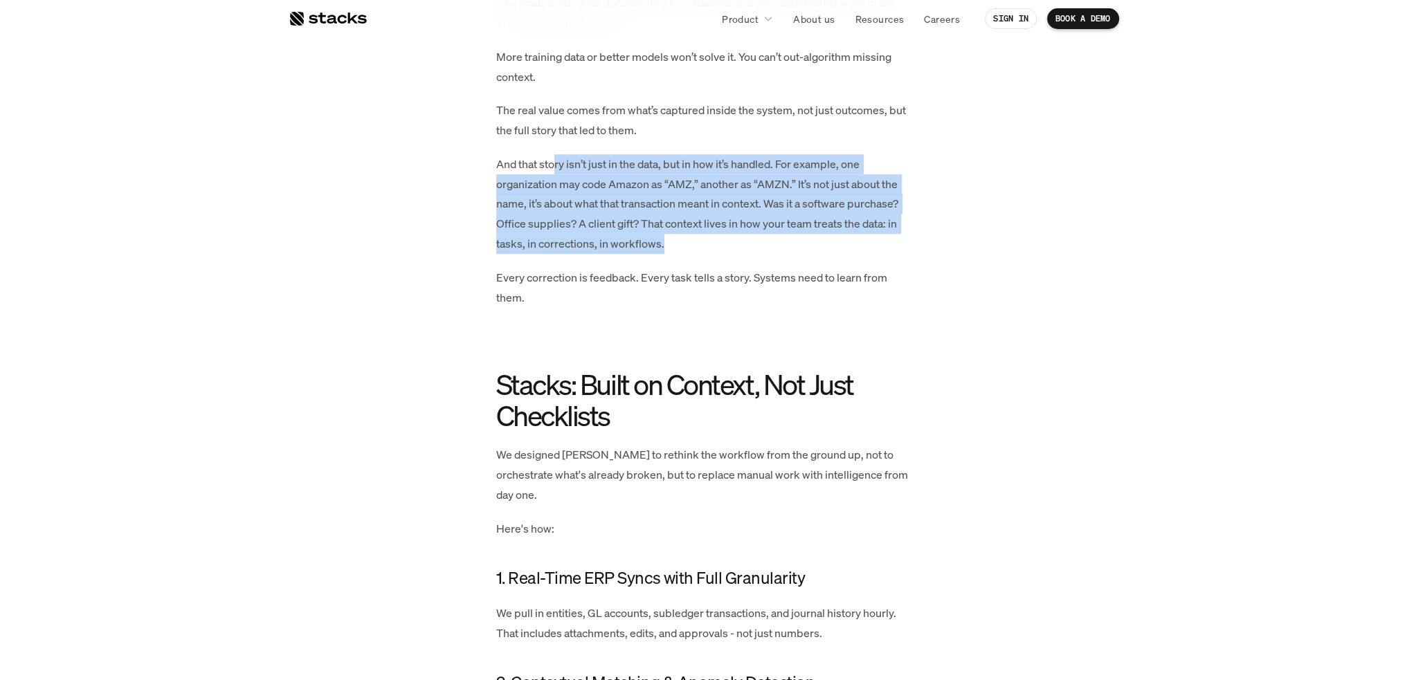
drag, startPoint x: 553, startPoint y: 164, endPoint x: 675, endPoint y: 257, distance: 153.0
click at [675, 257] on div "Strong ERP connections aren’t just about syncs; they're the backbone of intelli…" at bounding box center [703, 485] width 415 height 2047
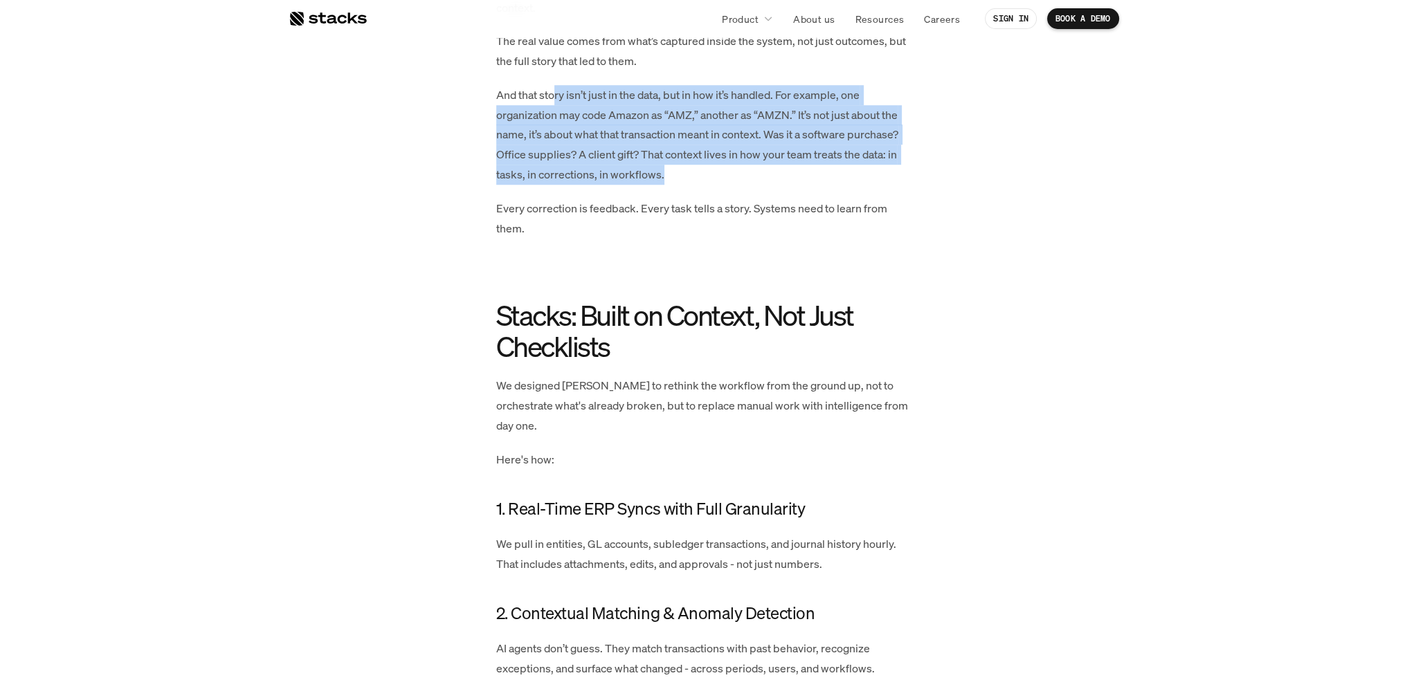
click at [567, 145] on p "And that story isn’t just in the data, but in how it’s handled. For example, on…" at bounding box center [703, 135] width 415 height 100
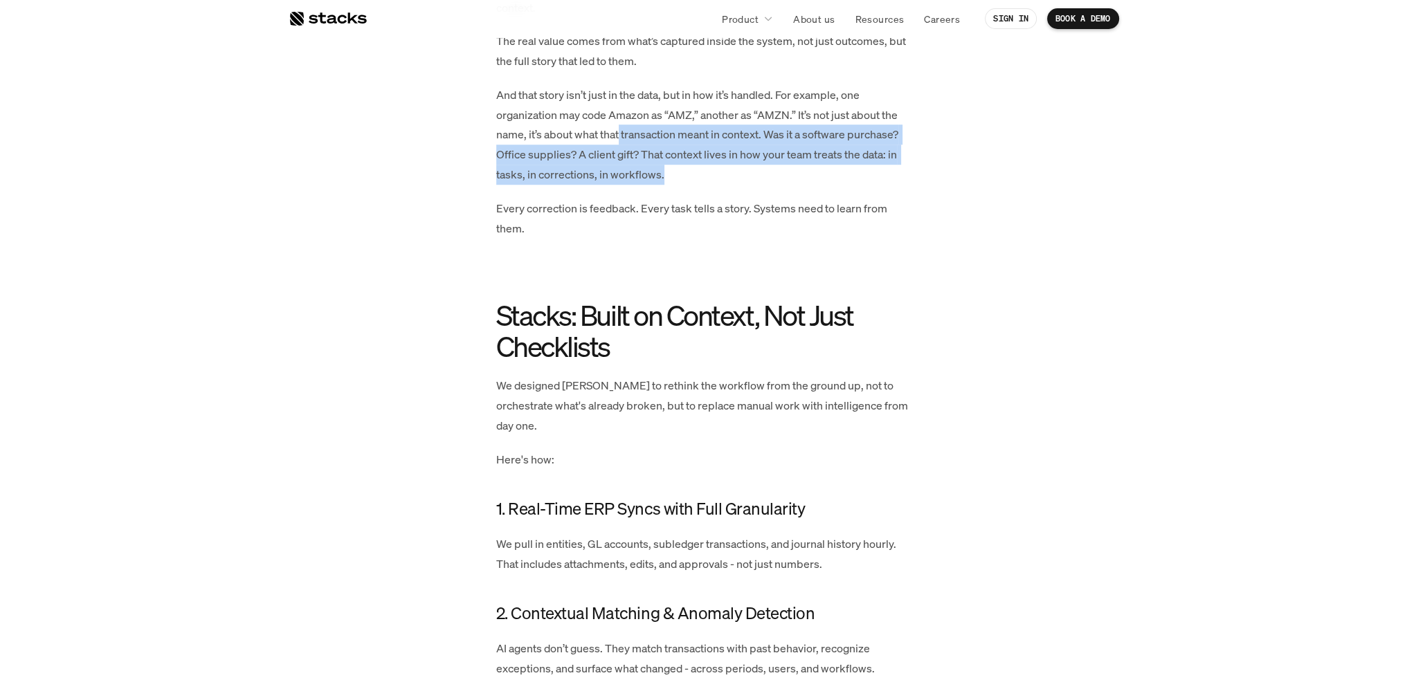
drag, startPoint x: 648, startPoint y: 152, endPoint x: 666, endPoint y: 179, distance: 33.0
click at [666, 179] on p "And that story isn’t just in the data, but in how it’s handled. For example, on…" at bounding box center [703, 135] width 415 height 100
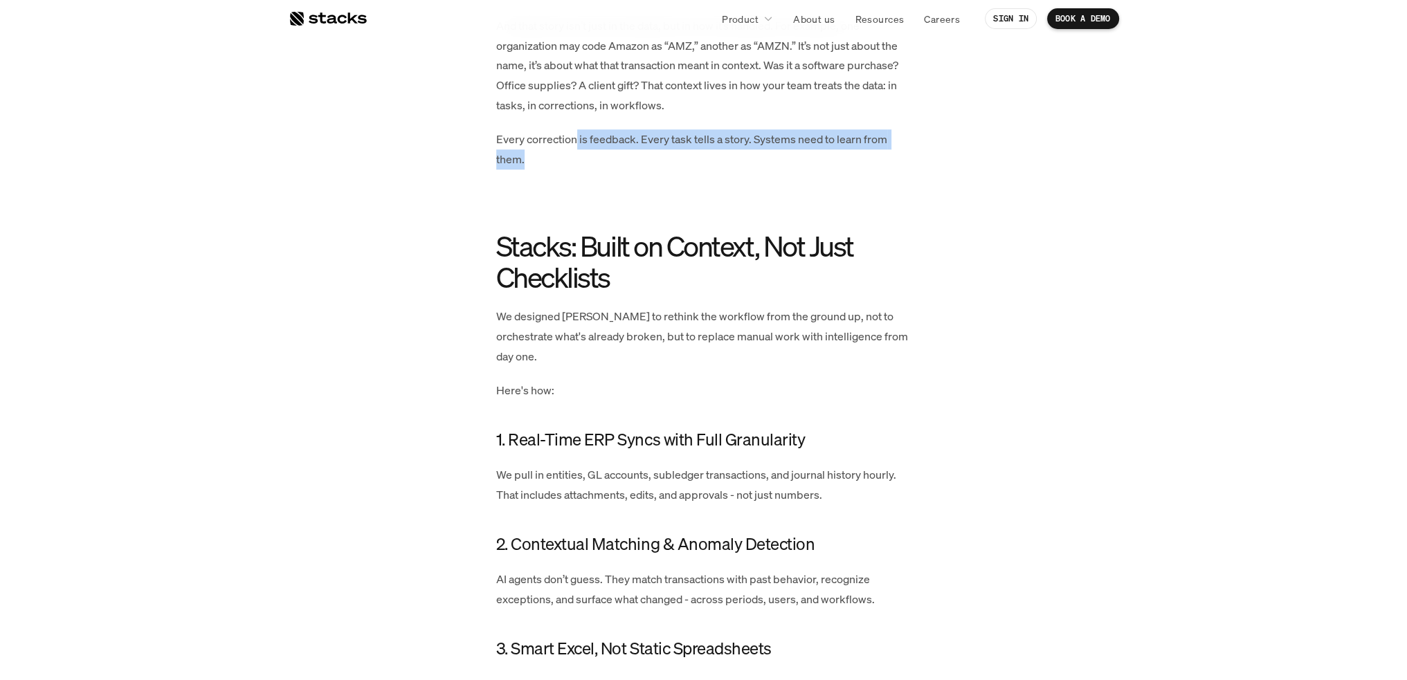
drag, startPoint x: 587, startPoint y: 154, endPoint x: 589, endPoint y: 164, distance: 9.8
click at [589, 164] on p "Every correction is feedback. Every task tells a story. Systems need to learn f…" at bounding box center [703, 149] width 415 height 40
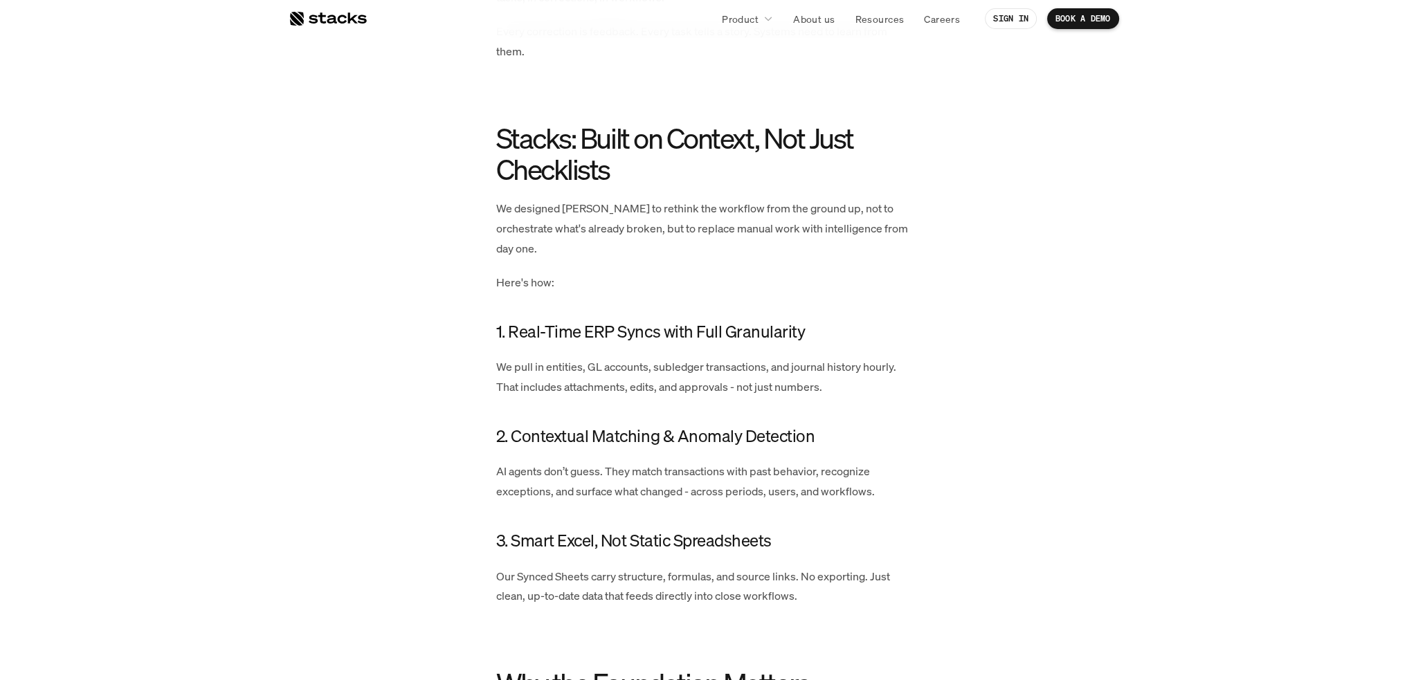
scroll to position [1522, 0]
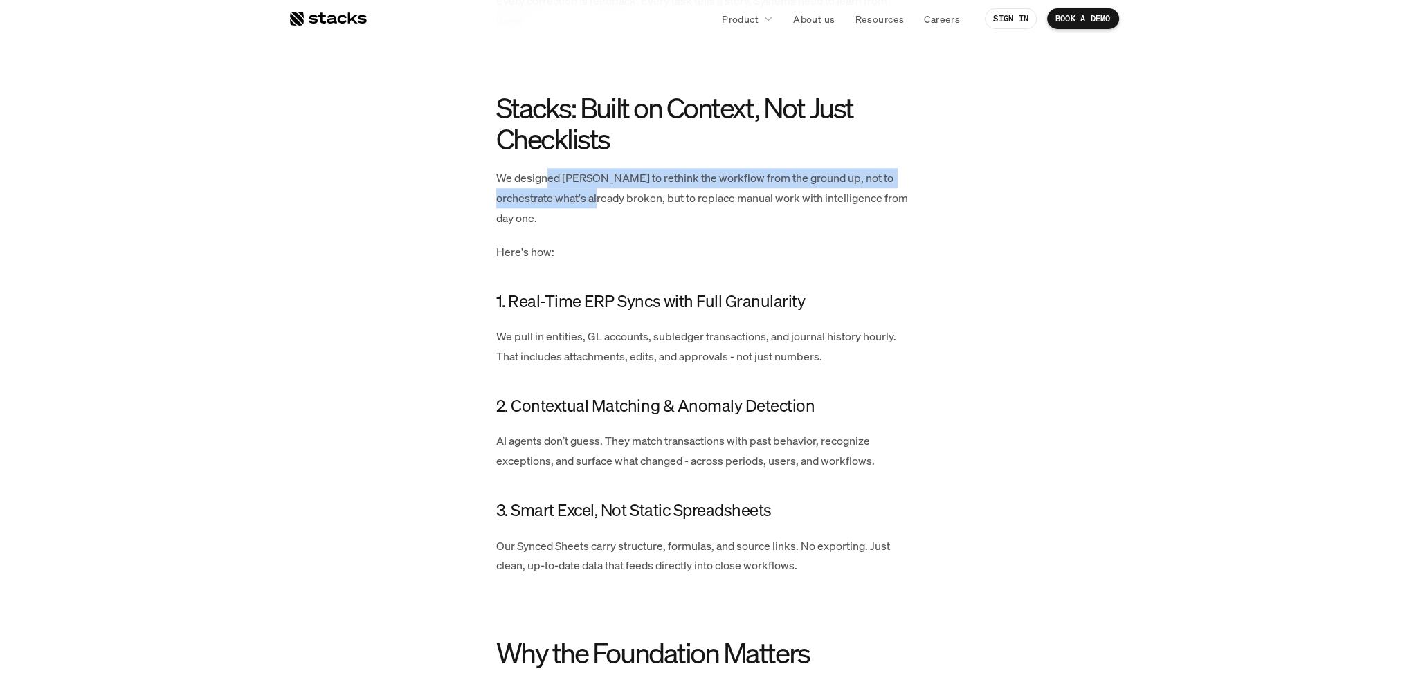
drag, startPoint x: 545, startPoint y: 176, endPoint x: 574, endPoint y: 197, distance: 35.1
click at [574, 197] on p "We designed Stacks to rethink the workflow from the ground up, not to orchestra…" at bounding box center [703, 197] width 415 height 59
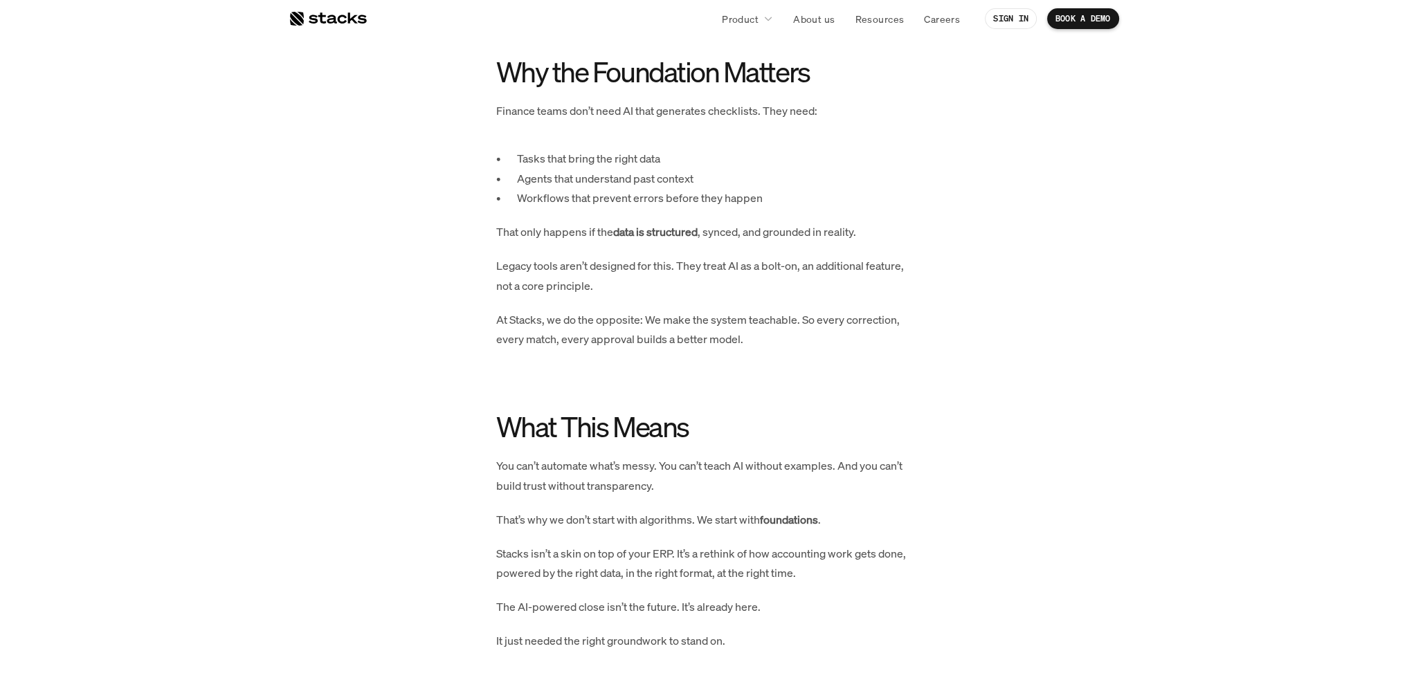
scroll to position [2172, 0]
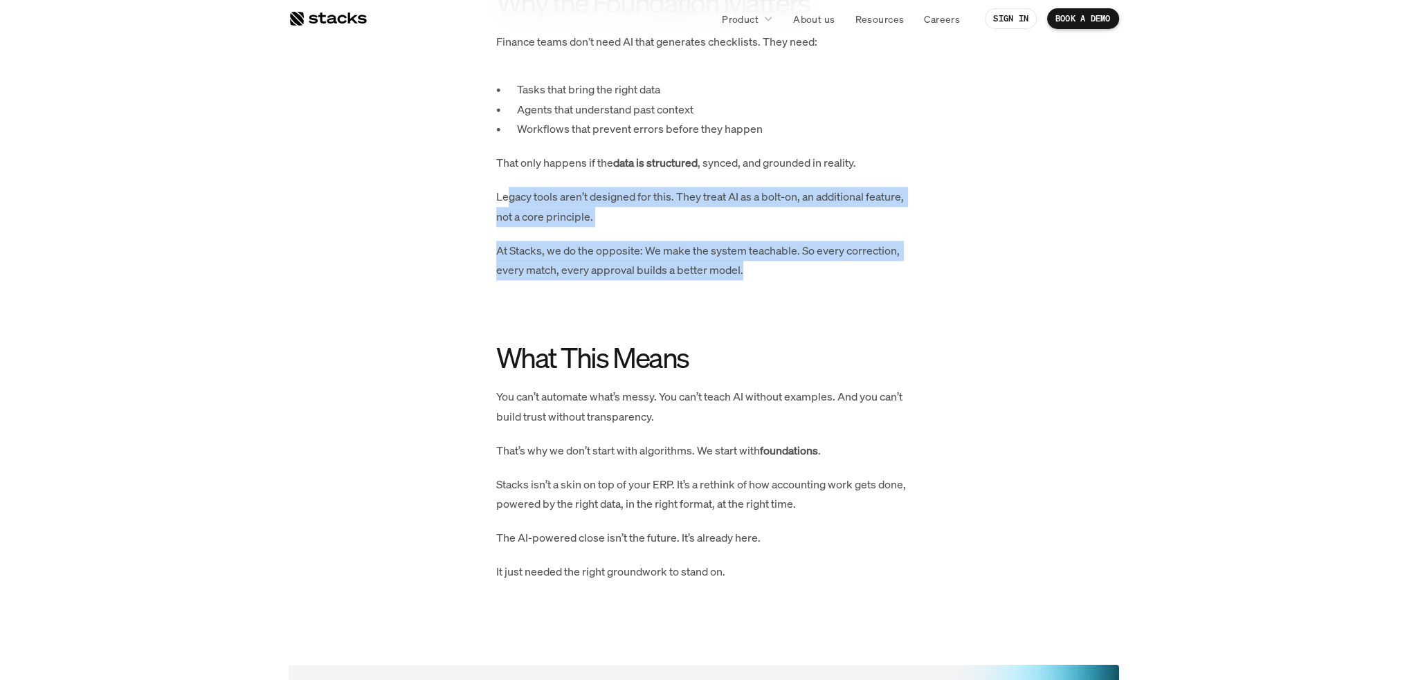
drag, startPoint x: 506, startPoint y: 182, endPoint x: 767, endPoint y: 250, distance: 269.5
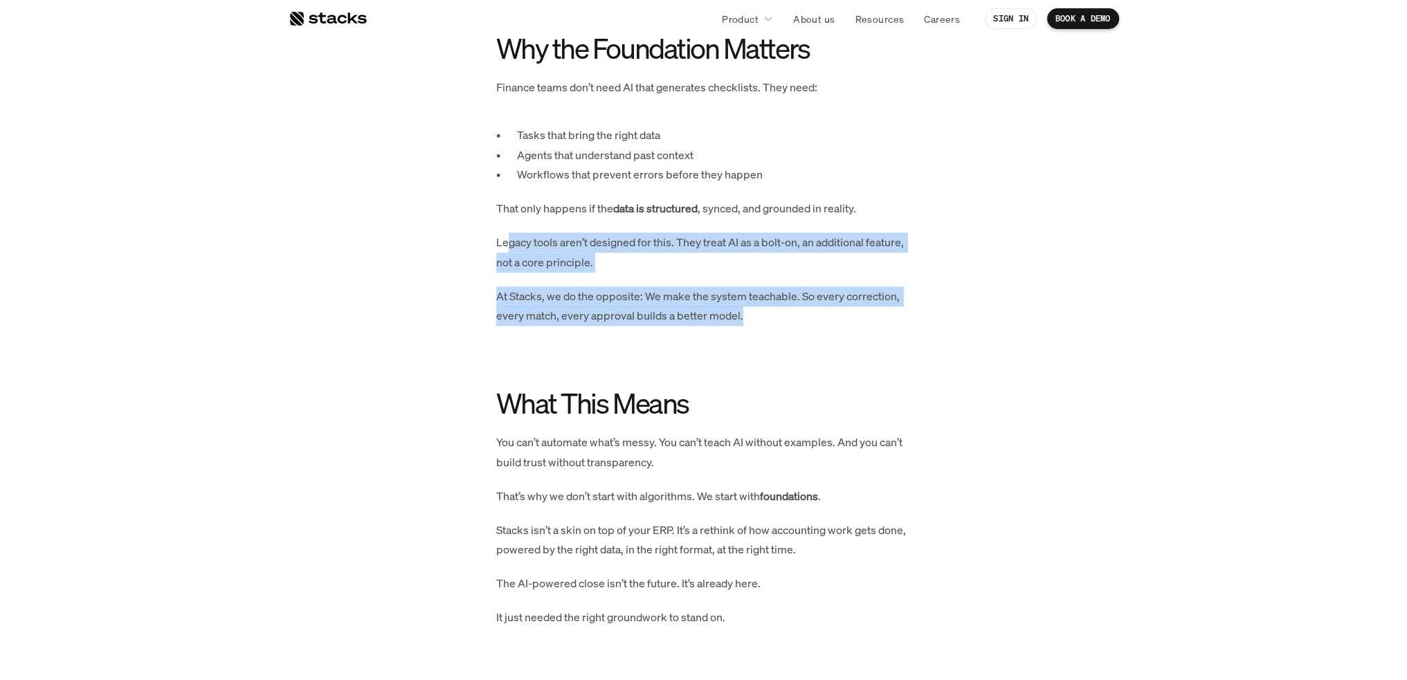
scroll to position [2103, 0]
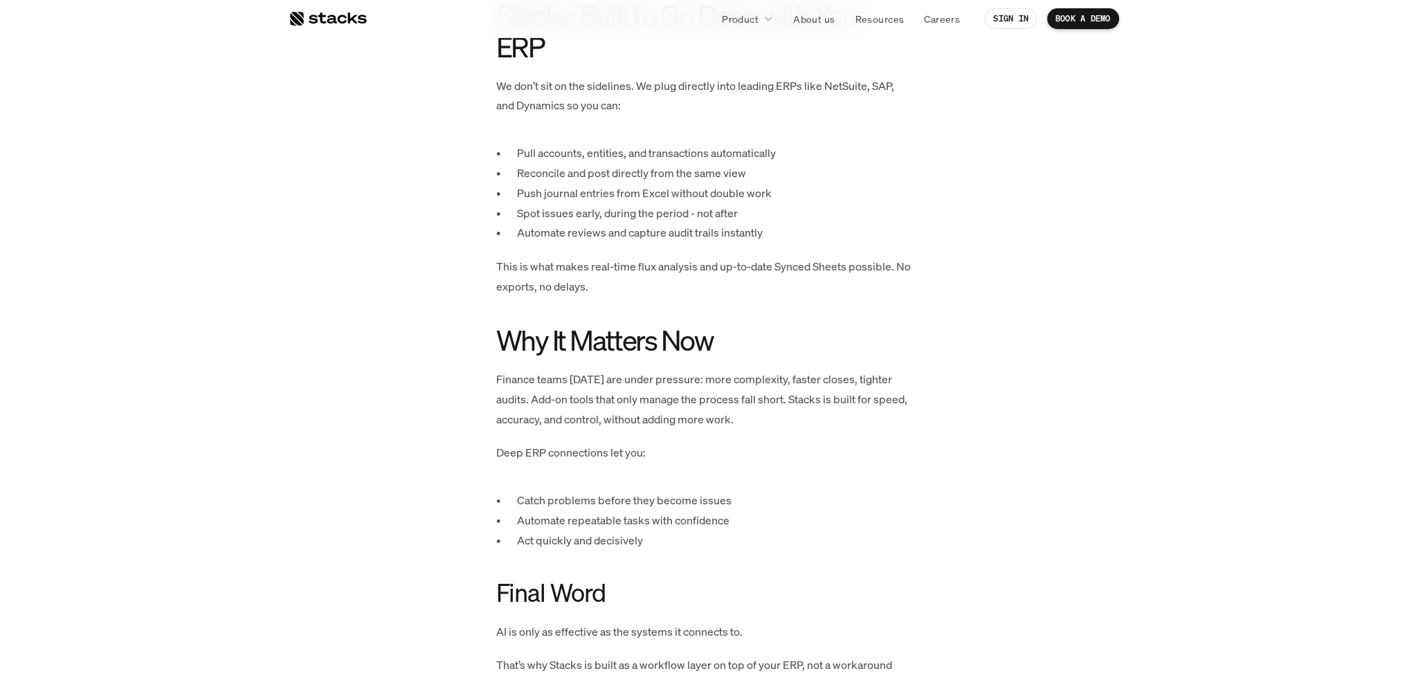
scroll to position [1730, 0]
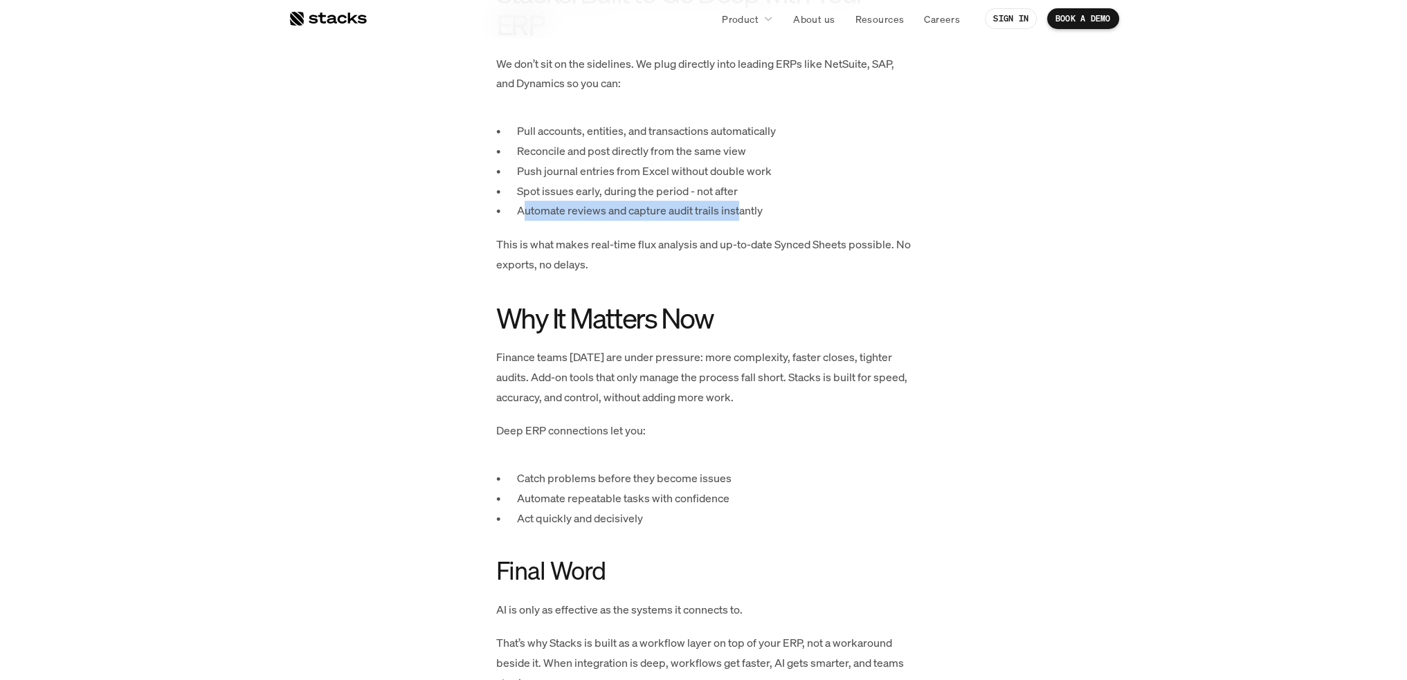
drag, startPoint x: 524, startPoint y: 212, endPoint x: 742, endPoint y: 215, distance: 217.3
click at [742, 215] on p "Automate reviews and capture audit trails instantly" at bounding box center [714, 211] width 394 height 20
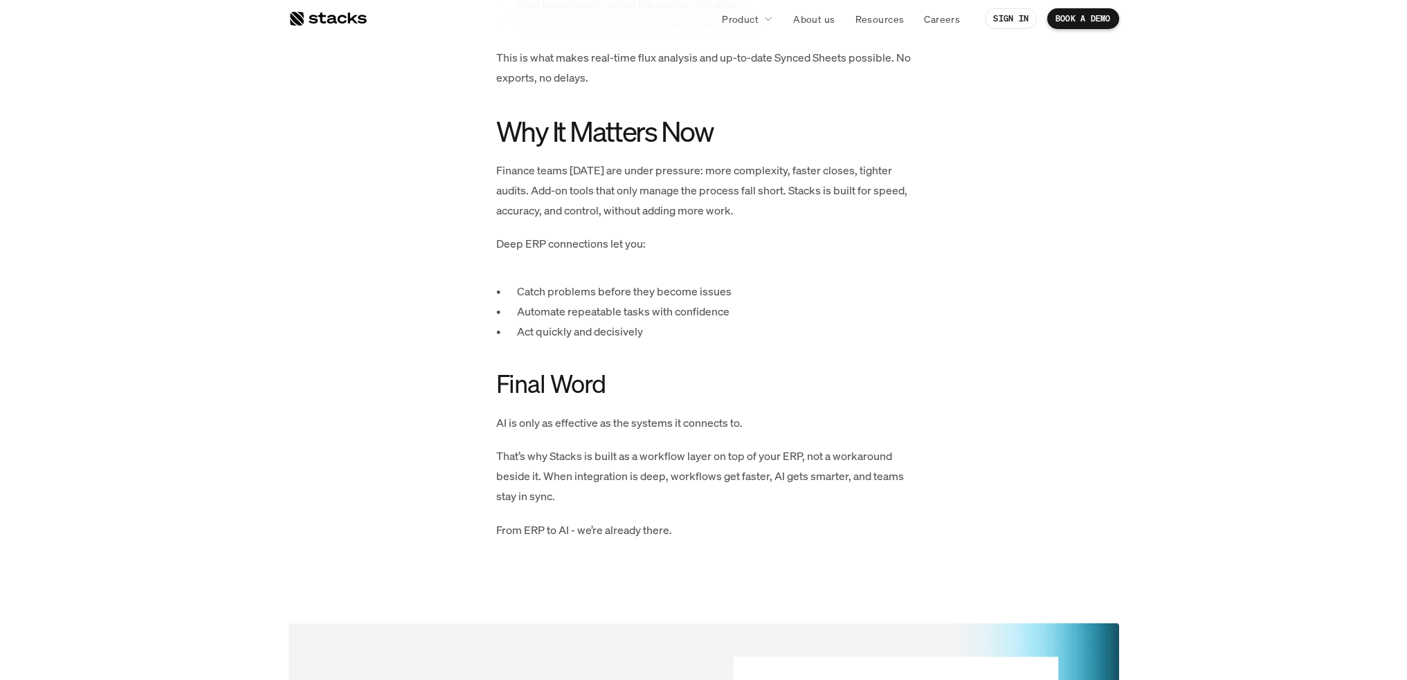
scroll to position [1937, 0]
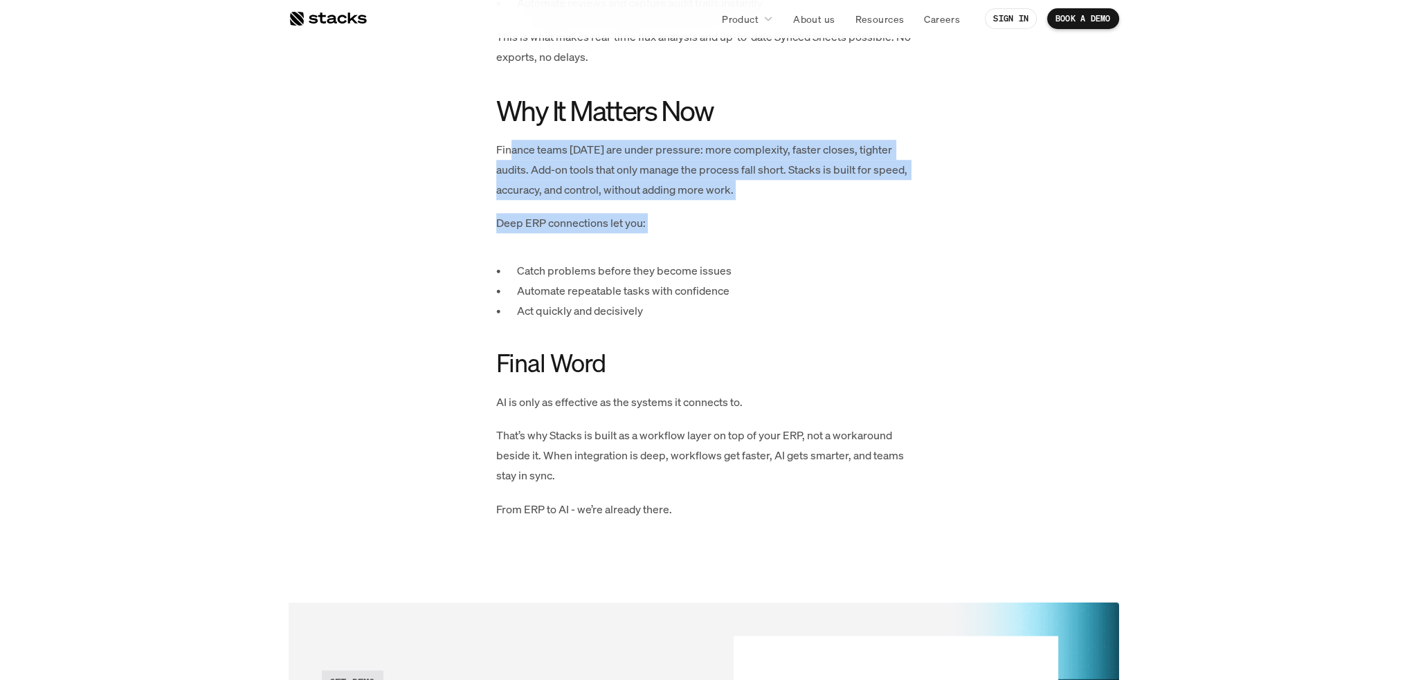
drag, startPoint x: 526, startPoint y: 176, endPoint x: 509, endPoint y: 249, distance: 74.7
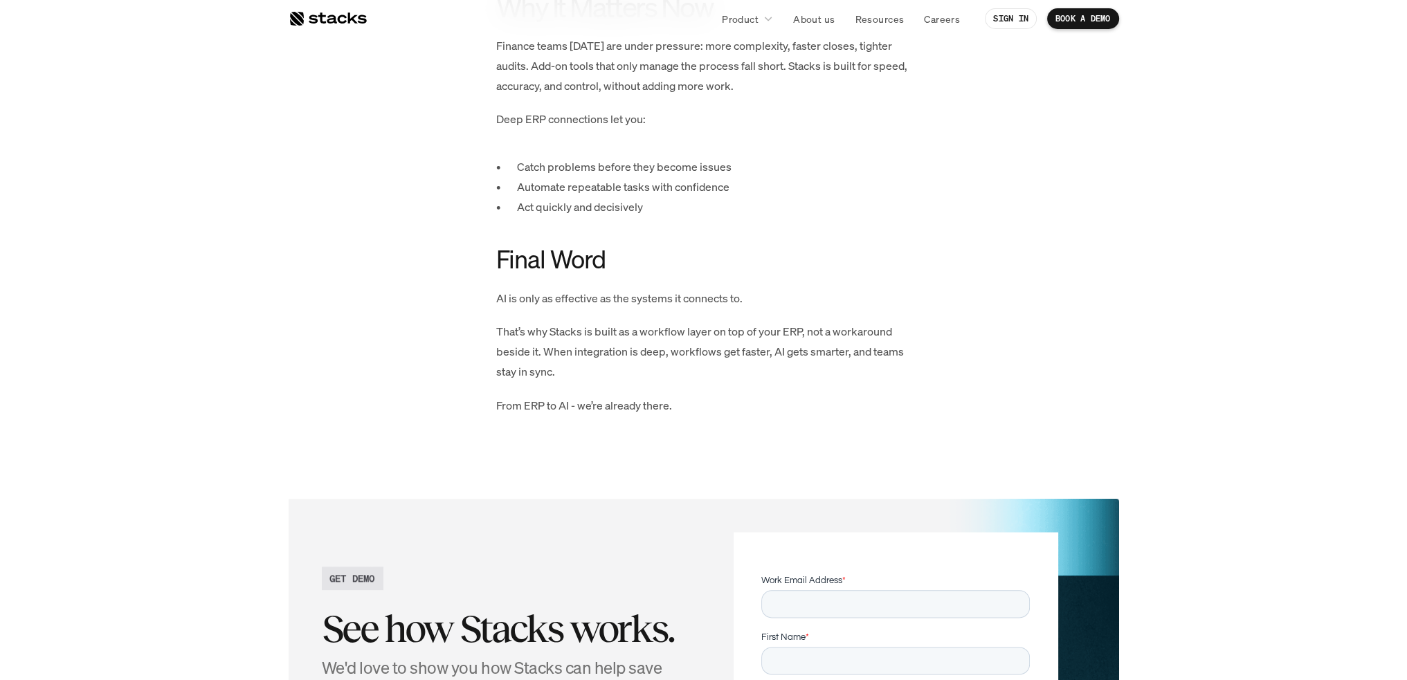
scroll to position [2076, 0]
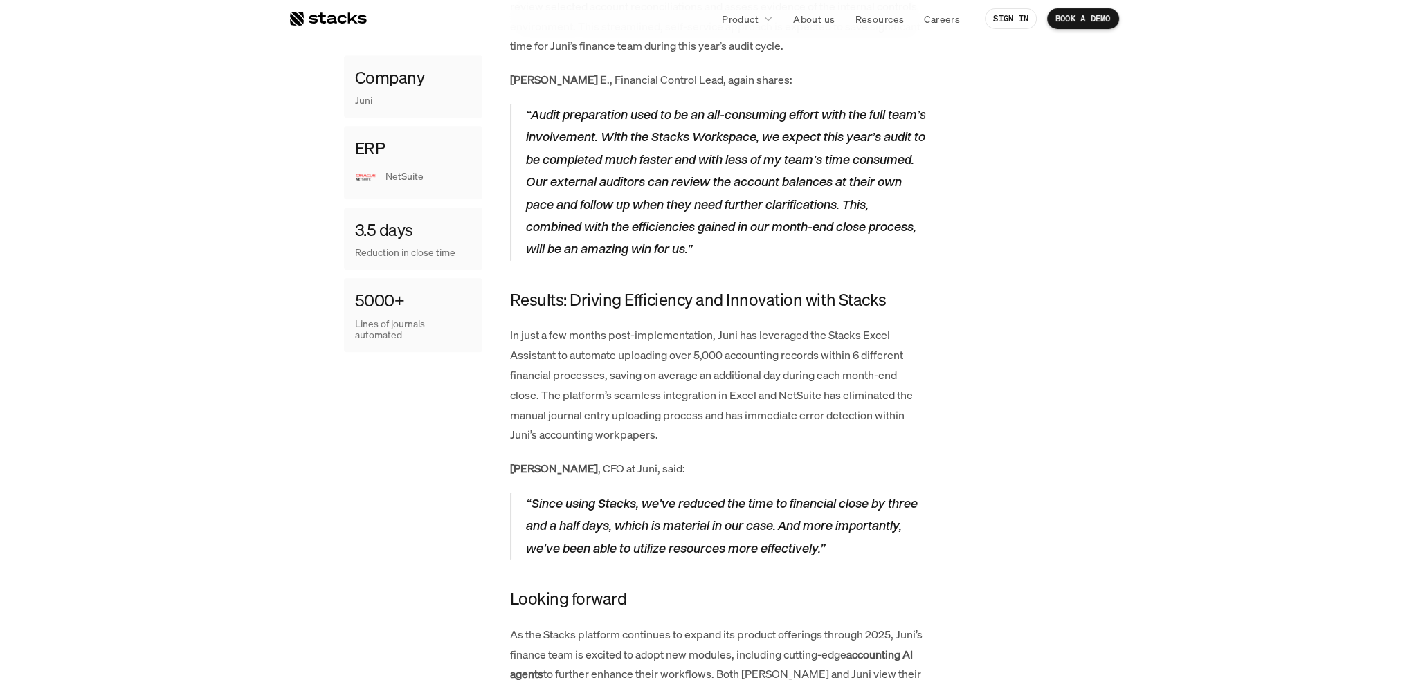
click at [216, 134] on div "Product About us Resources Careers SIGN IN BOOK A DEMO Customer story Juni: Sca…" at bounding box center [703, 80] width 1407 height 4147
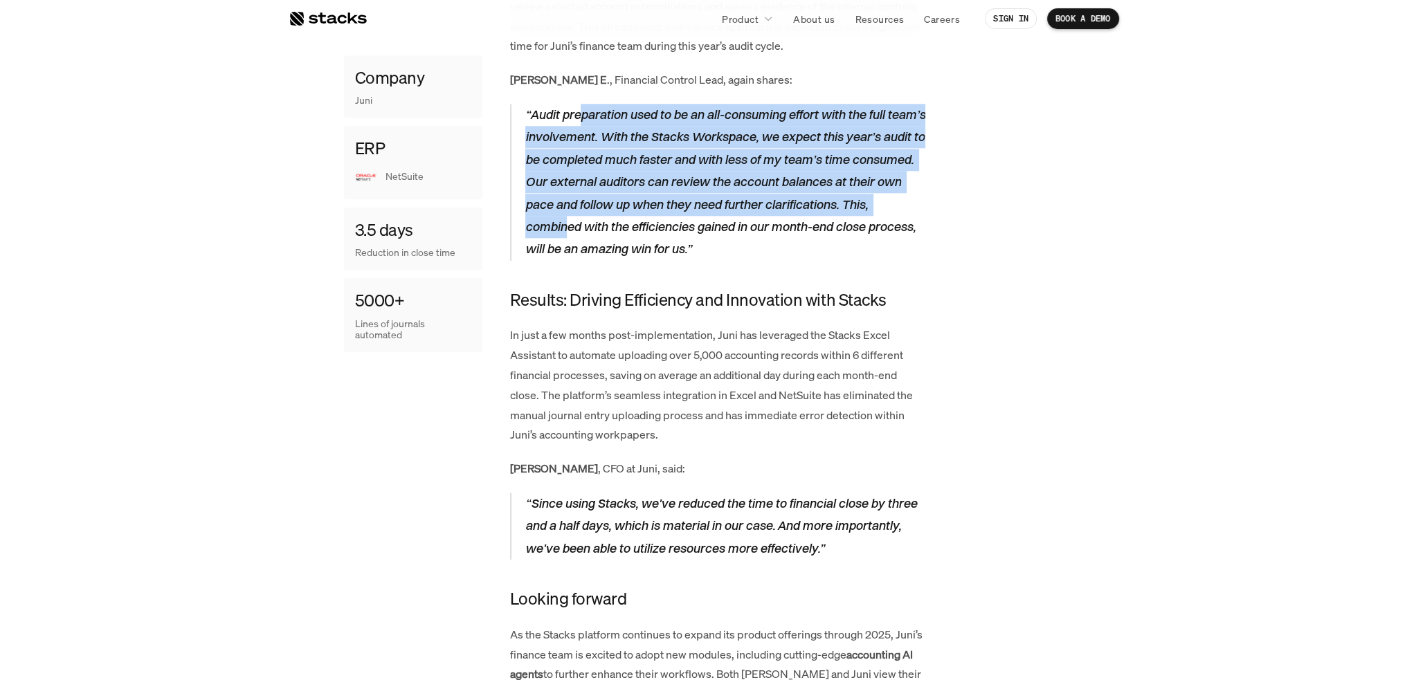
drag, startPoint x: 582, startPoint y: 113, endPoint x: 595, endPoint y: 221, distance: 108.7
click at [595, 221] on p "“Audit preparation used to be an all-consuming effort with the full team’s invo…" at bounding box center [725, 182] width 400 height 157
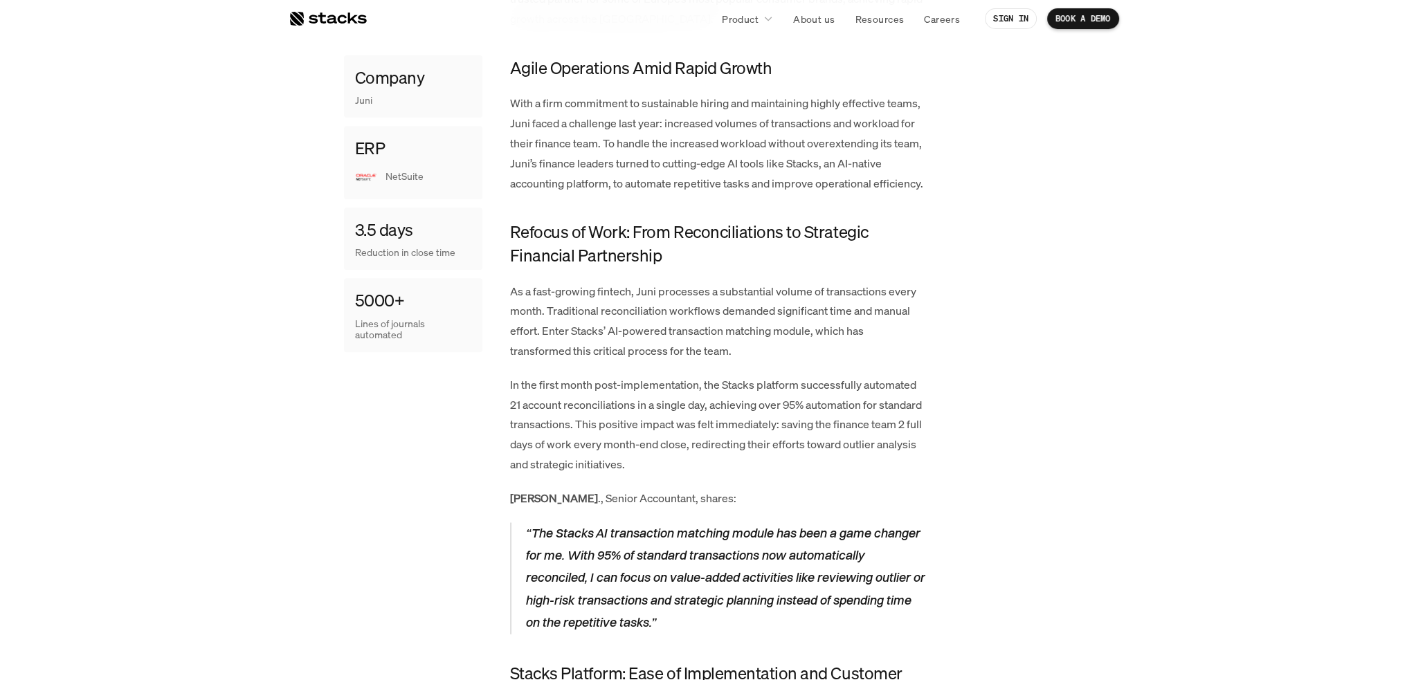
scroll to position [761, 0]
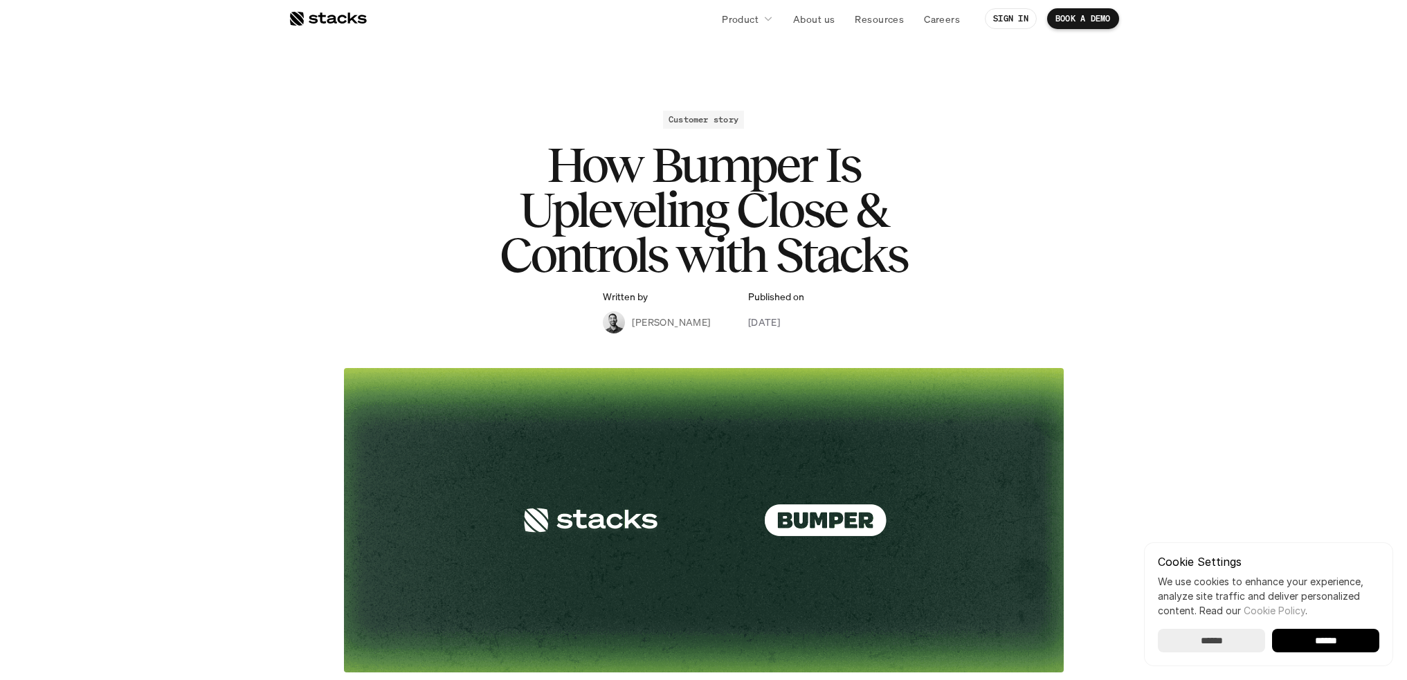
scroll to position [553, 0]
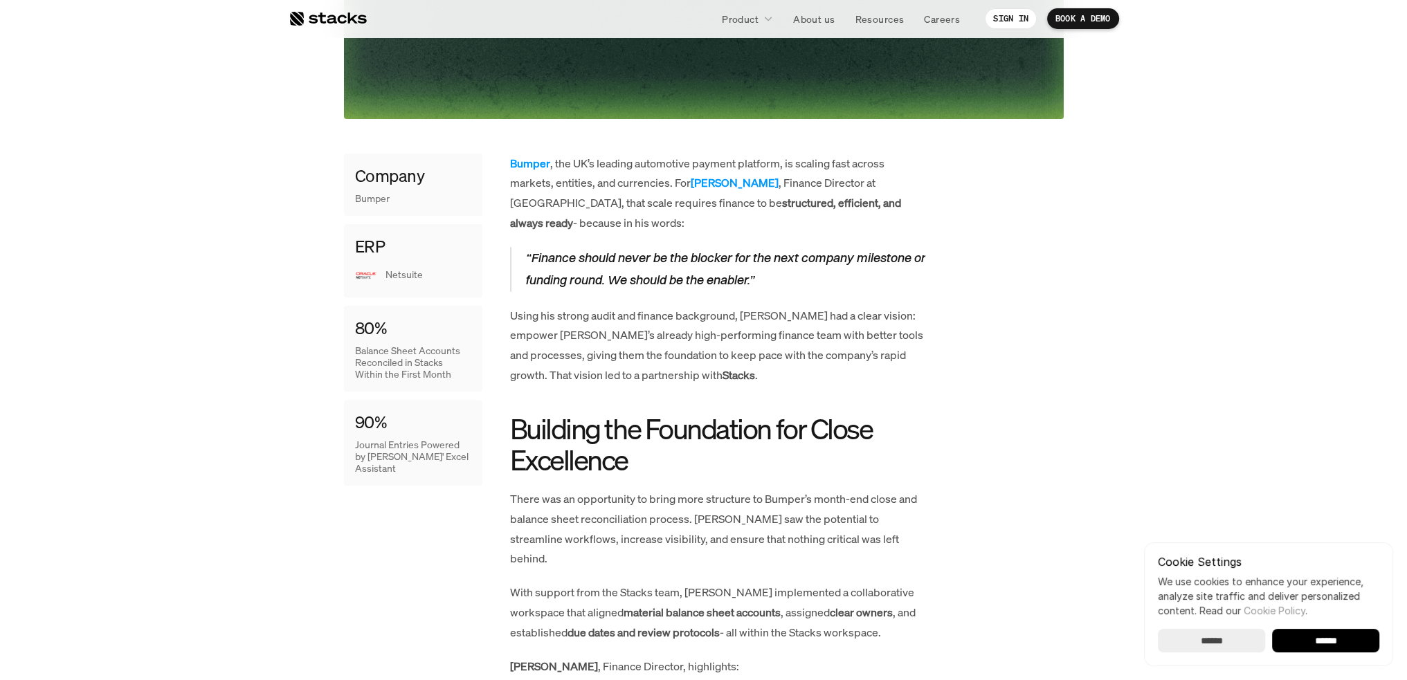
drag, startPoint x: 614, startPoint y: 163, endPoint x: 630, endPoint y: 180, distance: 23.0
click at [630, 180] on p "Bumper , the UK’s leading automotive payment platform, is scaling fast across m…" at bounding box center [717, 194] width 415 height 80
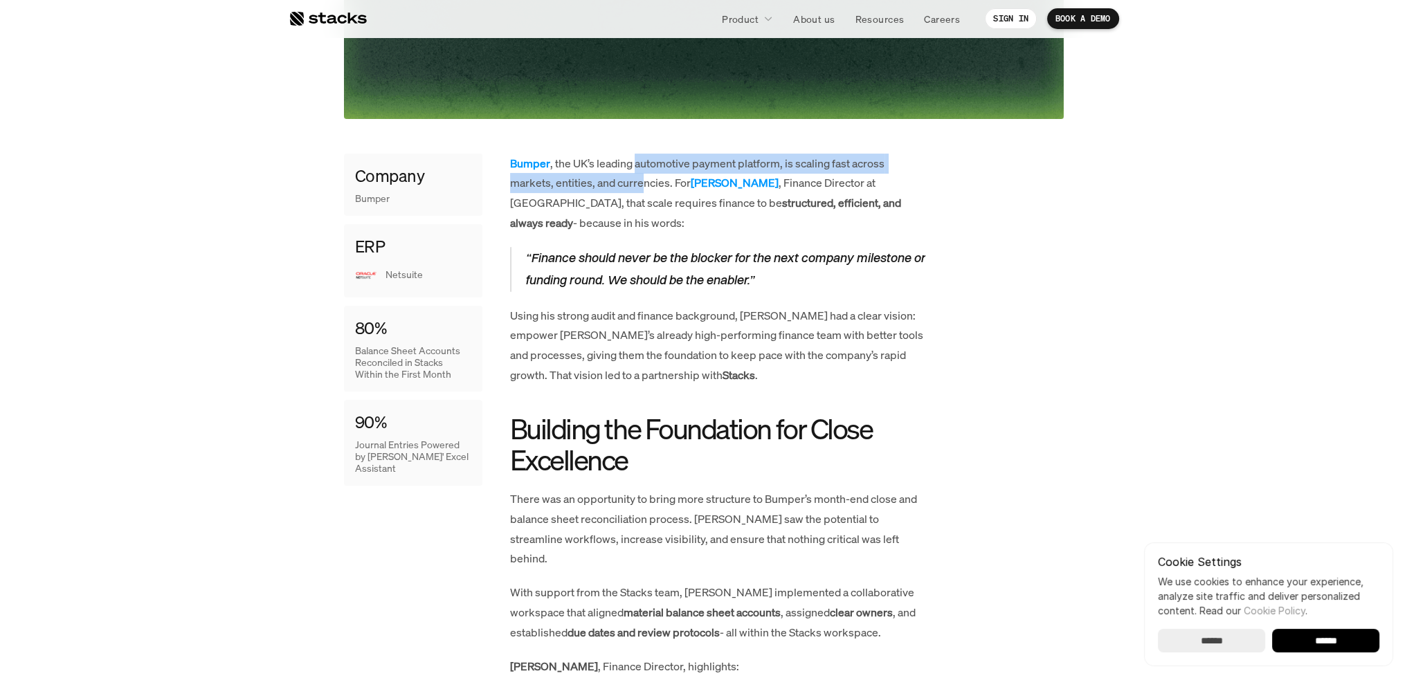
drag, startPoint x: 637, startPoint y: 162, endPoint x: 642, endPoint y: 179, distance: 18.2
click at [642, 179] on p "Bumper , the UK’s leading automotive payment platform, is scaling fast across m…" at bounding box center [717, 194] width 415 height 80
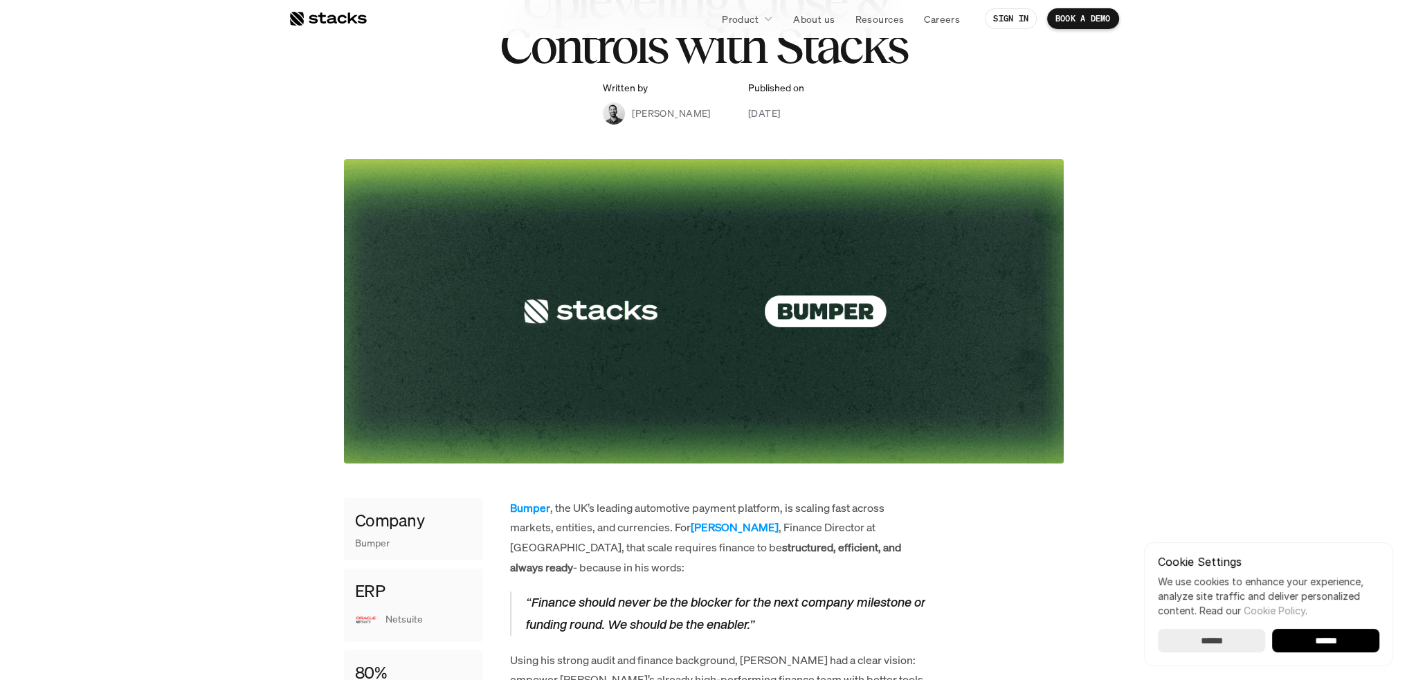
scroll to position [208, 0]
